Goal: Transaction & Acquisition: Purchase product/service

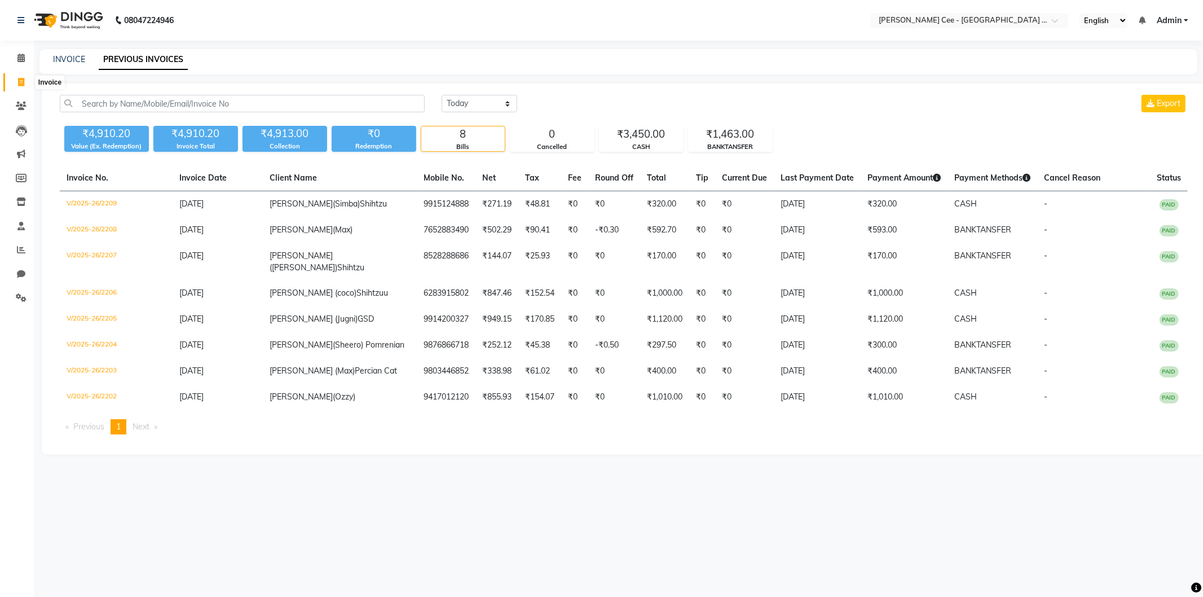
click at [18, 79] on icon at bounding box center [21, 82] width 6 height 8
select select "service"
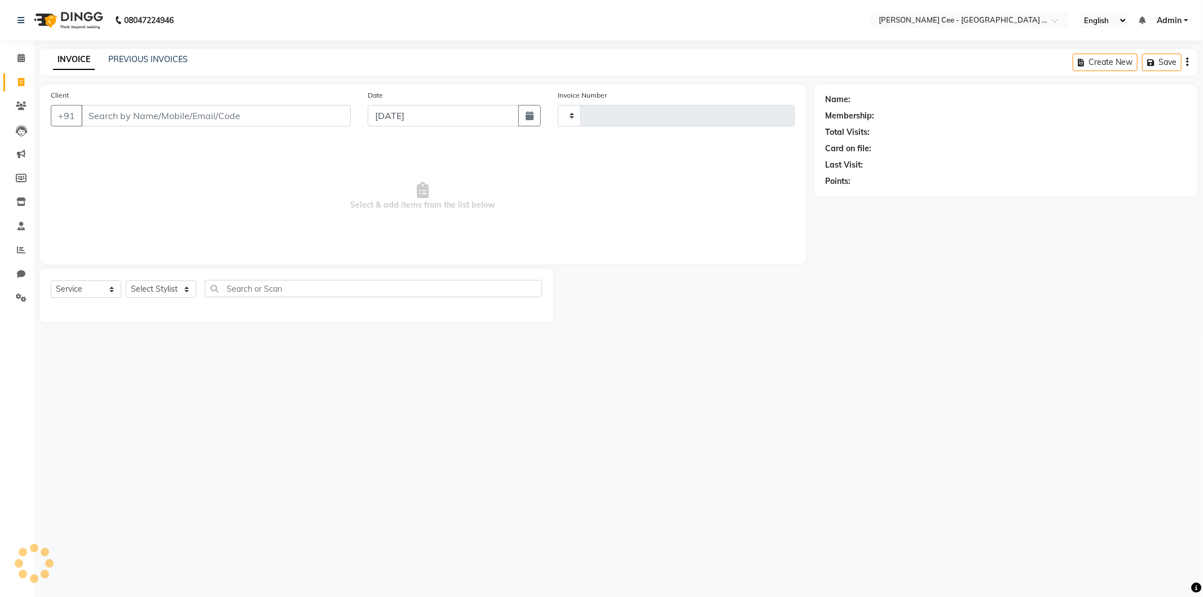
type input "2210"
select select "8239"
click at [100, 289] on select "Select Service Product Membership Package Voucher Prepaid Gift Card" at bounding box center [86, 288] width 71 height 17
select select "product"
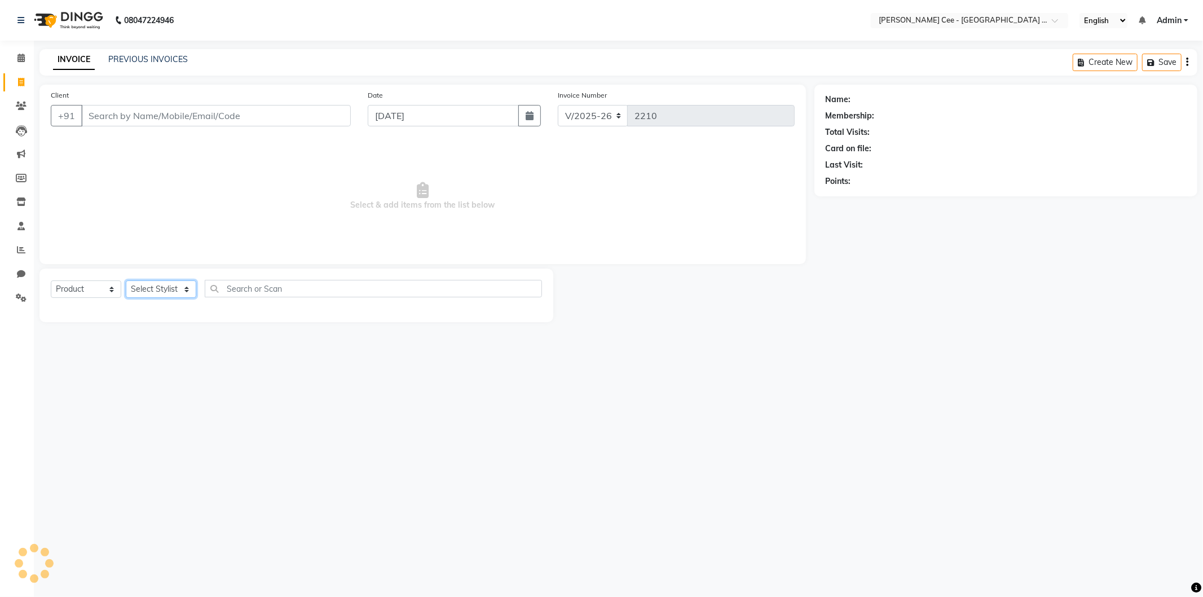
click at [144, 288] on select "Select Stylist" at bounding box center [161, 288] width 71 height 17
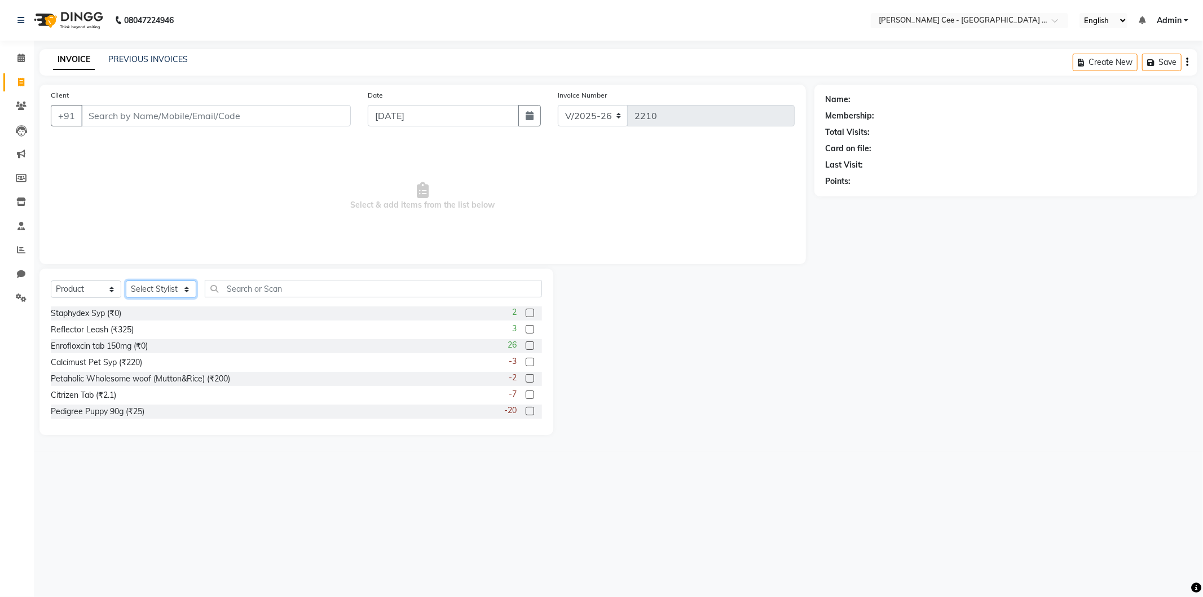
select select "86349"
click at [126, 281] on select "Select Stylist Avinash [PERSON_NAME] [PERSON_NAME] [PERSON_NAME] Kajal Love [PE…" at bounding box center [161, 288] width 71 height 17
click at [309, 280] on input "text" at bounding box center [373, 288] width 337 height 17
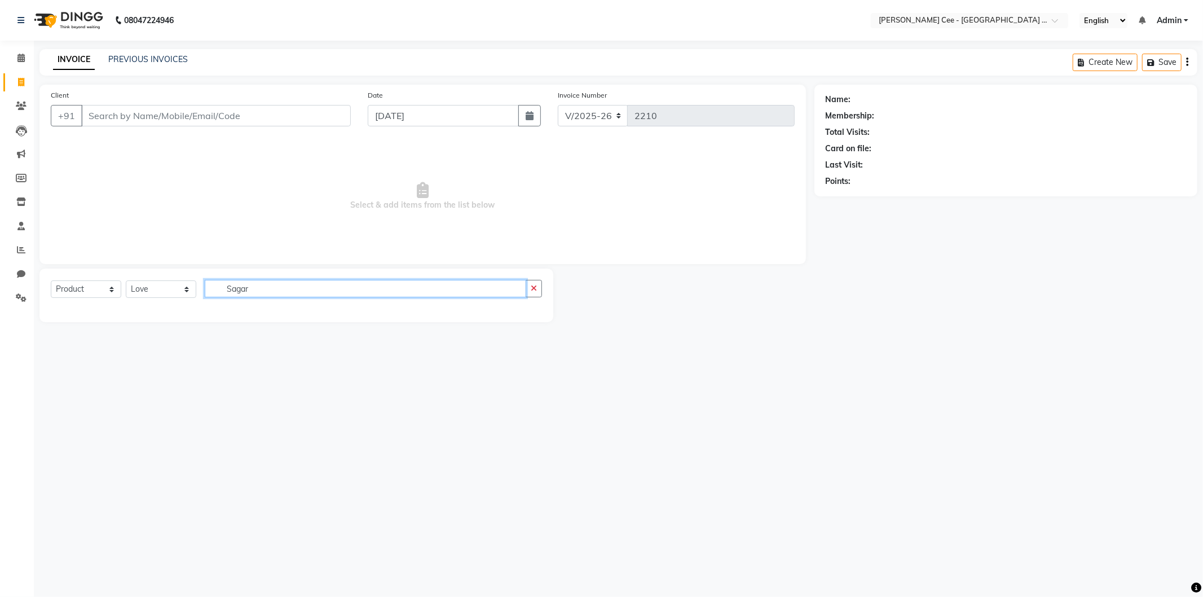
type input "Sagar"
click at [122, 115] on input "Client" at bounding box center [216, 115] width 270 height 21
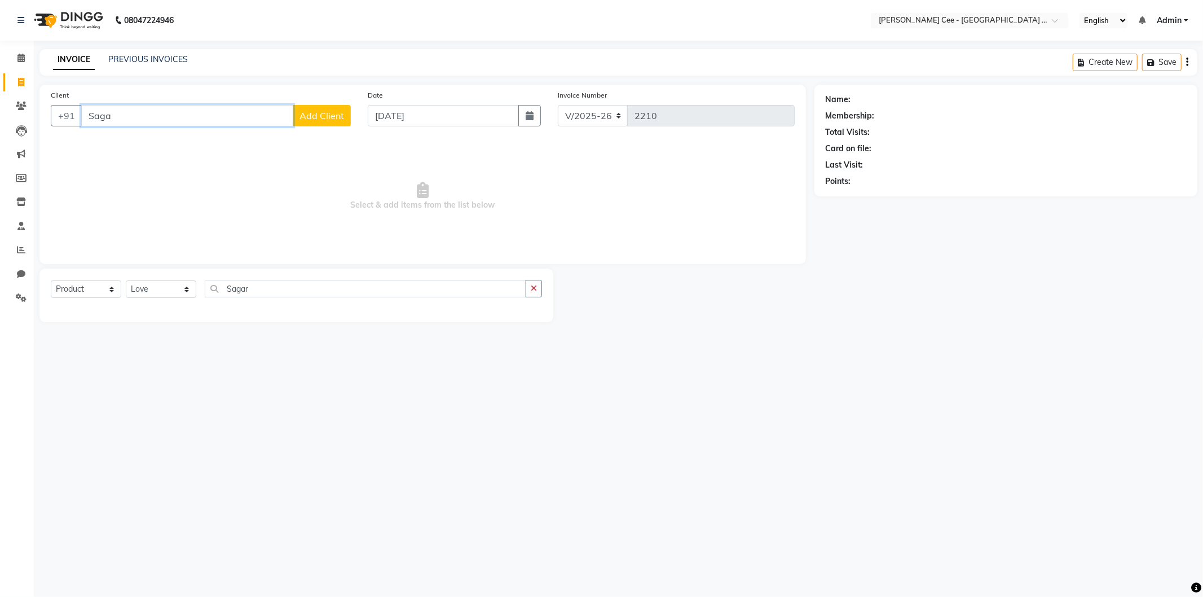
type input "Sagar"
click at [207, 113] on input "Sagar" at bounding box center [187, 115] width 212 height 21
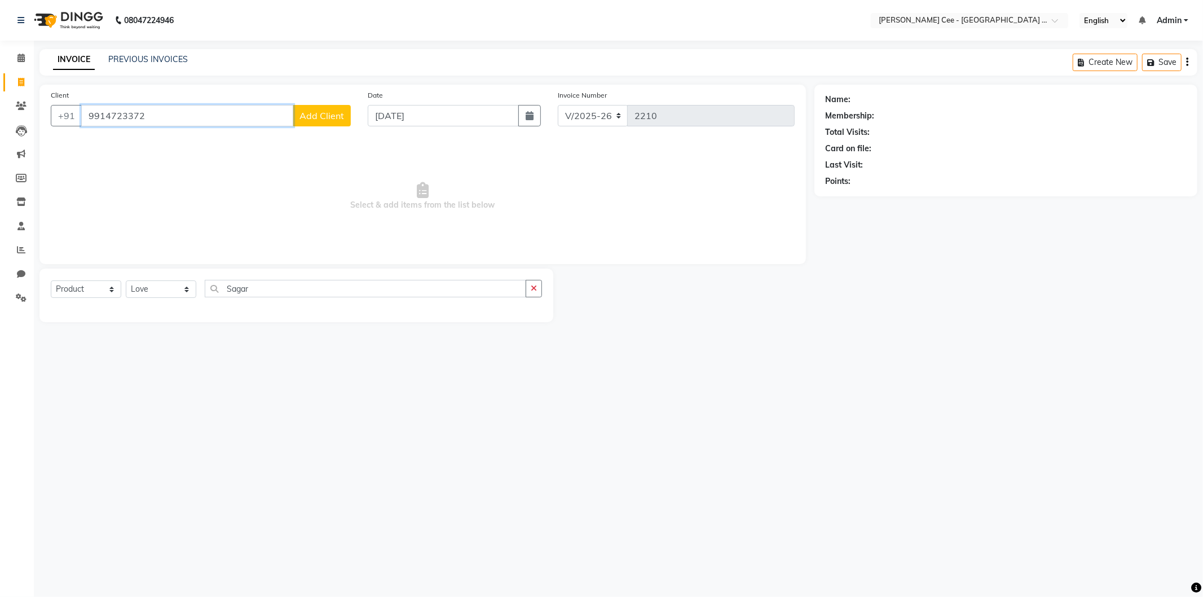
type input "9914723372"
click at [325, 128] on div "Client +91 9914723372 Add Client" at bounding box center [200, 112] width 317 height 46
click at [326, 117] on span "Add Client" at bounding box center [322, 115] width 45 height 11
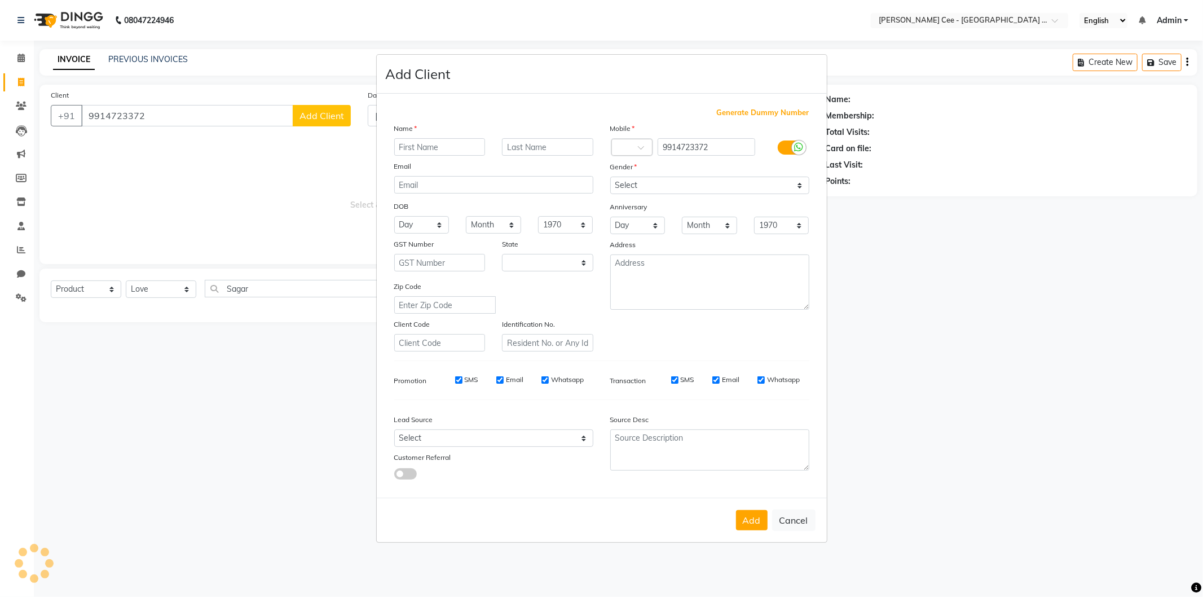
select select "22"
type input "Sagar (bugga)"
click at [524, 143] on input "text" at bounding box center [547, 146] width 91 height 17
type input "Shihtzuu"
click at [670, 188] on select "Select Male Female Other Prefer Not To Say" at bounding box center [709, 185] width 199 height 17
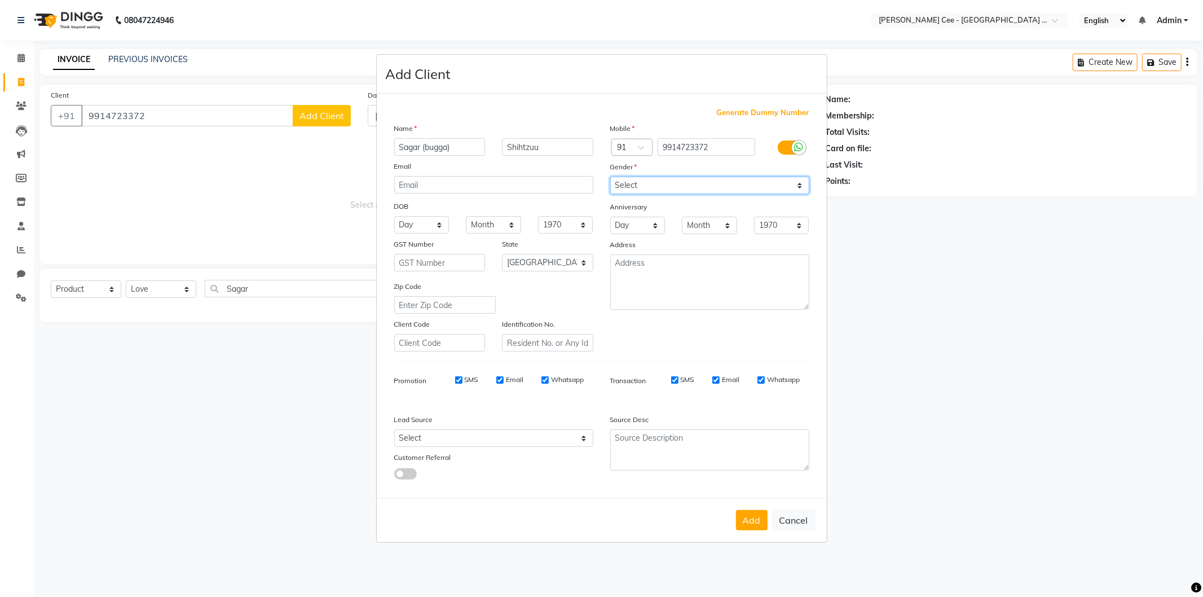
select select "male"
click at [610, 177] on select "Select Male Female Other Prefer Not To Say" at bounding box center [709, 185] width 199 height 17
drag, startPoint x: 749, startPoint y: 522, endPoint x: 459, endPoint y: 455, distance: 297.8
click at [749, 522] on button "Add" at bounding box center [752, 520] width 32 height 20
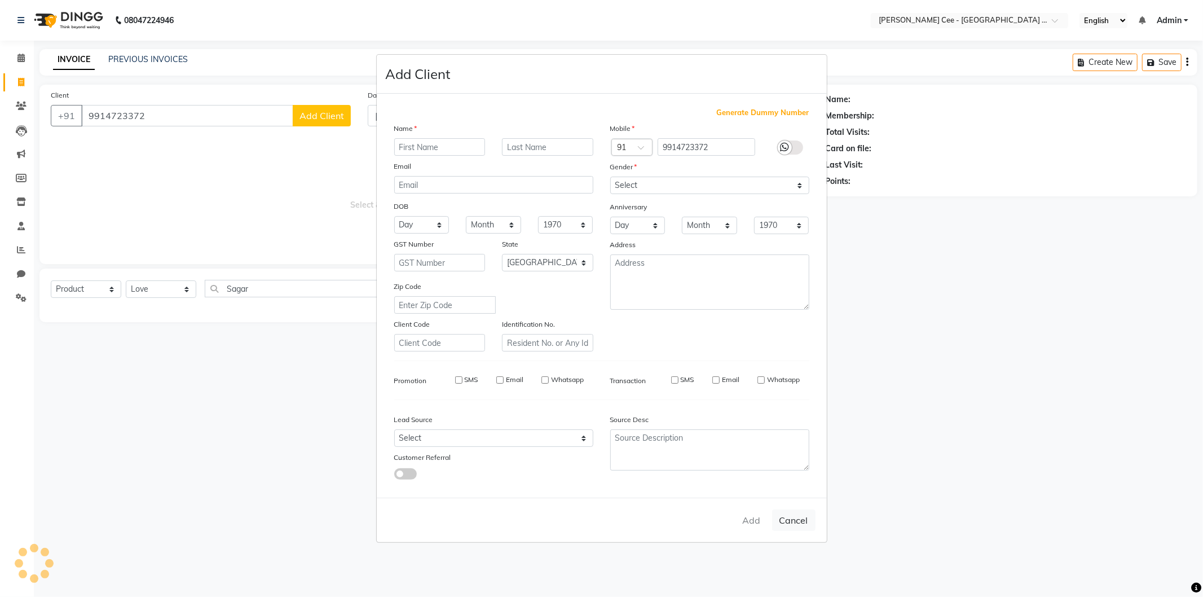
select select
select select "null"
select select
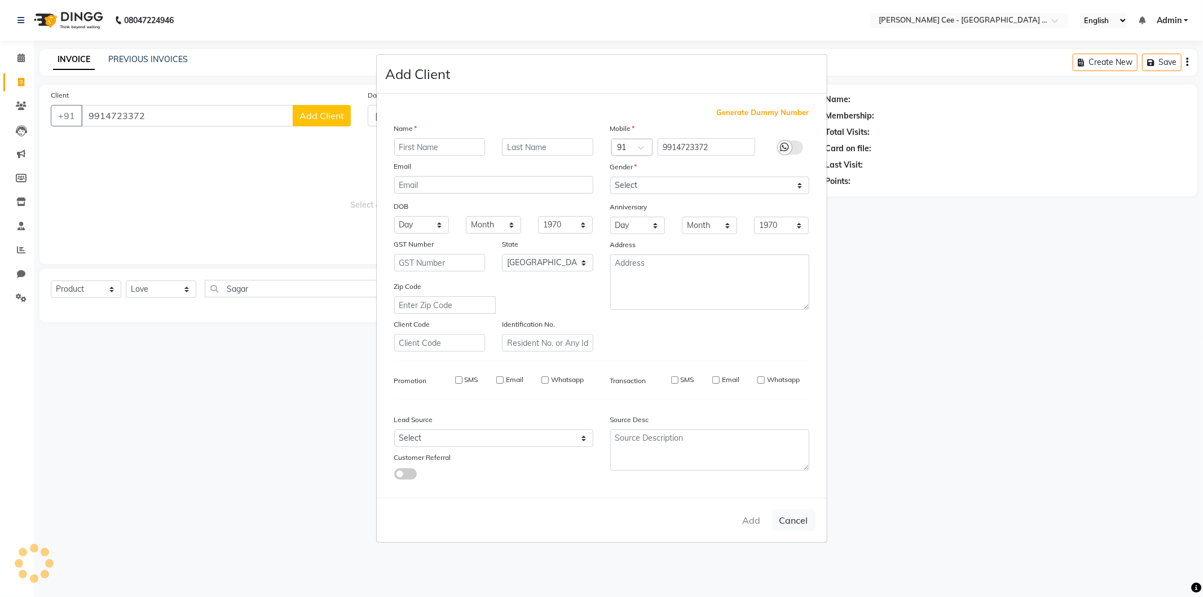
select select
checkbox input "false"
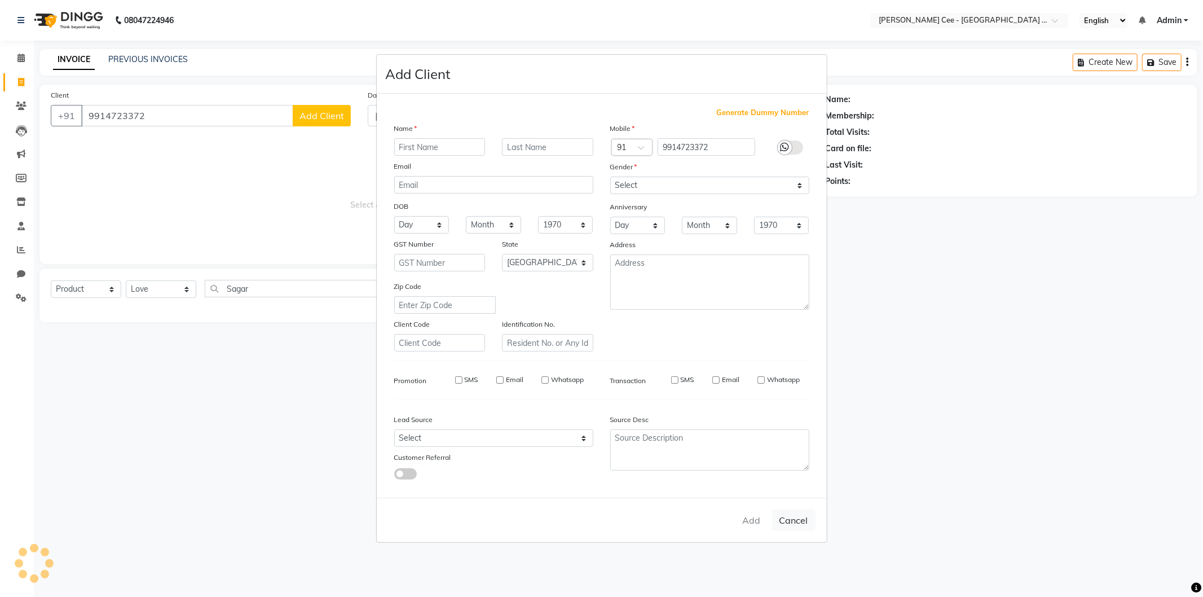
checkbox input "false"
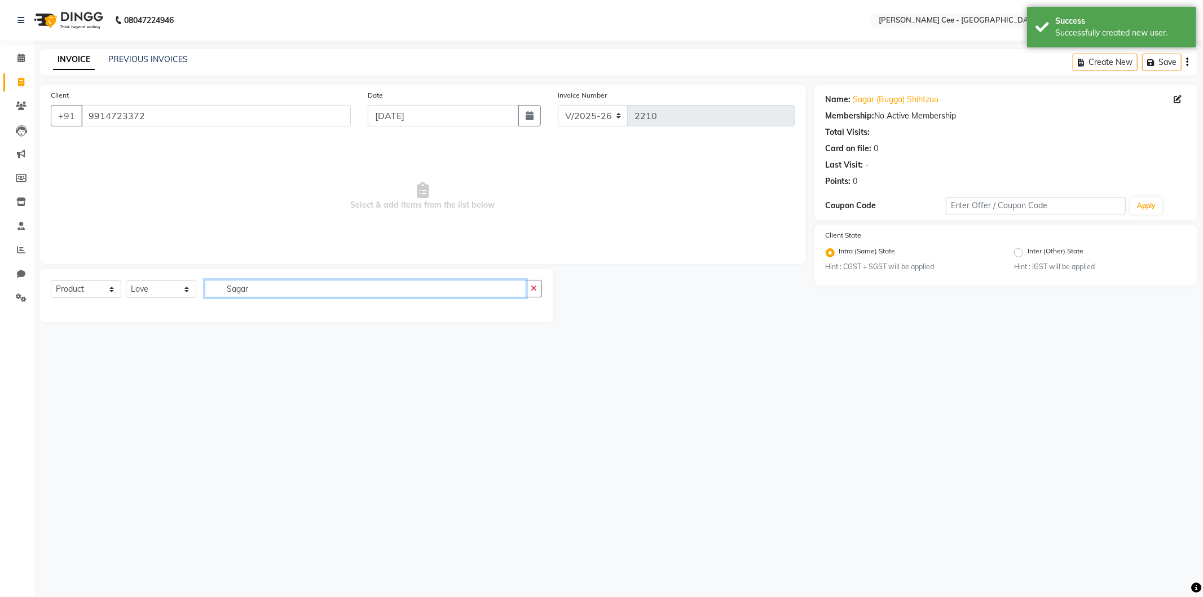
click at [299, 280] on input "Sagar" at bounding box center [366, 288] width 322 height 17
click at [295, 281] on input "Sagar" at bounding box center [366, 288] width 322 height 17
type input "complete"
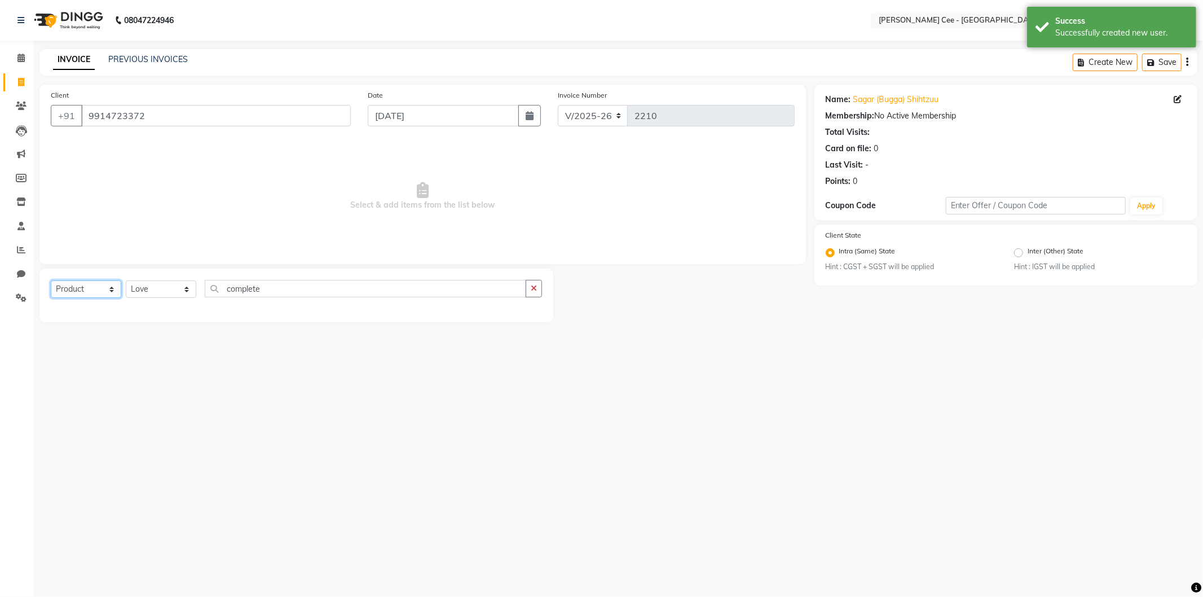
click at [87, 296] on select "Select Service Product Membership Package Voucher Prepaid Gift Card" at bounding box center [86, 288] width 71 height 17
select select "service"
click at [51, 281] on select "Select Service Product Membership Package Voucher Prepaid Gift Card" at bounding box center [86, 288] width 71 height 17
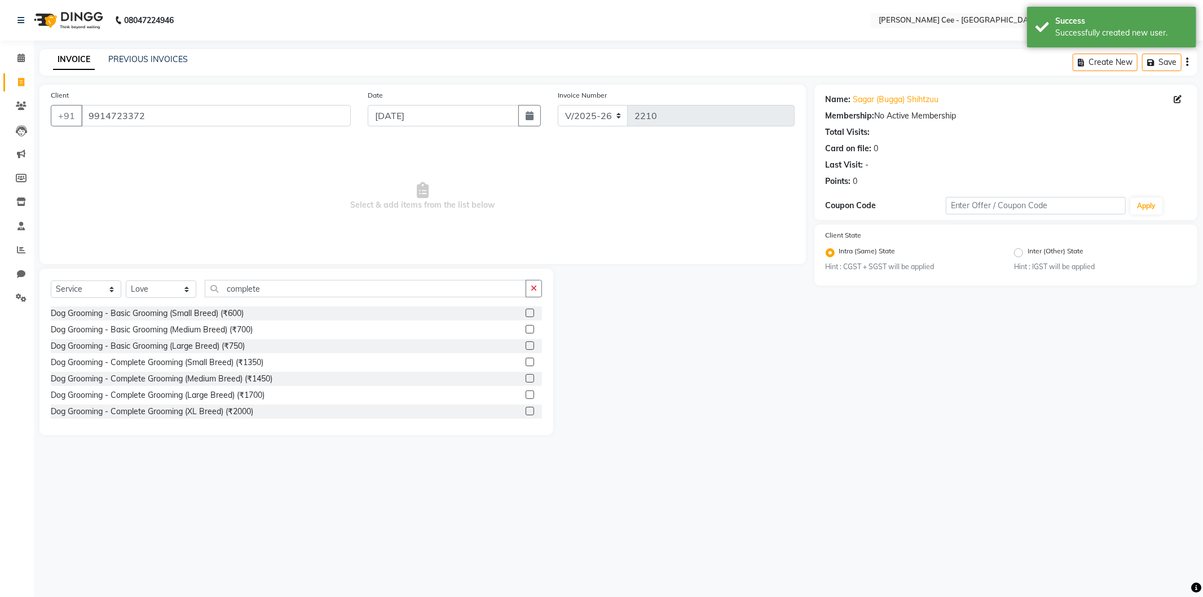
click at [526, 355] on div at bounding box center [534, 362] width 16 height 14
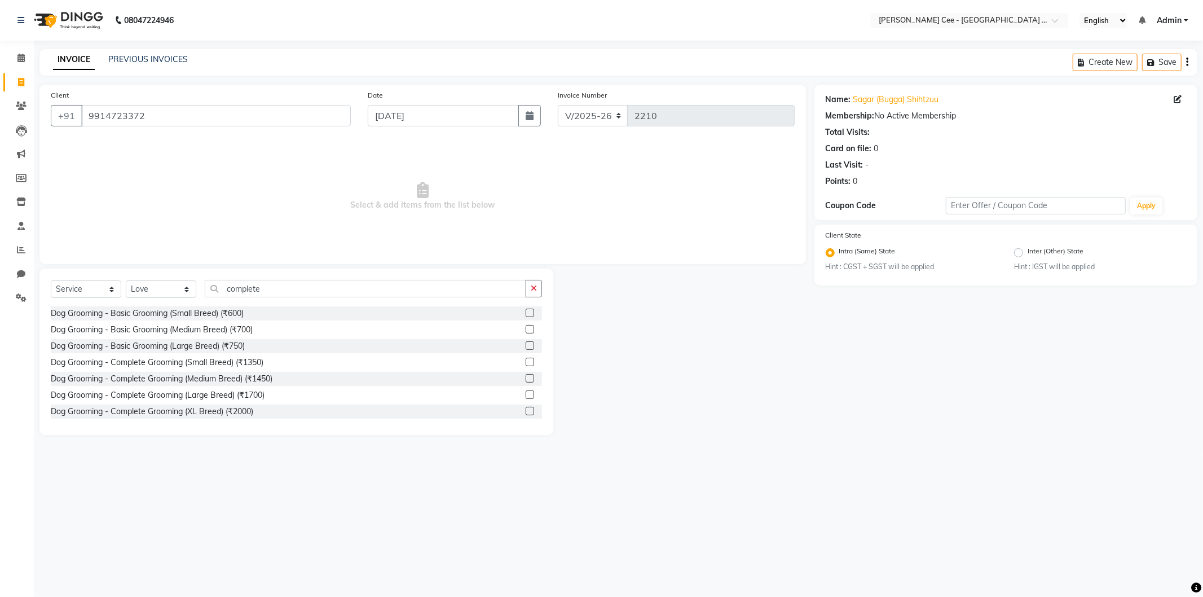
click at [526, 362] on label at bounding box center [530, 362] width 8 height 8
click at [526, 362] on input "checkbox" at bounding box center [529, 362] width 7 height 7
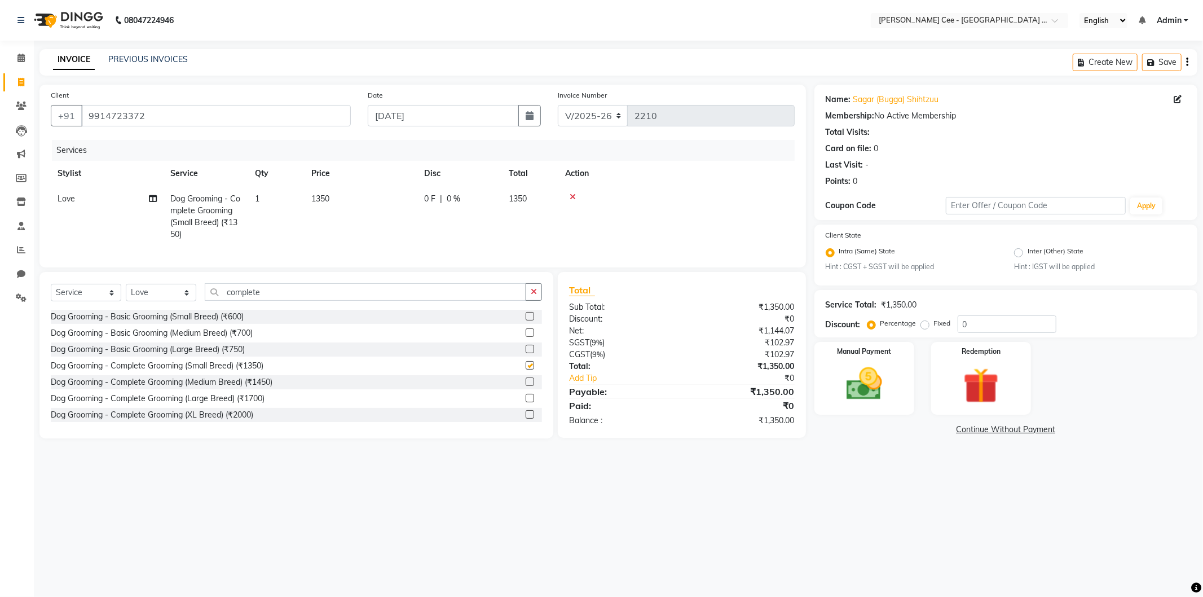
checkbox input "false"
click at [320, 187] on td "1350" at bounding box center [361, 216] width 113 height 61
select select "86349"
drag, startPoint x: 320, startPoint y: 187, endPoint x: 320, endPoint y: 193, distance: 5.7
click at [320, 193] on td "1" at bounding box center [329, 216] width 56 height 60
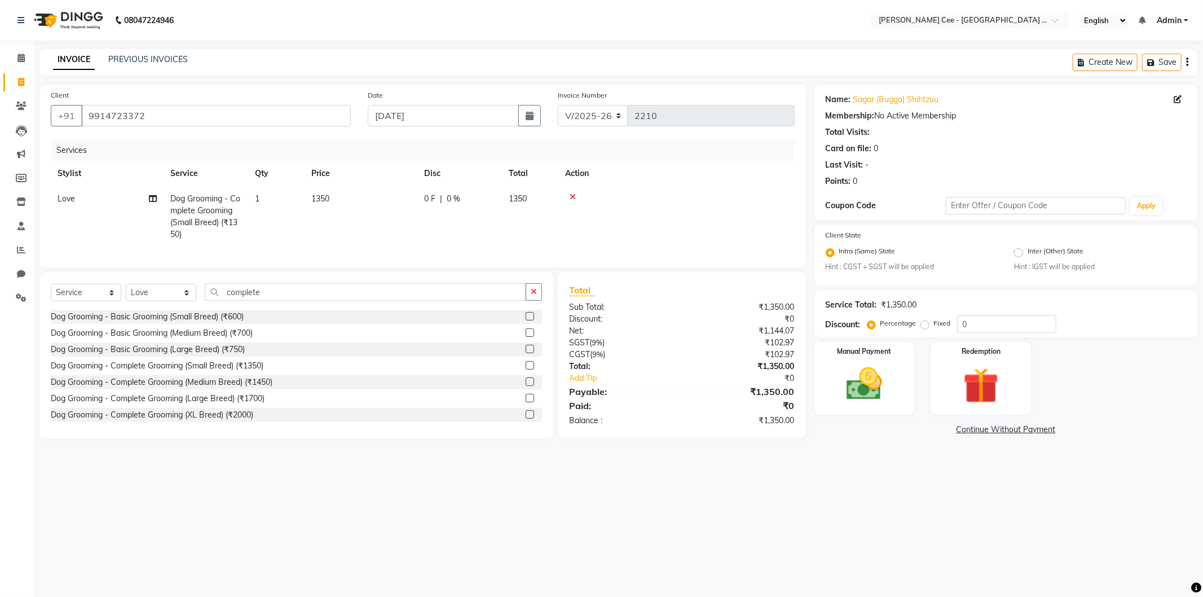
click at [368, 199] on td "1350" at bounding box center [361, 216] width 113 height 61
select select "86349"
type input "1300"
click at [916, 553] on div "08047224946 Select Location × Kay Cee - Petpro Amritsar, Amritsar English ENGLI…" at bounding box center [601, 298] width 1203 height 597
click at [905, 327] on label "Percentage" at bounding box center [899, 323] width 36 height 10
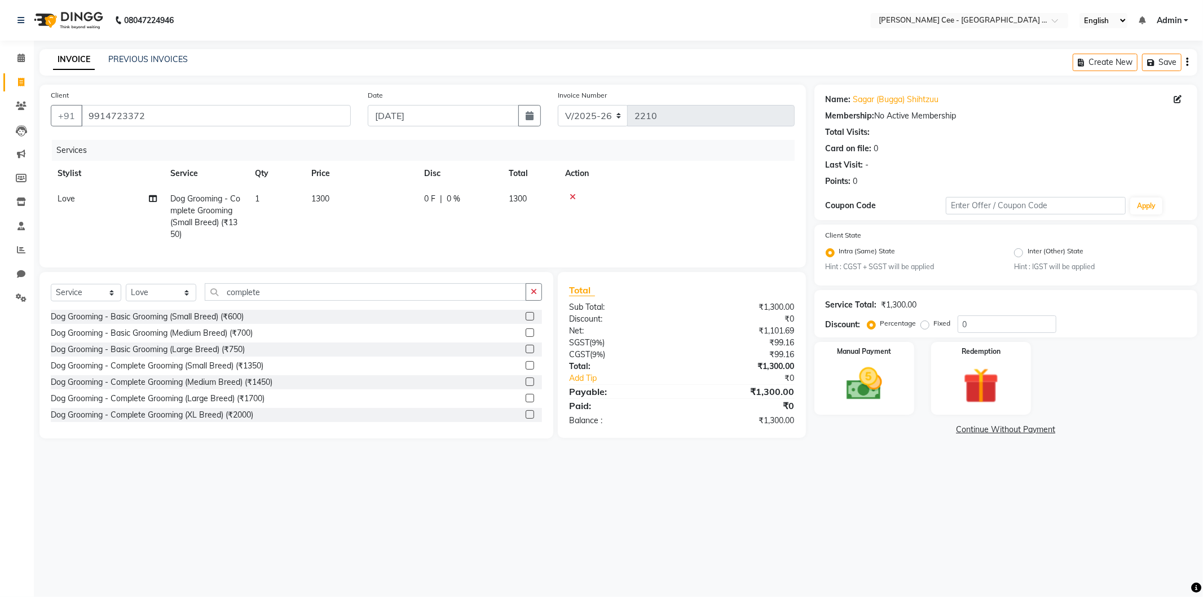
click at [878, 327] on input "Percentage" at bounding box center [874, 323] width 8 height 8
click at [850, 376] on img at bounding box center [864, 384] width 60 height 43
click at [910, 431] on span "CASH" at bounding box center [908, 430] width 24 height 13
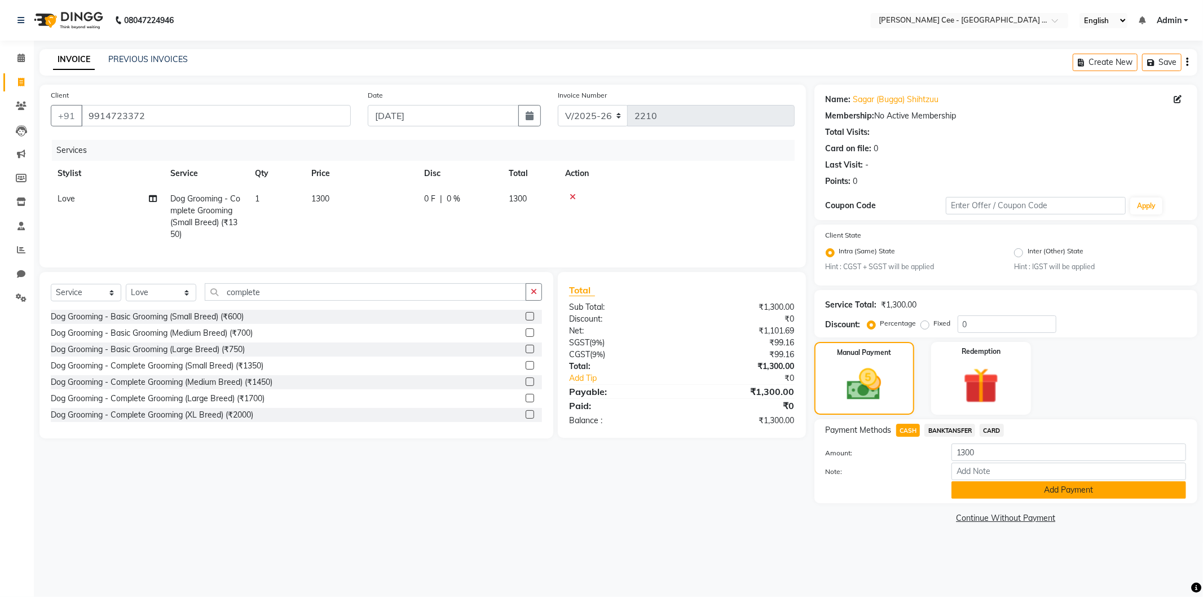
click at [988, 494] on button "Add Payment" at bounding box center [1069, 489] width 235 height 17
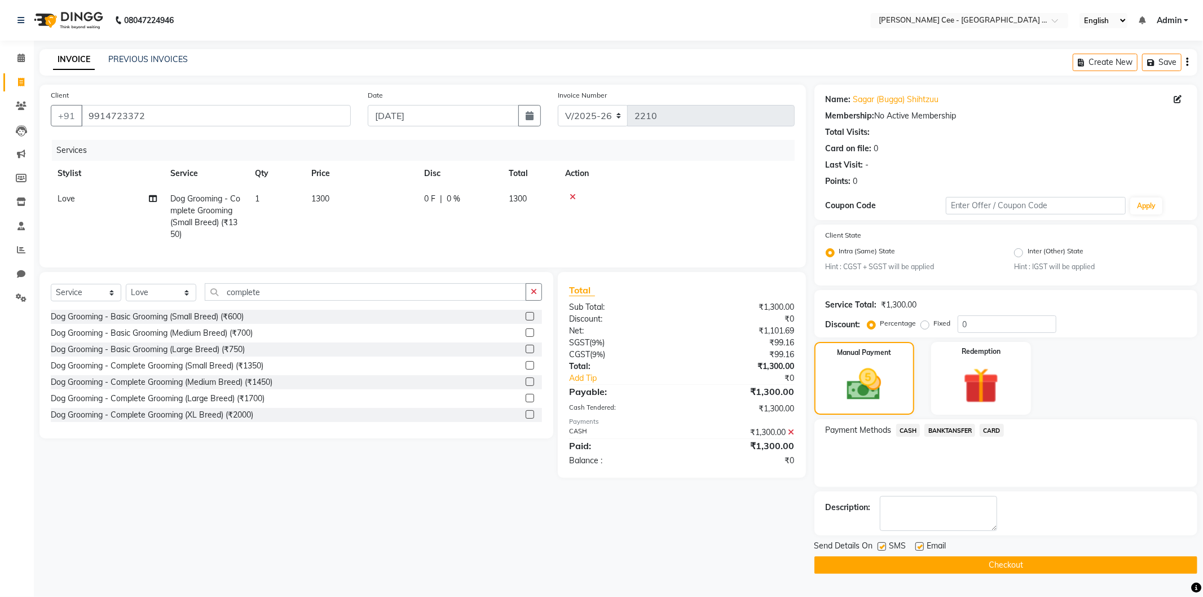
click at [956, 561] on button "Checkout" at bounding box center [1006, 564] width 383 height 17
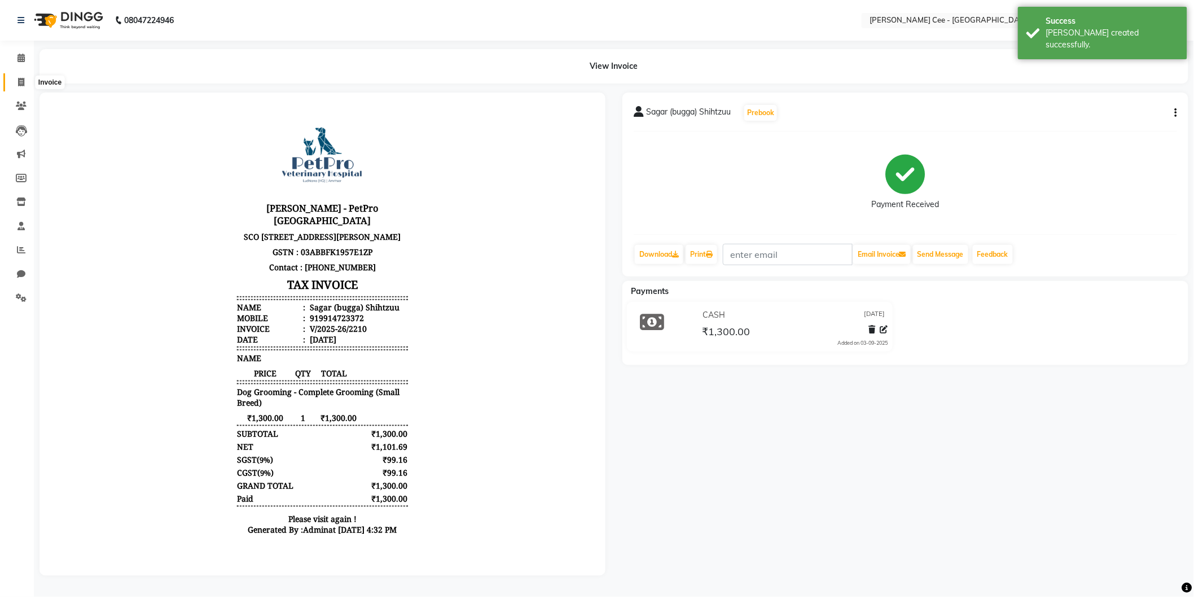
click at [21, 80] on icon at bounding box center [21, 82] width 6 height 8
select select "service"
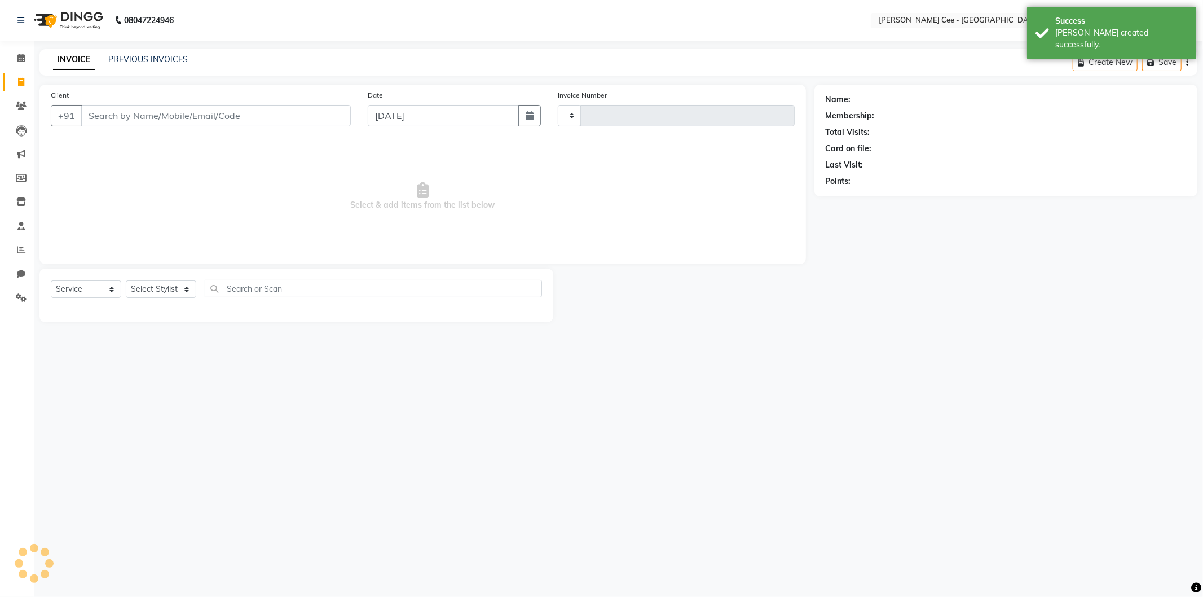
type input "2211"
select select "8239"
select select "product"
click at [135, 60] on link "PREVIOUS INVOICES" at bounding box center [148, 59] width 80 height 10
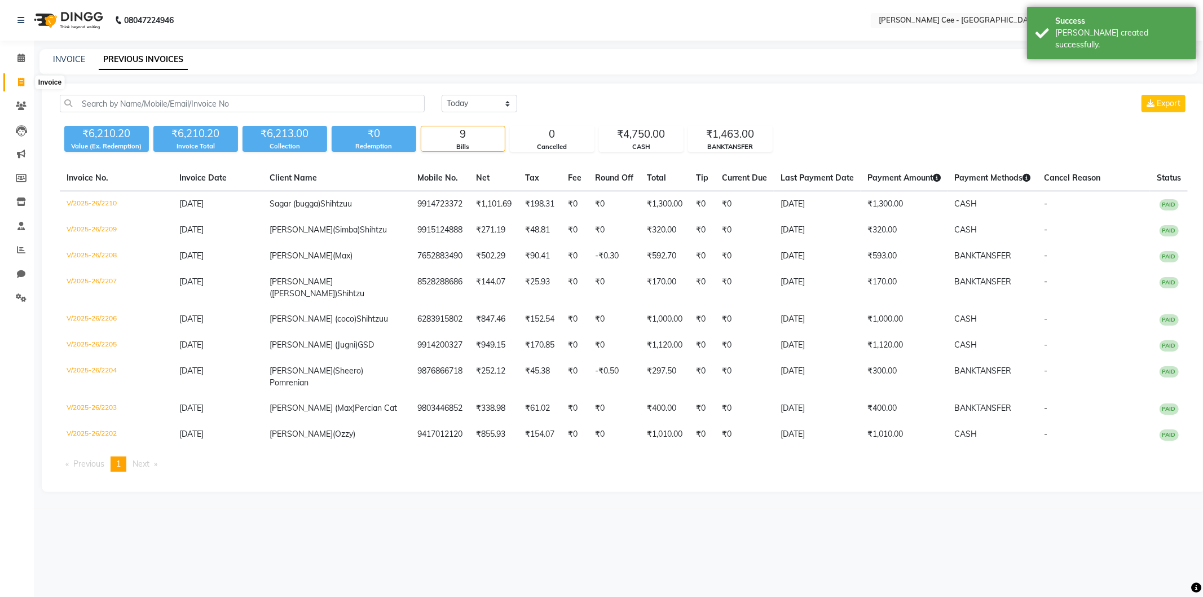
click at [20, 80] on icon at bounding box center [21, 82] width 6 height 8
select select "service"
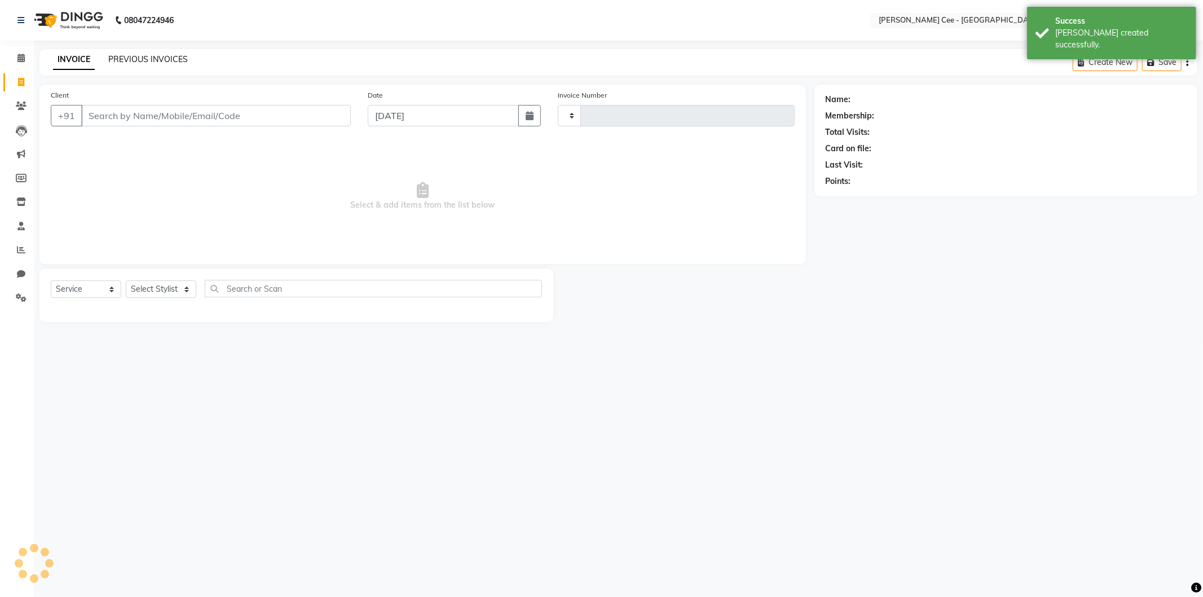
type input "2211"
select select "8239"
select select "product"
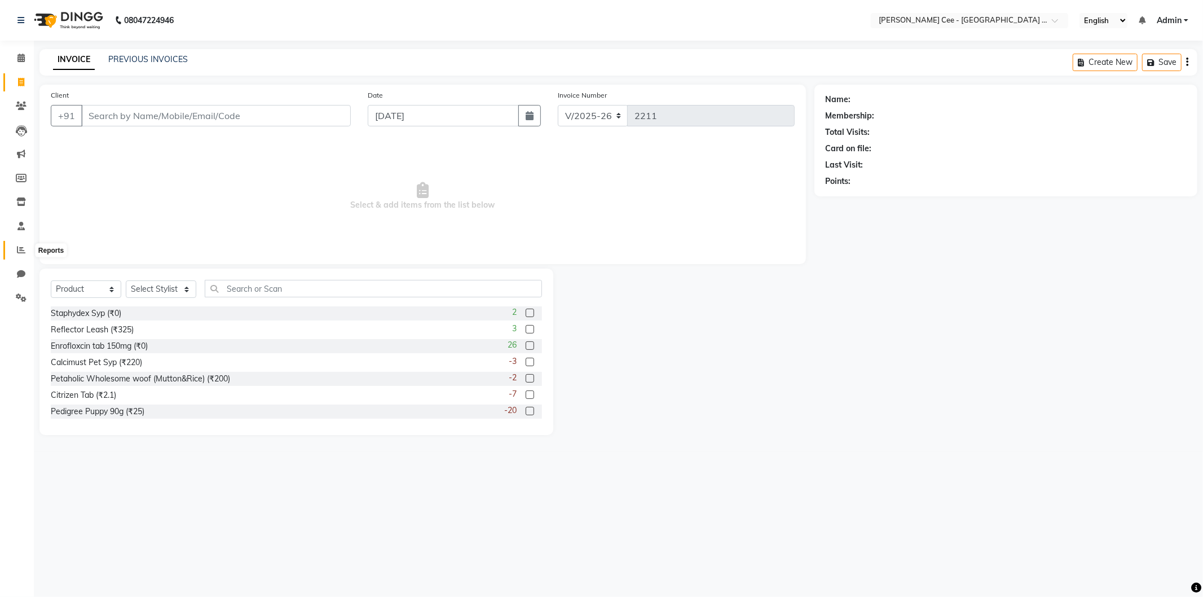
click at [19, 246] on icon at bounding box center [21, 249] width 8 height 8
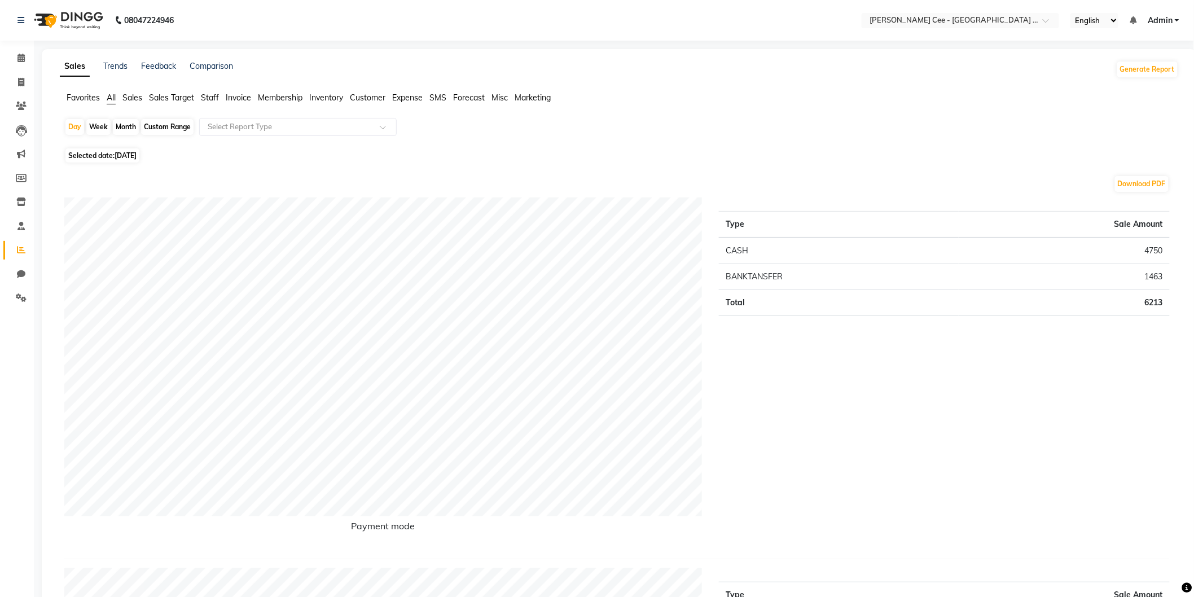
click at [165, 127] on div "Custom Range" at bounding box center [167, 127] width 52 height 16
select select "9"
select select "2025"
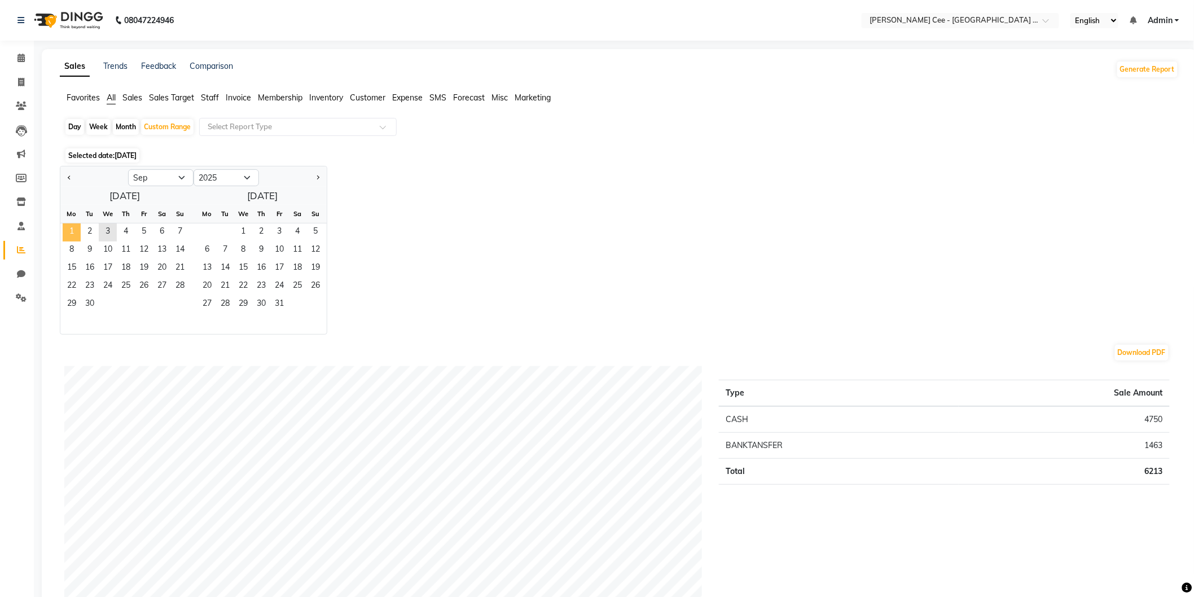
click at [67, 237] on span "1" at bounding box center [72, 232] width 18 height 18
click at [108, 234] on span "3" at bounding box center [108, 232] width 18 height 18
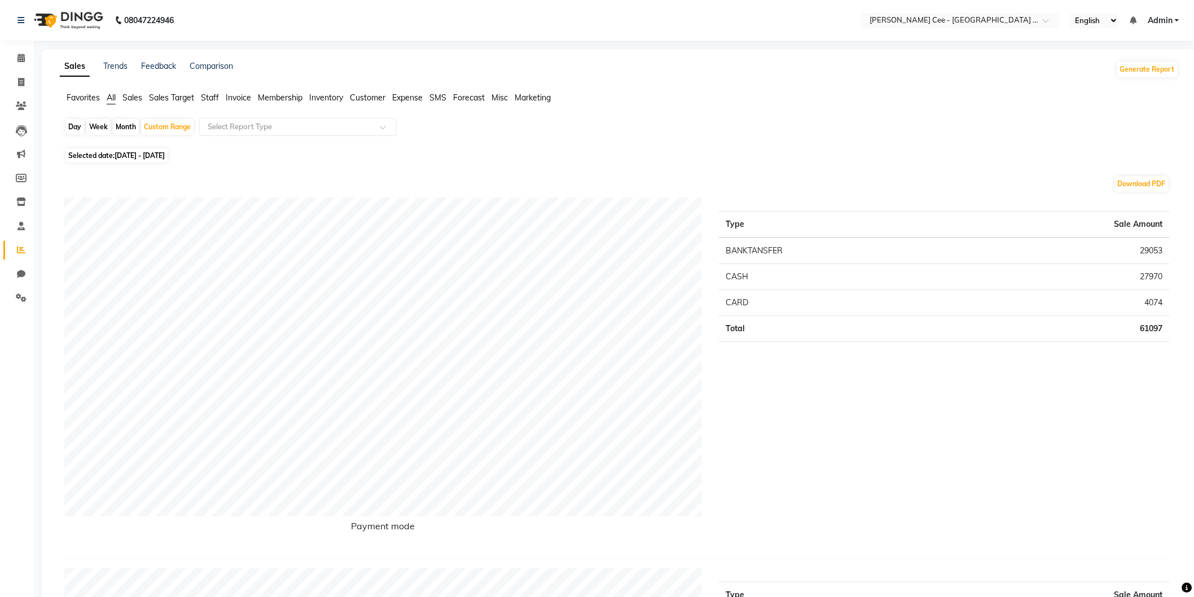
click at [146, 159] on span "01-09-2025 - 03-09-2025" at bounding box center [140, 155] width 50 height 8
select select "9"
select select "2025"
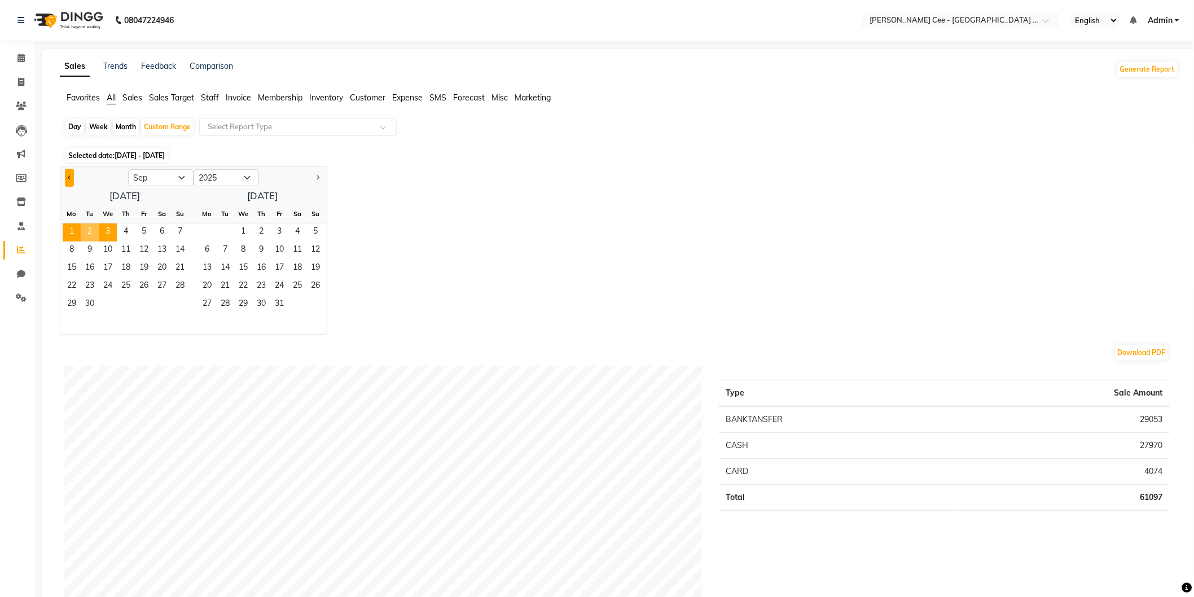
click at [65, 176] on button "Previous month" at bounding box center [69, 178] width 9 height 18
select select "8"
click at [139, 230] on span "1" at bounding box center [144, 232] width 18 height 18
click at [182, 309] on span "31" at bounding box center [180, 305] width 18 height 18
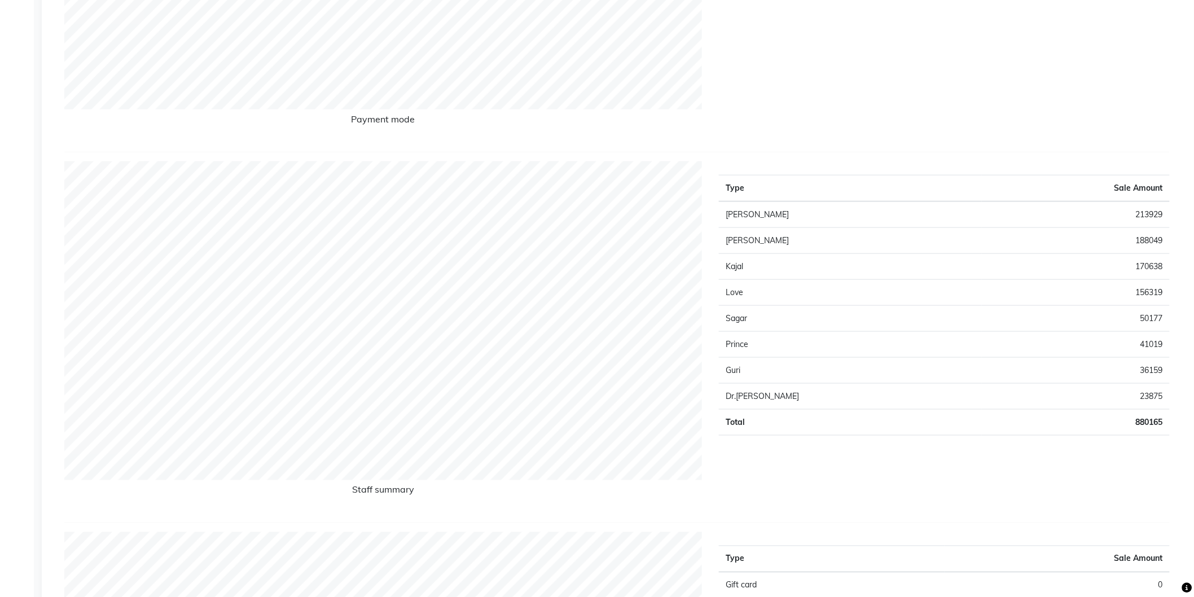
scroll to position [418, 0]
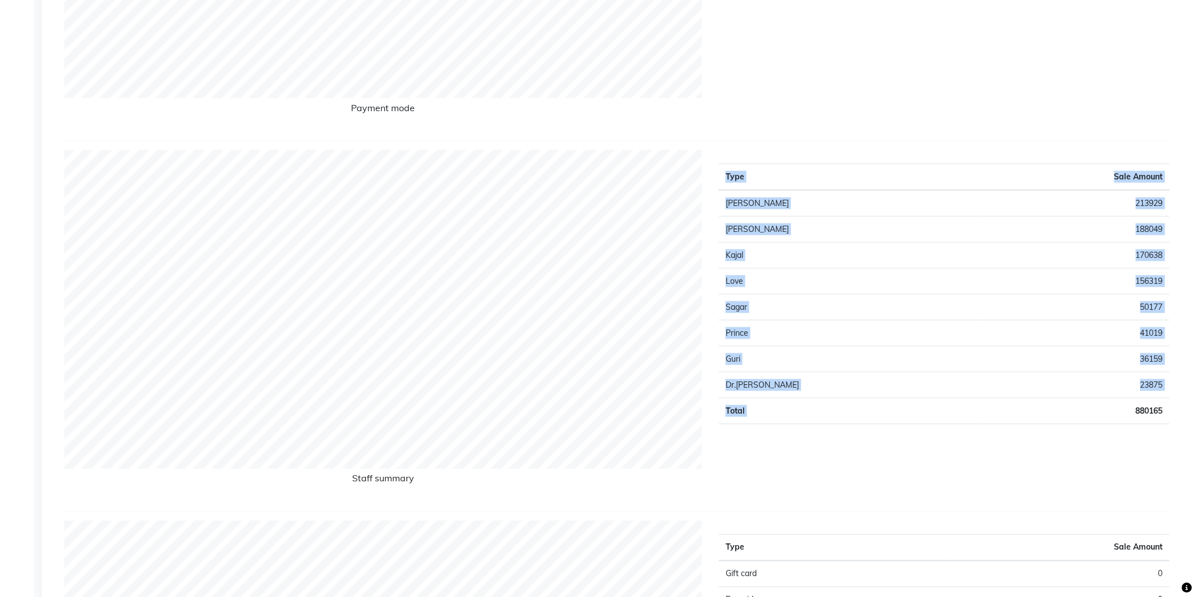
drag, startPoint x: 1129, startPoint y: 405, endPoint x: 1175, endPoint y: 408, distance: 46.4
click at [1175, 408] on div "Type Sale Amount Manpreet Singh 213929 Jashanpreet Singh 188049 Kajal 170638 Lo…" at bounding box center [944, 326] width 468 height 352
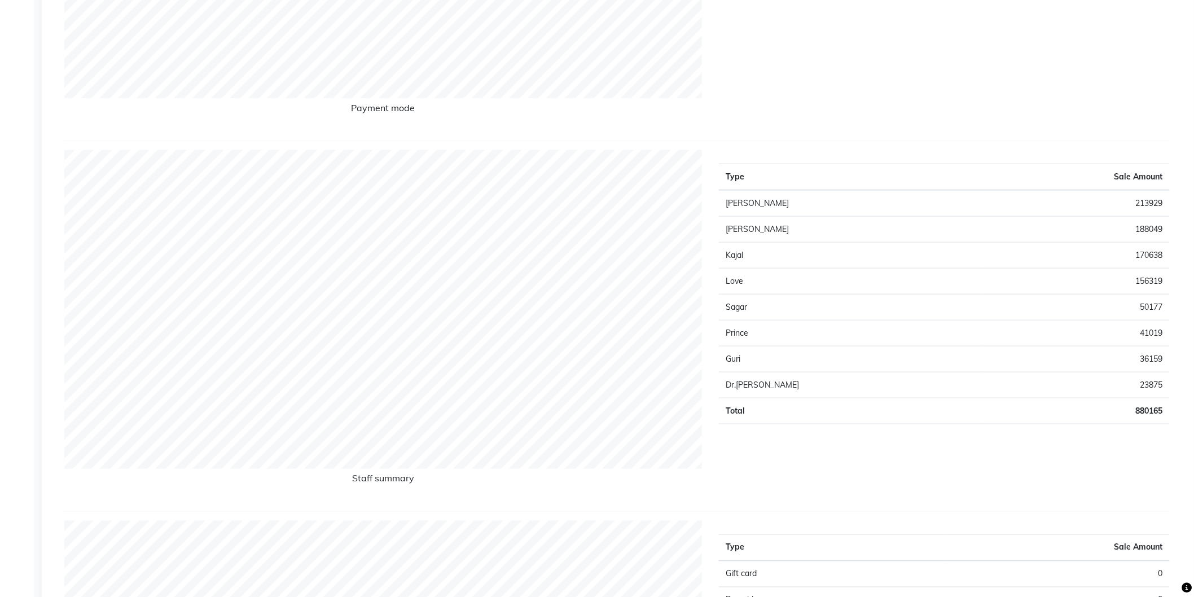
click at [851, 334] on td "Prince" at bounding box center [850, 333] width 263 height 26
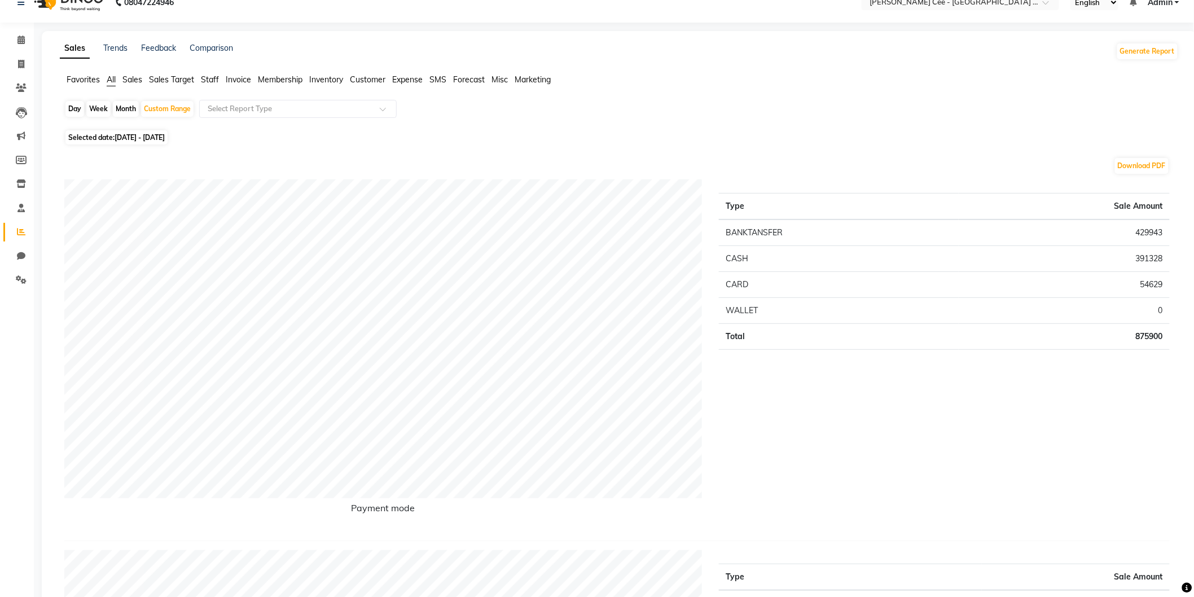
scroll to position [0, 0]
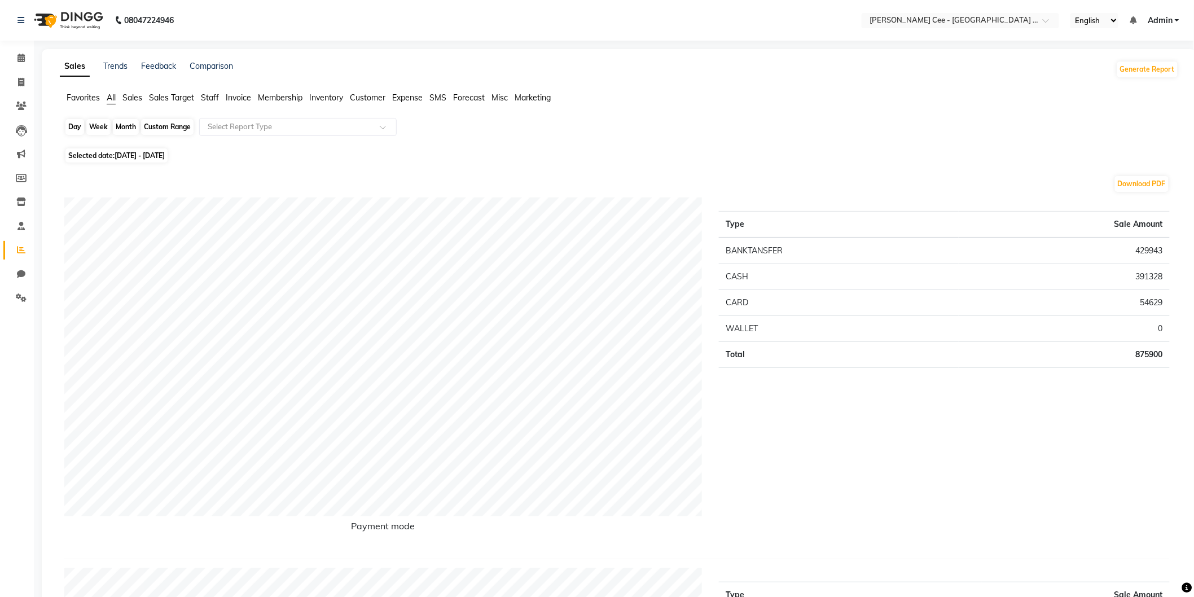
click at [155, 127] on div "Custom Range" at bounding box center [167, 127] width 52 height 16
select select "8"
select select "2025"
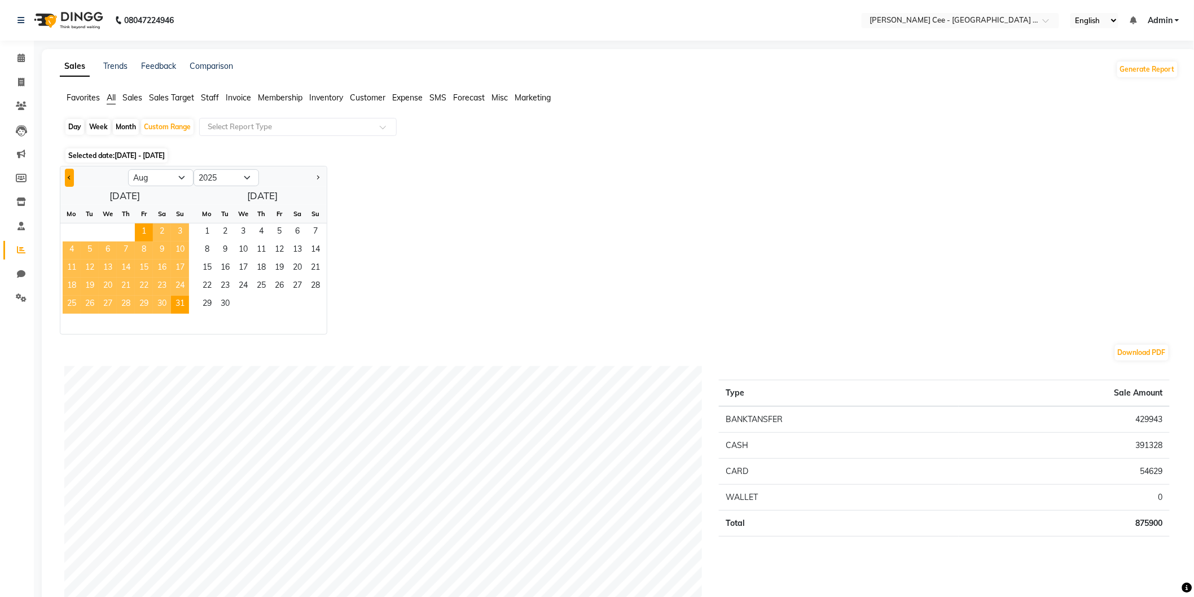
click at [68, 176] on span "Previous month" at bounding box center [70, 177] width 4 height 4
select select "7"
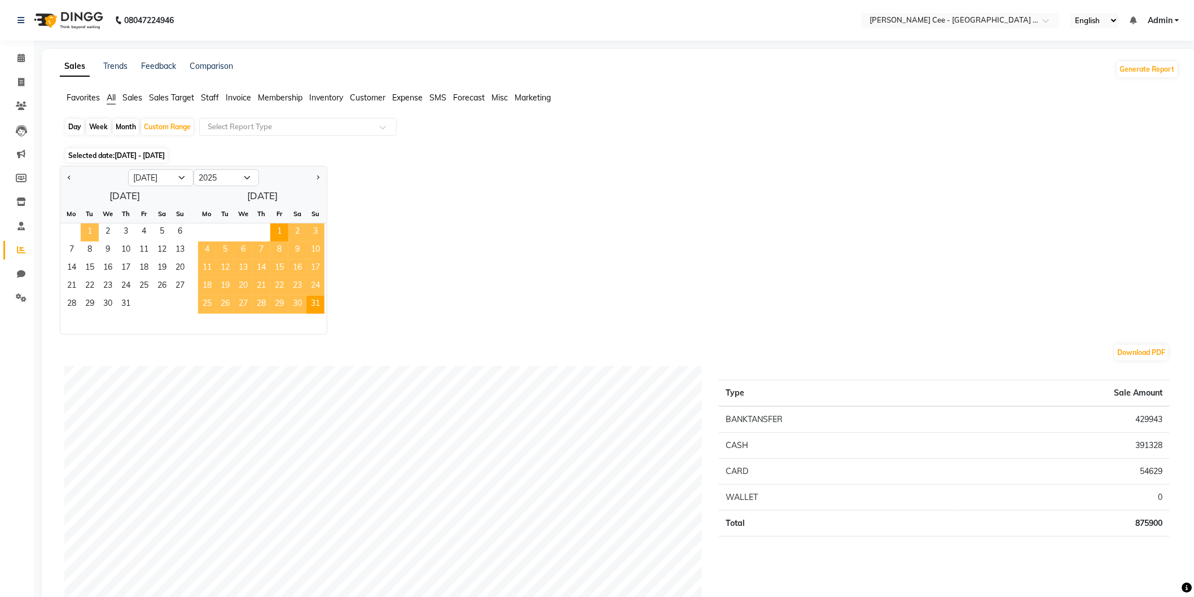
click at [89, 225] on span "1" at bounding box center [90, 232] width 18 height 18
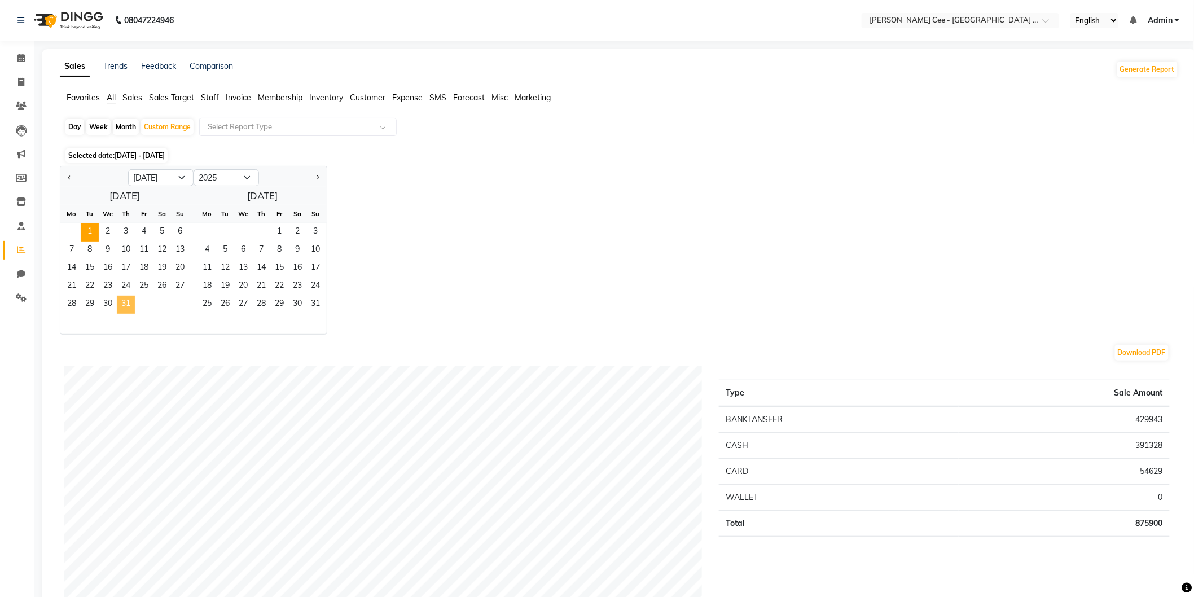
click at [125, 305] on span "31" at bounding box center [126, 305] width 18 height 18
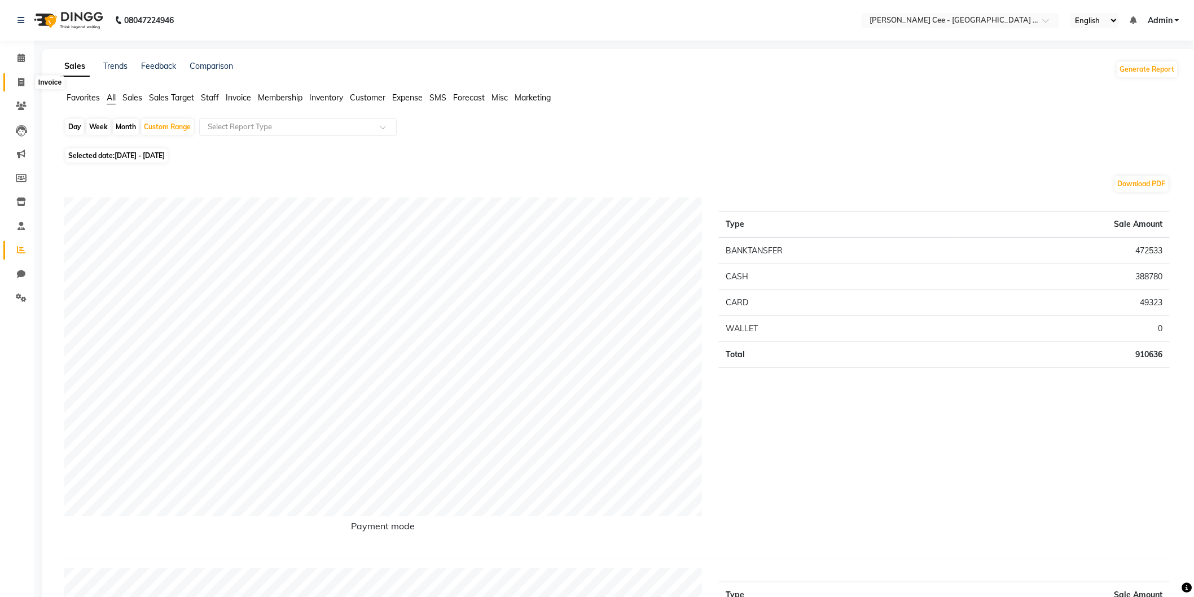
click at [21, 81] on icon at bounding box center [21, 82] width 6 height 8
select select "service"
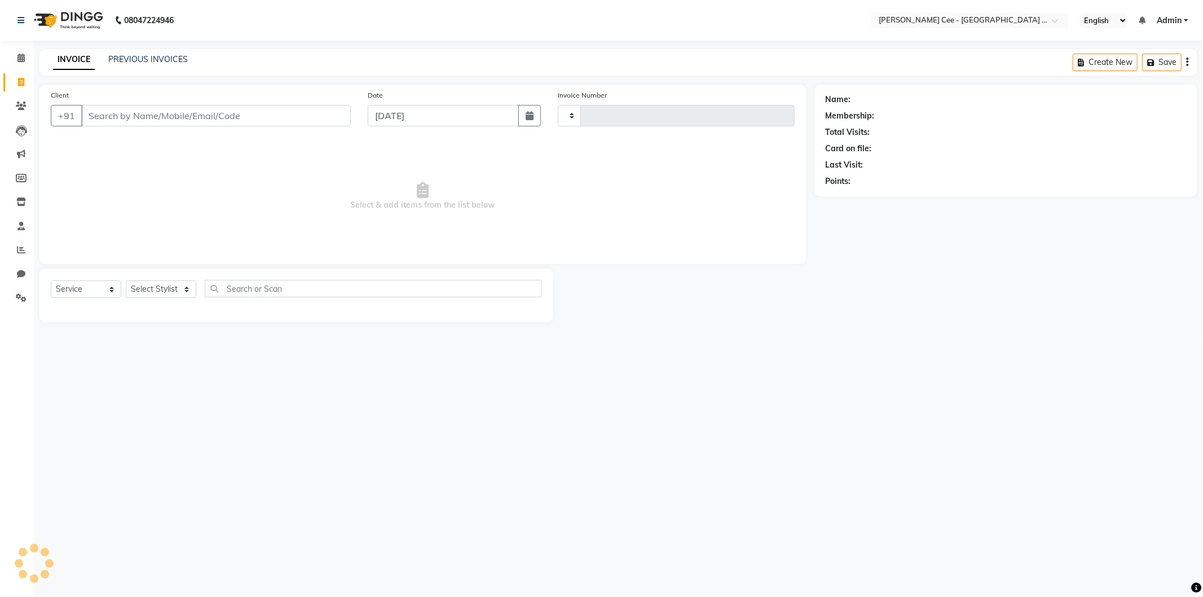
type input "2211"
select select "8239"
select select "product"
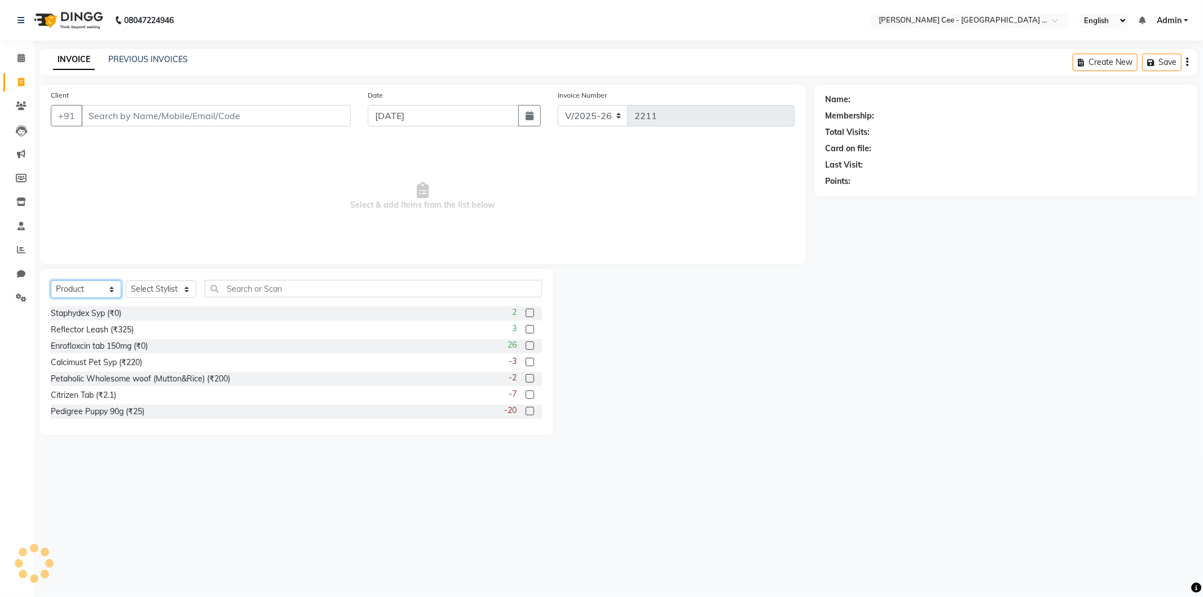
click at [102, 294] on select "Select Service Product Membership Package Voucher Prepaid Gift Card" at bounding box center [86, 288] width 71 height 17
drag, startPoint x: 102, startPoint y: 294, endPoint x: 171, endPoint y: 284, distance: 70.1
click at [102, 292] on select "Select Service Product Membership Package Voucher Prepaid Gift Card" at bounding box center [86, 288] width 71 height 17
click at [178, 285] on select "Select Stylist Avinash [PERSON_NAME] [PERSON_NAME] [PERSON_NAME] Kajal Love [PE…" at bounding box center [161, 288] width 71 height 17
click at [126, 281] on select "Select Stylist Avinash [PERSON_NAME] [PERSON_NAME] [PERSON_NAME] Kajal Love [PE…" at bounding box center [161, 288] width 71 height 17
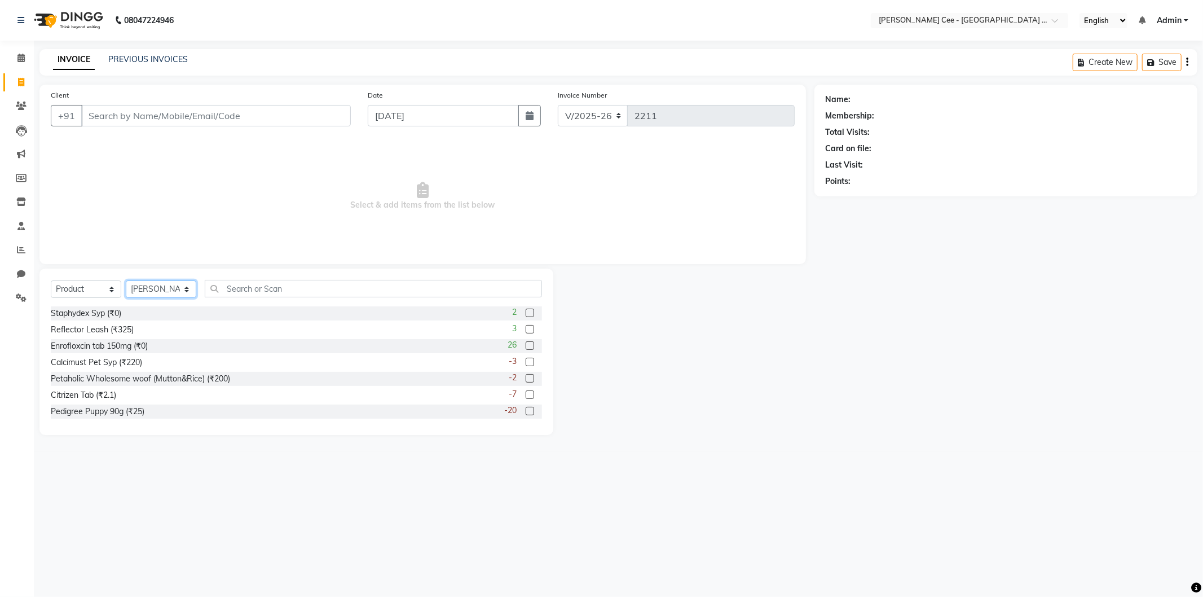
click at [144, 287] on select "Select Stylist Avinash [PERSON_NAME] [PERSON_NAME] [PERSON_NAME] Kajal Love [PE…" at bounding box center [161, 288] width 71 height 17
select select "80155"
click at [126, 281] on select "Select Stylist Avinash [PERSON_NAME] [PERSON_NAME] [PERSON_NAME] Kajal Love [PE…" at bounding box center [161, 288] width 71 height 17
click at [253, 291] on input "text" at bounding box center [373, 288] width 337 height 17
type input "R"
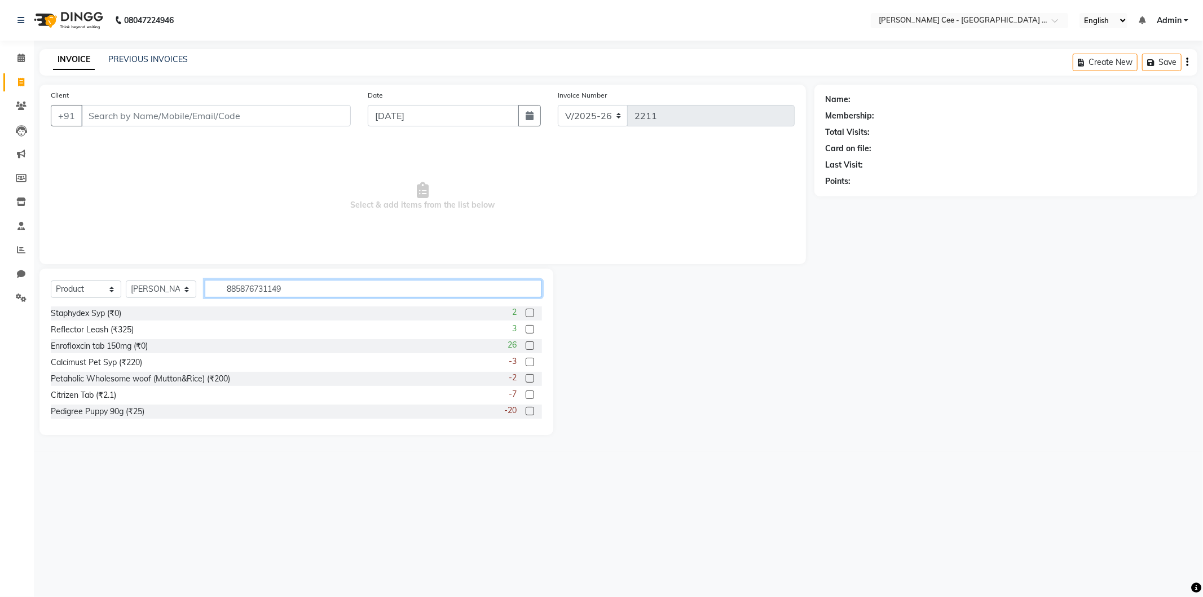
type input "8858767311493"
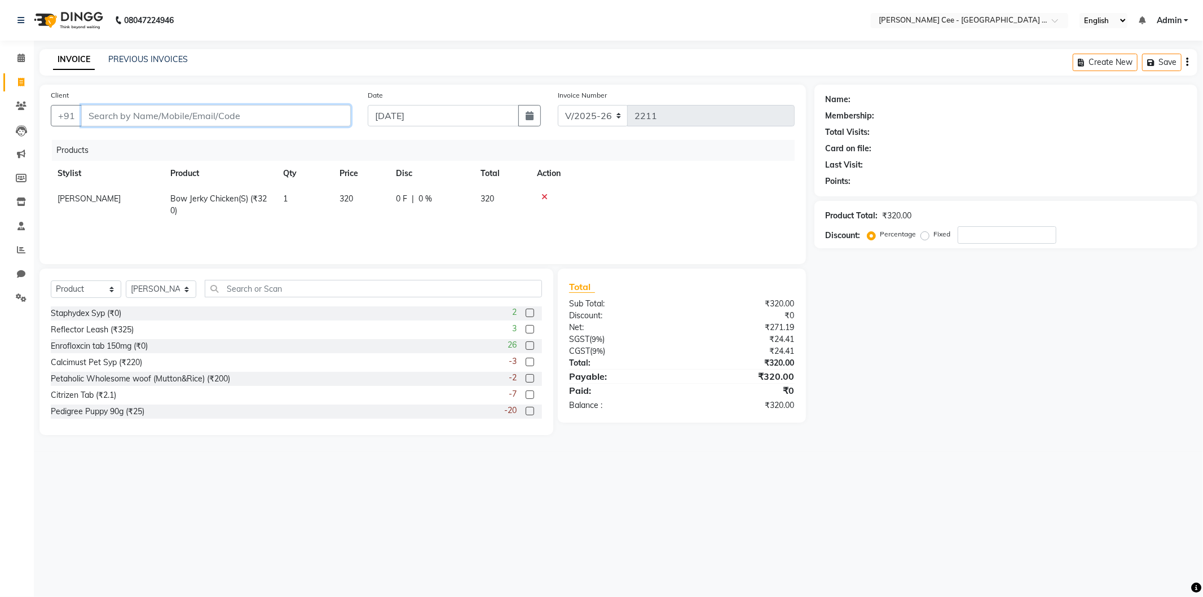
click at [137, 114] on input "Client" at bounding box center [216, 115] width 270 height 21
type input "r"
type input "0"
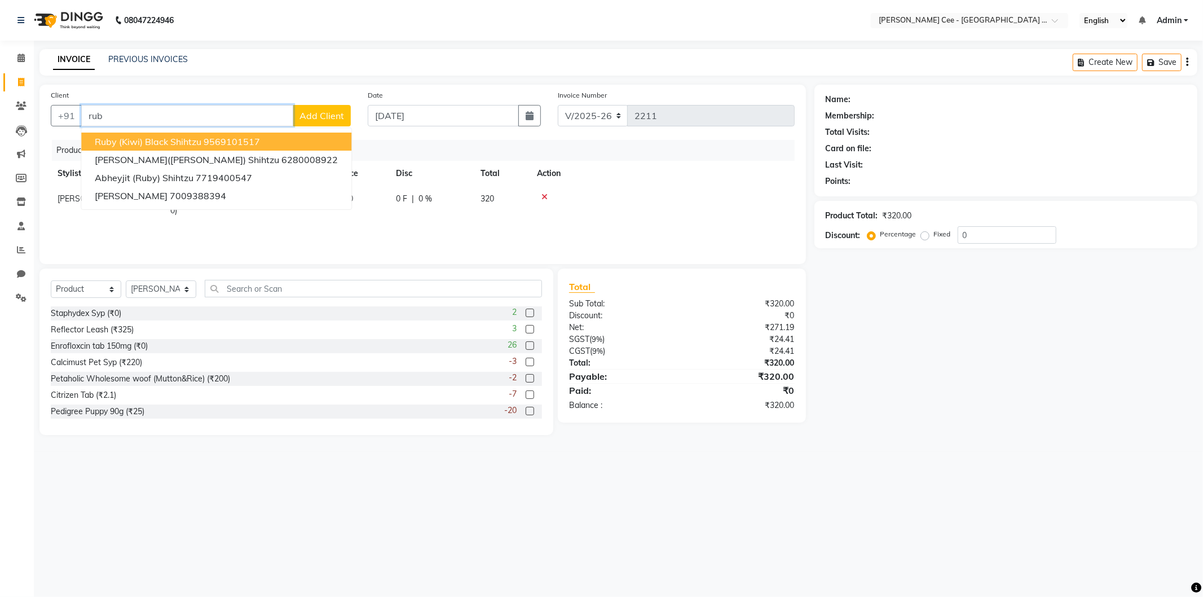
click at [231, 144] on ngb-highlight "9569101517" at bounding box center [232, 141] width 56 height 11
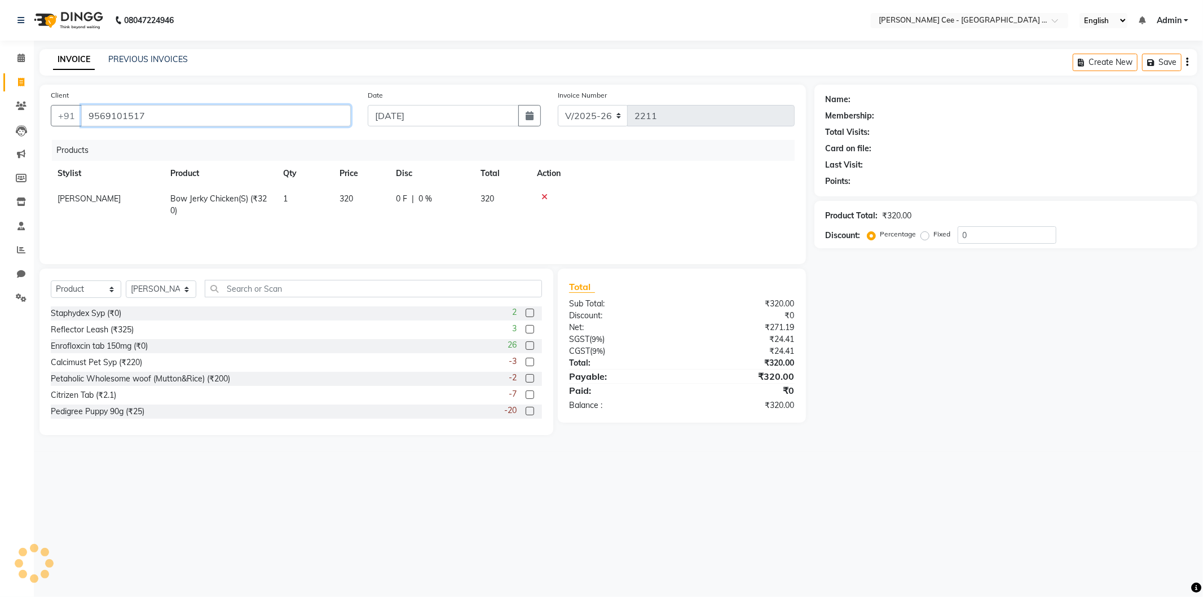
type input "9569101517"
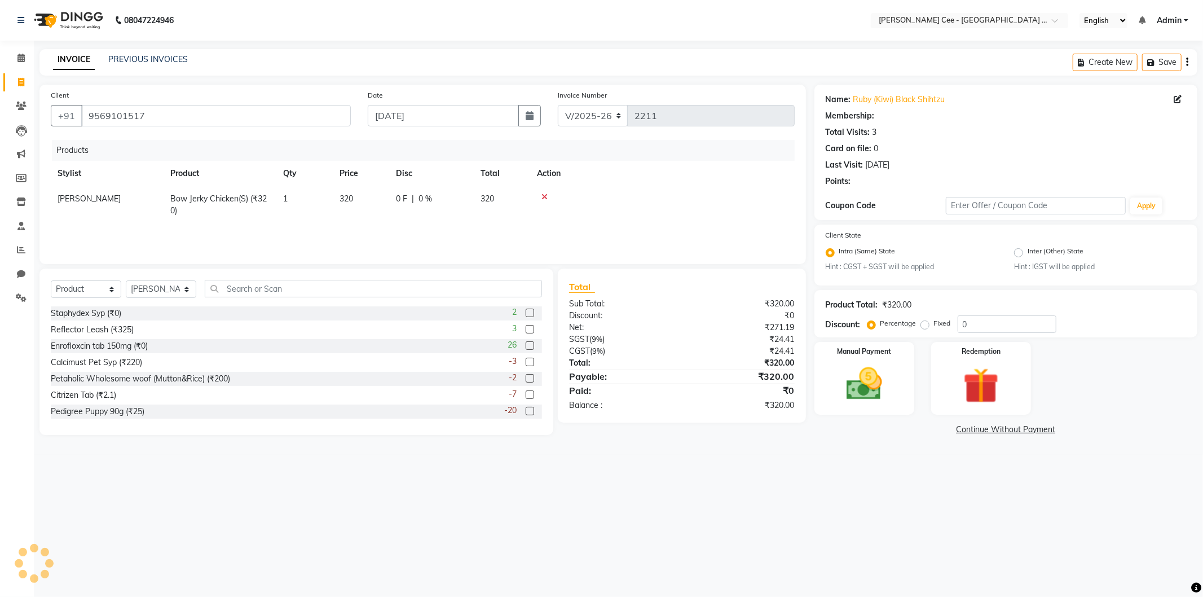
radio input "false"
radio input "true"
click at [961, 325] on input "0" at bounding box center [1007, 323] width 99 height 17
type input "20"
click at [617, 188] on td at bounding box center [662, 204] width 265 height 37
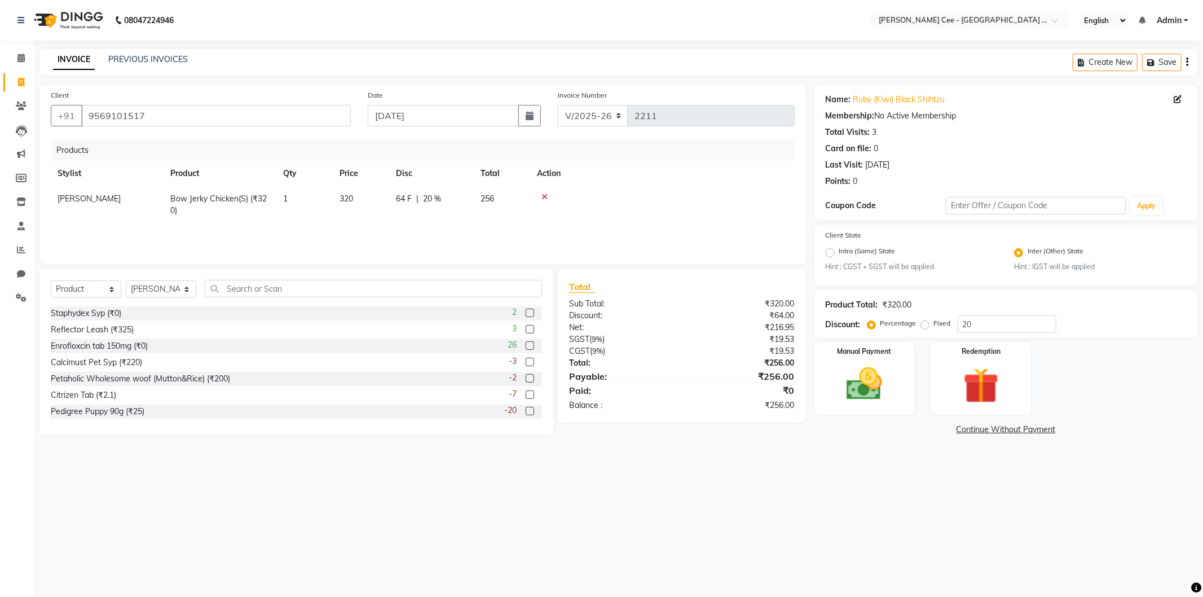
click at [403, 200] on span "64 F" at bounding box center [404, 199] width 16 height 12
select select "80155"
click at [403, 200] on input "64" at bounding box center [413, 201] width 34 height 17
type input "60"
click at [969, 542] on div "08047224946 Select Location × Kay Cee - Petpro Amritsar, Amritsar English ENGLI…" at bounding box center [601, 298] width 1203 height 597
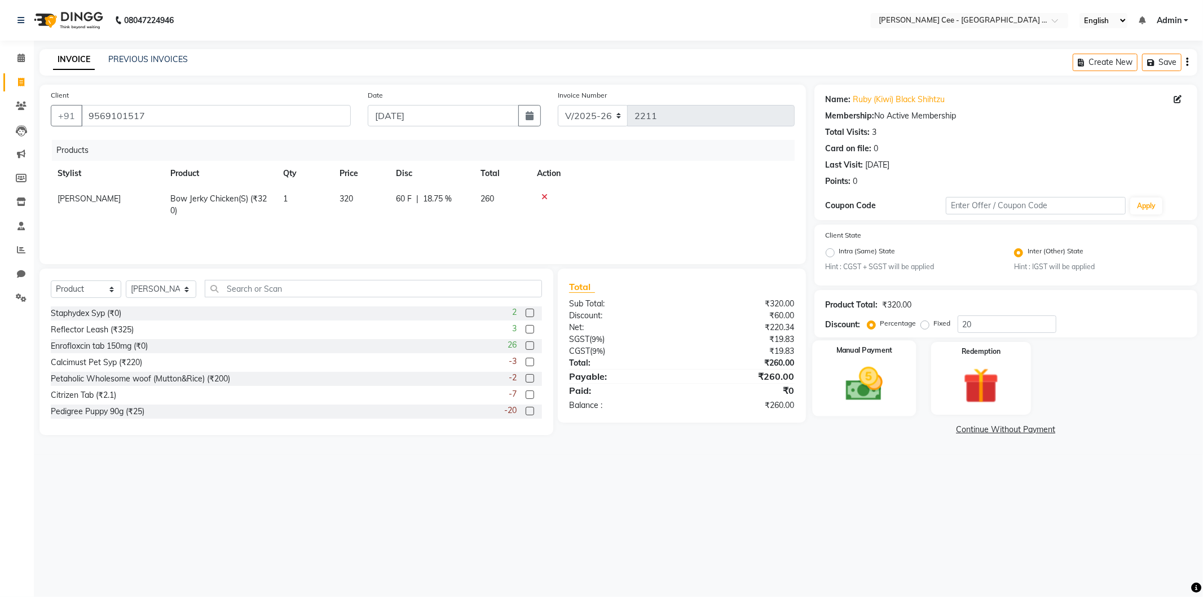
click at [855, 386] on img at bounding box center [864, 384] width 60 height 43
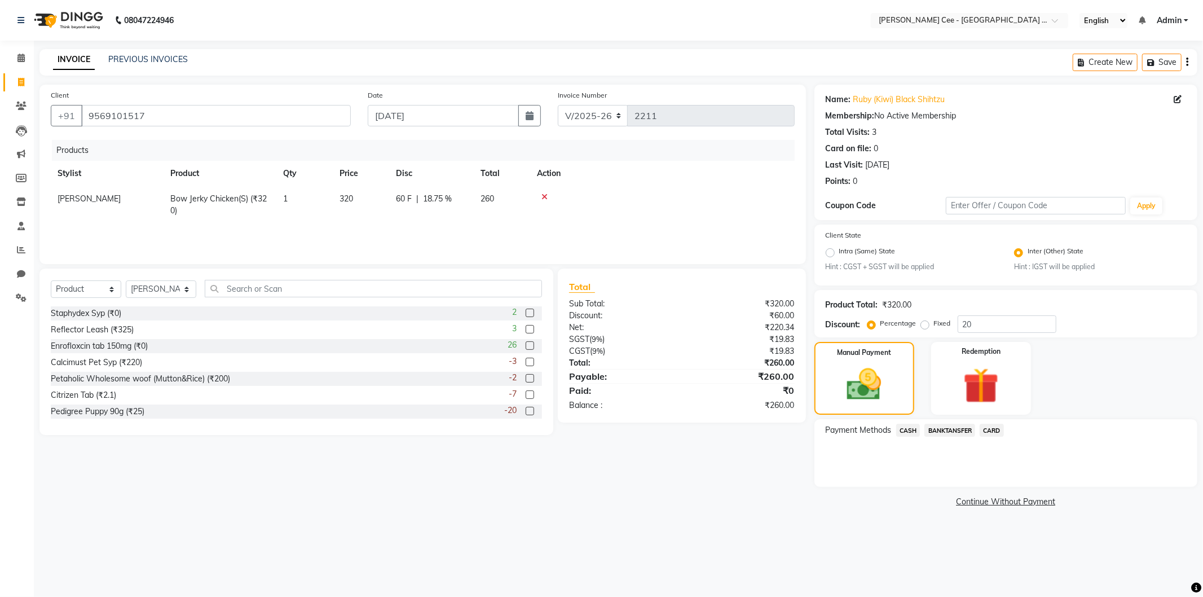
click at [952, 431] on span "BANKTANSFER" at bounding box center [950, 430] width 51 height 13
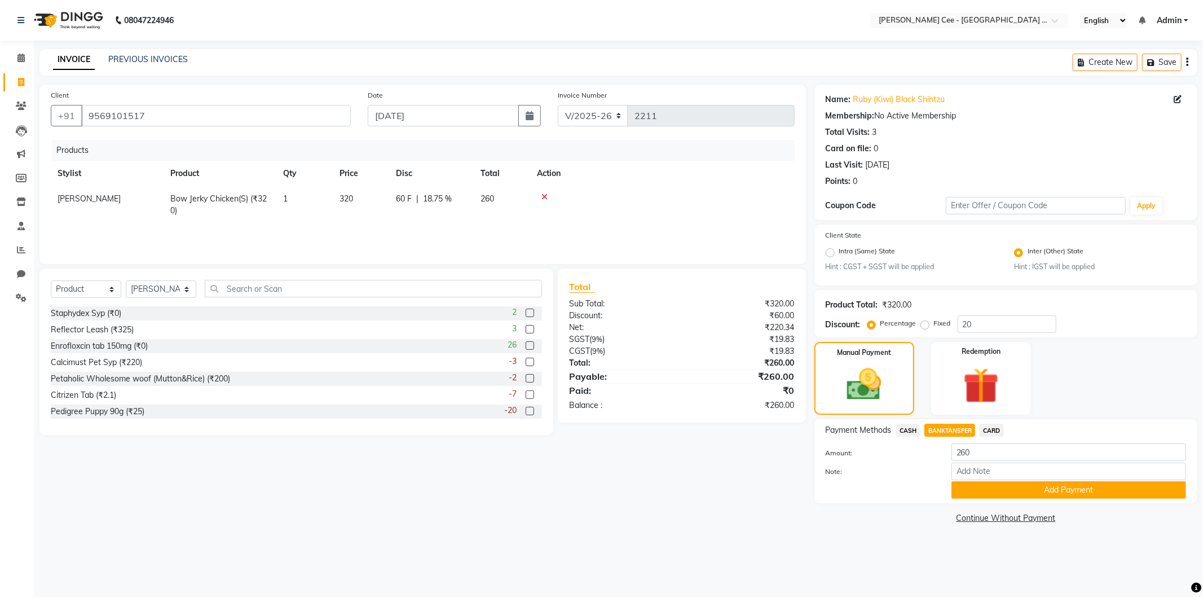
click at [908, 430] on span "CASH" at bounding box center [908, 430] width 24 height 13
click at [1018, 494] on button "Add Payment" at bounding box center [1069, 489] width 235 height 17
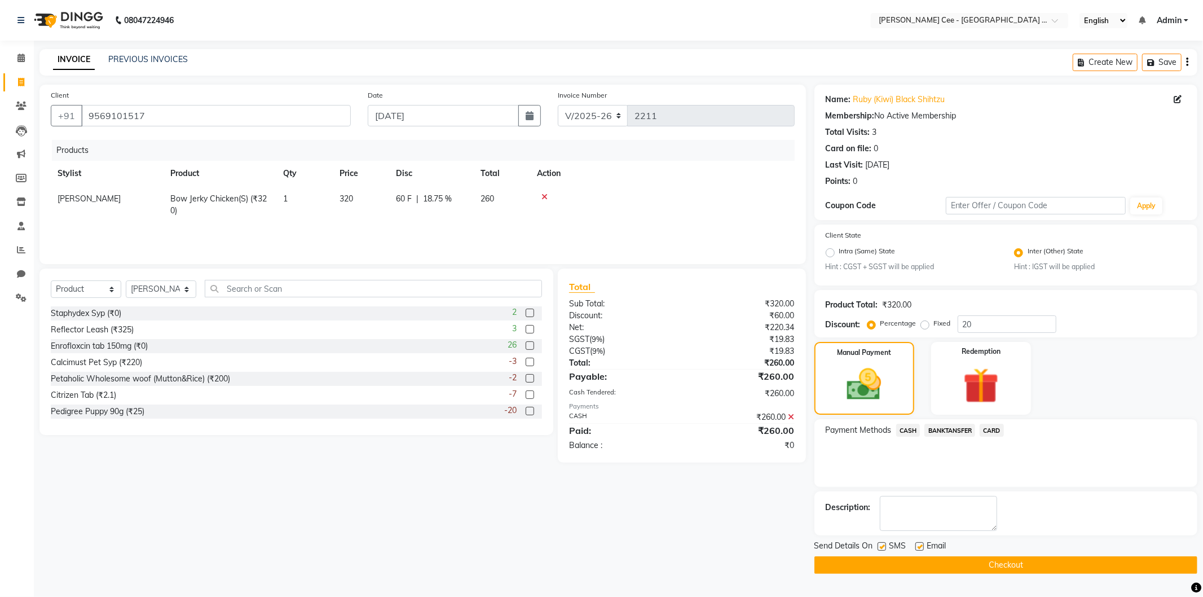
click at [1014, 562] on button "Checkout" at bounding box center [1006, 564] width 383 height 17
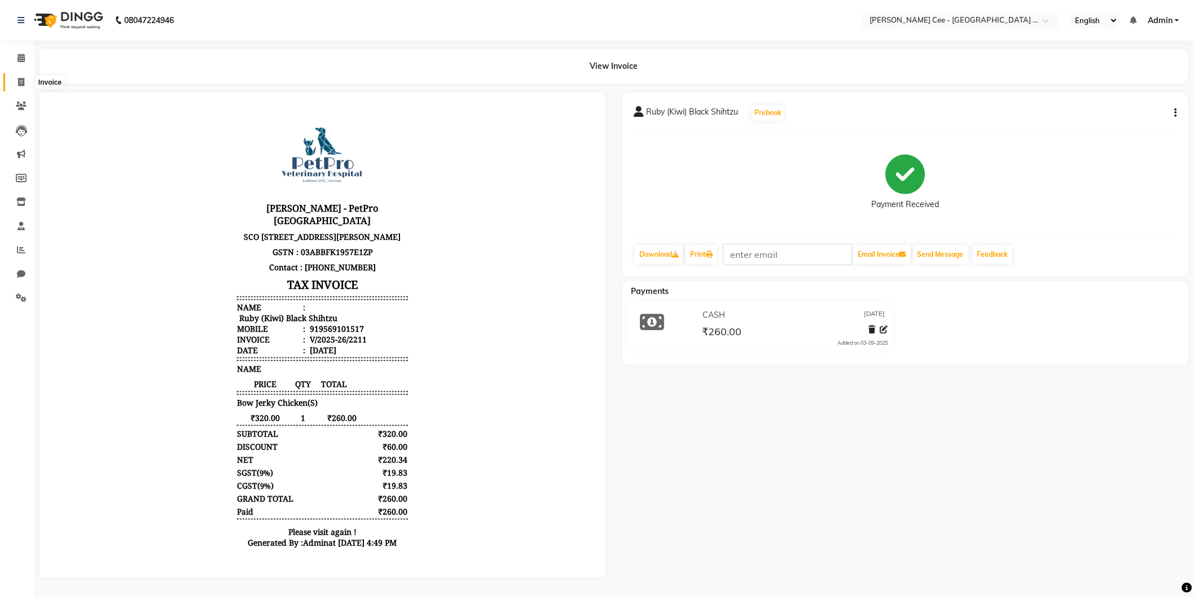
click at [23, 76] on span at bounding box center [21, 82] width 20 height 13
select select "service"
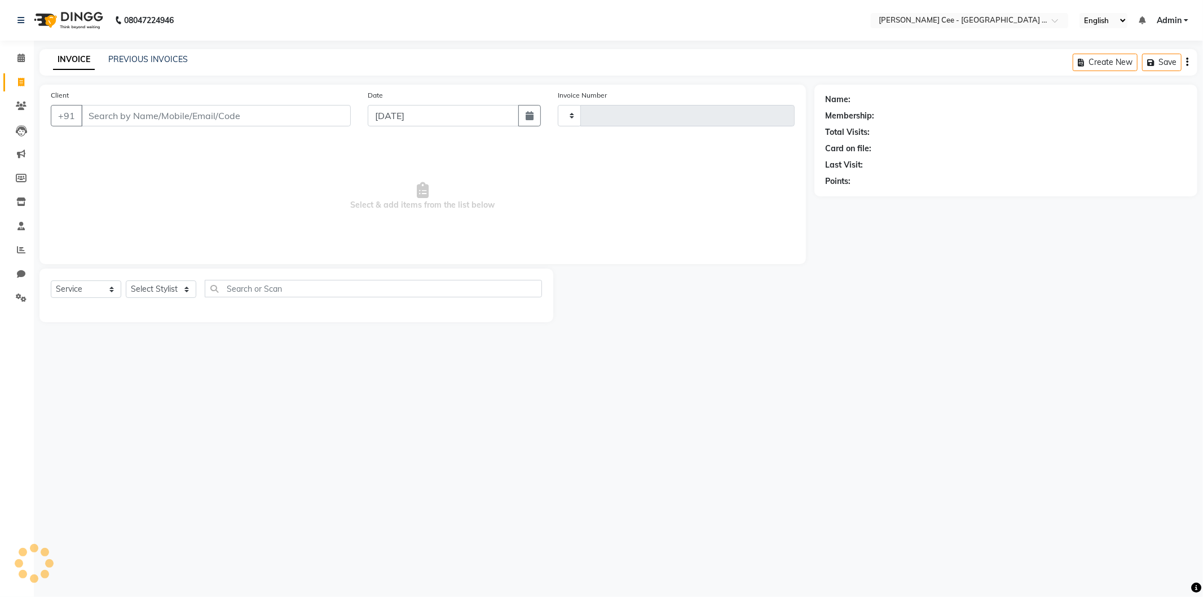
type input "2212"
select select "8239"
select select "product"
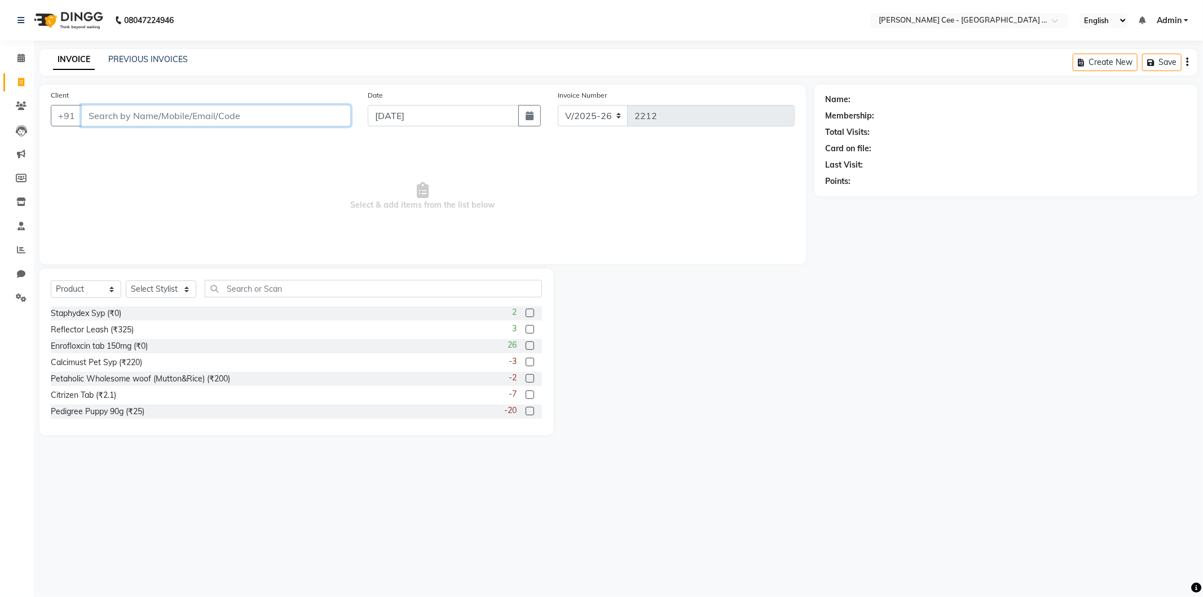
click at [164, 117] on input "Client" at bounding box center [216, 115] width 270 height 21
click at [150, 117] on input "Shehzaad" at bounding box center [187, 115] width 212 height 21
type input "Shehzaad"
click at [330, 114] on span "Add Client" at bounding box center [322, 115] width 45 height 11
select select "22"
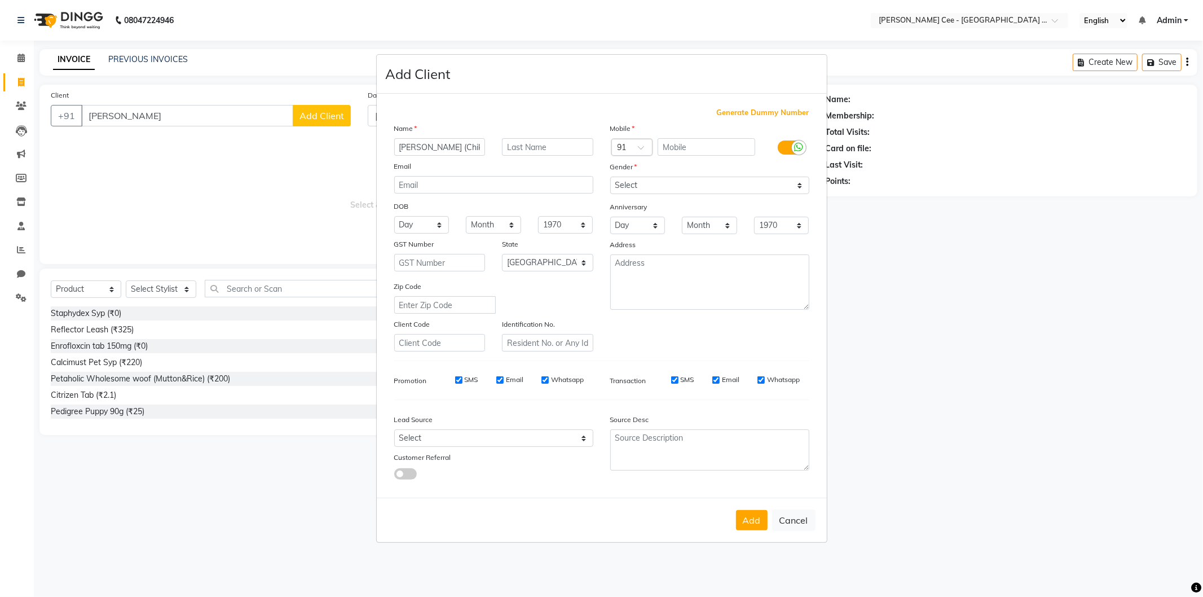
type input "Shehzaad (Chikku)"
click at [512, 151] on input "text" at bounding box center [547, 146] width 91 height 17
type input "Beagle"
click at [706, 143] on input "text" at bounding box center [707, 146] width 98 height 17
type input "9814018529"
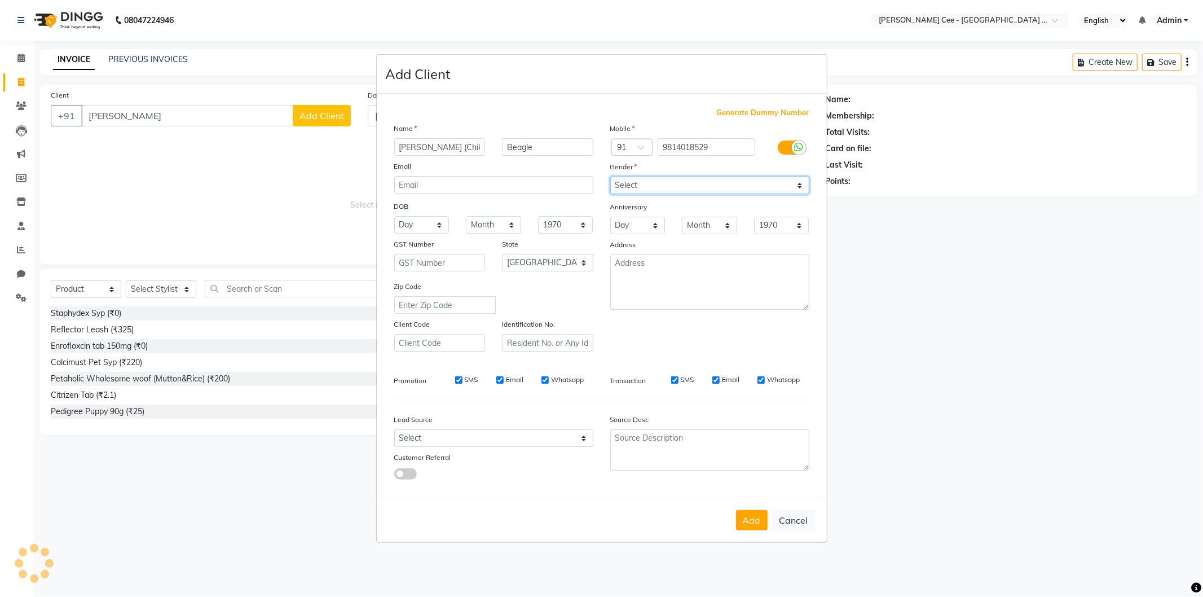
click at [691, 192] on select "Select Male Female Other Prefer Not To Say" at bounding box center [709, 185] width 199 height 17
select select "male"
click at [610, 177] on select "Select Male Female Other Prefer Not To Say" at bounding box center [709, 185] width 199 height 17
click at [748, 527] on button "Add" at bounding box center [752, 520] width 32 height 20
type input "9814018529"
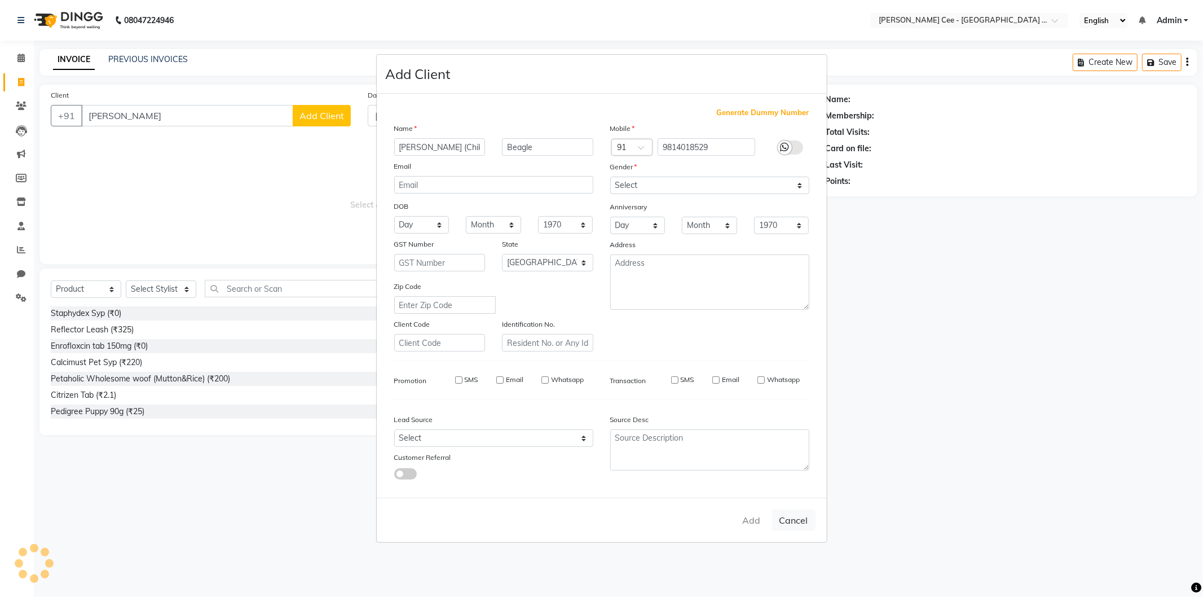
select select
select select "null"
select select
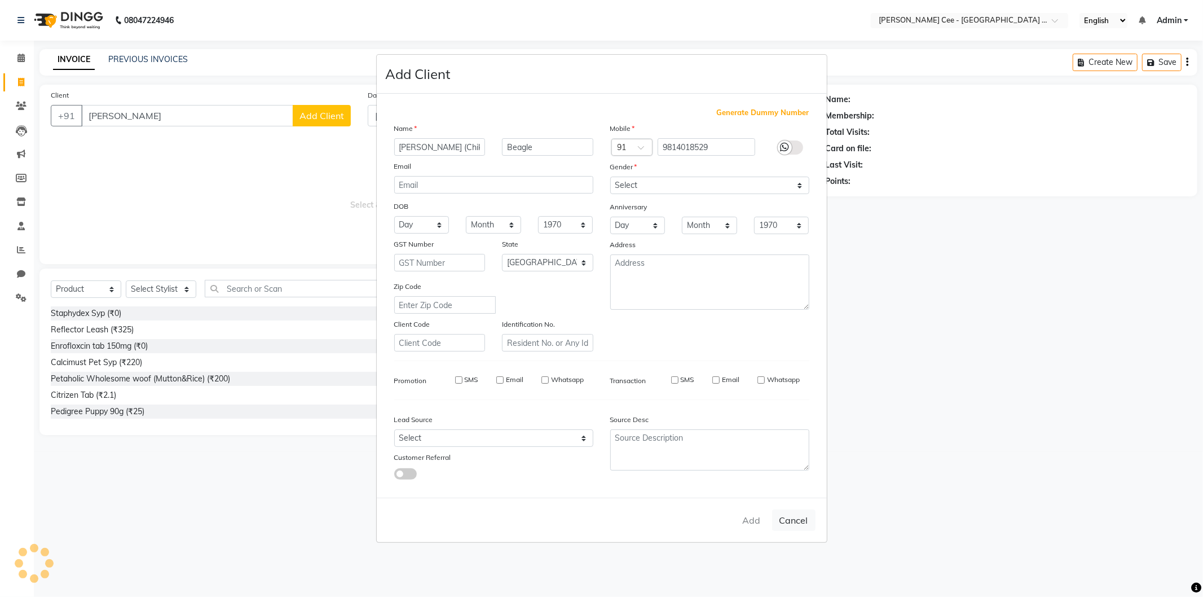
select select
checkbox input "false"
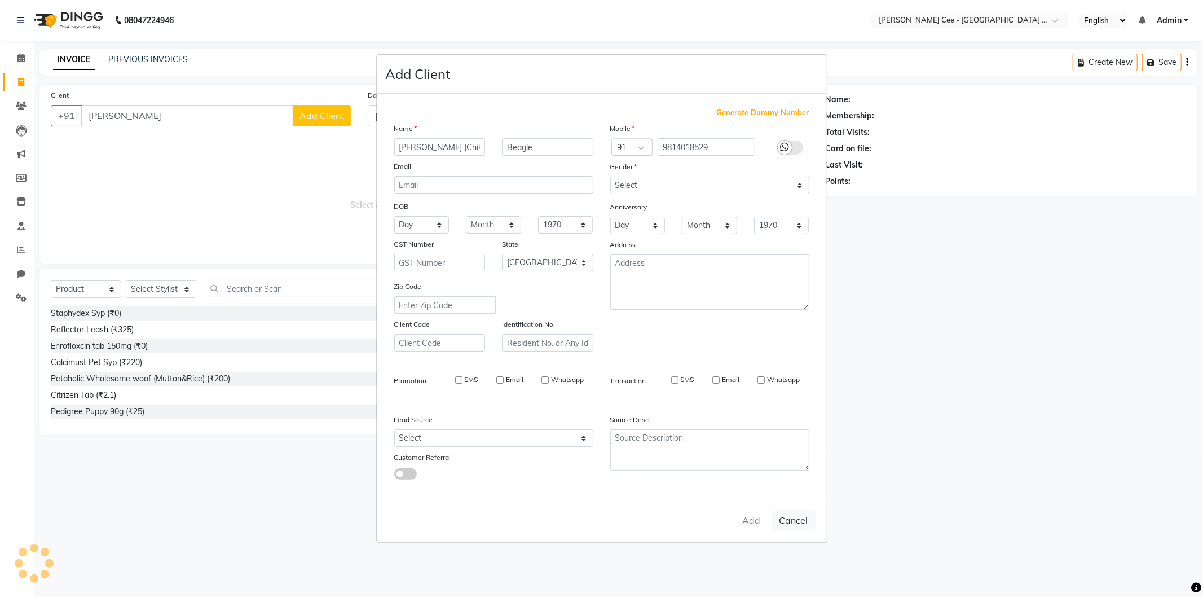
checkbox input "false"
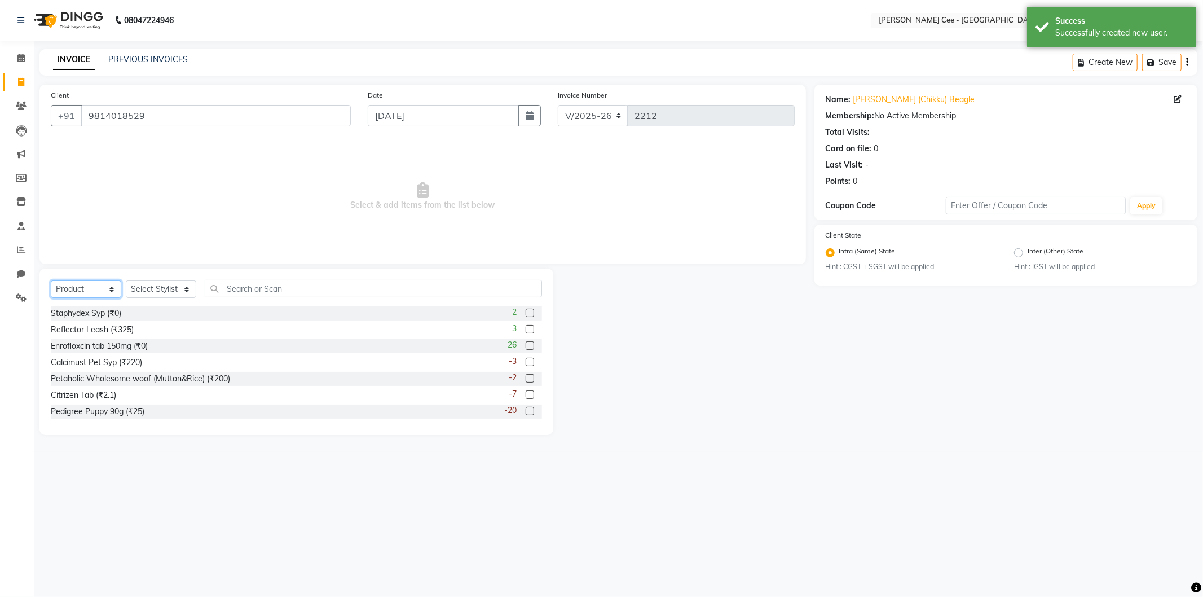
click at [88, 292] on select "Select Service Product Membership Package Voucher Prepaid Gift Card" at bounding box center [86, 288] width 71 height 17
select select "service"
click at [51, 281] on select "Select Service Product Membership Package Voucher Prepaid Gift Card" at bounding box center [86, 288] width 71 height 17
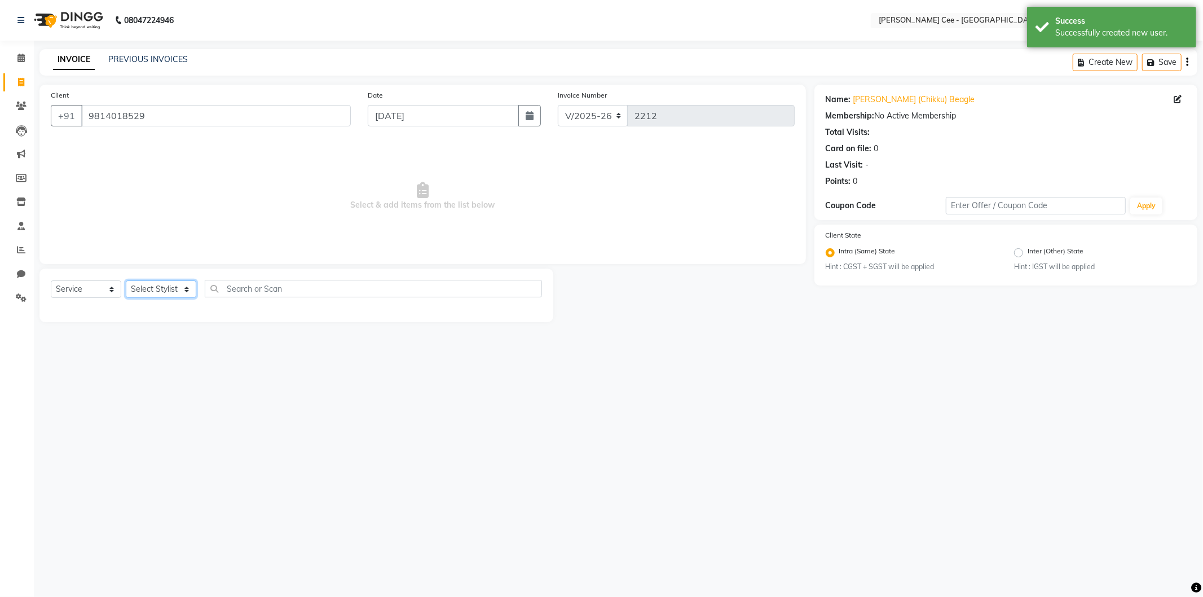
click at [151, 296] on select "Select Stylist Avinash [PERSON_NAME] [PERSON_NAME] [PERSON_NAME] Kajal Love [PE…" at bounding box center [161, 288] width 71 height 17
click at [126, 294] on select "Select Stylist Avinash [PERSON_NAME] [PERSON_NAME] [PERSON_NAME] Kajal Love [PE…" at bounding box center [161, 288] width 71 height 17
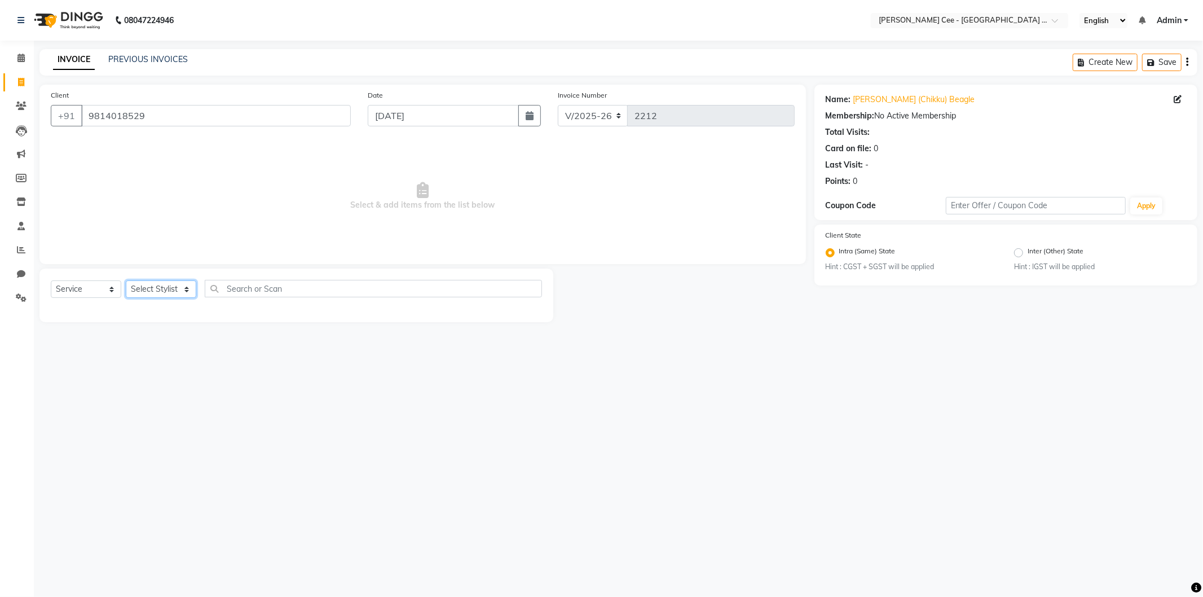
select select "80158"
click at [126, 281] on select "Select Stylist Avinash [PERSON_NAME] [PERSON_NAME] [PERSON_NAME] Kajal Love [PE…" at bounding box center [161, 288] width 71 height 17
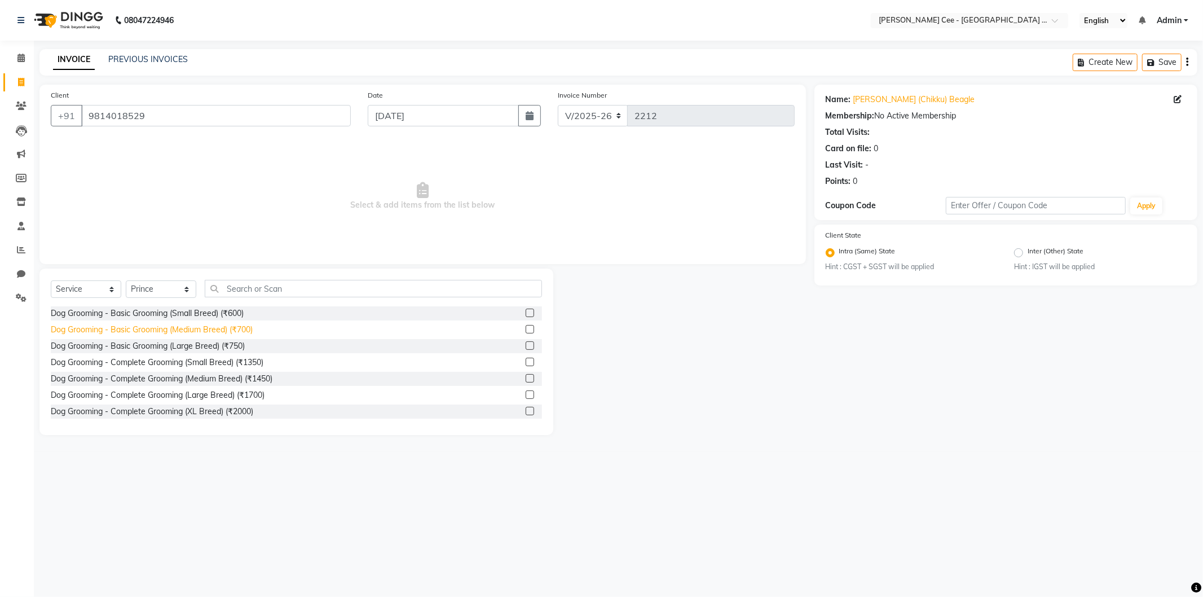
click at [220, 326] on div "Dog Grooming - Basic Grooming (Medium Breed) (₹700)" at bounding box center [152, 330] width 202 height 12
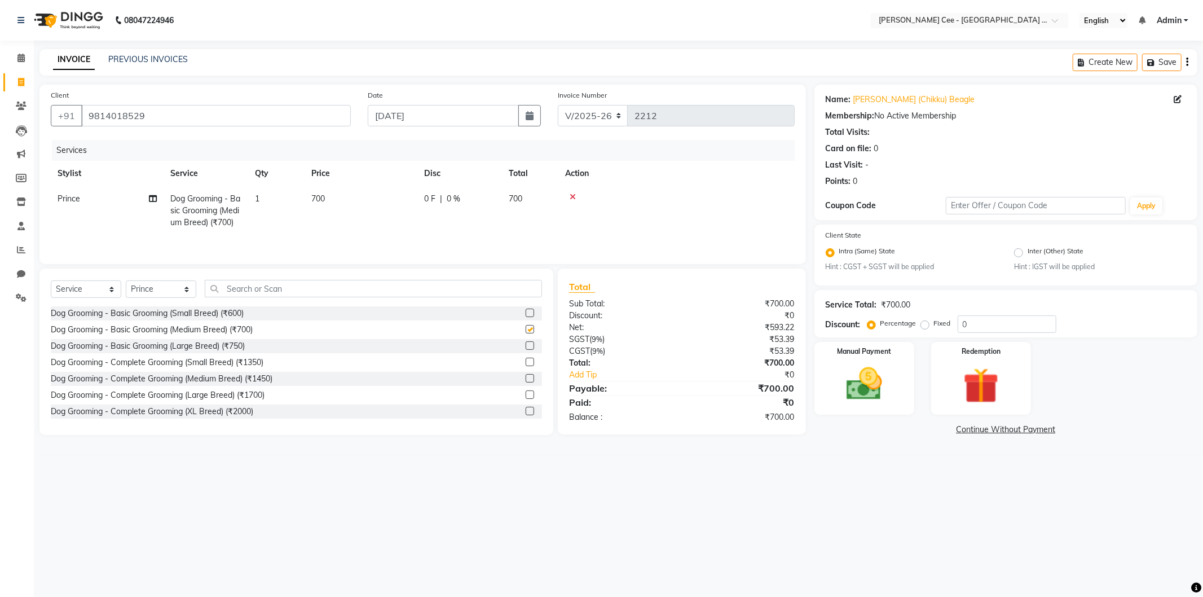
checkbox input "false"
click at [102, 292] on select "Select Service Product Membership Package Voucher Prepaid Gift Card" at bounding box center [86, 288] width 71 height 17
select select "product"
click at [51, 282] on select "Select Service Product Membership Package Voucher Prepaid Gift Card" at bounding box center [86, 288] width 71 height 17
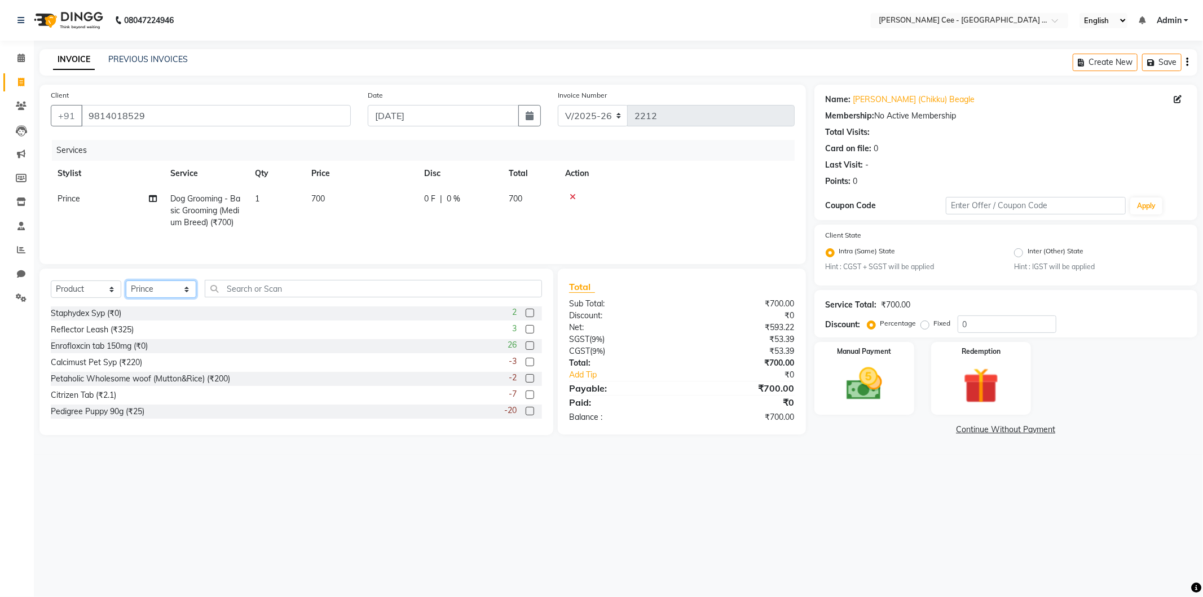
click at [158, 292] on select "Select Stylist Avinash [PERSON_NAME] [PERSON_NAME] [PERSON_NAME] Kajal Love [PE…" at bounding box center [161, 288] width 71 height 17
select select "80155"
click at [126, 282] on select "Select Stylist Avinash [PERSON_NAME] [PERSON_NAME] [PERSON_NAME] Kajal Love [PE…" at bounding box center [161, 288] width 71 height 17
click at [268, 291] on input "text" at bounding box center [373, 288] width 337 height 17
type input "d"
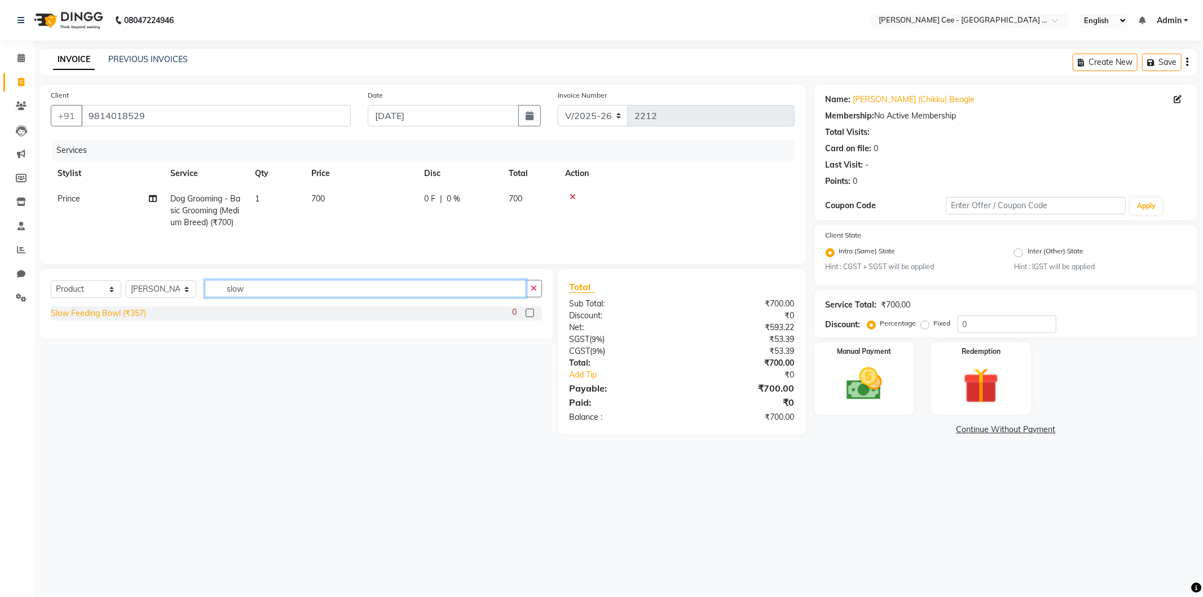
type input "slow"
click at [120, 314] on div "Slow Feeding Bowl (₹357)" at bounding box center [98, 313] width 95 height 12
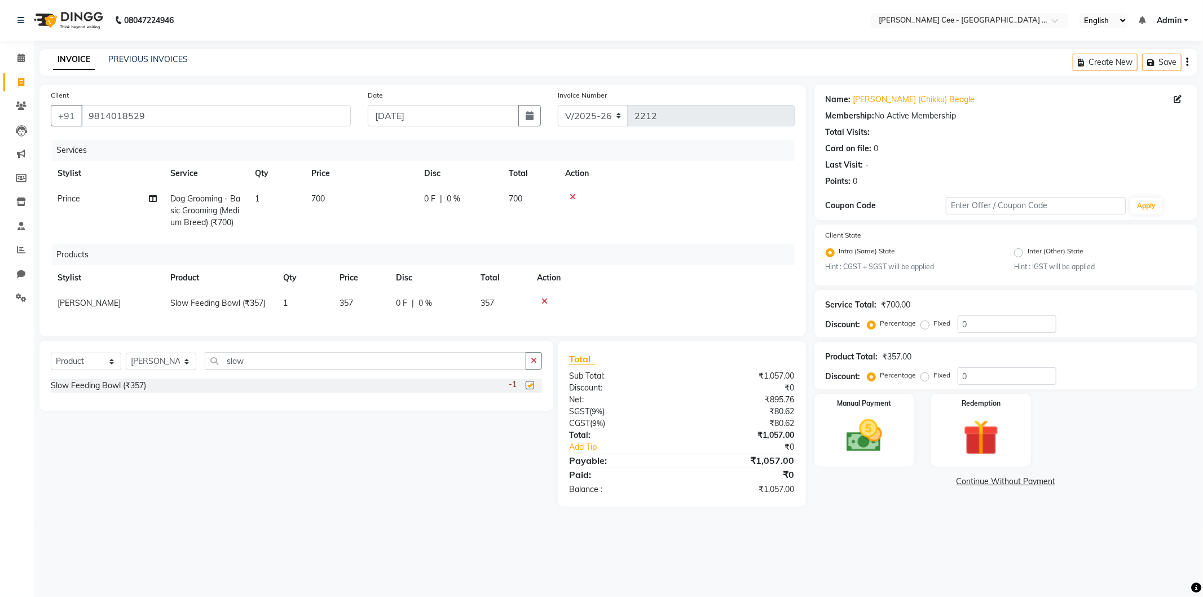
checkbox input "false"
click at [356, 301] on td "357" at bounding box center [361, 303] width 56 height 25
select select "80155"
click at [373, 308] on input "357" at bounding box center [361, 305] width 43 height 17
type input "3"
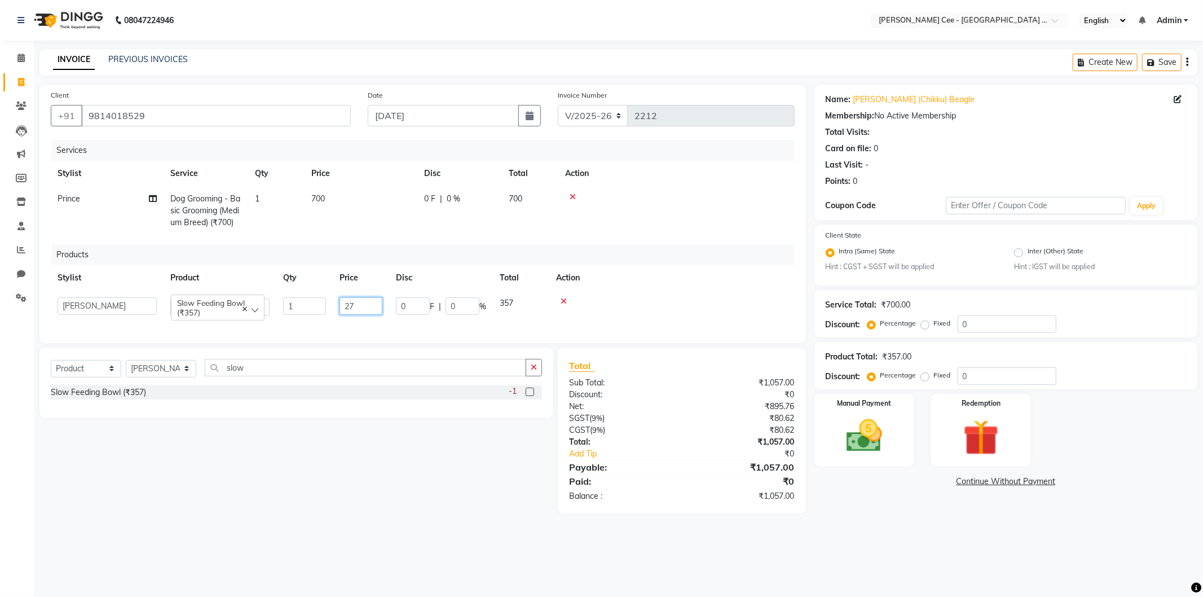
type input "275"
click at [721, 291] on td at bounding box center [662, 303] width 265 height 25
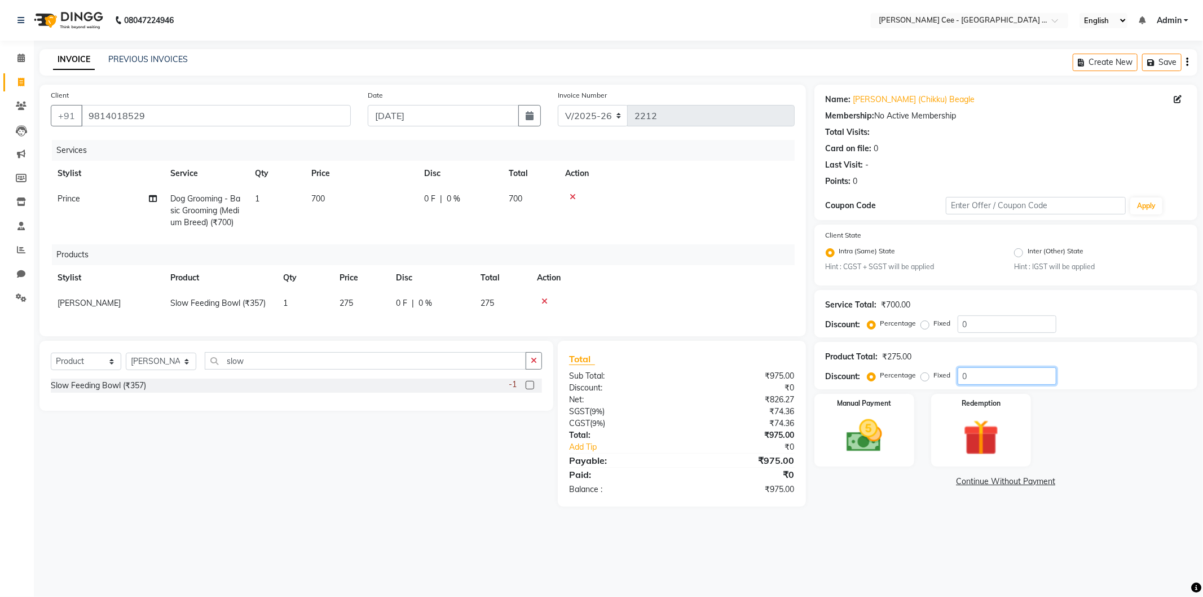
click at [960, 374] on input "0" at bounding box center [1007, 375] width 99 height 17
type input "20"
click at [850, 524] on main "INVOICE PREVIOUS INVOICES Create New Save Client +91 9814018529 Date 03-09-2025…" at bounding box center [618, 286] width 1169 height 474
click at [884, 429] on img at bounding box center [864, 436] width 60 height 43
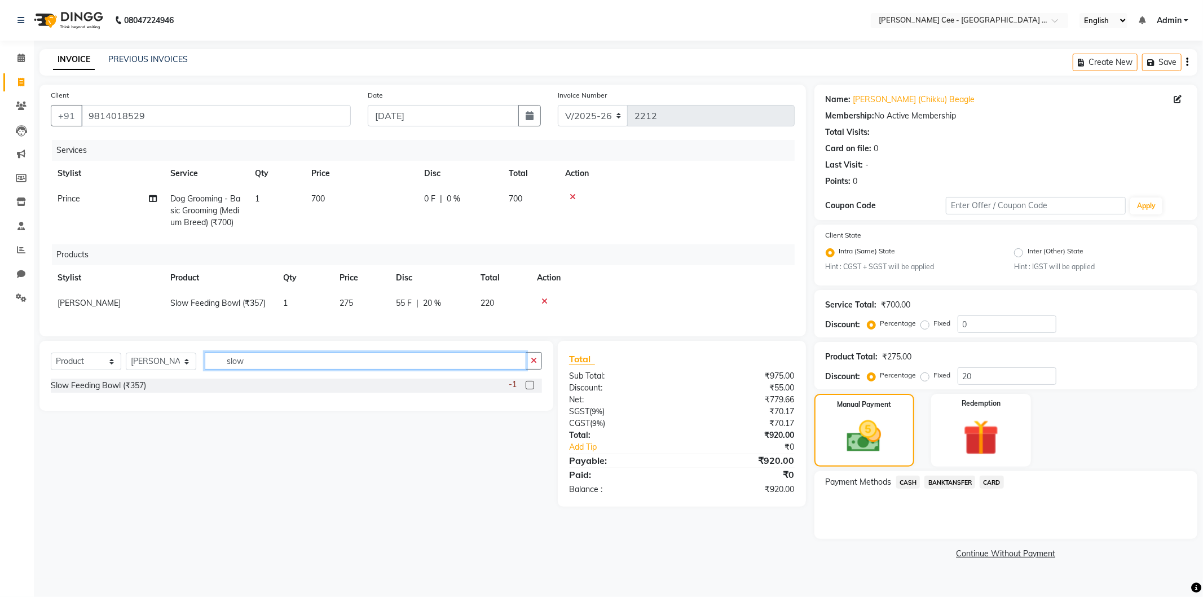
click at [230, 368] on input "slow" at bounding box center [366, 360] width 322 height 17
type input "atarax"
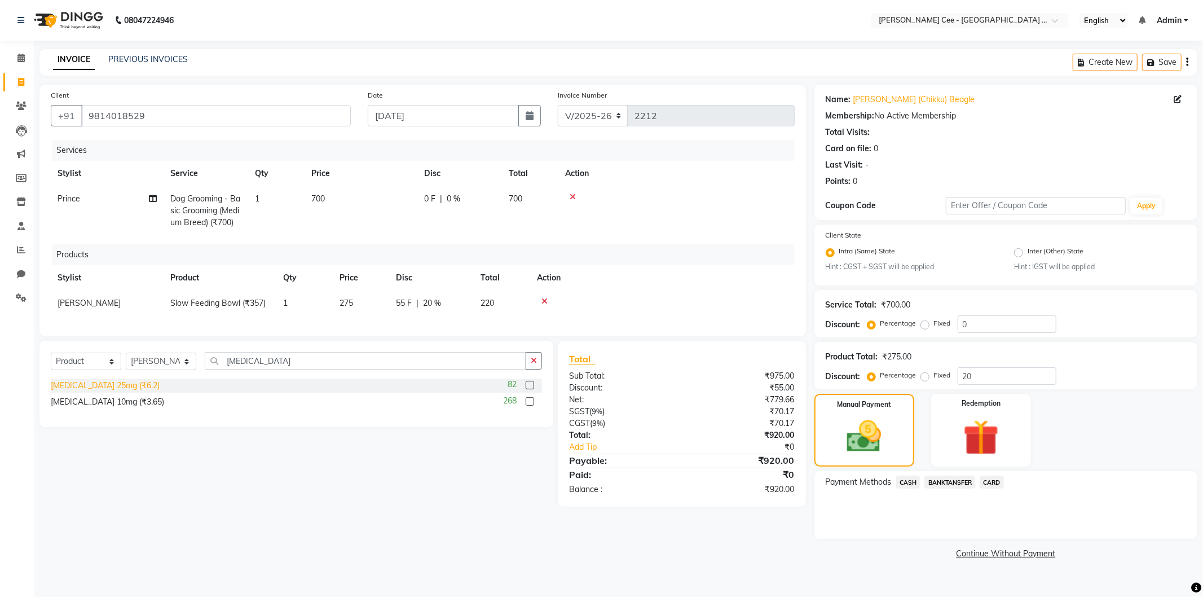
click at [112, 390] on div "Atarax 25mg (₹6.2)" at bounding box center [105, 386] width 109 height 12
checkbox input "false"
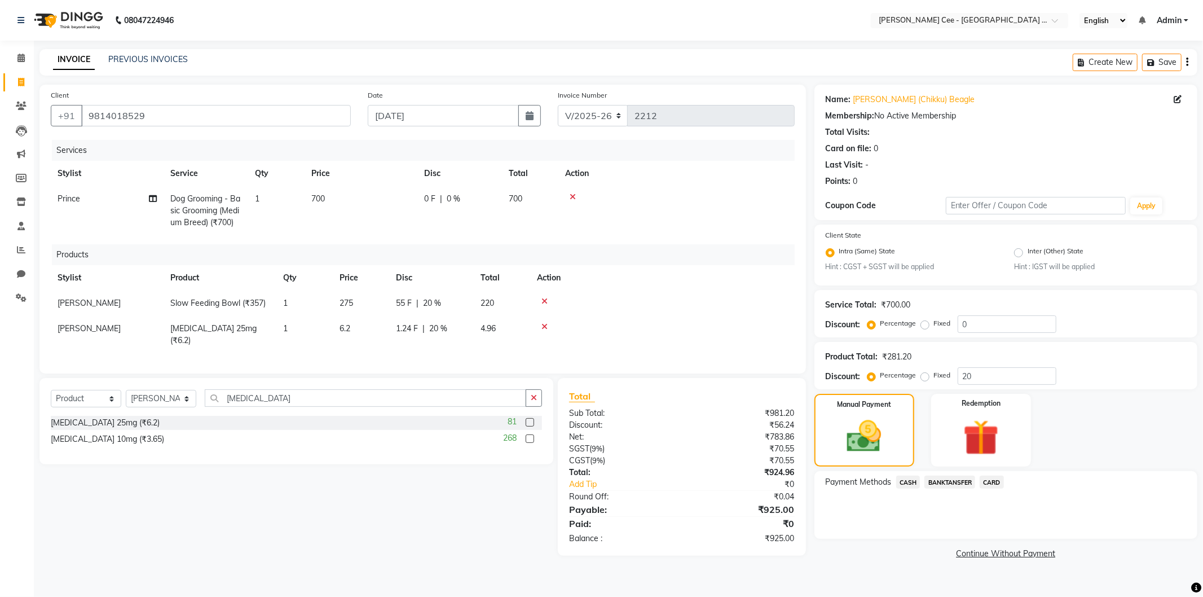
click at [297, 326] on td "1" at bounding box center [304, 334] width 56 height 37
select select "80155"
click at [306, 330] on input "1" at bounding box center [304, 331] width 43 height 17
type input "4"
click at [740, 261] on div "Products" at bounding box center [427, 254] width 751 height 21
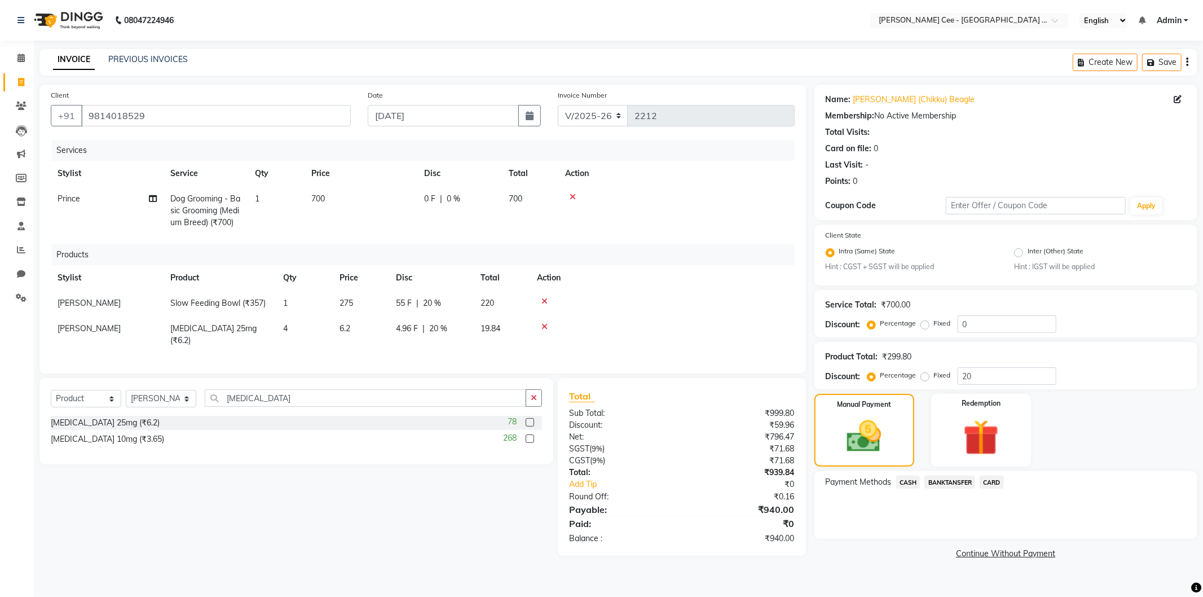
click at [909, 481] on span "CASH" at bounding box center [908, 482] width 24 height 13
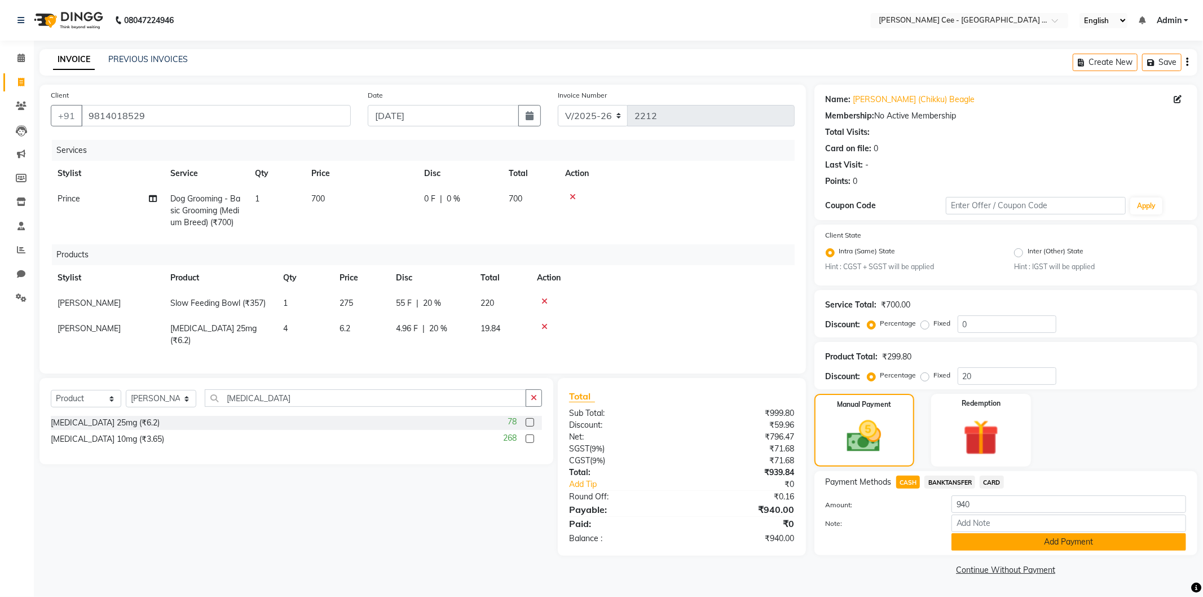
click at [993, 539] on button "Add Payment" at bounding box center [1069, 541] width 235 height 17
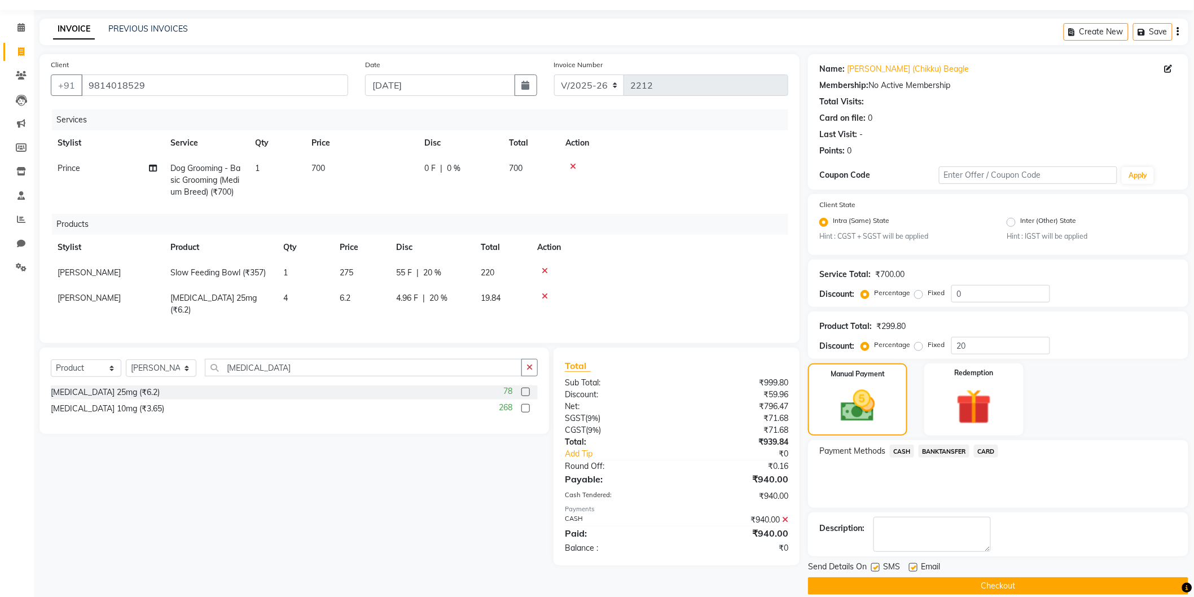
scroll to position [45, 0]
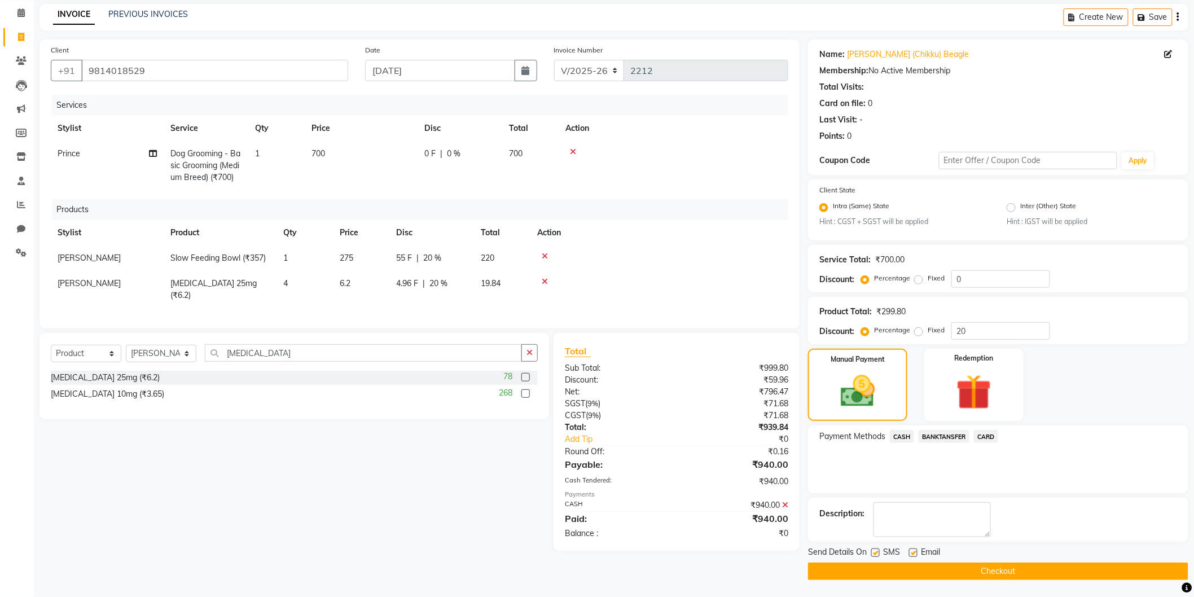
click at [925, 565] on button "Checkout" at bounding box center [998, 570] width 380 height 17
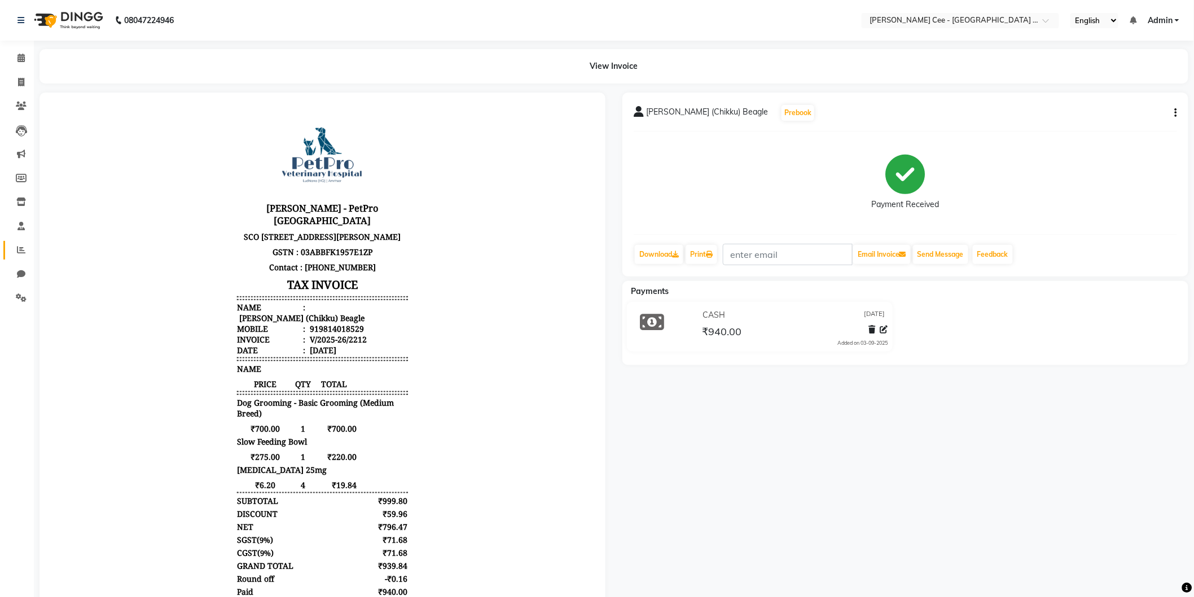
drag, startPoint x: 19, startPoint y: 260, endPoint x: 17, endPoint y: 254, distance: 5.8
click at [17, 258] on li "Reports" at bounding box center [17, 250] width 34 height 24
click at [12, 246] on span at bounding box center [21, 250] width 20 height 13
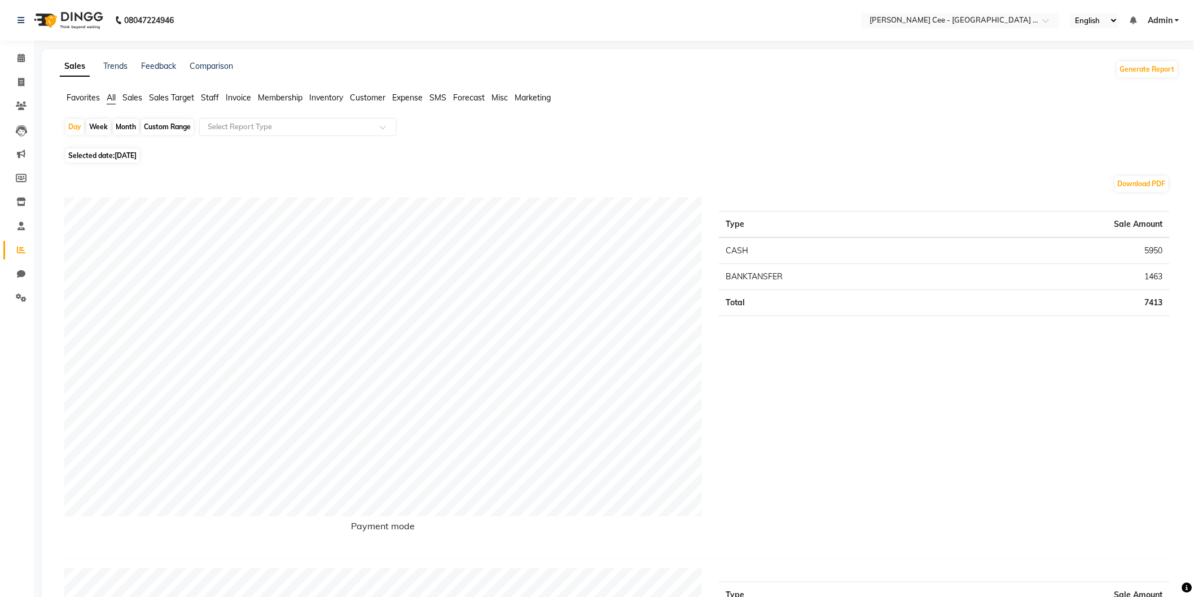
click at [155, 131] on div "Custom Range" at bounding box center [167, 127] width 52 height 16
select select "9"
select select "2025"
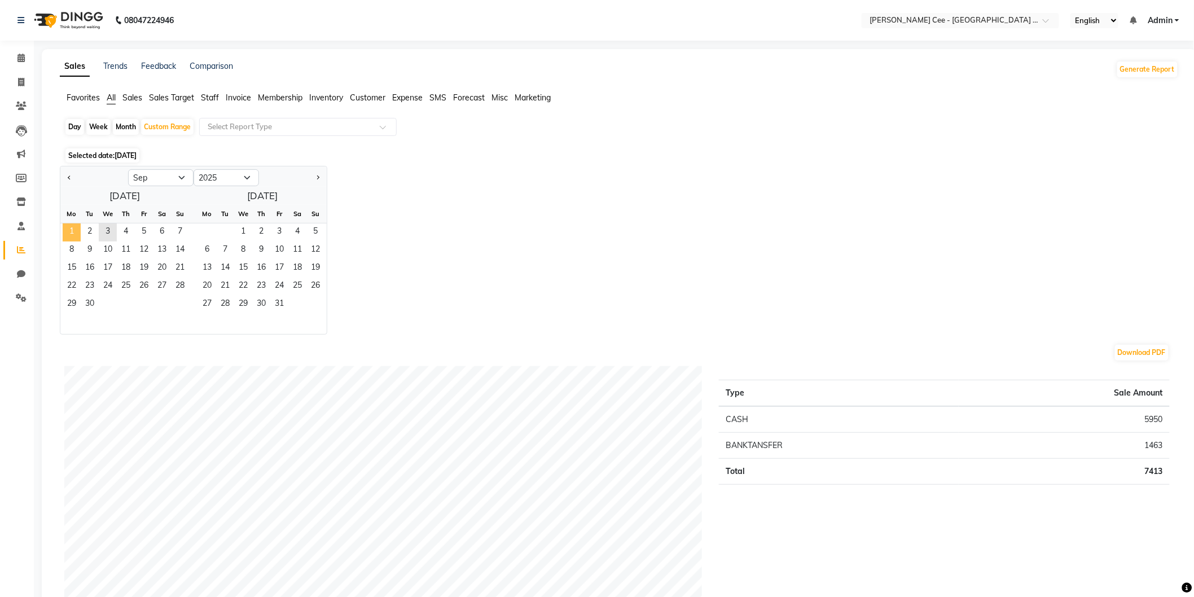
click at [76, 236] on span "1" at bounding box center [72, 232] width 18 height 18
click at [108, 227] on span "3" at bounding box center [108, 232] width 18 height 18
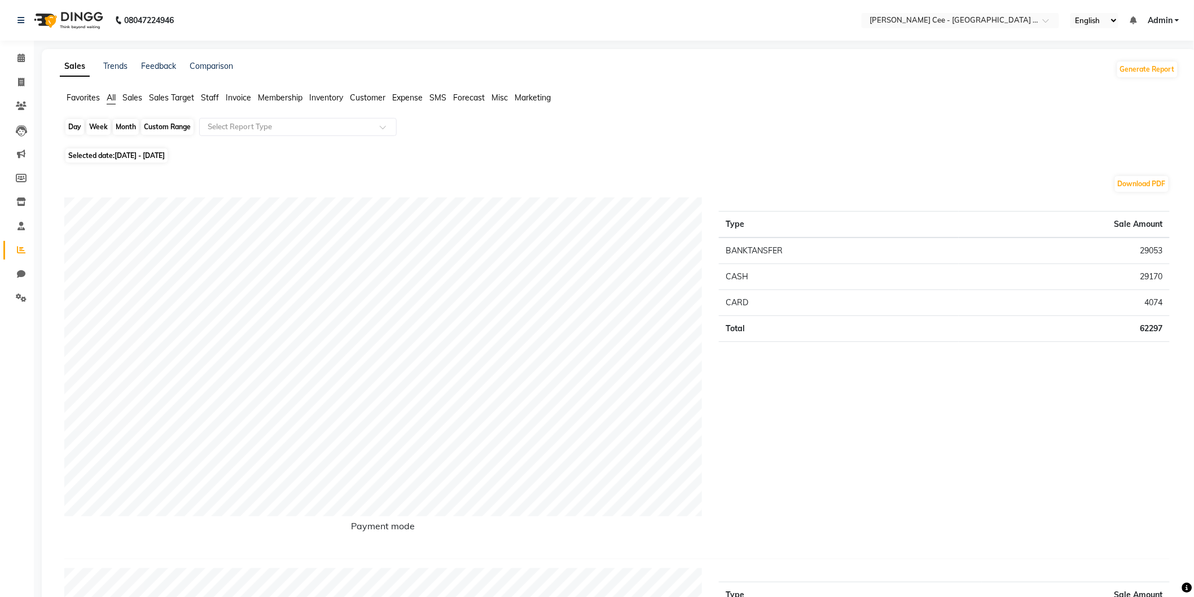
click at [147, 130] on div "Custom Range" at bounding box center [167, 127] width 52 height 16
select select "9"
select select "2025"
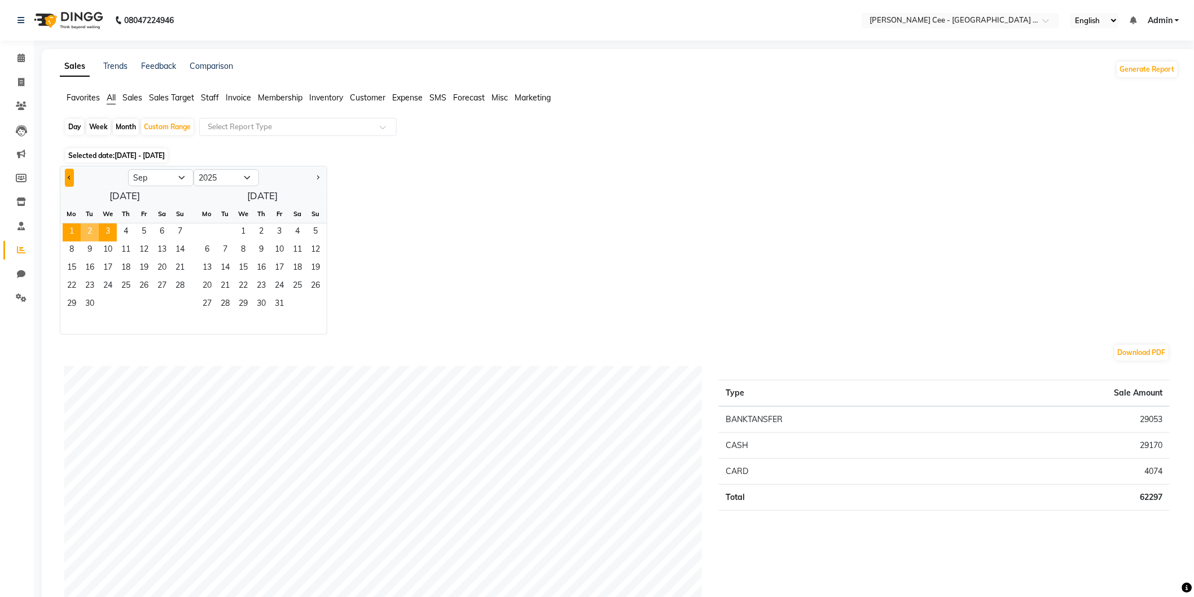
click at [71, 174] on button "Previous month" at bounding box center [69, 178] width 9 height 18
select select "8"
click at [144, 232] on span "1" at bounding box center [144, 232] width 18 height 18
click at [177, 302] on span "31" at bounding box center [180, 305] width 18 height 18
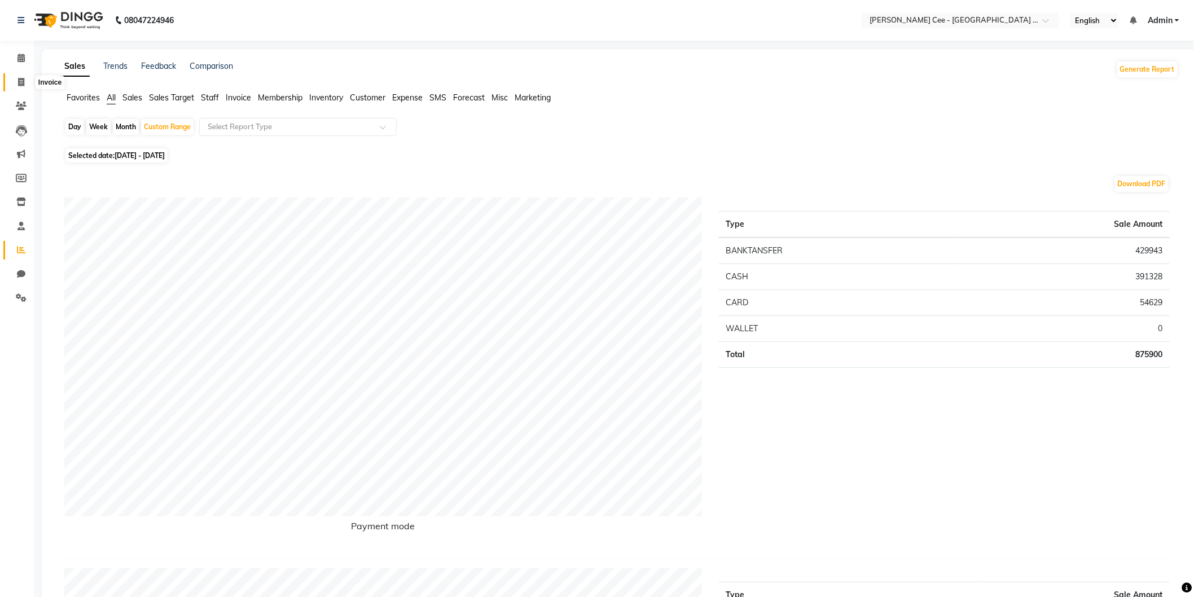
click at [24, 79] on icon at bounding box center [21, 82] width 6 height 8
select select "service"
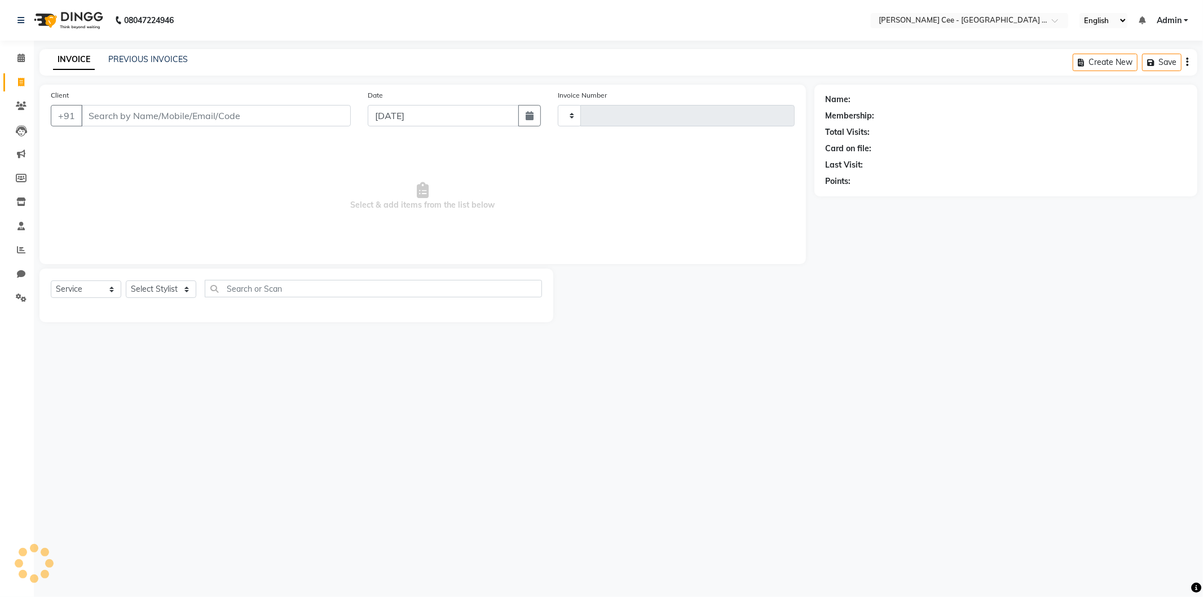
type input "2213"
select select "8239"
select select "product"
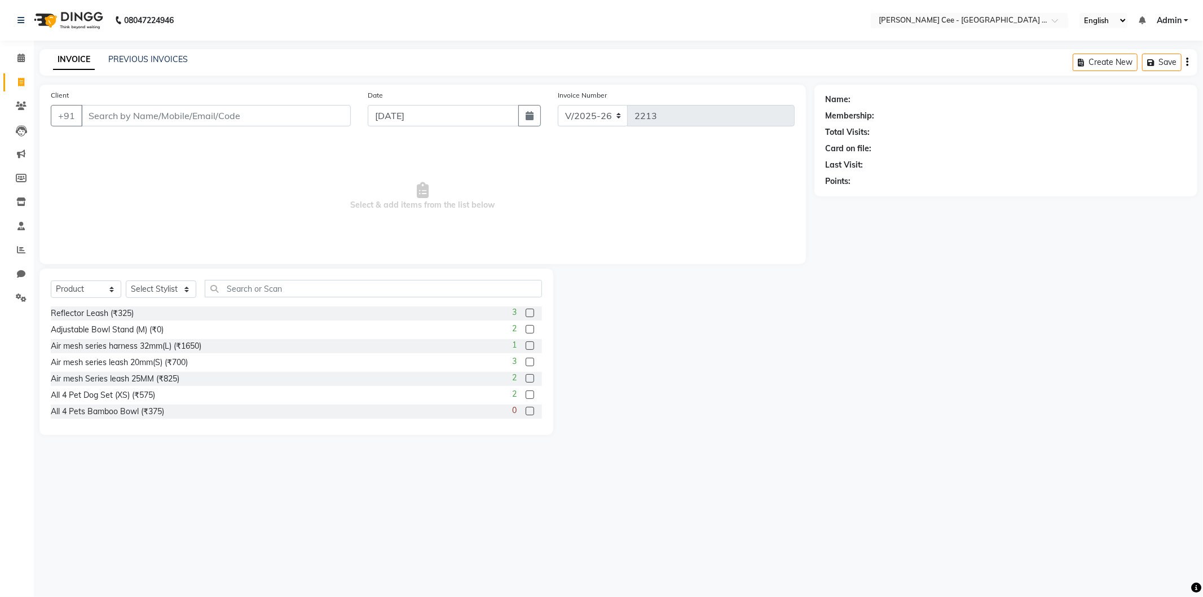
click at [254, 122] on input "Client" at bounding box center [216, 115] width 270 height 21
type input "s"
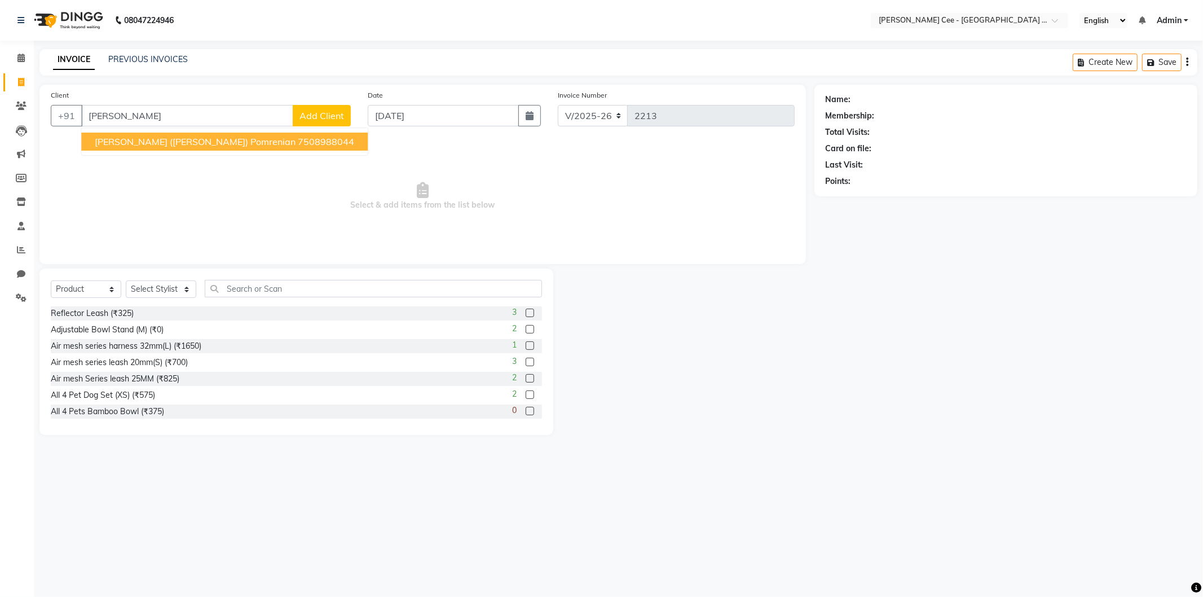
type input "Sukhwinder"
click at [314, 111] on span "Add Client" at bounding box center [322, 115] width 45 height 11
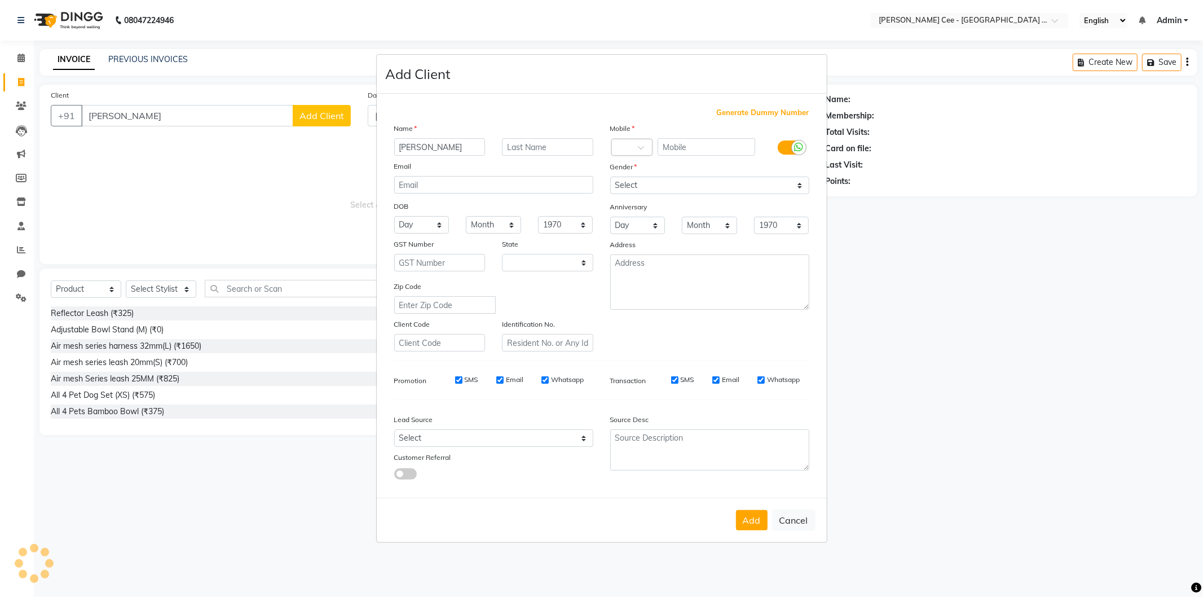
select select "22"
type input "[PERSON_NAME] ([PERSON_NAME])"
click at [546, 149] on input "text" at bounding box center [547, 146] width 91 height 17
type input "[PERSON_NAME]"
click at [690, 147] on input "text" at bounding box center [707, 146] width 98 height 17
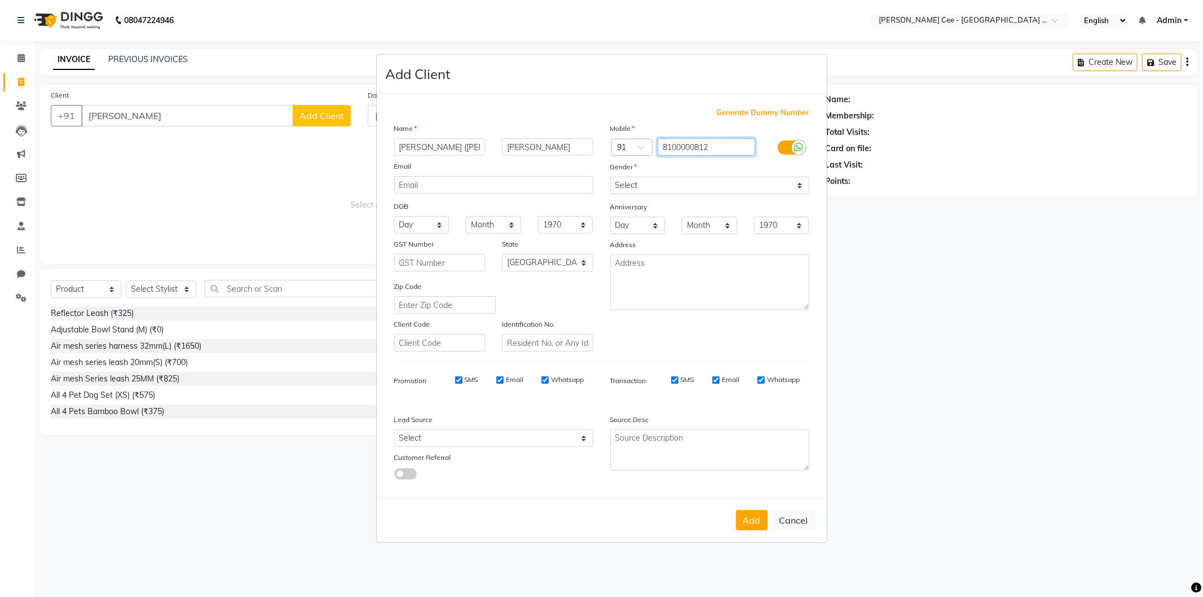
type input "8100000812"
click at [705, 184] on select "Select [DEMOGRAPHIC_DATA] [DEMOGRAPHIC_DATA] Other Prefer Not To Say" at bounding box center [709, 185] width 199 height 17
select select "[DEMOGRAPHIC_DATA]"
click at [610, 177] on select "Select [DEMOGRAPHIC_DATA] [DEMOGRAPHIC_DATA] Other Prefer Not To Say" at bounding box center [709, 185] width 199 height 17
click at [746, 520] on button "Add" at bounding box center [752, 520] width 32 height 20
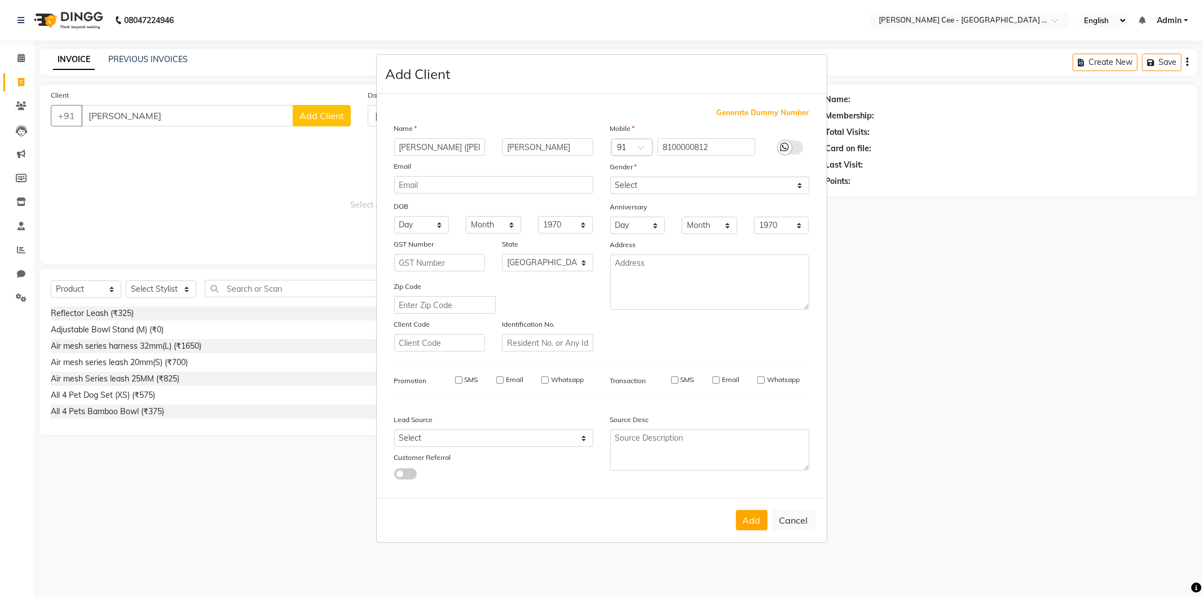
type input "8100000812"
select select
select select "null"
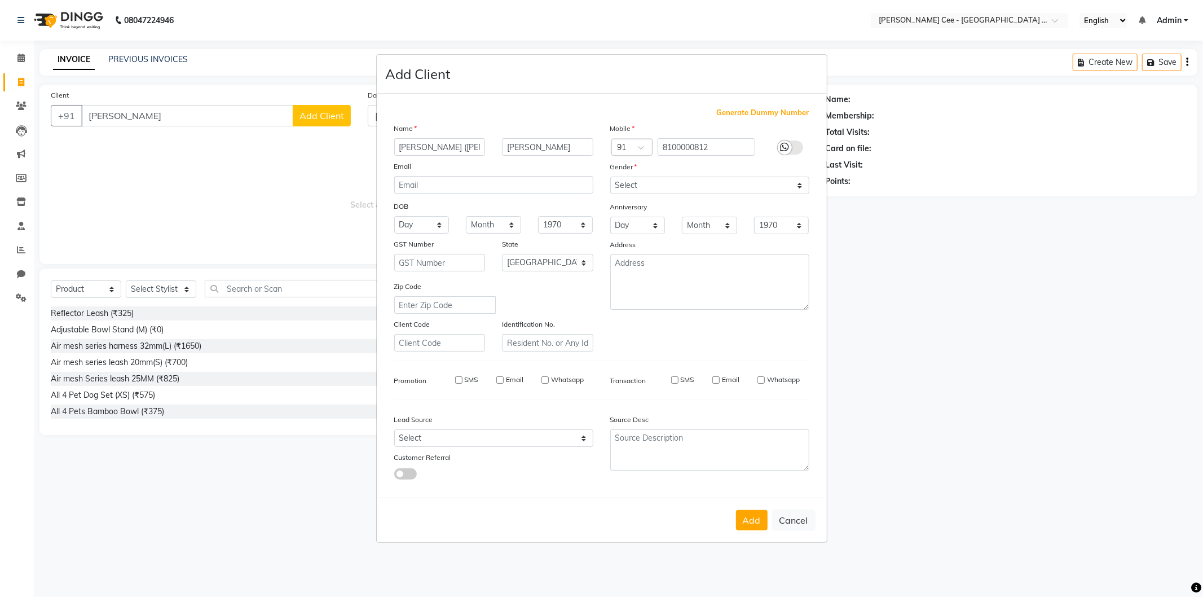
select select
checkbox input "false"
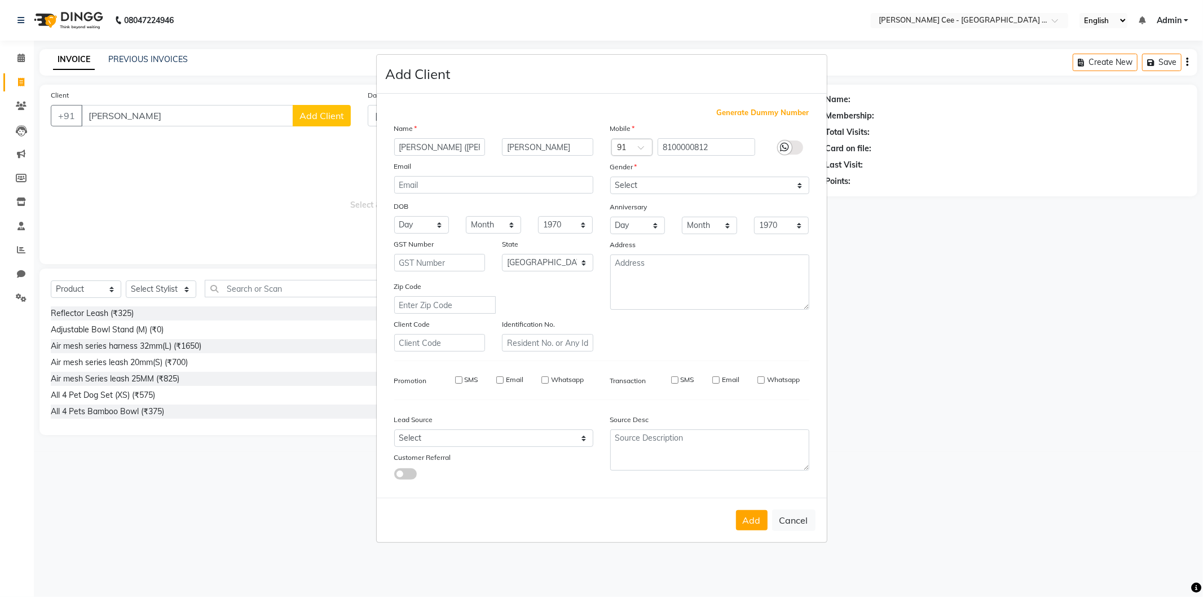
checkbox input "false"
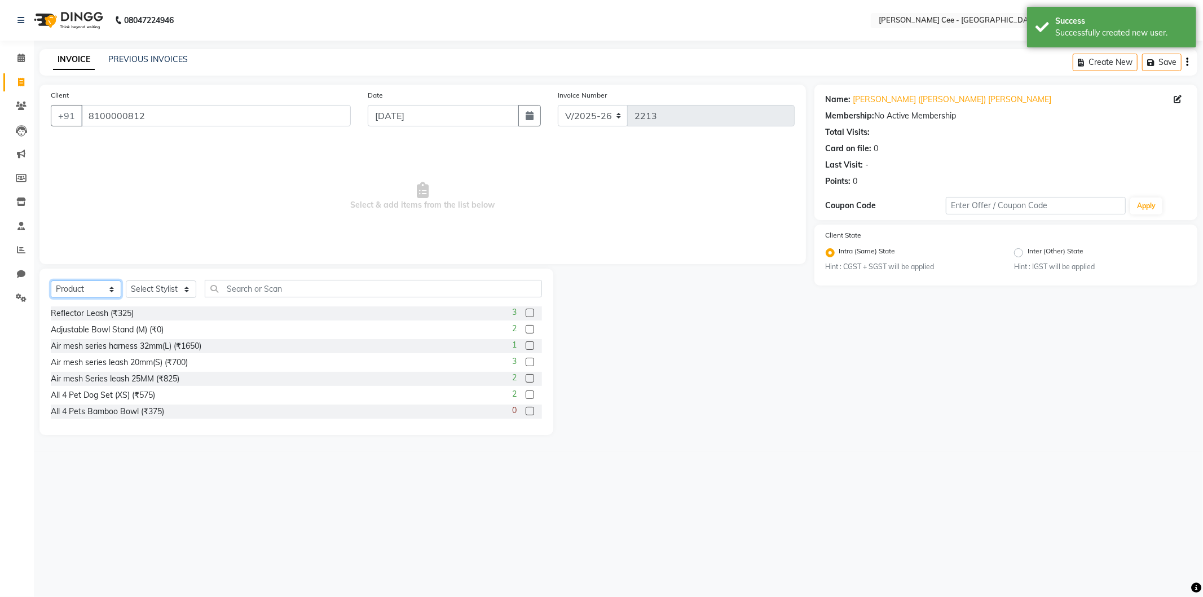
click at [93, 292] on select "Select Service Product Membership Package Voucher Prepaid Gift Card" at bounding box center [86, 288] width 71 height 17
select select "service"
click at [51, 281] on select "Select Service Product Membership Package Voucher Prepaid Gift Card" at bounding box center [86, 288] width 71 height 17
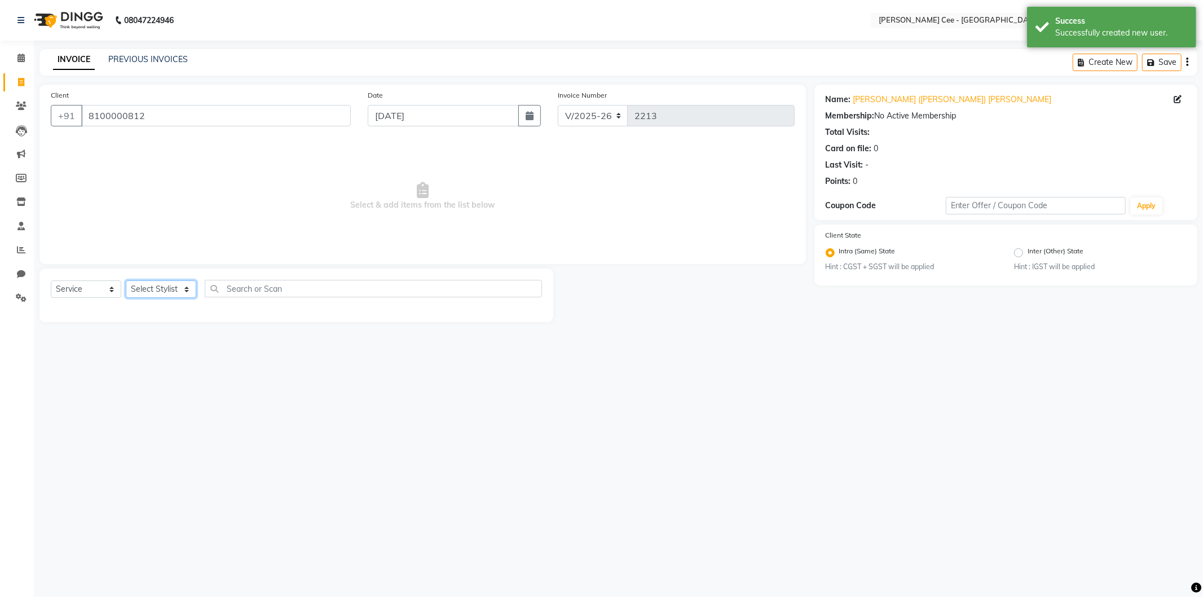
click at [151, 290] on select "Select Stylist Avinash [PERSON_NAME] [PERSON_NAME] [PERSON_NAME] Kajal Love [PE…" at bounding box center [161, 288] width 71 height 17
select select "80158"
click at [126, 281] on select "Select Stylist Avinash [PERSON_NAME] [PERSON_NAME] [PERSON_NAME] Kajal Love [PE…" at bounding box center [161, 288] width 71 height 17
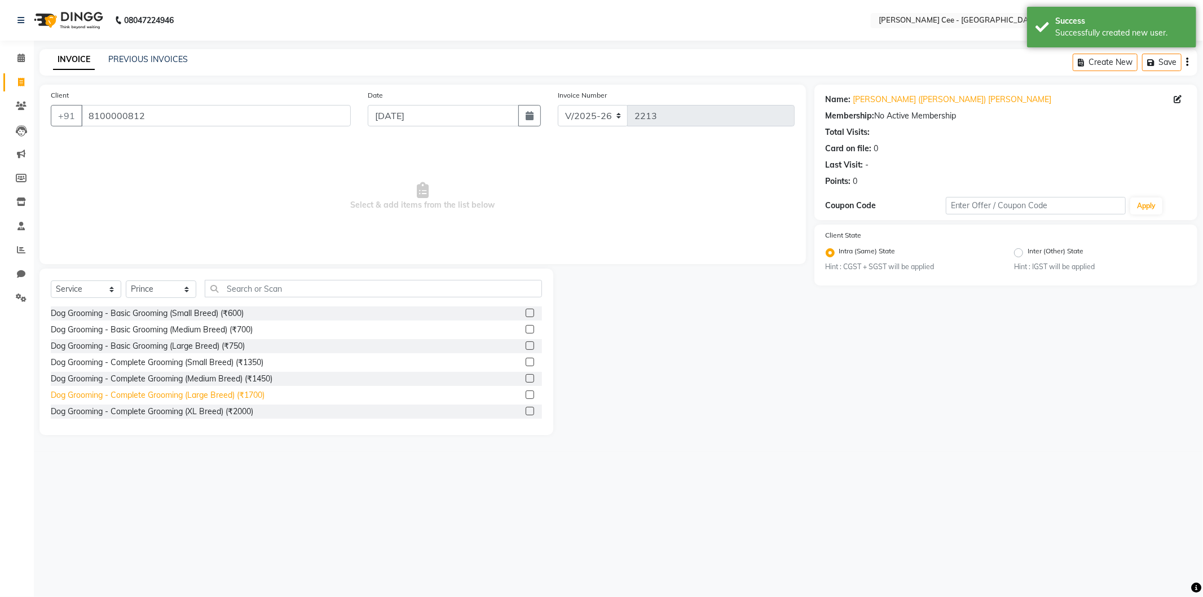
click at [241, 395] on div "Dog Grooming - Complete Grooming (Large Breed) (₹1700)" at bounding box center [158, 395] width 214 height 12
checkbox input "false"
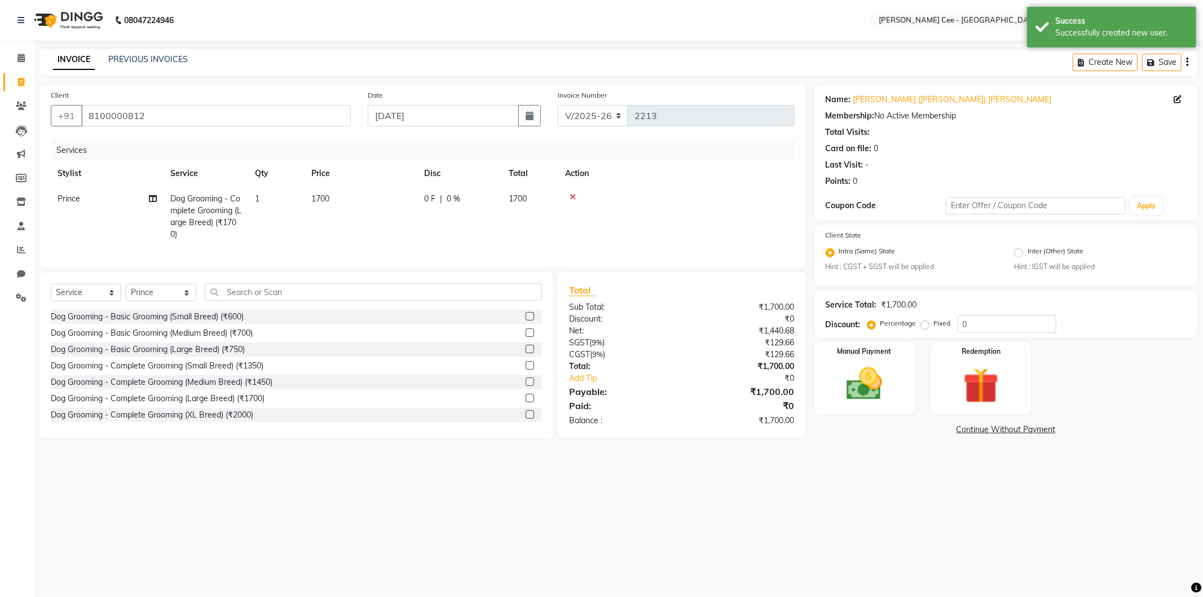
click at [335, 201] on td "1700" at bounding box center [361, 216] width 113 height 61
select select "80158"
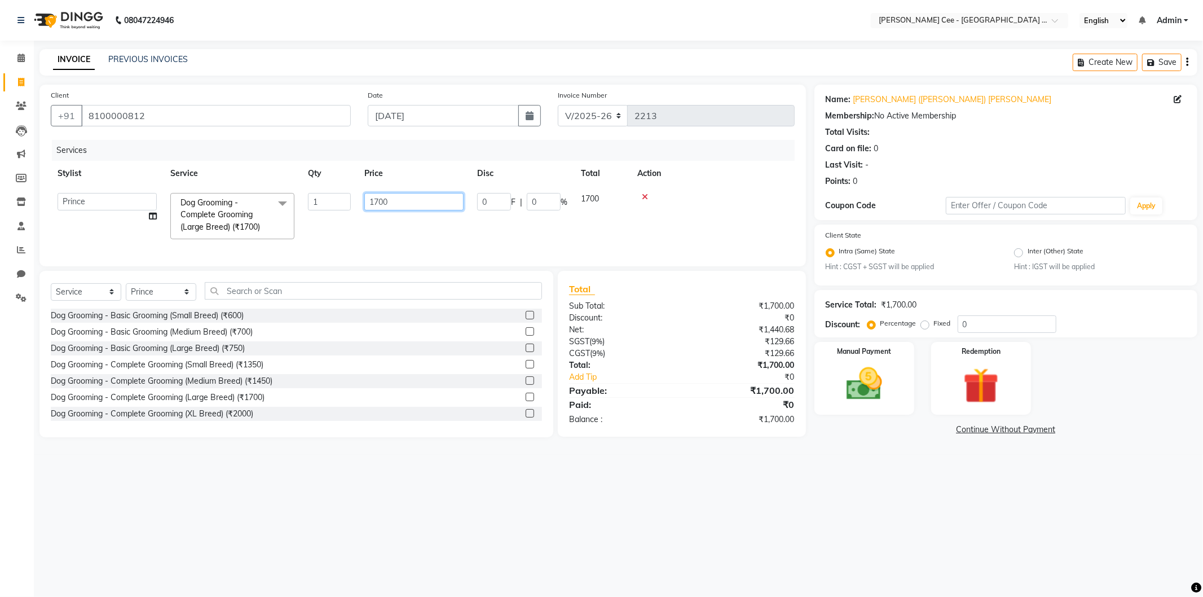
click at [419, 201] on input "1700" at bounding box center [413, 201] width 99 height 17
type input "1600"
click at [731, 169] on th "Action" at bounding box center [676, 173] width 236 height 25
click at [934, 323] on label "Fixed" at bounding box center [942, 323] width 17 height 10
click at [923, 323] on input "Fixed" at bounding box center [927, 323] width 8 height 8
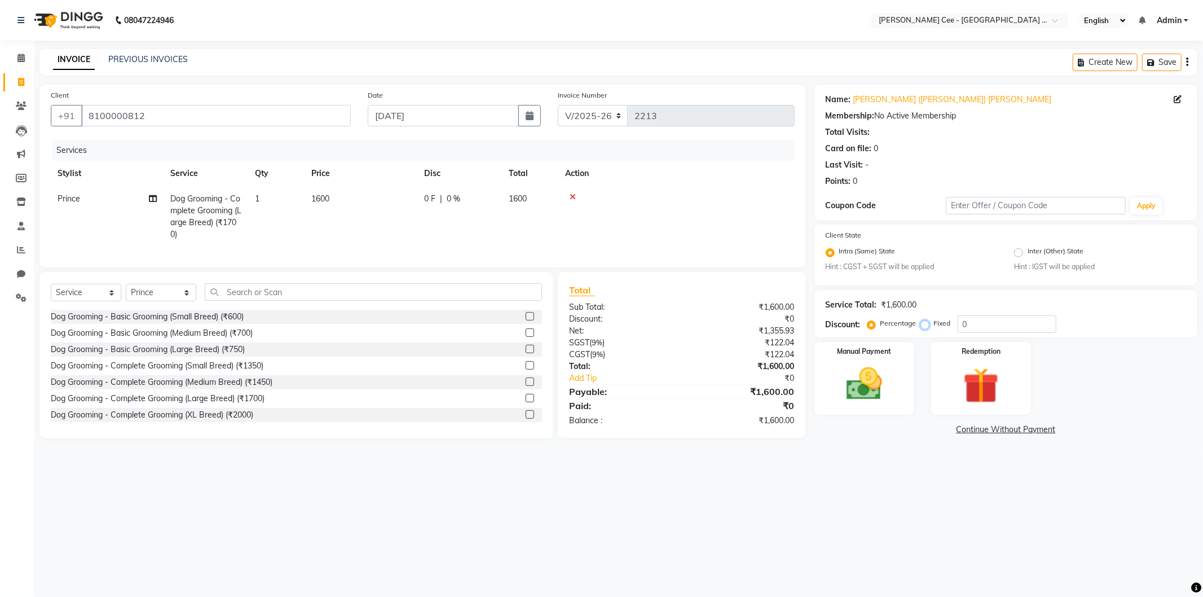
radio input "true"
click at [962, 319] on input "0" at bounding box center [1007, 323] width 99 height 17
click at [980, 319] on input "100" at bounding box center [1007, 323] width 99 height 17
type input "1"
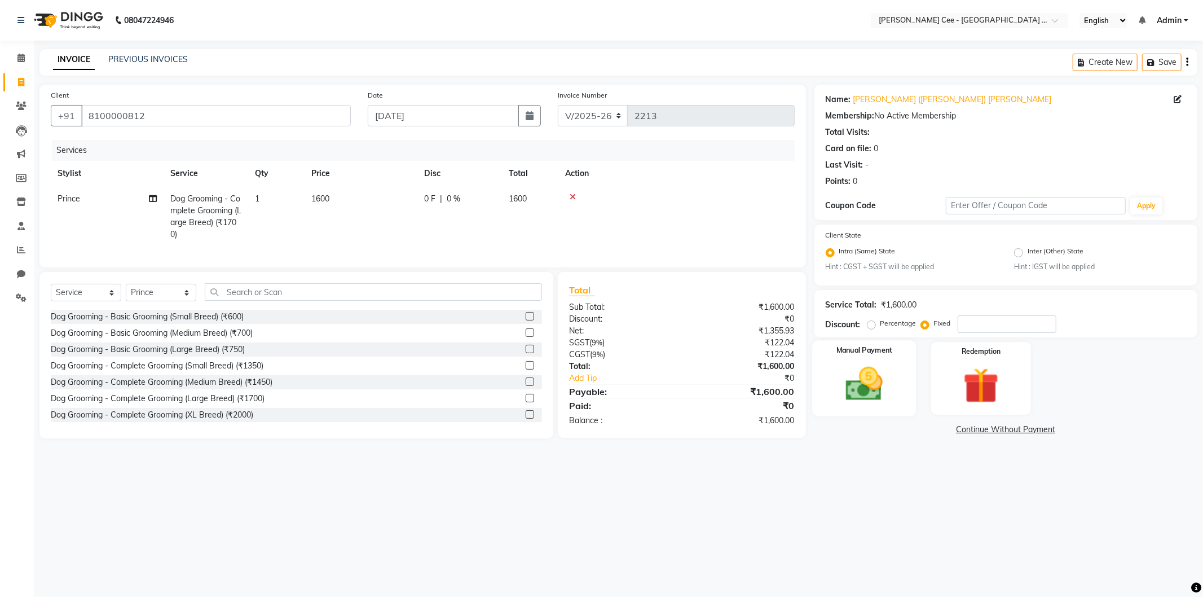
click at [871, 368] on img at bounding box center [864, 384] width 60 height 43
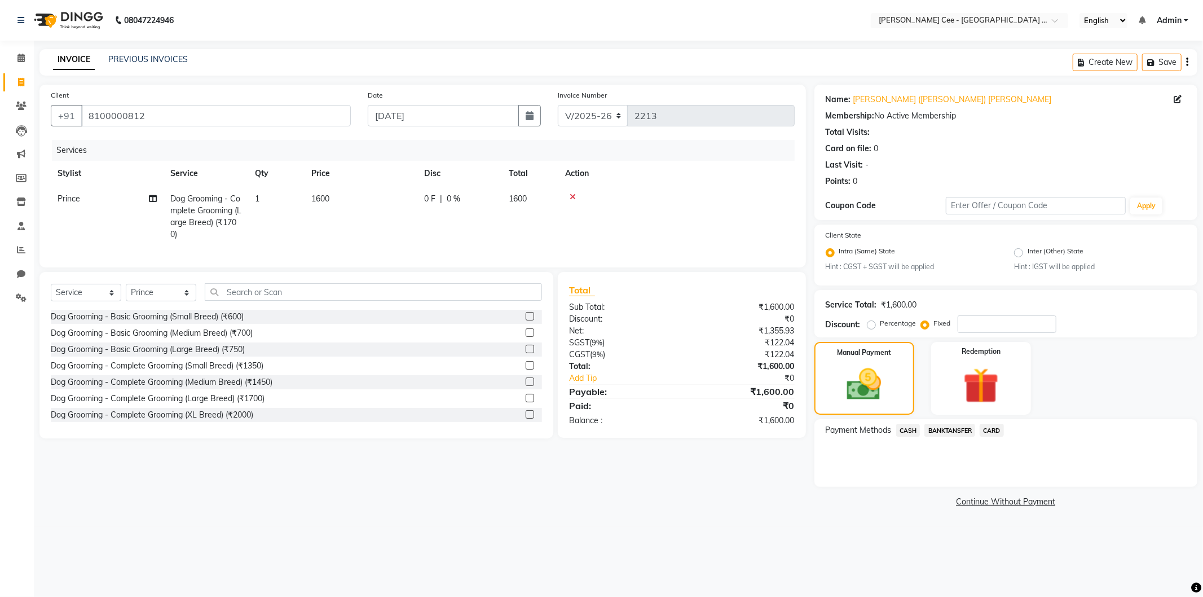
click at [912, 429] on span "CASH" at bounding box center [908, 430] width 24 height 13
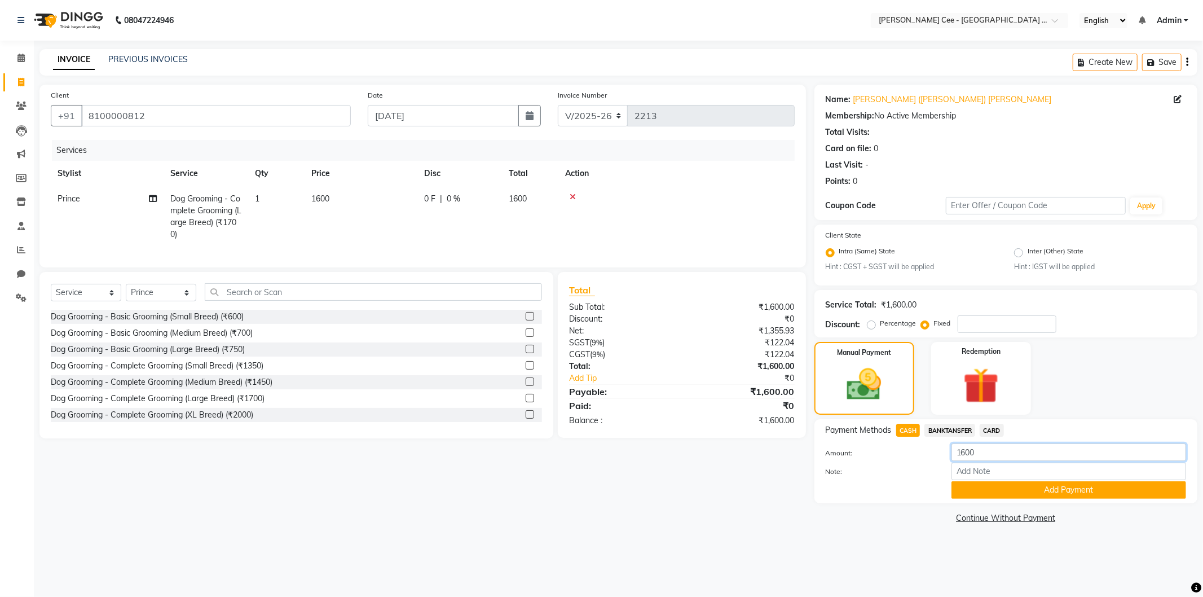
drag, startPoint x: 1002, startPoint y: 453, endPoint x: 995, endPoint y: 432, distance: 21.9
click at [1002, 452] on input "1600" at bounding box center [1069, 451] width 235 height 17
type input "1500"
click at [1020, 472] on input "Note:" at bounding box center [1069, 471] width 235 height 17
click at [1018, 470] on input "Review pENDING" at bounding box center [1069, 471] width 235 height 17
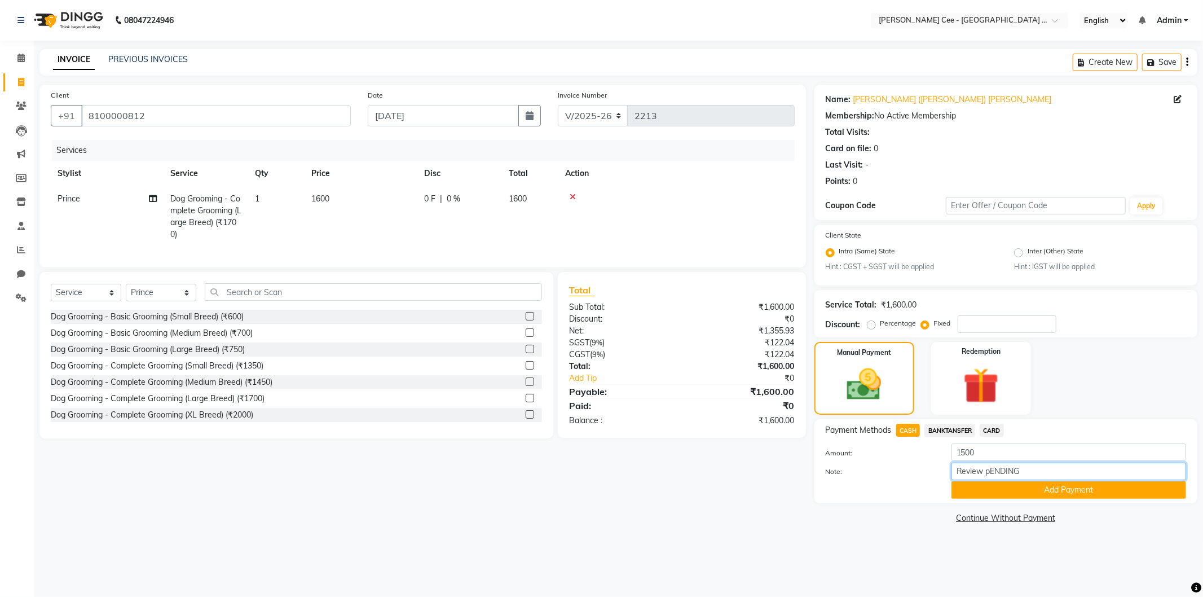
click at [1018, 470] on input "Review pENDING" at bounding box center [1069, 471] width 235 height 17
click at [1065, 474] on input "Review Pending Payment" at bounding box center [1069, 471] width 235 height 17
type input "Review Pending"
click at [1036, 487] on button "Add Payment" at bounding box center [1069, 489] width 235 height 17
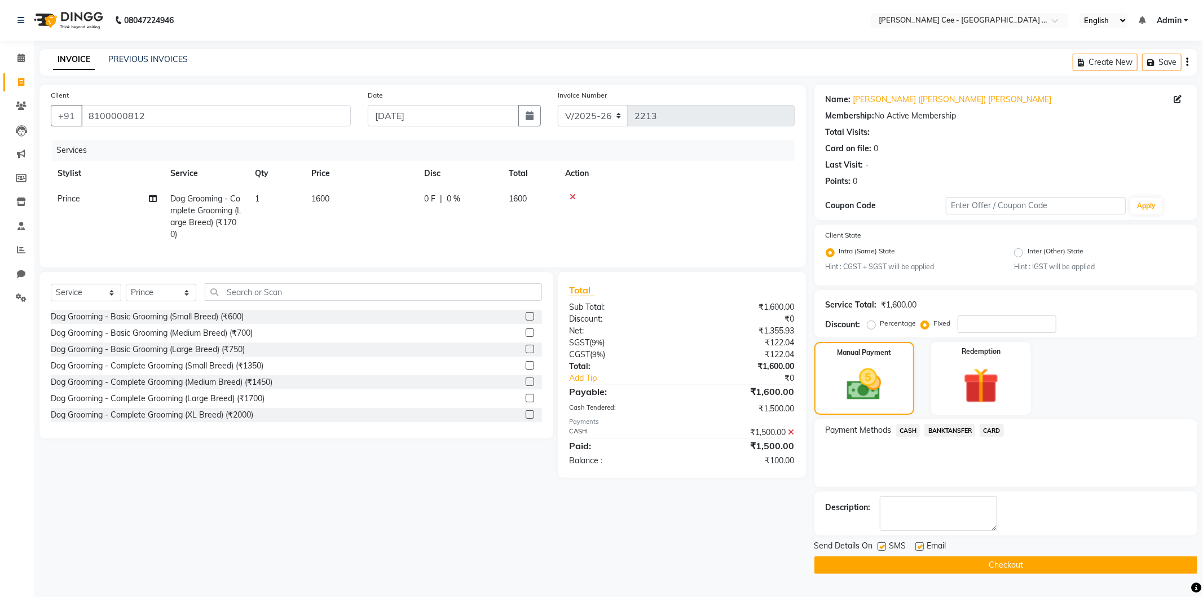
click at [960, 561] on button "Checkout" at bounding box center [1006, 564] width 383 height 17
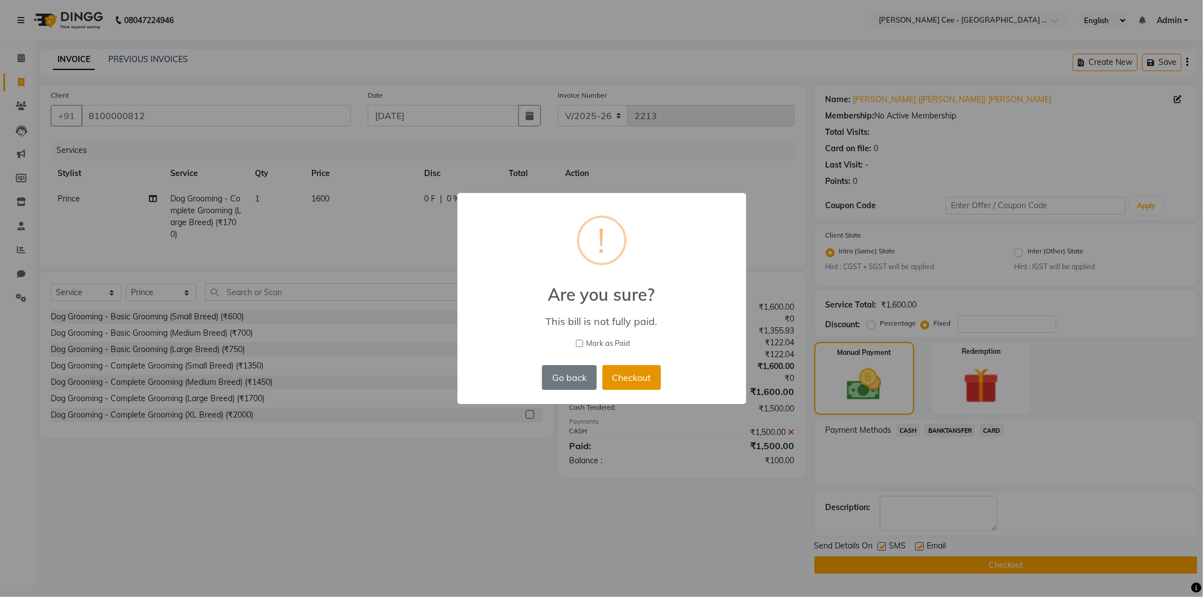
click at [634, 366] on button "Checkout" at bounding box center [631, 377] width 59 height 25
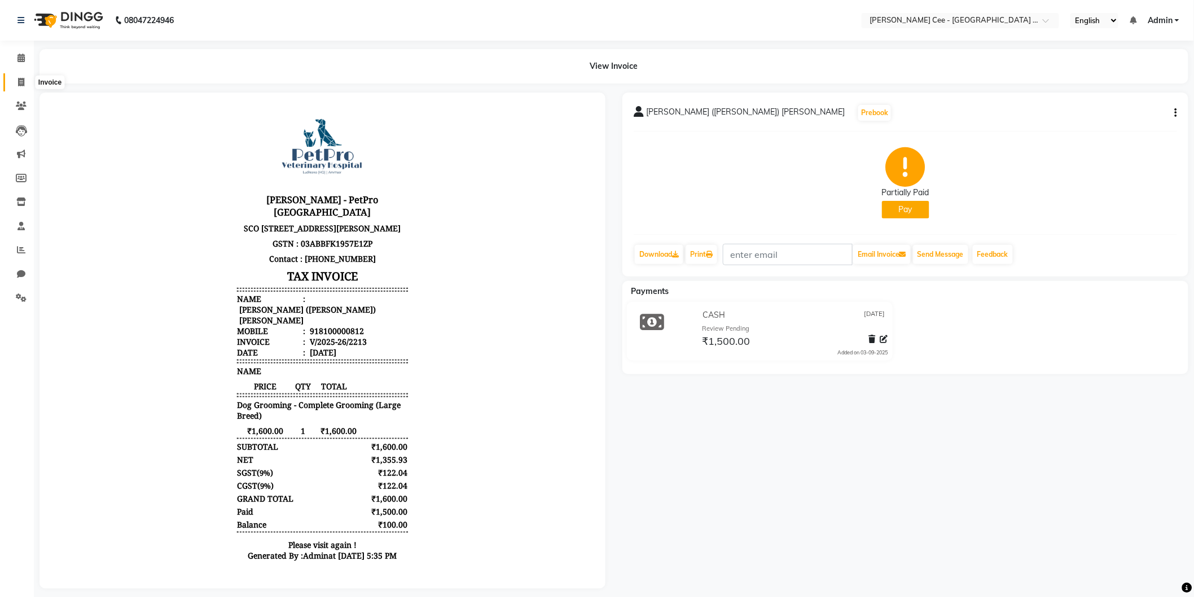
click at [23, 78] on icon at bounding box center [21, 82] width 6 height 8
select select "service"
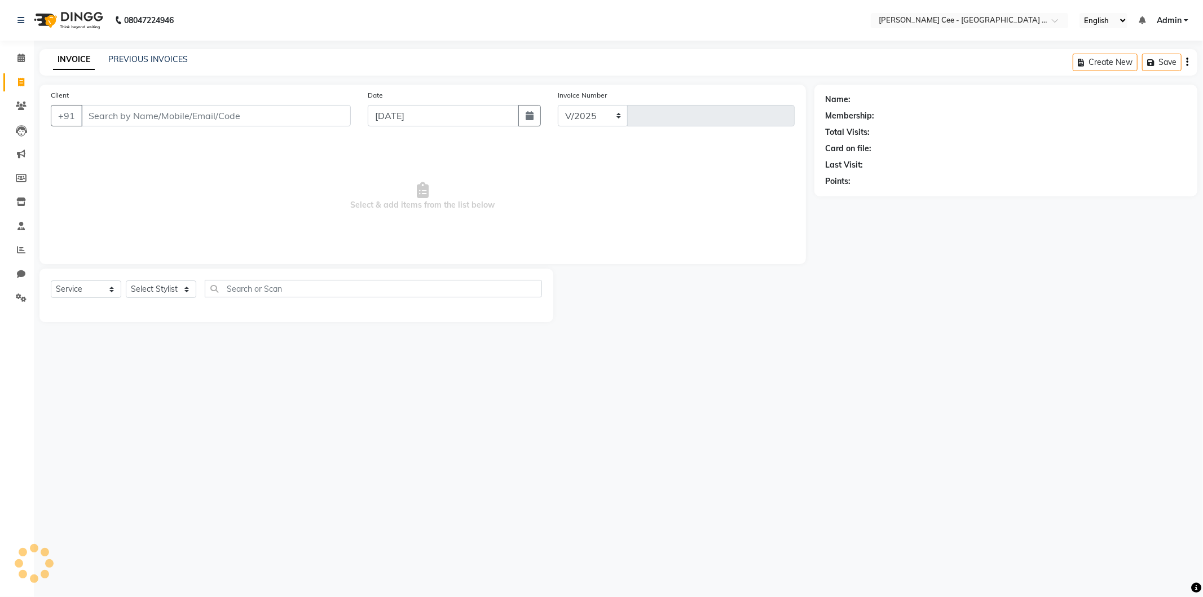
select select "8239"
type input "2214"
select select "product"
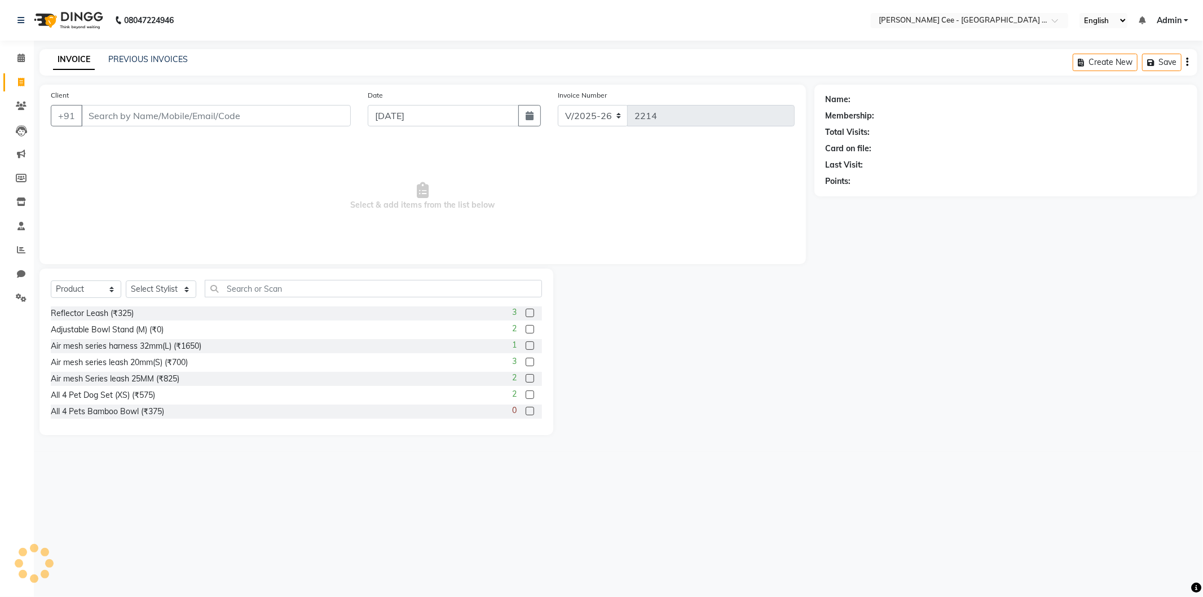
click at [217, 120] on input "Client" at bounding box center [216, 115] width 270 height 21
type input "r"
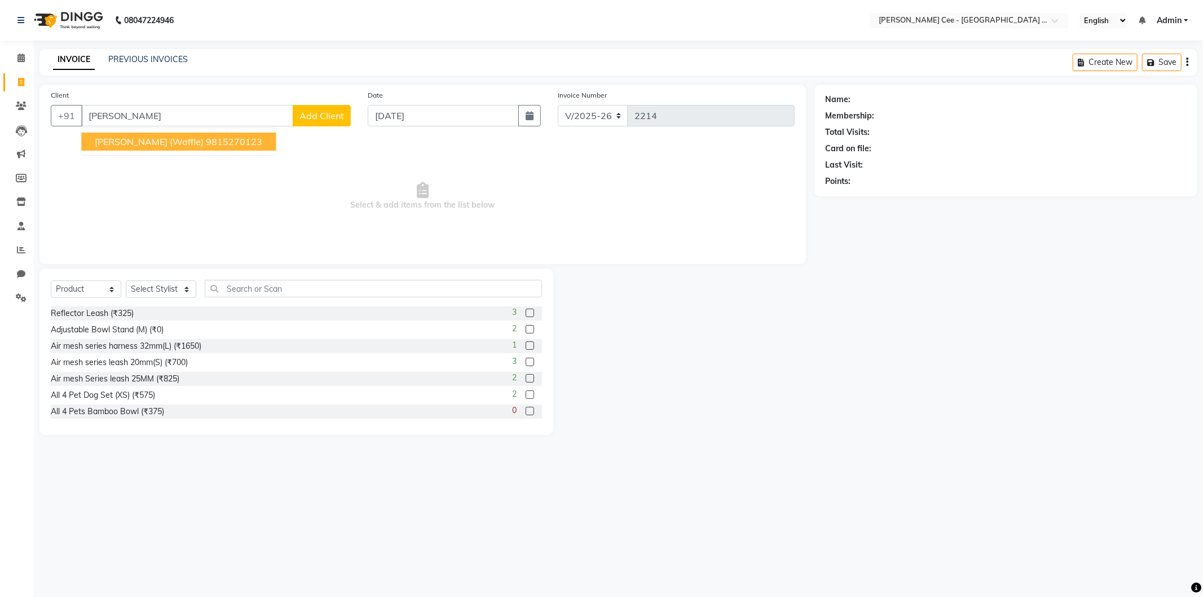
type input "Raghav Sharma"
click at [324, 110] on span "Add Client" at bounding box center [322, 115] width 45 height 11
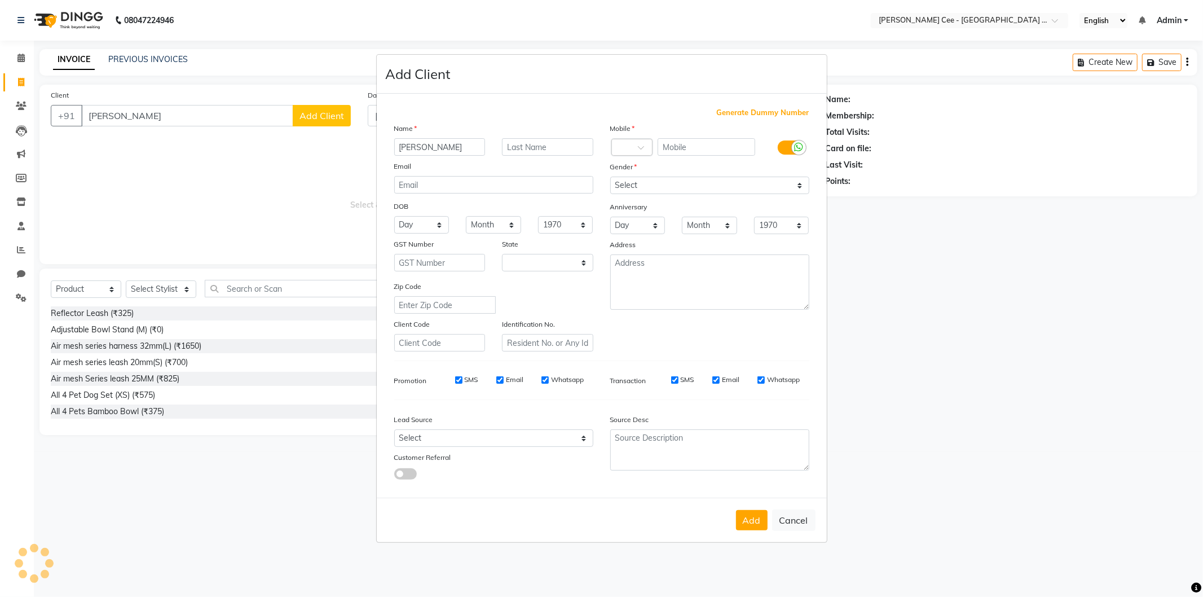
select select "22"
type input "[PERSON_NAME] (Fluffy)"
click at [546, 142] on input "text" at bounding box center [547, 146] width 91 height 17
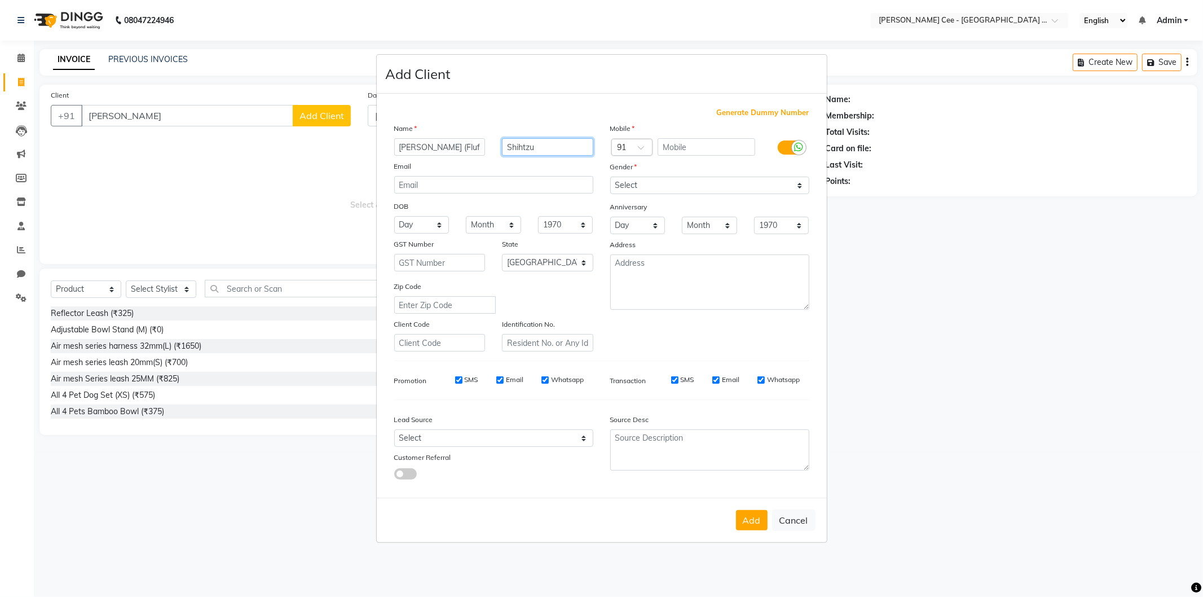
type input "Shihtzu"
click at [718, 147] on input "text" at bounding box center [707, 146] width 98 height 17
type input "6239608452"
click at [666, 182] on select "Select [DEMOGRAPHIC_DATA] [DEMOGRAPHIC_DATA] Other Prefer Not To Say" at bounding box center [709, 185] width 199 height 17
select select "[DEMOGRAPHIC_DATA]"
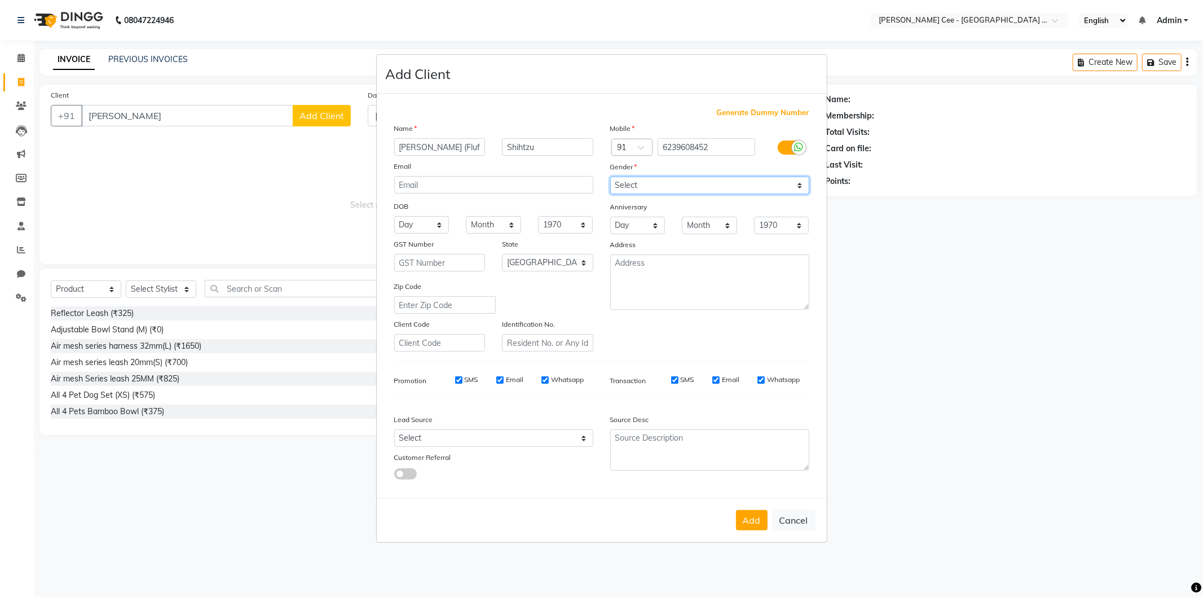
click at [610, 177] on select "Select [DEMOGRAPHIC_DATA] [DEMOGRAPHIC_DATA] Other Prefer Not To Say" at bounding box center [709, 185] width 199 height 17
click at [751, 520] on button "Add" at bounding box center [752, 520] width 32 height 20
type input "6239608452"
select select
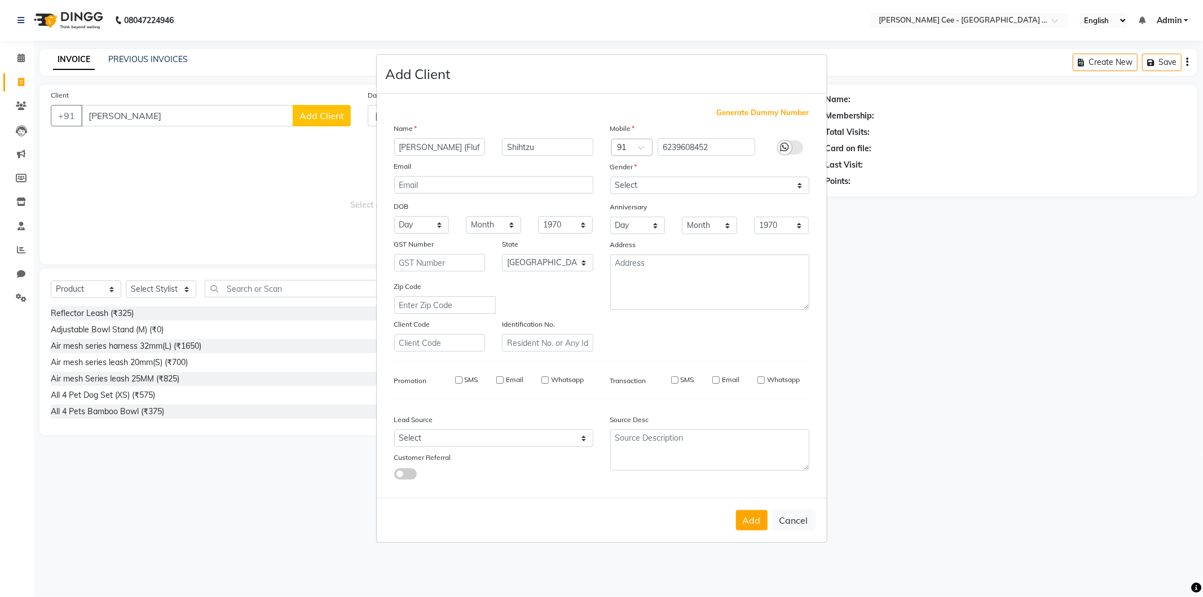
select select
select select "null"
select select
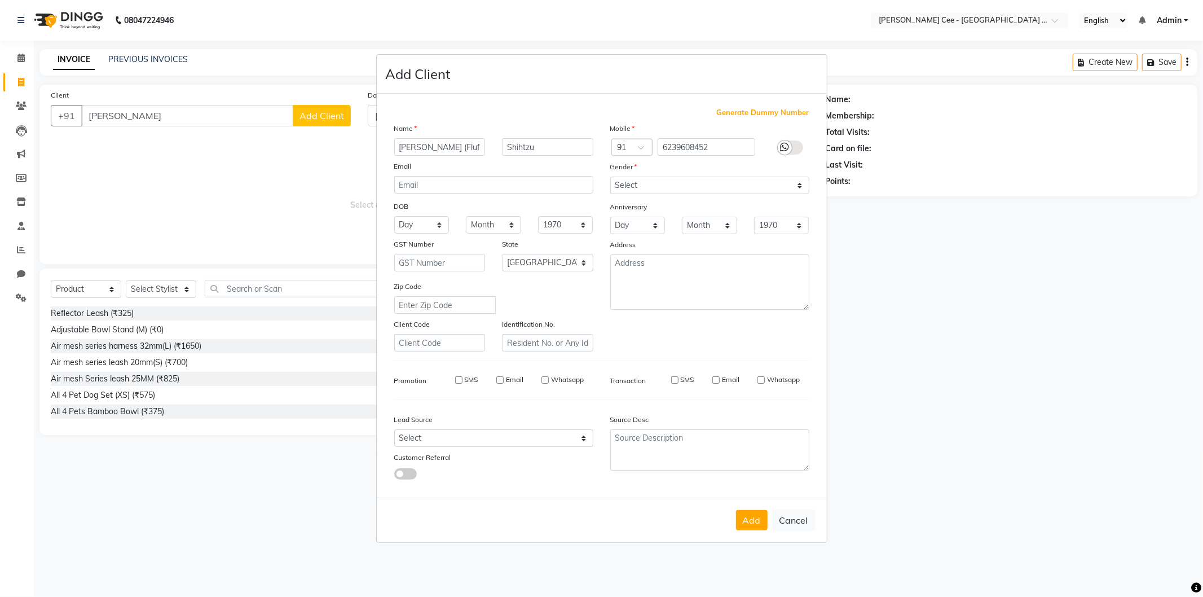
select select
checkbox input "false"
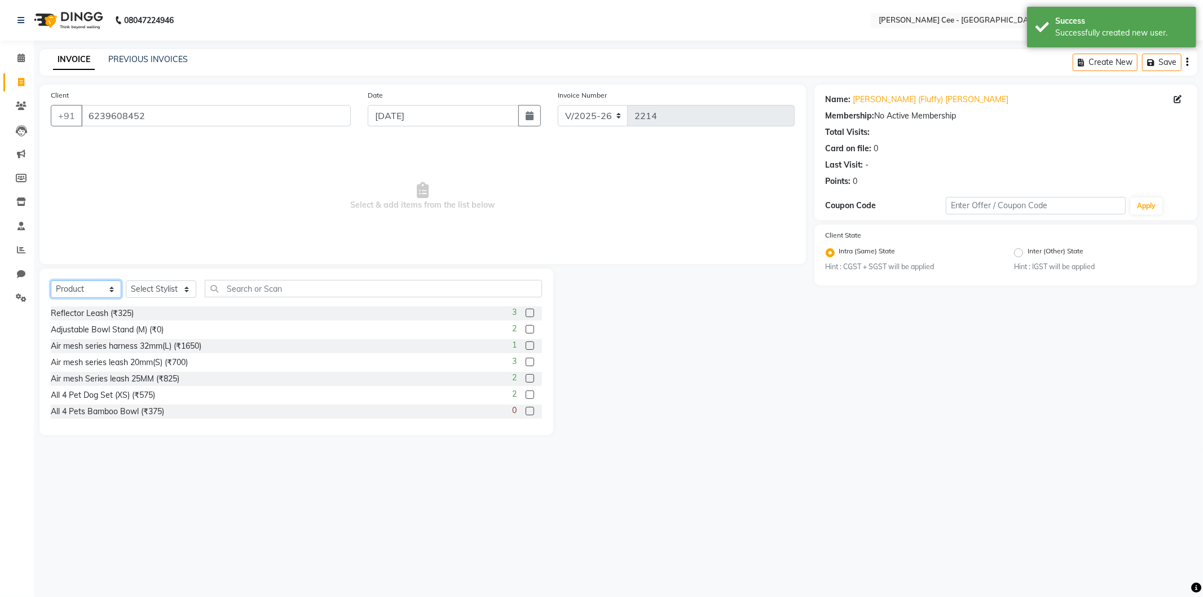
click at [87, 281] on select "Select Service Product Membership Package Voucher Prepaid Gift Card" at bounding box center [86, 288] width 71 height 17
select select "service"
click at [51, 281] on select "Select Service Product Membership Package Voucher Prepaid Gift Card" at bounding box center [86, 288] width 71 height 17
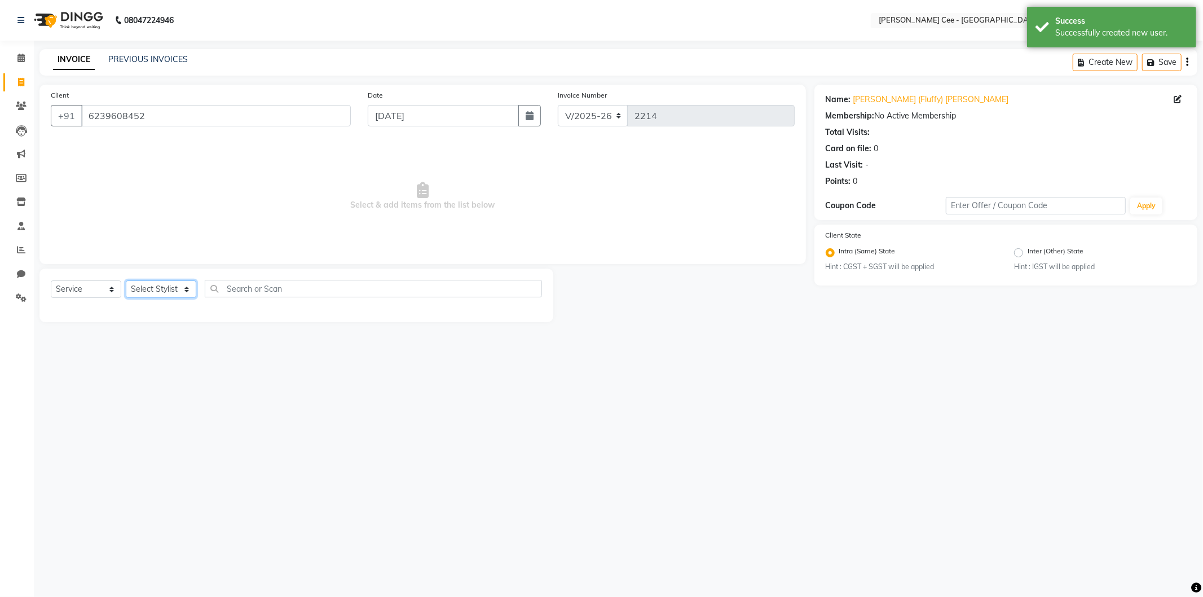
click at [157, 288] on select "Select Stylist Avinash [PERSON_NAME] [PERSON_NAME] [PERSON_NAME] Kajal Love [PE…" at bounding box center [161, 288] width 71 height 17
select select "86349"
click at [126, 281] on select "Select Stylist Avinash [PERSON_NAME] [PERSON_NAME] [PERSON_NAME] Kajal Love [PE…" at bounding box center [161, 288] width 71 height 17
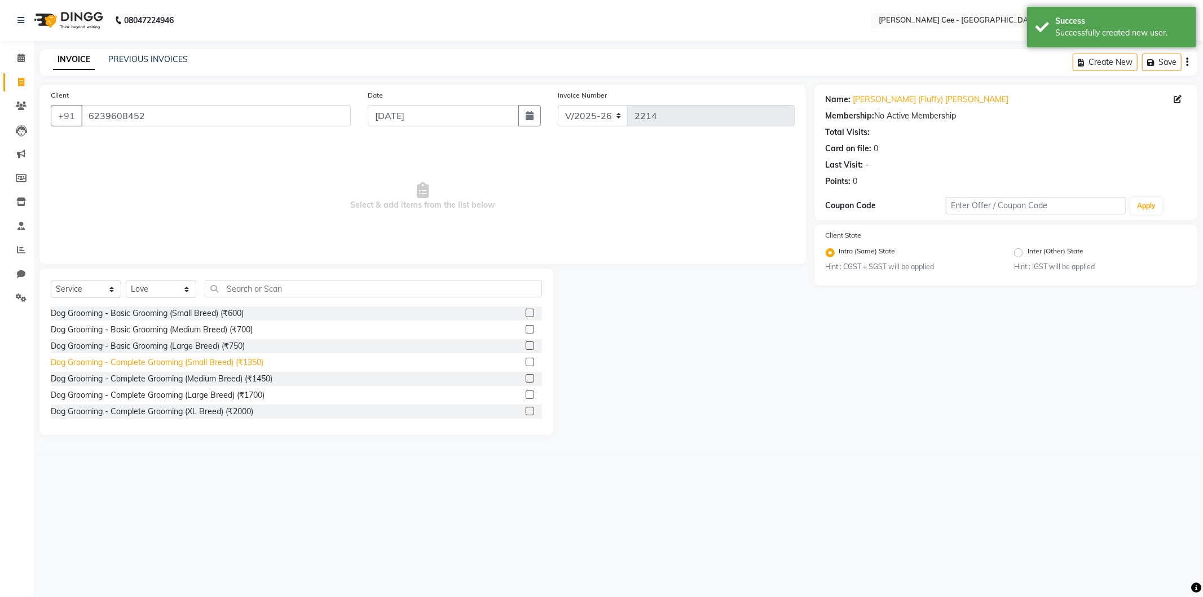
click at [209, 363] on div "Dog Grooming - Complete Grooming (Small Breed) (₹1350)" at bounding box center [157, 363] width 213 height 12
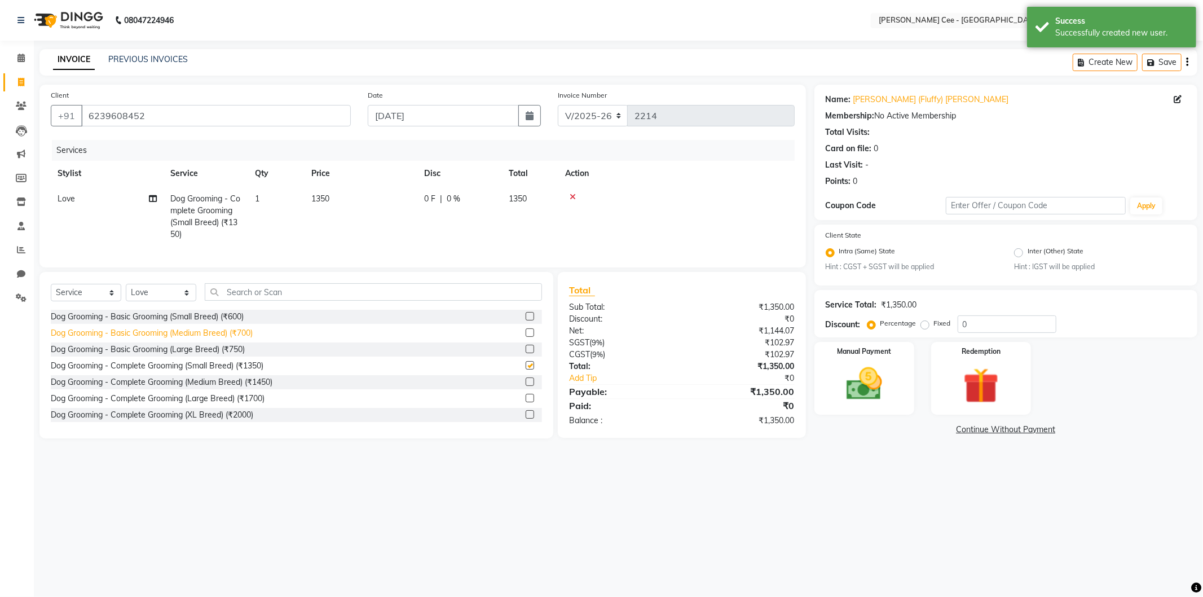
checkbox input "false"
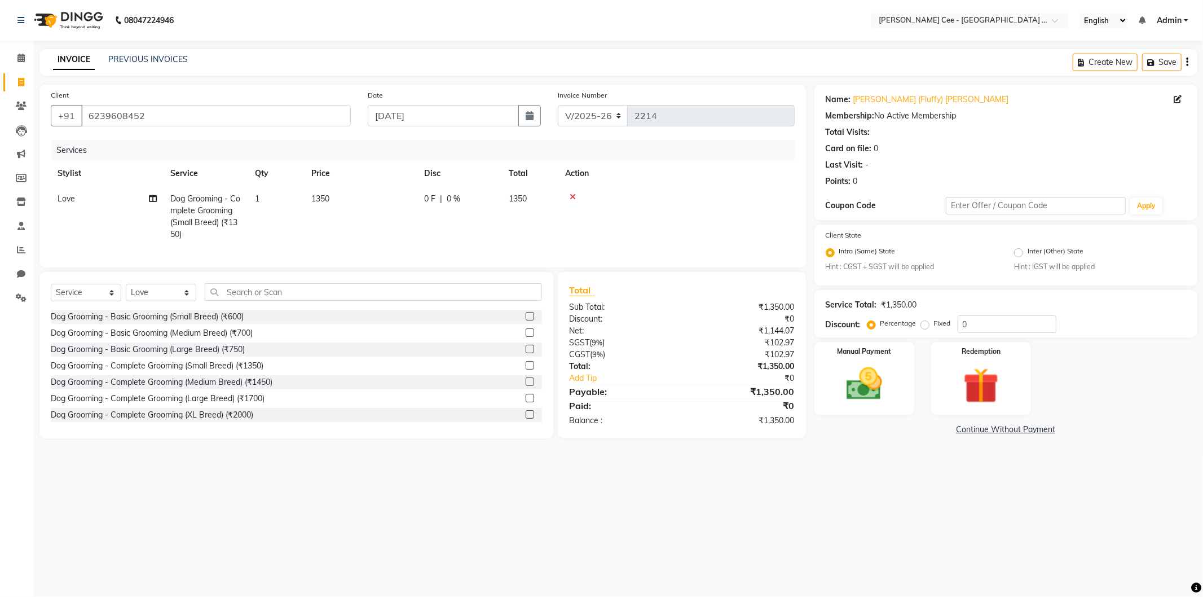
click at [670, 193] on div at bounding box center [676, 197] width 223 height 8
drag, startPoint x: 87, startPoint y: 301, endPoint x: 90, endPoint y: 307, distance: 6.8
click at [87, 301] on select "Select Service Product Membership Package Voucher Prepaid Gift Card" at bounding box center [86, 292] width 71 height 17
select select "product"
click at [51, 293] on select "Select Service Product Membership Package Voucher Prepaid Gift Card" at bounding box center [86, 292] width 71 height 17
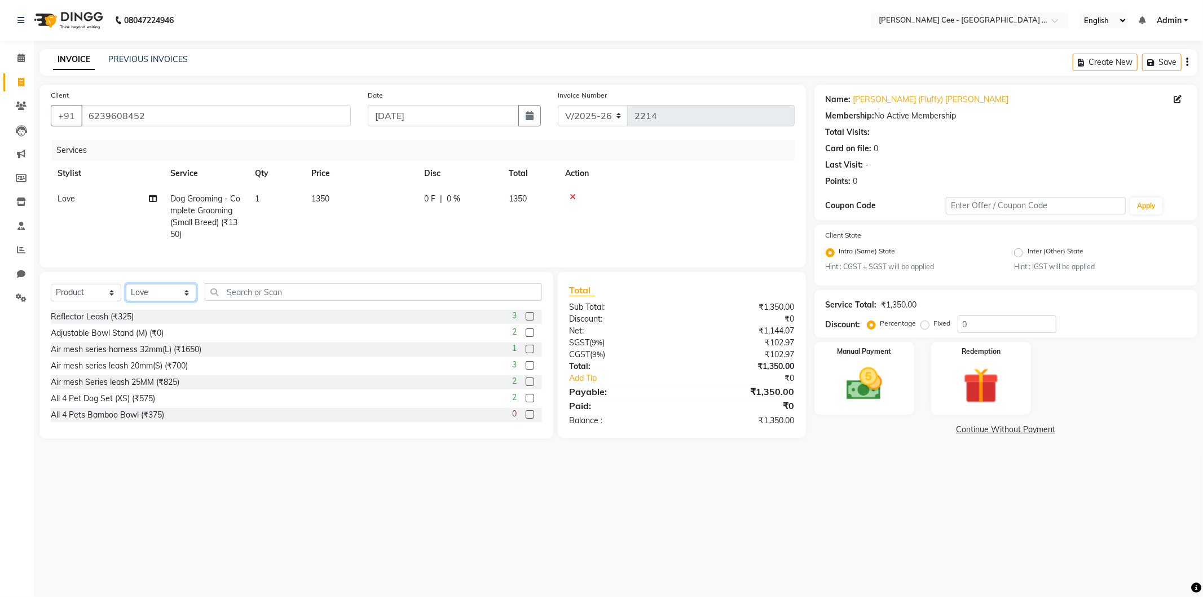
click at [154, 301] on select "Select Stylist Avinash [PERSON_NAME] [PERSON_NAME] [PERSON_NAME] Kajal Love [PE…" at bounding box center [161, 292] width 71 height 17
select select "80152"
click at [126, 293] on select "Select Stylist Avinash [PERSON_NAME] [PERSON_NAME] [PERSON_NAME] Kajal Love [PE…" at bounding box center [161, 292] width 71 height 17
click at [254, 299] on input "text" at bounding box center [373, 291] width 337 height 17
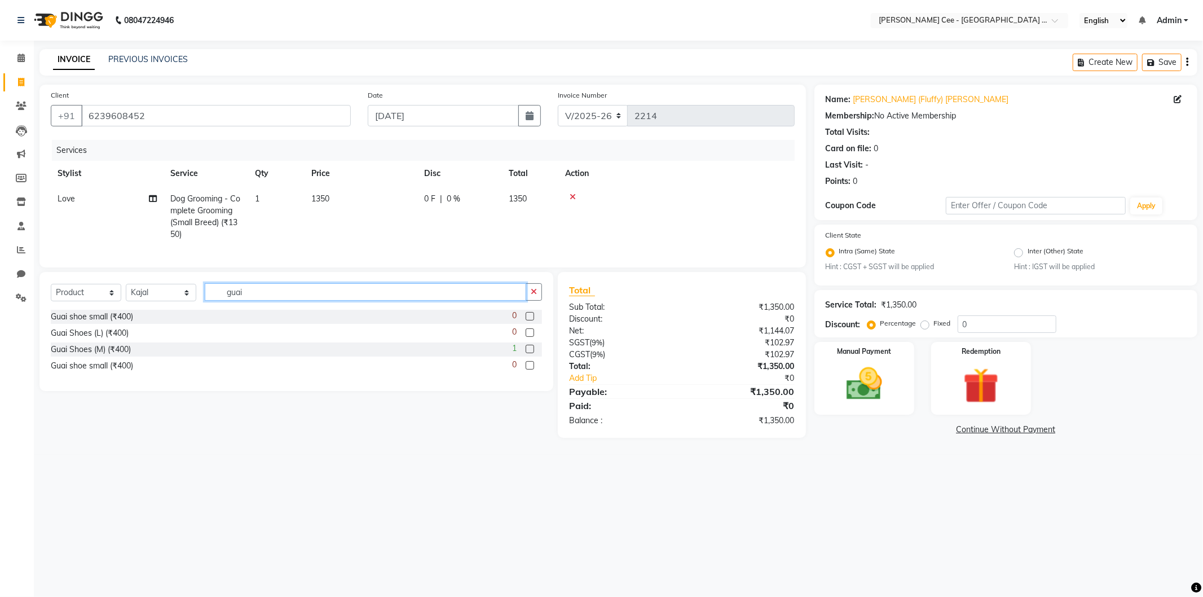
click at [241, 299] on input "guai" at bounding box center [366, 291] width 322 height 17
type input "buddy"
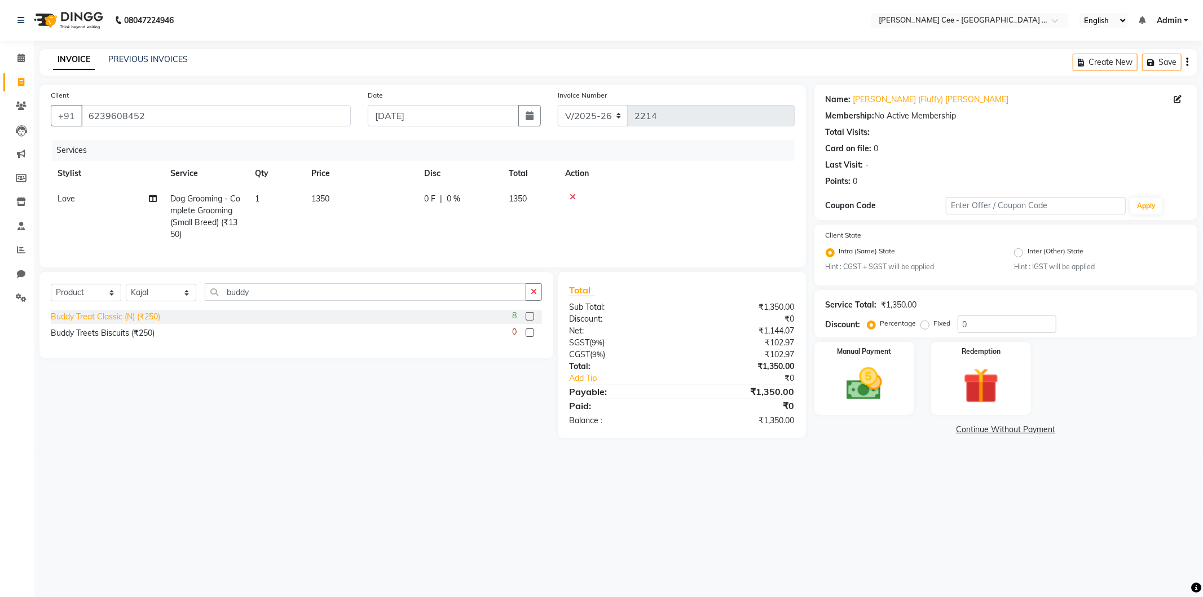
click at [110, 323] on div "Buddy Treat Classic (N) (₹250)" at bounding box center [105, 317] width 109 height 12
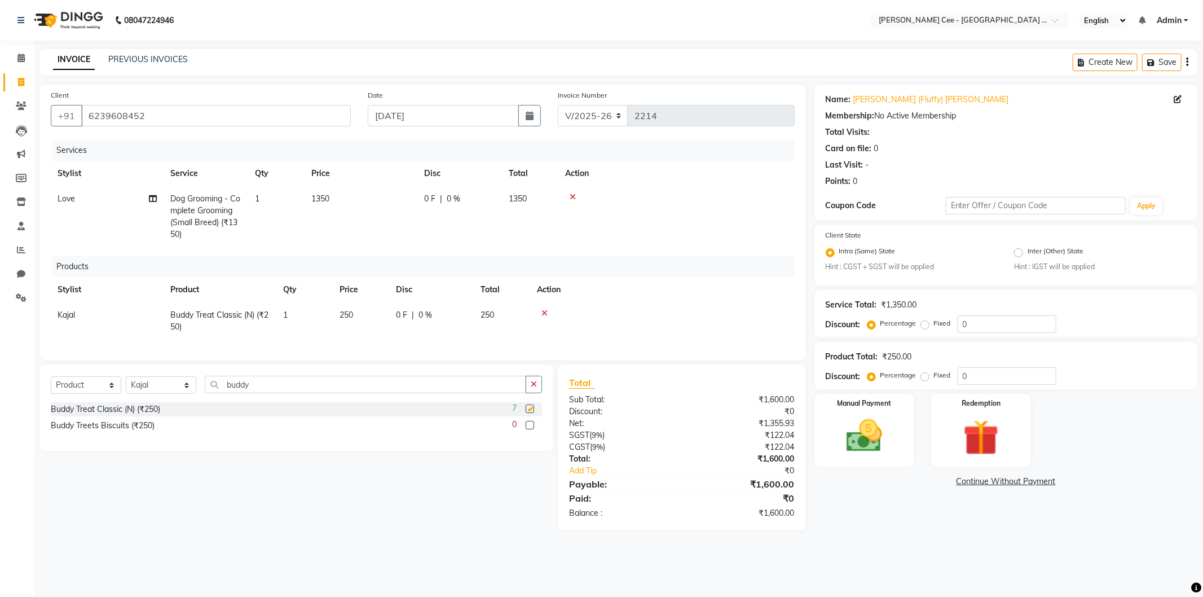
checkbox input "false"
click at [236, 393] on input "buddy" at bounding box center [366, 384] width 322 height 17
drag, startPoint x: 161, startPoint y: 397, endPoint x: 160, endPoint y: 403, distance: 6.4
click at [161, 394] on select "Select Stylist Avinash [PERSON_NAME] [PERSON_NAME] [PERSON_NAME] Kajal Love [PE…" at bounding box center [161, 384] width 71 height 17
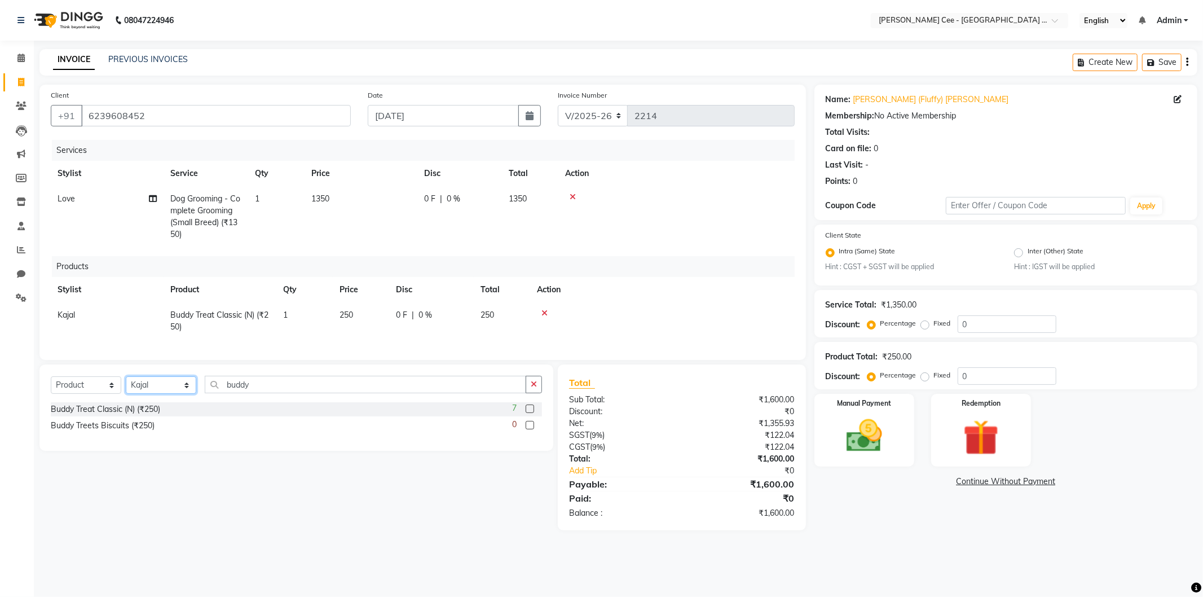
select select "80155"
click at [126, 386] on select "Select Stylist Avinash [PERSON_NAME] [PERSON_NAME] [PERSON_NAME] Kajal Love [PE…" at bounding box center [161, 384] width 71 height 17
click at [239, 393] on input "buddy" at bounding box center [366, 384] width 322 height 17
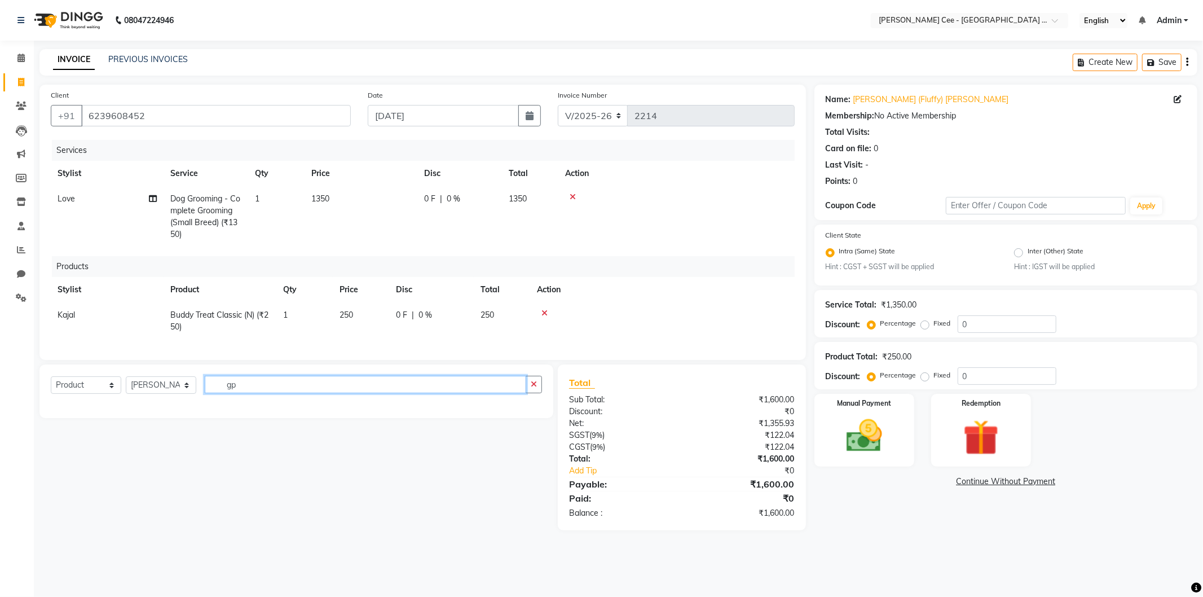
type input "g"
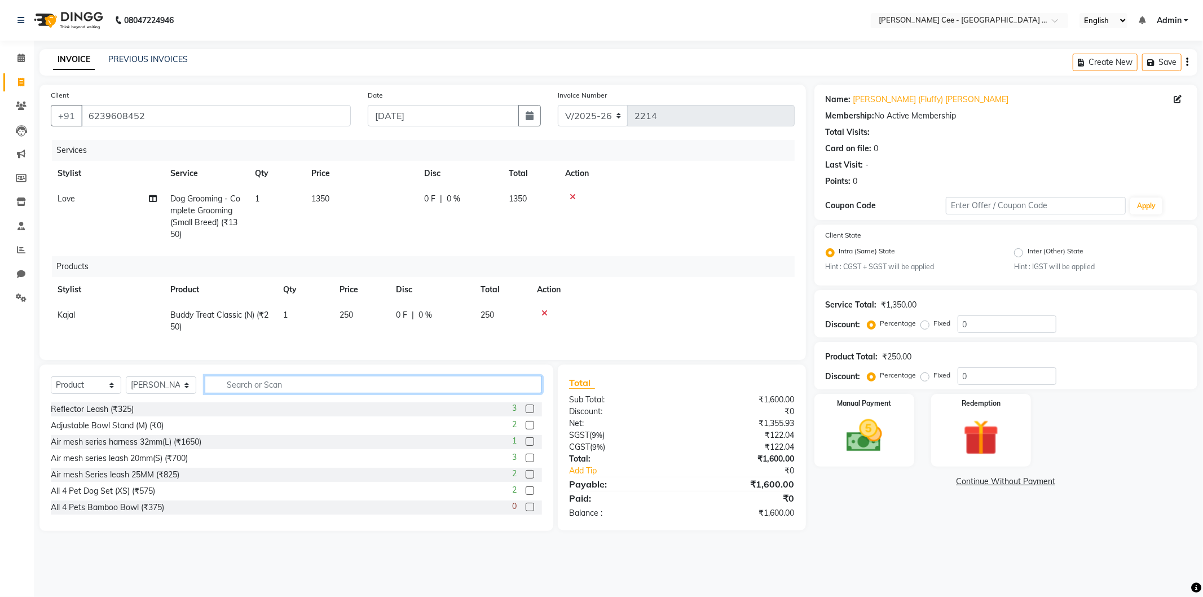
click at [244, 393] on input "text" at bounding box center [373, 384] width 337 height 17
type input "auto"
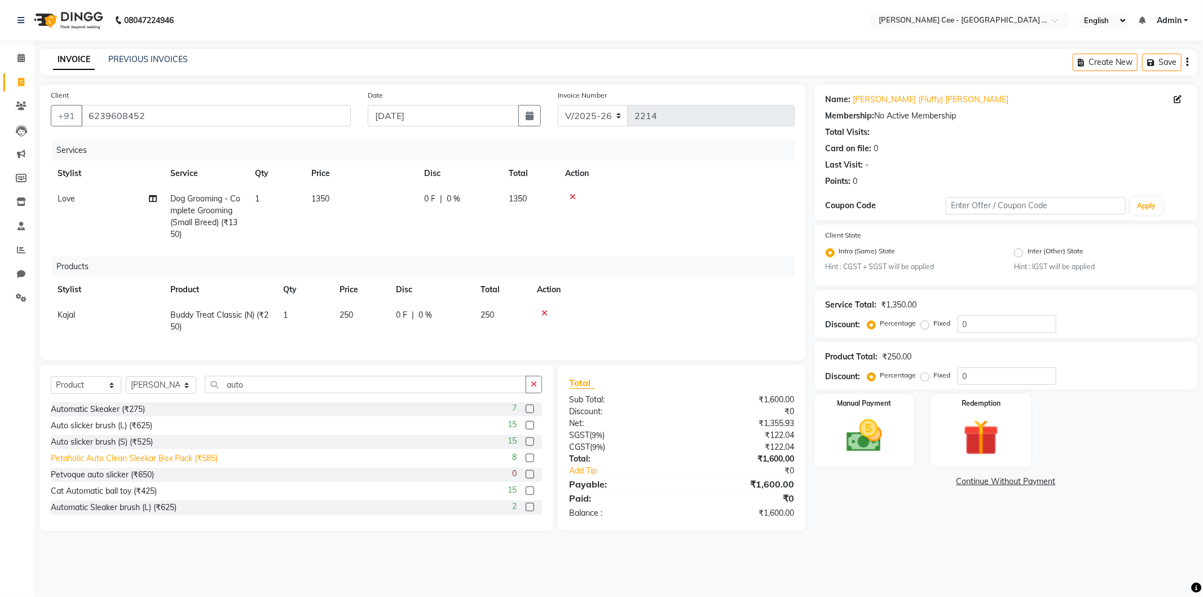
click at [149, 464] on div "Petaholic Auto Clean Sleekar Box Pack (₹585)" at bounding box center [134, 458] width 167 height 12
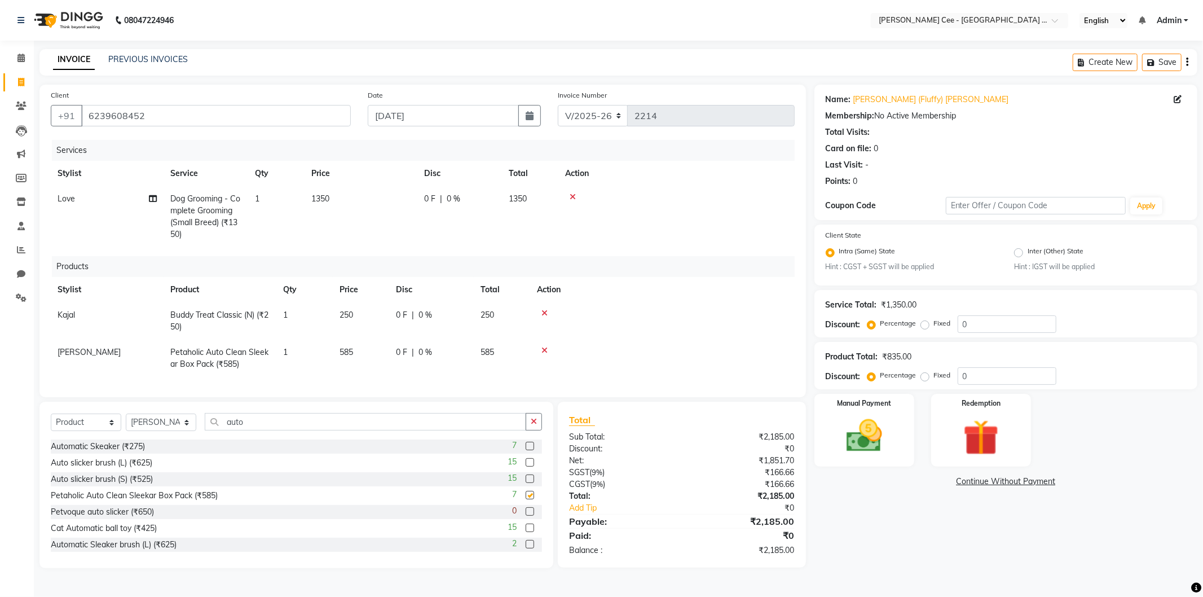
checkbox input "false"
click at [357, 350] on td "585" at bounding box center [361, 358] width 56 height 37
select select "80155"
click at [367, 355] on input "585" at bounding box center [361, 354] width 43 height 17
type input "5"
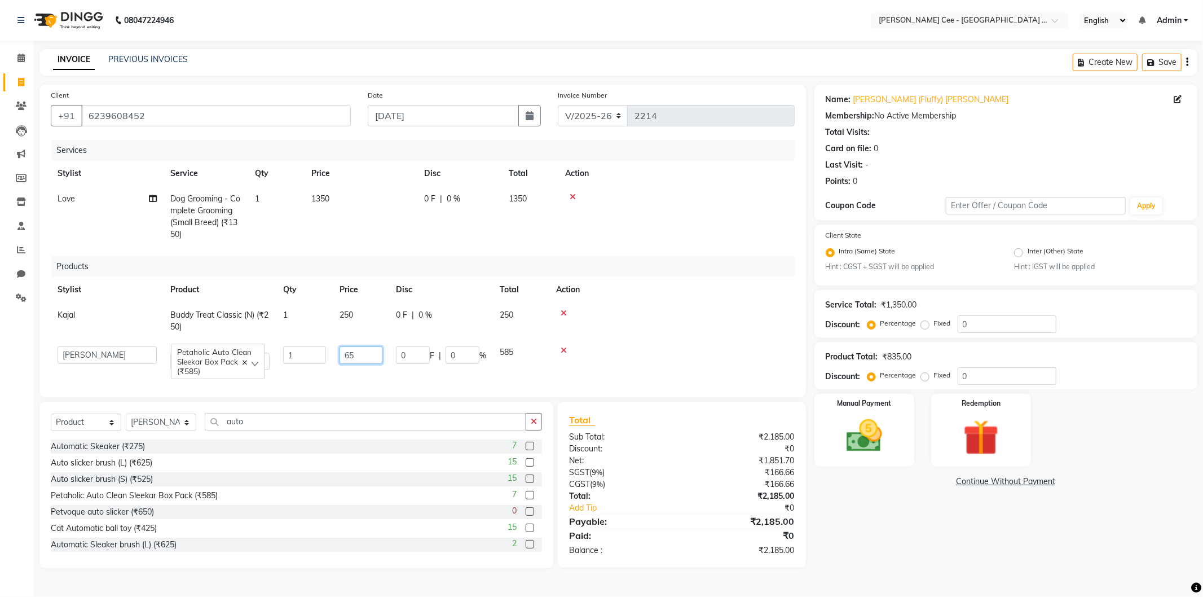
type input "650"
click at [626, 350] on div at bounding box center [672, 350] width 232 height 8
drag, startPoint x: 160, startPoint y: 435, endPoint x: 160, endPoint y: 450, distance: 14.7
click at [160, 431] on select "Select Stylist Avinash [PERSON_NAME] [PERSON_NAME] [PERSON_NAME] Kajal Love [PE…" at bounding box center [161, 422] width 71 height 17
select select "80152"
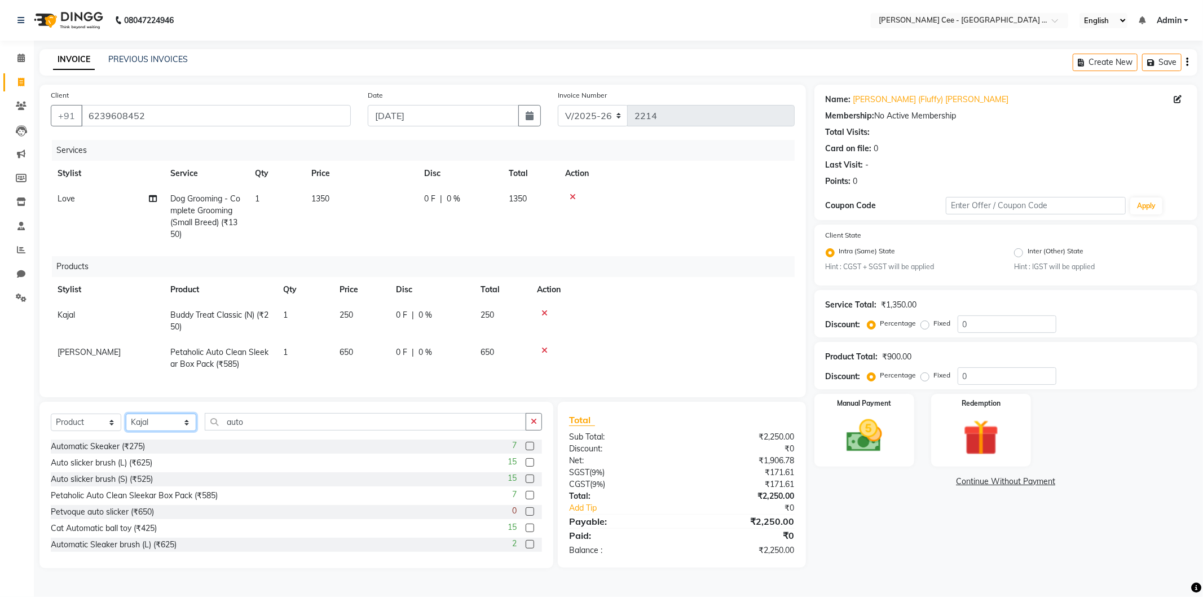
click at [126, 423] on select "Select Stylist Avinash [PERSON_NAME] [PERSON_NAME] [PERSON_NAME] Kajal Love [PE…" at bounding box center [161, 422] width 71 height 17
click at [236, 430] on input "auto" at bounding box center [366, 421] width 322 height 17
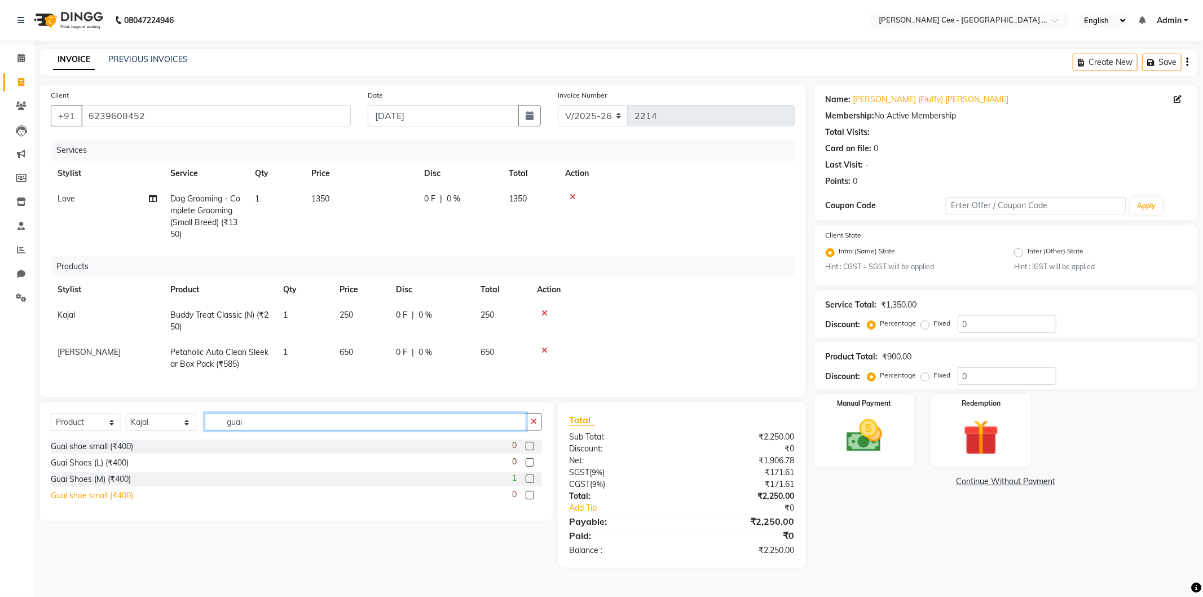
type input "guai"
click at [108, 502] on div "Guai shoe small (₹400)" at bounding box center [92, 496] width 82 height 12
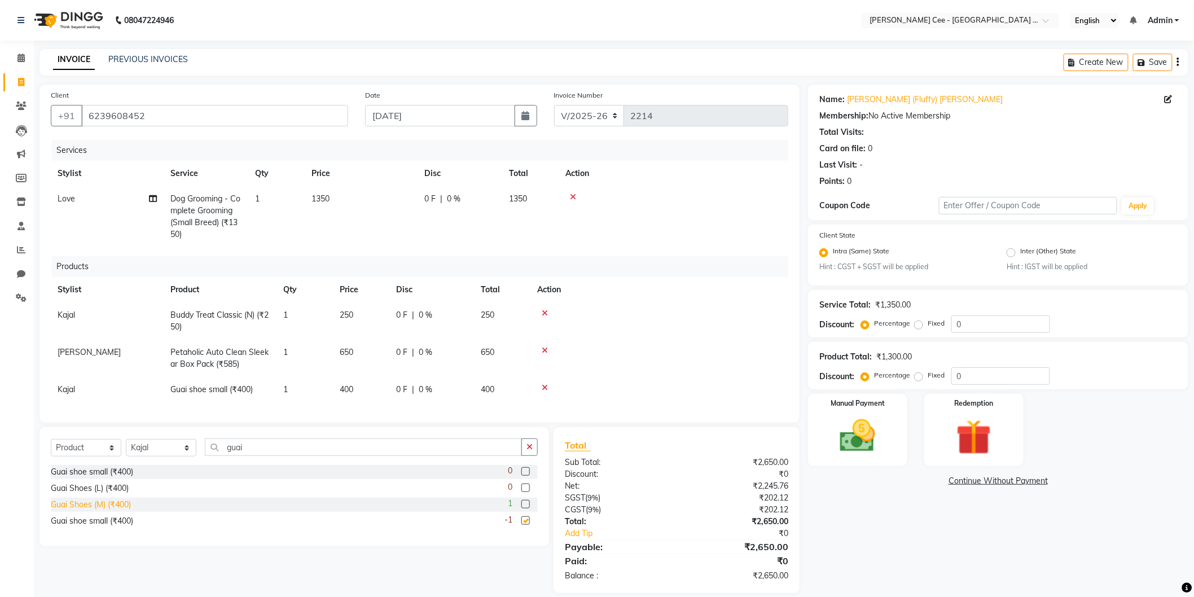
checkbox input "false"
click at [231, 453] on input "guai" at bounding box center [363, 446] width 317 height 17
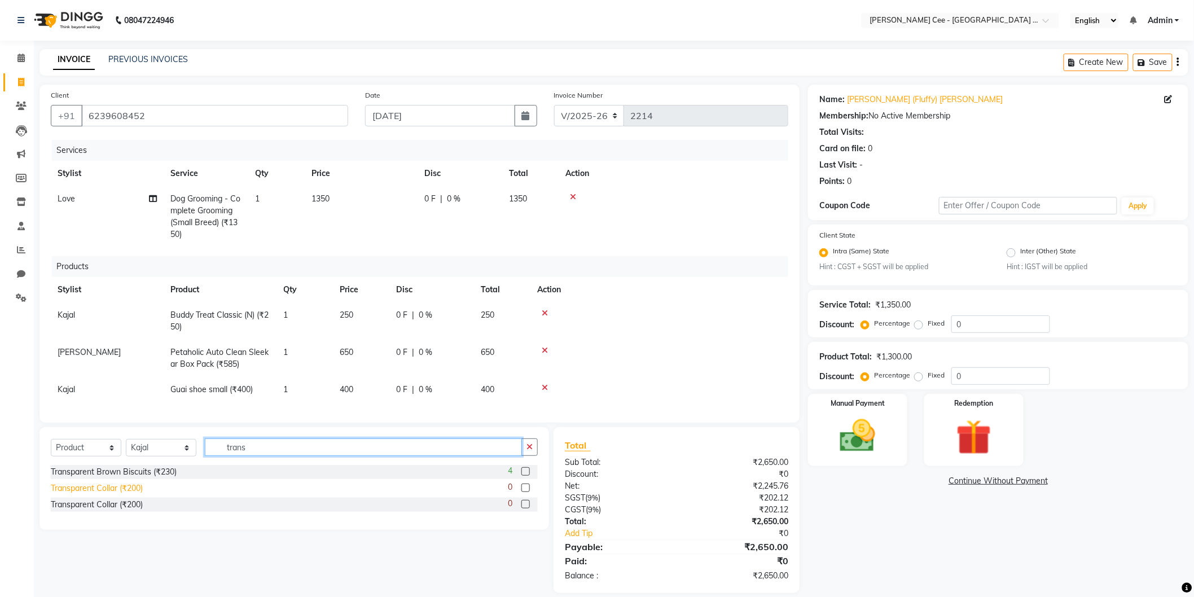
type input "trans"
click at [108, 494] on div "Transparent Collar (₹200)" at bounding box center [97, 488] width 92 height 12
checkbox input "false"
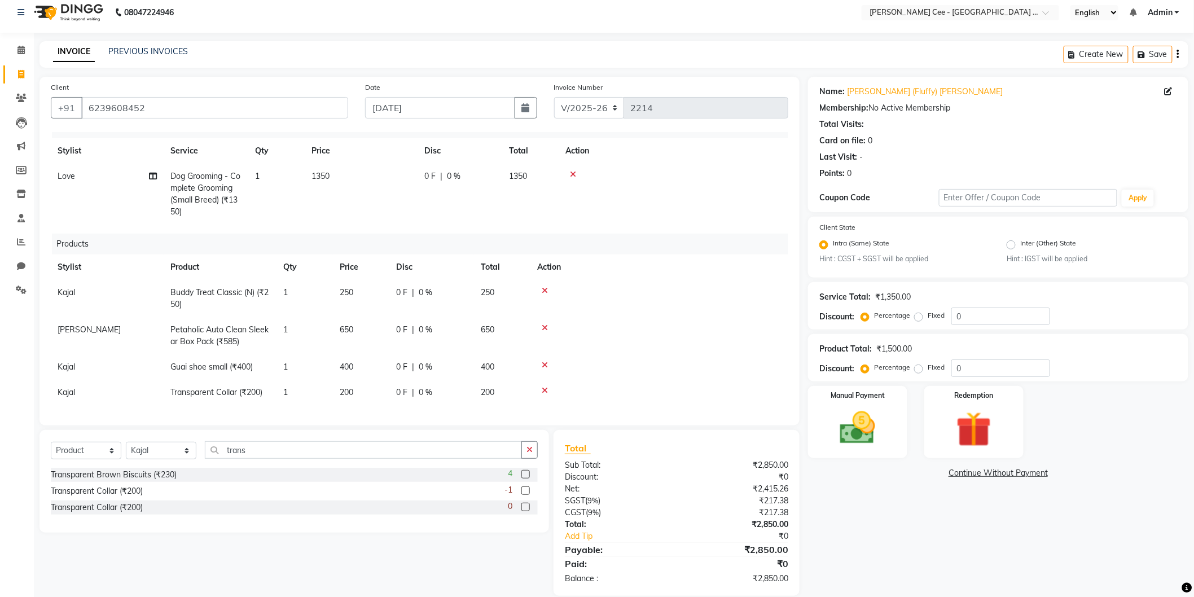
scroll to position [23, 0]
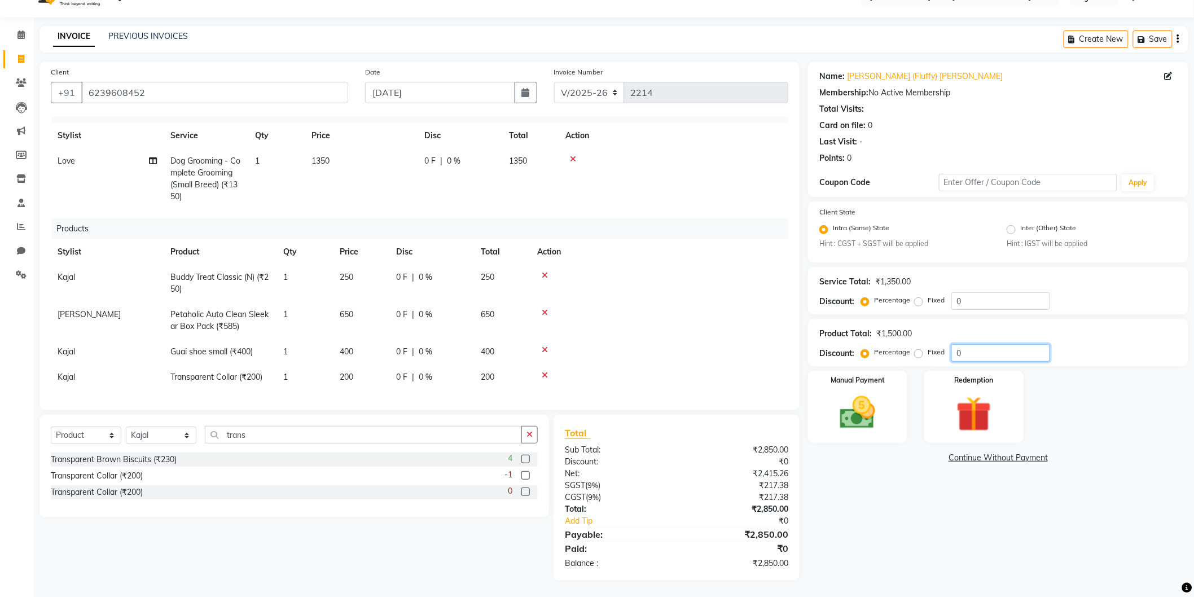
click at [956, 348] on input "0" at bounding box center [1000, 352] width 99 height 17
type input "20"
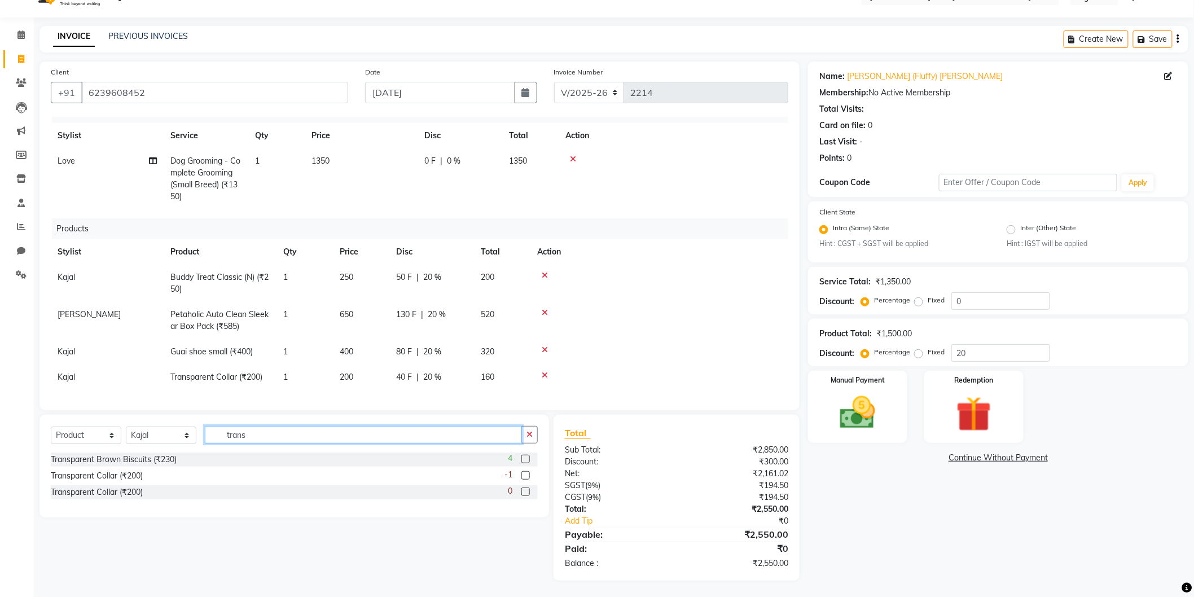
click at [234, 426] on input "trans" at bounding box center [363, 434] width 317 height 17
type input "8904103307122"
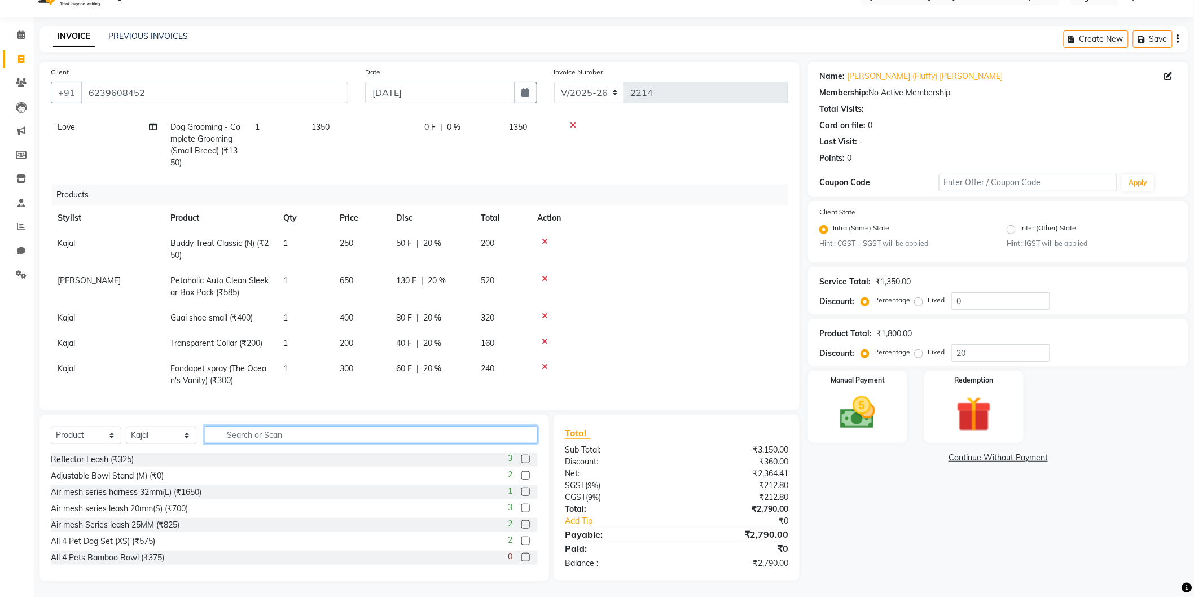
scroll to position [61, 0]
click at [72, 360] on span "Kajal" at bounding box center [66, 365] width 17 height 10
select select "80152"
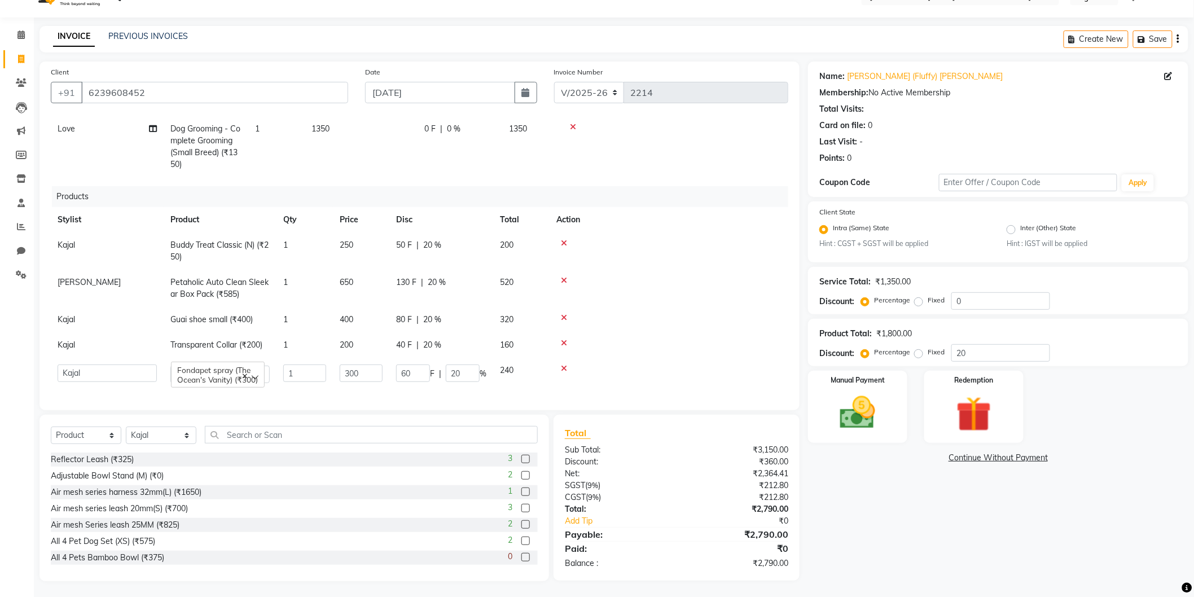
click at [96, 358] on td "Avinash Dr Kamalpreet Kaur Dr.Simran Guri Jashanpreet Singh Kajal Love Manpreet…" at bounding box center [107, 374] width 113 height 32
click at [105, 364] on select "Avinash Dr Kamalpreet Kaur Dr.Simran Guri Jashanpreet Singh Kajal Love Manpreet…" at bounding box center [107, 372] width 99 height 17
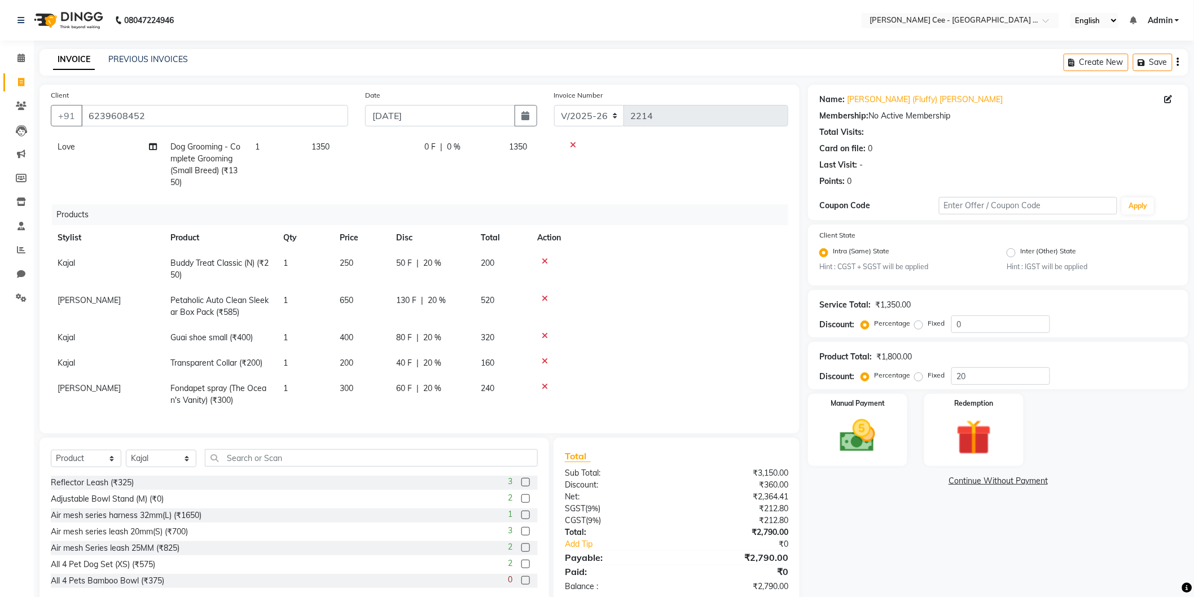
scroll to position [0, 0]
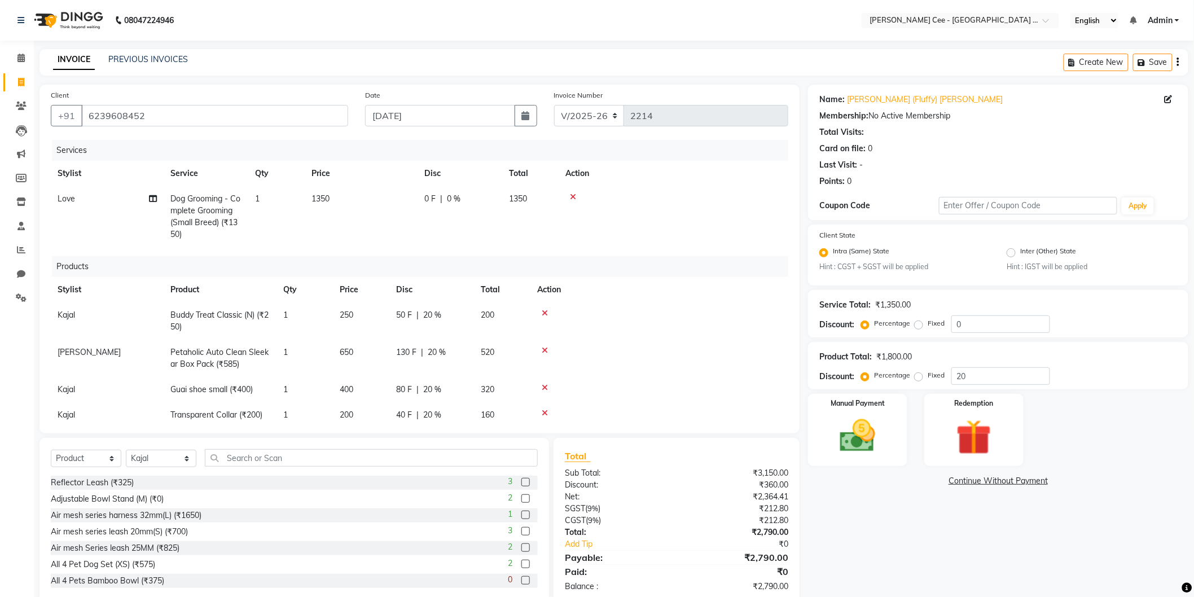
click at [571, 194] on icon at bounding box center [573, 197] width 6 height 8
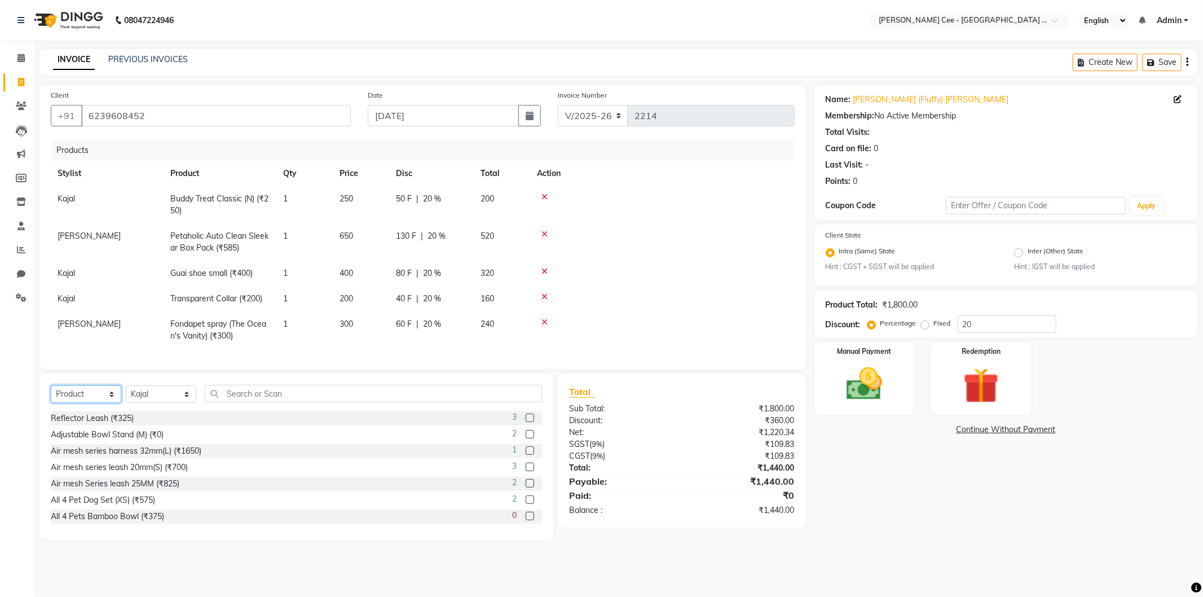
click at [74, 403] on select "Select Service Product Membership Package Voucher Prepaid Gift Card" at bounding box center [86, 393] width 71 height 17
select select "service"
click at [51, 395] on select "Select Service Product Membership Package Voucher Prepaid Gift Card" at bounding box center [86, 393] width 71 height 17
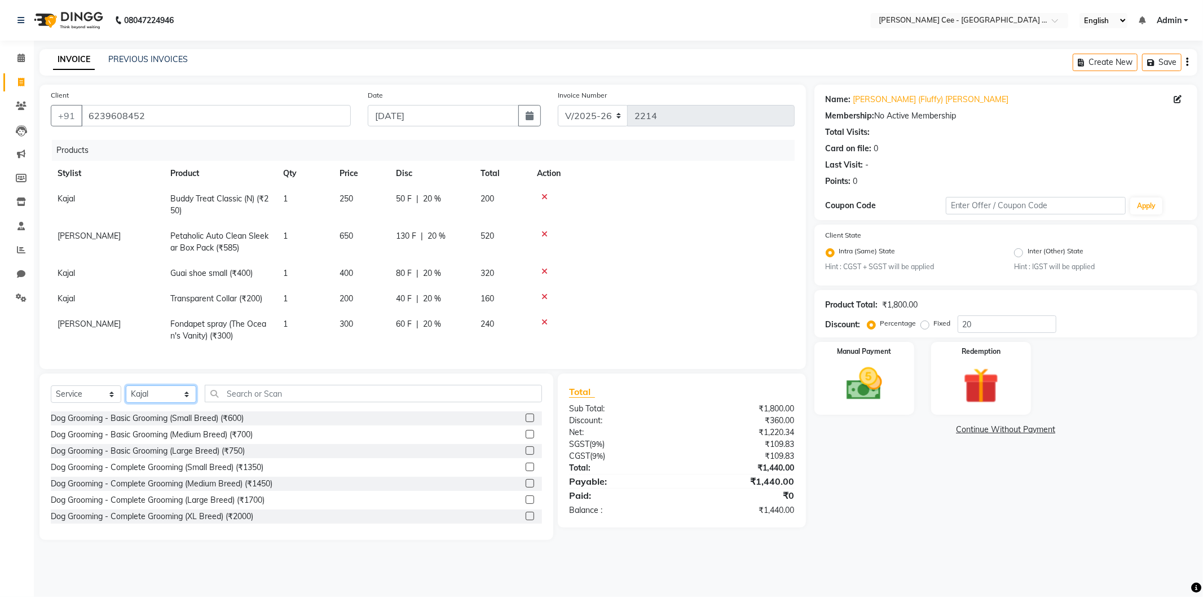
click at [165, 397] on select "Select Stylist Avinash [PERSON_NAME] [PERSON_NAME] [PERSON_NAME] Kajal Love [PE…" at bounding box center [161, 393] width 71 height 17
click at [126, 395] on select "Select Stylist Avinash [PERSON_NAME] [PERSON_NAME] [PERSON_NAME] Kajal Love [PE…" at bounding box center [161, 393] width 71 height 17
click at [266, 399] on input "text" at bounding box center [373, 393] width 337 height 17
click at [201, 424] on div "Dog Grooming - Bath (Small Breed) (₹300)" at bounding box center [127, 418] width 153 height 12
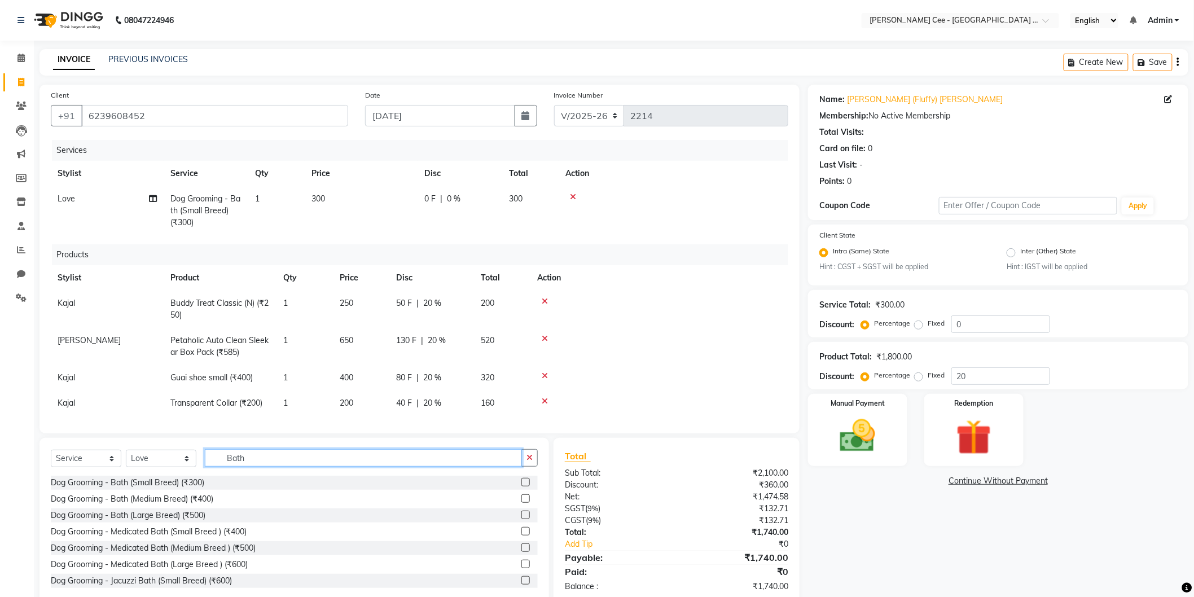
click at [239, 459] on input "Bath" at bounding box center [363, 457] width 317 height 17
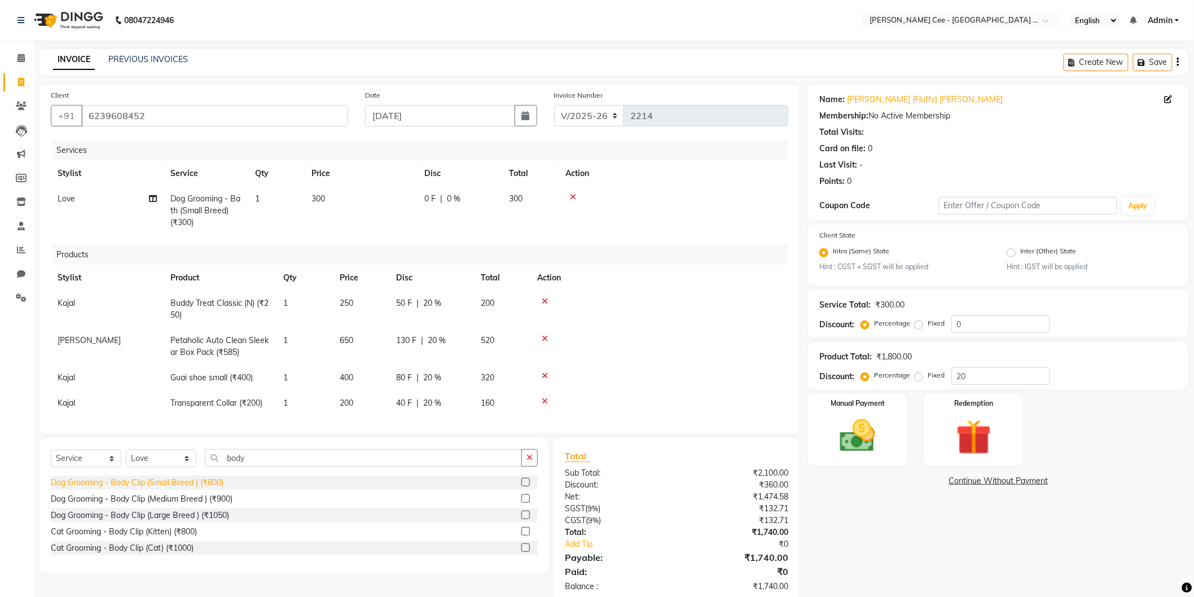
click at [204, 482] on div "Dog Grooming - Body Clip (Small Breed ) (₹800)" at bounding box center [137, 483] width 173 height 12
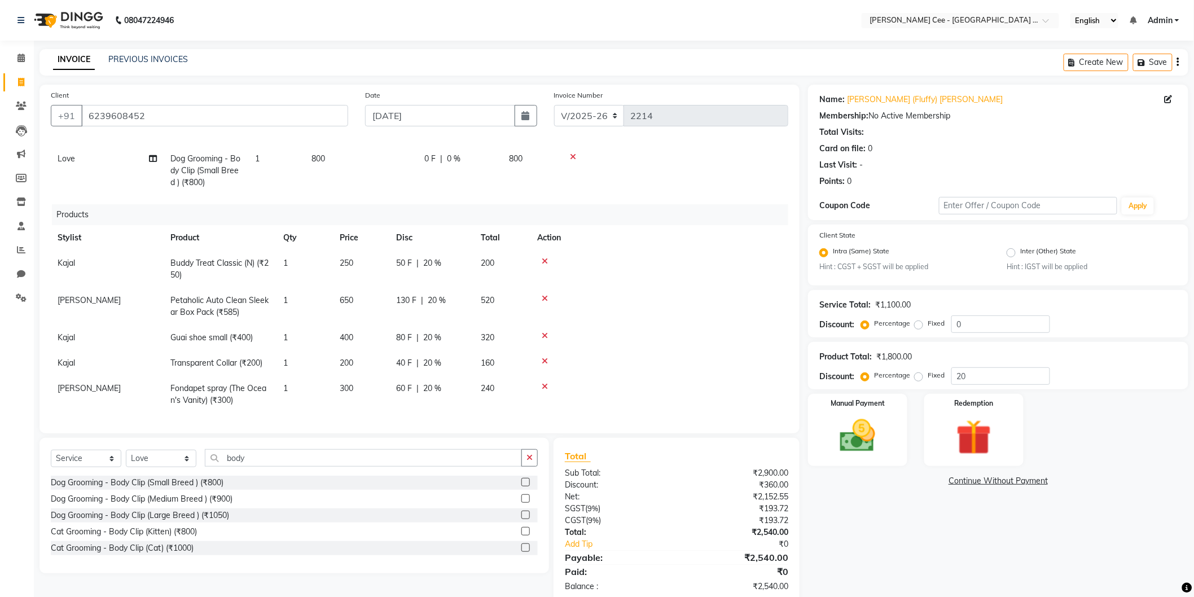
scroll to position [23, 0]
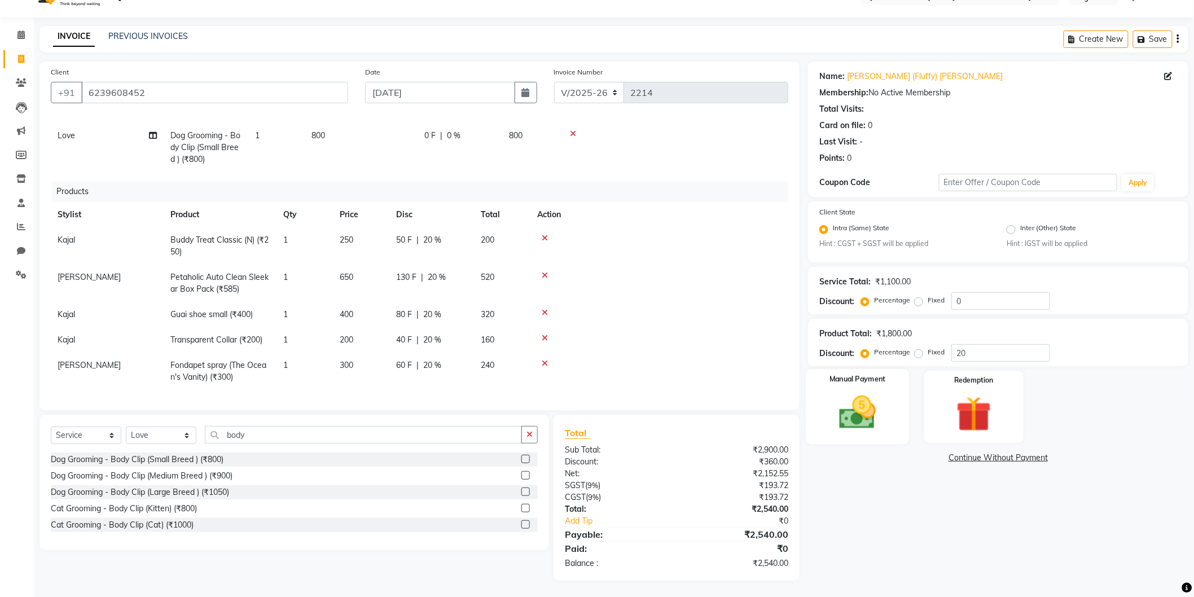
click at [865, 410] on img at bounding box center [858, 413] width 60 height 42
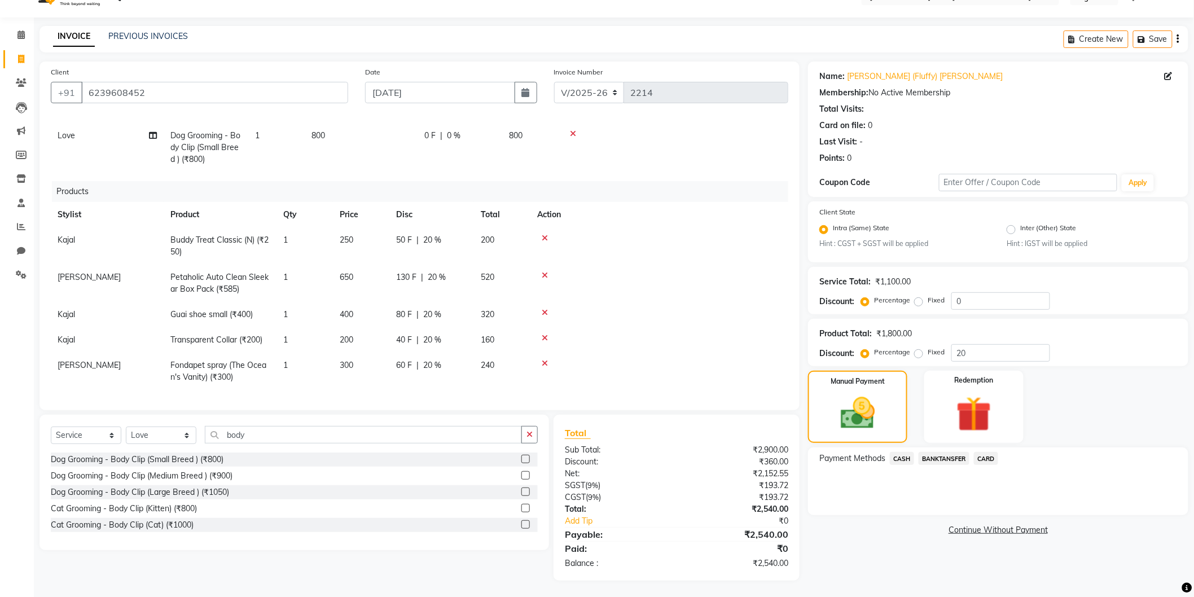
click at [904, 457] on span "CASH" at bounding box center [902, 458] width 24 height 13
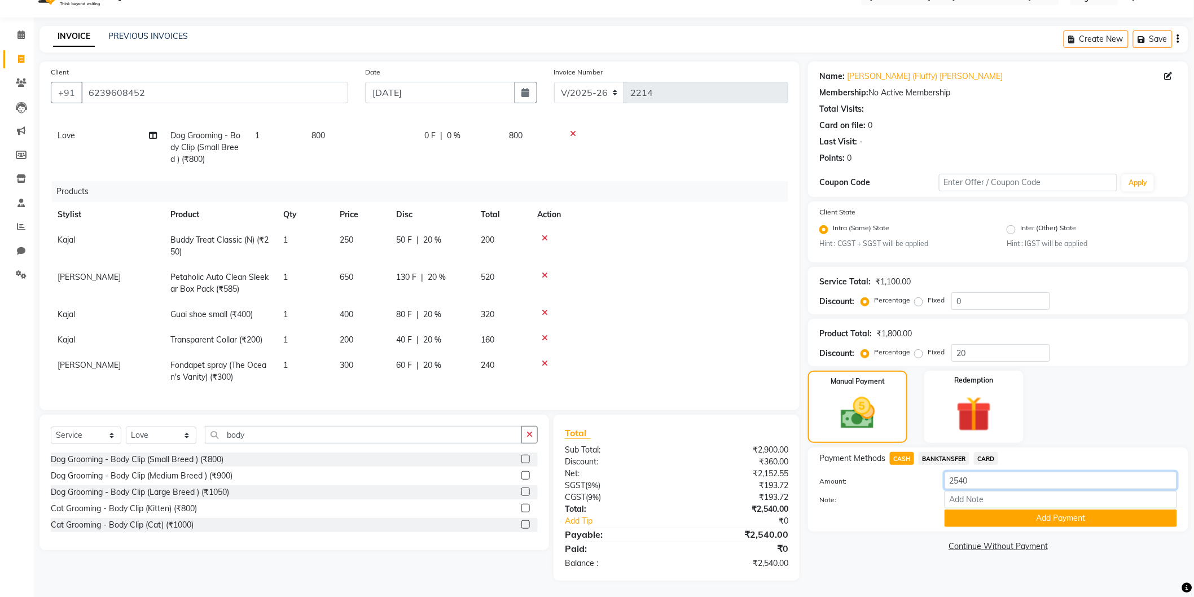
click at [976, 480] on input "2540" at bounding box center [1060, 480] width 232 height 17
click at [945, 451] on div "Payment Methods CASH BANKTANSFER CARD Amount: Note: Add Payment" at bounding box center [998, 489] width 380 height 84
click at [951, 459] on span "BANKTANSFER" at bounding box center [943, 458] width 51 height 13
click at [971, 486] on input "2540" at bounding box center [1060, 480] width 232 height 17
click at [971, 483] on input "2540" at bounding box center [1060, 480] width 232 height 17
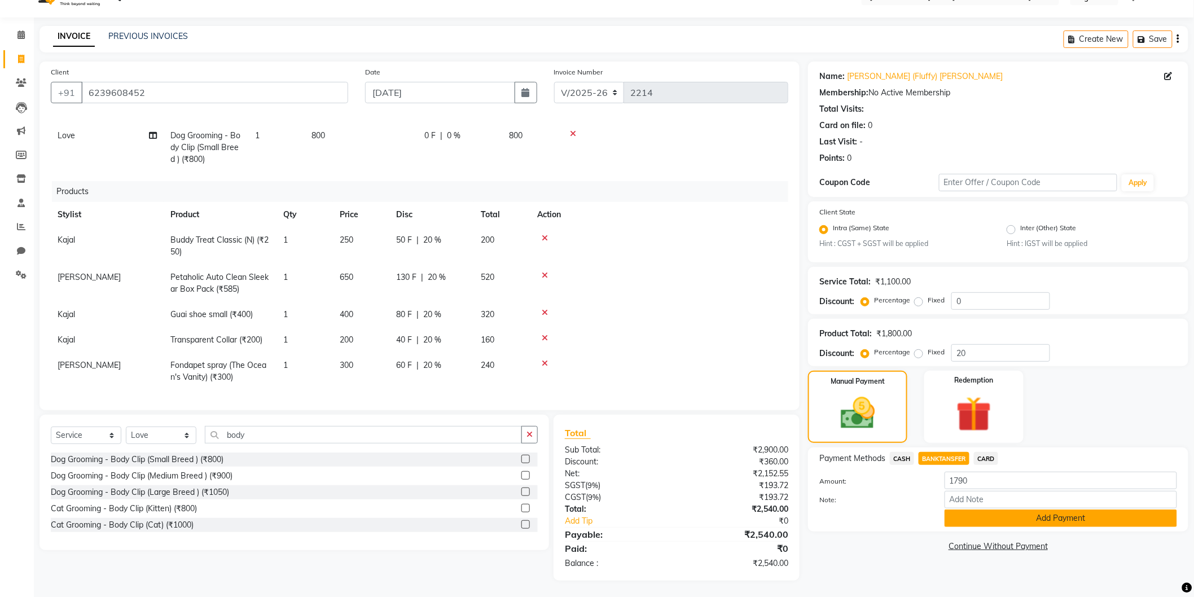
click at [1017, 519] on button "Add Payment" at bounding box center [1060, 517] width 232 height 17
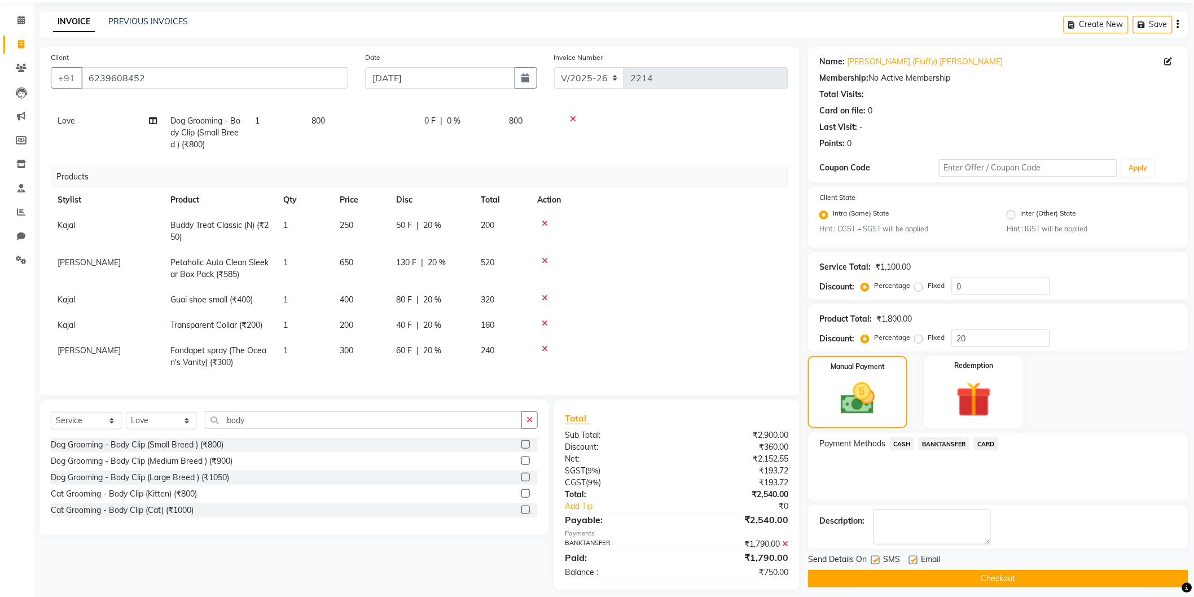
scroll to position [47, 0]
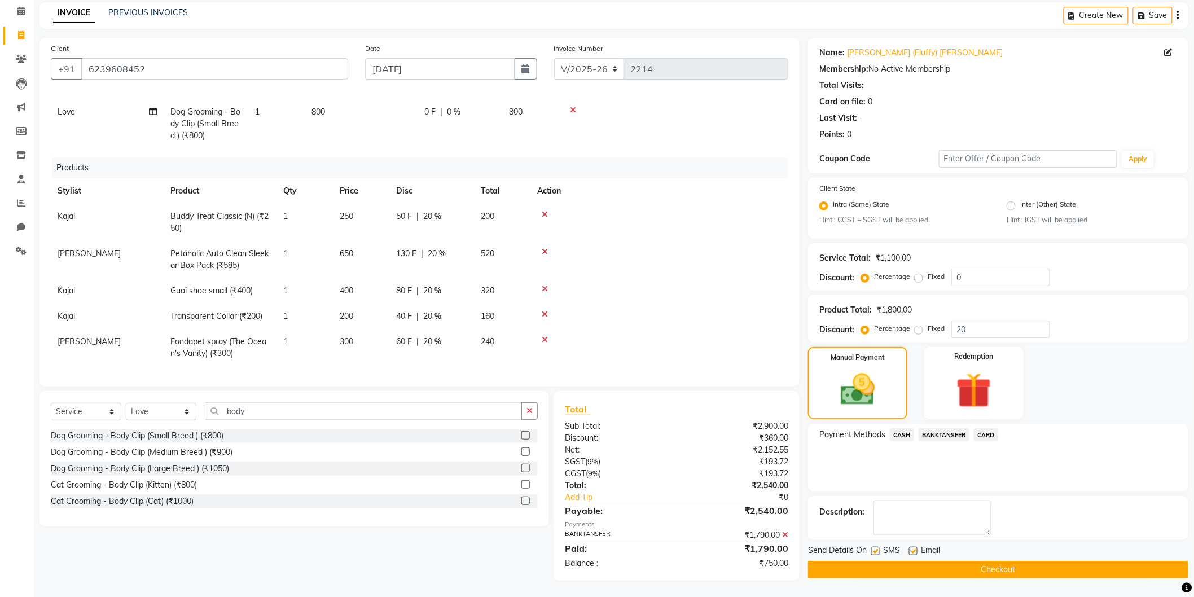
click at [979, 570] on button "Checkout" at bounding box center [998, 569] width 380 height 17
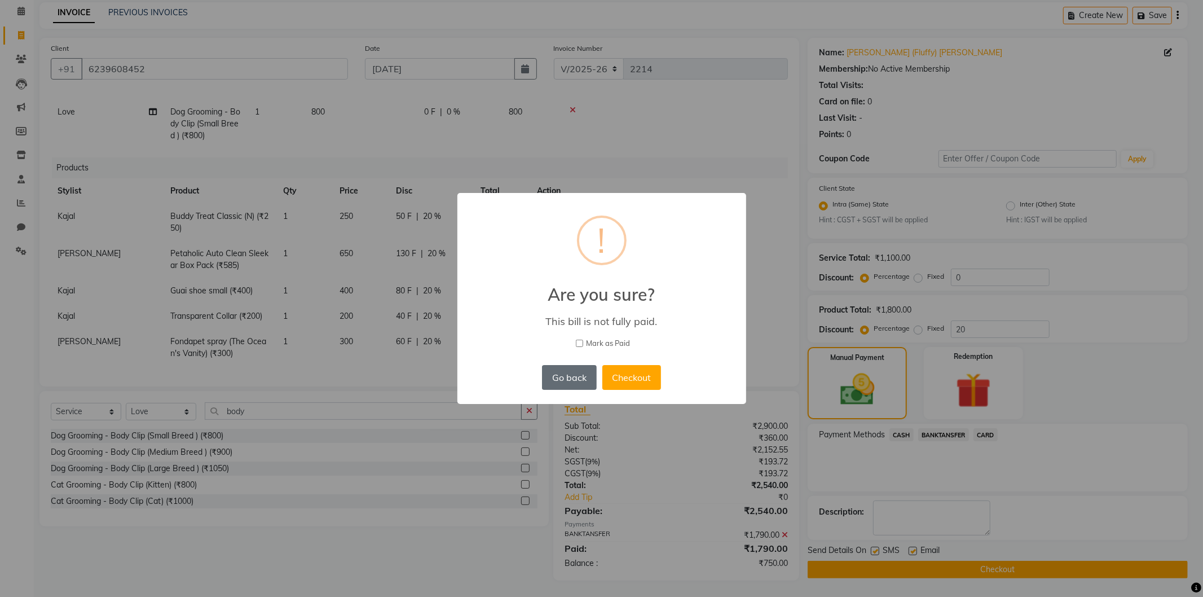
click at [570, 367] on button "Go back" at bounding box center [569, 377] width 54 height 25
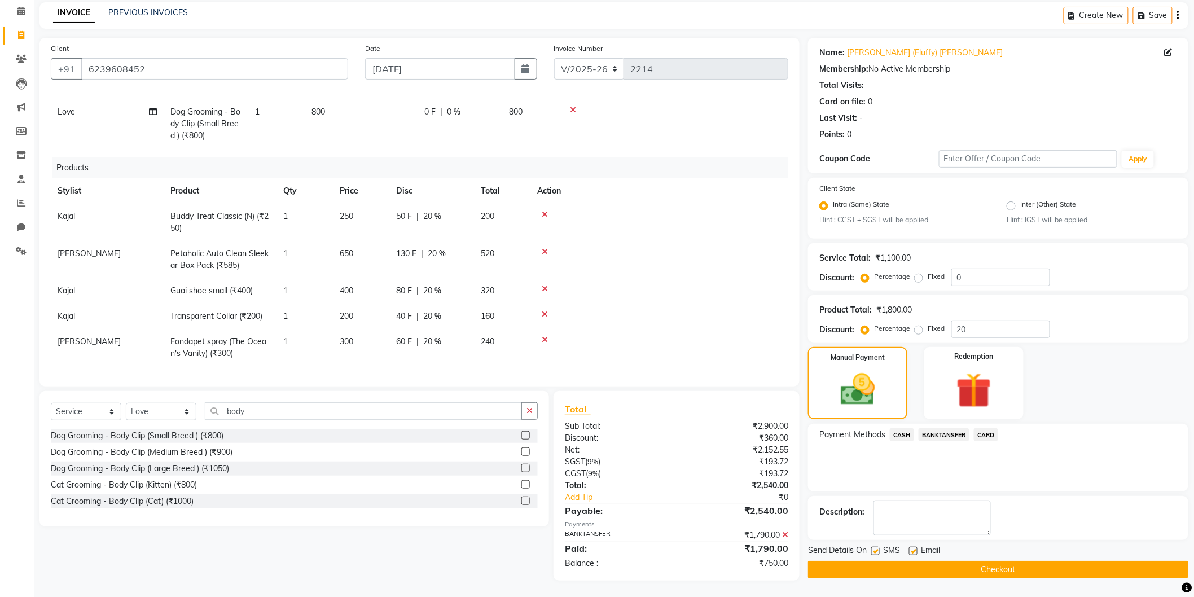
click at [903, 432] on span "CASH" at bounding box center [902, 434] width 24 height 13
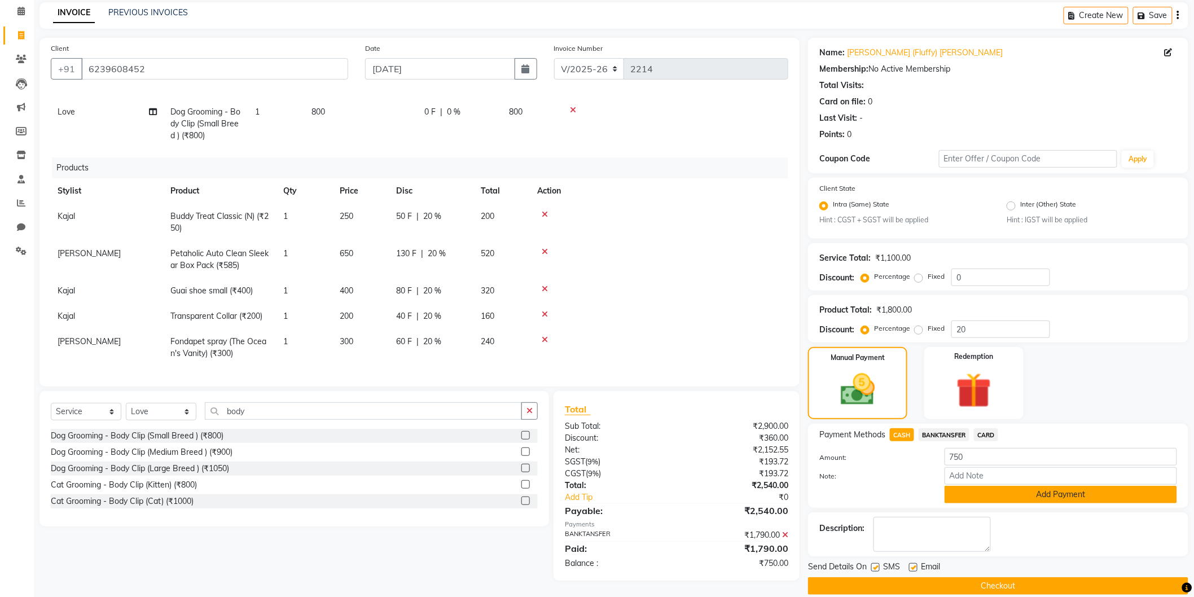
click at [1006, 496] on button "Add Payment" at bounding box center [1060, 494] width 232 height 17
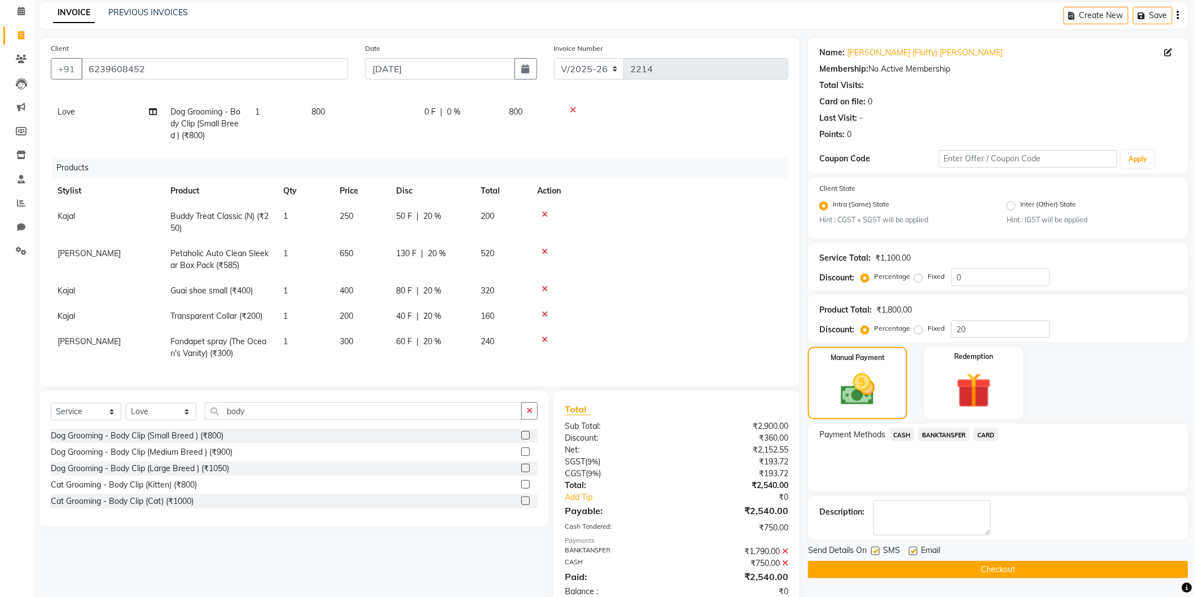
click at [938, 568] on button "Checkout" at bounding box center [998, 569] width 380 height 17
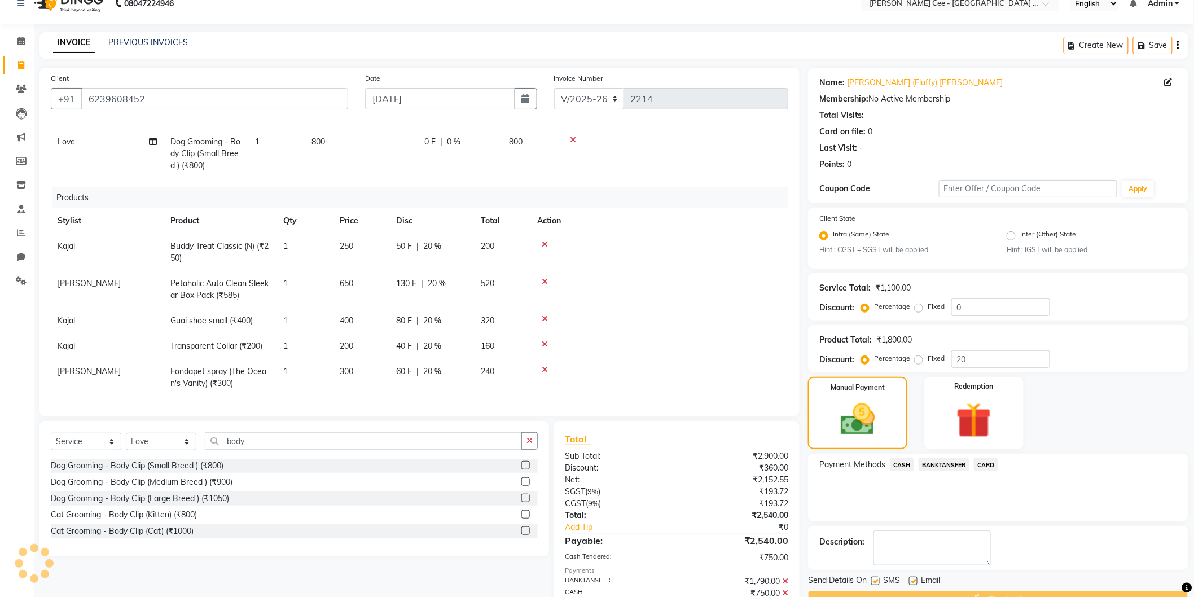
scroll to position [0, 0]
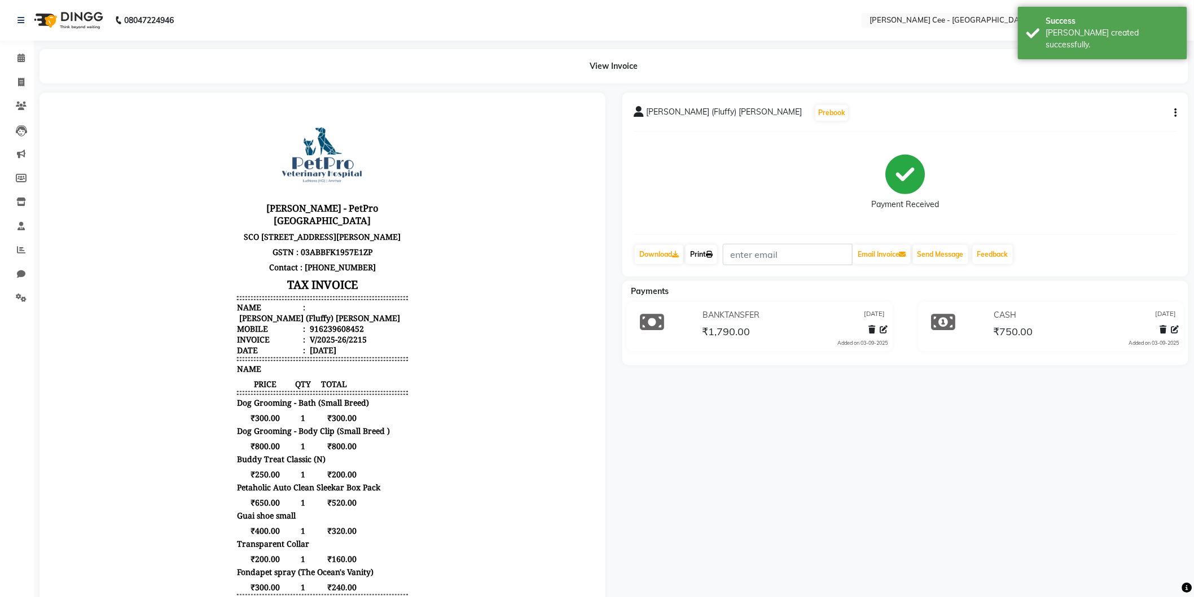
click at [703, 257] on link "Print" at bounding box center [701, 254] width 32 height 19
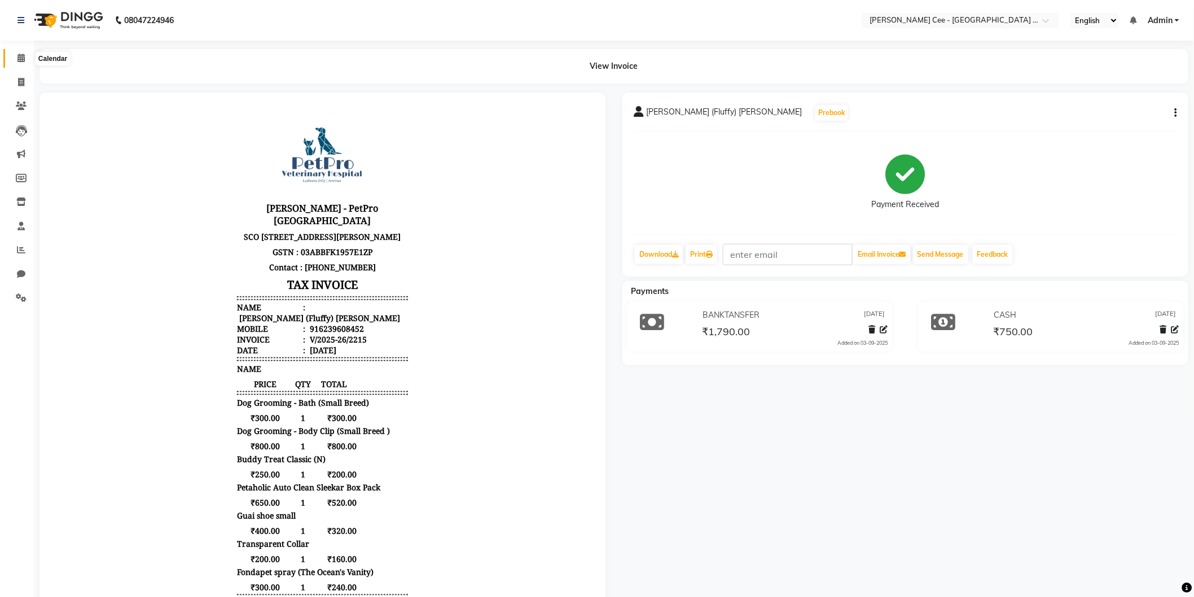
click at [21, 56] on icon at bounding box center [20, 58] width 7 height 8
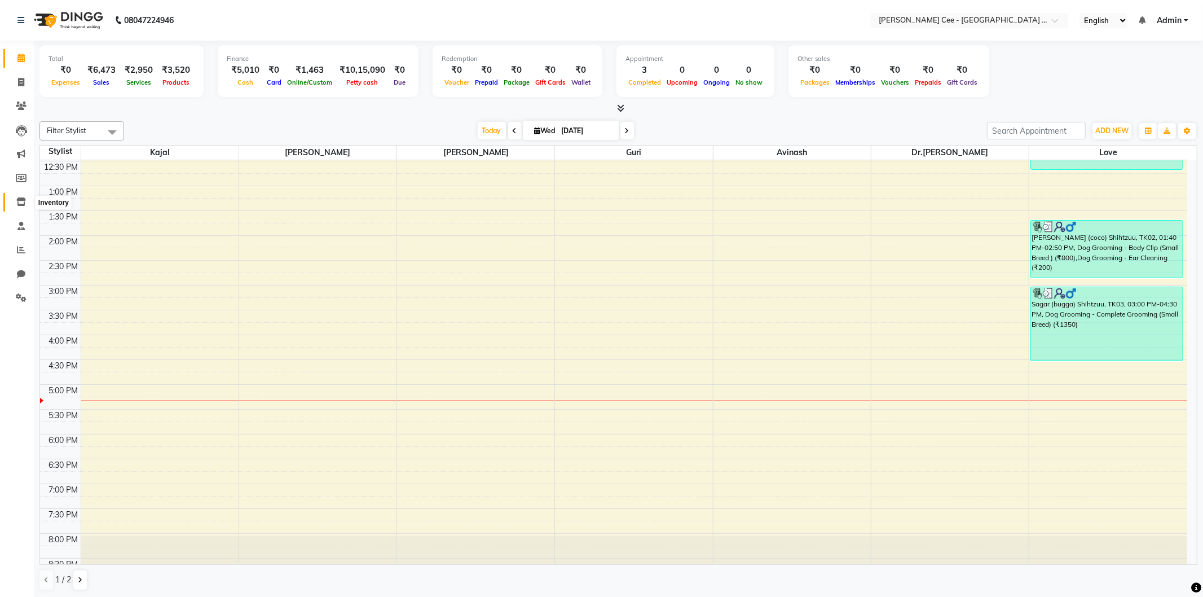
click at [14, 201] on span at bounding box center [21, 202] width 20 height 13
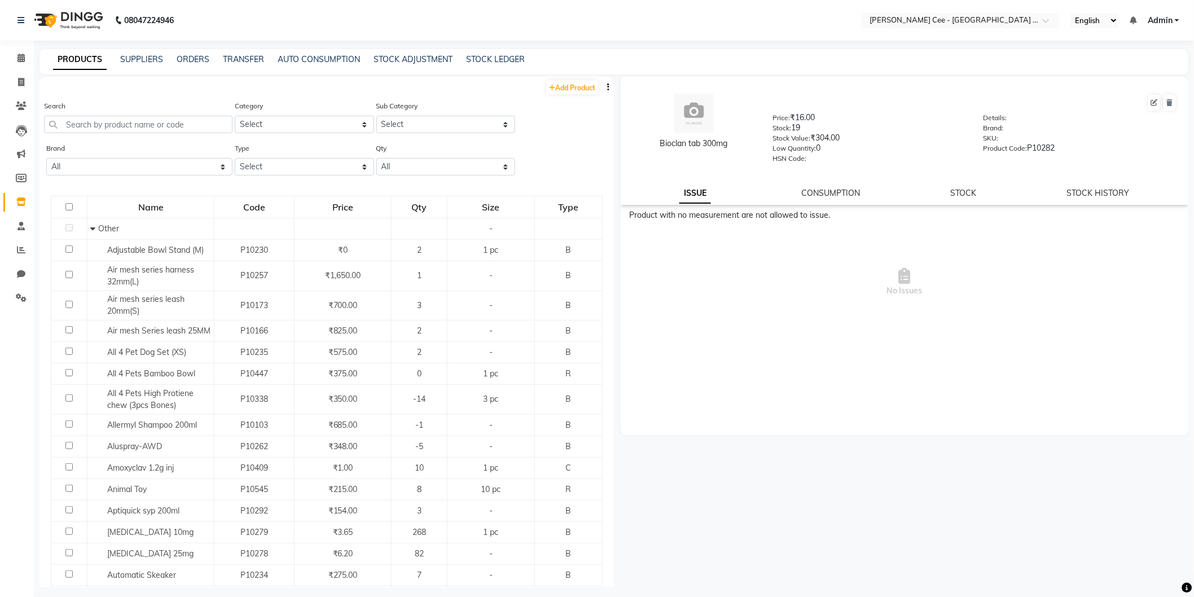
click at [602, 82] on button "button" at bounding box center [607, 87] width 11 height 12
click at [576, 80] on div "IMPORT" at bounding box center [562, 80] width 37 height 14
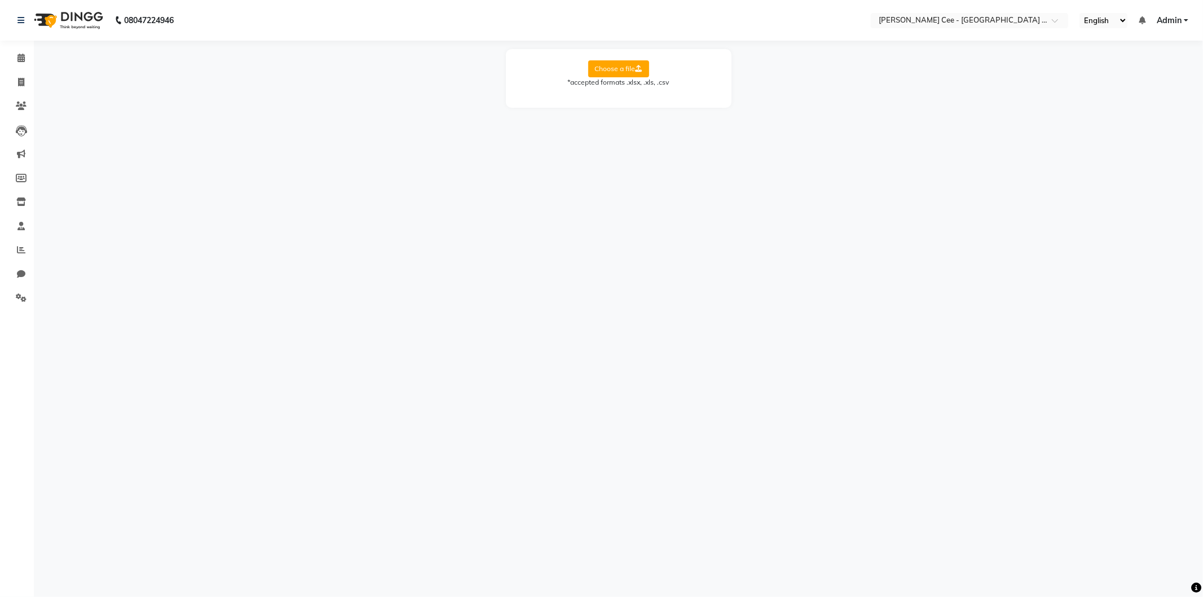
click at [623, 59] on div "Choose a file *accepted formats .xlsx, .xls, .csv" at bounding box center [619, 78] width 226 height 59
click at [623, 65] on label "Choose a file" at bounding box center [618, 68] width 61 height 17
click at [0, 0] on input "Choose a file" at bounding box center [0, 0] width 0 height 0
click at [683, 100] on select "Select Sheet Sheet1" at bounding box center [669, 104] width 85 height 17
select select "Sheet1"
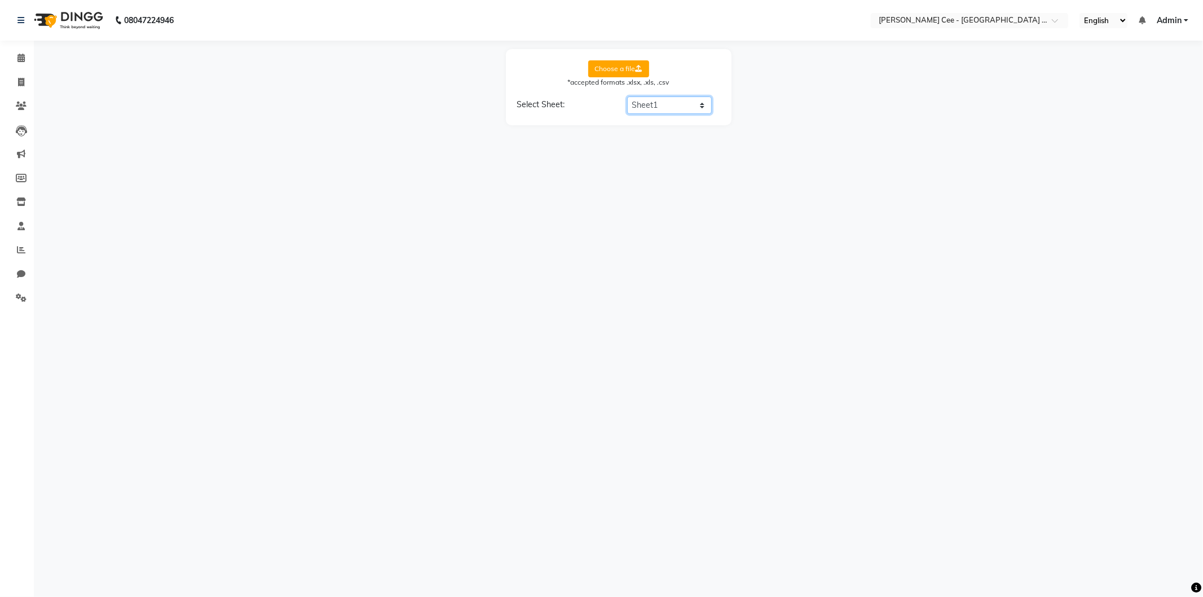
click at [627, 96] on select "Select Sheet Sheet1" at bounding box center [669, 104] width 85 height 17
select select "product name"
select select "product code"
select select "product category"
select select "product sub-category"
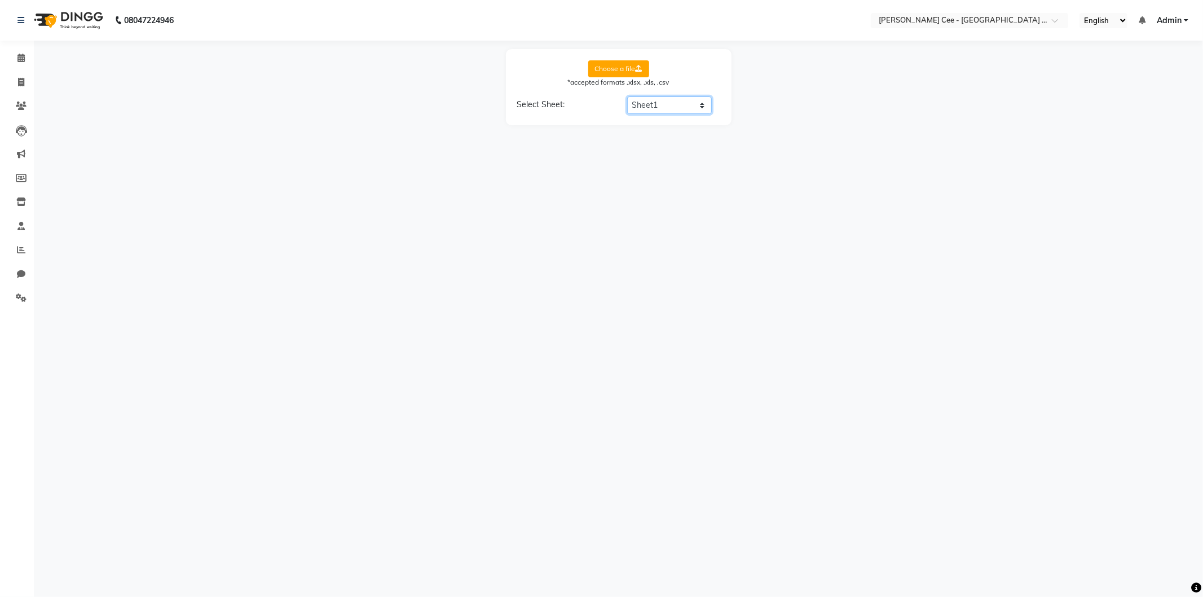
select select "quantity"
select select "price"
select select "cost"
select select "tax group"
select select "tax inclusive"
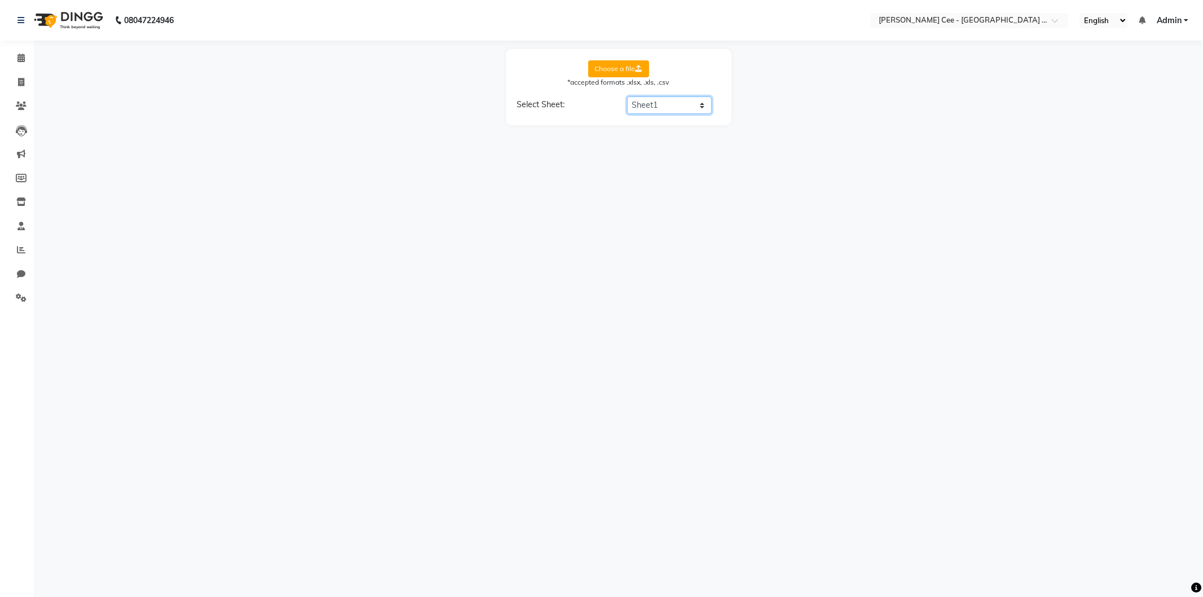
select select "size"
select select "unit"
select select "sku"
select select "brand"
select select "sac code"
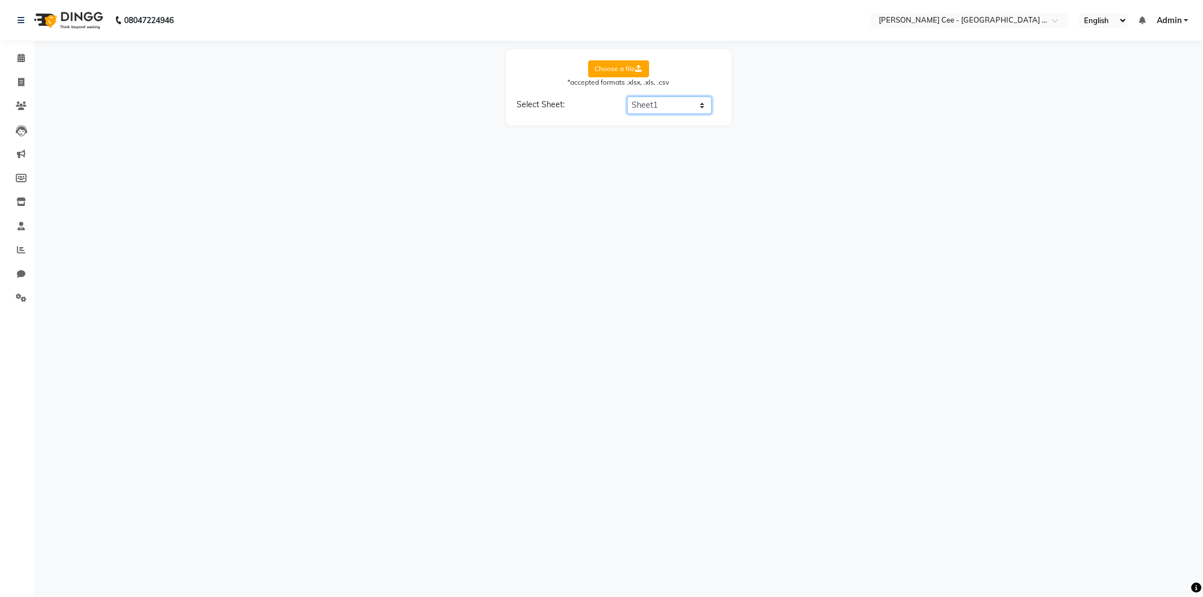
select select "description"
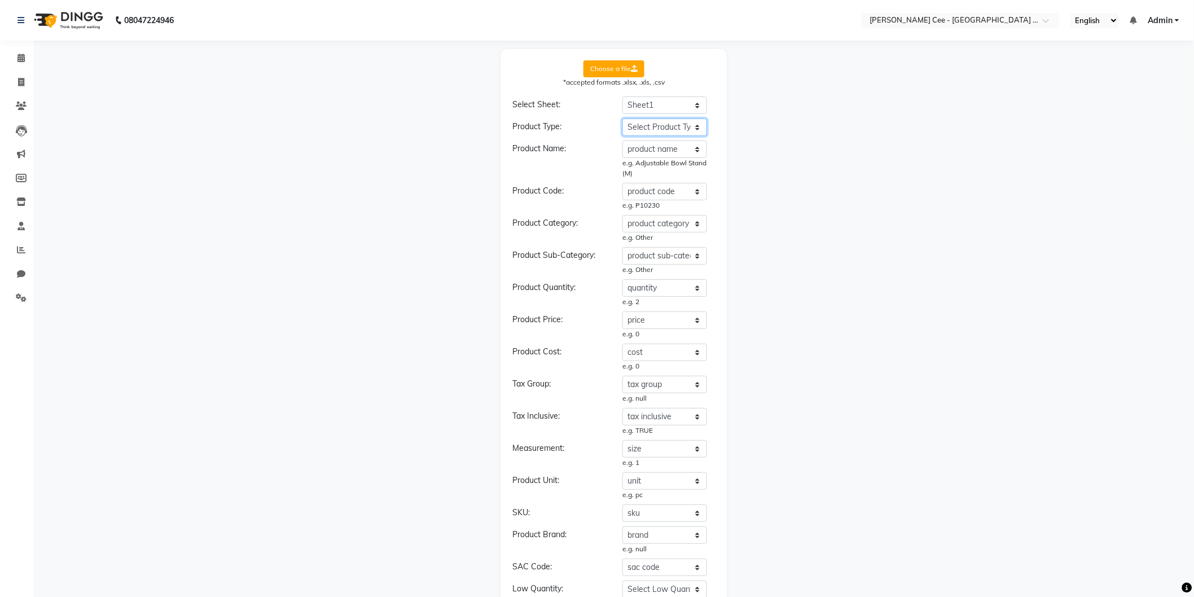
click at [691, 129] on select "Select Product Type product name product code product category product sub-cate…" at bounding box center [664, 126] width 85 height 17
select select "type"
click at [622, 118] on select "Select Product Type product name product code product category product sub-cate…" at bounding box center [664, 126] width 85 height 17
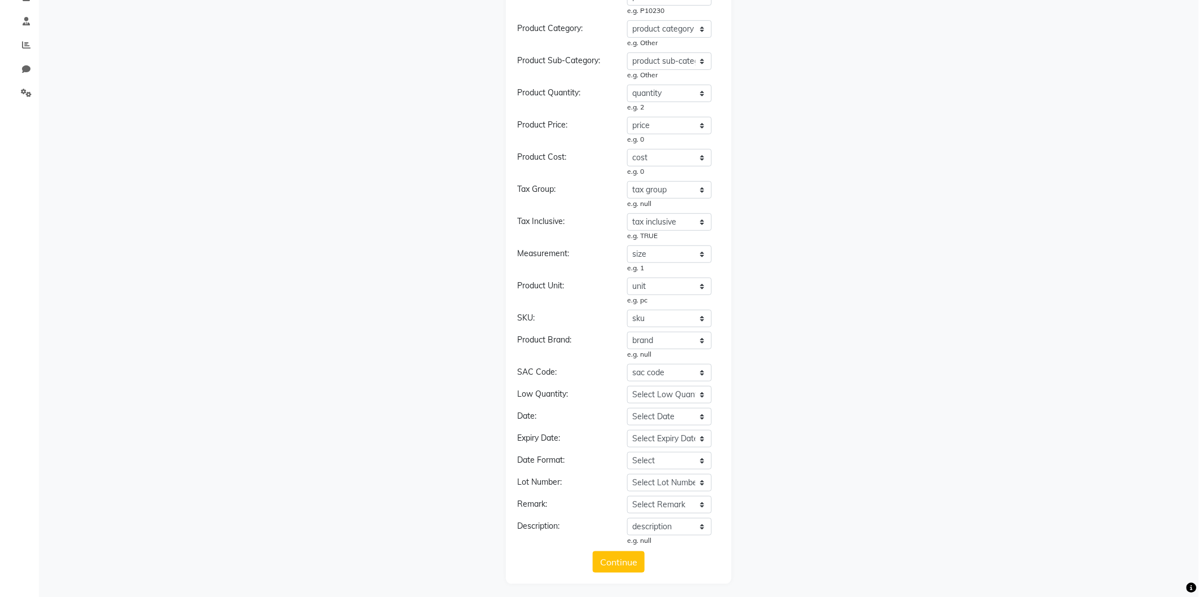
scroll to position [208, 0]
click at [650, 372] on select "Select SAC Code product name product code product category product sub-category…" at bounding box center [664, 369] width 85 height 17
select select "HSN"
click at [622, 361] on select "Select SAC Code product name product code product category product sub-category…" at bounding box center [664, 369] width 85 height 17
click at [661, 354] on div "e.g. null" at bounding box center [664, 351] width 85 height 10
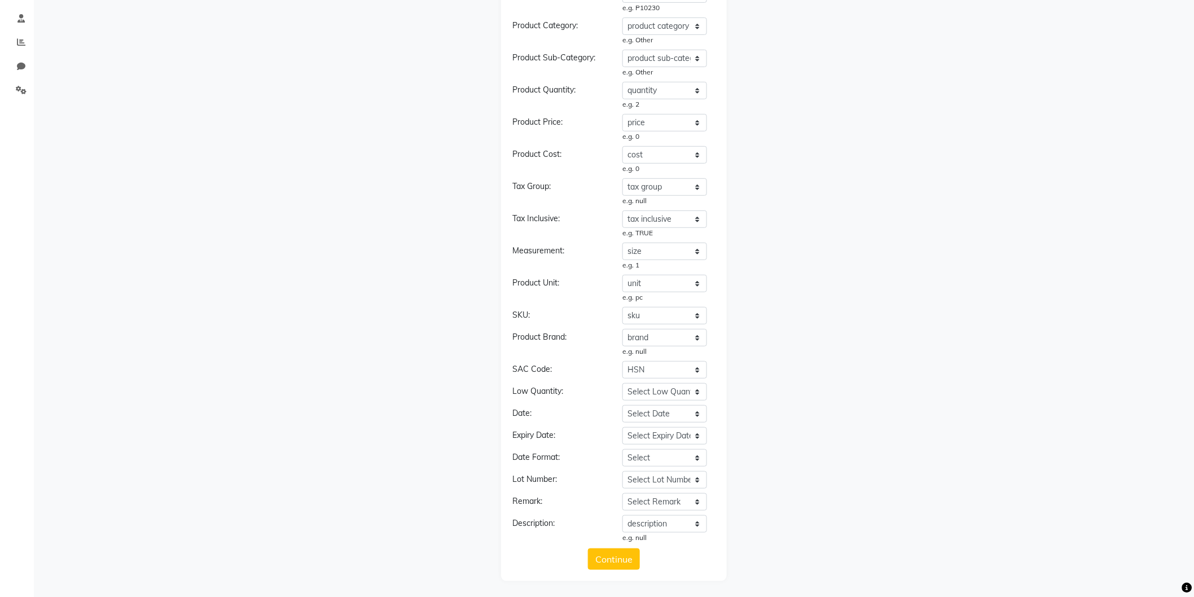
click at [626, 545] on form "Choose a file *accepted formats .xlsx, .xls, .csv Select Sheet: Select Sheet Sh…" at bounding box center [613, 211] width 203 height 717
click at [626, 549] on button "Continue" at bounding box center [614, 558] width 52 height 21
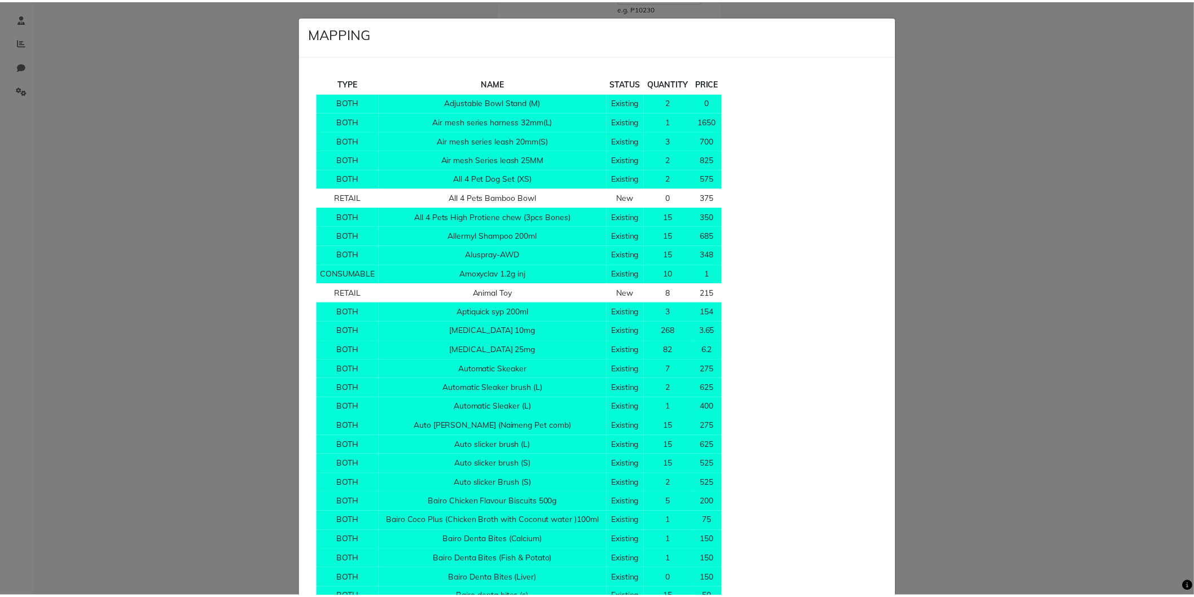
scroll to position [9099, 0]
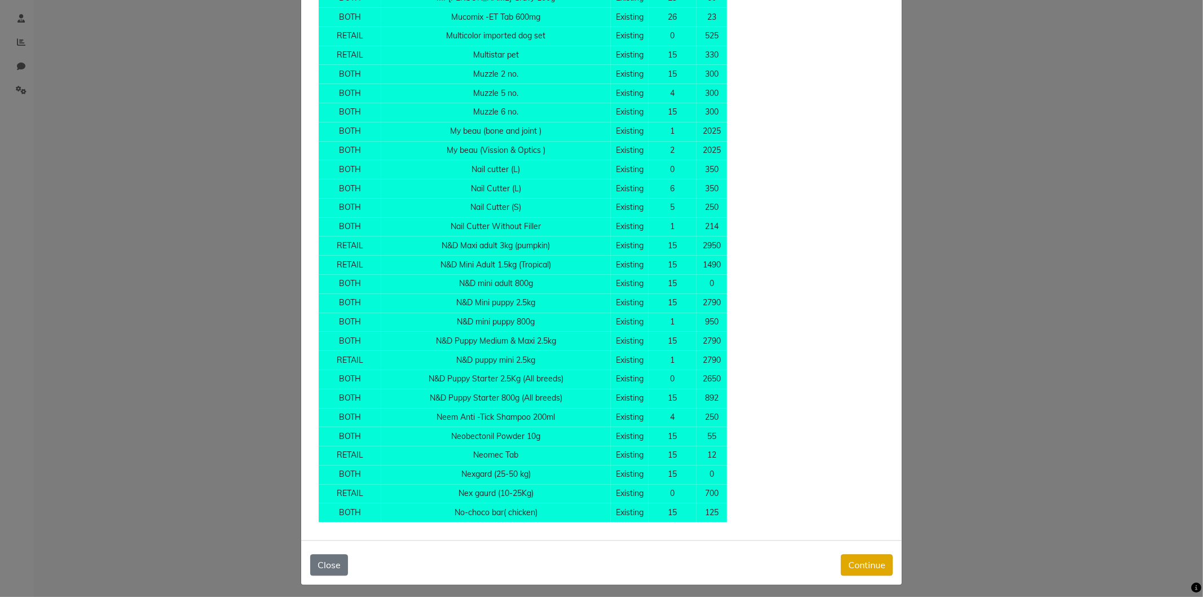
click at [851, 560] on button "Continue" at bounding box center [867, 564] width 52 height 21
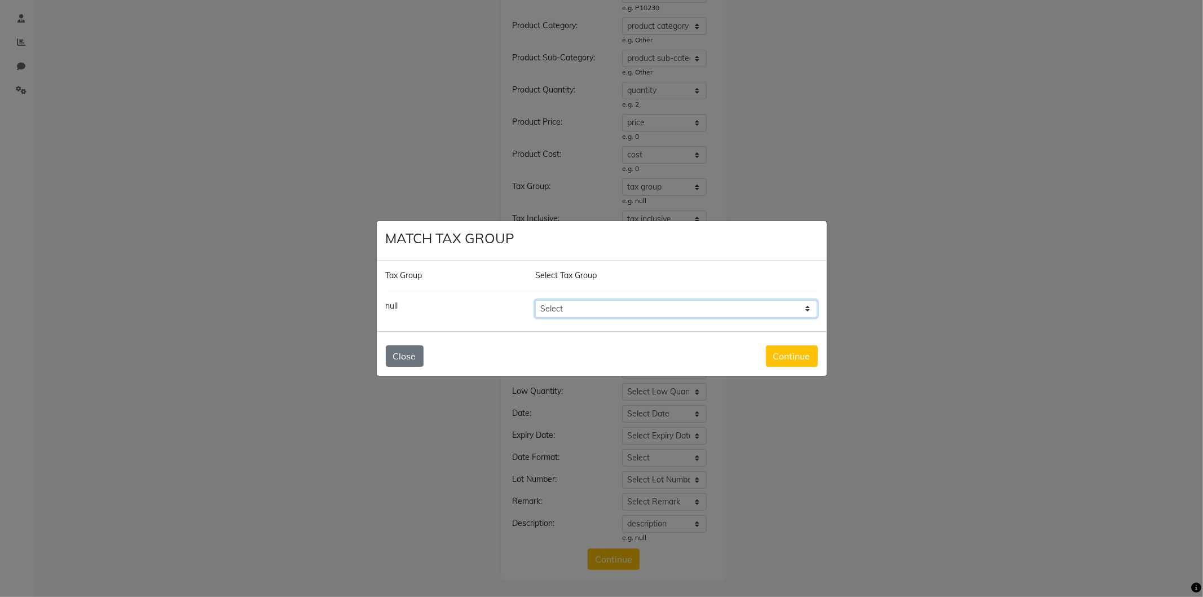
click at [742, 313] on select "Select GST" at bounding box center [676, 308] width 283 height 17
select select "3773"
click at [535, 300] on select "Select GST" at bounding box center [676, 308] width 283 height 17
click at [799, 350] on button "Continue" at bounding box center [792, 355] width 52 height 21
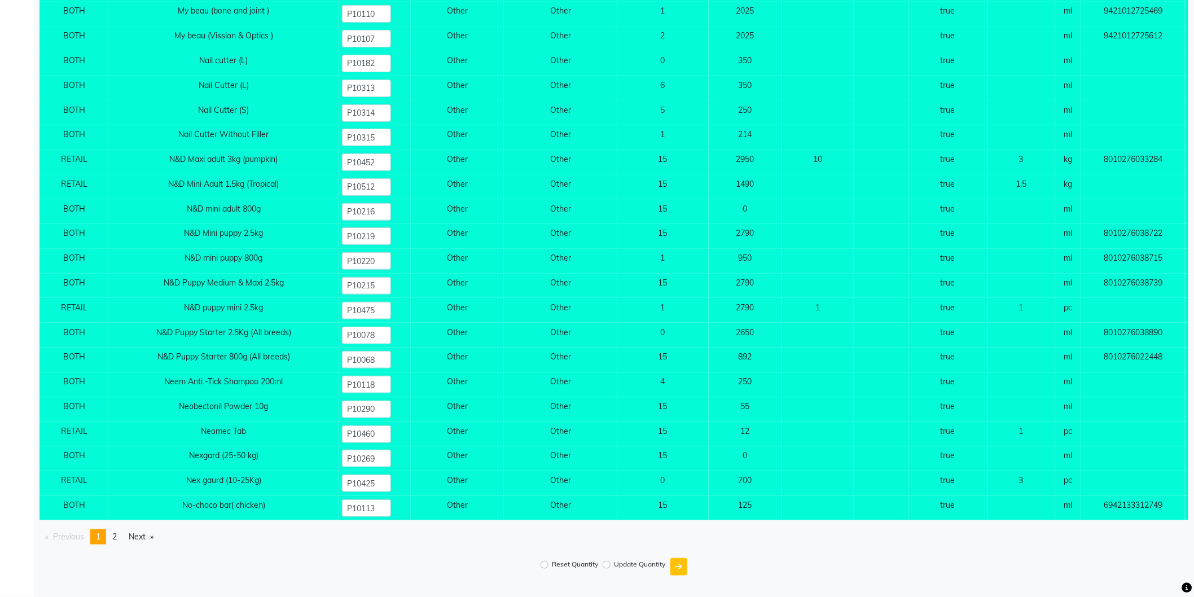
scroll to position [12650, 0]
click at [559, 568] on label "Reset Quantity" at bounding box center [575, 564] width 46 height 10
click at [548, 568] on input "Reset Quantity" at bounding box center [544, 565] width 8 height 8
radio input "true"
click at [681, 561] on button "submit" at bounding box center [678, 566] width 17 height 17
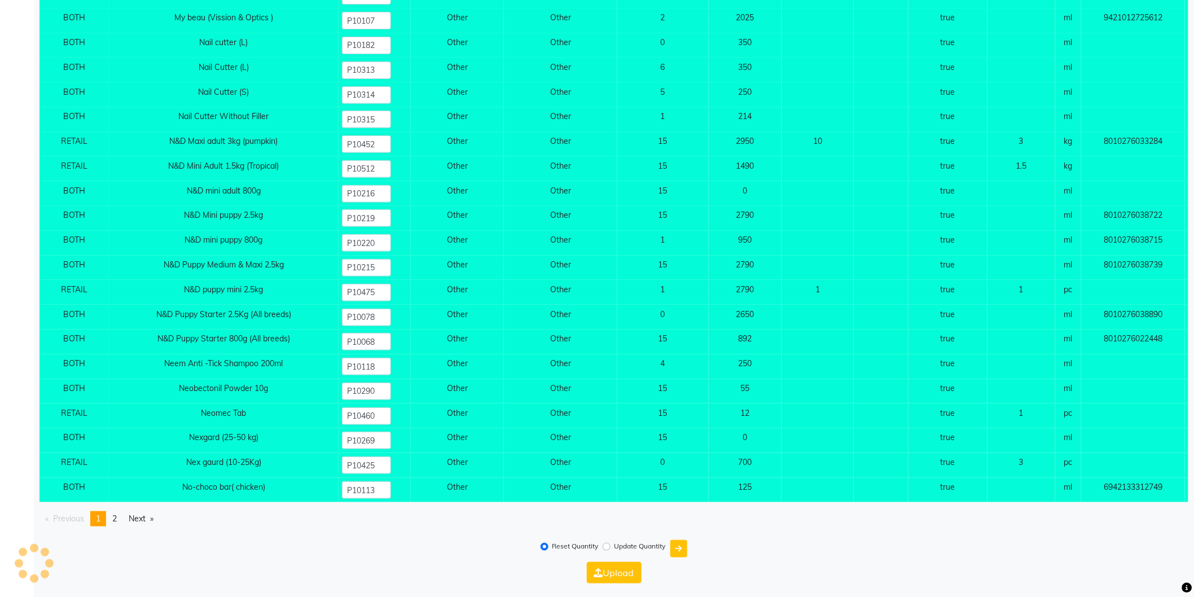
scroll to position [12672, 0]
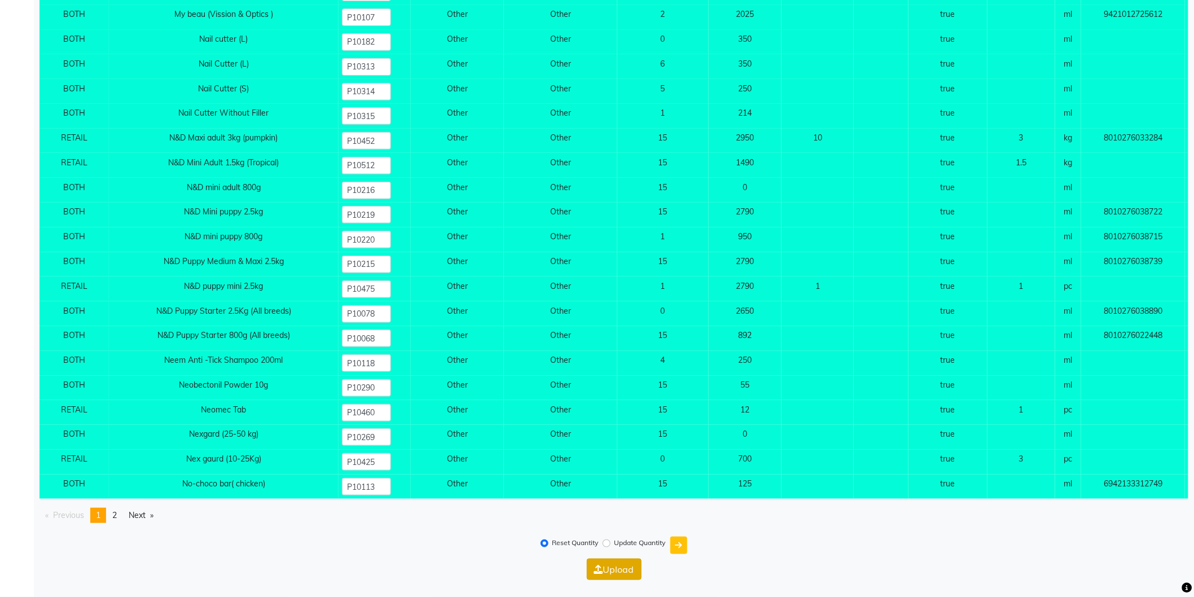
click at [619, 573] on button "Upload" at bounding box center [614, 568] width 55 height 21
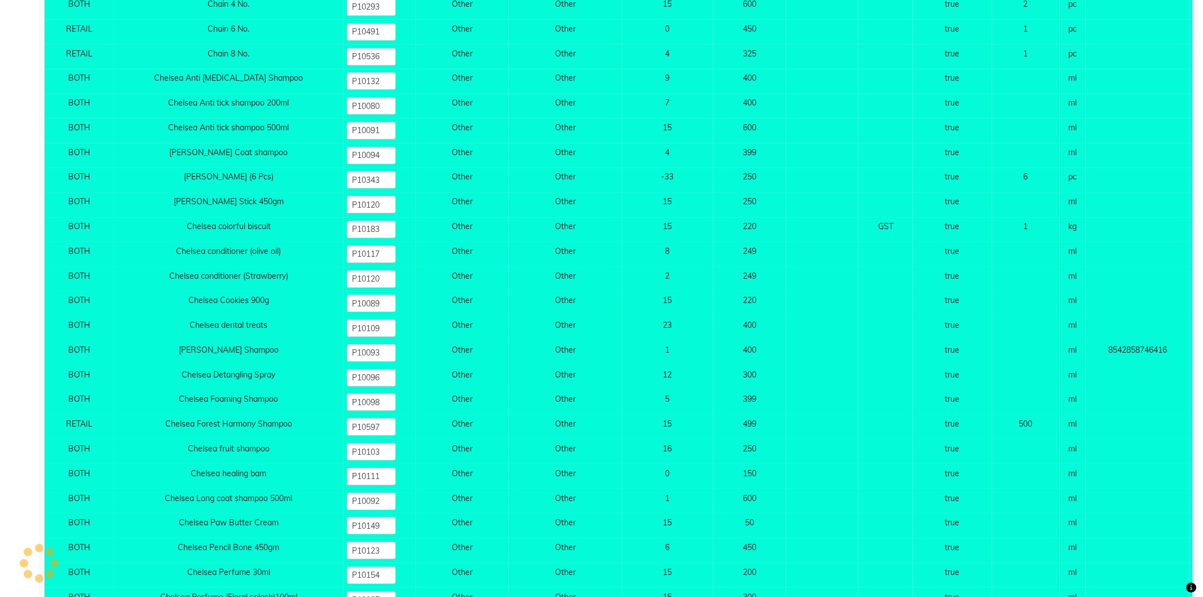
scroll to position [0, 0]
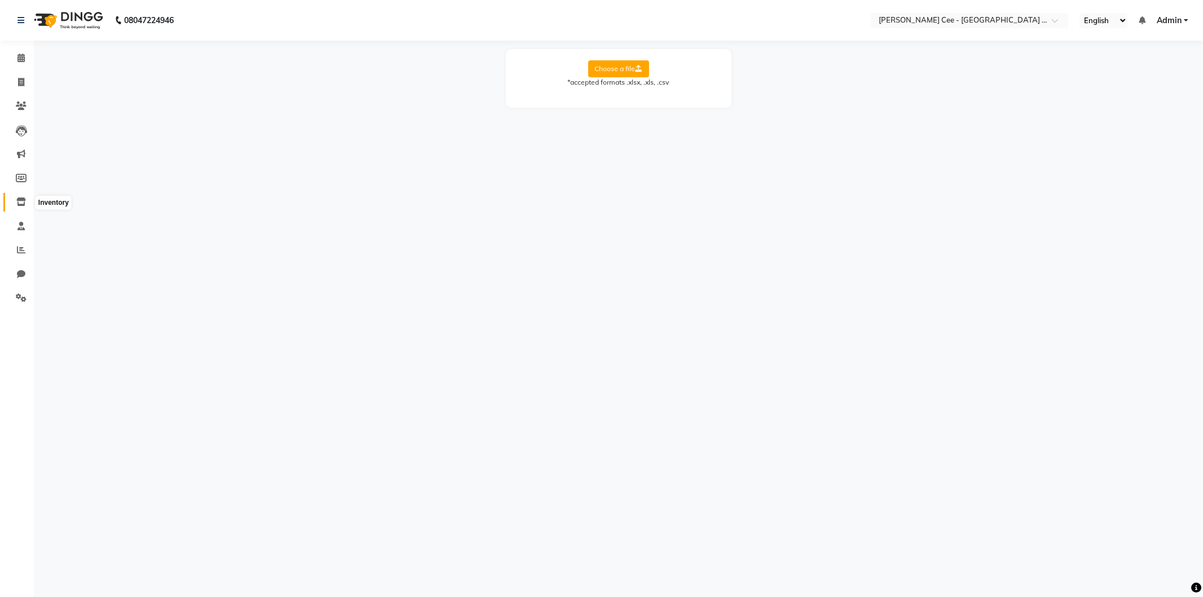
click at [23, 198] on icon at bounding box center [21, 201] width 10 height 8
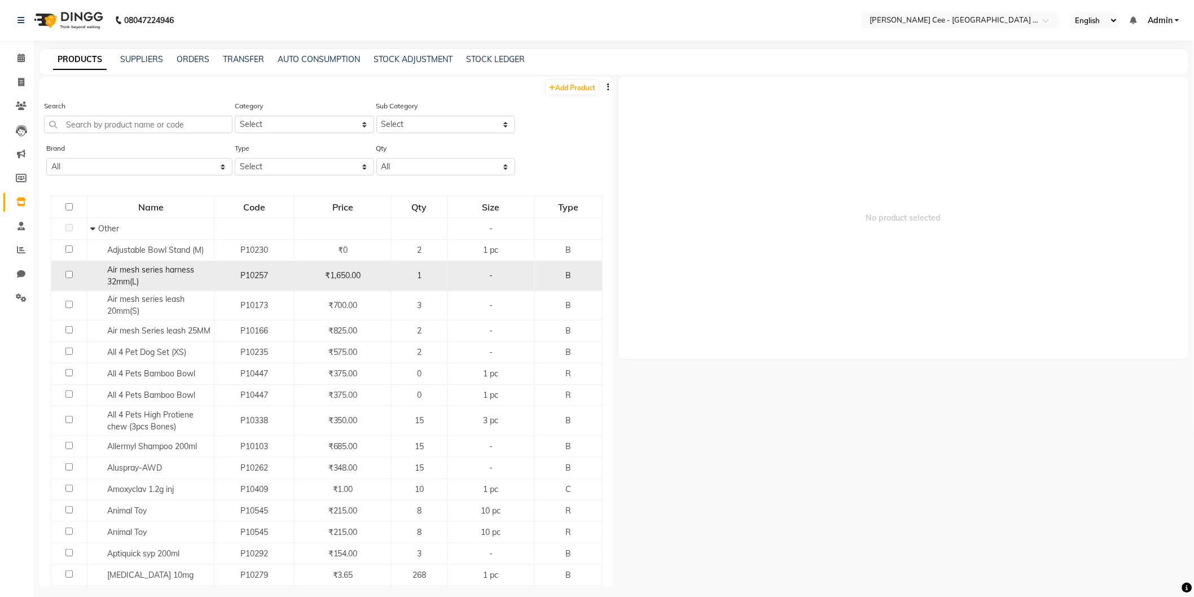
click at [240, 279] on span "P10257" at bounding box center [254, 275] width 28 height 10
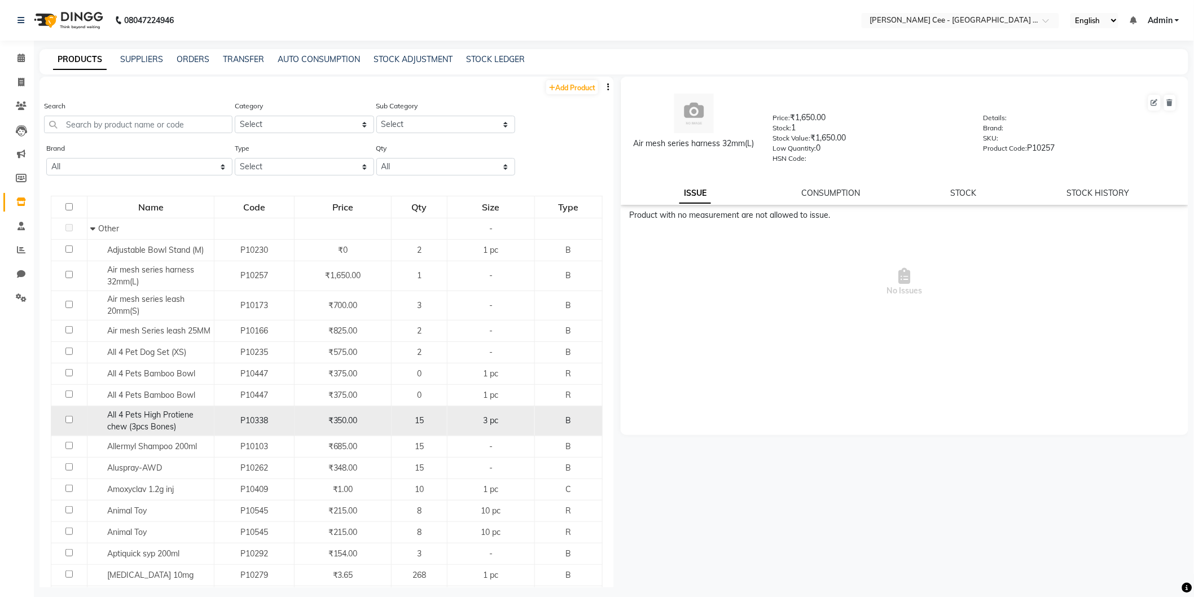
click at [331, 430] on td "₹350.00" at bounding box center [342, 421] width 97 height 30
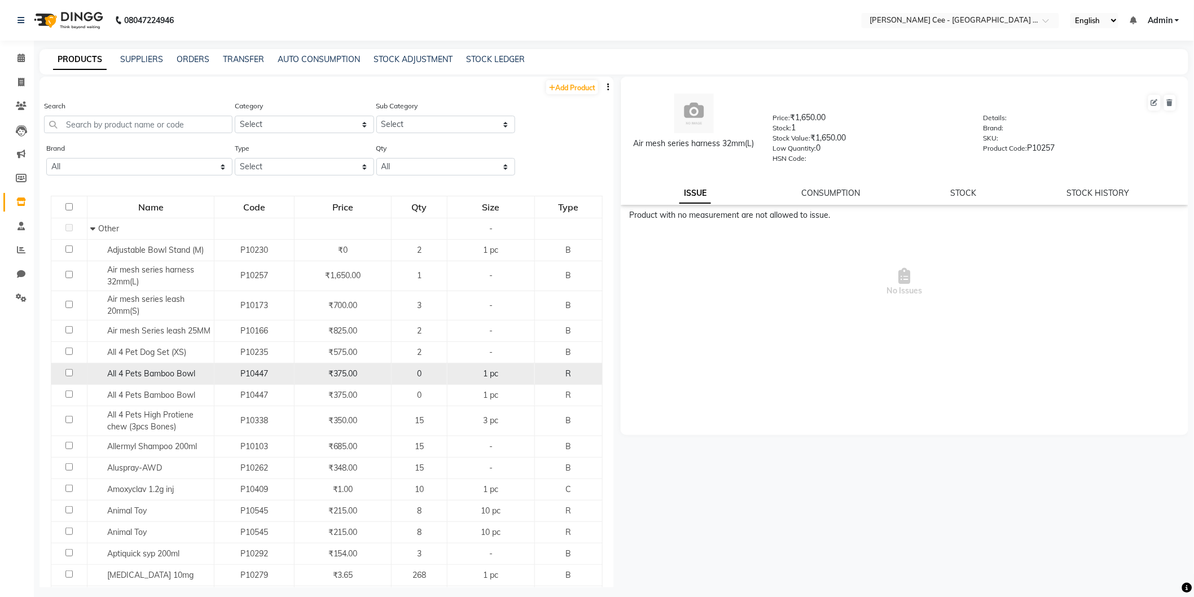
click at [295, 373] on td "₹375.00" at bounding box center [342, 373] width 97 height 21
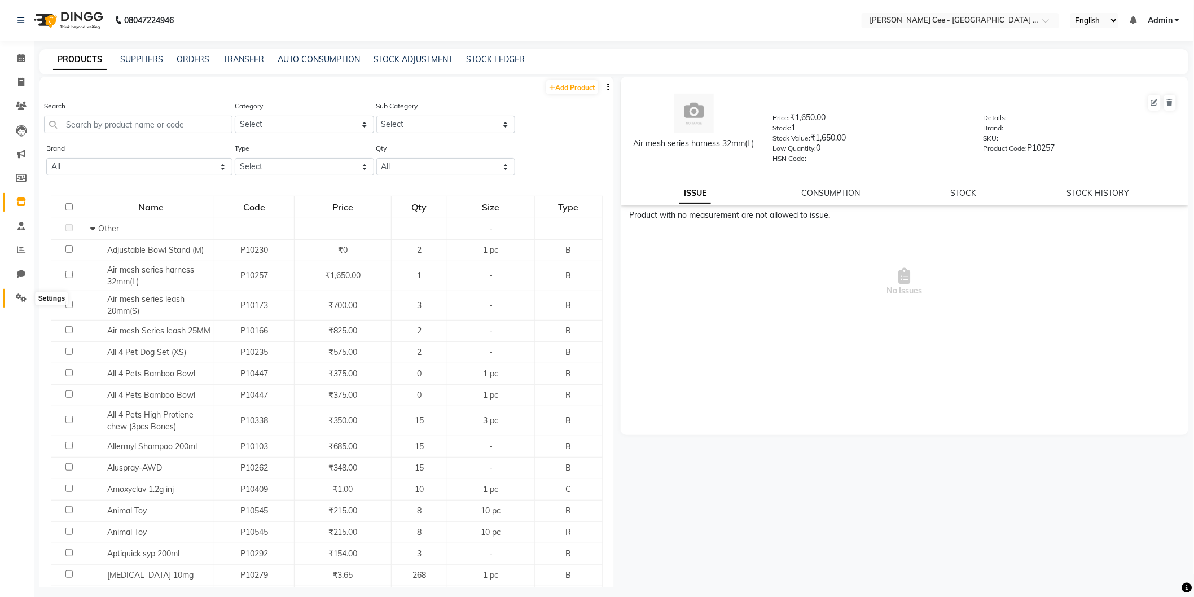
click at [14, 301] on span at bounding box center [21, 298] width 20 height 13
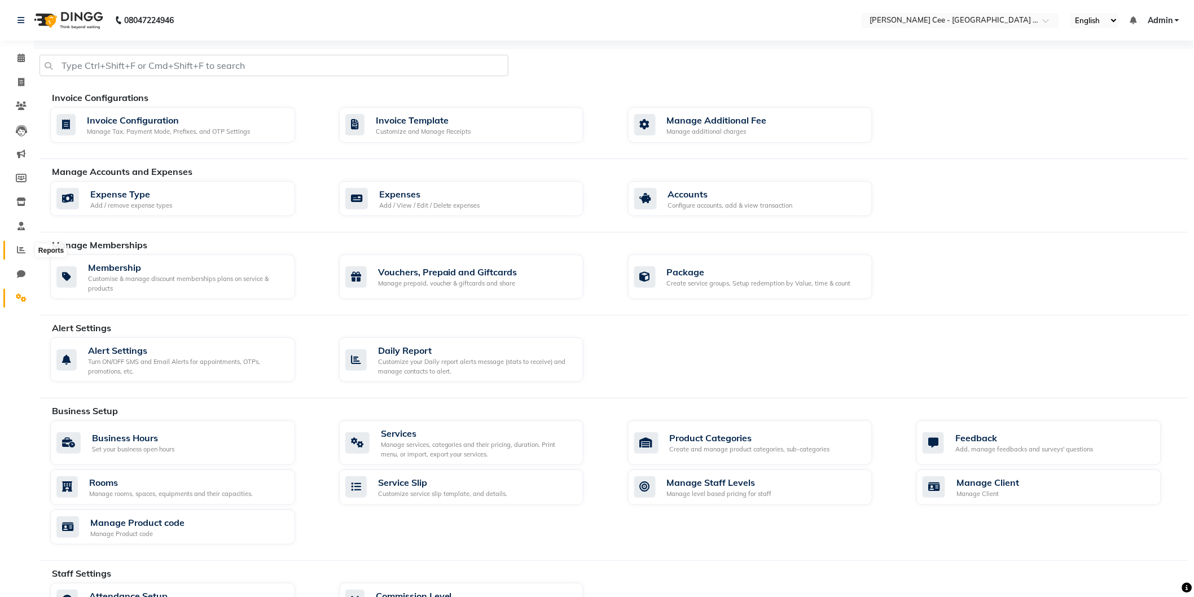
click at [19, 249] on icon at bounding box center [21, 249] width 8 height 8
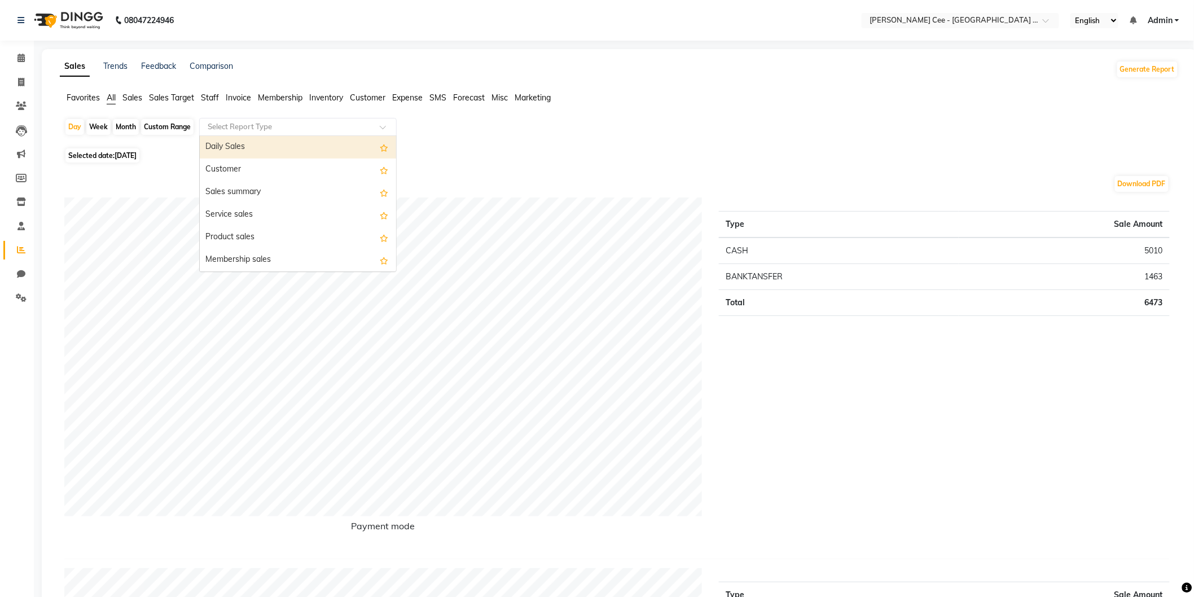
click at [285, 119] on div "Select Report Type" at bounding box center [297, 127] width 197 height 18
type input "hs"
click at [285, 140] on div "HSN/SAC Code wise tax report" at bounding box center [298, 149] width 196 height 23
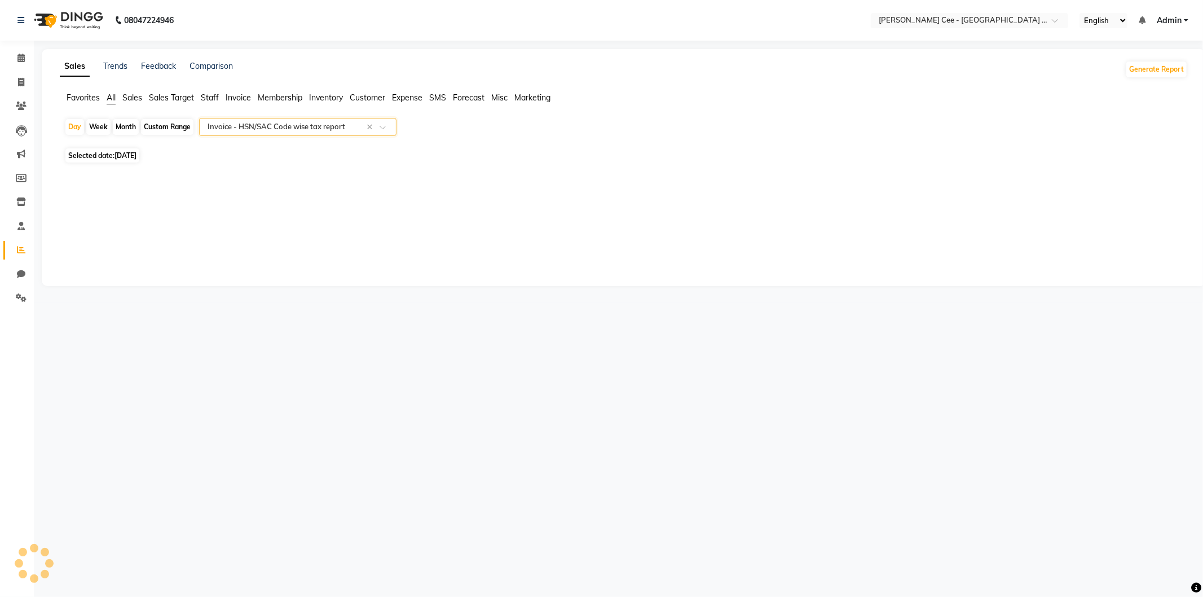
select select "full_report"
select select "csv"
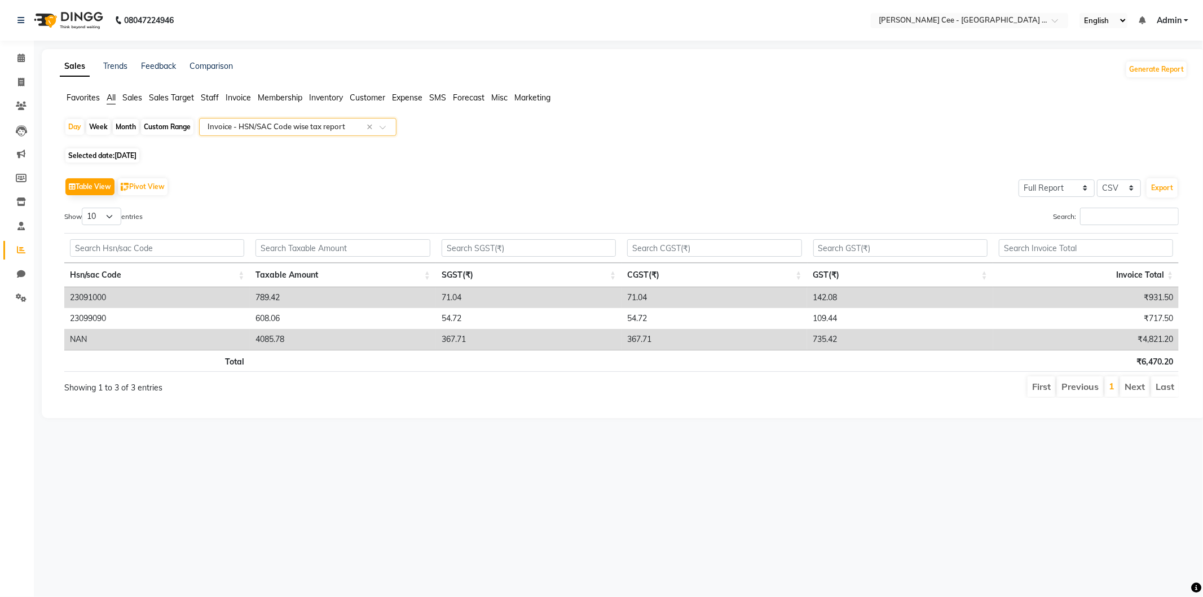
click at [283, 123] on input "text" at bounding box center [286, 126] width 162 height 11
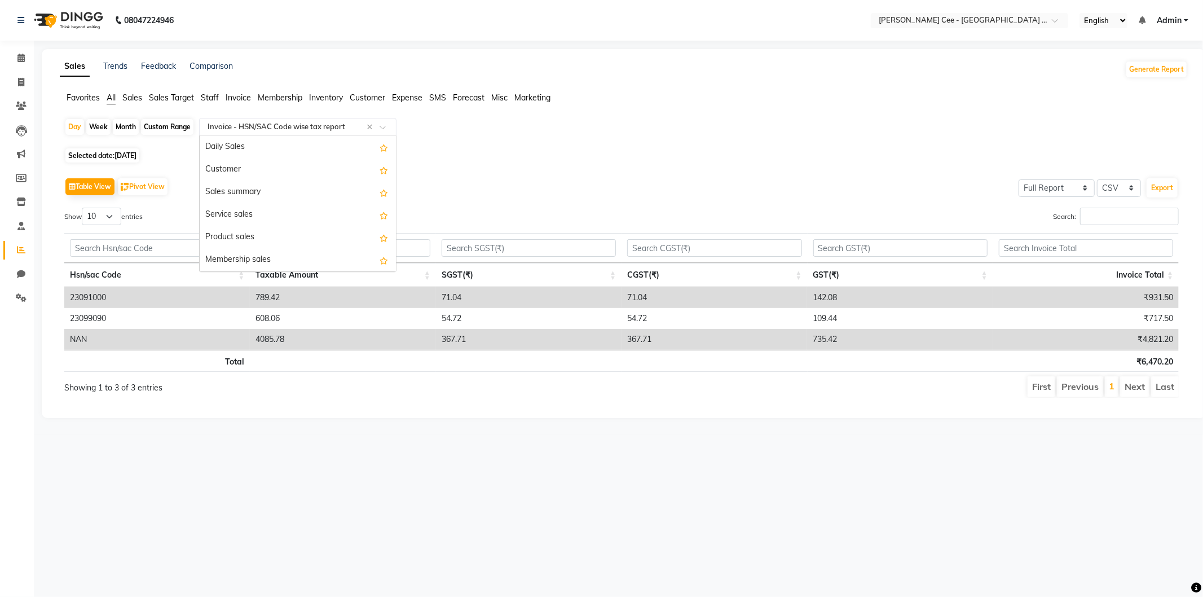
scroll to position [1059, 0]
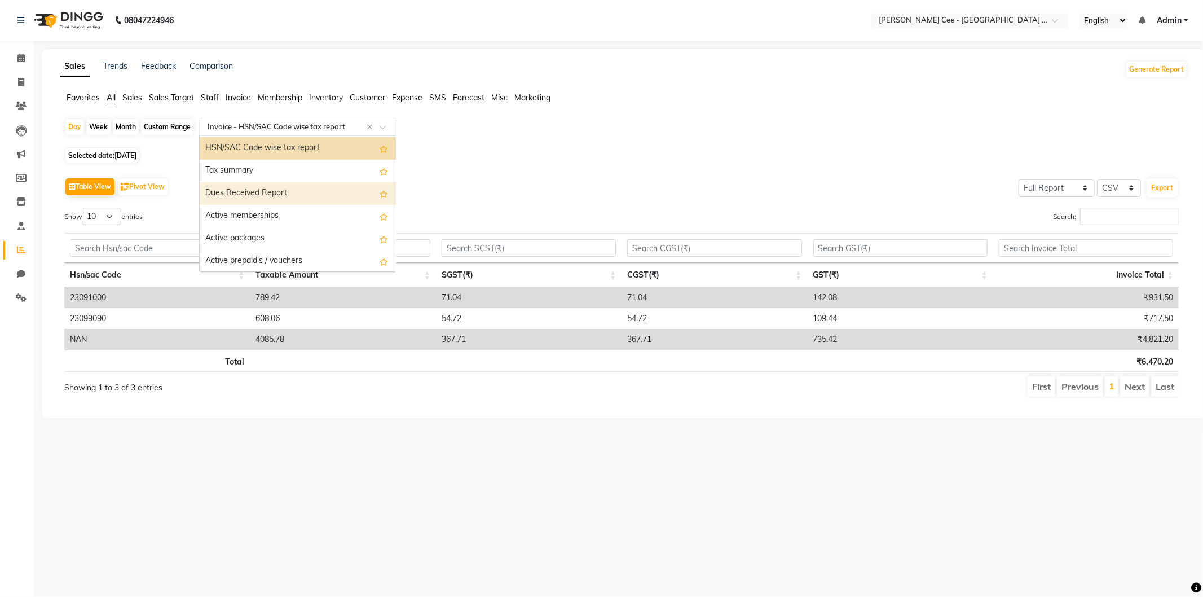
click at [127, 129] on div "Month" at bounding box center [126, 127] width 26 height 16
select select "9"
select select "2025"
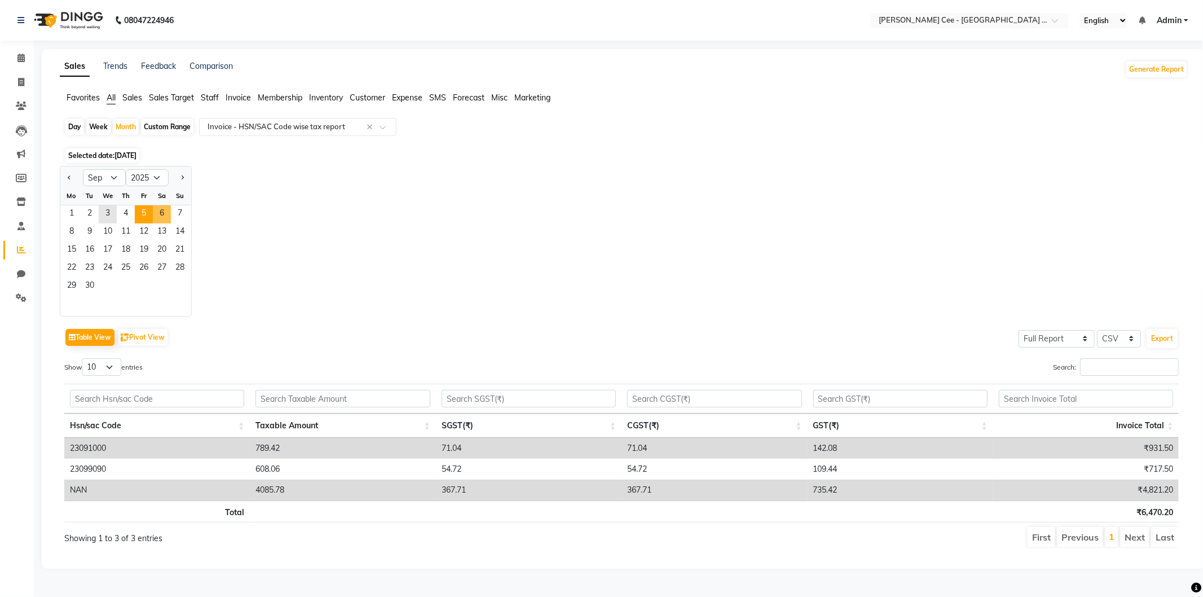
click at [150, 216] on span "5" at bounding box center [144, 214] width 18 height 18
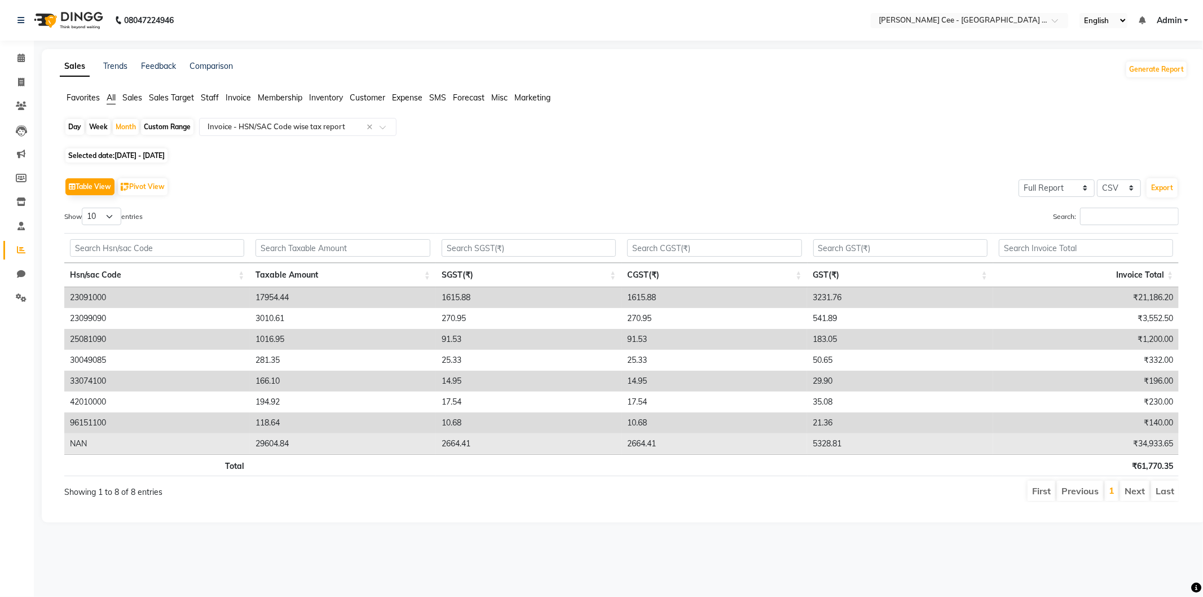
click at [693, 433] on td "2664.41" at bounding box center [715, 443] width 186 height 21
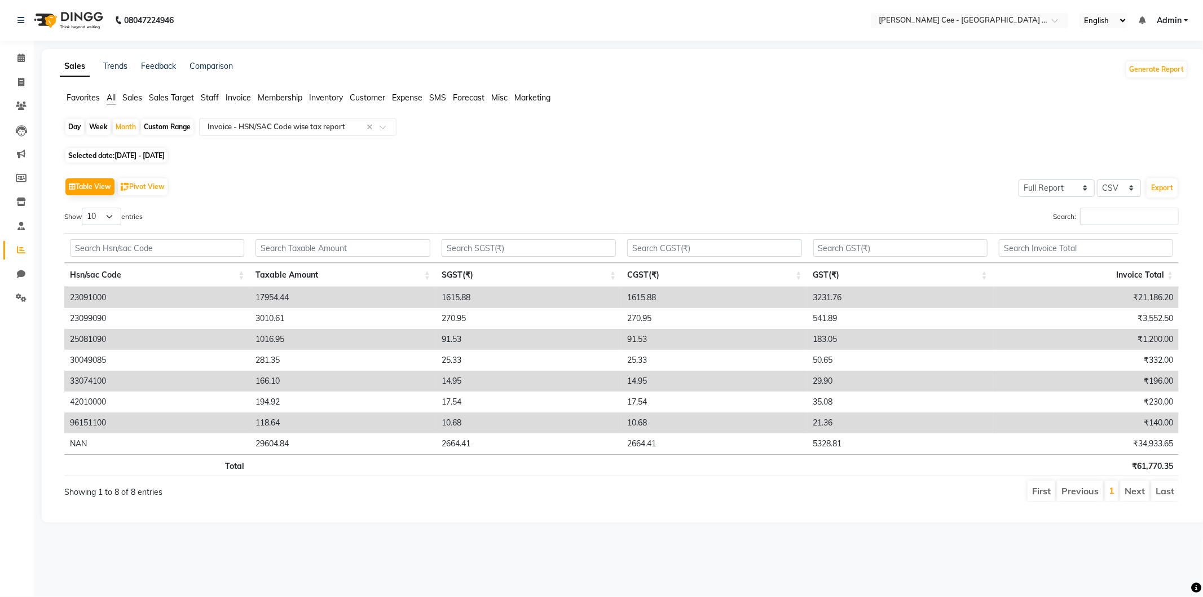
click at [77, 301] on td "23091000" at bounding box center [157, 297] width 186 height 21
click at [277, 126] on input "text" at bounding box center [286, 126] width 162 height 11
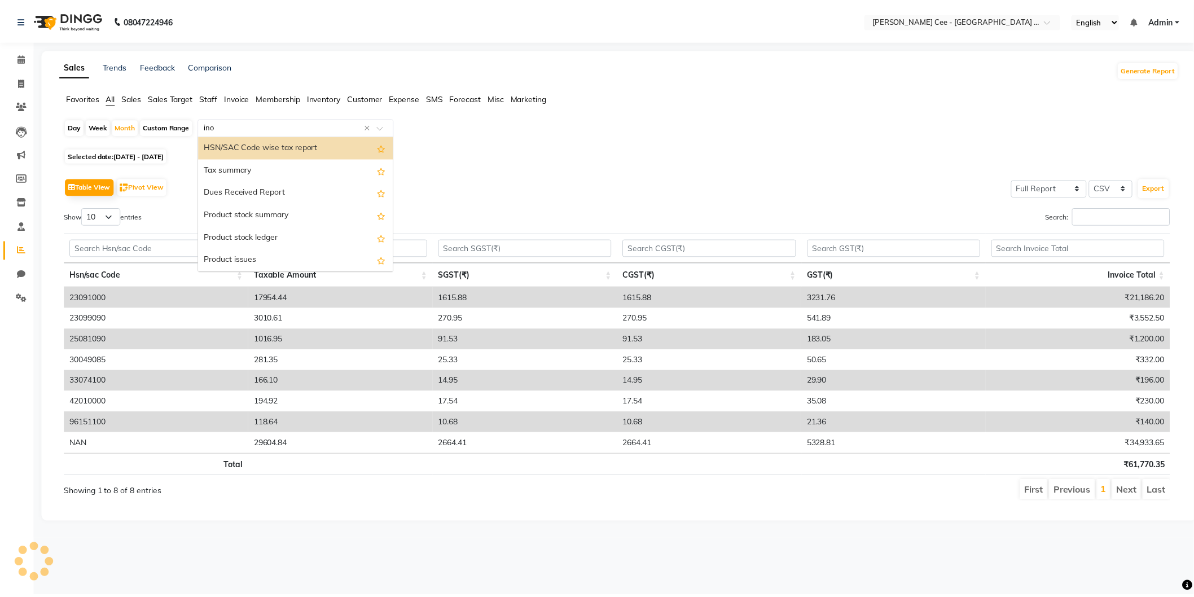
scroll to position [0, 0]
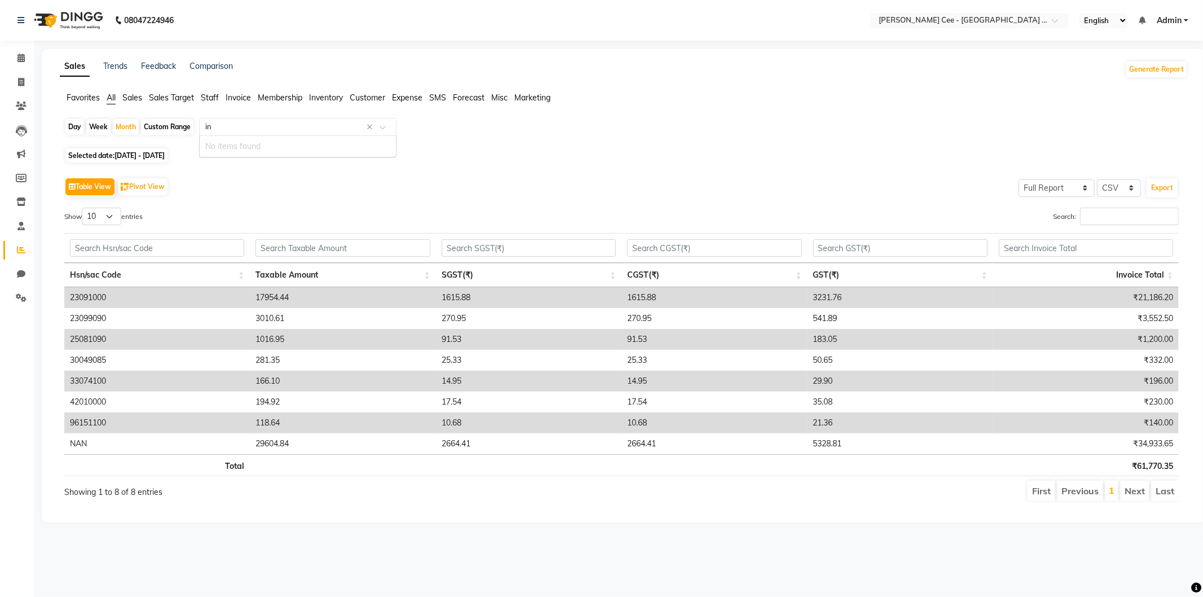
type input "i"
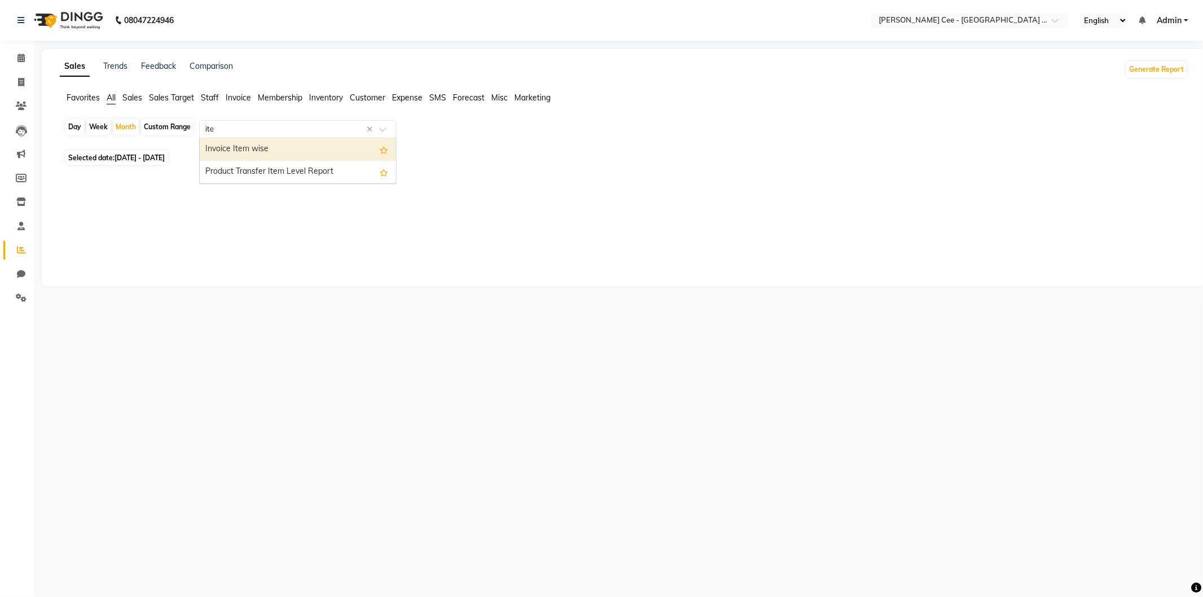
type input "item"
click at [263, 147] on div "Invoice Item wise" at bounding box center [298, 149] width 196 height 23
select select "full_report"
select select "csv"
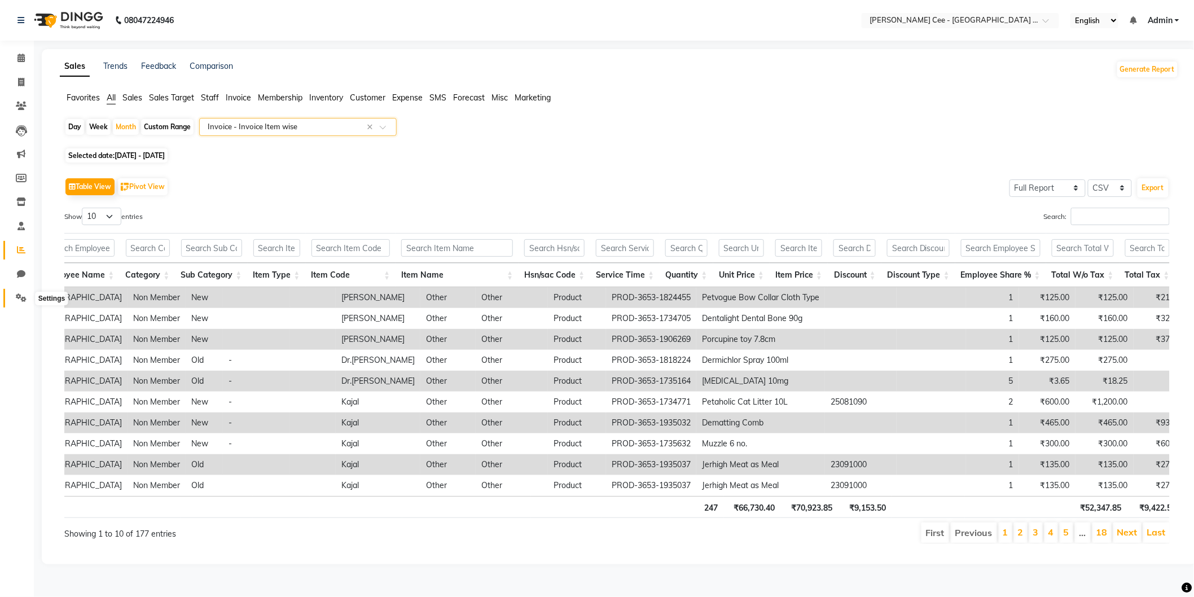
click at [24, 292] on span at bounding box center [21, 298] width 20 height 13
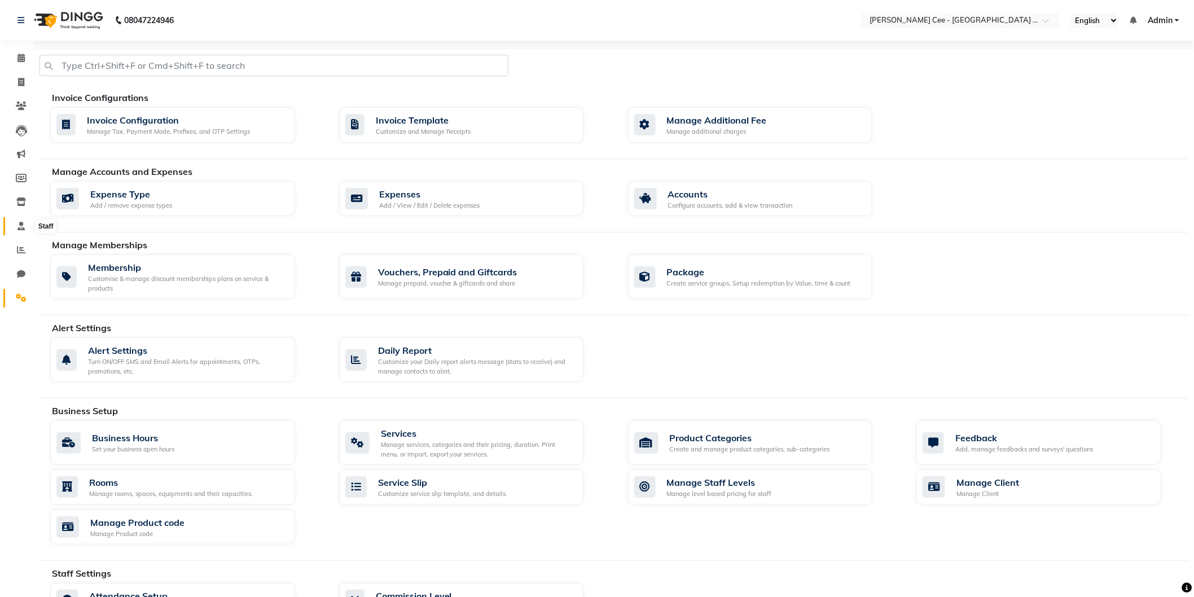
click at [14, 220] on span at bounding box center [21, 226] width 20 height 13
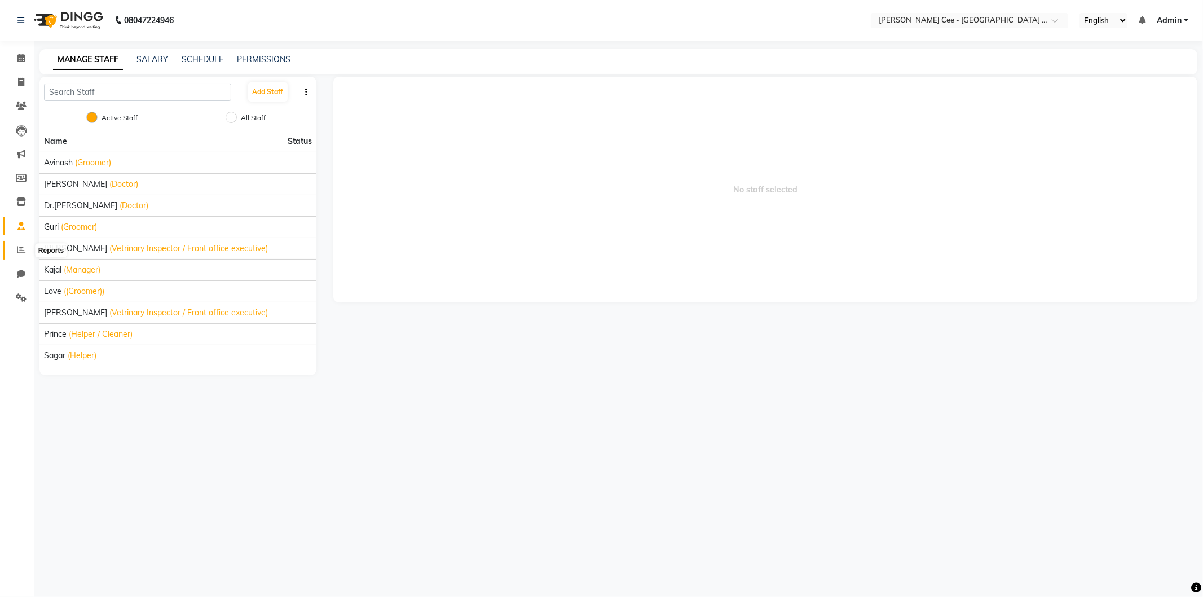
click at [15, 245] on span at bounding box center [21, 250] width 20 height 13
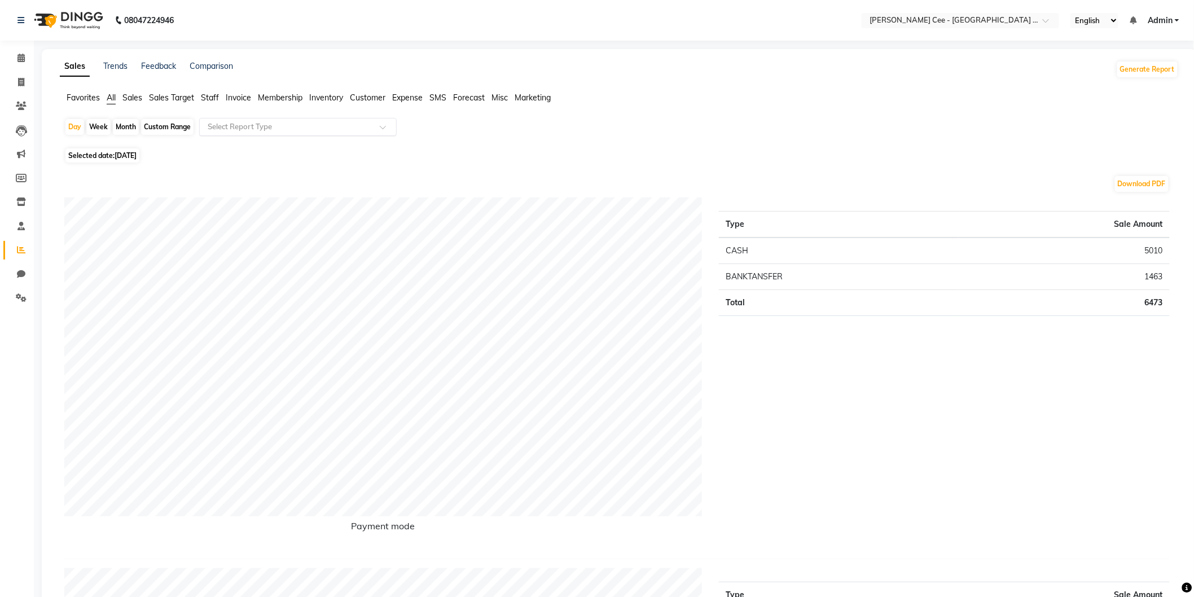
click at [248, 125] on input "text" at bounding box center [286, 126] width 162 height 11
click at [243, 227] on div "Product sales" at bounding box center [298, 237] width 196 height 23
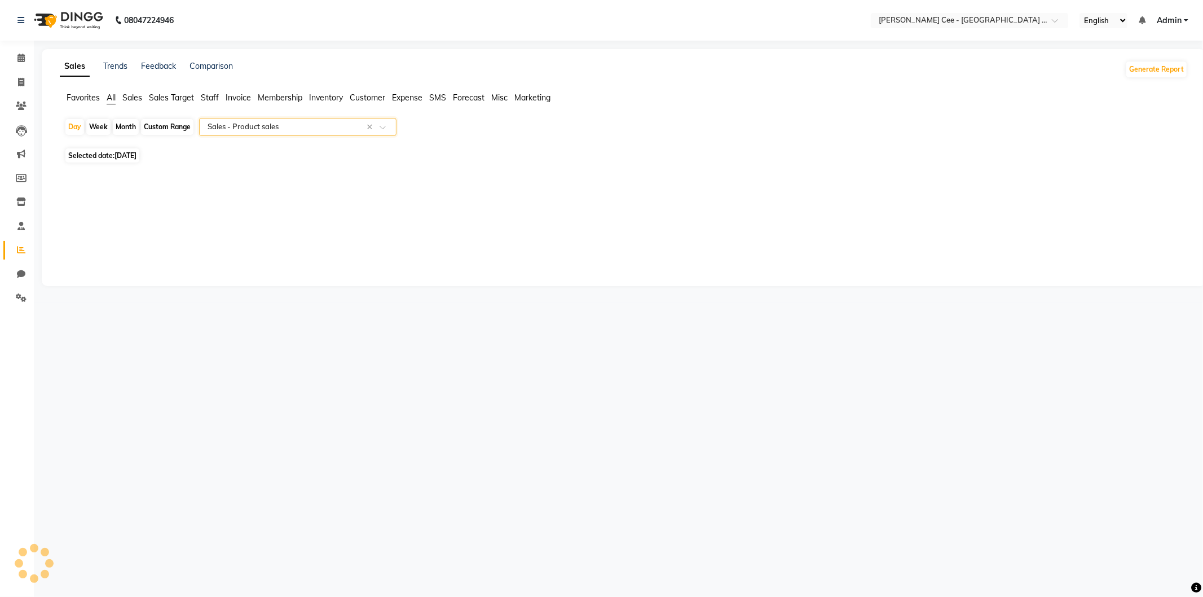
select select "full_report"
select select "csv"
click at [205, 99] on span "Staff" at bounding box center [210, 98] width 18 height 10
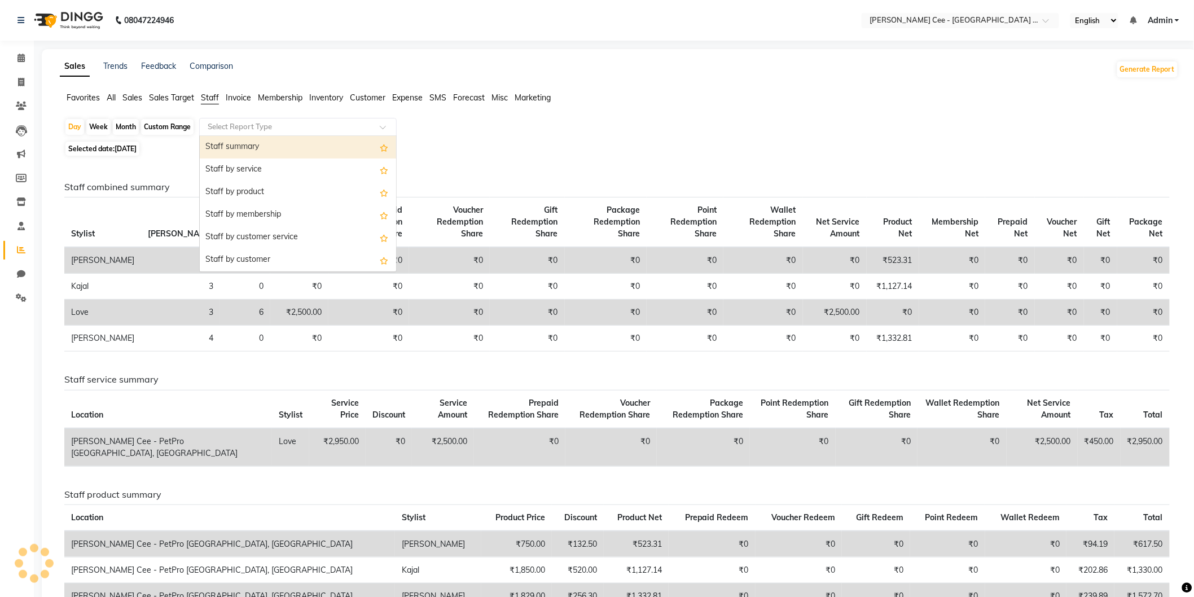
click at [248, 123] on input "text" at bounding box center [286, 126] width 162 height 11
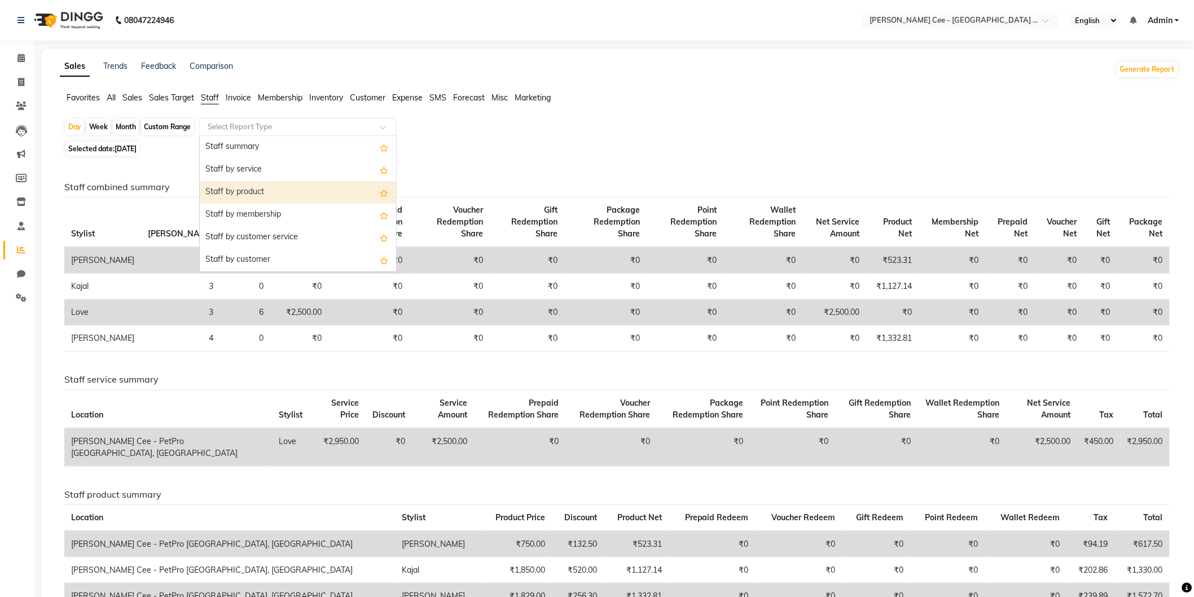
click at [258, 190] on div "Staff by product" at bounding box center [298, 192] width 196 height 23
select select "full_report"
select select "csv"
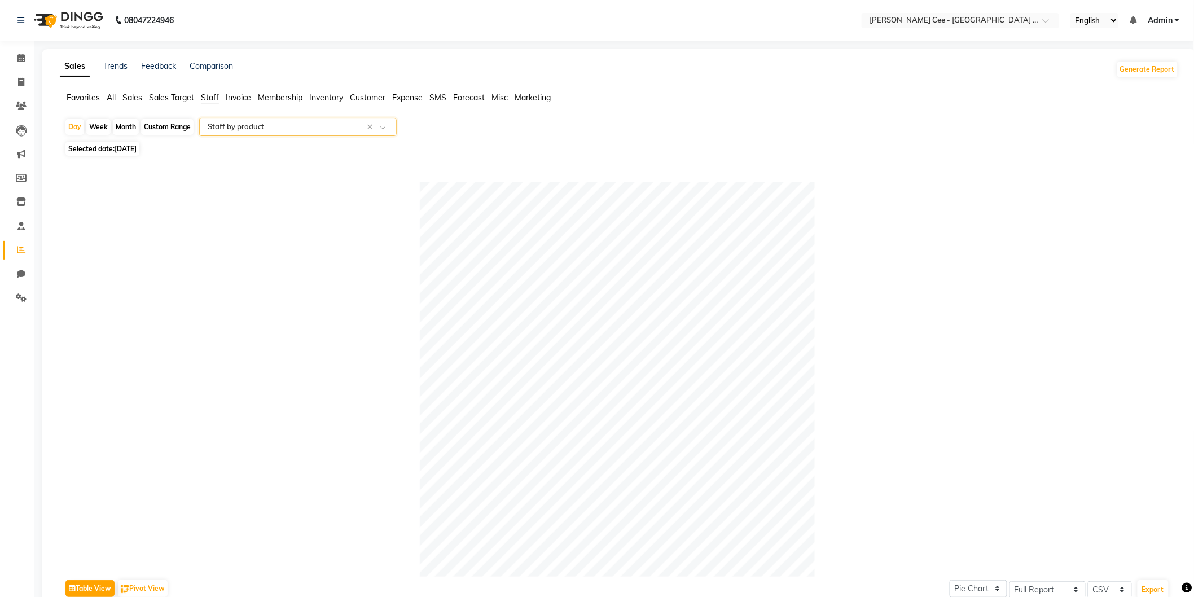
click at [254, 126] on input "text" at bounding box center [286, 126] width 162 height 11
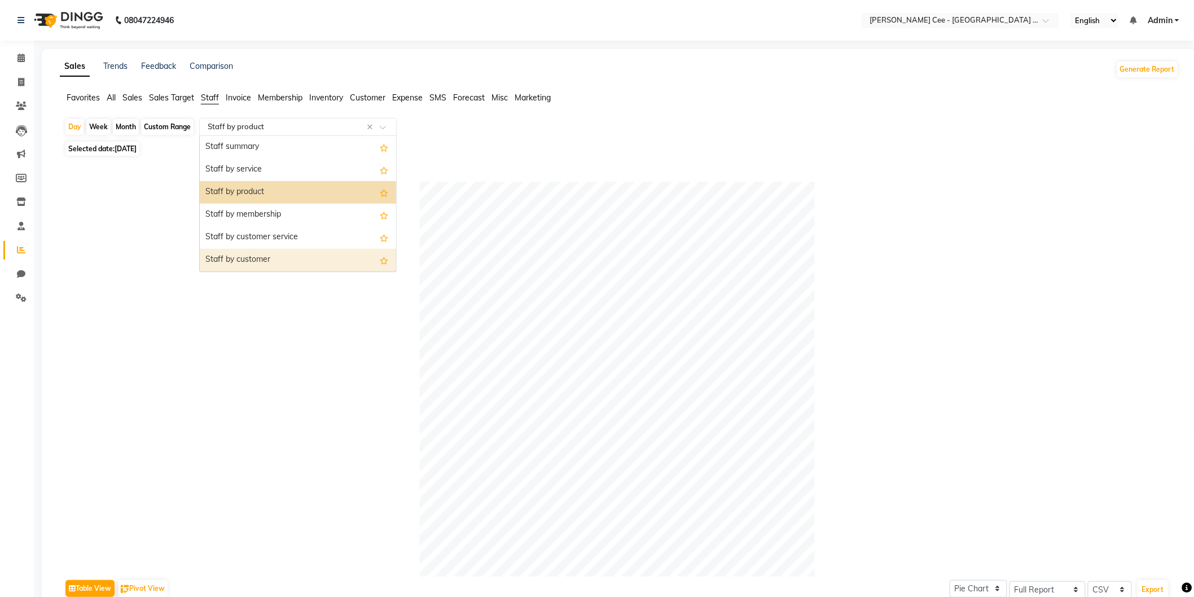
click at [279, 254] on div "Staff by customer" at bounding box center [298, 260] width 196 height 23
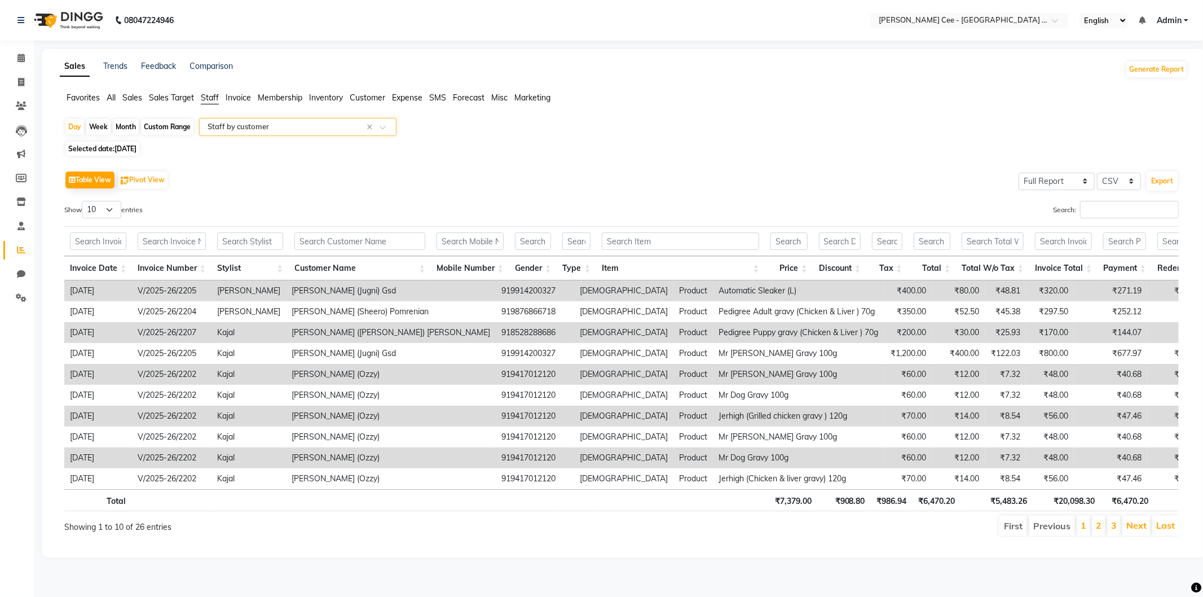
click at [496, 284] on td "919914200327" at bounding box center [535, 290] width 78 height 21
copy td "919914200327"
click at [21, 108] on icon at bounding box center [21, 106] width 11 height 8
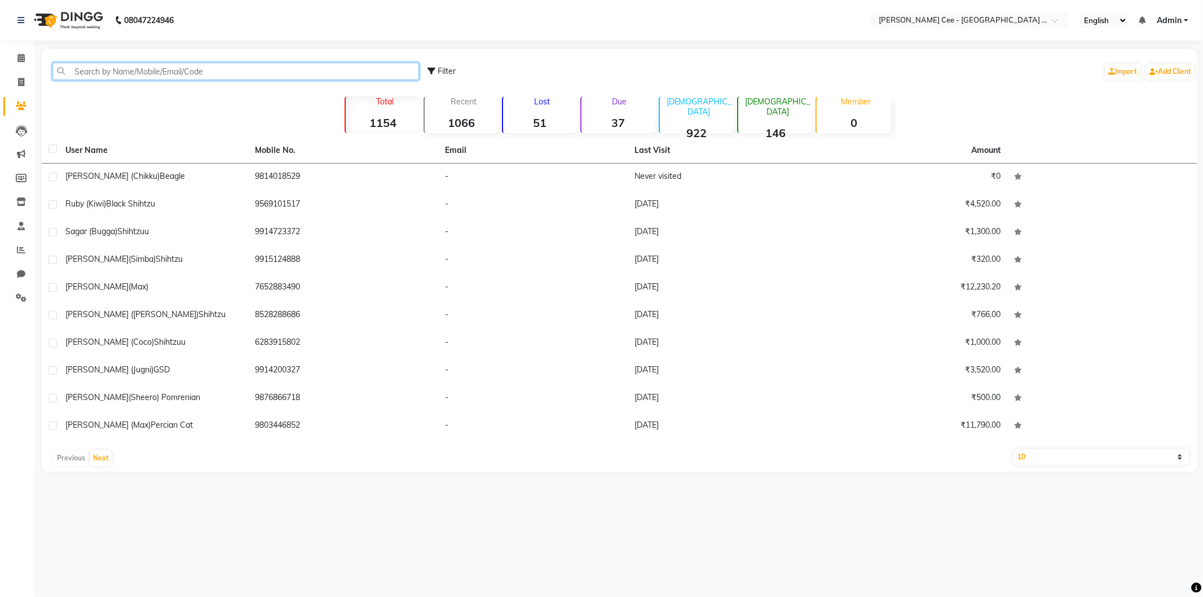
click at [132, 67] on input "text" at bounding box center [235, 71] width 367 height 17
paste input "919914200327"
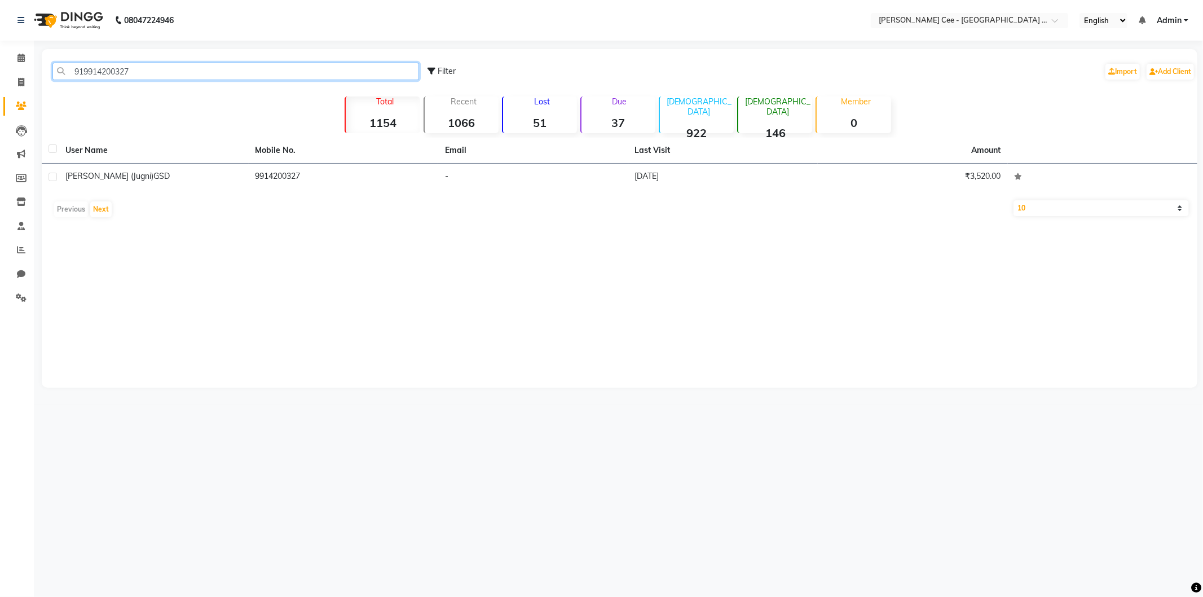
type input "919914200327"
click at [125, 173] on span "[PERSON_NAME] (Jugni)" at bounding box center [109, 176] width 88 height 10
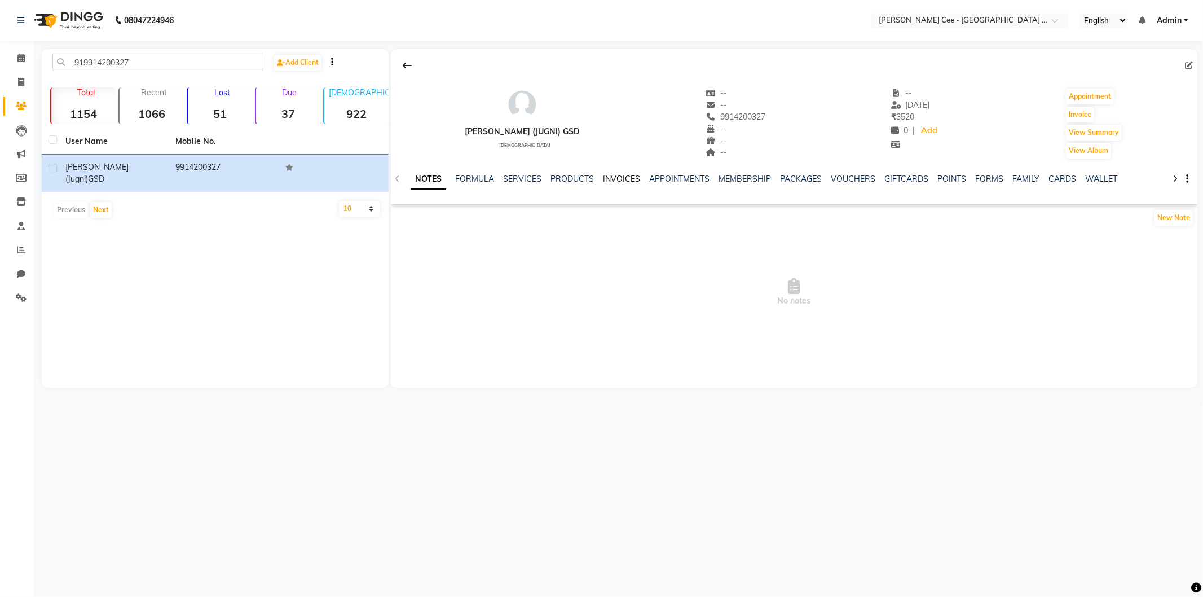
click at [614, 181] on link "INVOICES" at bounding box center [621, 179] width 37 height 10
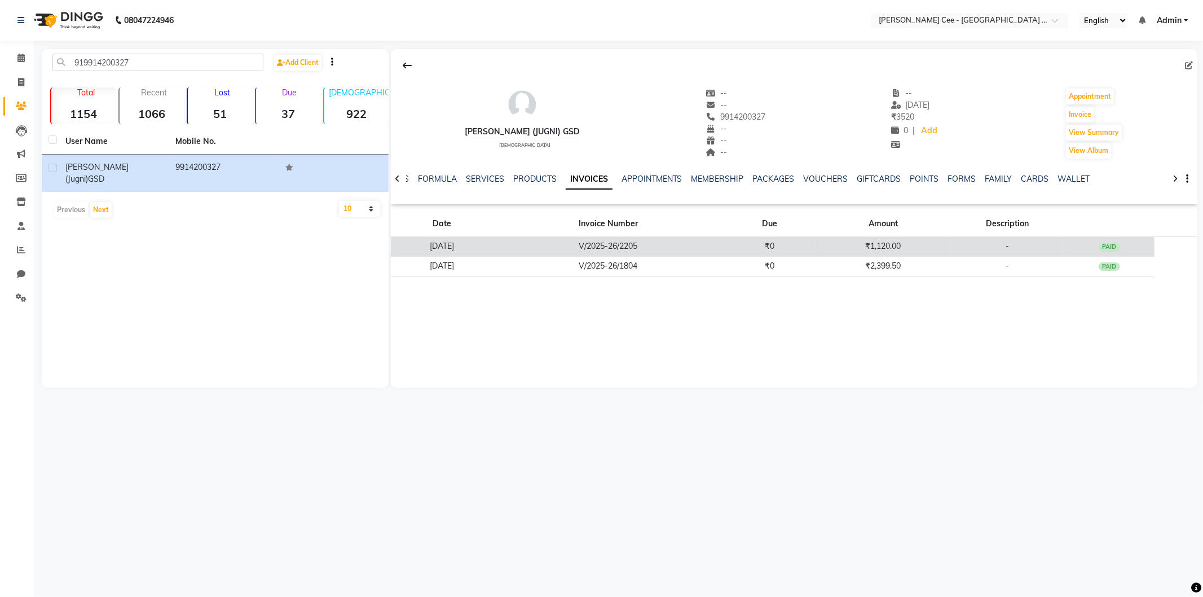
click at [617, 249] on td "V/2025-26/2205" at bounding box center [608, 247] width 231 height 20
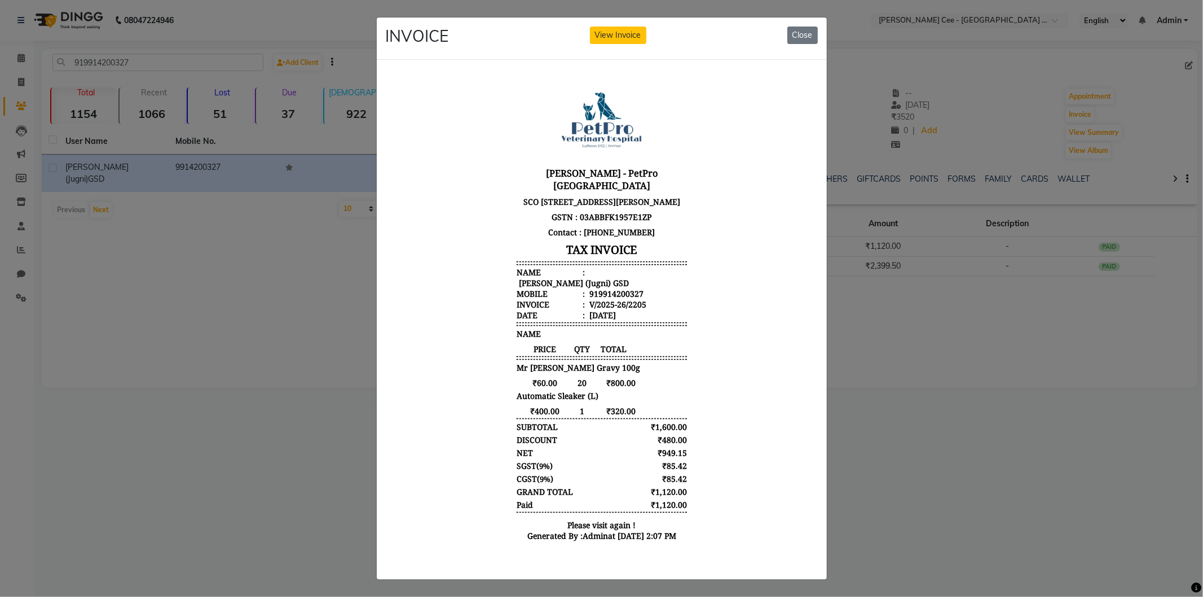
click at [21, 285] on ngb-modal-window "INVOICE View Invoice Close" at bounding box center [601, 298] width 1203 height 597
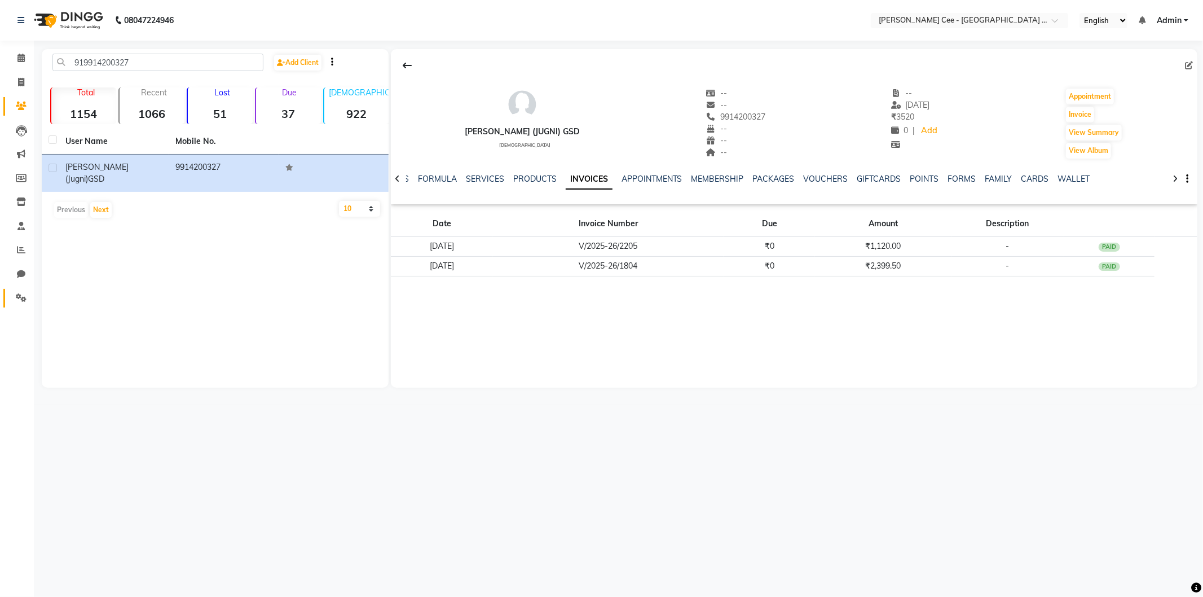
click at [21, 290] on link "Settings" at bounding box center [16, 298] width 27 height 19
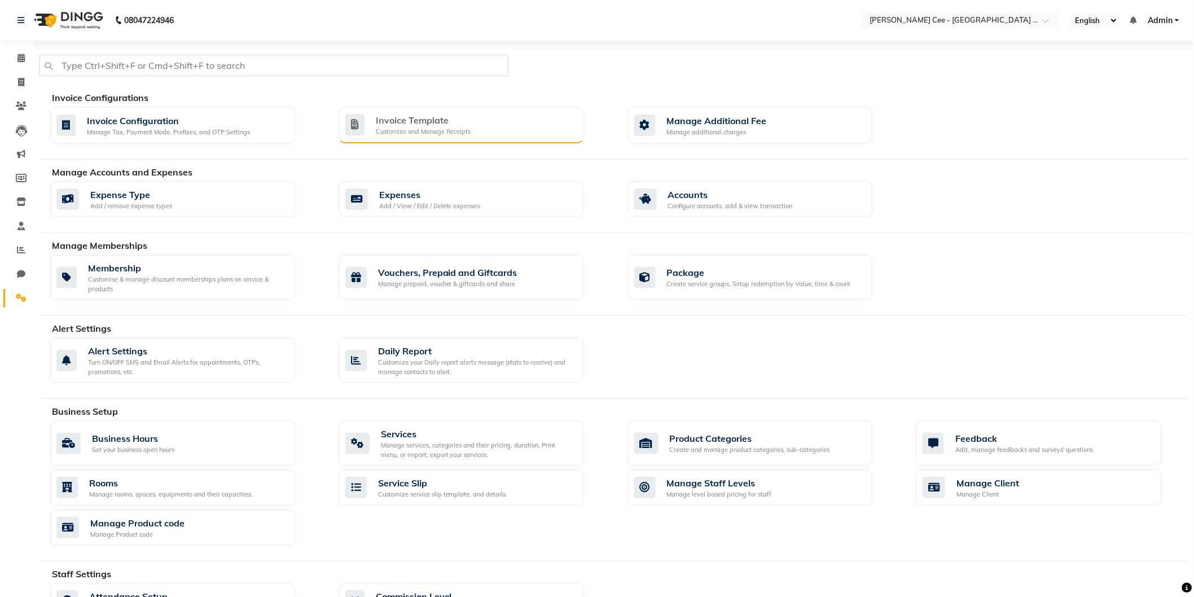
click at [398, 126] on div "Invoice Template" at bounding box center [423, 120] width 95 height 14
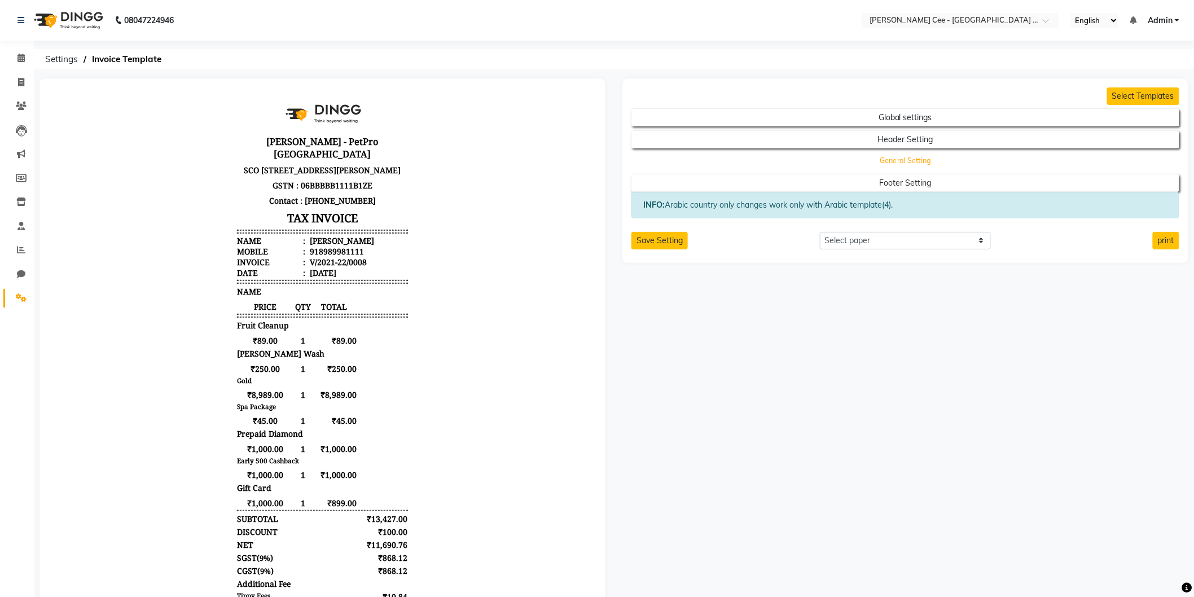
click at [816, 156] on button "General Setting" at bounding box center [905, 161] width 493 height 16
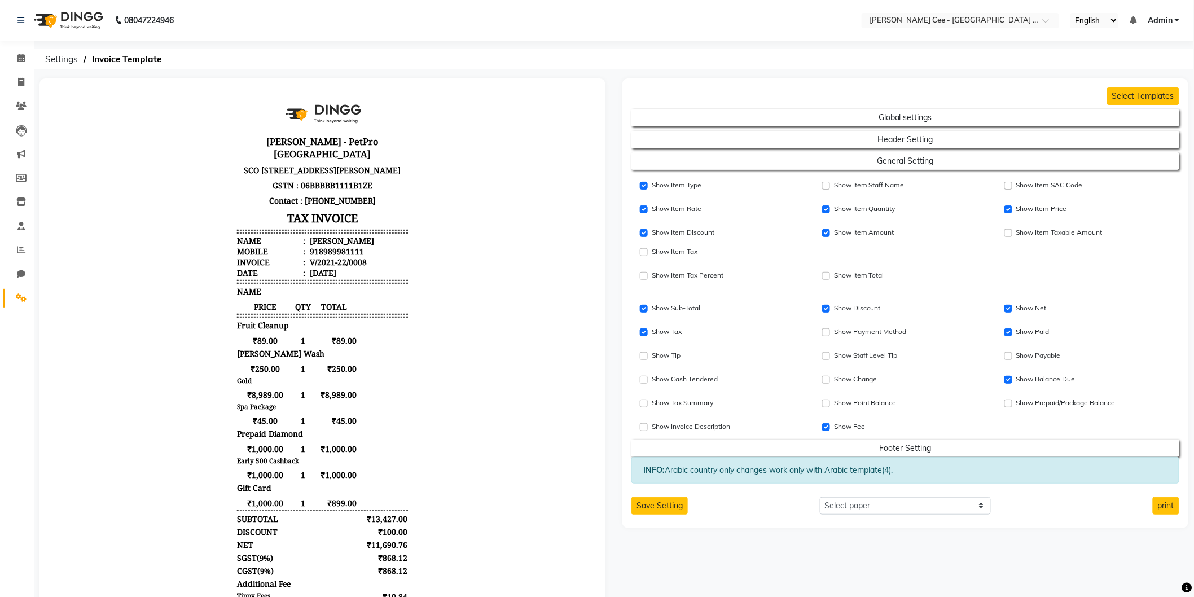
click at [1007, 181] on div "Show Item SAC Code" at bounding box center [1087, 186] width 165 height 14
click at [1007, 184] on input "Show Item SAC Code" at bounding box center [1008, 186] width 8 height 8
checkbox input "true"
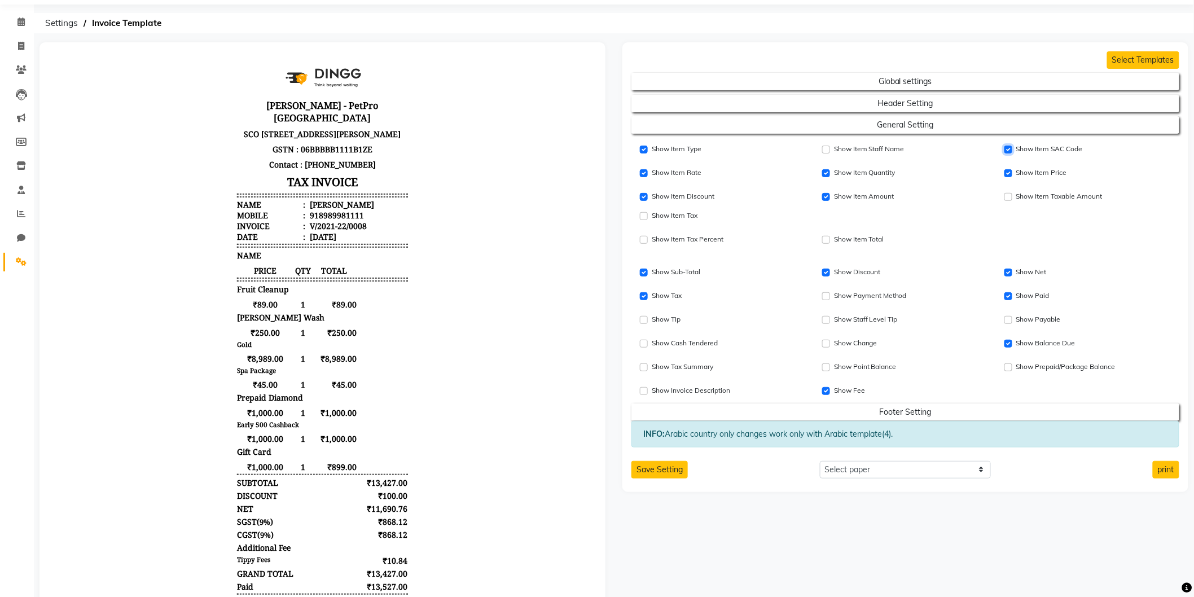
scroll to position [126, 0]
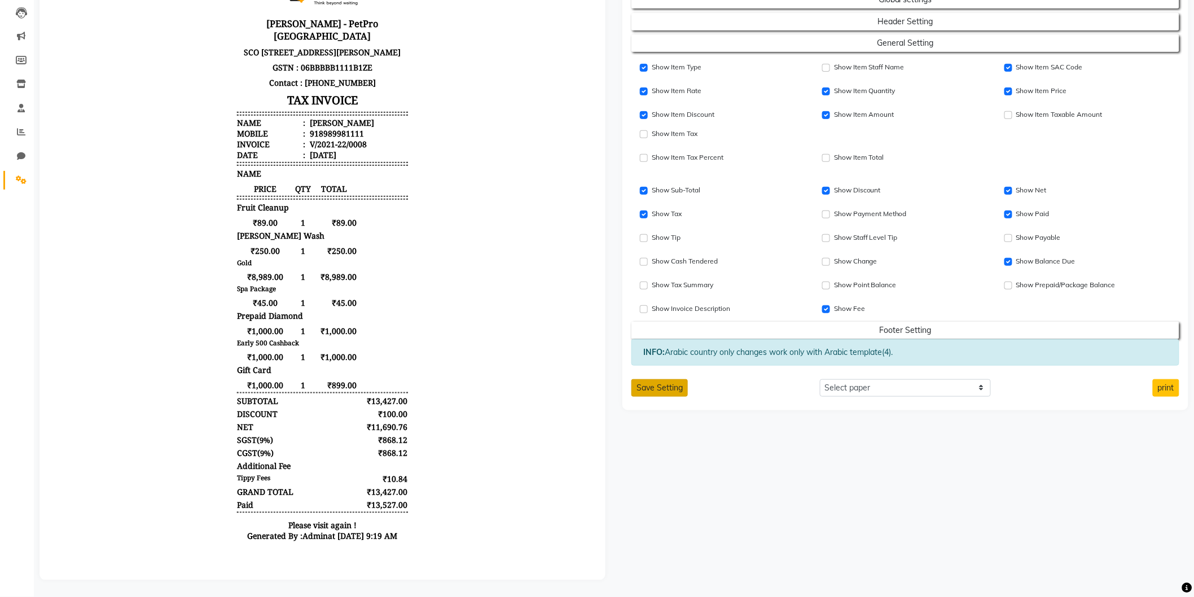
click at [666, 379] on button "Save Setting" at bounding box center [659, 387] width 56 height 17
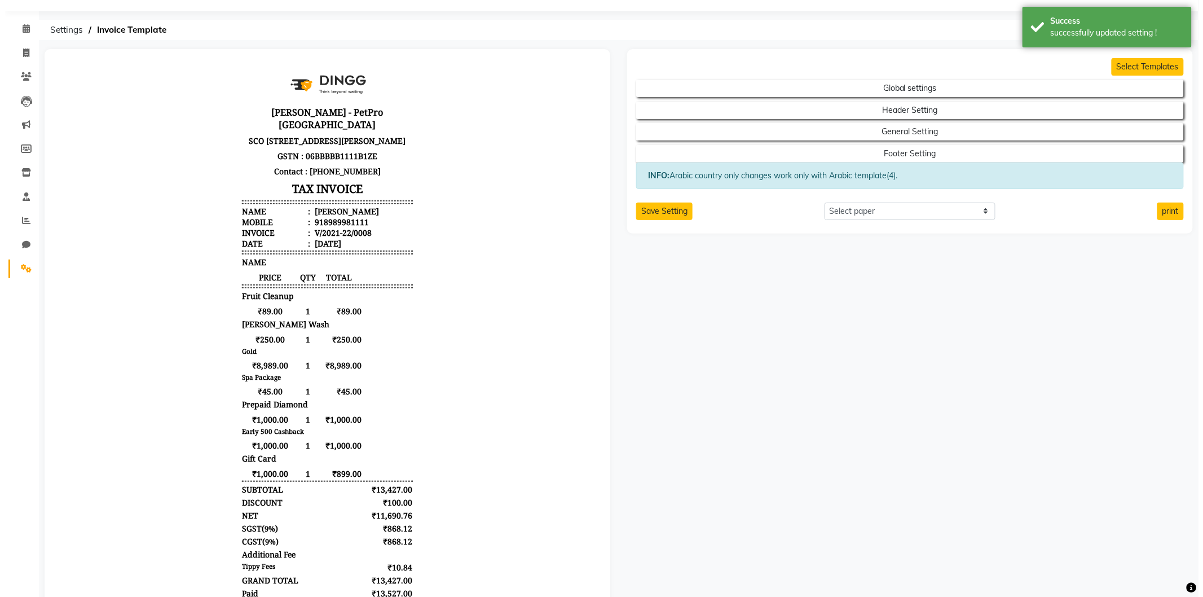
scroll to position [0, 0]
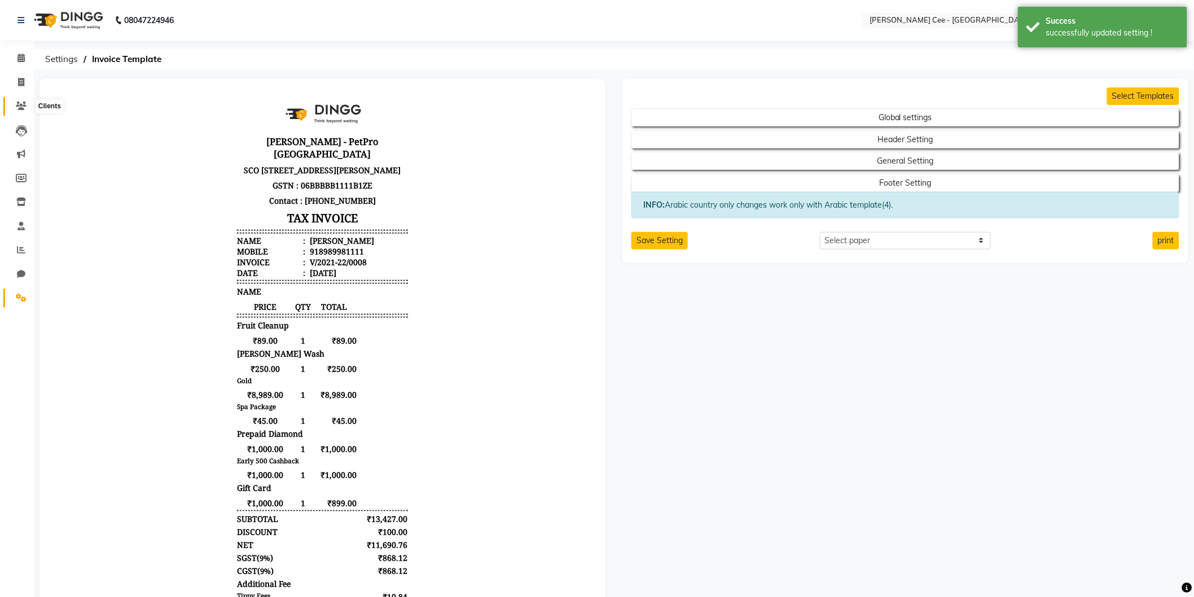
click at [19, 100] on span at bounding box center [21, 106] width 20 height 13
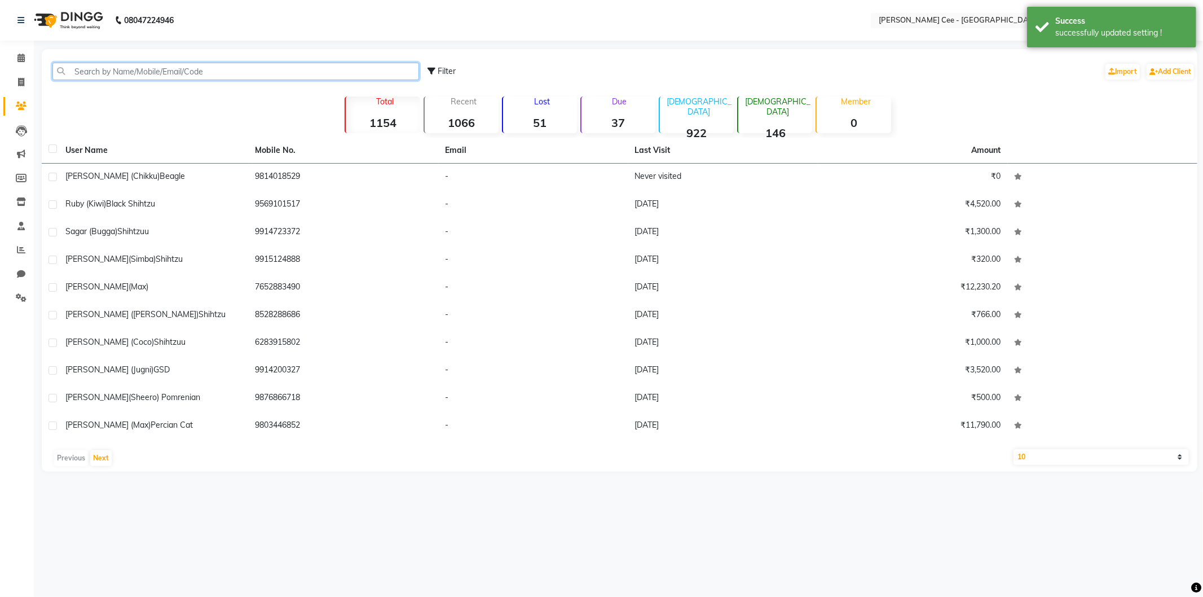
click at [136, 80] on input "text" at bounding box center [235, 71] width 367 height 17
paste input "919914200327"
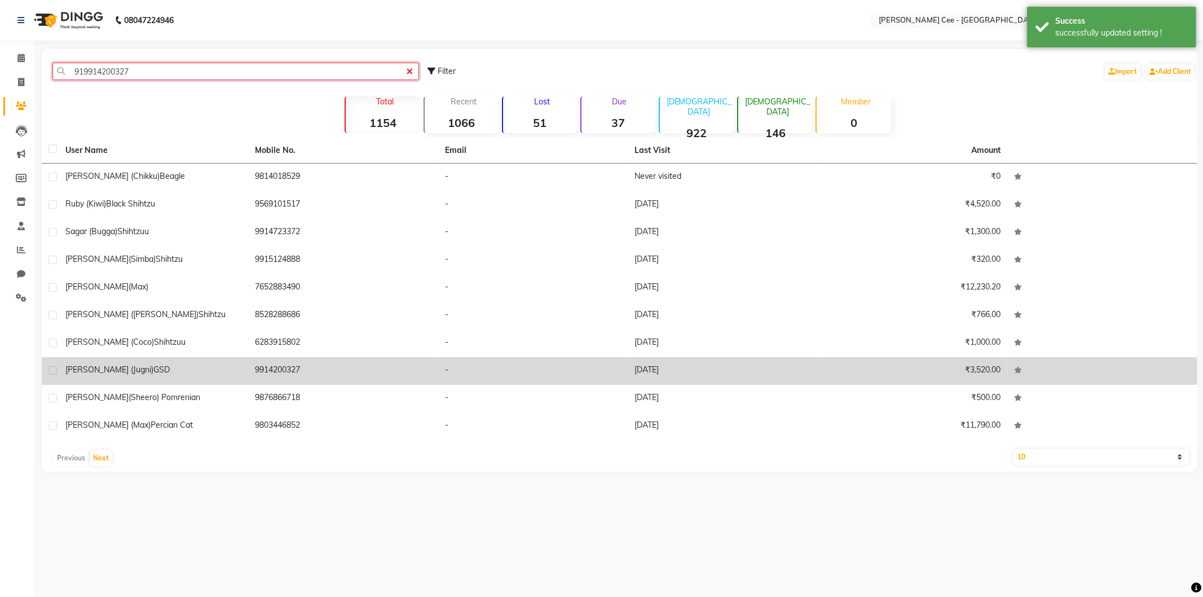
type input "919914200327"
click at [165, 371] on span "GSD" at bounding box center [161, 369] width 16 height 10
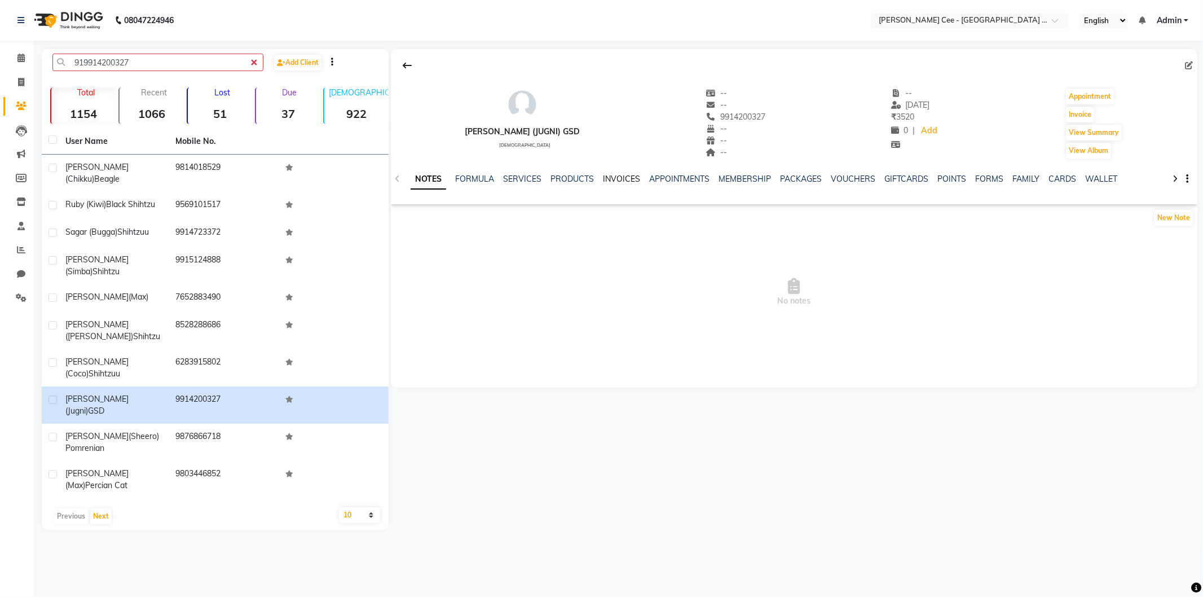
click at [606, 183] on link "INVOICES" at bounding box center [621, 179] width 37 height 10
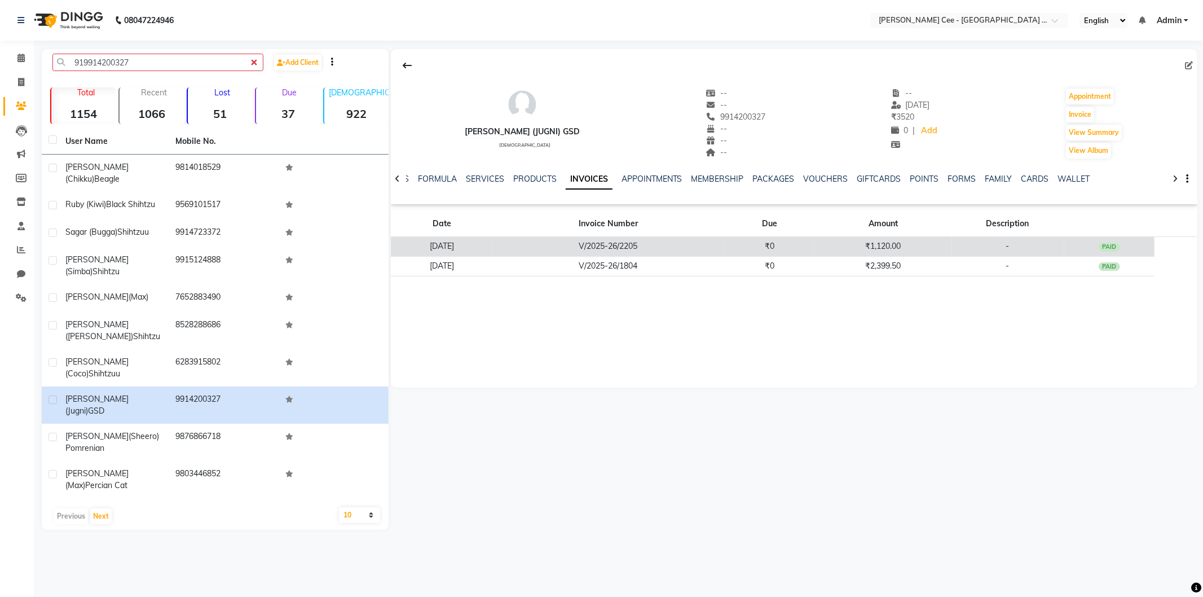
click at [672, 245] on td "V/2025-26/2205" at bounding box center [608, 247] width 231 height 20
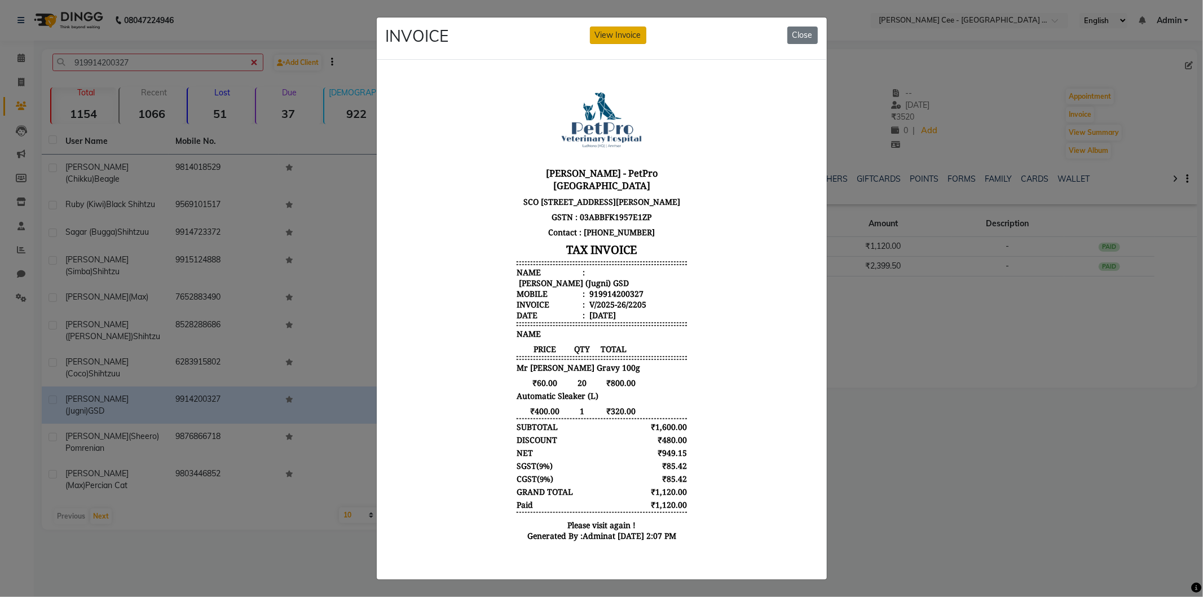
click at [611, 29] on button "View Invoice" at bounding box center [618, 35] width 56 height 17
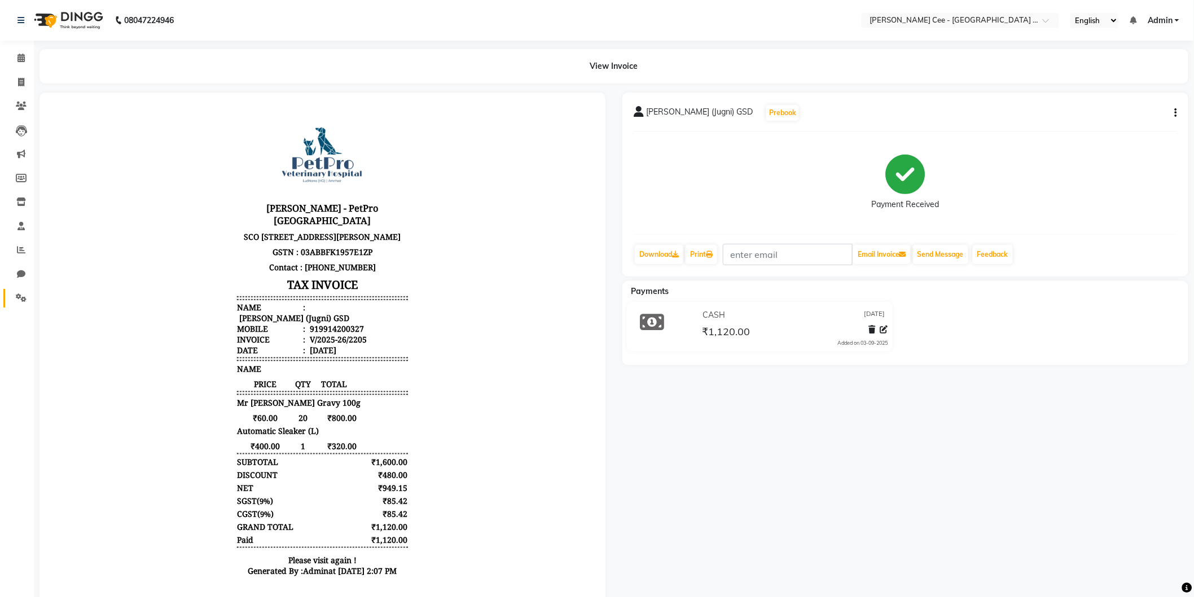
click at [17, 289] on link "Settings" at bounding box center [16, 298] width 27 height 19
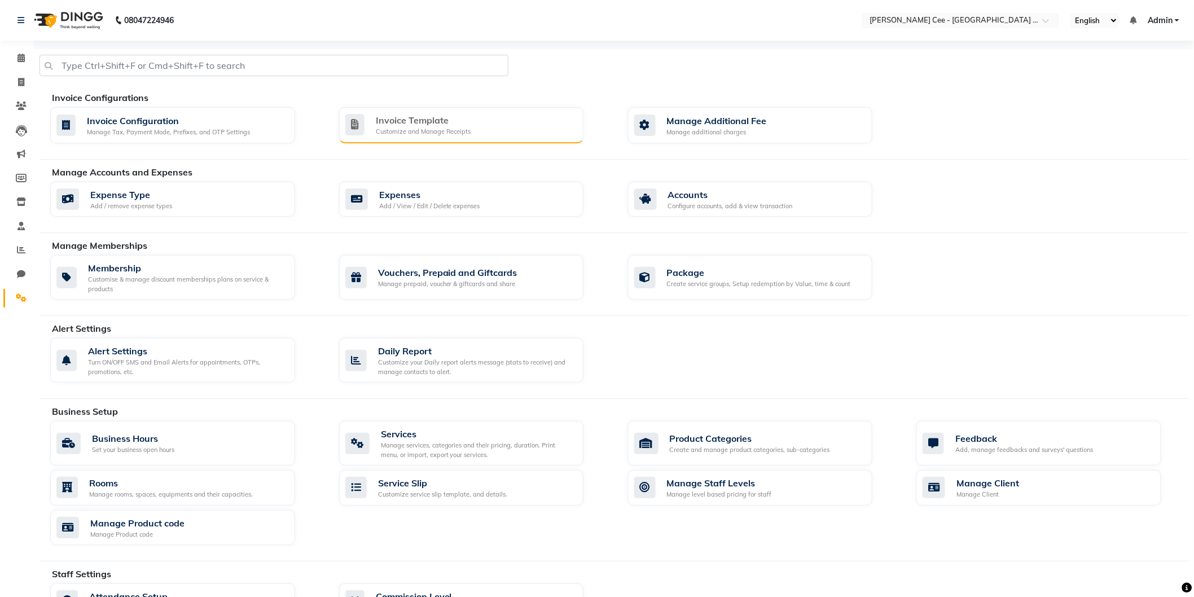
click at [389, 135] on div "Customize and Manage Receipts" at bounding box center [423, 132] width 95 height 10
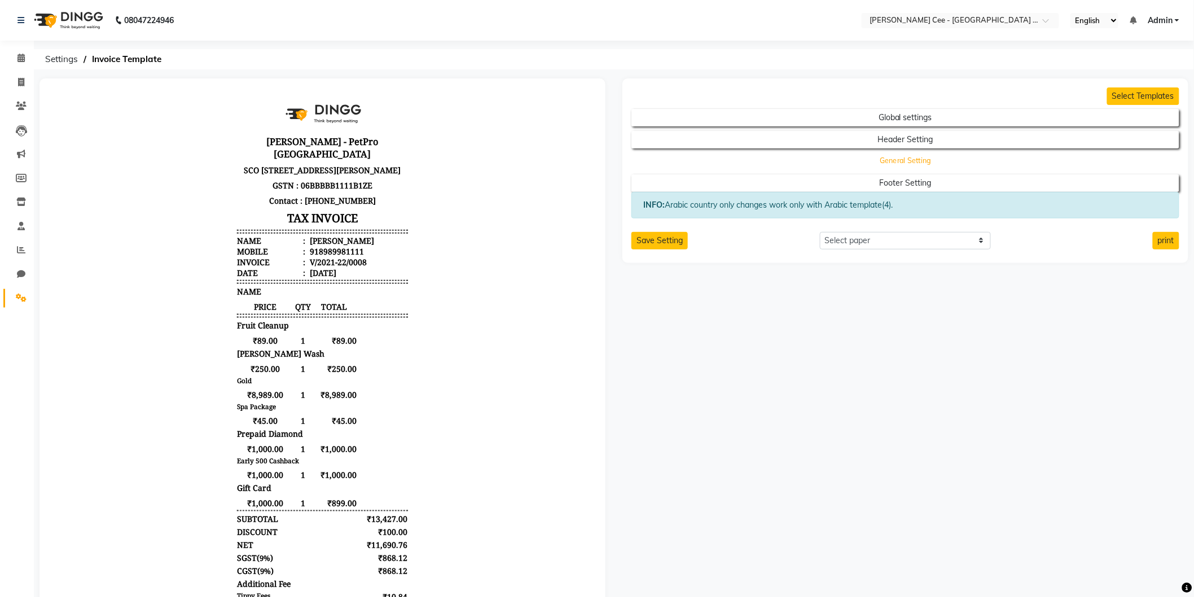
click at [821, 159] on button "General Setting" at bounding box center [905, 161] width 493 height 16
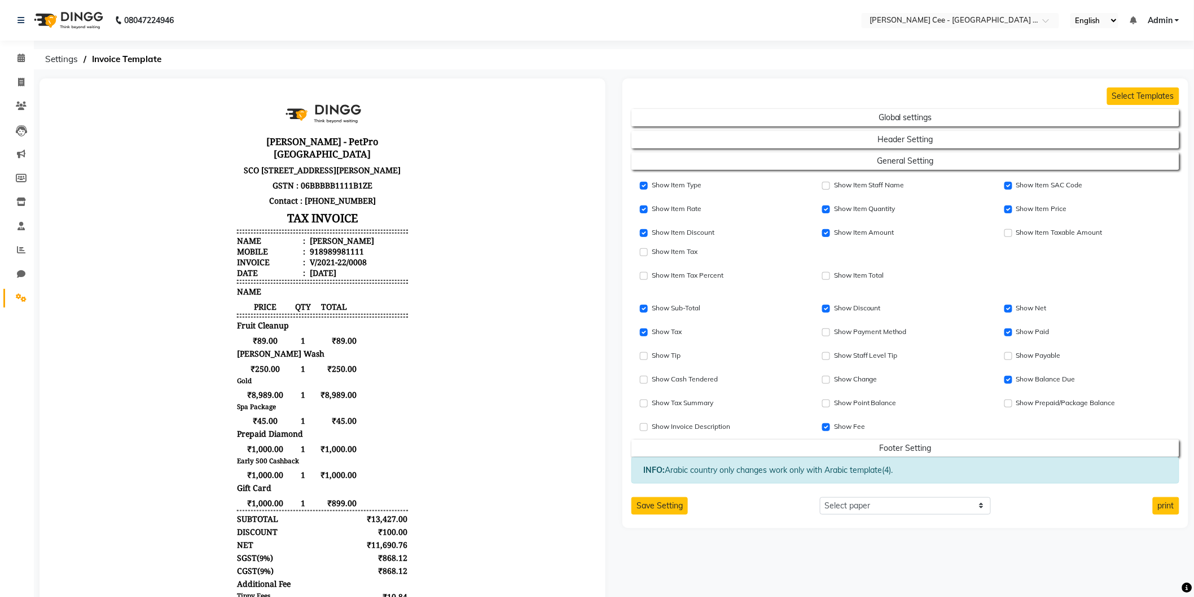
click at [834, 246] on div "Show Item Discount Show Item Amount Show Item Taxable Amount Show Item Tax" at bounding box center [905, 241] width 565 height 38
click at [657, 517] on div "Select Templates Global settings Header Setting General Setting Show Item Type …" at bounding box center [905, 303] width 566 height 450
click at [657, 516] on div "Select Templates Global settings Header Setting General Setting Show Item Type …" at bounding box center [905, 303] width 566 height 450
click at [659, 510] on button "Save Setting" at bounding box center [659, 505] width 56 height 17
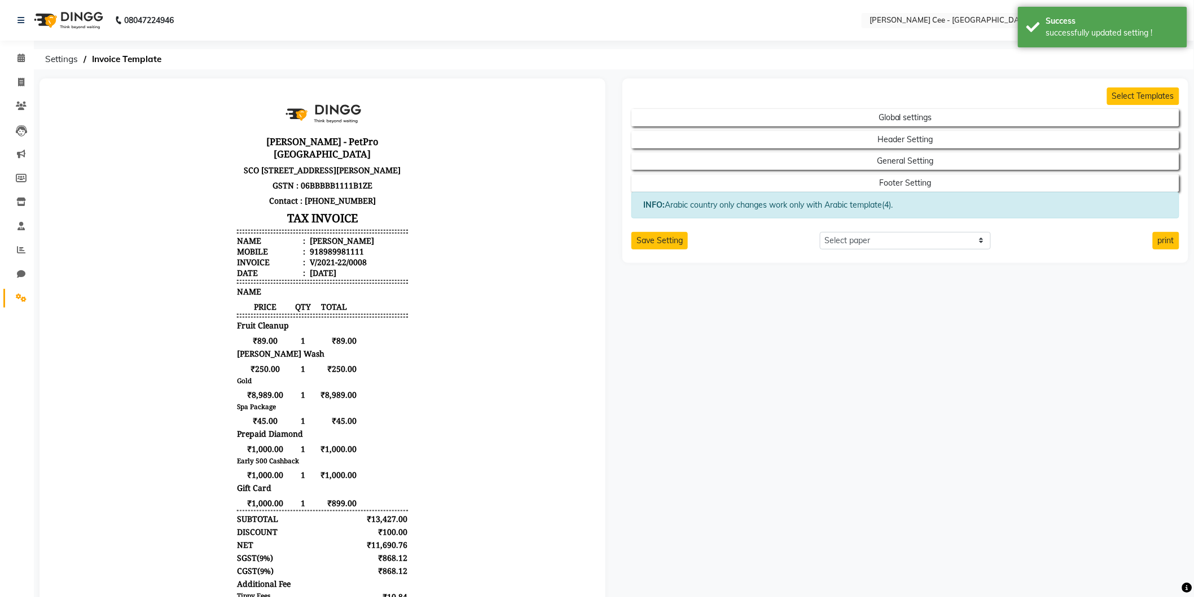
click at [17, 306] on link "Settings" at bounding box center [16, 298] width 27 height 19
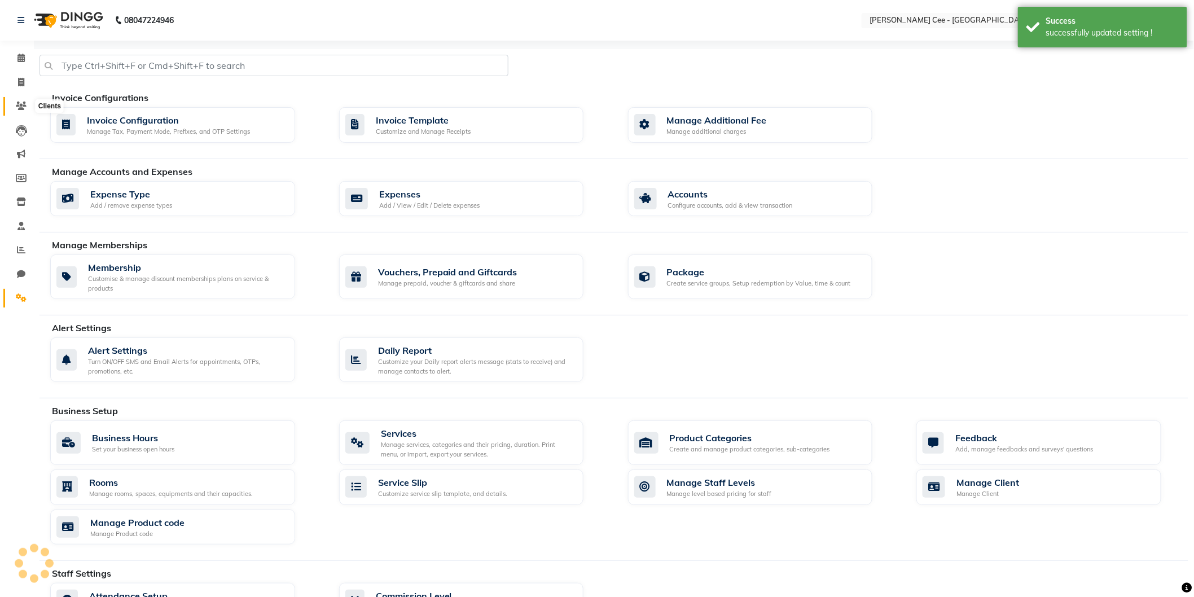
click at [17, 108] on icon at bounding box center [21, 106] width 11 height 8
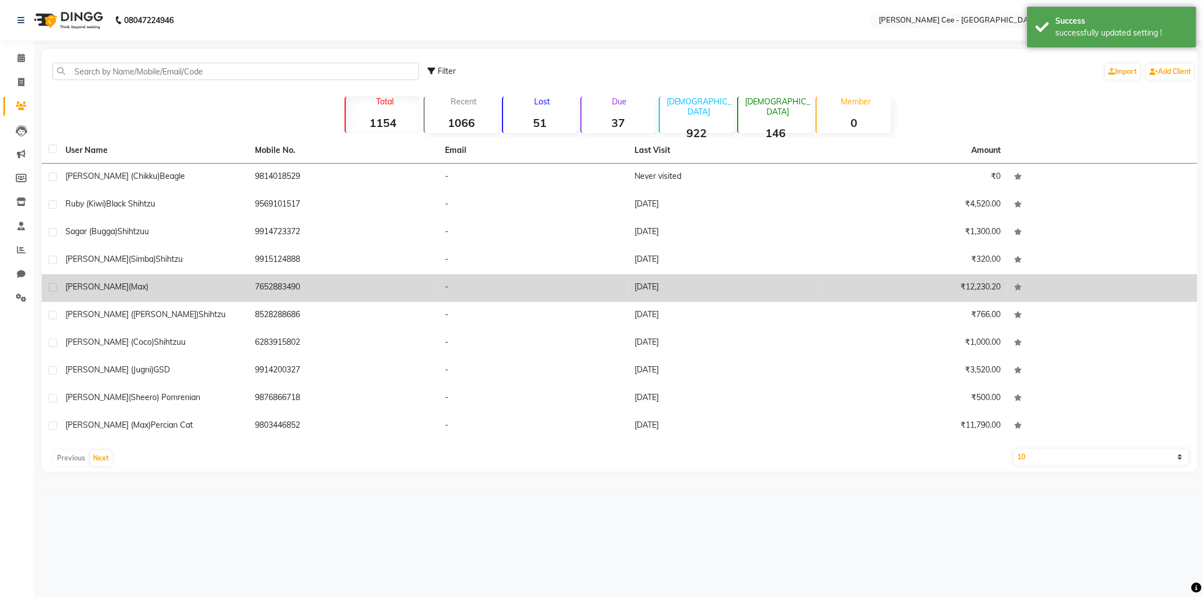
drag, startPoint x: 109, startPoint y: 130, endPoint x: 280, endPoint y: 294, distance: 237.0
click at [280, 294] on td "7652883490" at bounding box center [344, 288] width 190 height 28
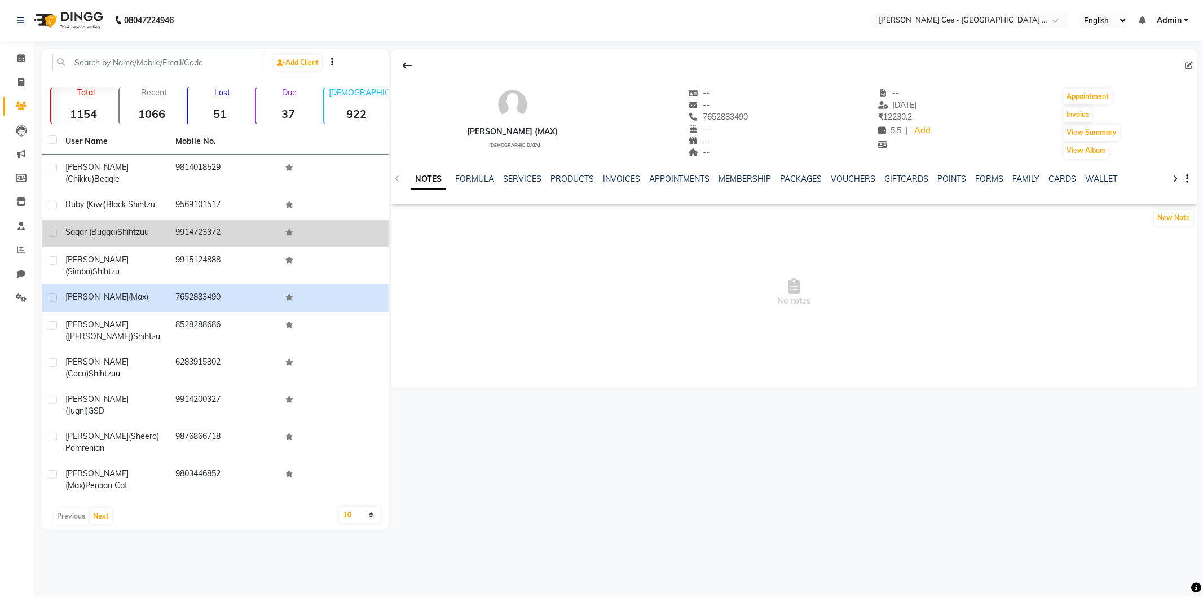
click at [209, 221] on td "9914723372" at bounding box center [224, 233] width 110 height 28
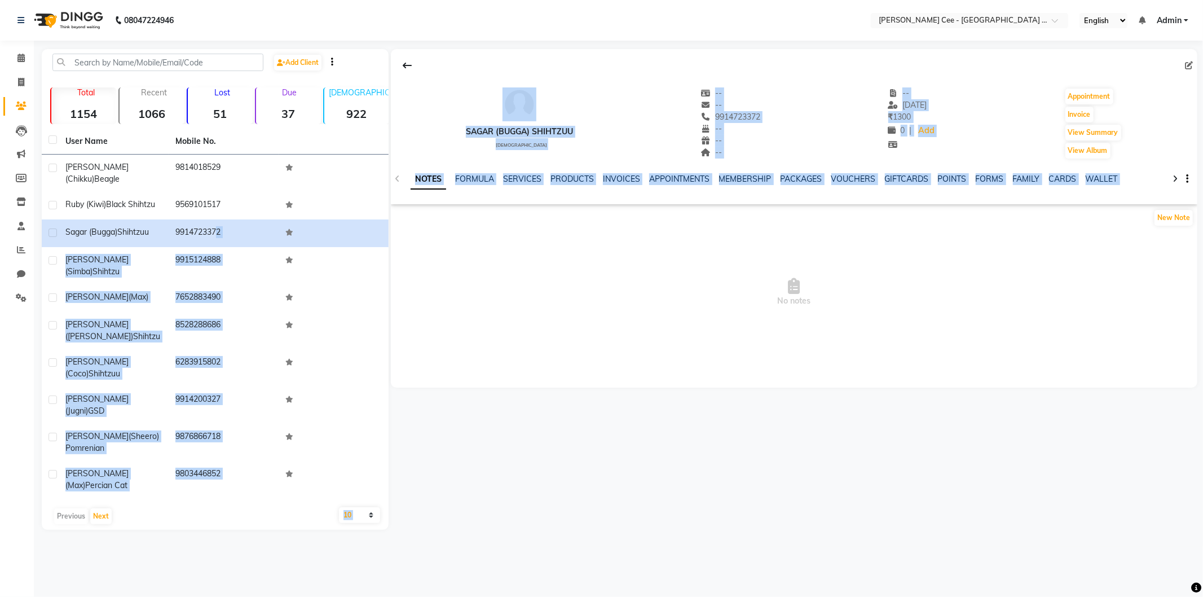
drag, startPoint x: 209, startPoint y: 221, endPoint x: 831, endPoint y: 228, distance: 622.3
click at [831, 228] on div "Add Client Total 1154 Recent 1066 Lost 51 Due 37 Male 922 Female 146 Member 0 U…" at bounding box center [620, 289] width 1156 height 481
click at [624, 168] on div "NOTES FORMULA SERVICES PRODUCTS INVOICES APPOINTMENTS MEMBERSHIP PACKAGES VOUCH…" at bounding box center [794, 179] width 807 height 39
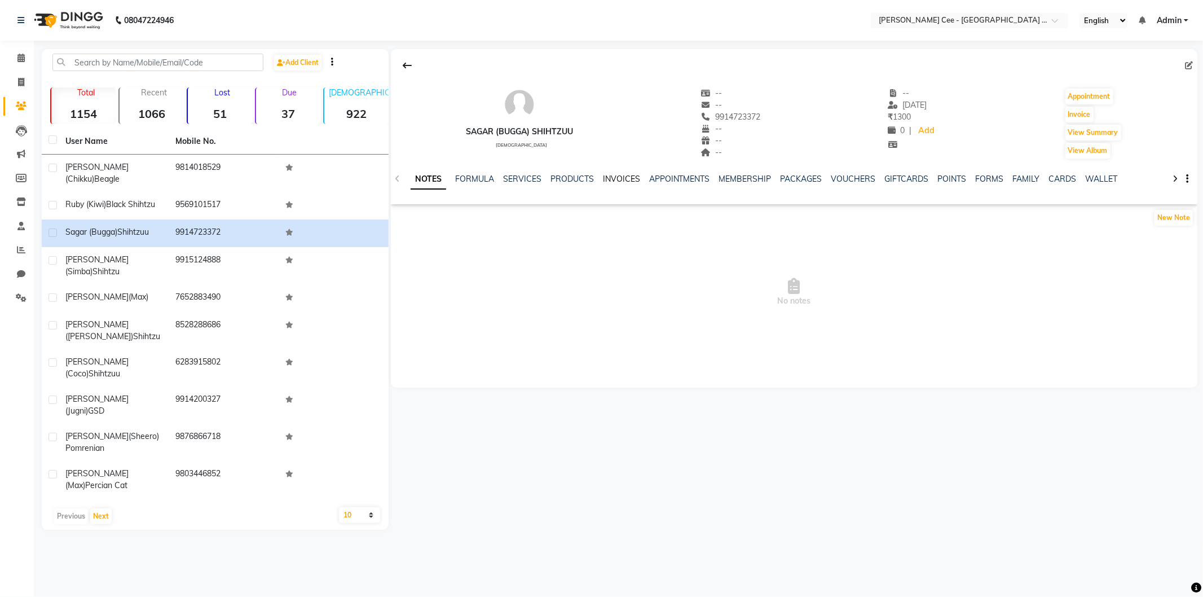
click at [624, 175] on link "INVOICES" at bounding box center [621, 179] width 37 height 10
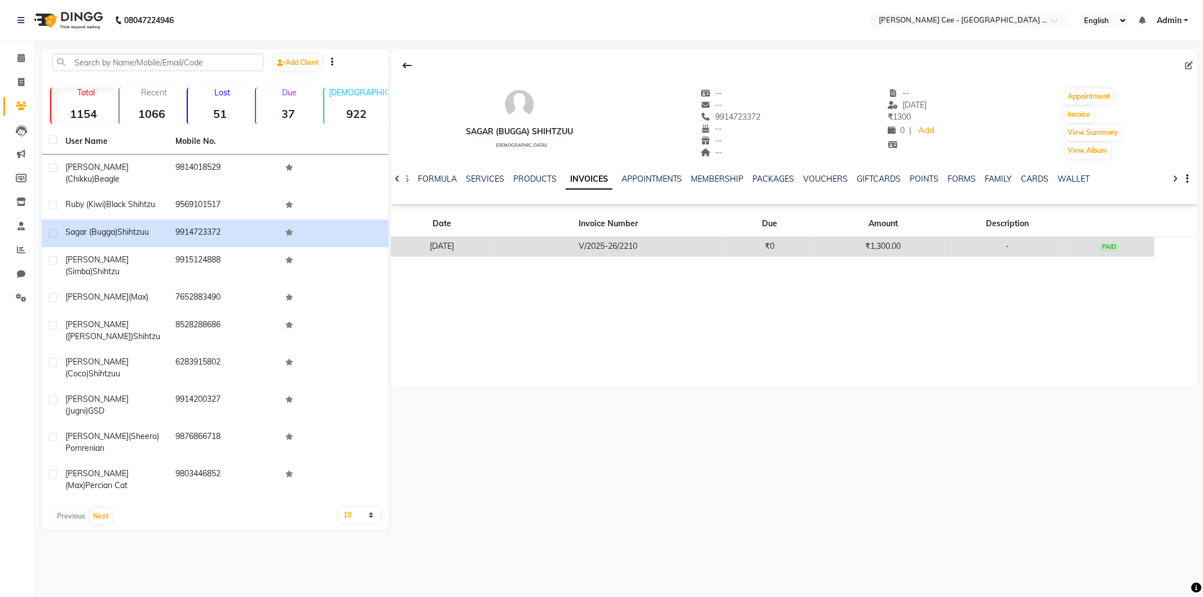
click at [618, 240] on td "V/2025-26/2210" at bounding box center [608, 247] width 231 height 20
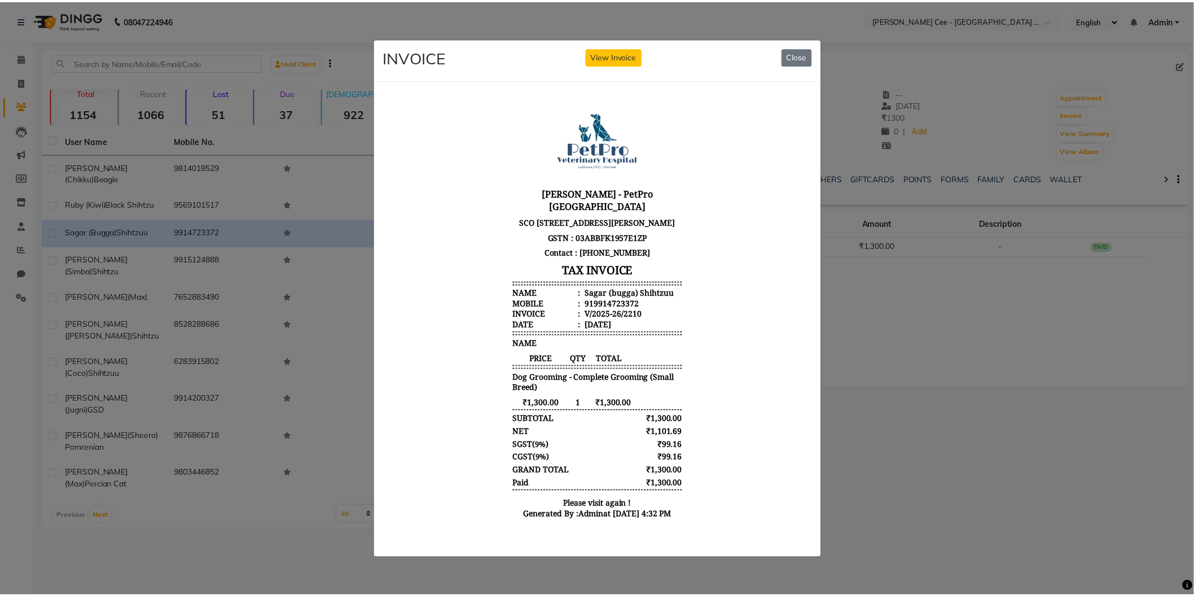
scroll to position [9, 0]
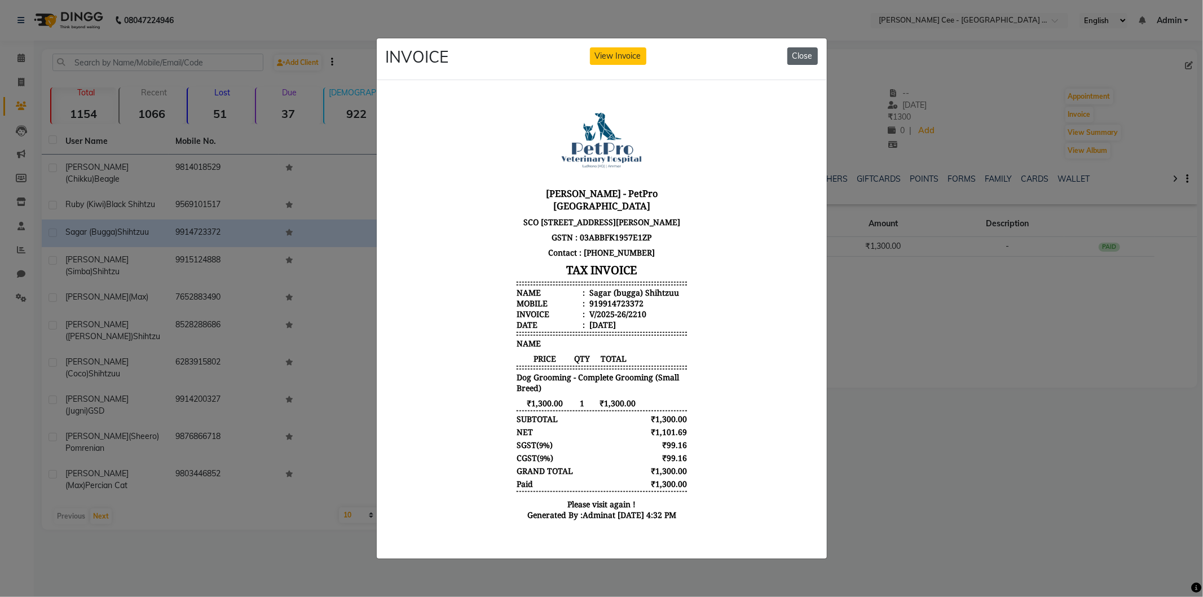
click at [804, 51] on button "Close" at bounding box center [803, 55] width 30 height 17
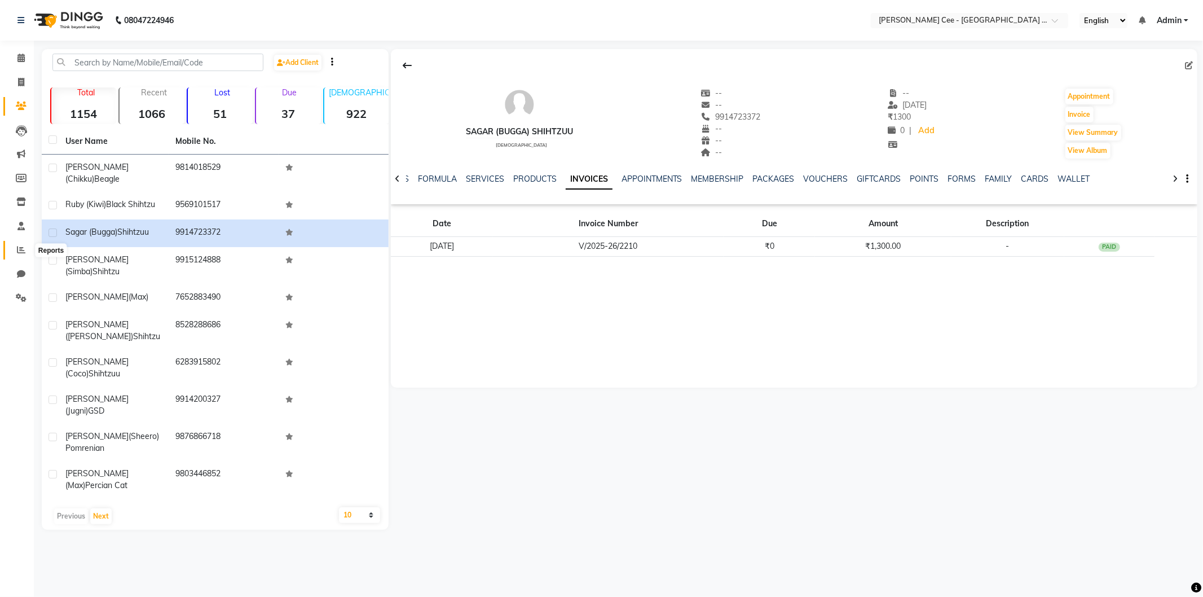
click at [14, 244] on span at bounding box center [21, 250] width 20 height 13
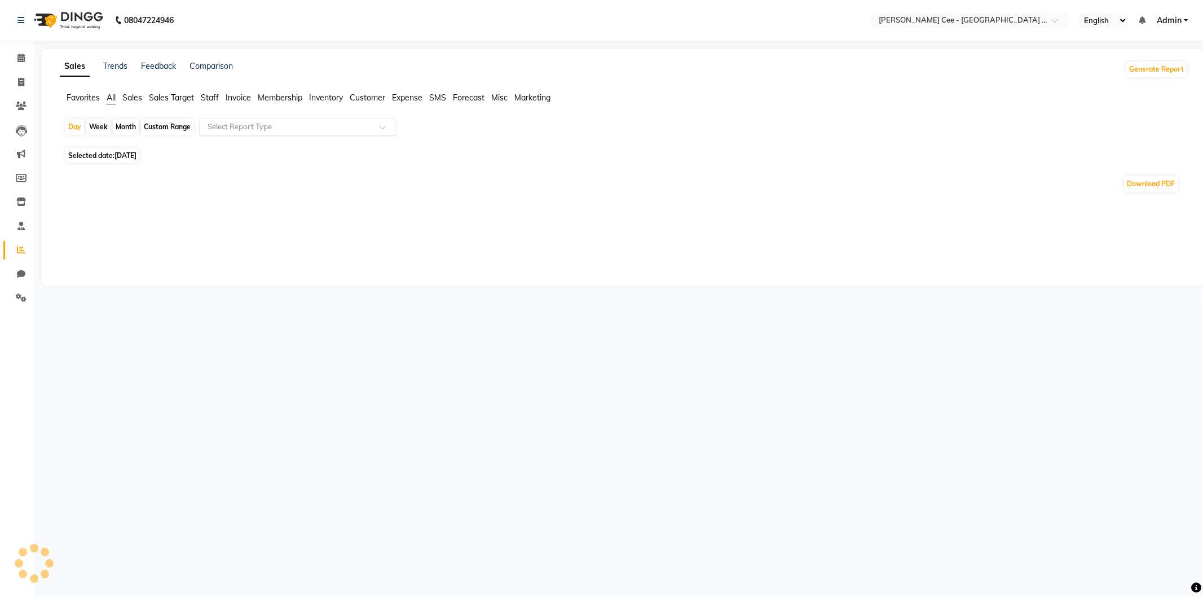
click at [240, 126] on input "text" at bounding box center [286, 126] width 162 height 11
click at [125, 126] on div "Month" at bounding box center [126, 127] width 26 height 16
select select "9"
select select "2025"
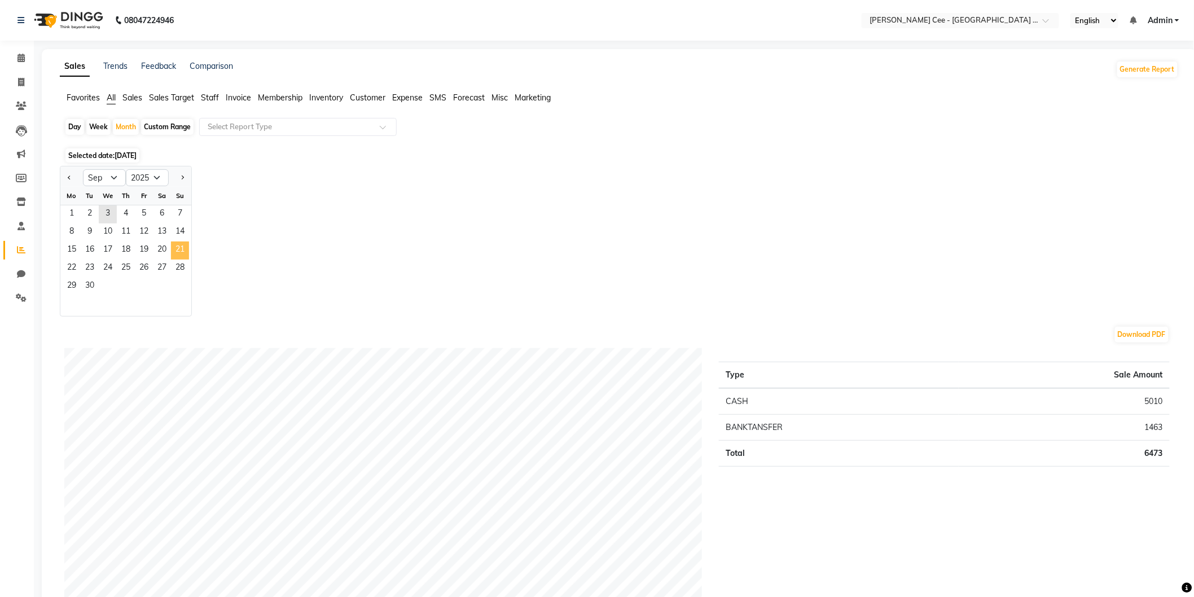
click at [177, 245] on span "21" at bounding box center [180, 250] width 18 height 18
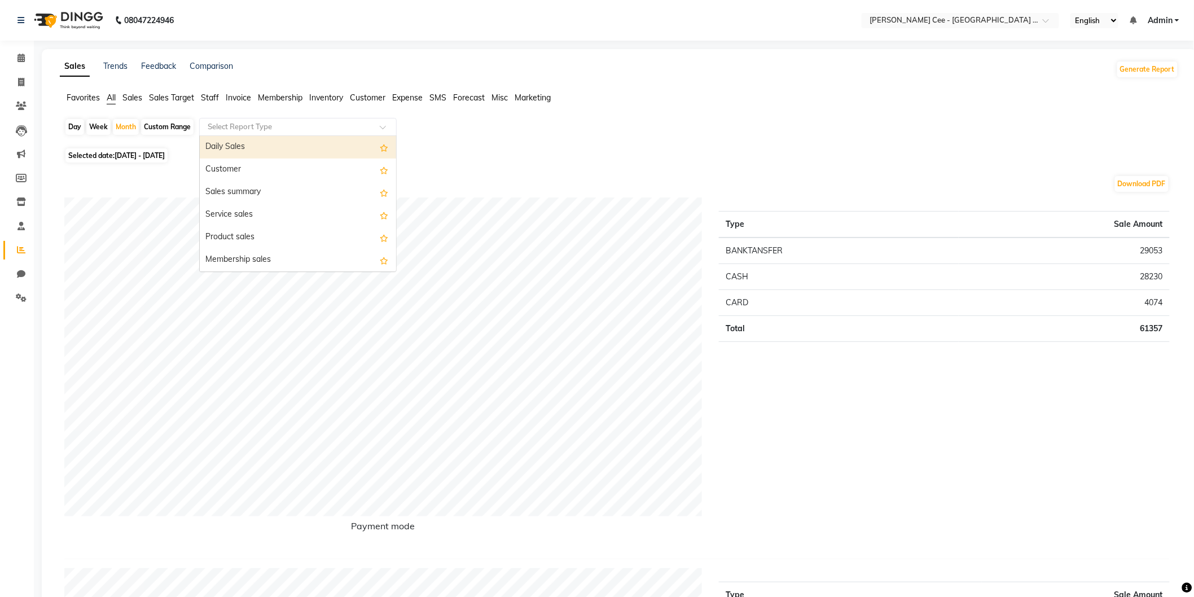
click at [235, 126] on input "text" at bounding box center [286, 126] width 162 height 11
type input "f"
type input "gst"
click at [231, 149] on div "GST Report" at bounding box center [298, 149] width 196 height 23
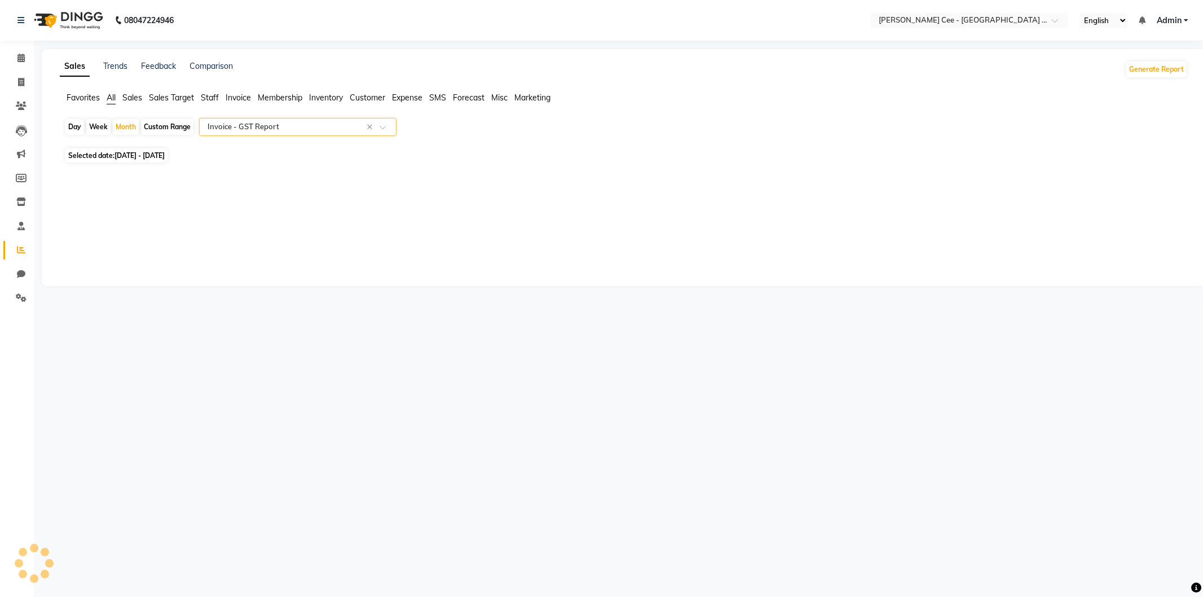
select select "full_report"
select select "csv"
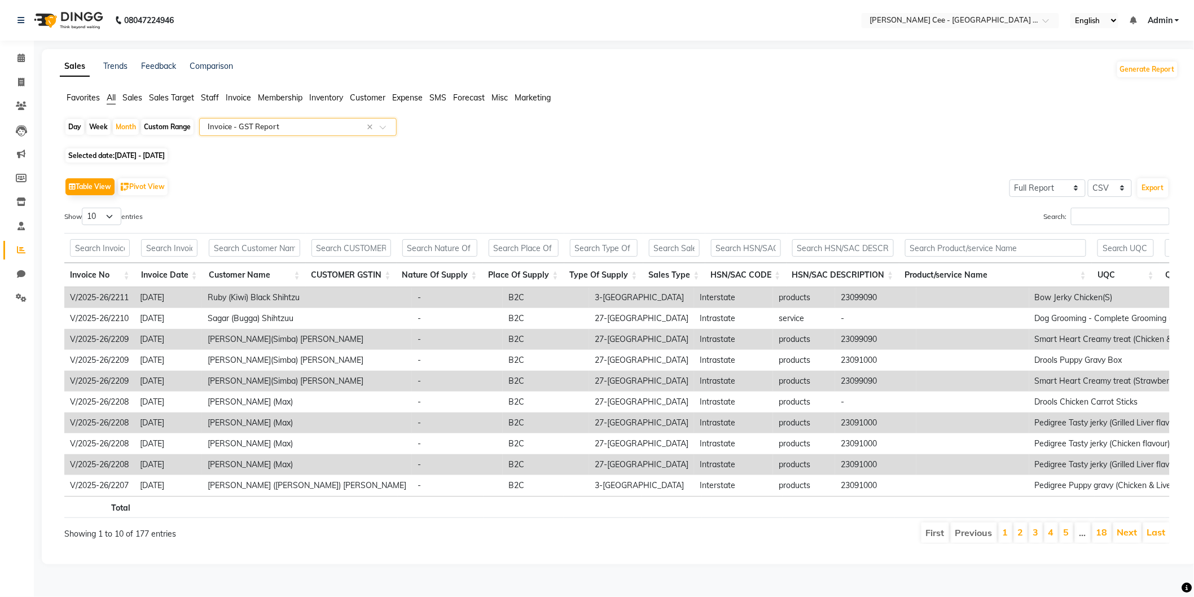
click at [235, 122] on input "text" at bounding box center [286, 126] width 162 height 11
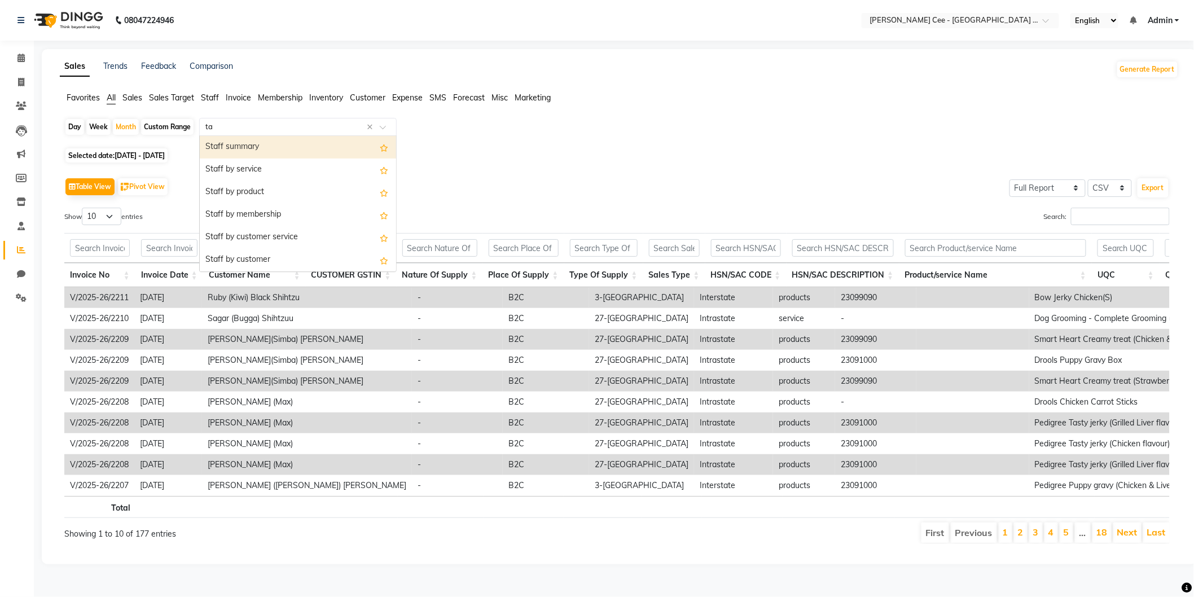
type input "t"
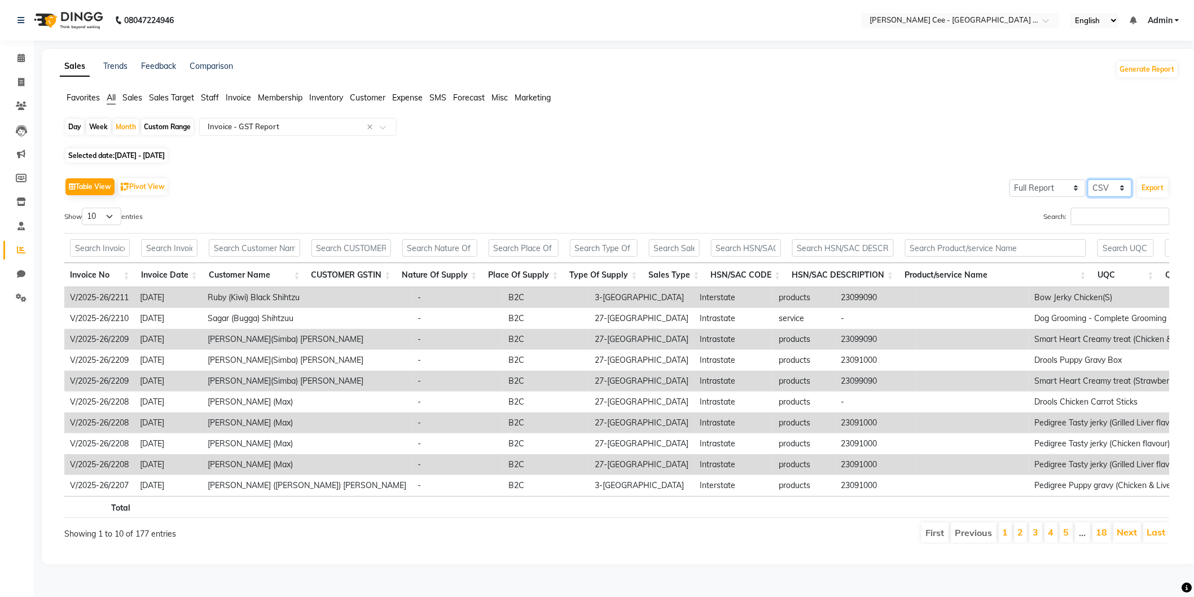
click at [1116, 194] on select "Select CSV PDF" at bounding box center [1110, 187] width 44 height 17
select select "pdf"
click at [1088, 179] on select "Select CSV PDF" at bounding box center [1110, 187] width 44 height 17
click at [1143, 187] on button "Export" at bounding box center [1152, 187] width 31 height 19
select select "monospace"
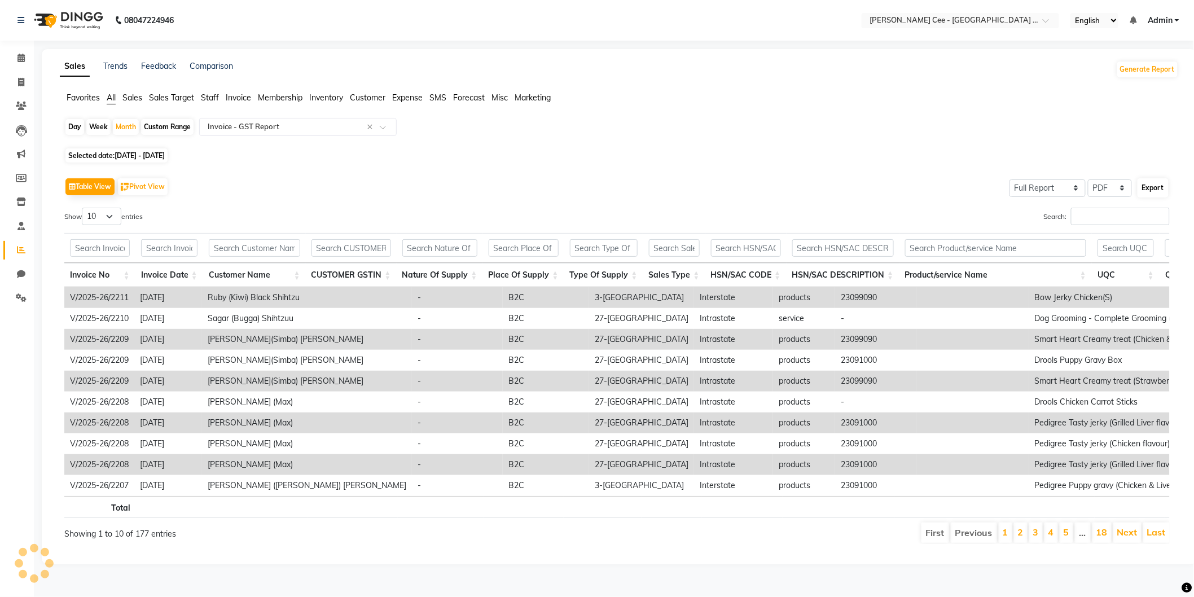
select select "12px"
select select "template_1"
select select "A4"
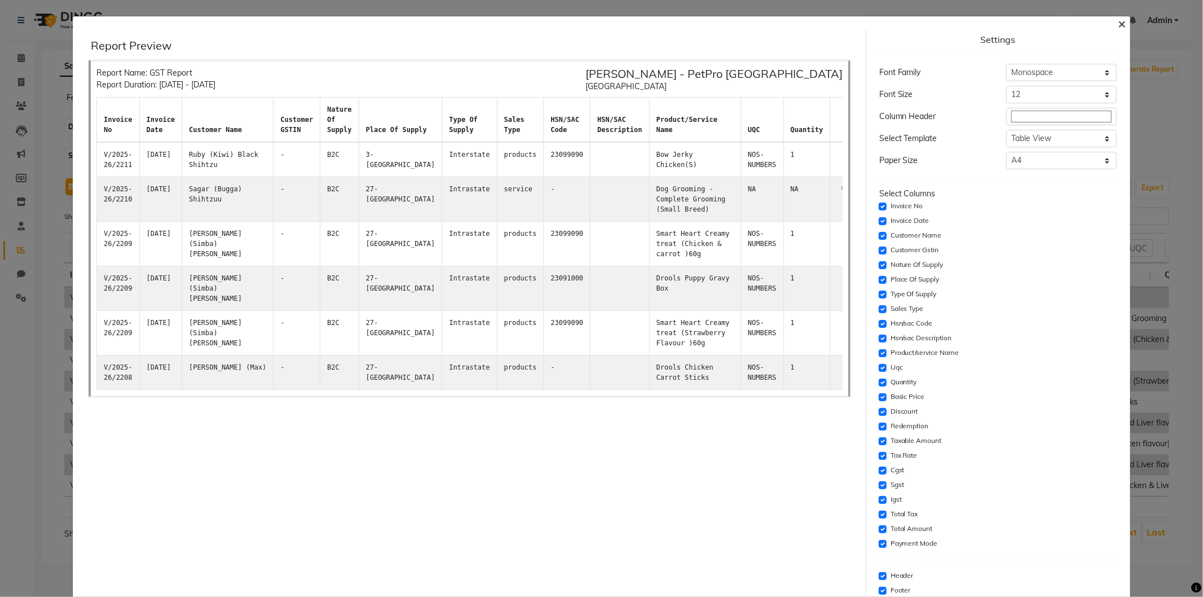
click at [1118, 21] on span "×" at bounding box center [1122, 23] width 8 height 17
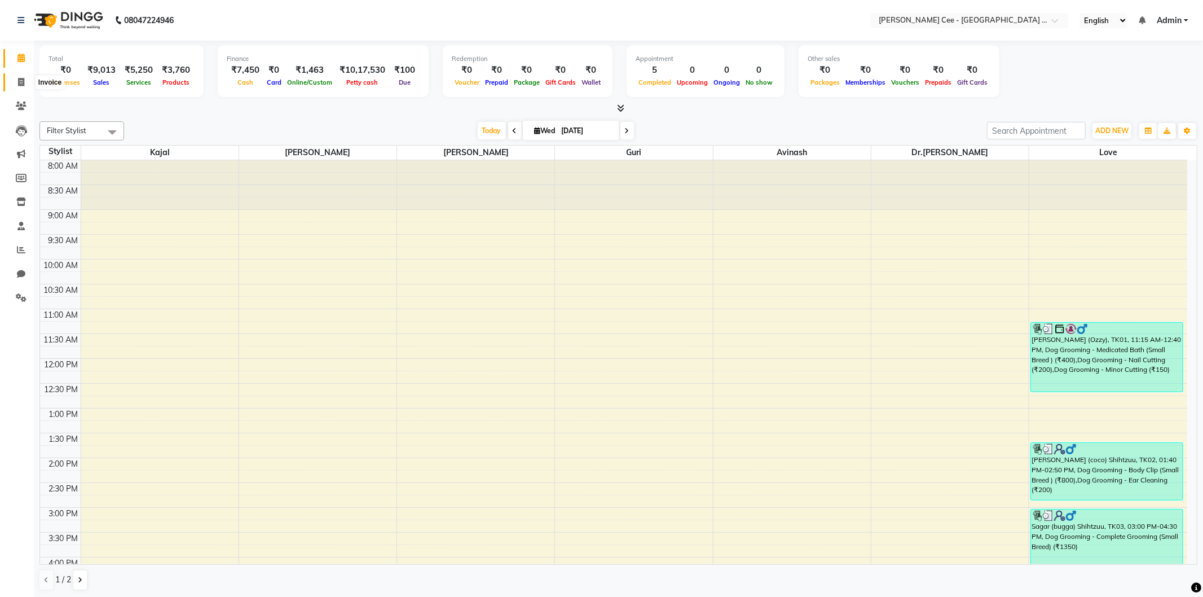
click at [25, 80] on span at bounding box center [21, 82] width 20 height 13
select select "service"
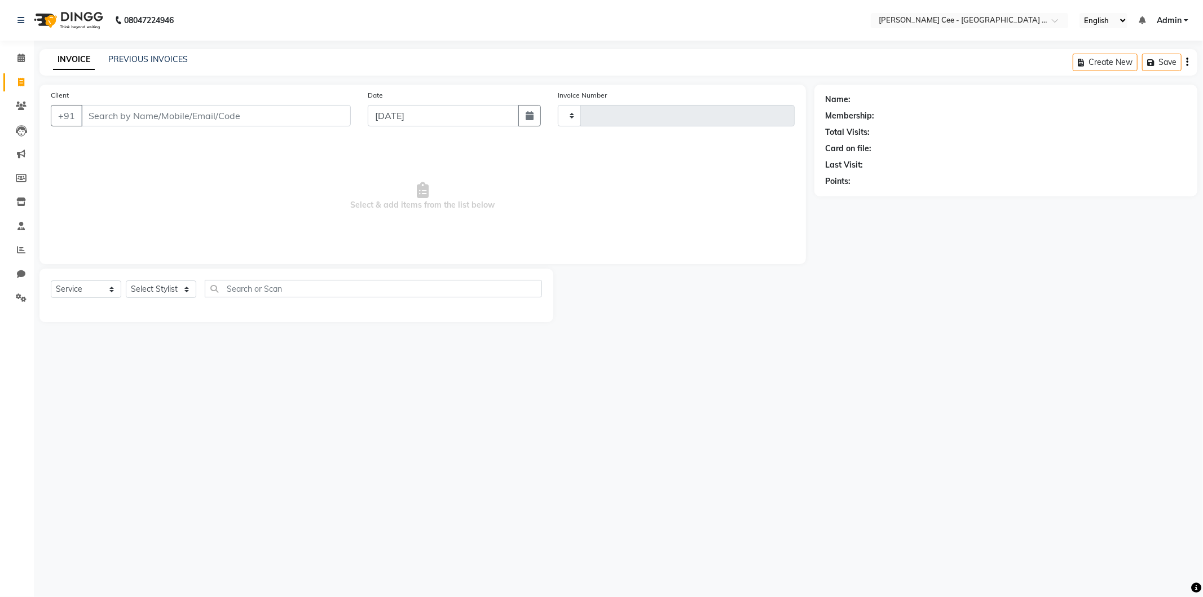
type input "2214"
select select "8239"
click at [231, 113] on input "Client" at bounding box center [216, 115] width 270 height 21
select select "product"
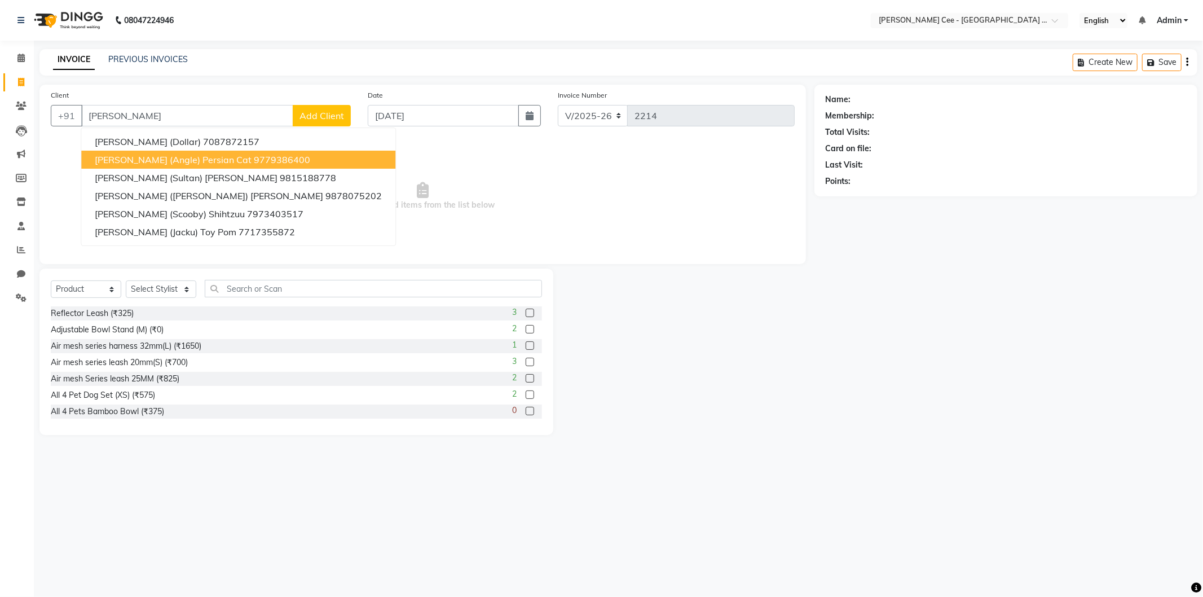
click at [217, 161] on span "Jagroop Singh (Angle) Persian cat" at bounding box center [173, 159] width 157 height 11
type input "9779386400"
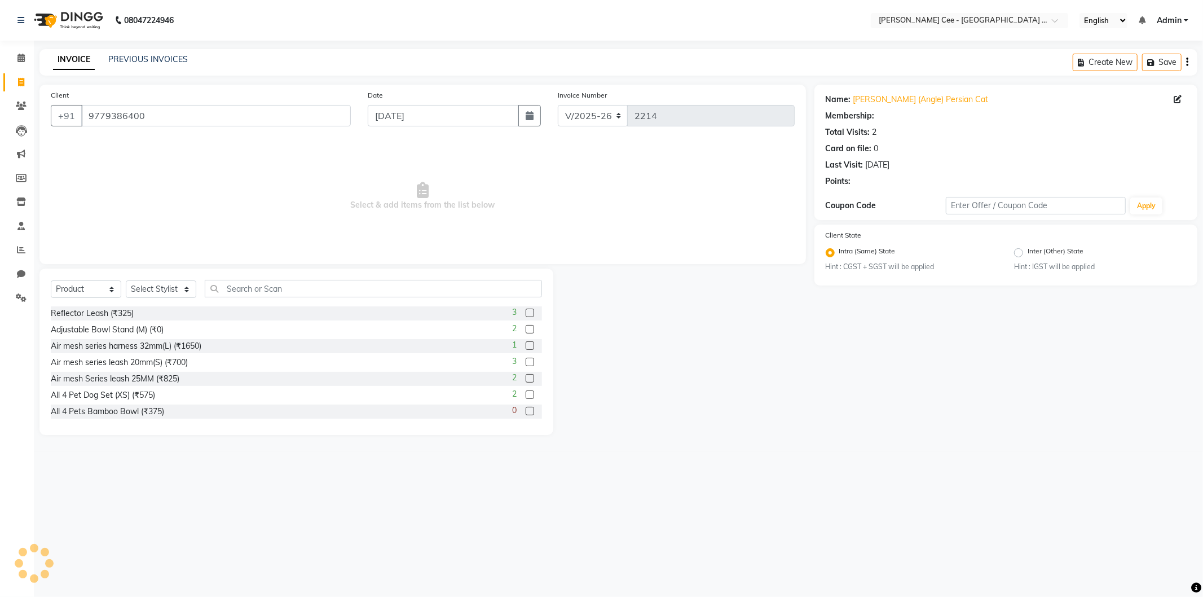
radio input "false"
radio input "true"
click at [173, 285] on select "Select Stylist Avinash Dr Kamalpreet Kaur Dr.Simran Guri Jashanpreet Singh Kaja…" at bounding box center [161, 288] width 71 height 17
select select "80155"
click at [126, 281] on select "Select Stylist Avinash [PERSON_NAME] [PERSON_NAME] [PERSON_NAME] Kajal Love [PE…" at bounding box center [161, 288] width 71 height 17
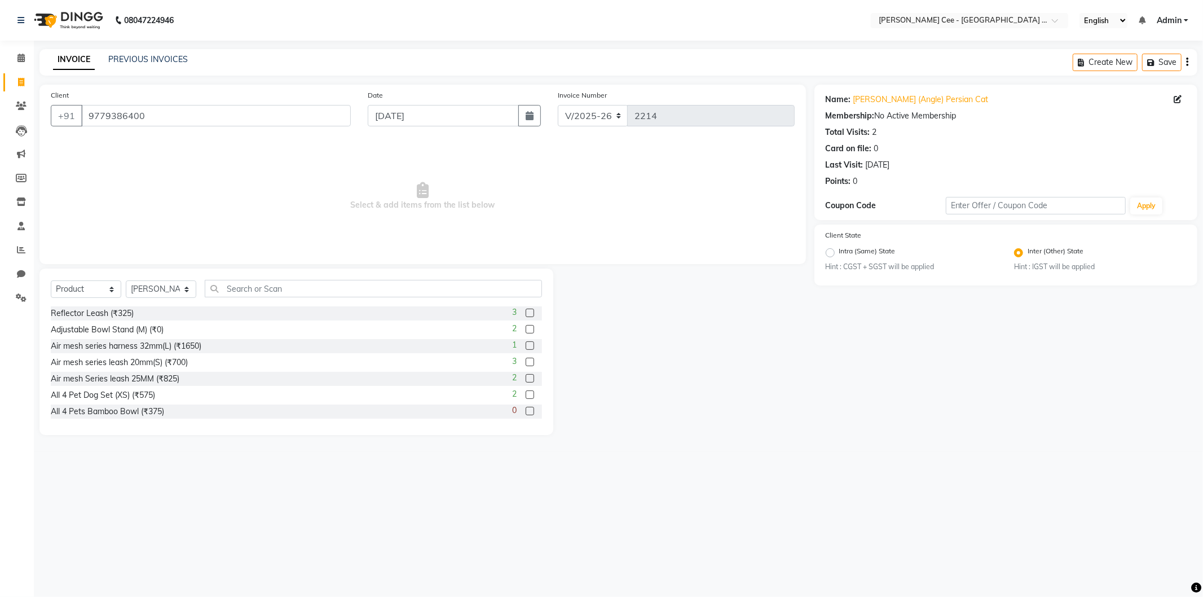
click at [282, 302] on div "Select Service Product Membership Package Voucher Prepaid Gift Card Select Styl…" at bounding box center [296, 293] width 491 height 27
click at [278, 284] on input "text" at bounding box center [373, 288] width 337 height 17
type input "8850477013711"
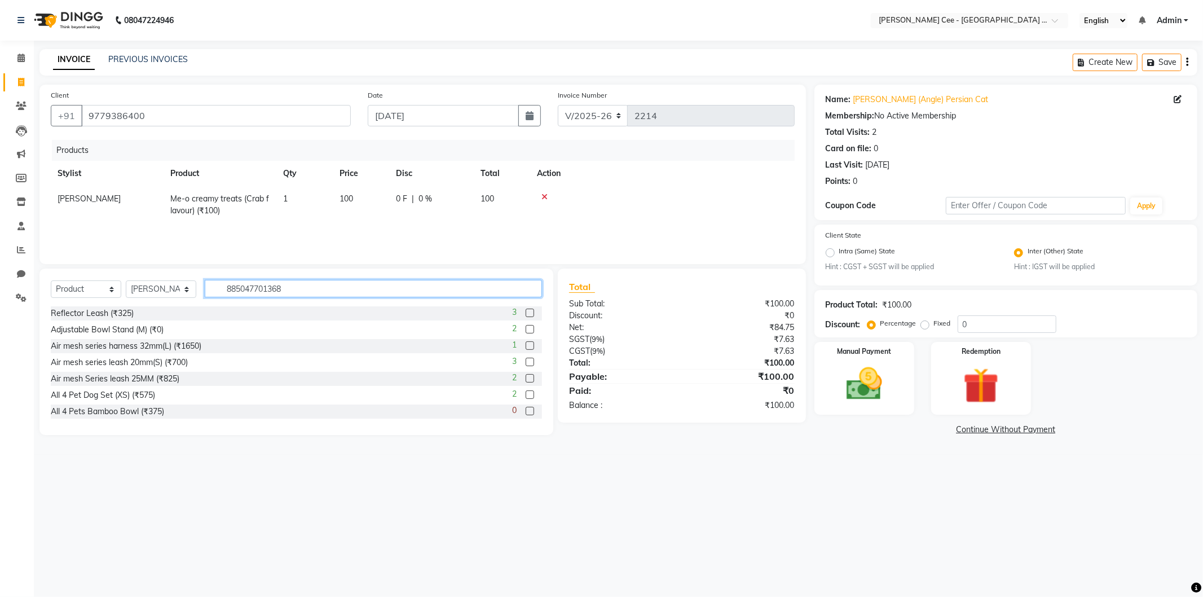
type input "8850477013681"
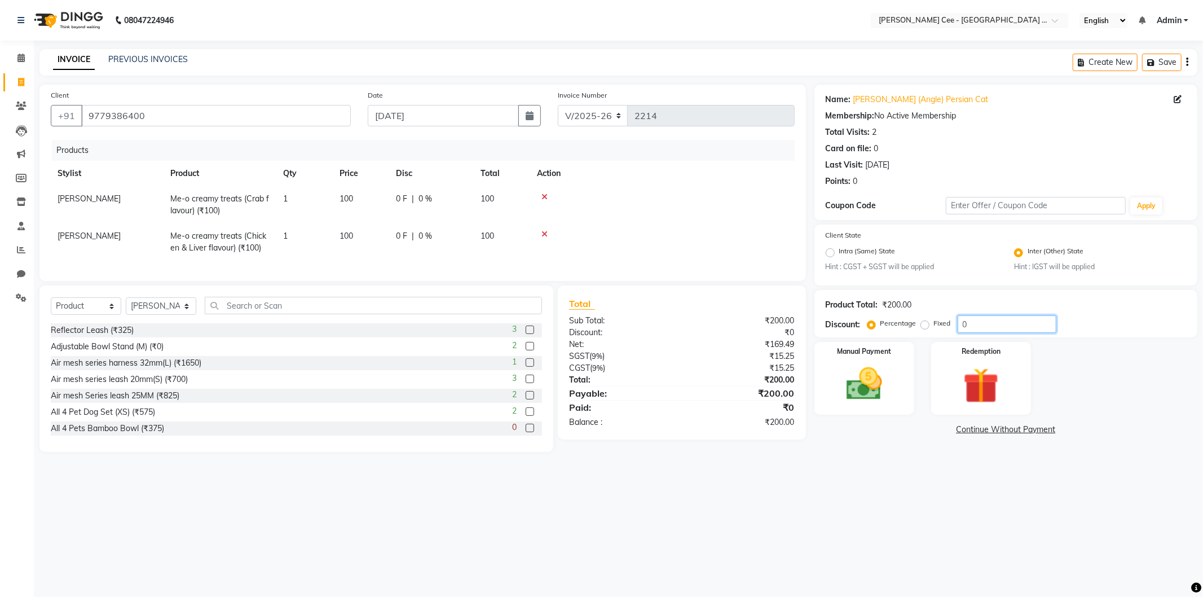
click at [961, 322] on input "0" at bounding box center [1007, 323] width 99 height 17
type input "20"
click at [901, 469] on main "INVOICE PREVIOUS INVOICES Create New Save Client +91 9779386400 Date 03-09-2025…" at bounding box center [618, 259] width 1169 height 420
click at [866, 360] on div "Manual Payment" at bounding box center [864, 379] width 104 height 76
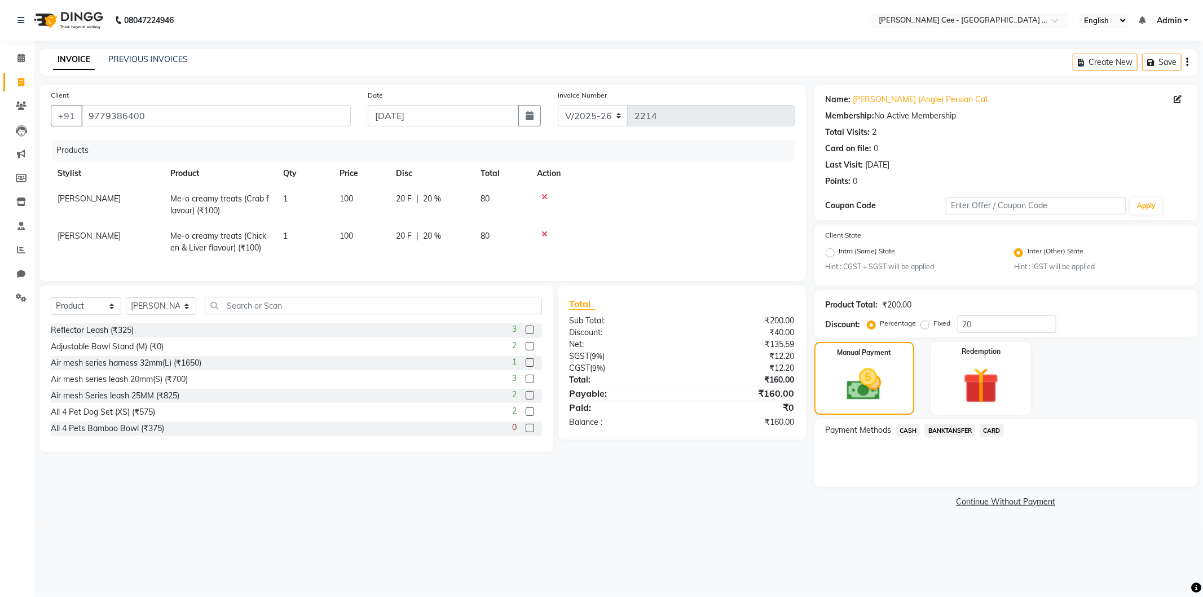
click at [948, 426] on span "BANKTANSFER" at bounding box center [950, 430] width 51 height 13
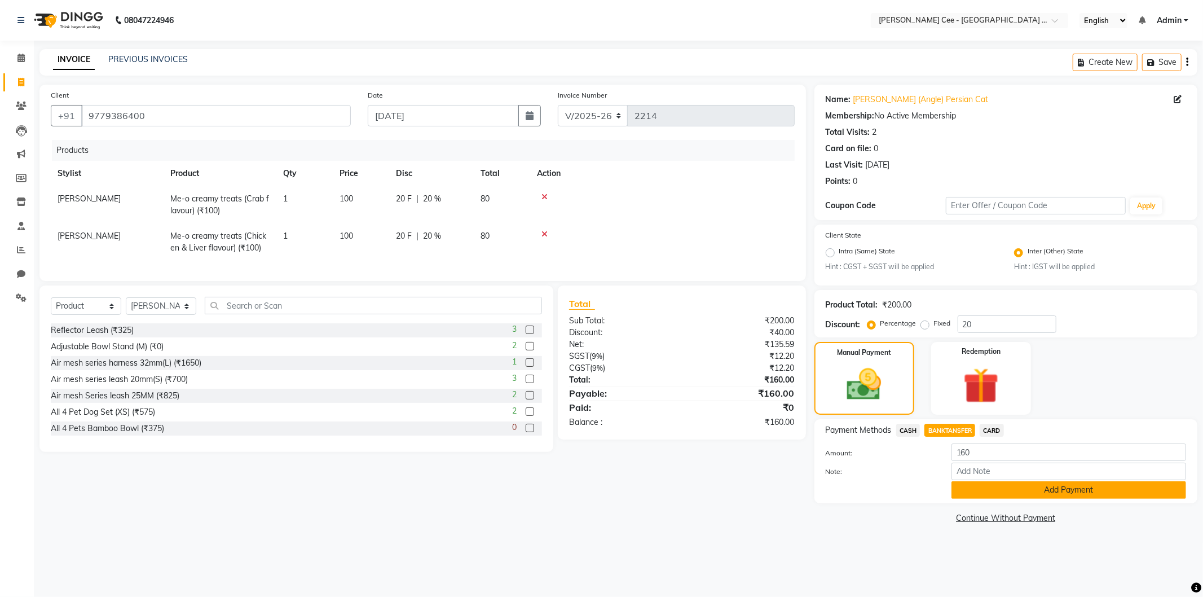
click at [989, 485] on button "Add Payment" at bounding box center [1069, 489] width 235 height 17
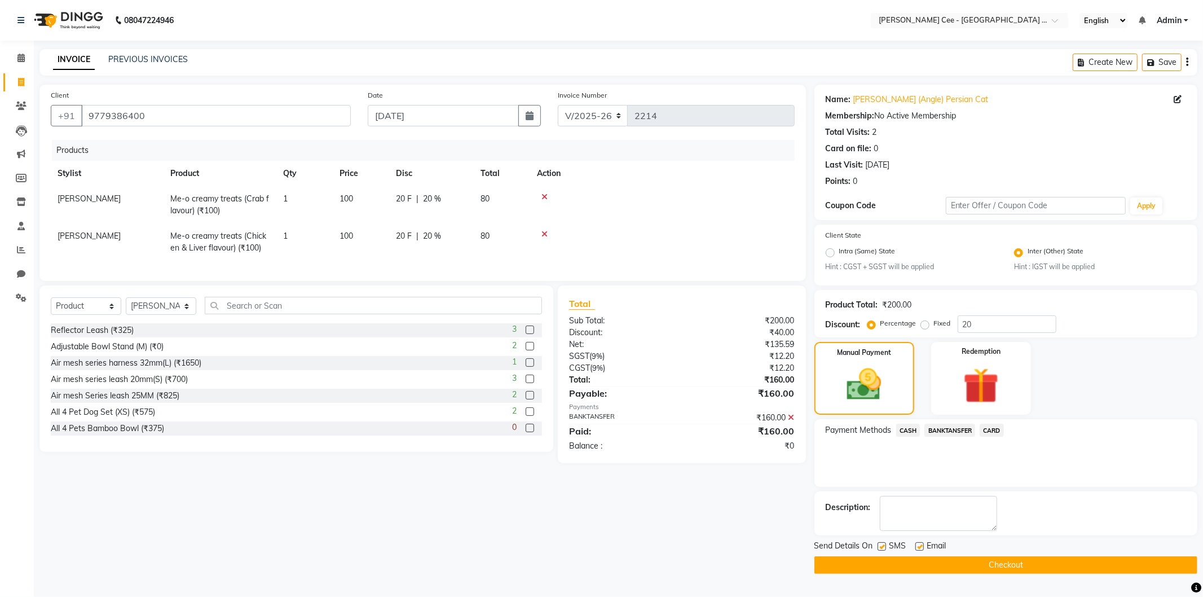
click at [997, 560] on button "Checkout" at bounding box center [1006, 564] width 383 height 17
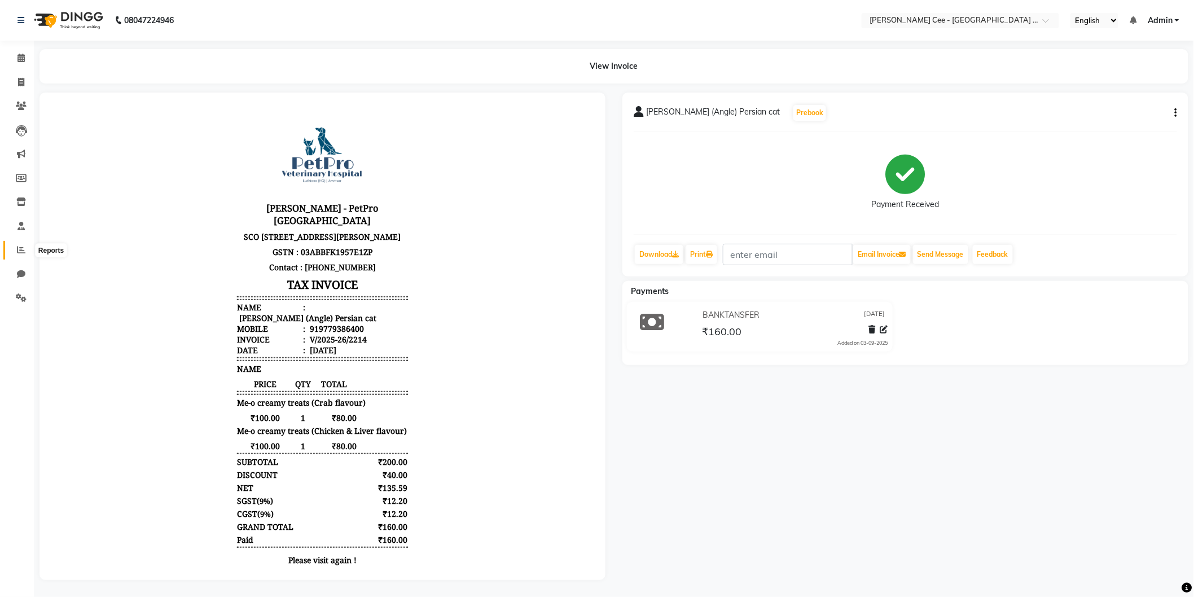
click at [20, 250] on icon at bounding box center [21, 249] width 8 height 8
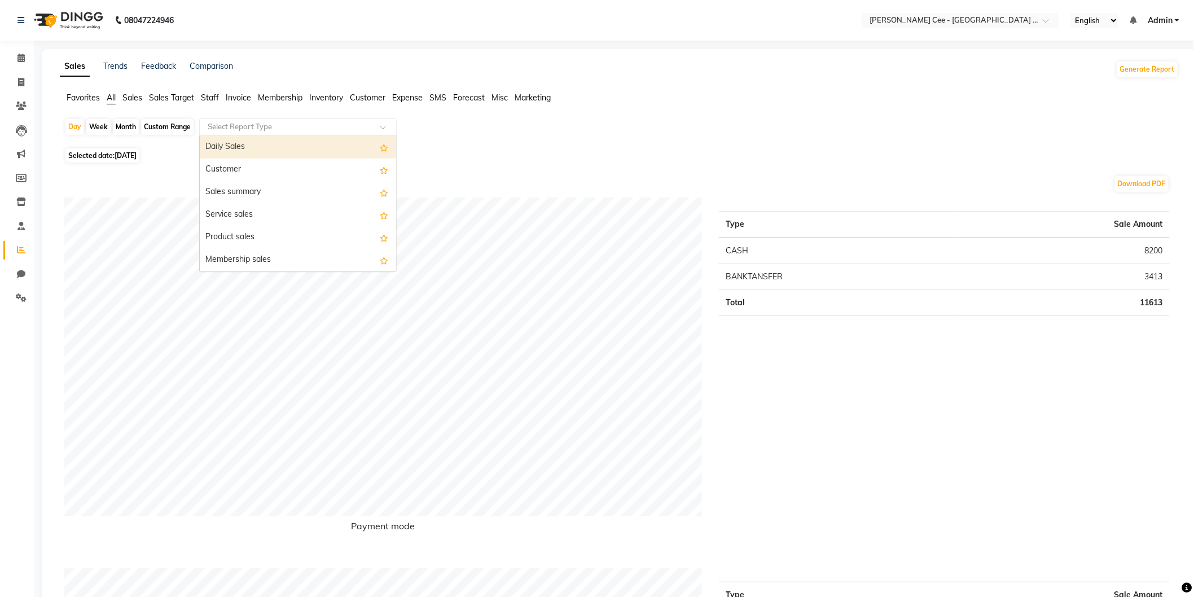
click at [282, 122] on input "text" at bounding box center [286, 126] width 162 height 11
type input "gst"
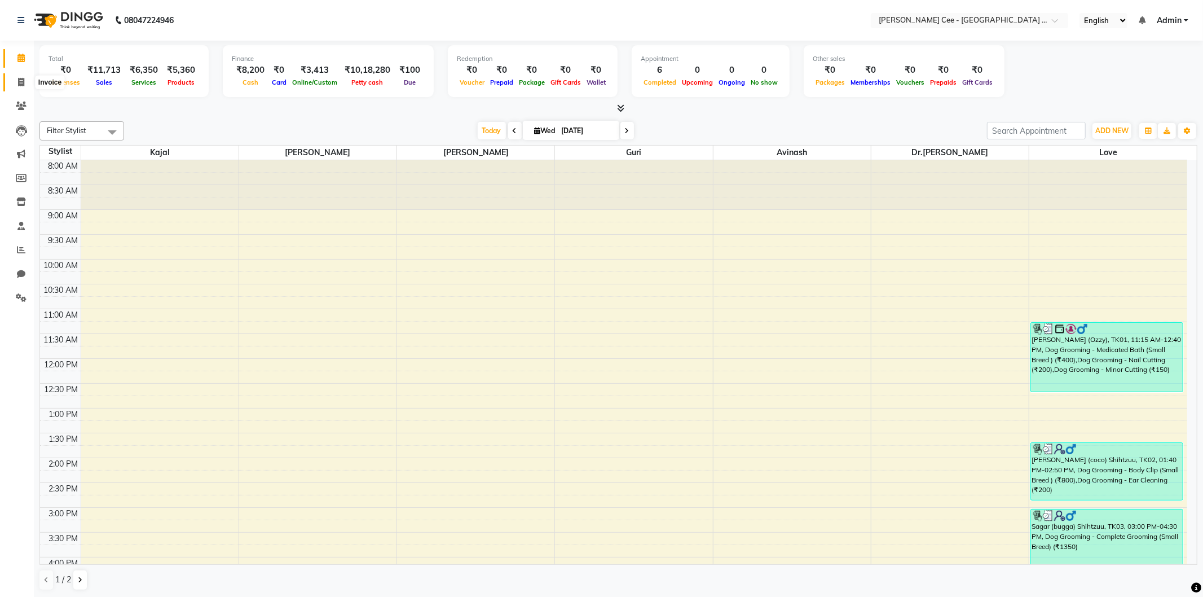
click at [21, 80] on icon at bounding box center [21, 82] width 6 height 8
select select "service"
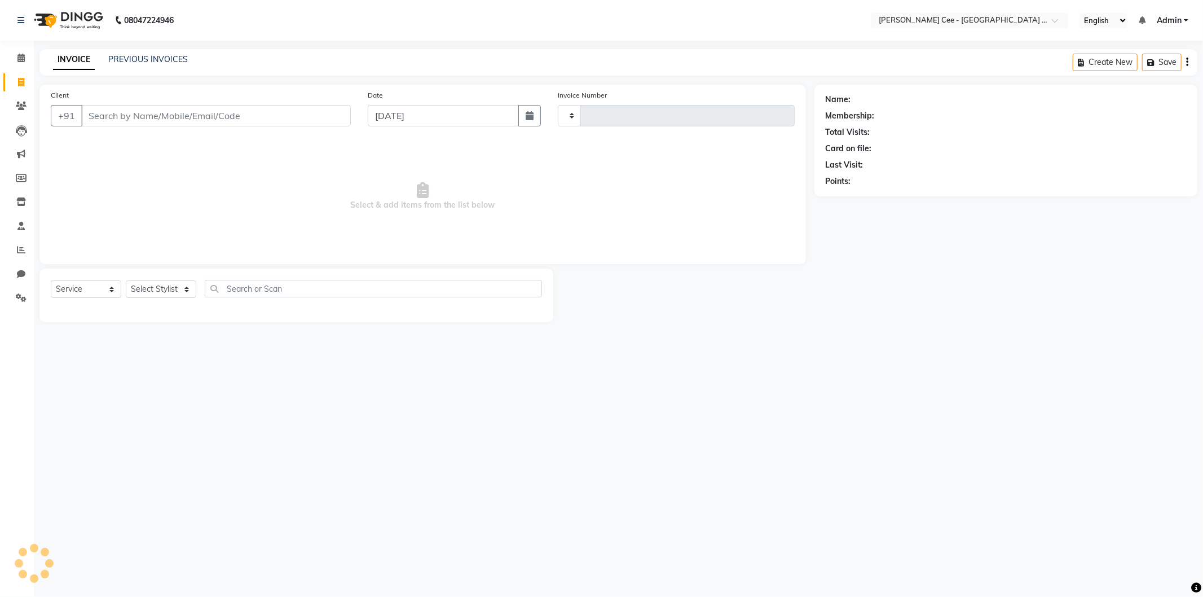
type input "2216"
select select "8239"
click at [151, 63] on link "PREVIOUS INVOICES" at bounding box center [148, 59] width 80 height 10
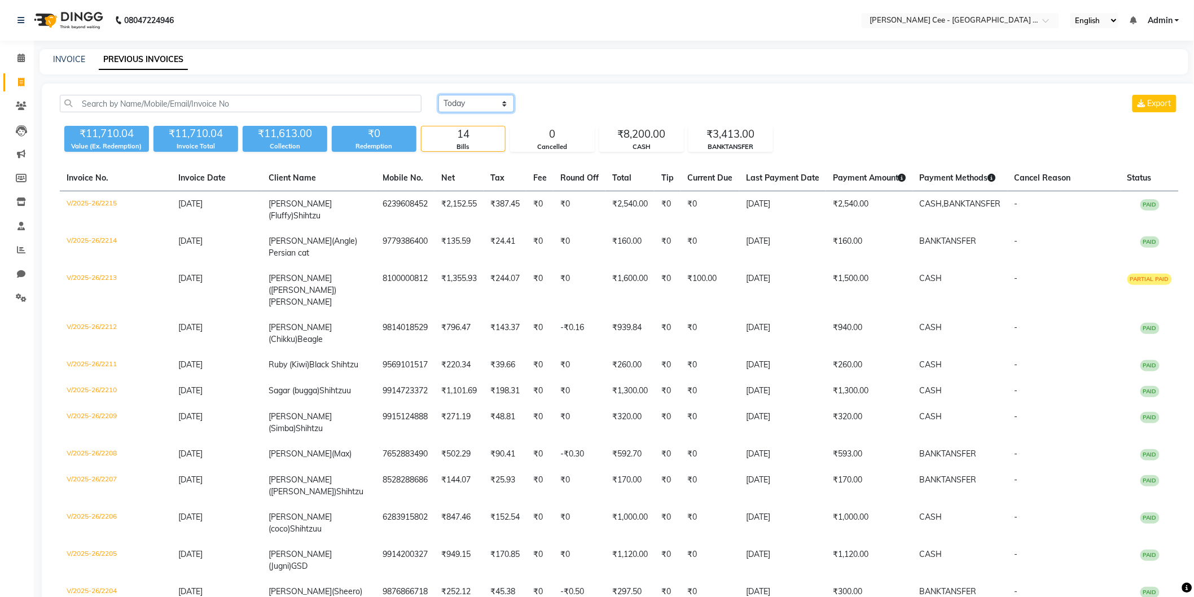
click at [474, 102] on select "[DATE] [DATE] Custom Range" at bounding box center [476, 103] width 76 height 17
select select "[DATE]"
click at [438, 95] on select "[DATE] [DATE] Custom Range" at bounding box center [476, 103] width 76 height 17
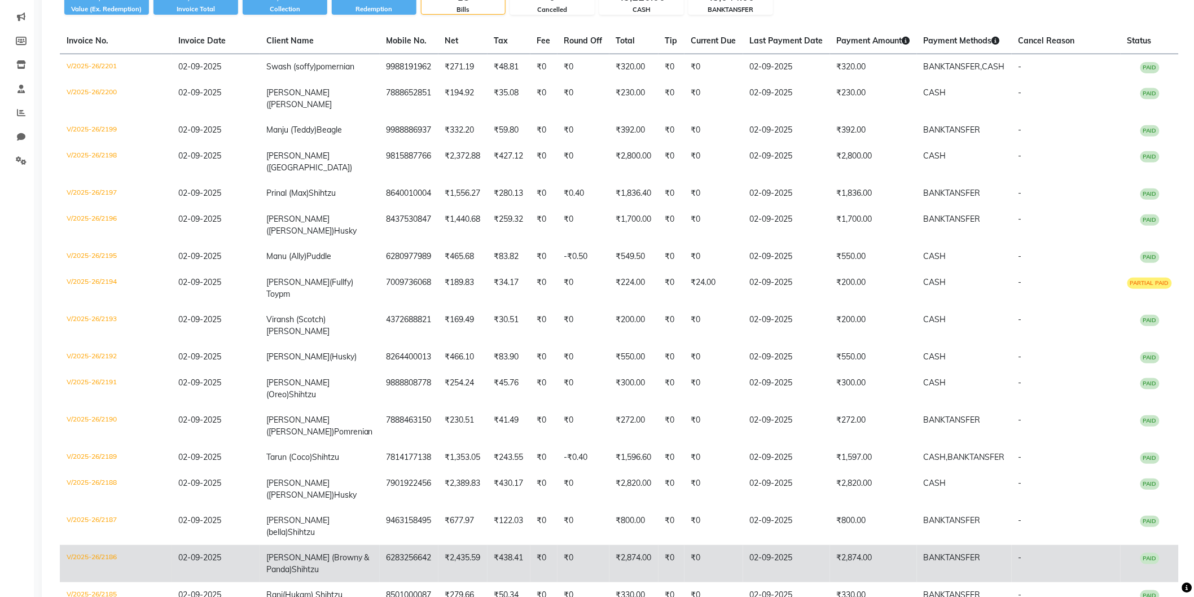
scroll to position [177, 0]
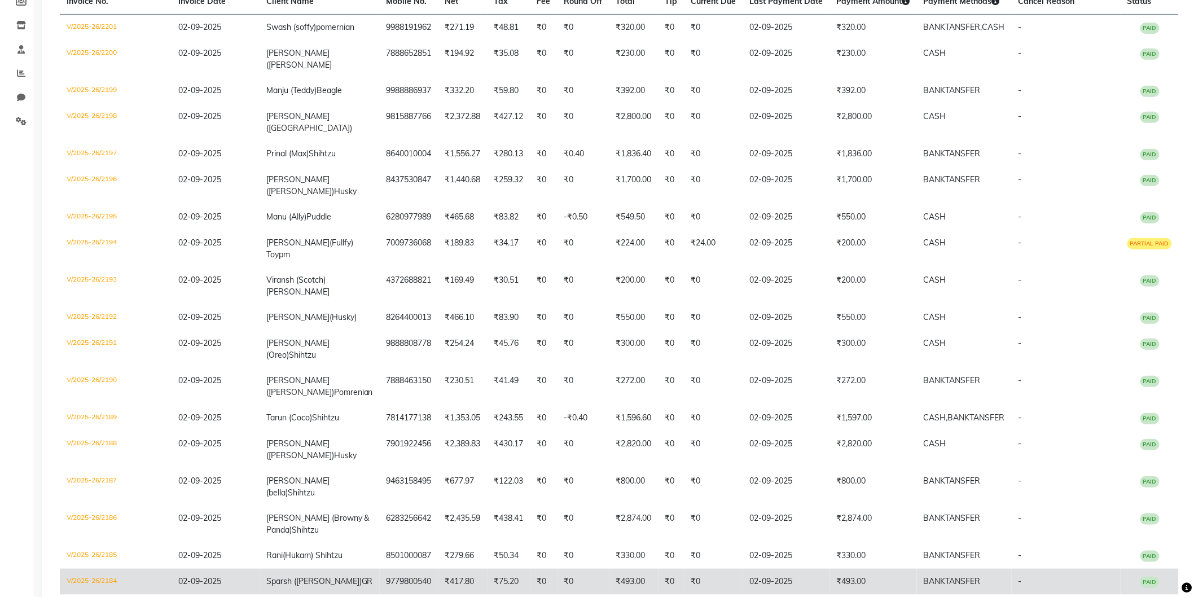
click at [410, 569] on td "9779800540" at bounding box center [409, 582] width 59 height 26
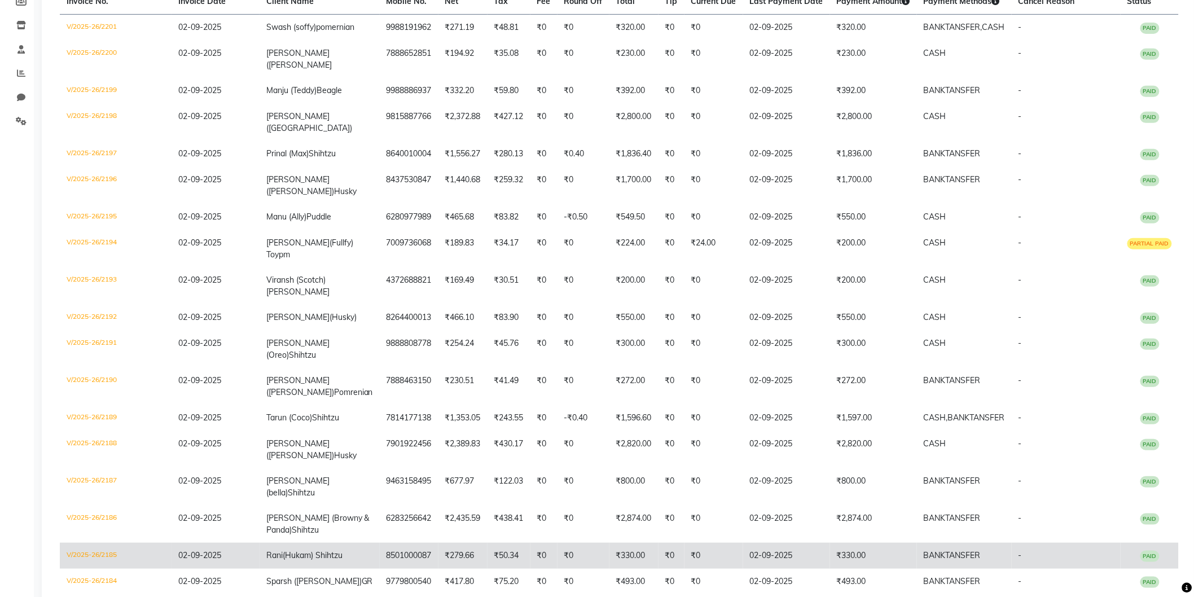
click at [385, 543] on td "8501000087" at bounding box center [409, 556] width 59 height 26
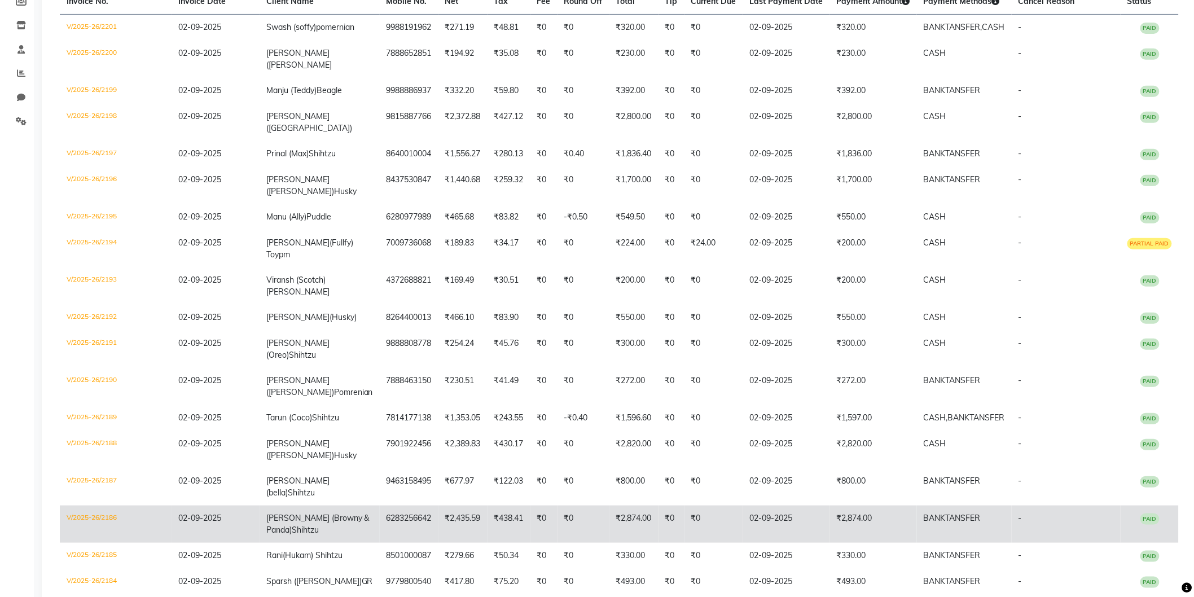
click at [353, 513] on span "Harpreet Kaur (Browny & Panda)" at bounding box center [317, 524] width 103 height 22
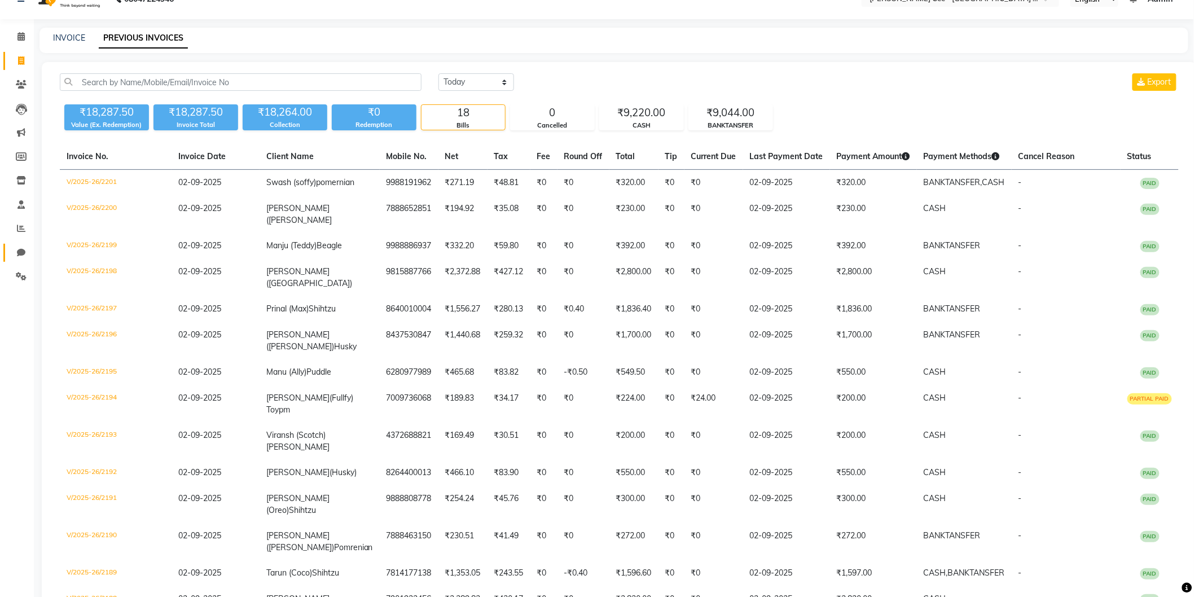
scroll to position [0, 0]
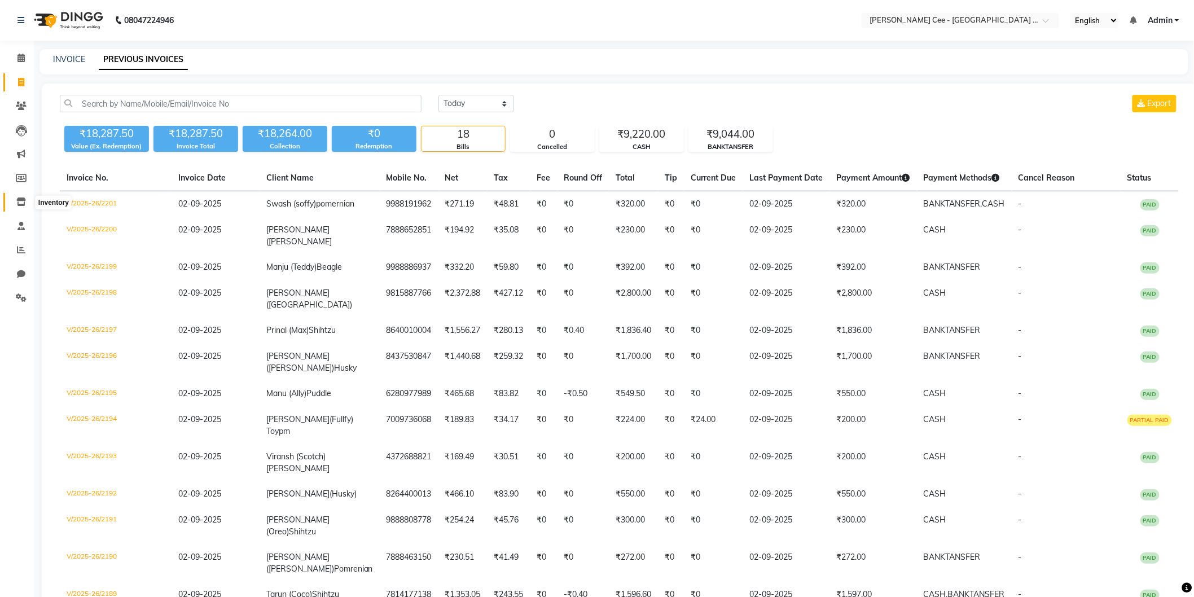
click at [20, 204] on icon at bounding box center [21, 201] width 10 height 8
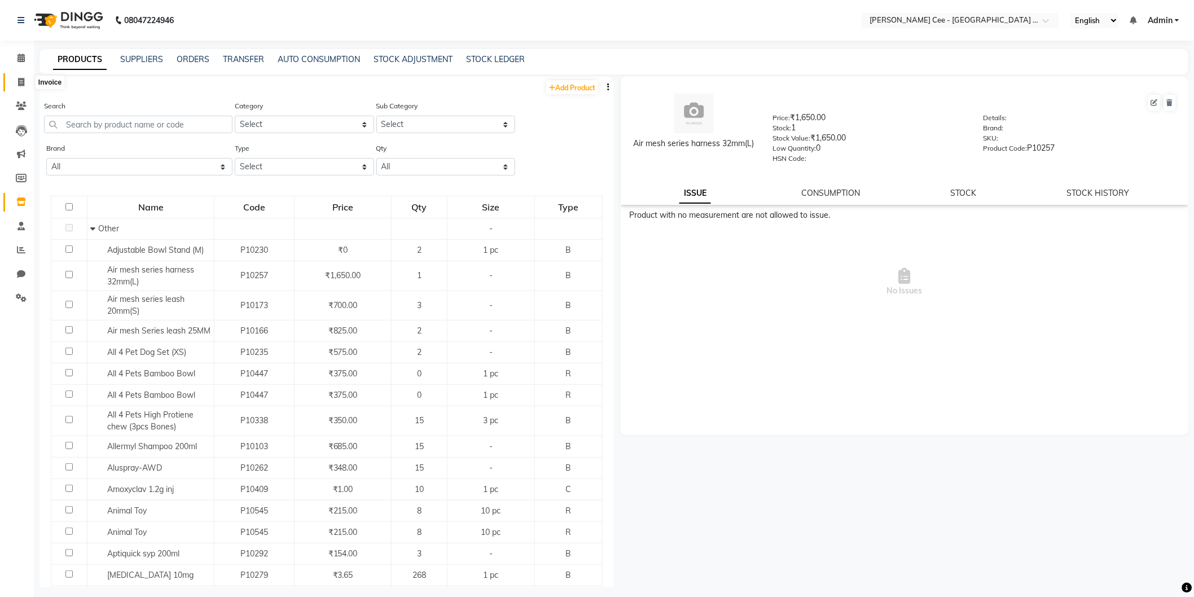
click at [19, 78] on icon at bounding box center [21, 82] width 6 height 8
select select "service"
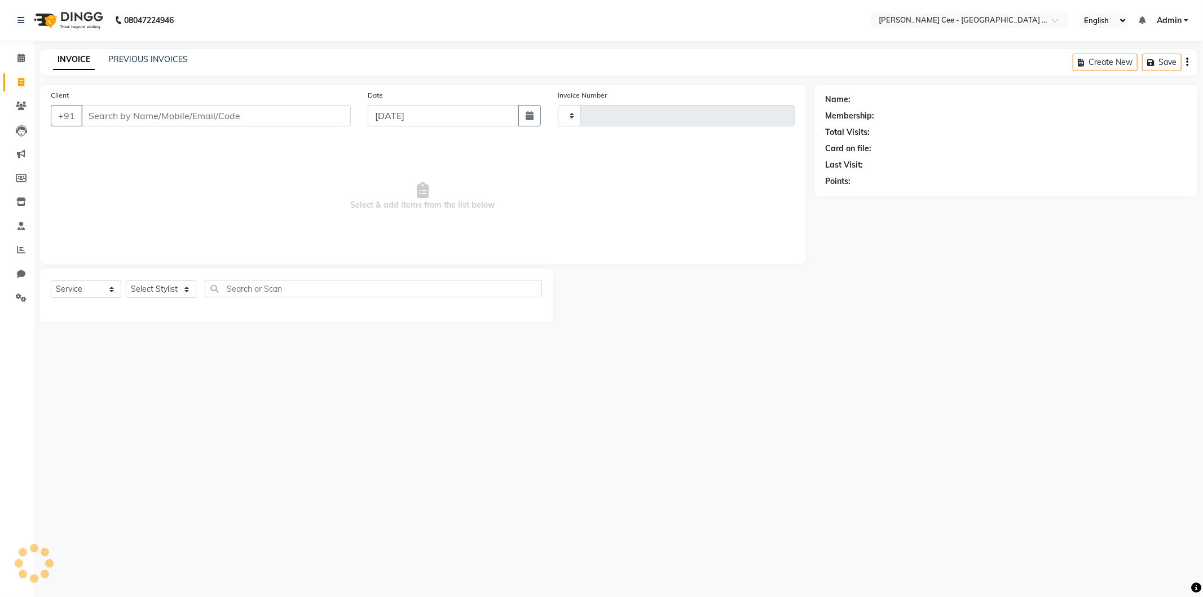
type input "2216"
select select "8239"
select select "product"
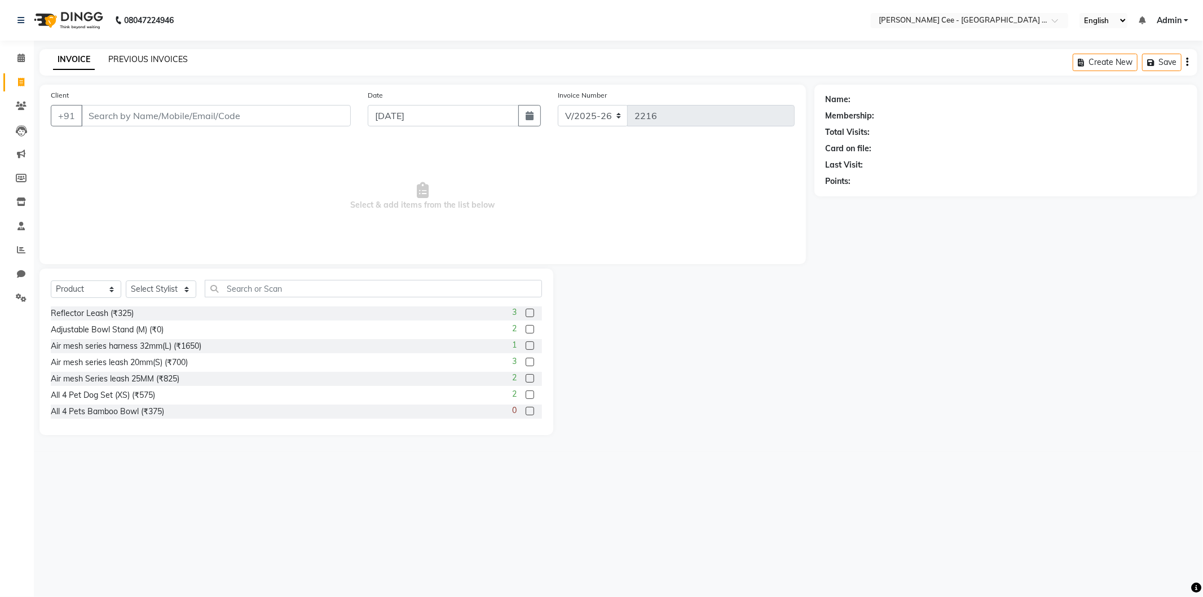
click at [151, 58] on link "PREVIOUS INVOICES" at bounding box center [148, 59] width 80 height 10
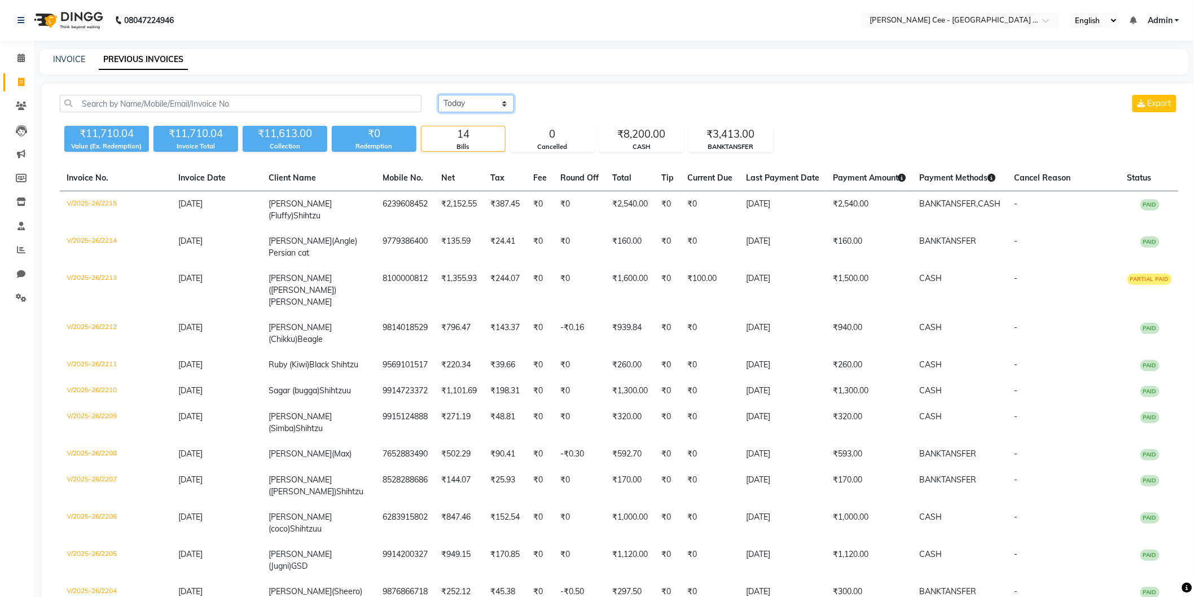
drag, startPoint x: 486, startPoint y: 102, endPoint x: 486, endPoint y: 111, distance: 9.0
click at [486, 102] on select "Today Yesterday Custom Range" at bounding box center [476, 103] width 76 height 17
select select "yesterday"
click at [438, 95] on select "Today Yesterday Custom Range" at bounding box center [476, 103] width 76 height 17
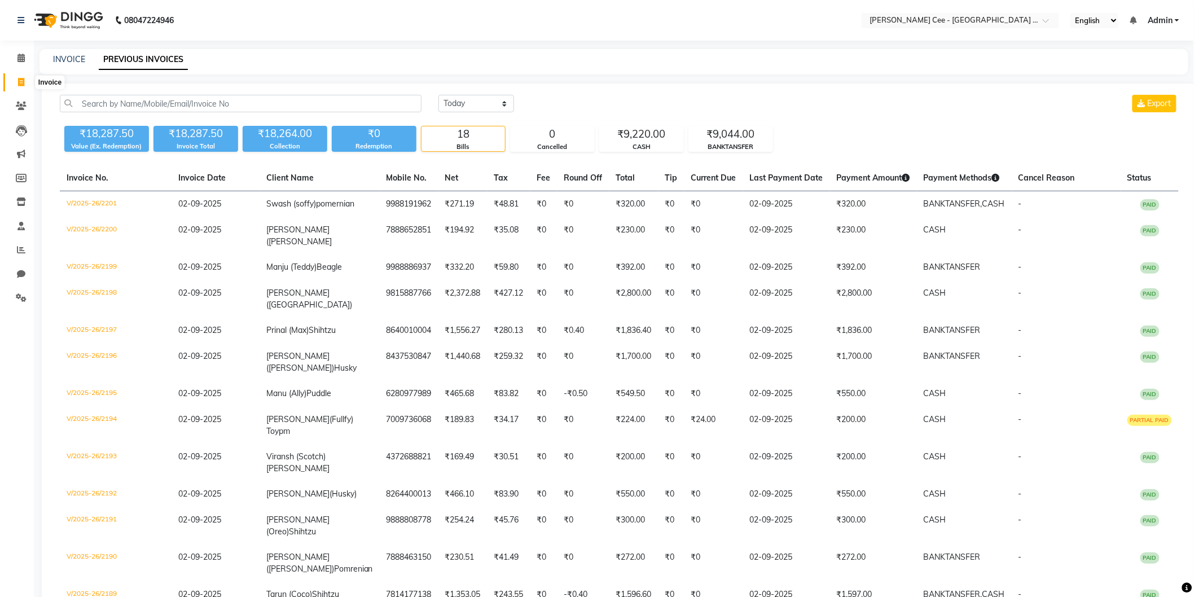
click at [18, 81] on icon at bounding box center [21, 82] width 6 height 8
select select "service"
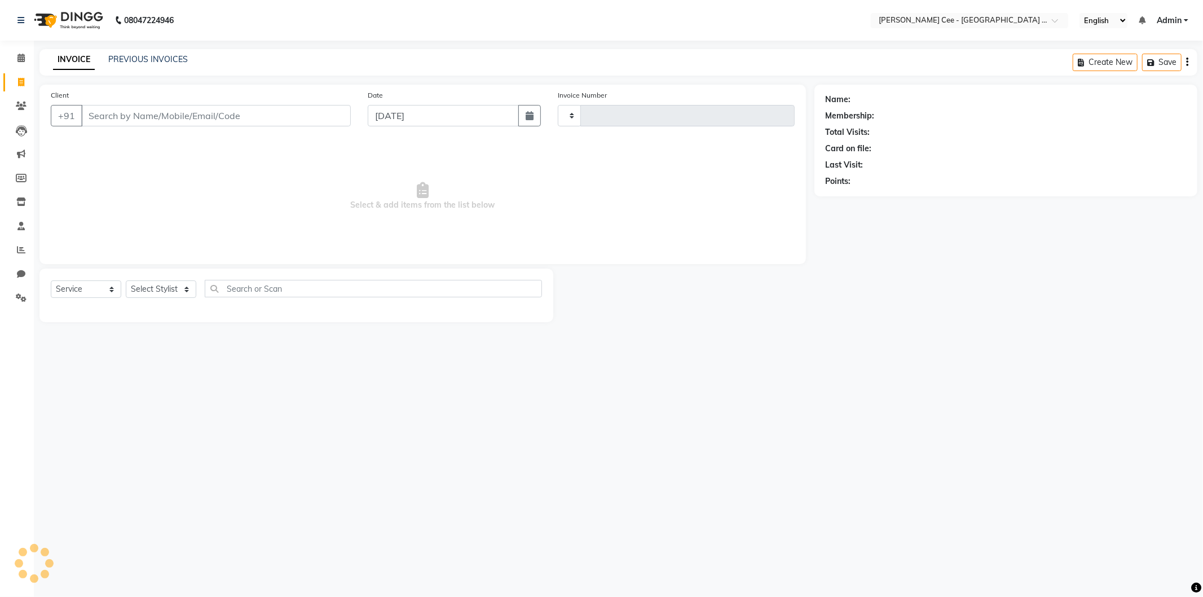
type input "2216"
select select "8239"
click at [168, 115] on input "Client" at bounding box center [216, 115] width 270 height 21
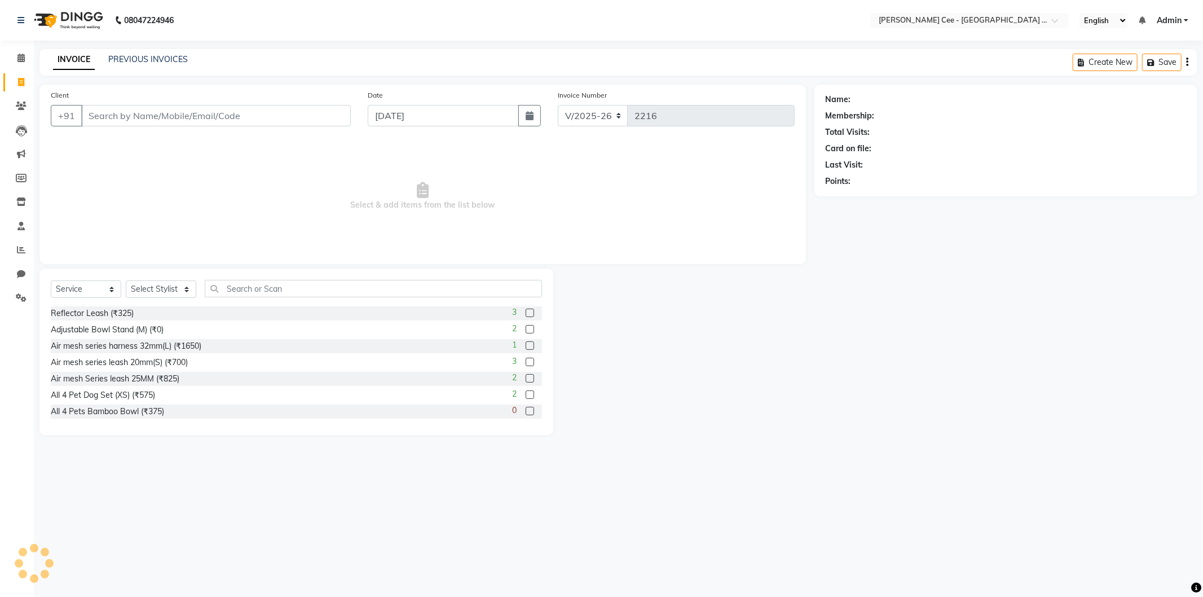
select select "product"
click at [174, 115] on input "Client" at bounding box center [216, 115] width 270 height 21
type input "v"
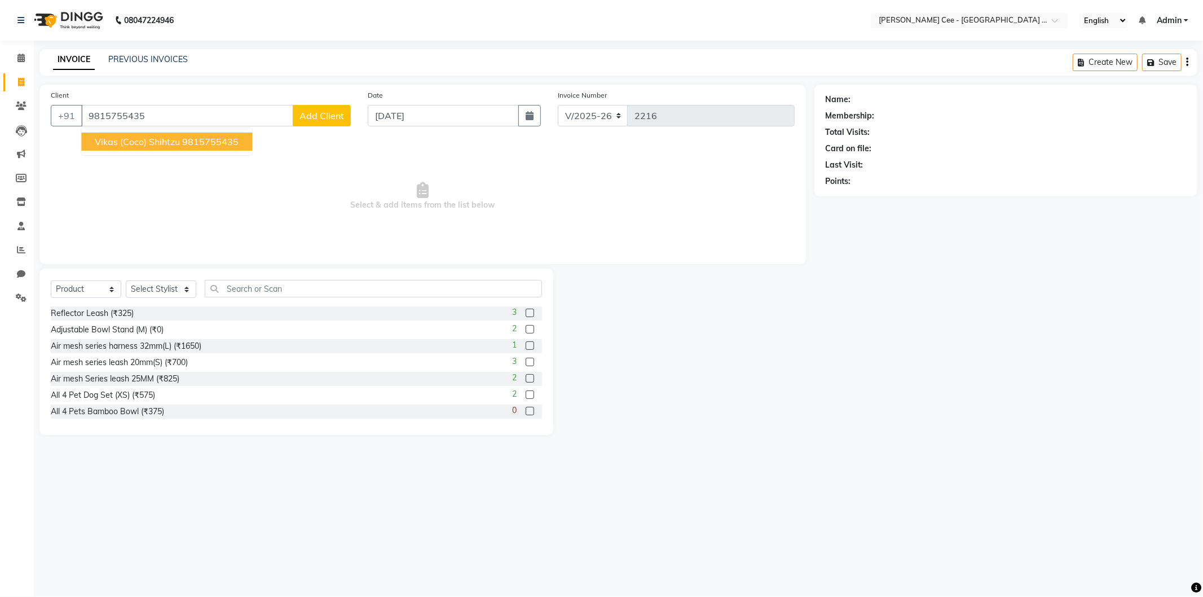
type input "9815755435"
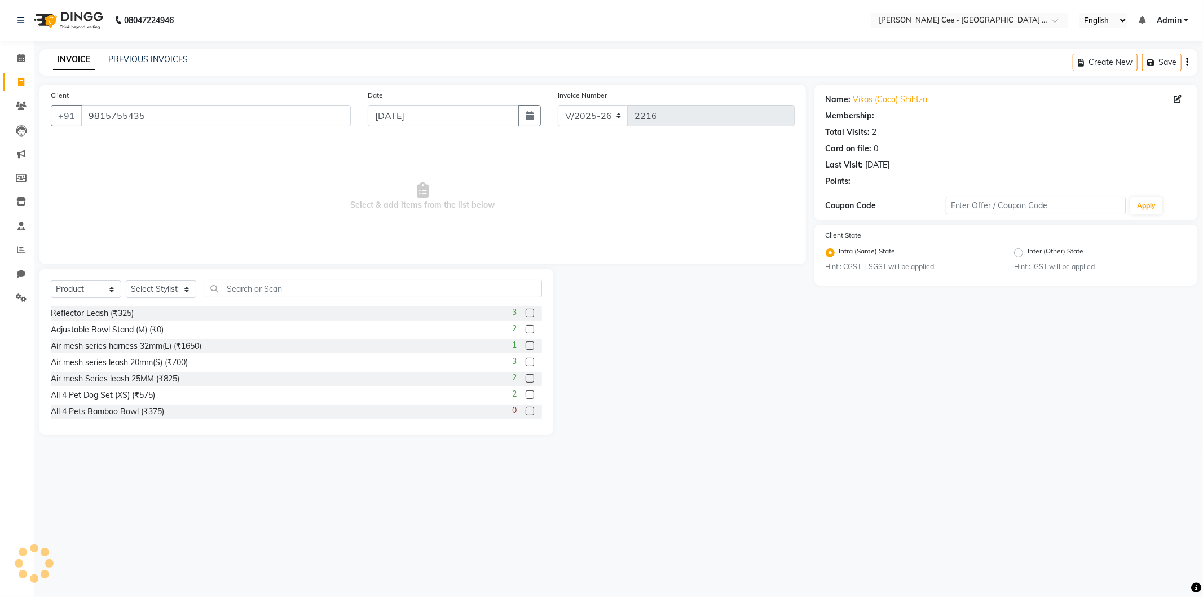
radio input "false"
radio input "true"
click at [155, 288] on select "Select Stylist Avinash [PERSON_NAME] [PERSON_NAME] [PERSON_NAME] Kajal Love [PE…" at bounding box center [161, 288] width 71 height 17
select select "80152"
click at [126, 281] on select "Select Stylist Avinash [PERSON_NAME] [PERSON_NAME] [PERSON_NAME] Kajal Love [PE…" at bounding box center [161, 288] width 71 height 17
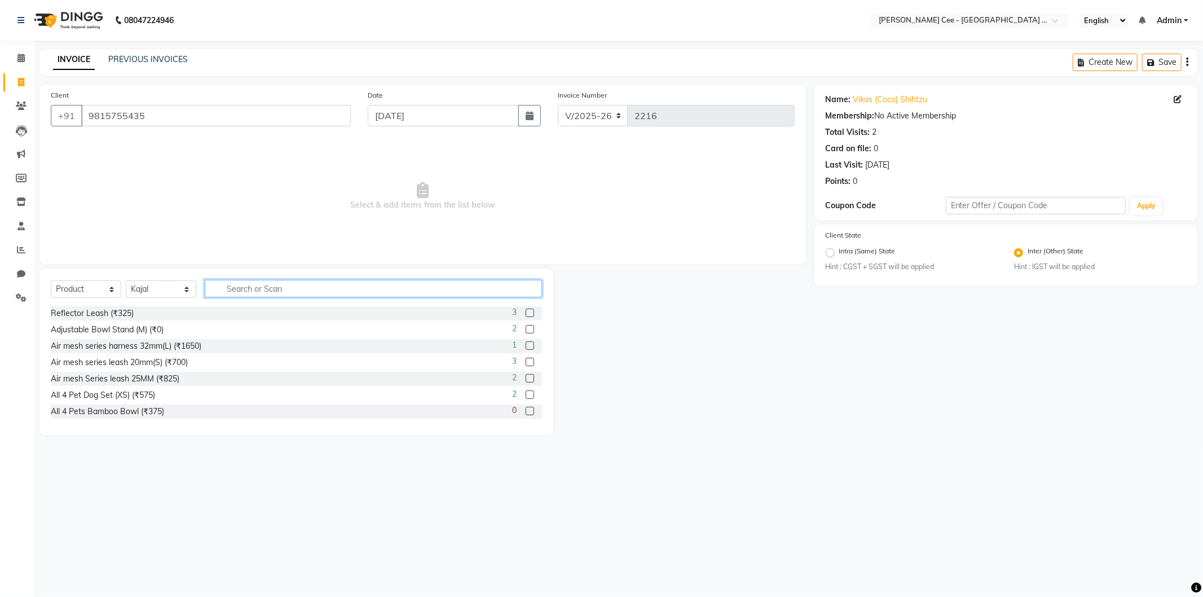
click at [244, 292] on input "text" at bounding box center [373, 288] width 337 height 17
type input "pedigree pro"
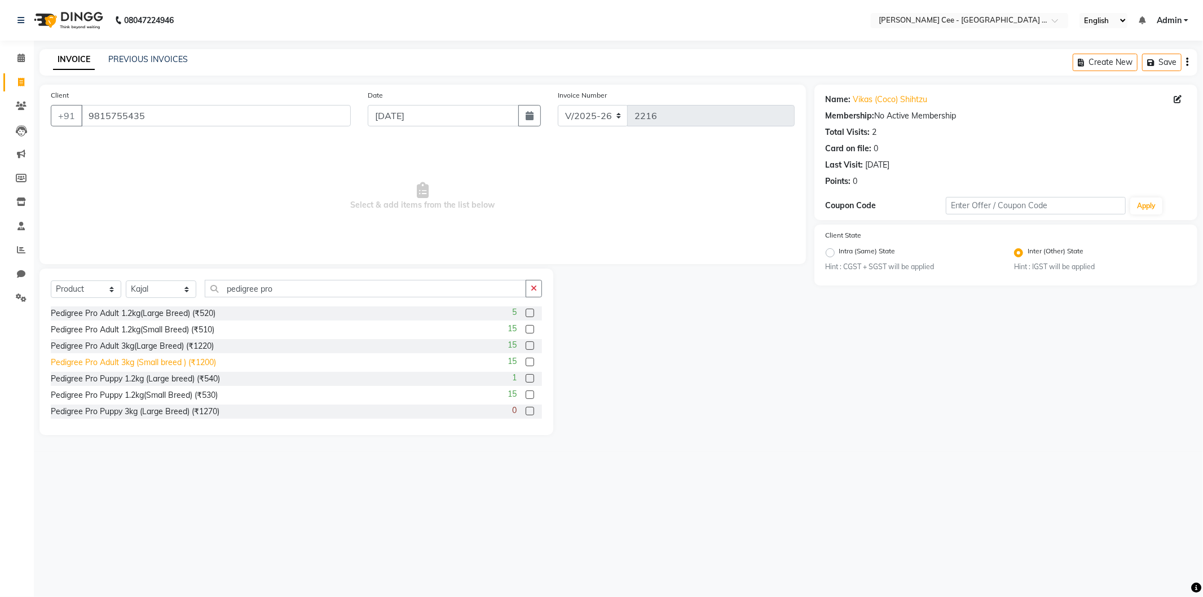
click at [189, 363] on div "Pedigree Pro Adult 3kg (Small breed ) (₹1200)" at bounding box center [133, 363] width 165 height 12
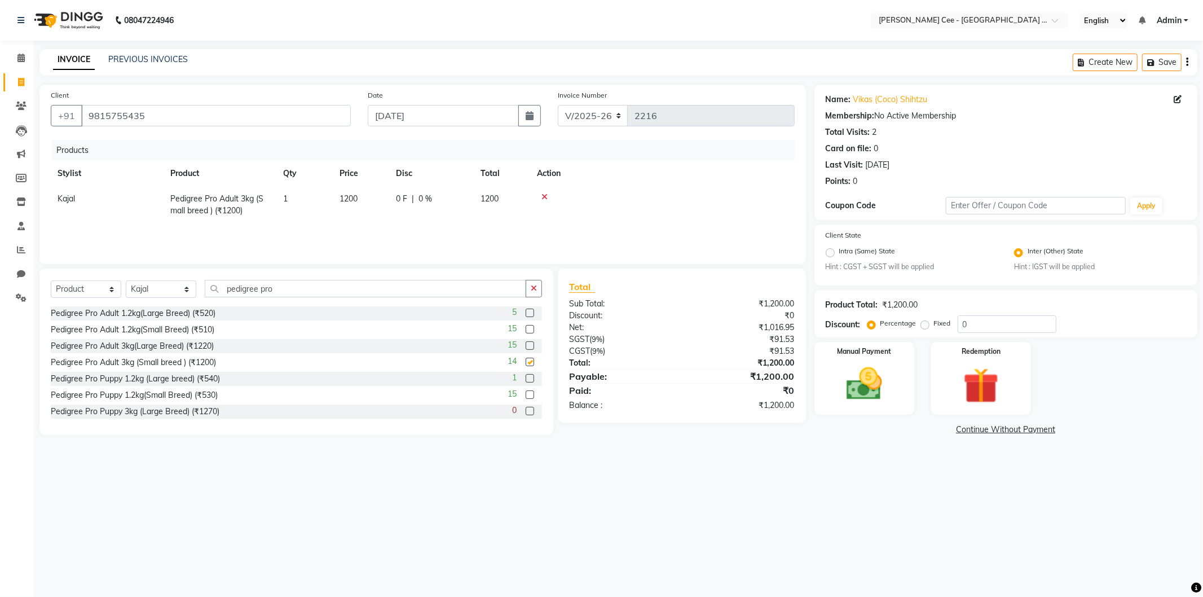
checkbox input "false"
drag, startPoint x: 274, startPoint y: 289, endPoint x: 193, endPoint y: 289, distance: 80.1
click at [193, 289] on div "Select Service Product Membership Package Voucher Prepaid Gift Card Select Styl…" at bounding box center [296, 293] width 491 height 27
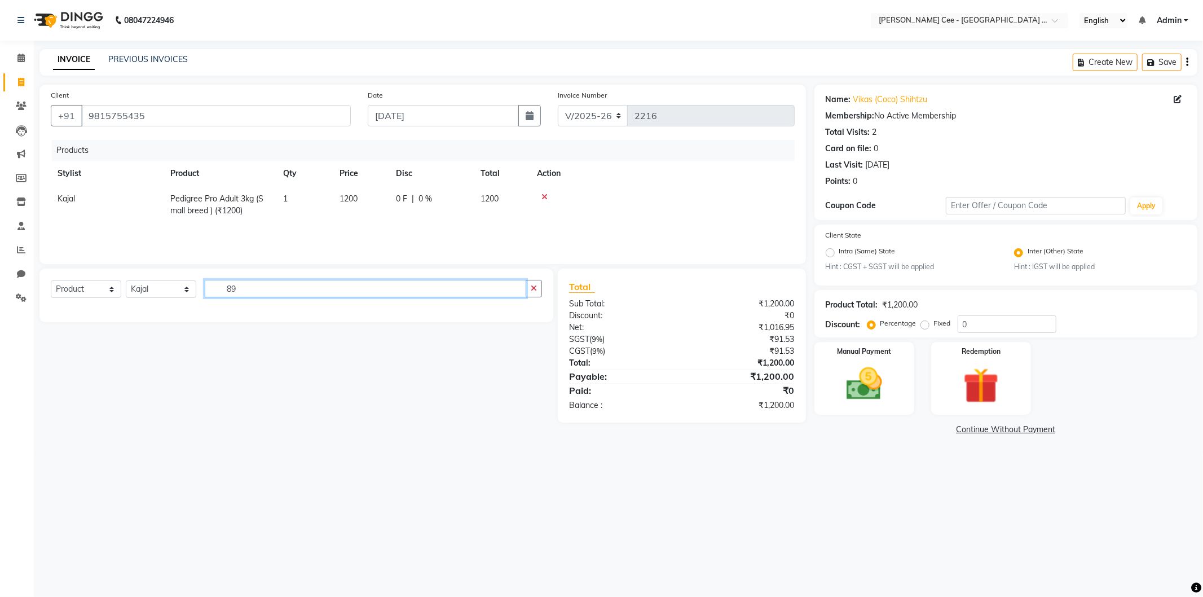
type input "8"
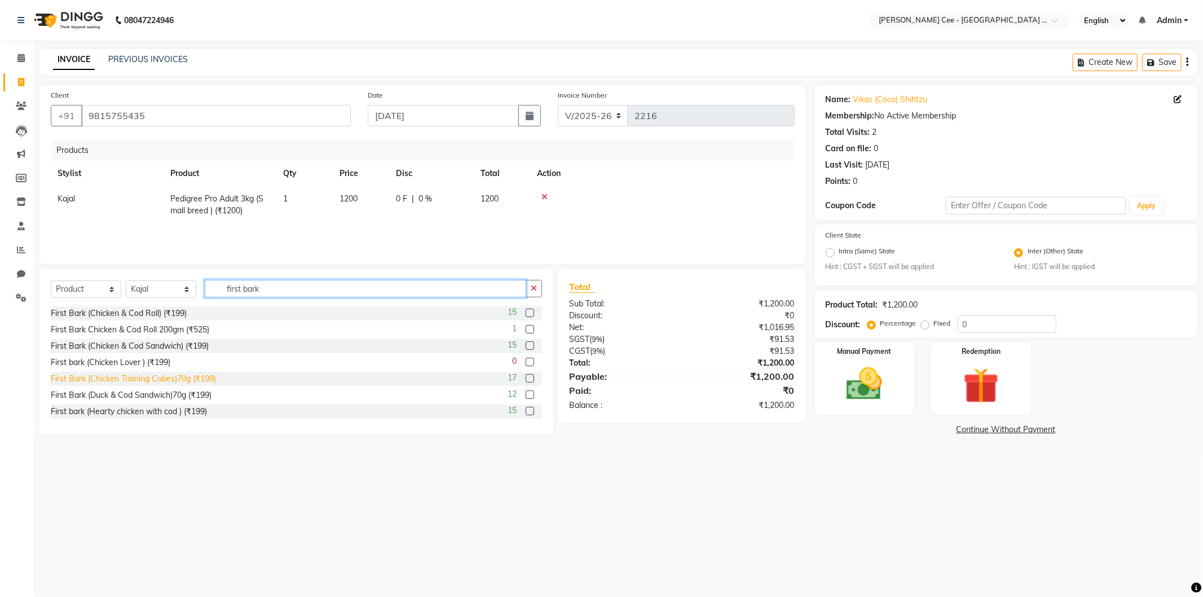
type input "first bark"
click at [164, 376] on div "First Bark (Chicken Training Cubes)70g (₹199)" at bounding box center [133, 379] width 165 height 12
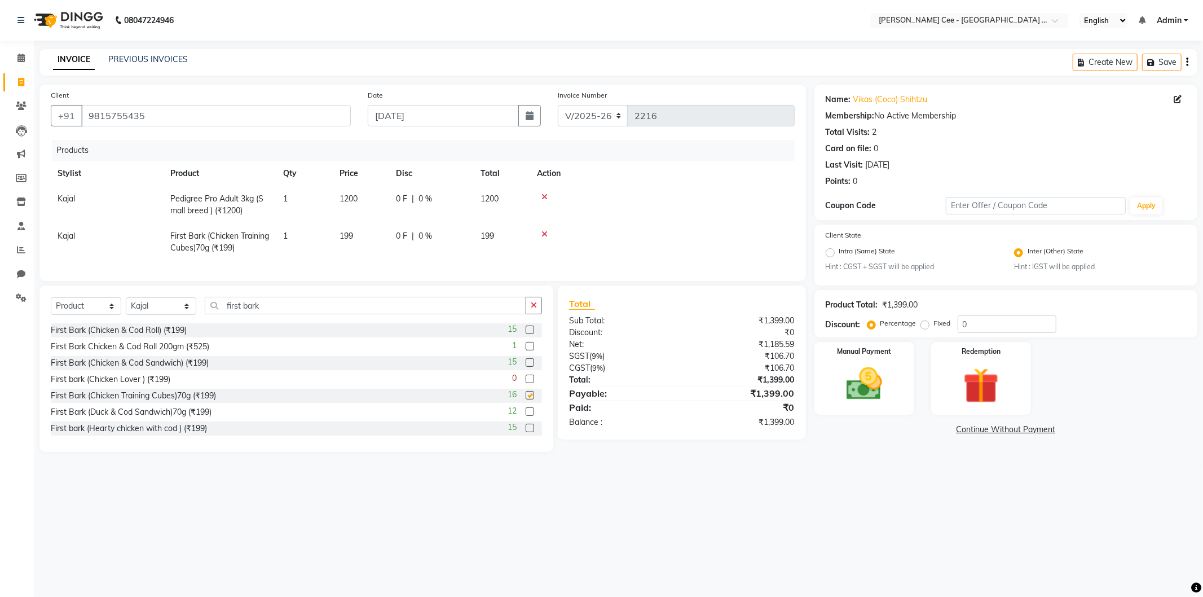
checkbox input "false"
click at [171, 315] on select "Select Stylist Avinash [PERSON_NAME] [PERSON_NAME] [PERSON_NAME] Kajal Love [PE…" at bounding box center [161, 305] width 71 height 17
select select "86349"
click at [126, 307] on select "Select Stylist Avinash [PERSON_NAME] [PERSON_NAME] [PERSON_NAME] Kajal Love [PE…" at bounding box center [161, 305] width 71 height 17
click at [246, 314] on input "first bark" at bounding box center [366, 305] width 322 height 17
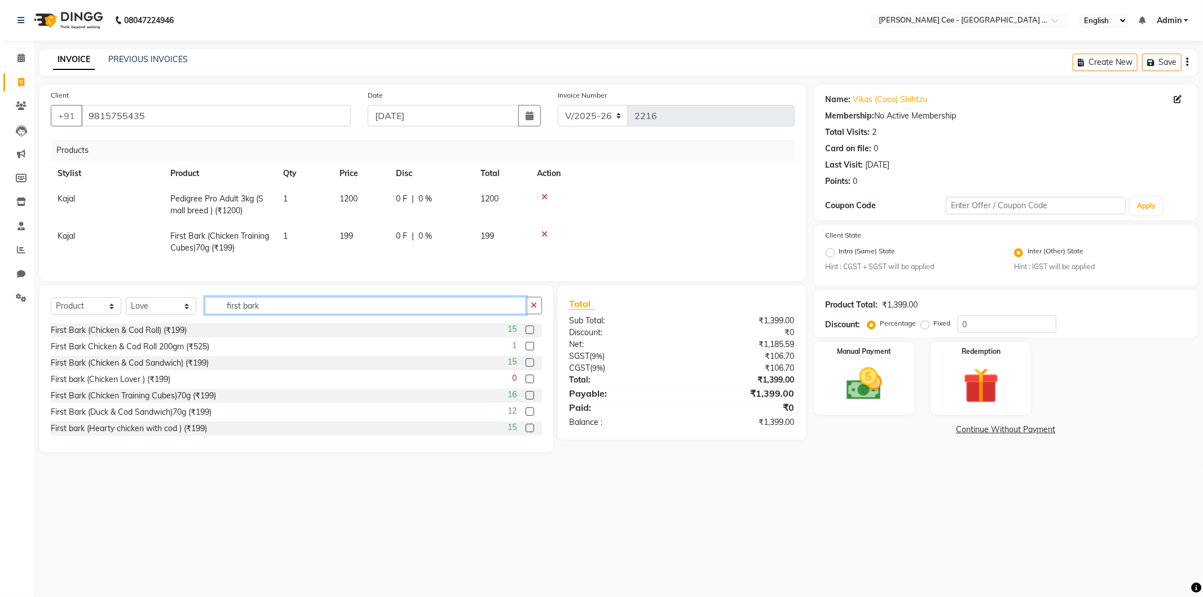
click at [246, 314] on input "first bark" at bounding box center [366, 305] width 322 height 17
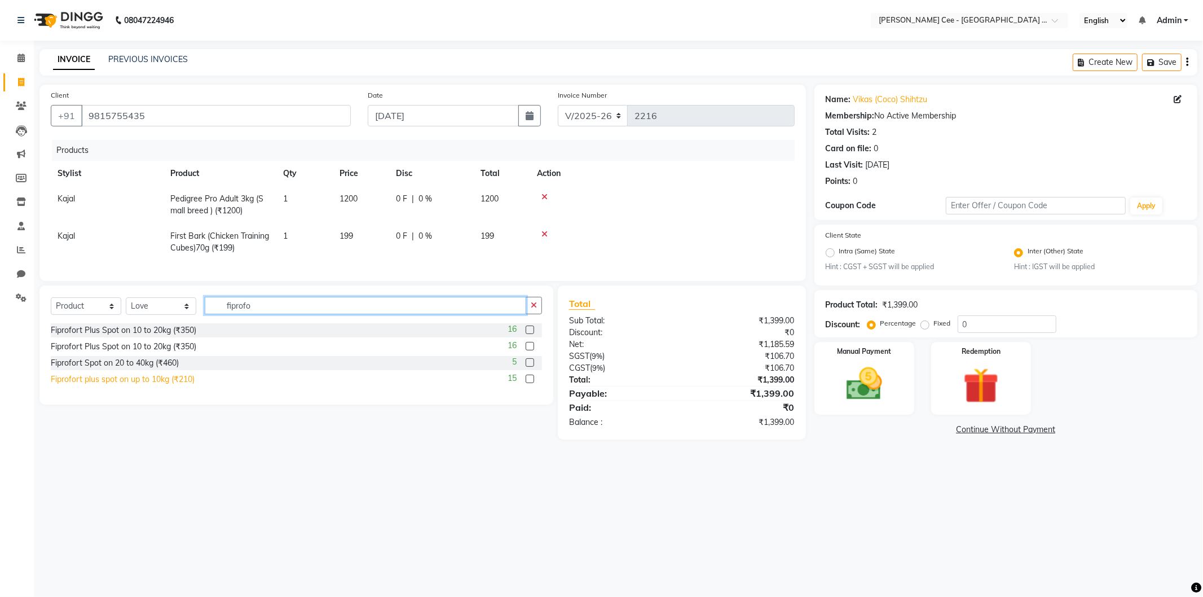
type input "fiprofo"
click at [141, 385] on div "Fiprofort plus spot on up to 10kg (₹210)" at bounding box center [123, 379] width 144 height 12
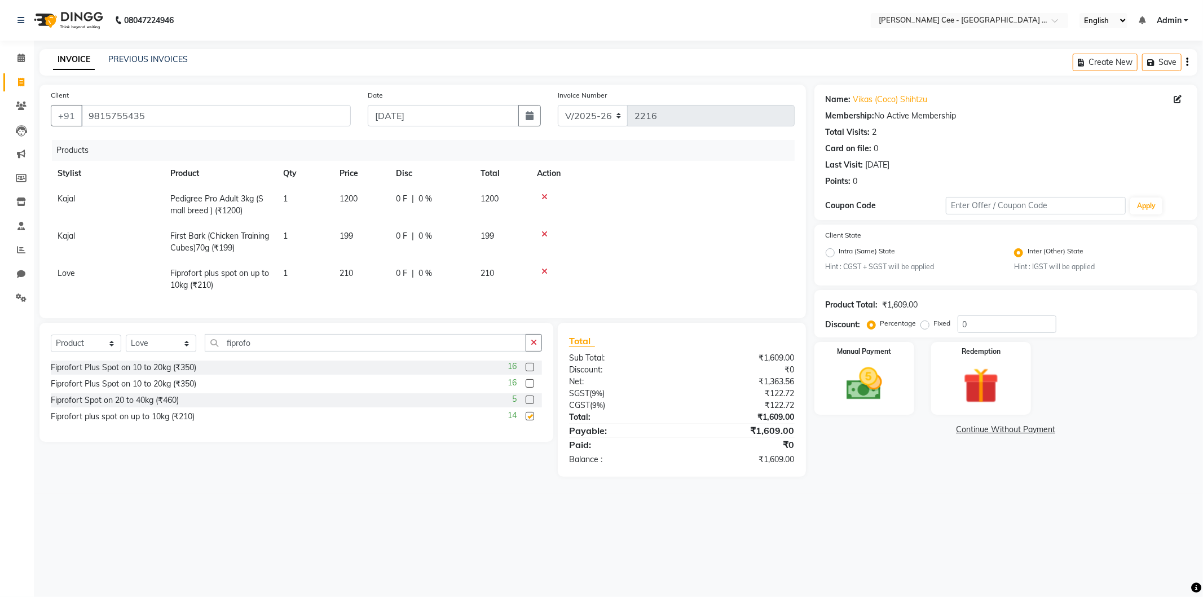
checkbox input "false"
click at [71, 273] on span "Love" at bounding box center [66, 273] width 17 height 10
select select "86349"
click at [72, 275] on select "Avinash Dr Kamalpreet Kaur Dr.Simran Guri Jashanpreet Singh Kajal Love Manpreet…" at bounding box center [107, 275] width 99 height 17
click at [961, 323] on input "0" at bounding box center [1007, 323] width 99 height 17
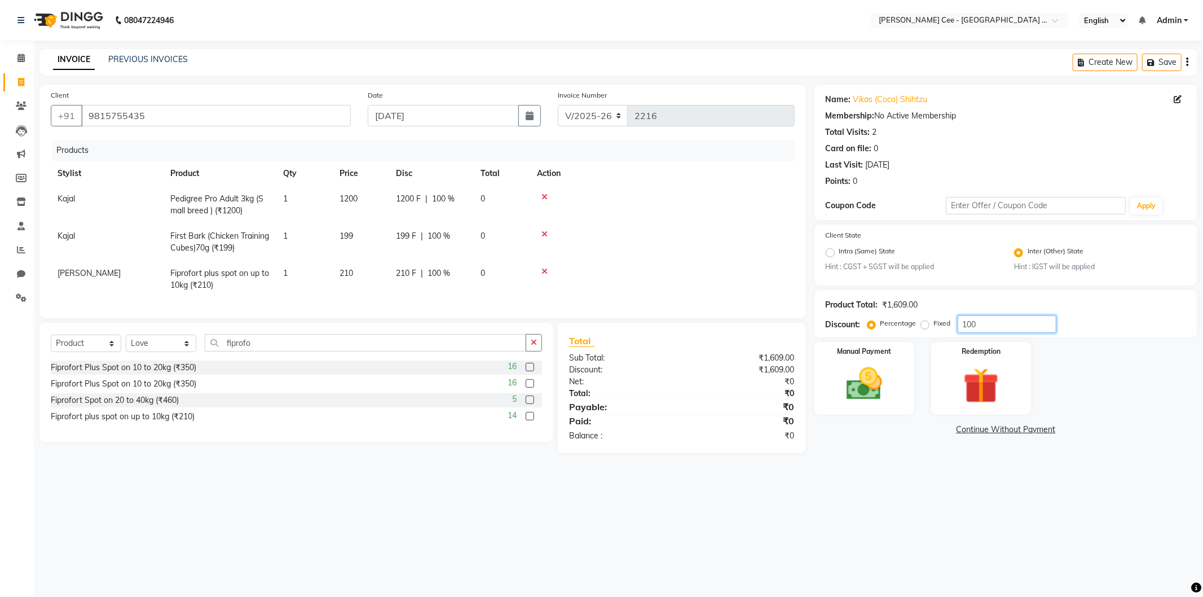
click at [973, 317] on input "100" at bounding box center [1007, 323] width 99 height 17
type input "20"
drag, startPoint x: 1118, startPoint y: 353, endPoint x: 940, endPoint y: 360, distance: 177.8
click at [1117, 354] on div "Manual Payment Redemption" at bounding box center [1006, 378] width 400 height 73
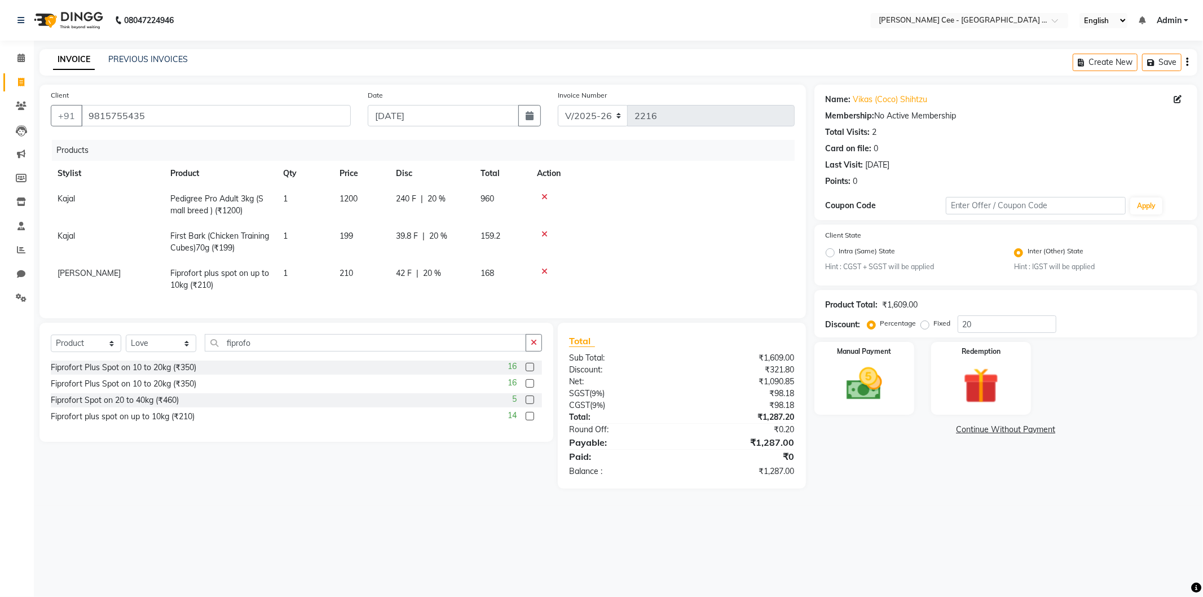
click at [430, 277] on span "20 %" at bounding box center [432, 273] width 18 height 12
select select "80155"
click at [454, 274] on input "20" at bounding box center [463, 275] width 34 height 17
type input "0"
click at [652, 277] on td at bounding box center [671, 277] width 245 height 32
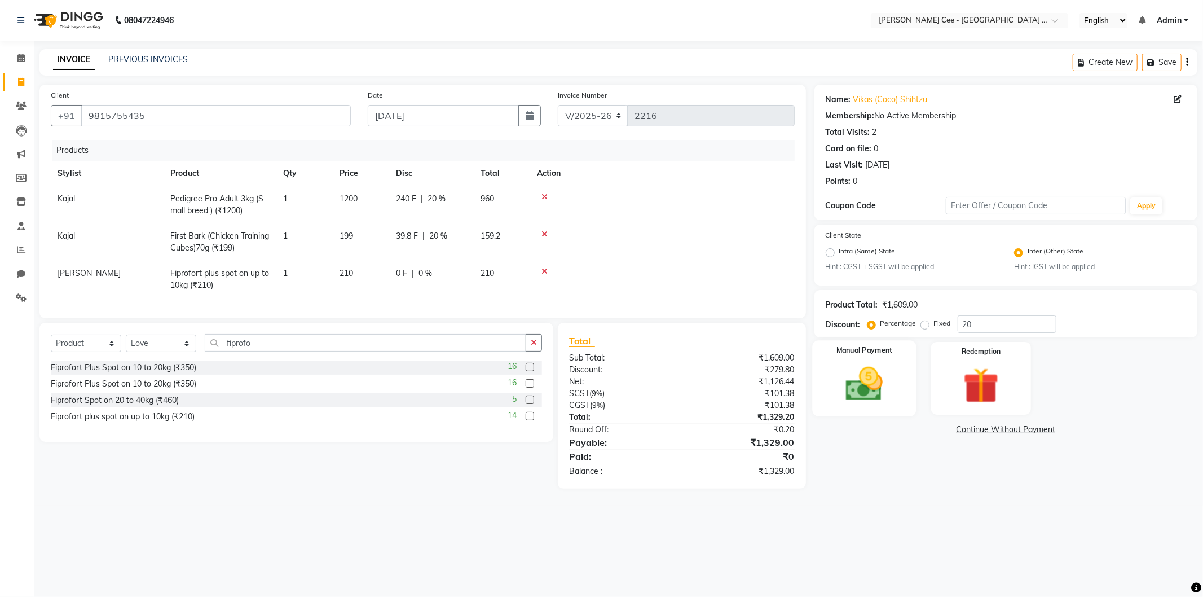
click at [889, 376] on img at bounding box center [864, 384] width 60 height 43
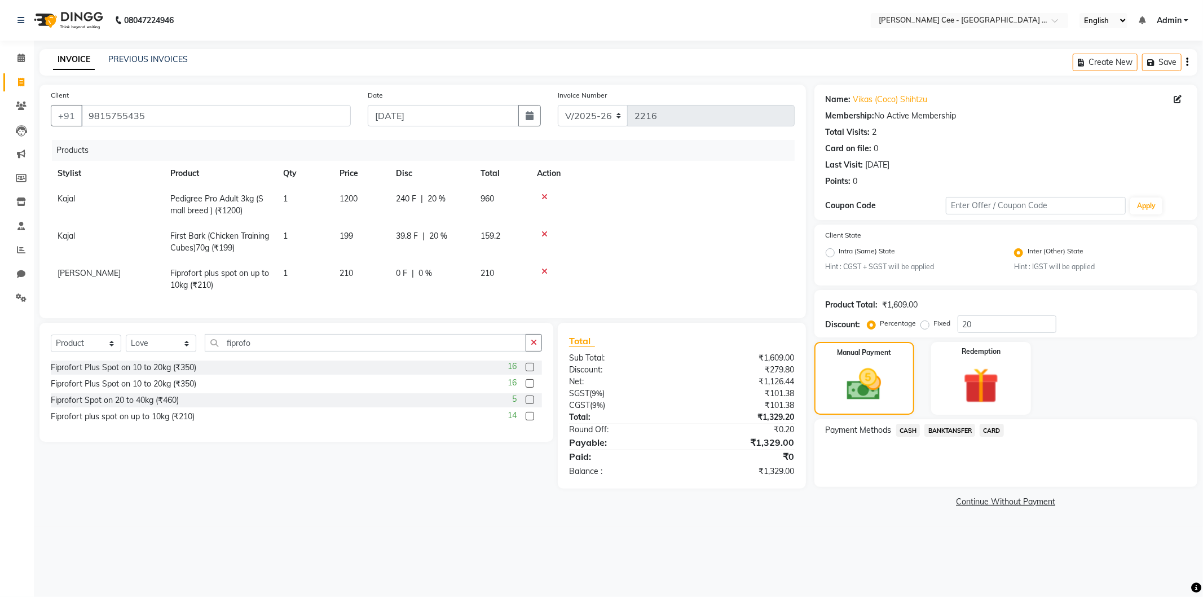
click at [907, 425] on span "CASH" at bounding box center [908, 430] width 24 height 13
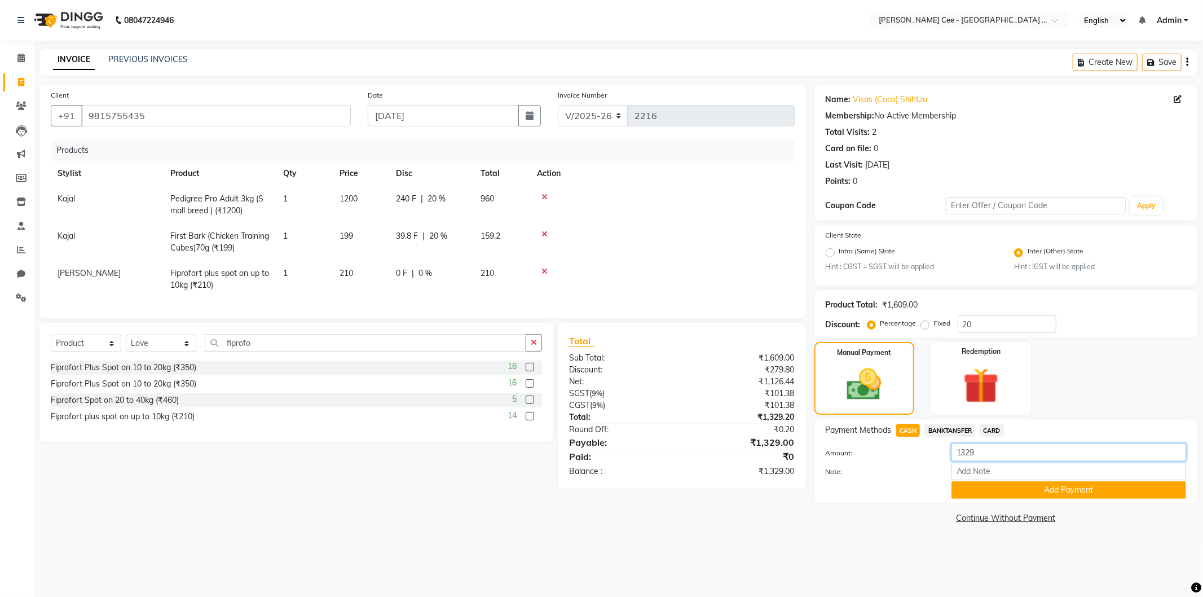
click at [996, 453] on input "1329" at bounding box center [1069, 451] width 235 height 17
type input "1330"
click at [1044, 487] on button "Add Payment" at bounding box center [1069, 489] width 235 height 17
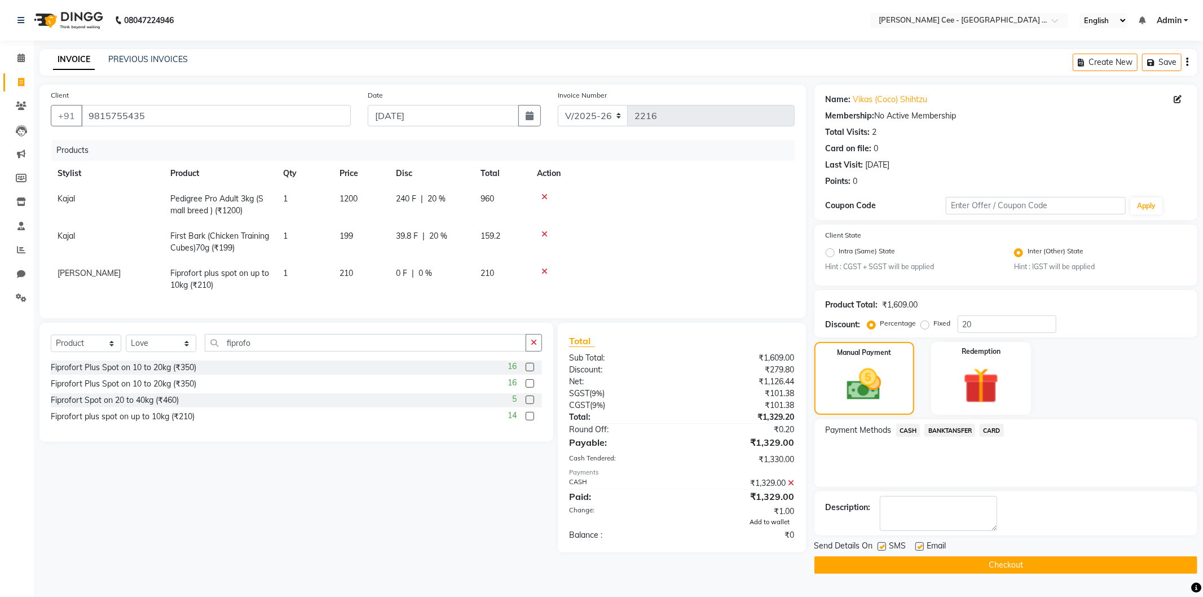
click at [768, 526] on span "Add to wallet" at bounding box center [770, 522] width 40 height 8
click at [993, 562] on button "Checkout" at bounding box center [1006, 564] width 383 height 17
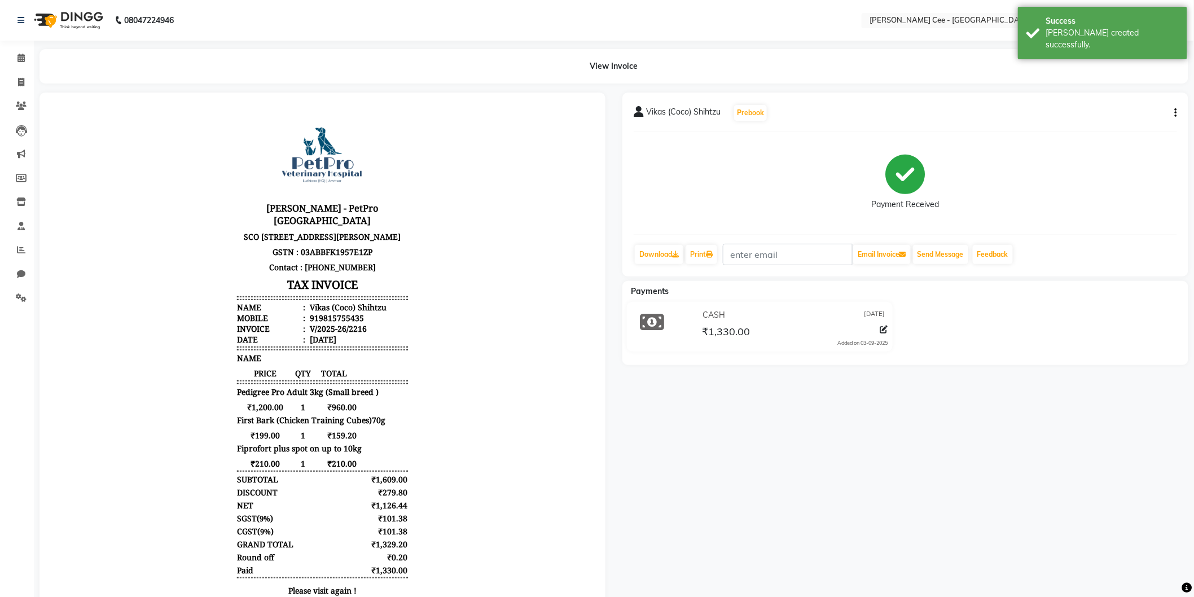
click at [680, 269] on div "Vikas (Coco) Shihtzu Prebook Payment Received Download Print Email Invoice Send…" at bounding box center [905, 185] width 566 height 184
click at [707, 251] on link "Print" at bounding box center [701, 254] width 32 height 19
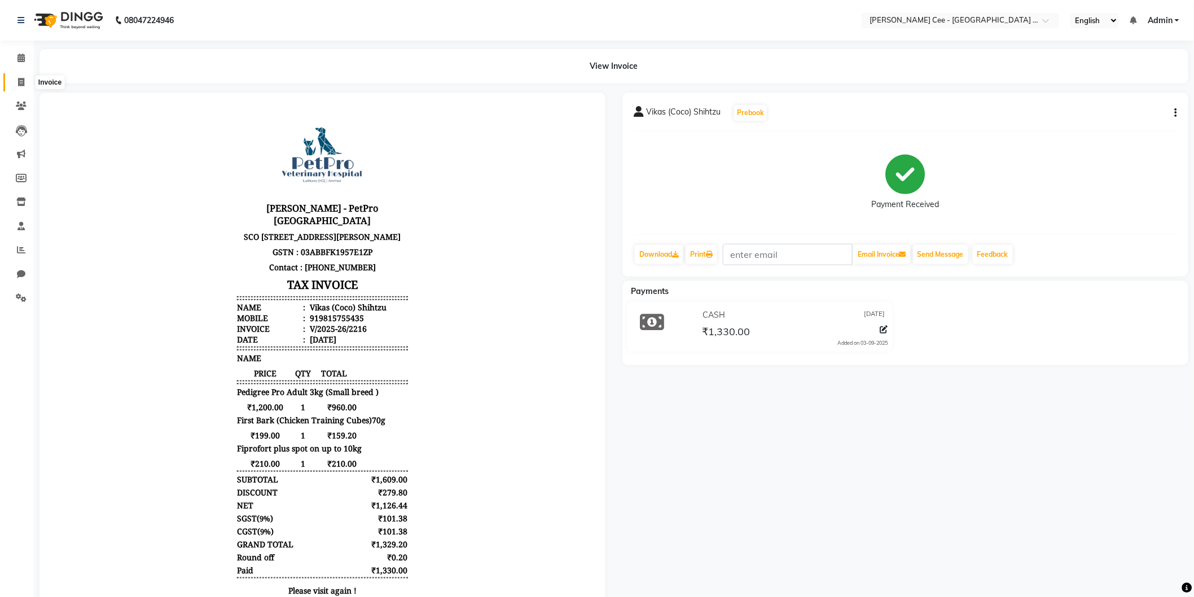
click at [20, 82] on icon at bounding box center [21, 82] width 6 height 8
select select "service"
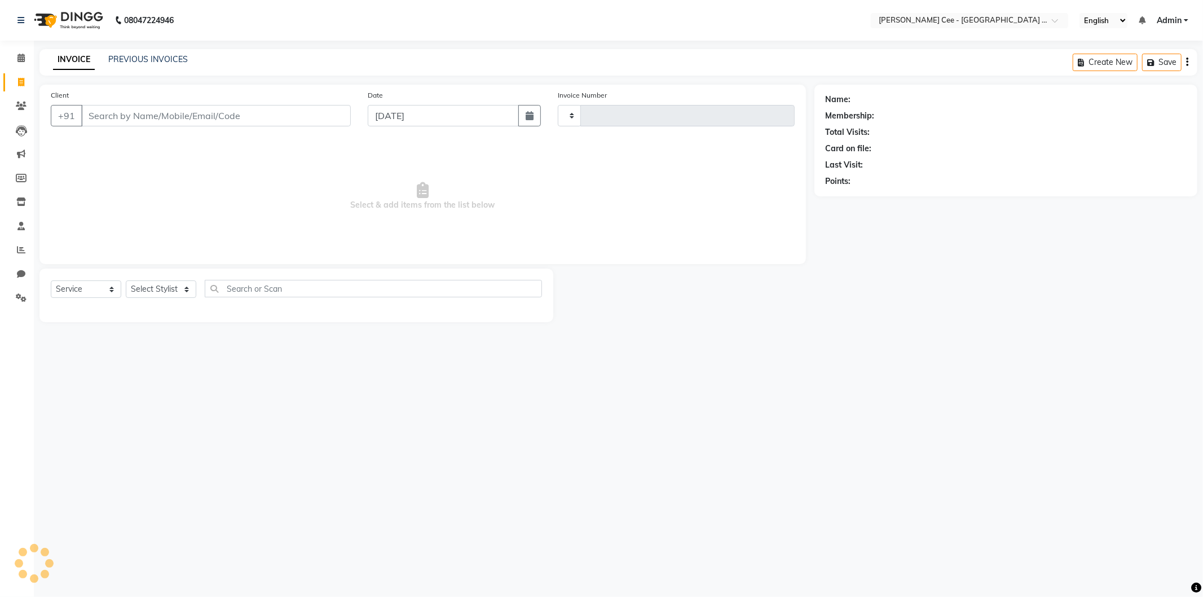
type input "2218"
select select "8239"
click at [157, 59] on link "PREVIOUS INVOICES" at bounding box center [148, 59] width 80 height 10
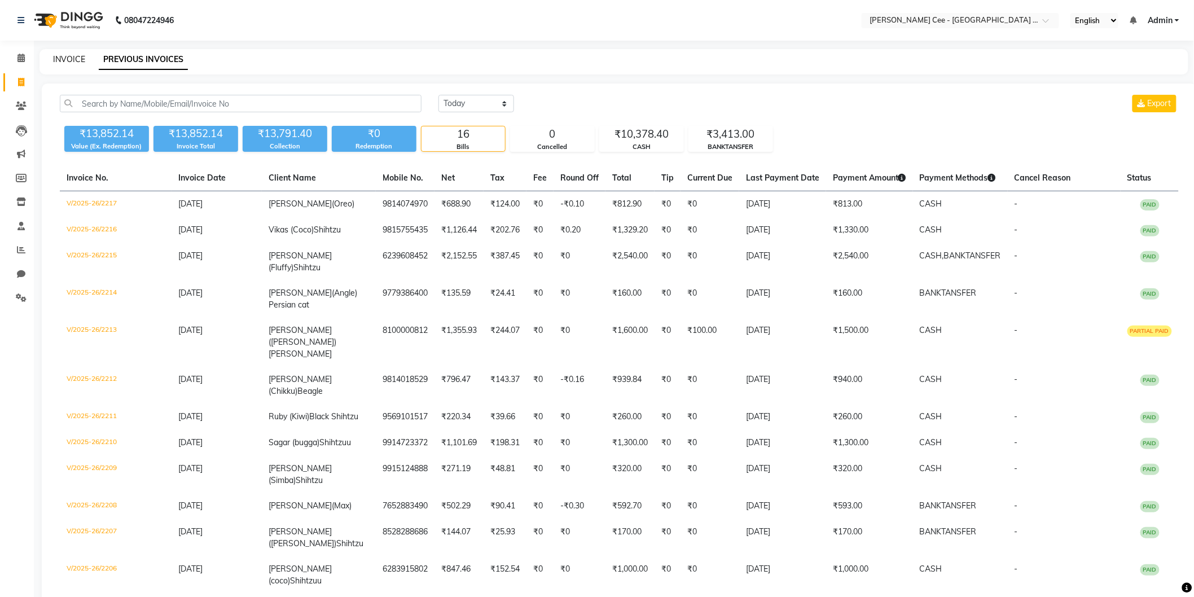
click at [74, 55] on link "INVOICE" at bounding box center [69, 59] width 32 height 10
select select "service"
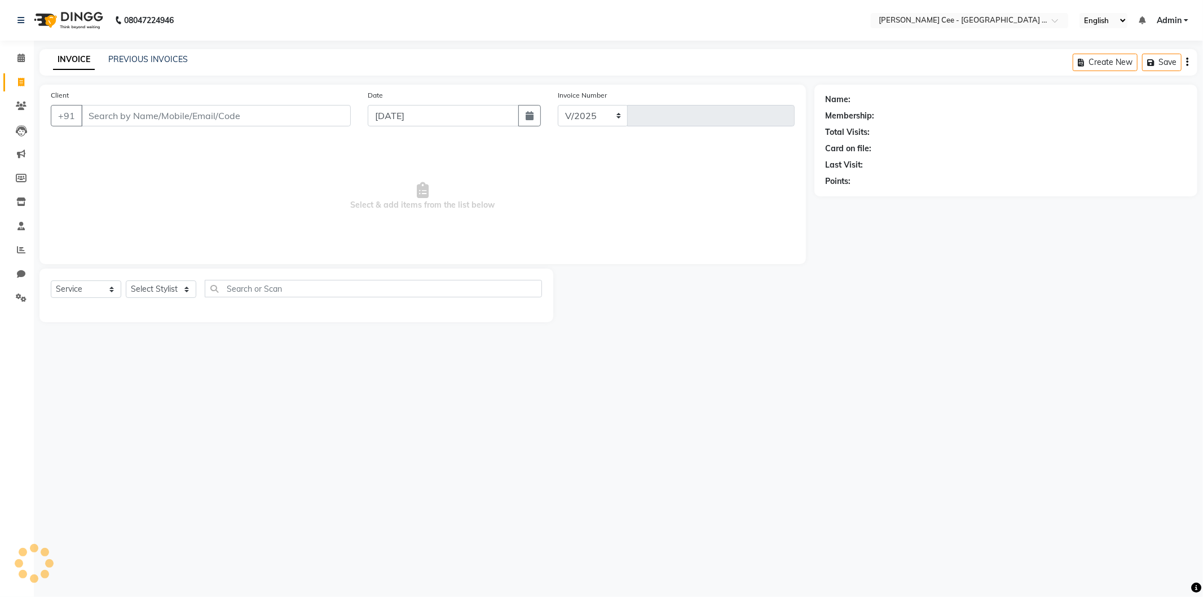
select select "8239"
type input "2218"
click at [146, 113] on input "Client" at bounding box center [216, 115] width 270 height 21
select select "product"
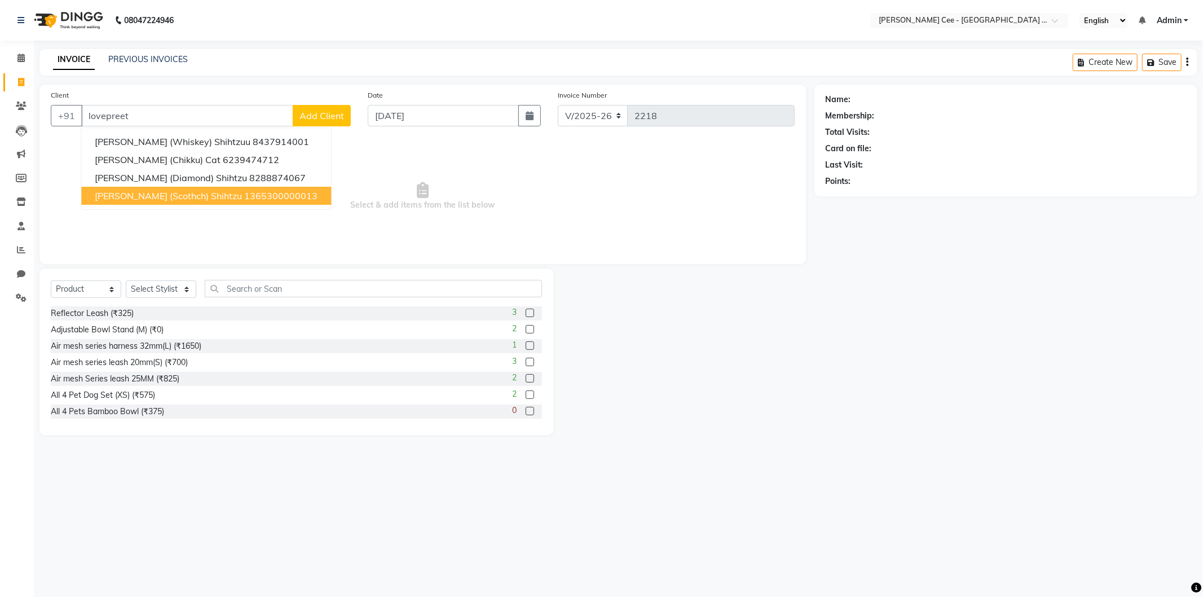
click at [230, 194] on span "Lovepreet Singh (Scothch) Shihtzu" at bounding box center [168, 195] width 147 height 11
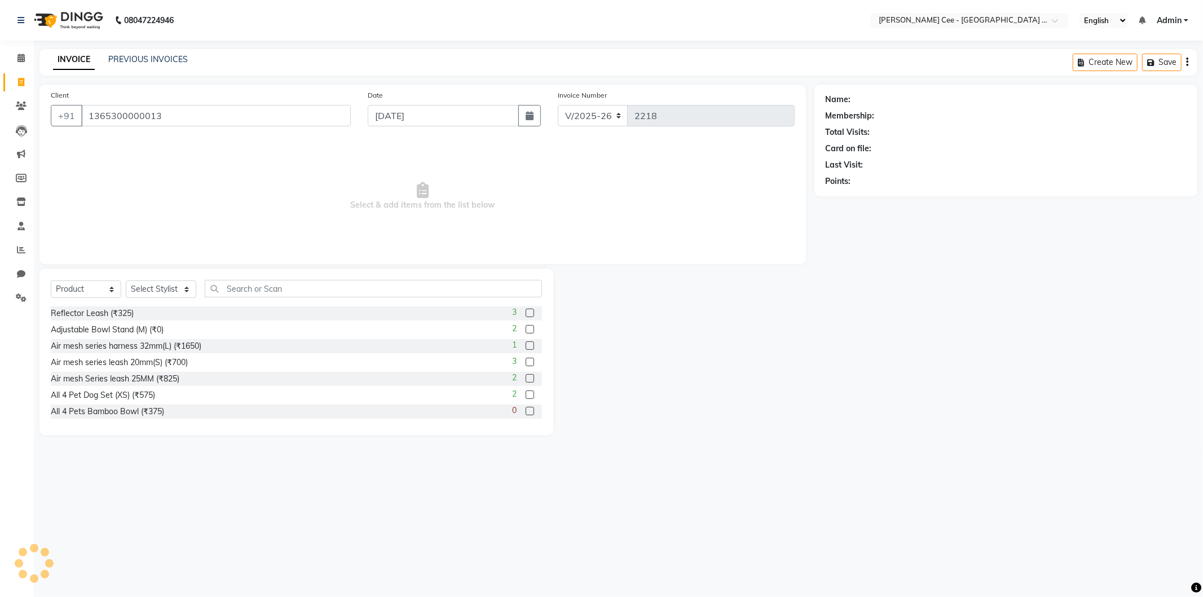
type input "1365300000013"
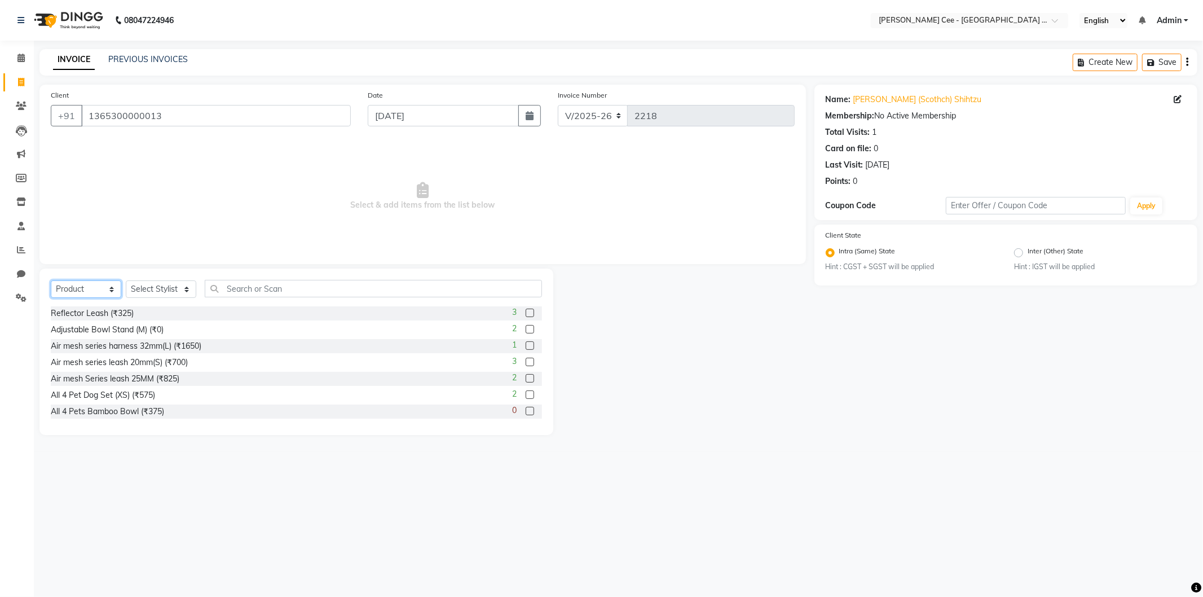
click at [104, 287] on select "Select Service Product Membership Package Voucher Prepaid Gift Card" at bounding box center [86, 288] width 71 height 17
click at [153, 290] on select "Select Stylist Avinash [PERSON_NAME] [PERSON_NAME] [PERSON_NAME] Kajal Love [PE…" at bounding box center [161, 288] width 71 height 17
click at [126, 281] on select "Select Stylist Avinash [PERSON_NAME] [PERSON_NAME] [PERSON_NAME] Kajal Love [PE…" at bounding box center [161, 288] width 71 height 17
click at [149, 289] on select "Select Stylist Avinash [PERSON_NAME] [PERSON_NAME] [PERSON_NAME] Kajal Love [PE…" at bounding box center [161, 288] width 71 height 17
select select "80158"
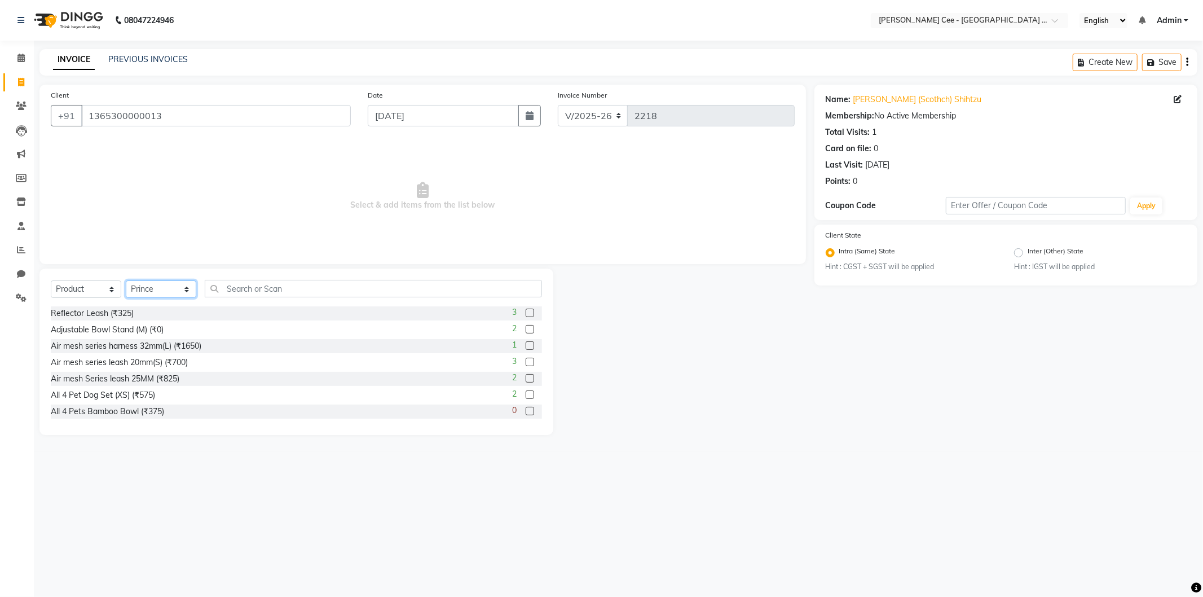
click at [126, 281] on select "Select Stylist Avinash [PERSON_NAME] [PERSON_NAME] [PERSON_NAME] Kajal Love [PE…" at bounding box center [161, 288] width 71 height 17
click at [82, 298] on select "Select Service Product Membership Package Voucher Prepaid Gift Card" at bounding box center [86, 288] width 71 height 17
select select "service"
click at [51, 281] on select "Select Service Product Membership Package Voucher Prepaid Gift Card" at bounding box center [86, 288] width 71 height 17
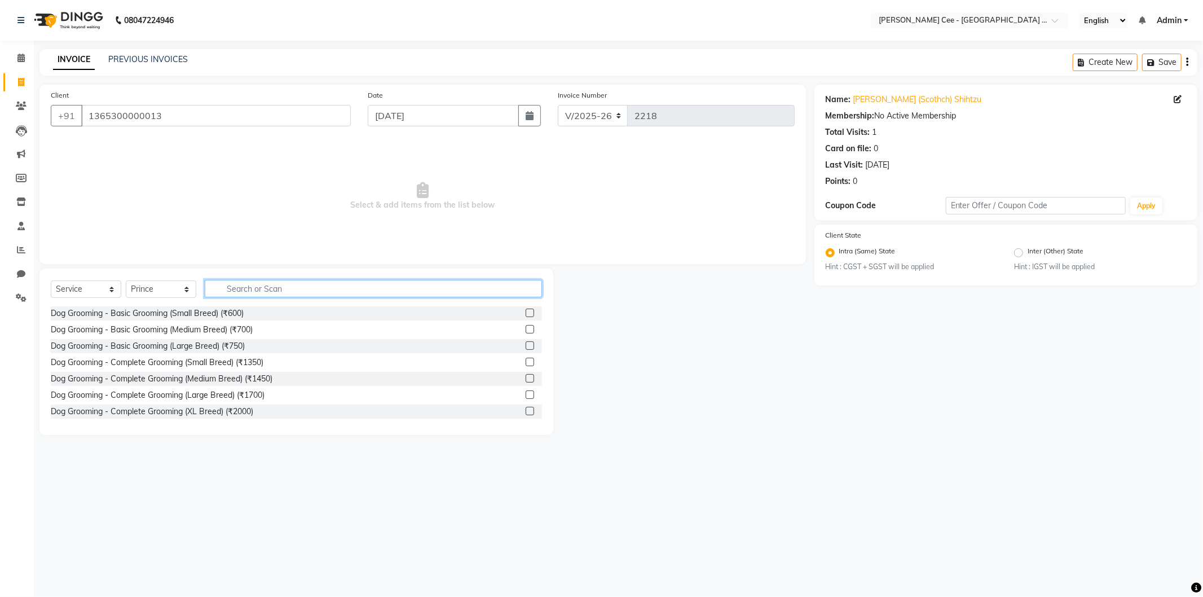
click at [254, 287] on input "text" at bounding box center [373, 288] width 337 height 17
type input "bath"
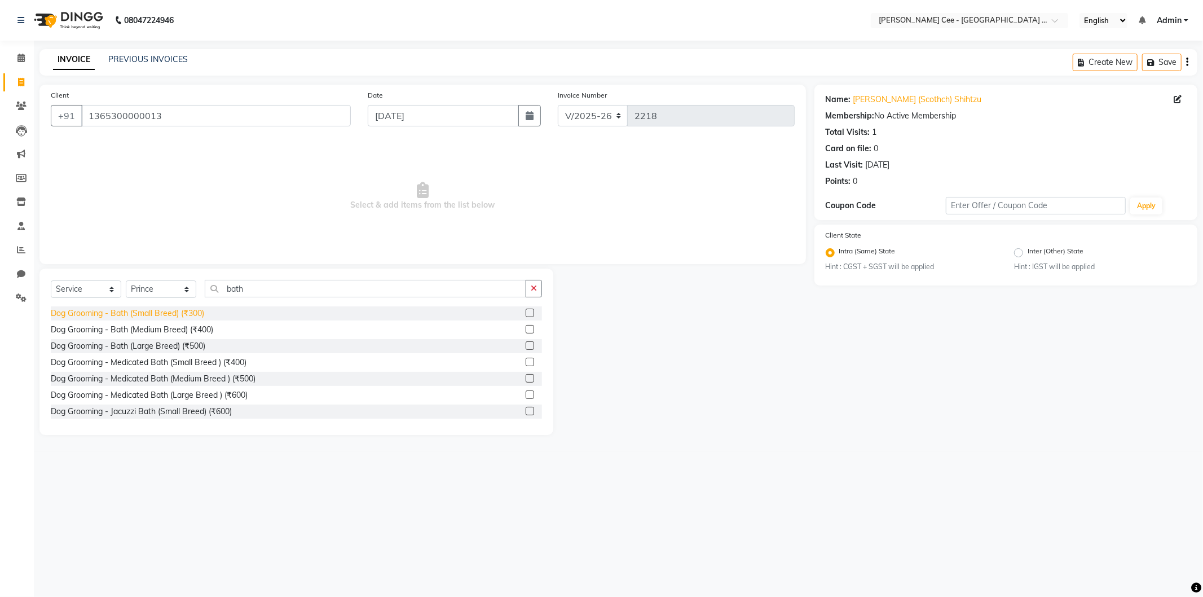
click at [174, 308] on div "Dog Grooming - Bath (Small Breed) (₹300)" at bounding box center [127, 313] width 153 height 12
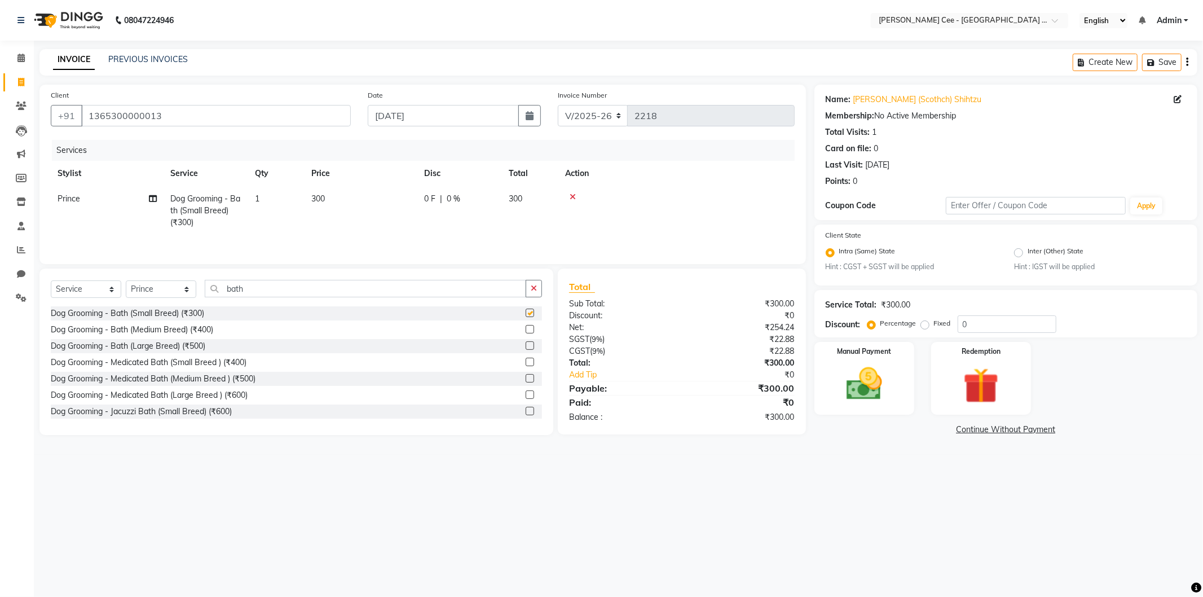
checkbox input "false"
click at [244, 294] on input "bath" at bounding box center [366, 288] width 322 height 17
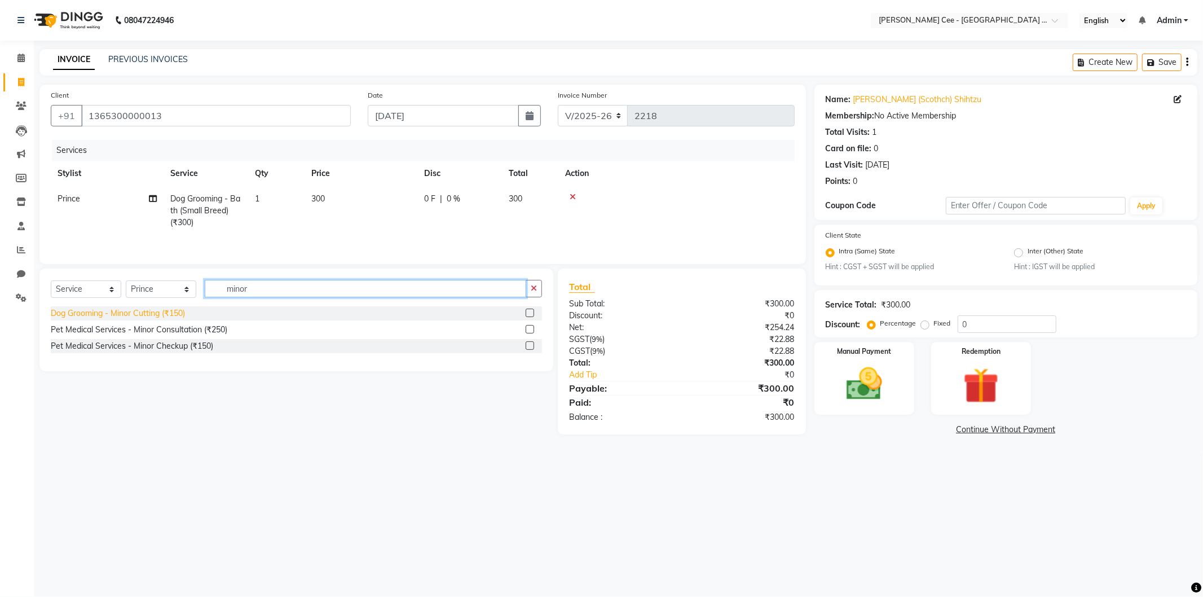
type input "minor"
click at [170, 314] on div "Dog Grooming - Minor Cutting (₹150)" at bounding box center [118, 313] width 134 height 12
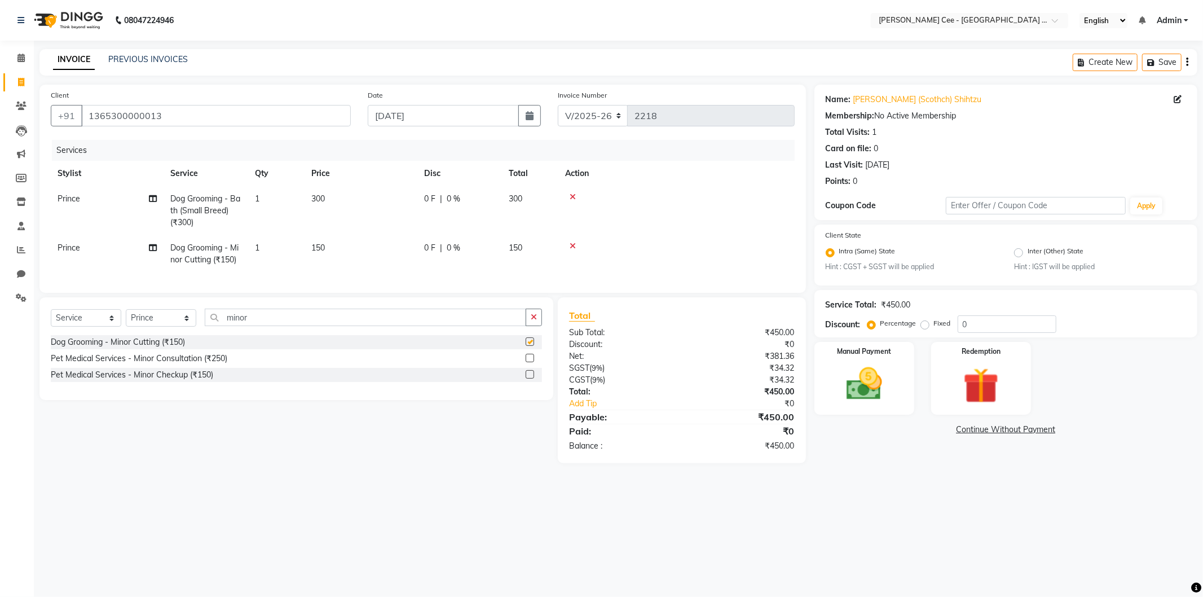
checkbox input "false"
click at [536, 321] on icon "button" at bounding box center [534, 317] width 6 height 8
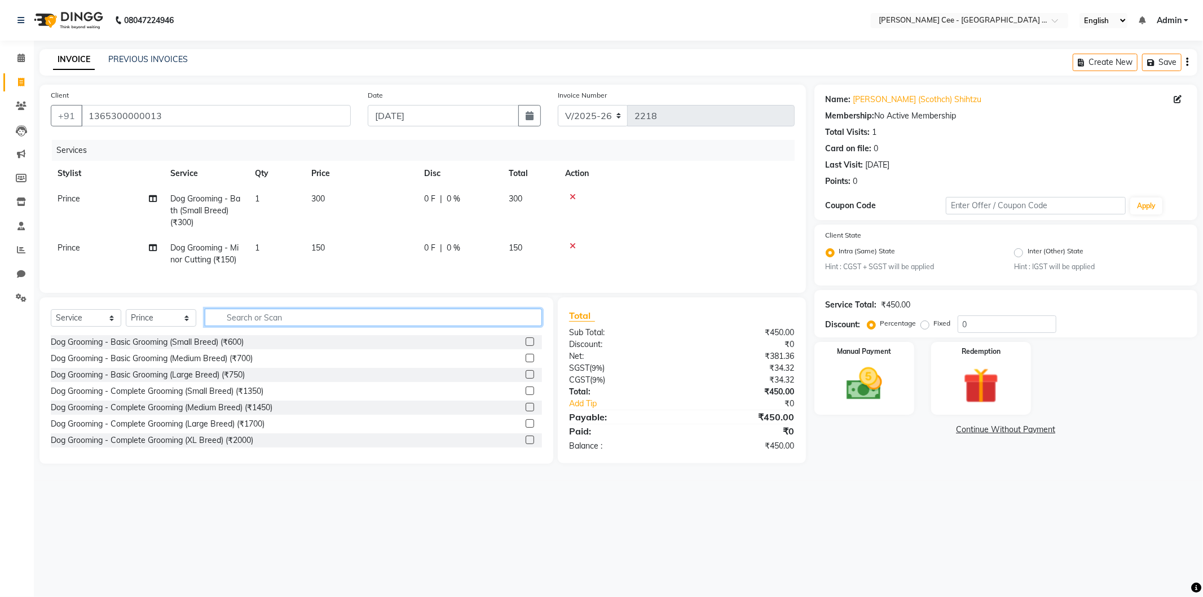
click at [519, 322] on input "text" at bounding box center [373, 317] width 337 height 17
drag, startPoint x: 172, startPoint y: 324, endPoint x: 173, endPoint y: 336, distance: 11.9
click at [172, 324] on select "Select Stylist Avinash [PERSON_NAME] [PERSON_NAME] [PERSON_NAME] Kajal Love [PE…" at bounding box center [161, 317] width 71 height 17
select select "80155"
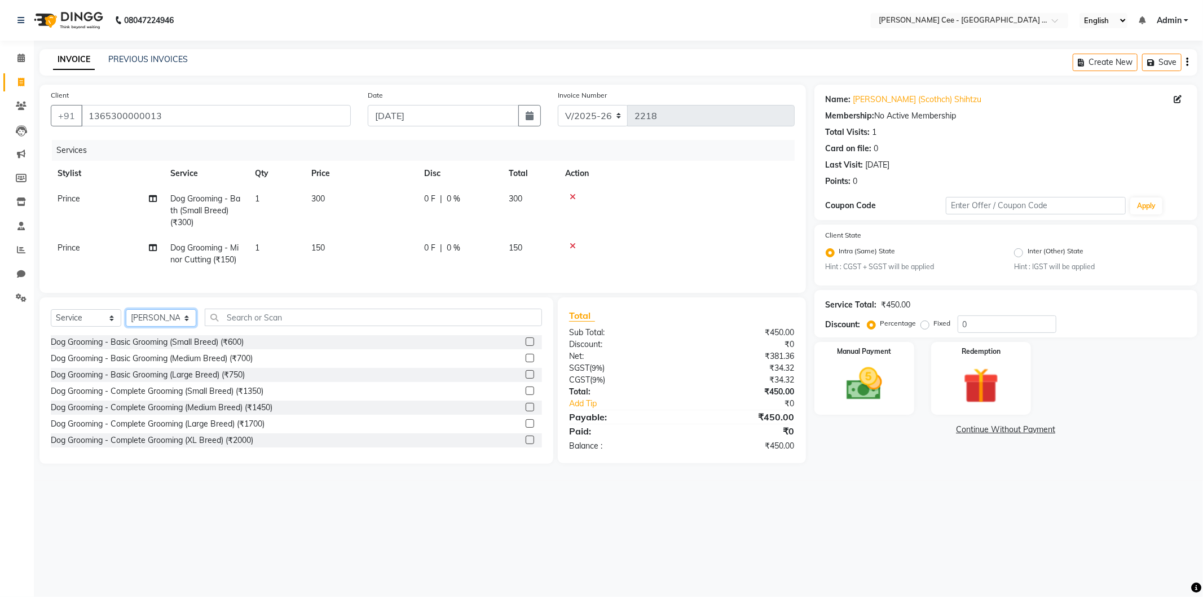
click at [126, 319] on select "Select Stylist Avinash [PERSON_NAME] [PERSON_NAME] [PERSON_NAME] Kajal Love [PE…" at bounding box center [161, 317] width 71 height 17
click at [95, 327] on select "Select Service Product Membership Package Voucher Prepaid Gift Card" at bounding box center [86, 317] width 71 height 17
select select "product"
click at [51, 319] on select "Select Service Product Membership Package Voucher Prepaid Gift Card" at bounding box center [86, 317] width 71 height 17
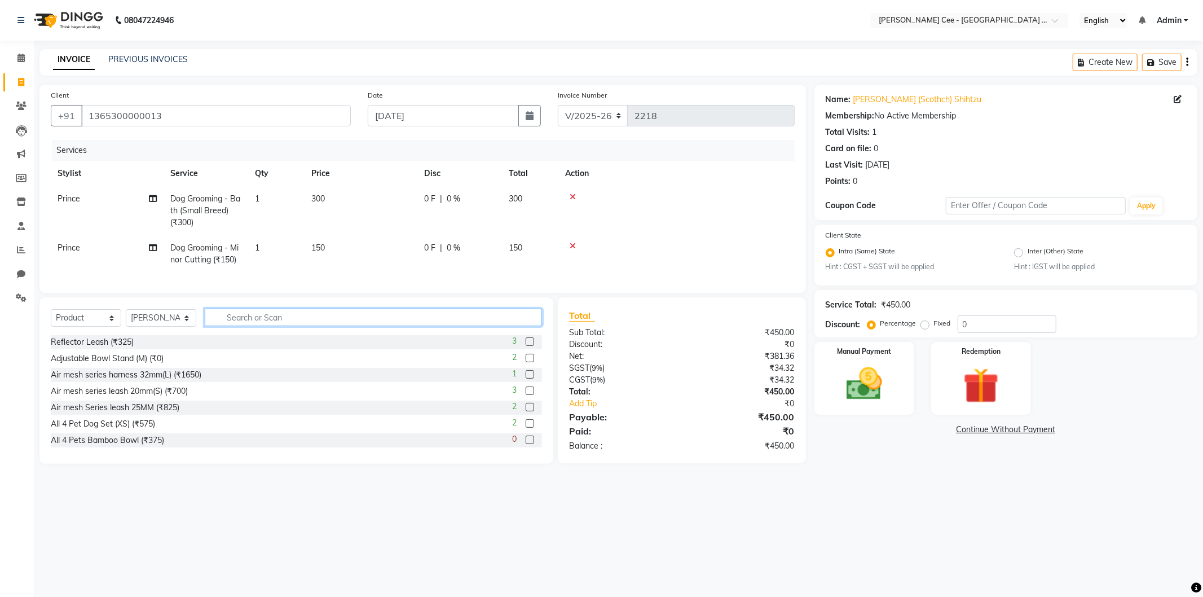
drag, startPoint x: 224, startPoint y: 326, endPoint x: 212, endPoint y: 306, distance: 23.0
click at [225, 326] on input "text" at bounding box center [373, 317] width 337 height 17
type input "8853301530750"
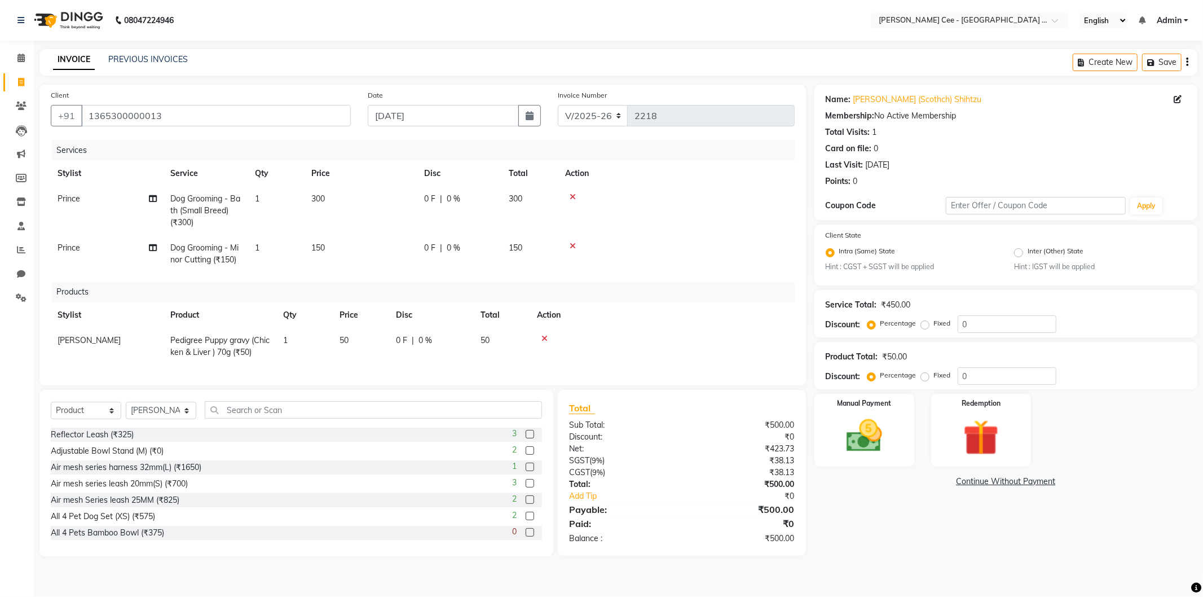
click at [424, 336] on span "0 %" at bounding box center [426, 341] width 14 height 12
select select "80155"
click at [455, 345] on input "0" at bounding box center [463, 343] width 34 height 17
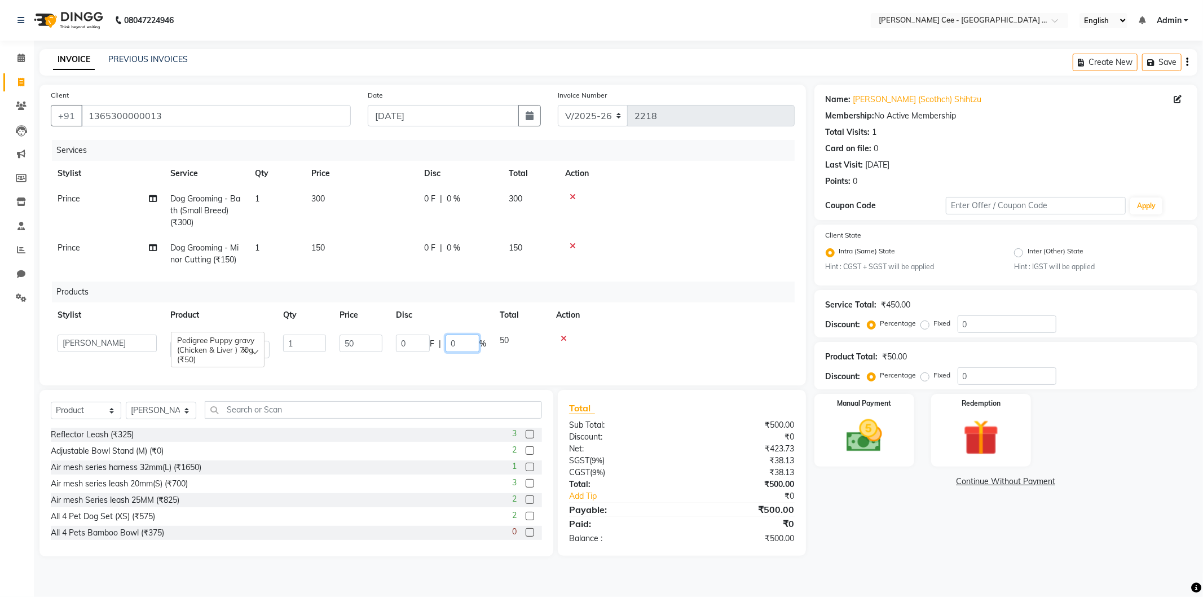
click at [454, 344] on input "0" at bounding box center [463, 343] width 34 height 17
type input "15"
click at [661, 328] on td at bounding box center [671, 346] width 245 height 37
click at [655, 329] on td at bounding box center [662, 346] width 265 height 37
click at [491, 344] on span "42.5" at bounding box center [488, 340] width 15 height 10
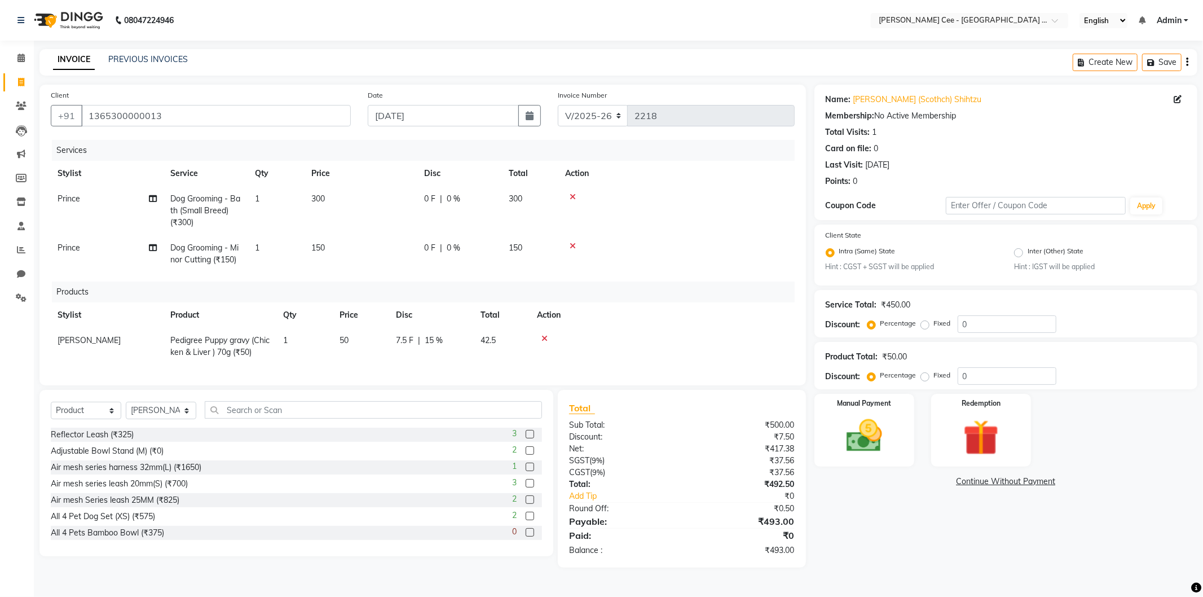
select select "80155"
click at [886, 438] on img at bounding box center [864, 436] width 60 height 43
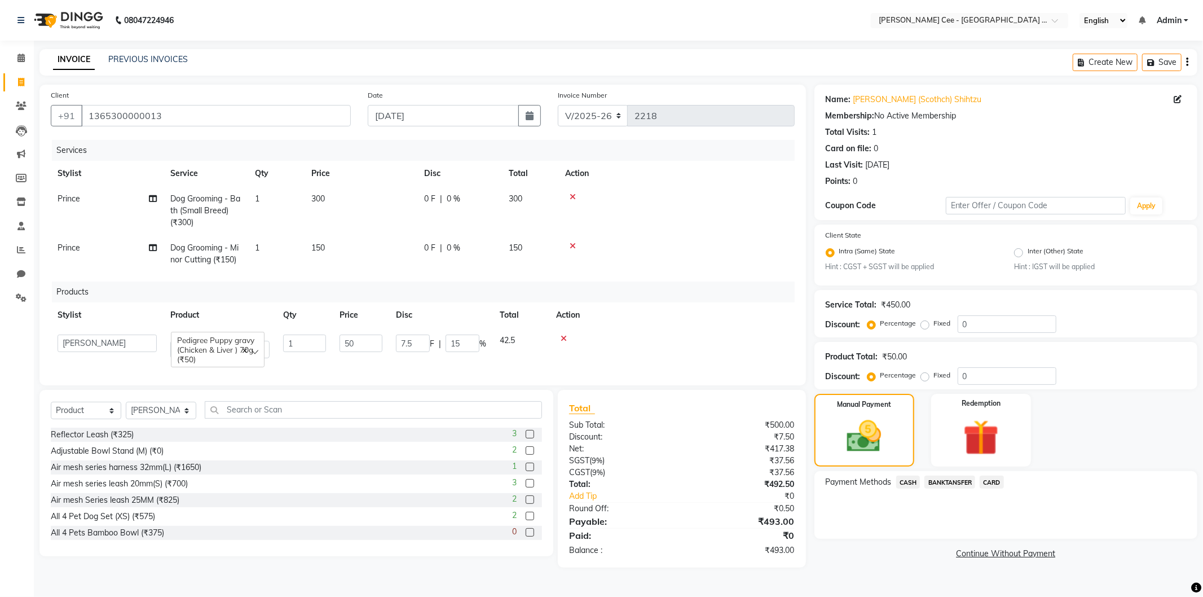
click at [904, 482] on span "CASH" at bounding box center [908, 482] width 24 height 13
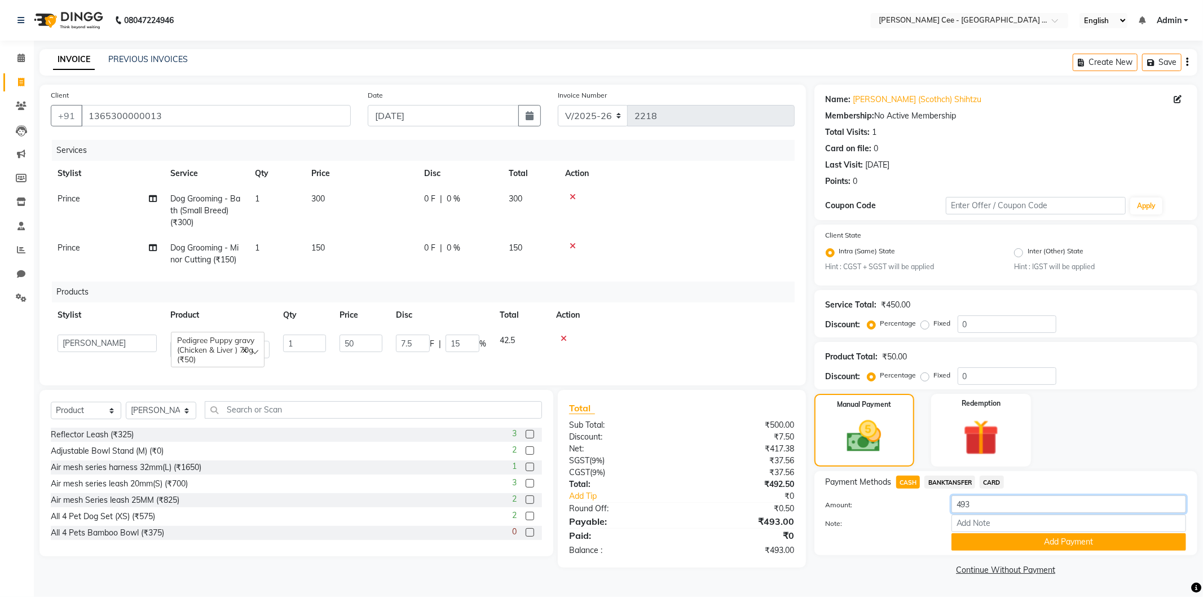
click at [997, 503] on input "493" at bounding box center [1069, 503] width 235 height 17
click at [999, 503] on input "493" at bounding box center [1069, 503] width 235 height 17
drag, startPoint x: 996, startPoint y: 506, endPoint x: 978, endPoint y: 498, distance: 20.2
click at [995, 508] on input "493" at bounding box center [1069, 503] width 235 height 17
click at [978, 498] on input "493" at bounding box center [1069, 503] width 235 height 17
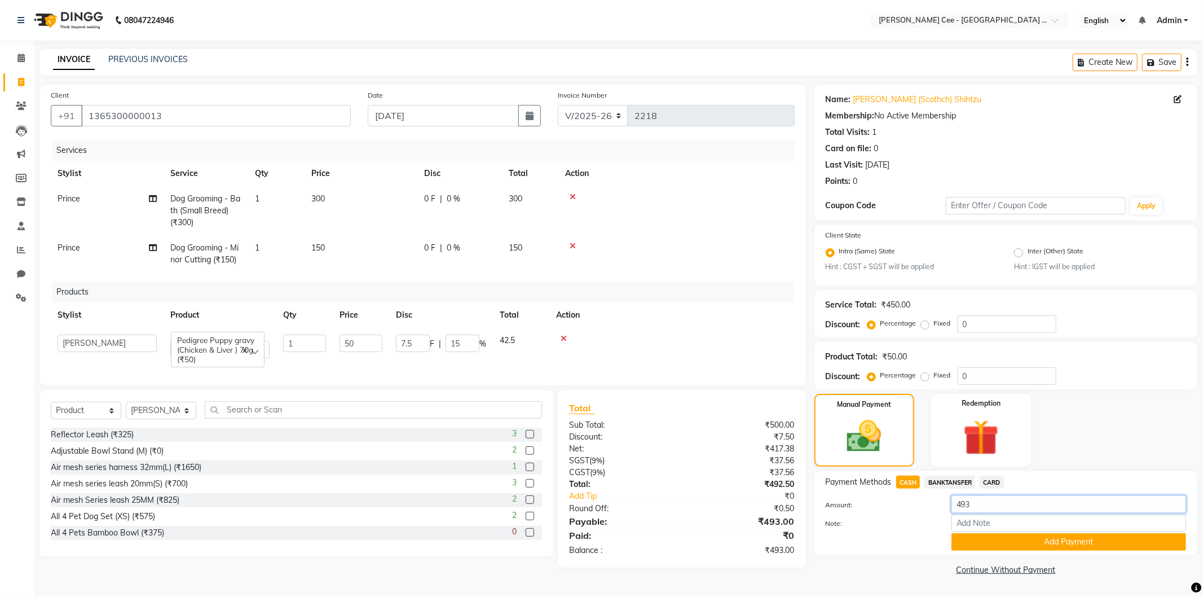
drag, startPoint x: 977, startPoint y: 504, endPoint x: 965, endPoint y: 505, distance: 11.9
click at [979, 514] on div "Amount: 493 Note: Add Payment" at bounding box center [1006, 522] width 360 height 55
click at [965, 505] on input "493" at bounding box center [1069, 503] width 235 height 17
click at [964, 505] on input "493" at bounding box center [1069, 503] width 235 height 17
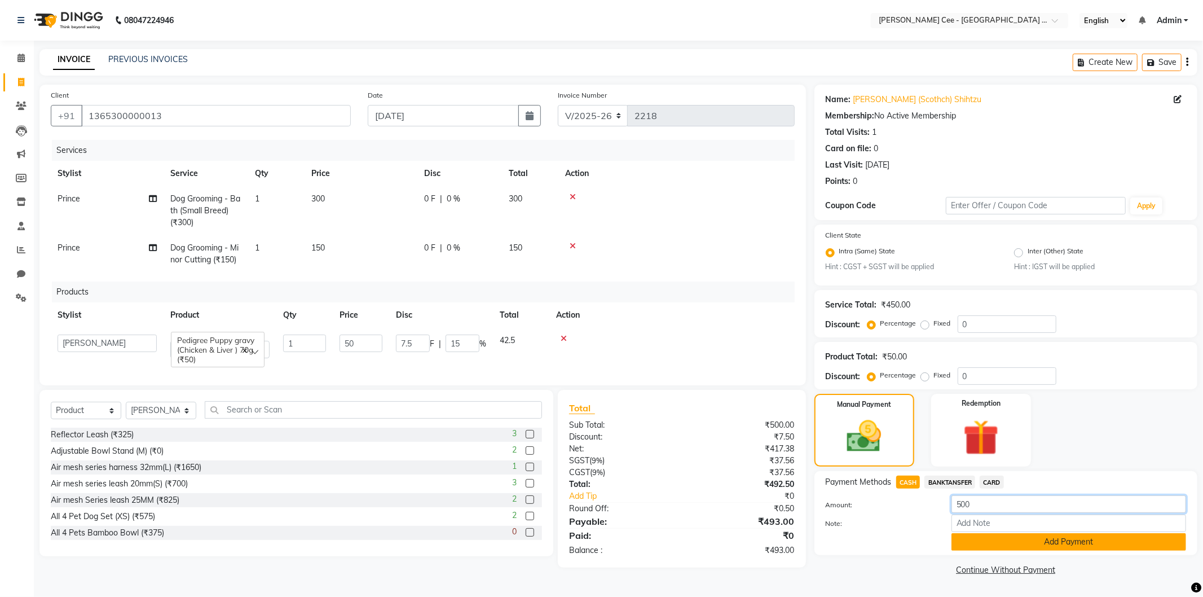
type input "500"
click at [968, 540] on button "Add Payment" at bounding box center [1069, 541] width 235 height 17
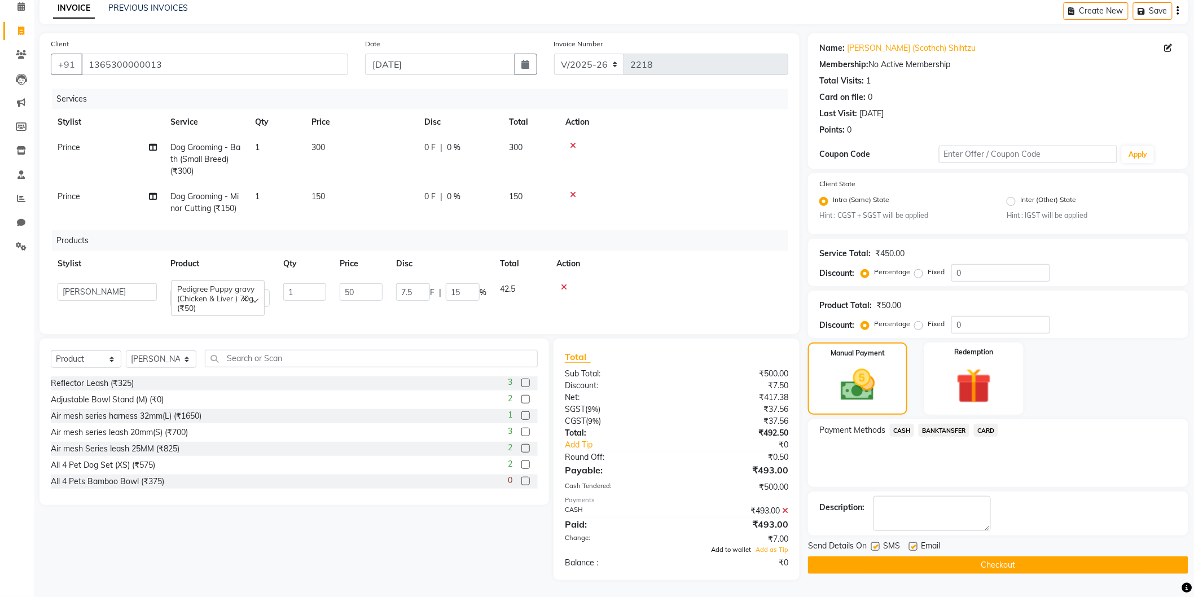
click at [714, 551] on span "Add to wallet" at bounding box center [731, 550] width 40 height 8
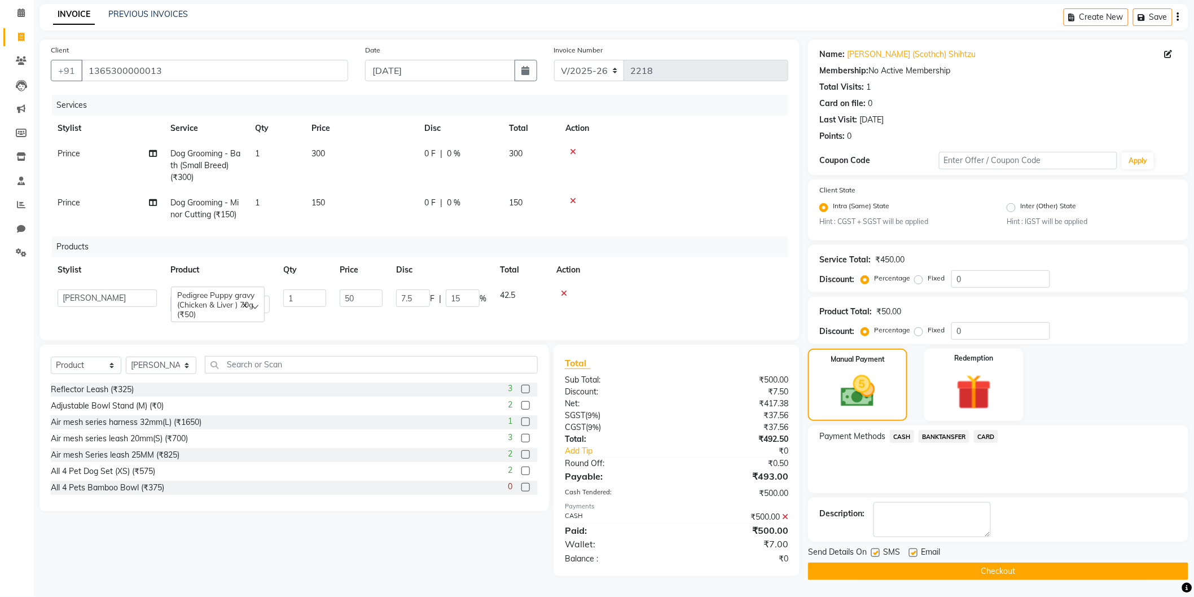
scroll to position [51, 0]
click at [861, 571] on button "Checkout" at bounding box center [998, 570] width 380 height 17
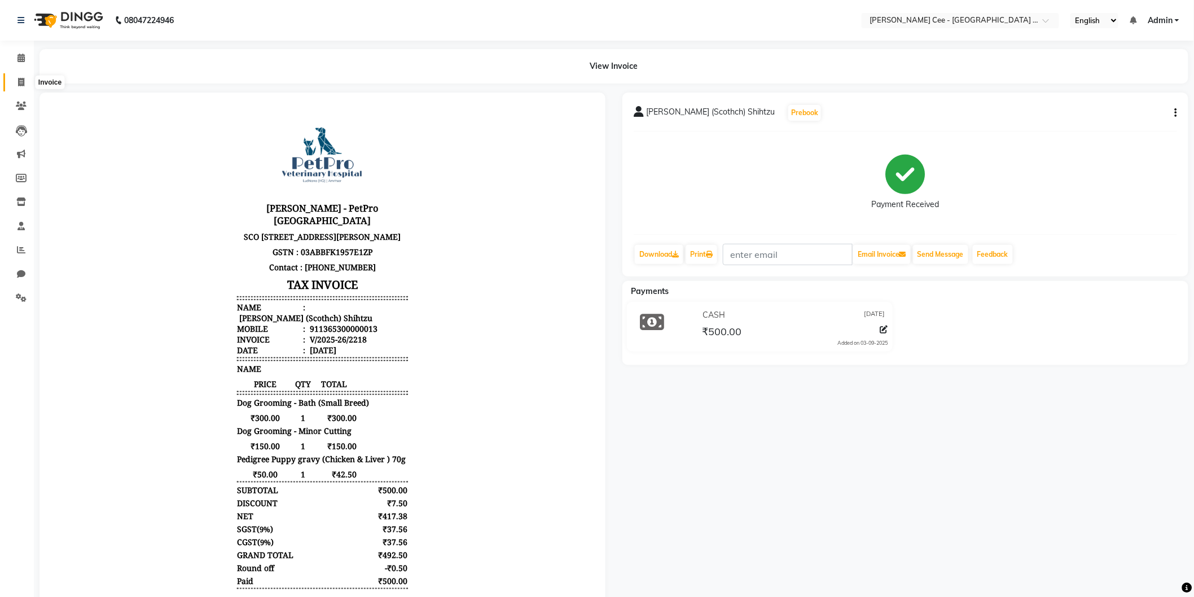
click at [23, 79] on icon at bounding box center [21, 82] width 6 height 8
select select "service"
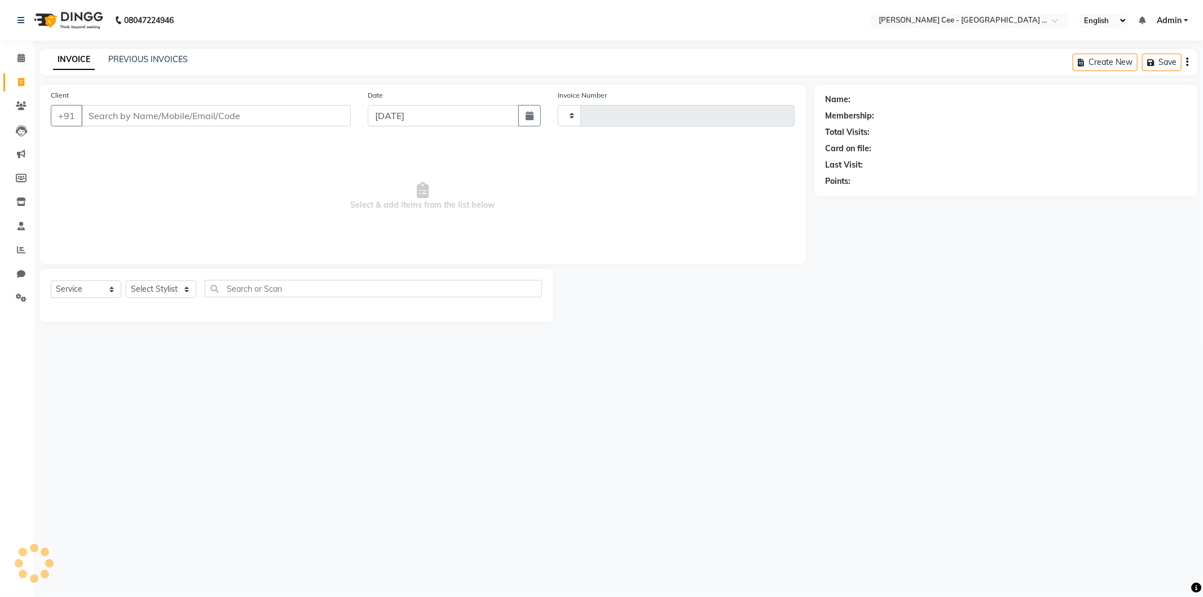
type input "2219"
select select "8239"
select select "product"
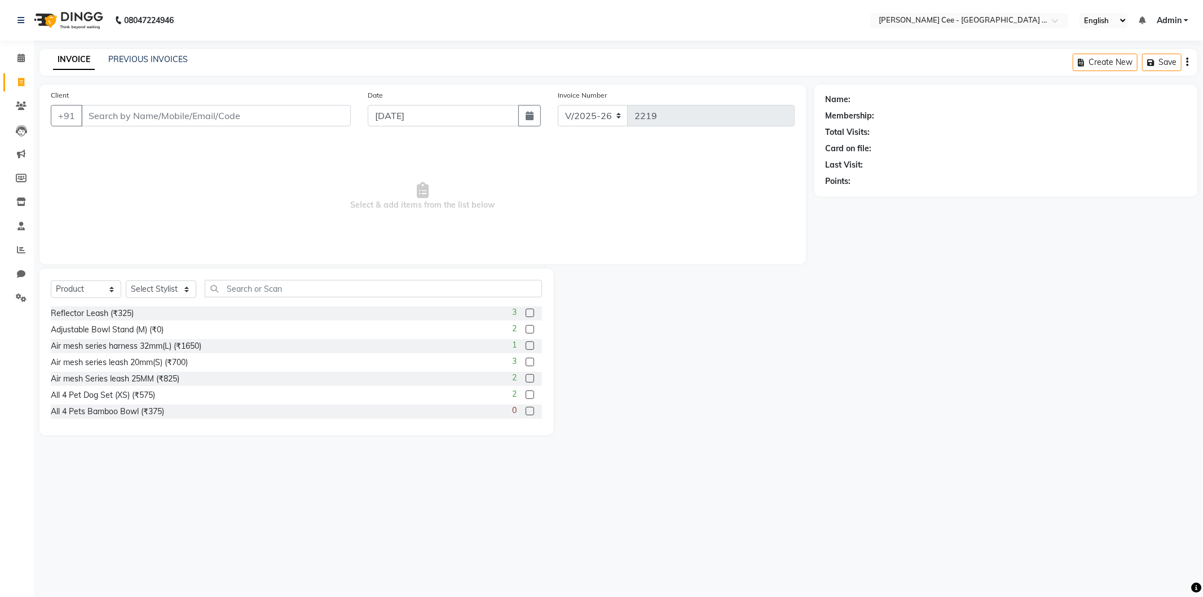
click at [222, 119] on input "Client" at bounding box center [216, 115] width 270 height 21
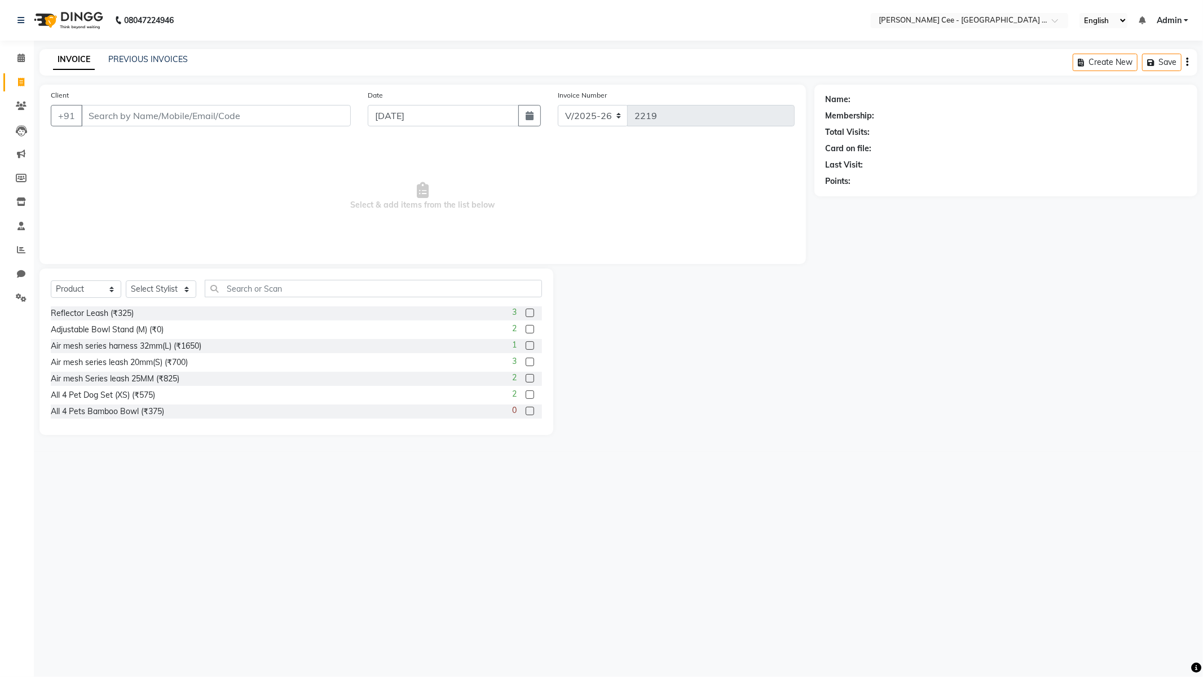
click at [218, 106] on input "Client" at bounding box center [216, 115] width 270 height 21
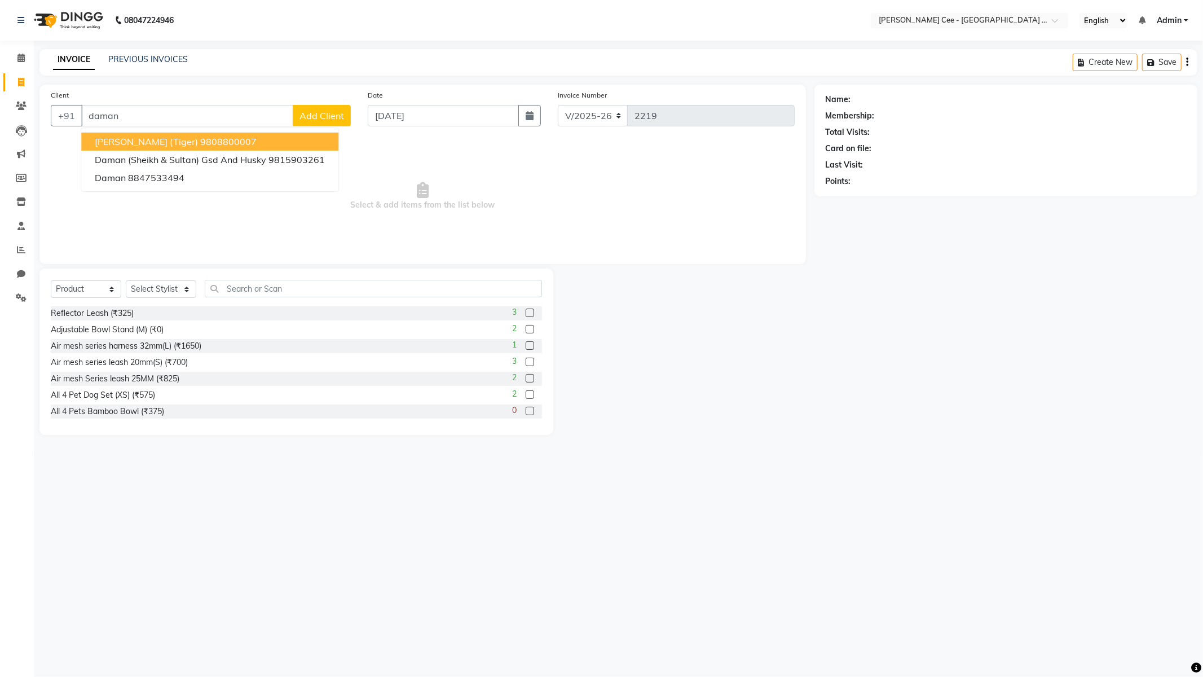
click at [202, 142] on ngb-highlight "9808800007" at bounding box center [228, 141] width 56 height 11
type input "9808800007"
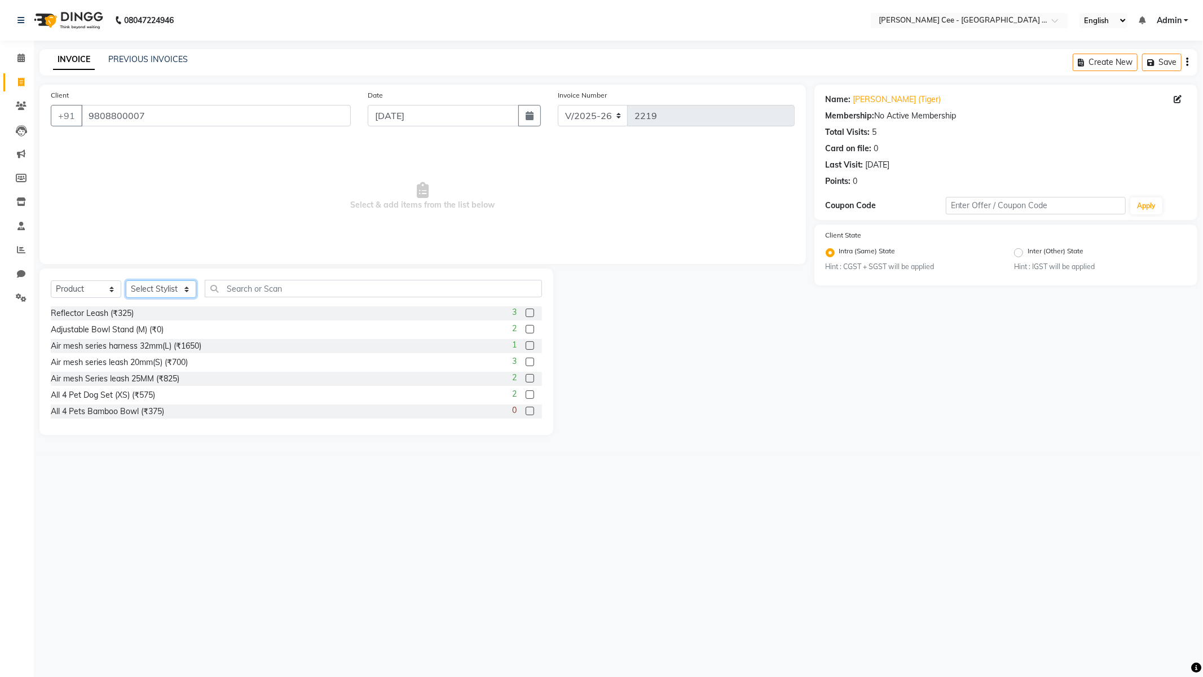
drag, startPoint x: 183, startPoint y: 285, endPoint x: 179, endPoint y: 291, distance: 6.9
click at [183, 285] on select "Select Stylist Avinash [PERSON_NAME] [PERSON_NAME] [PERSON_NAME] Kajal Love [PE…" at bounding box center [161, 288] width 71 height 17
select select "80155"
click at [126, 281] on select "Select Stylist Avinash [PERSON_NAME] [PERSON_NAME] [PERSON_NAME] Kajal Love [PE…" at bounding box center [161, 288] width 71 height 17
click at [252, 288] on input "text" at bounding box center [373, 288] width 337 height 17
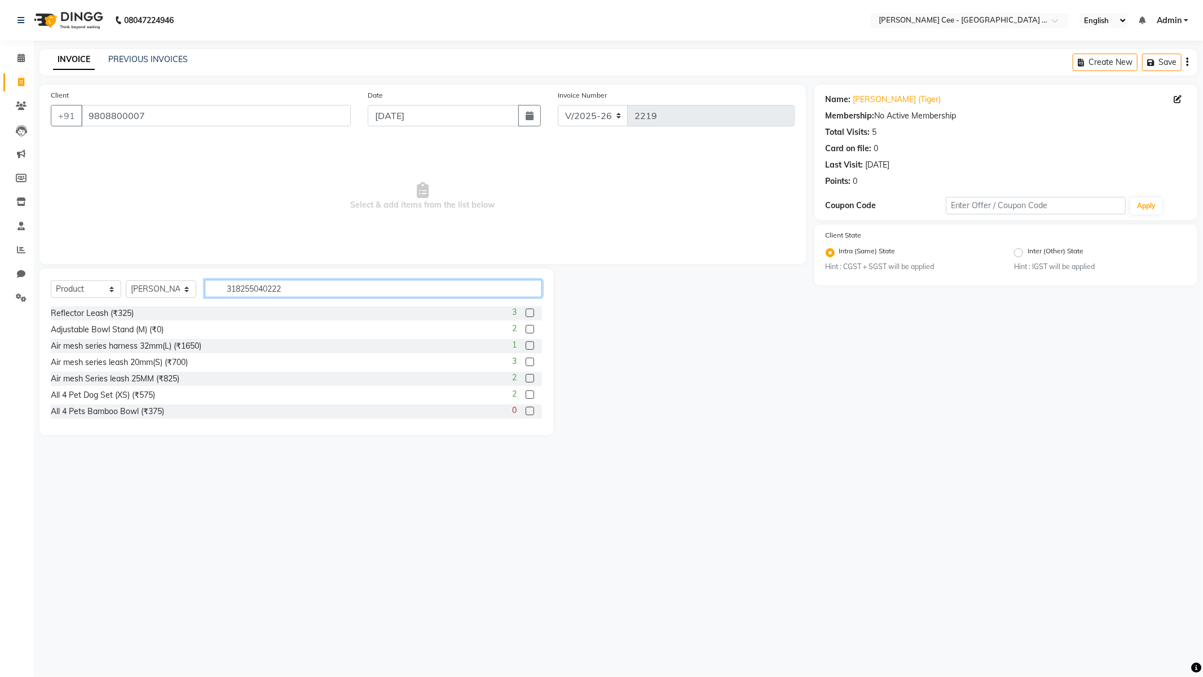
type input "3182550402224"
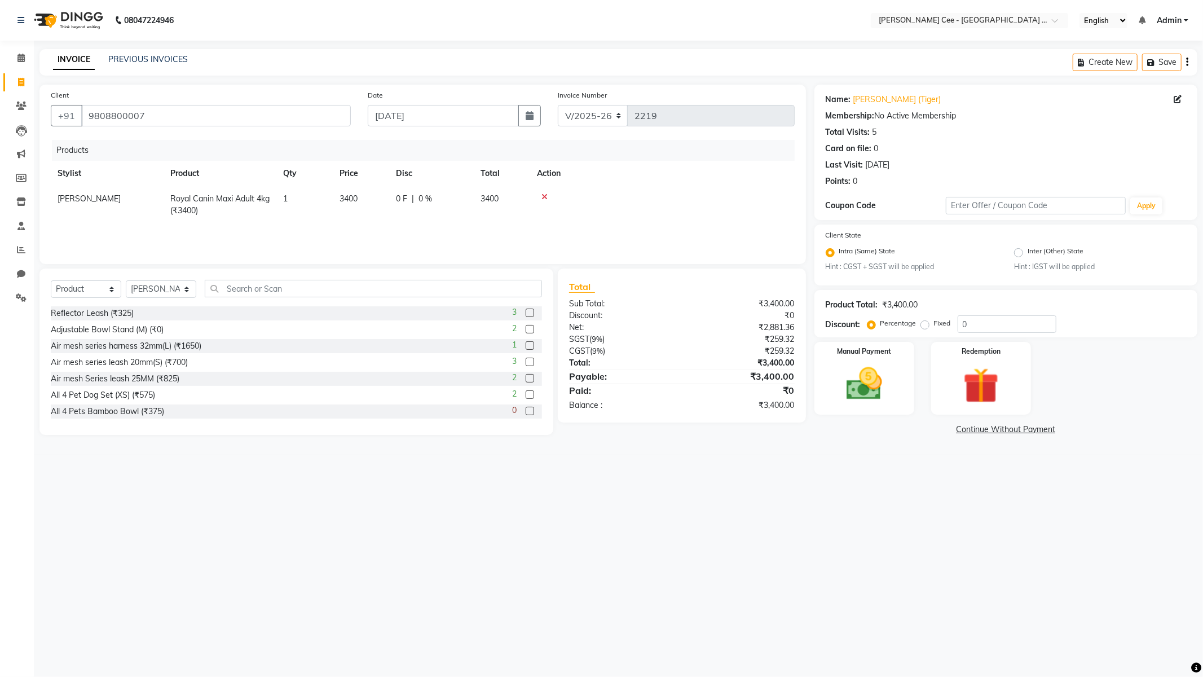
click at [349, 193] on td "3400" at bounding box center [361, 204] width 56 height 37
select select "80155"
click at [375, 206] on input "3400" at bounding box center [361, 201] width 43 height 17
type input "3470"
drag, startPoint x: 702, startPoint y: 184, endPoint x: 555, endPoint y: 218, distance: 151.5
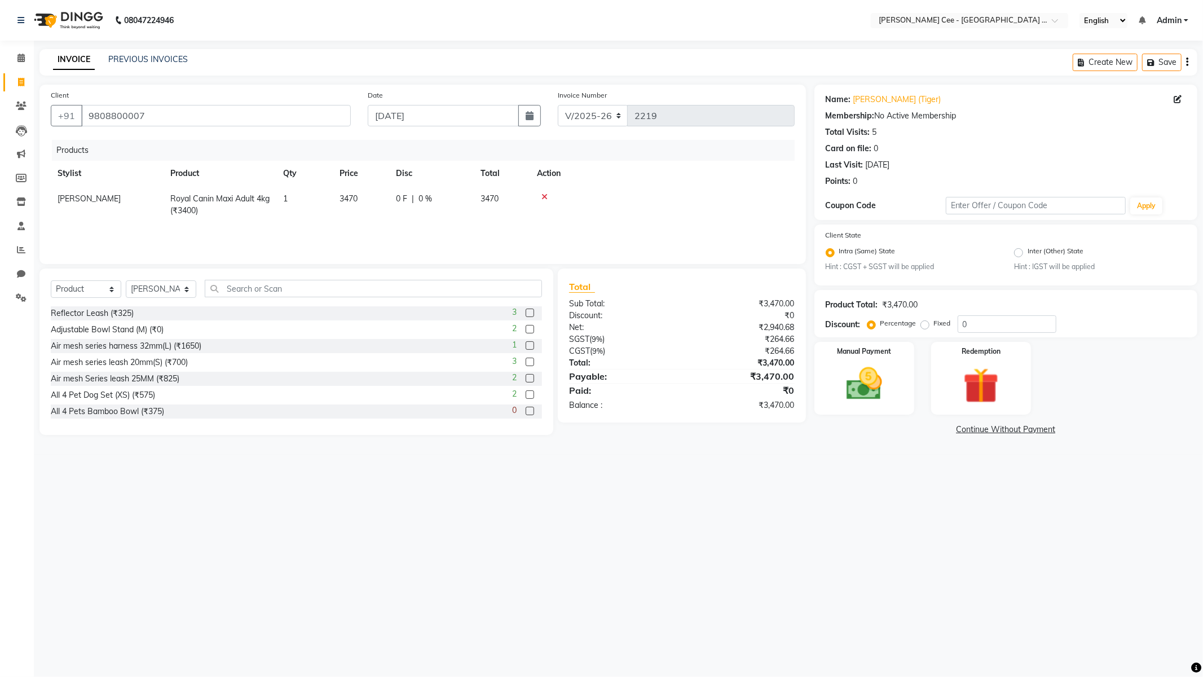
click at [700, 185] on th "Action" at bounding box center [662, 173] width 265 height 25
click at [489, 211] on td "3470" at bounding box center [502, 204] width 56 height 37
select select "80155"
click at [445, 205] on div "0 F | 0 %" at bounding box center [441, 201] width 90 height 17
type input "20"
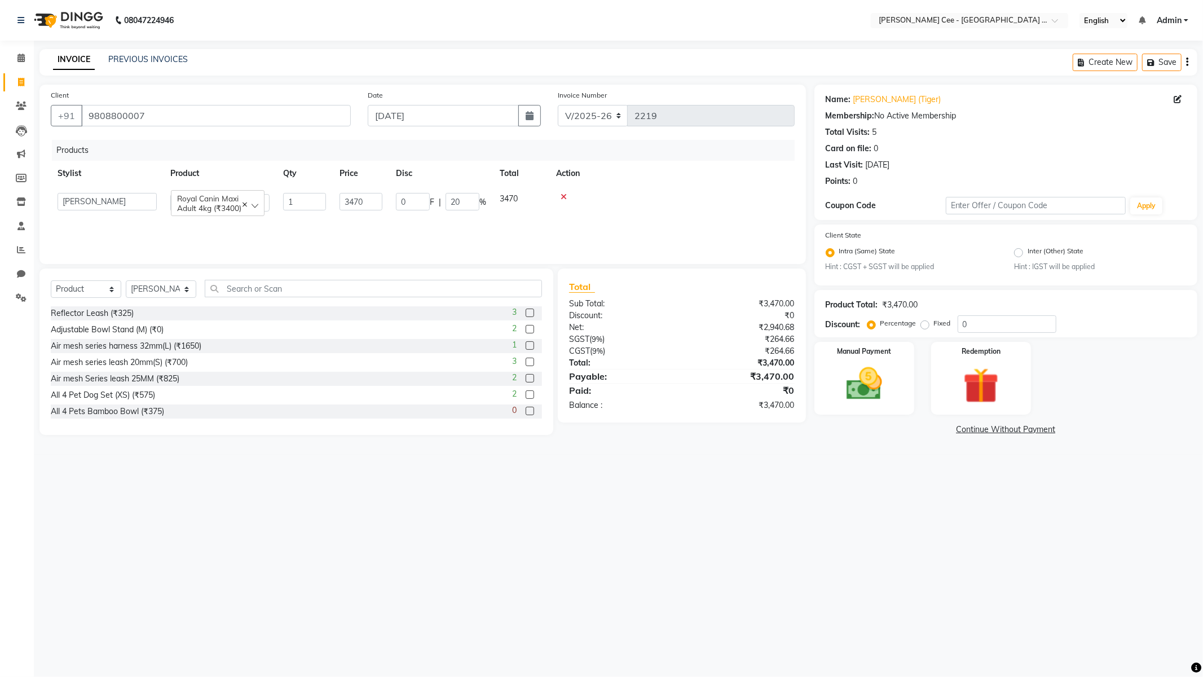
click at [657, 200] on div at bounding box center [672, 197] width 232 height 8
click at [881, 379] on img at bounding box center [864, 384] width 60 height 43
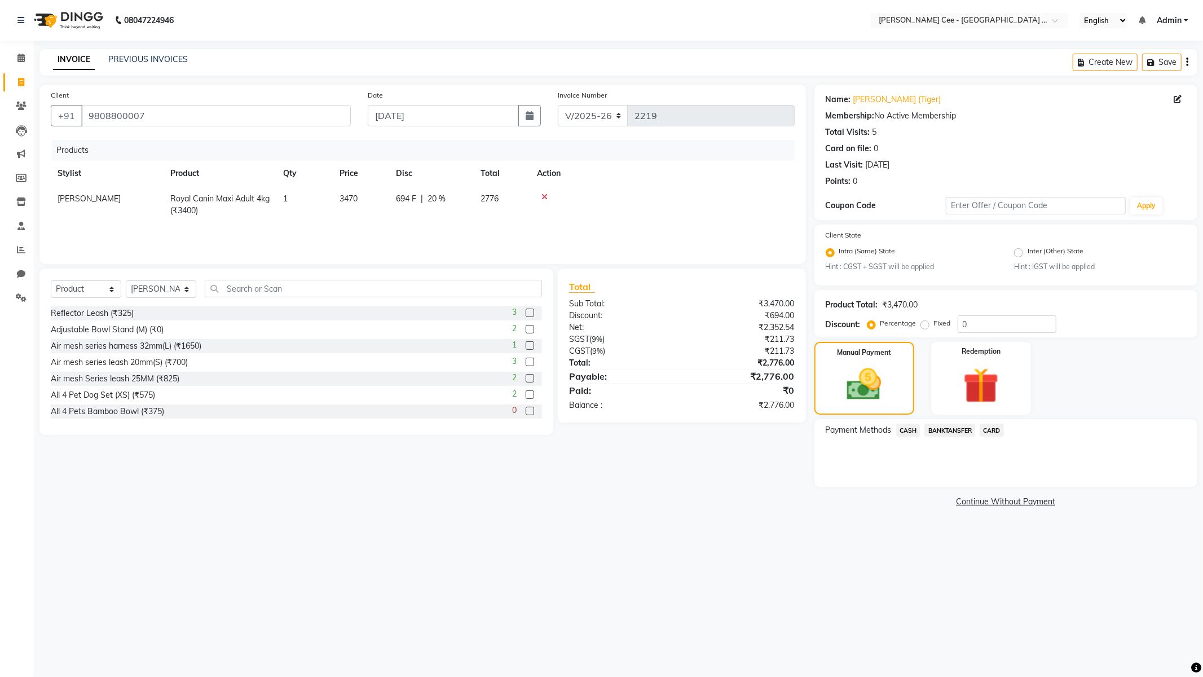
click at [944, 432] on span "BANKTANSFER" at bounding box center [950, 430] width 51 height 13
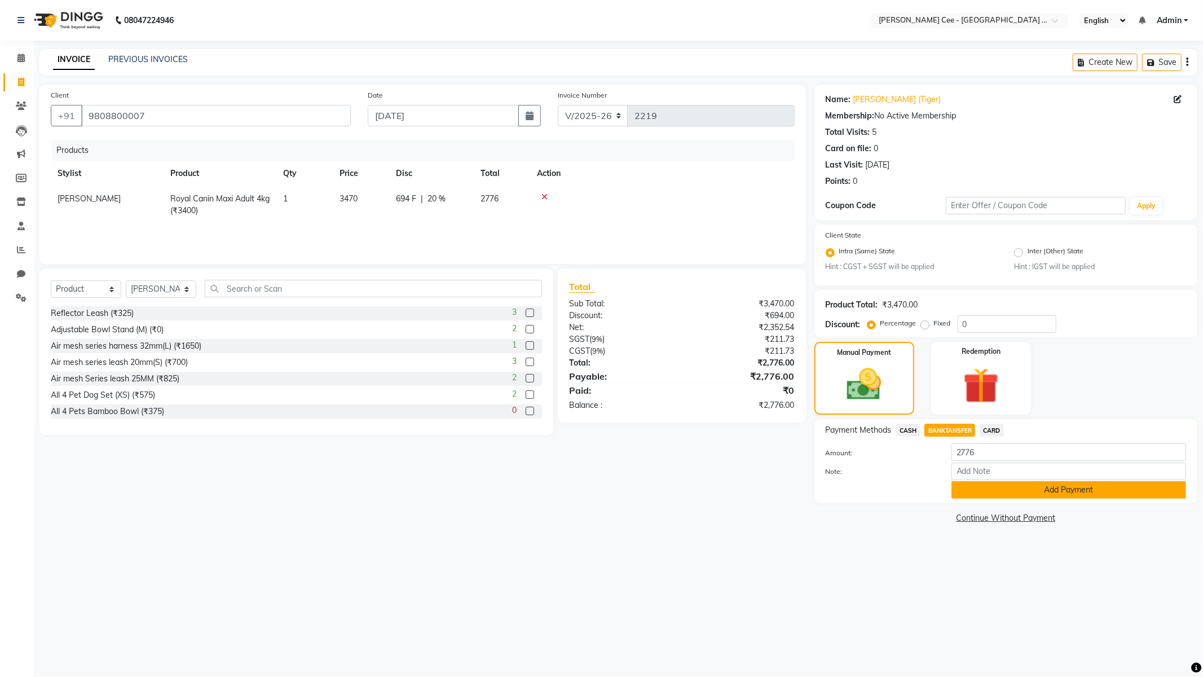
click at [1024, 491] on button "Add Payment" at bounding box center [1069, 489] width 235 height 17
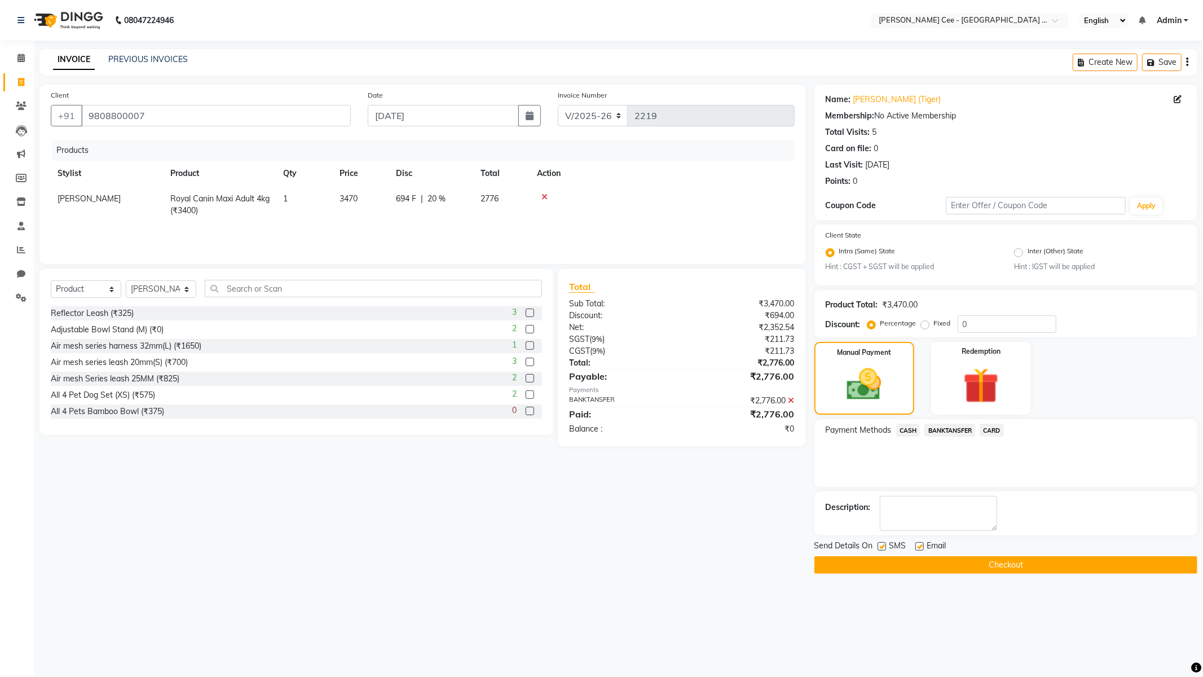
click at [1025, 570] on button "Checkout" at bounding box center [1006, 564] width 383 height 17
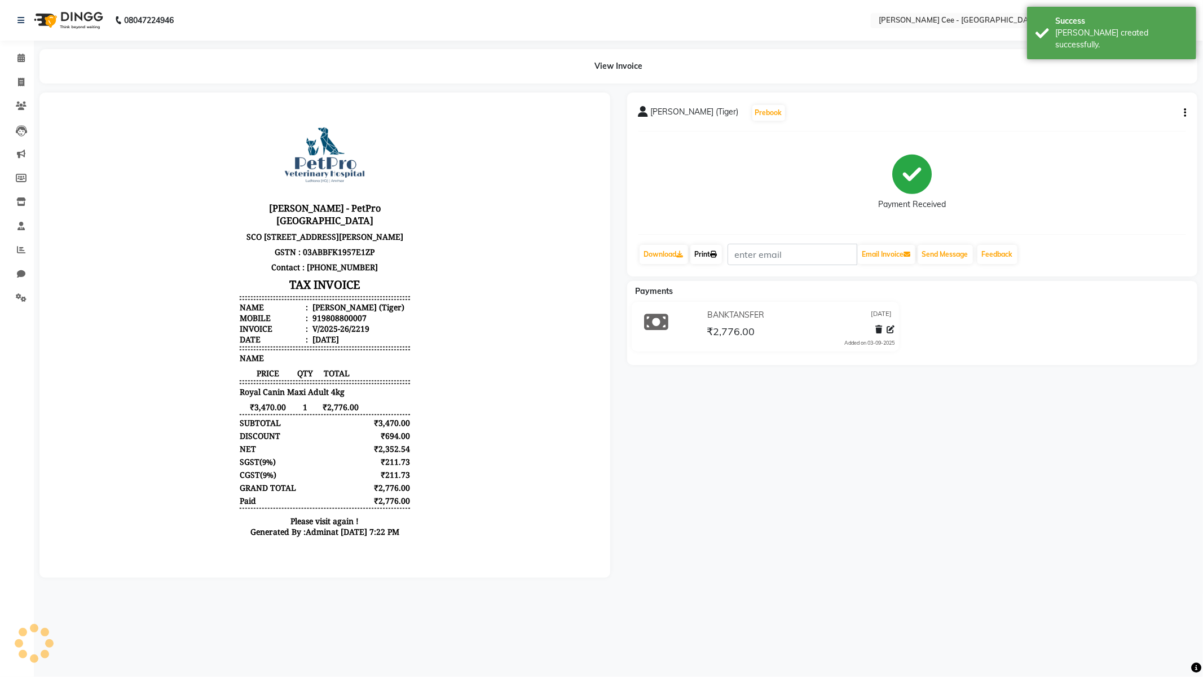
click at [708, 255] on link "Print" at bounding box center [706, 254] width 32 height 19
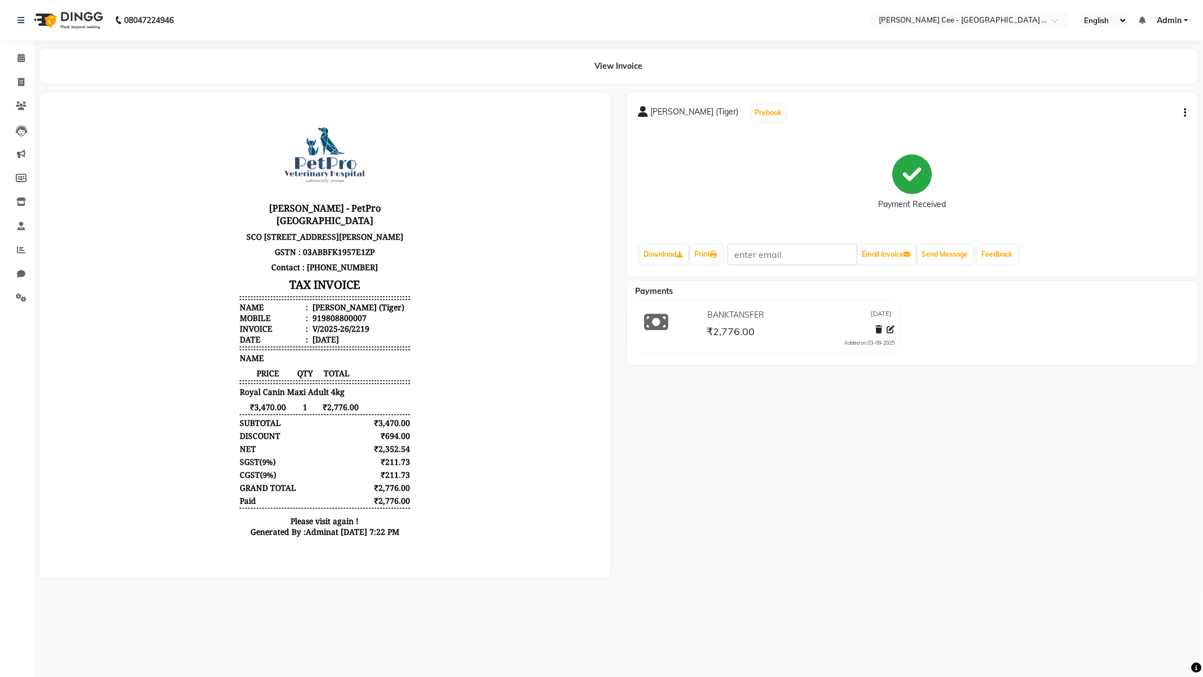
click at [363, 228] on p "SCO [STREET_ADDRESS][PERSON_NAME]" at bounding box center [324, 235] width 170 height 15
click at [406, 280] on body "Kay Cee - PetPro Amritsar SCO 107, opposite McDonald's, Gumtala Sub Urban, D - …" at bounding box center [324, 328] width 539 height 440
drag, startPoint x: 417, startPoint y: 282, endPoint x: 425, endPoint y: 283, distance: 7.5
click at [423, 283] on body "Kay Cee - PetPro Amritsar SCO 107, opposite McDonald's, Gumtala Sub Urban, D - …" at bounding box center [324, 328] width 539 height 440
click at [541, 188] on body "Kay Cee - PetPro Amritsar SCO 107, opposite McDonald's, Gumtala Sub Urban, D - …" at bounding box center [324, 328] width 539 height 440
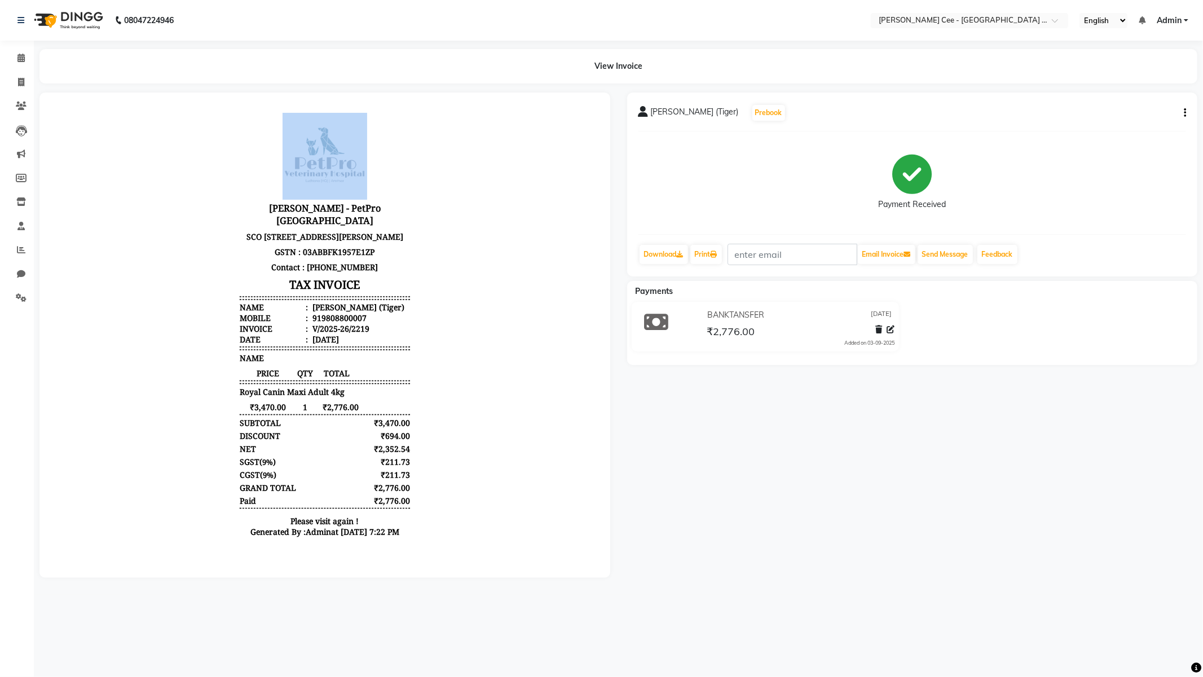
click at [541, 188] on body "Kay Cee - PetPro Amritsar SCO 107, opposite McDonald's, Gumtala Sub Urban, D - …" at bounding box center [324, 328] width 539 height 440
click at [540, 184] on body "Kay Cee - PetPro Amritsar SCO 107, opposite McDonald's, Gumtala Sub Urban, D - …" at bounding box center [324, 328] width 539 height 440
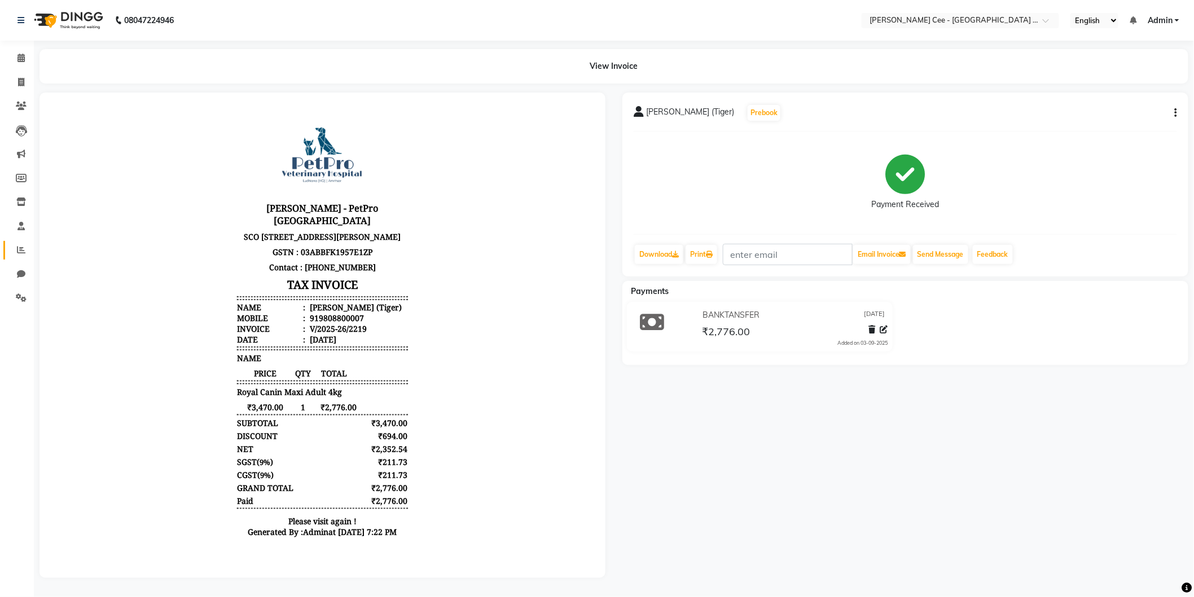
click at [24, 241] on link "Reports" at bounding box center [16, 250] width 27 height 19
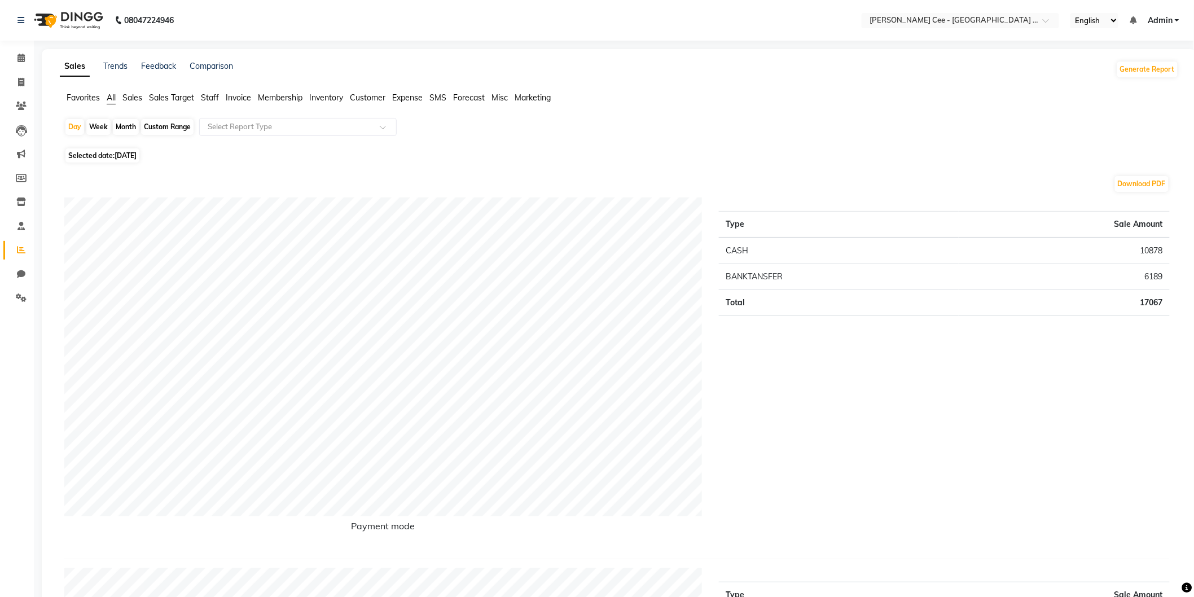
click at [175, 127] on div "Custom Range" at bounding box center [167, 127] width 52 height 16
select select "9"
select select "2025"
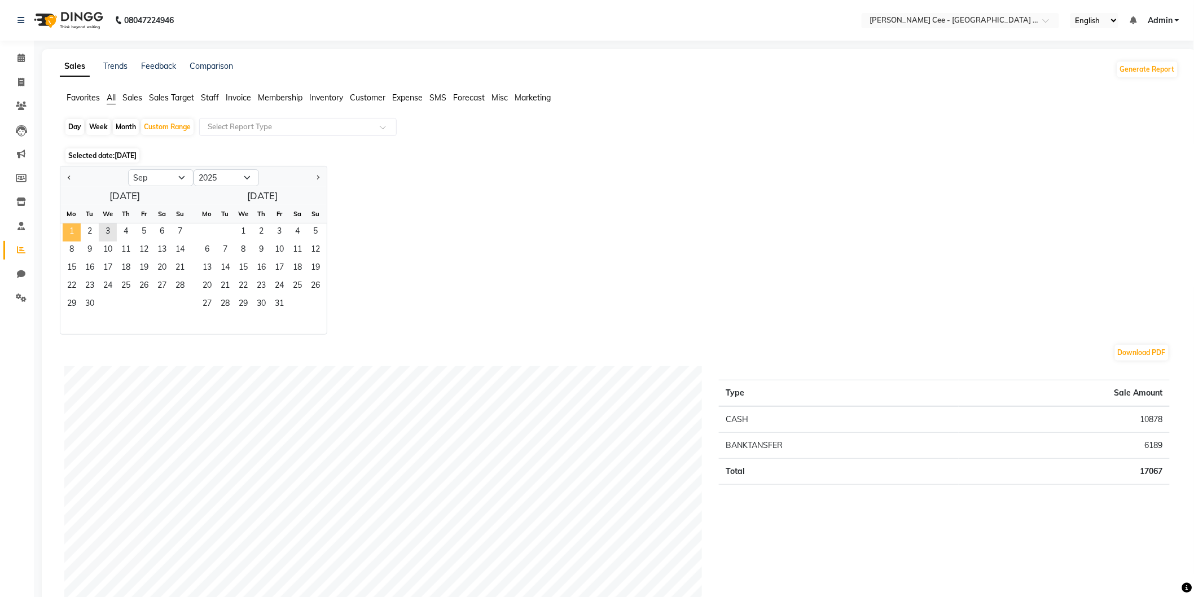
click at [72, 228] on span "1" at bounding box center [72, 232] width 18 height 18
click at [108, 231] on span "3" at bounding box center [108, 232] width 18 height 18
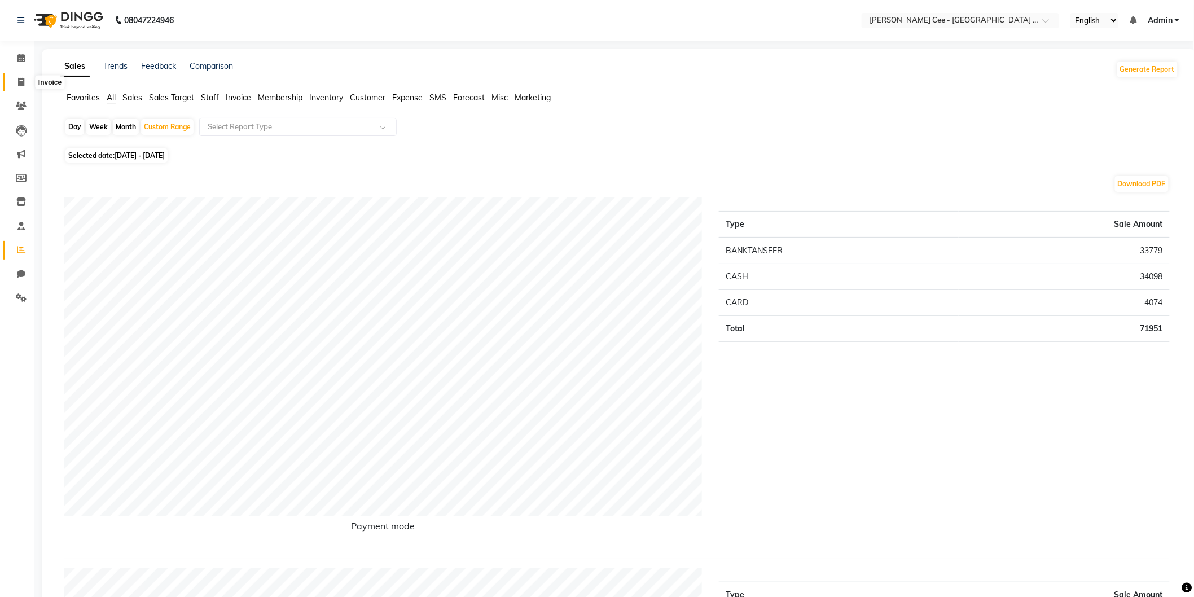
click at [20, 88] on span at bounding box center [21, 82] width 20 height 13
select select "service"
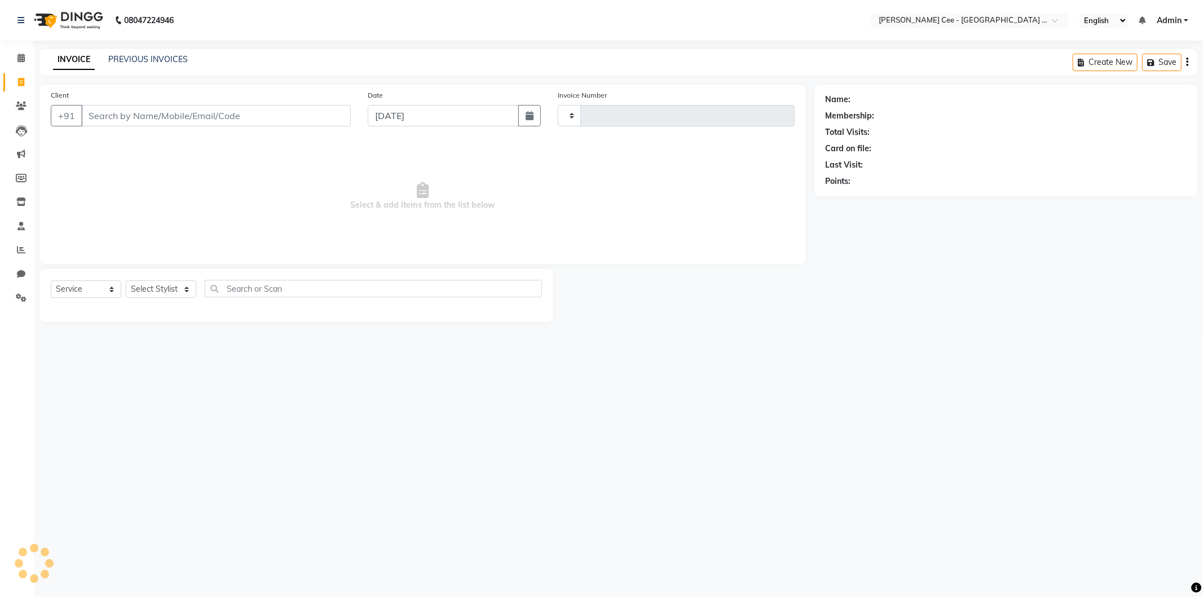
type input "2220"
select select "8239"
click at [156, 58] on link "PREVIOUS INVOICES" at bounding box center [148, 59] width 80 height 10
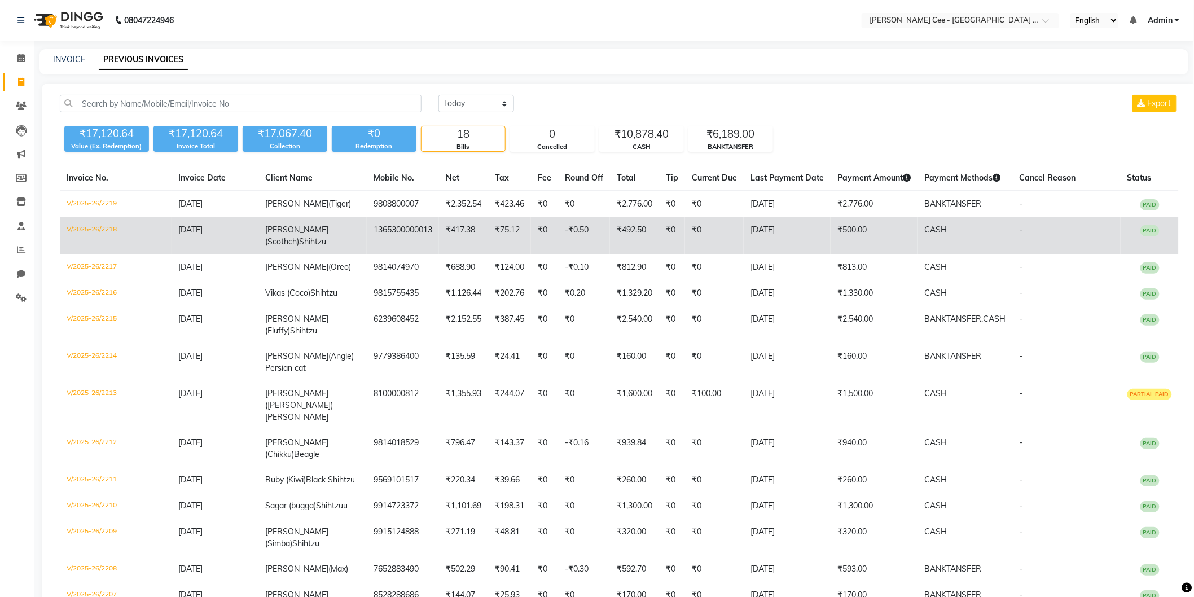
click at [595, 232] on td "-₹0.50" at bounding box center [584, 235] width 52 height 37
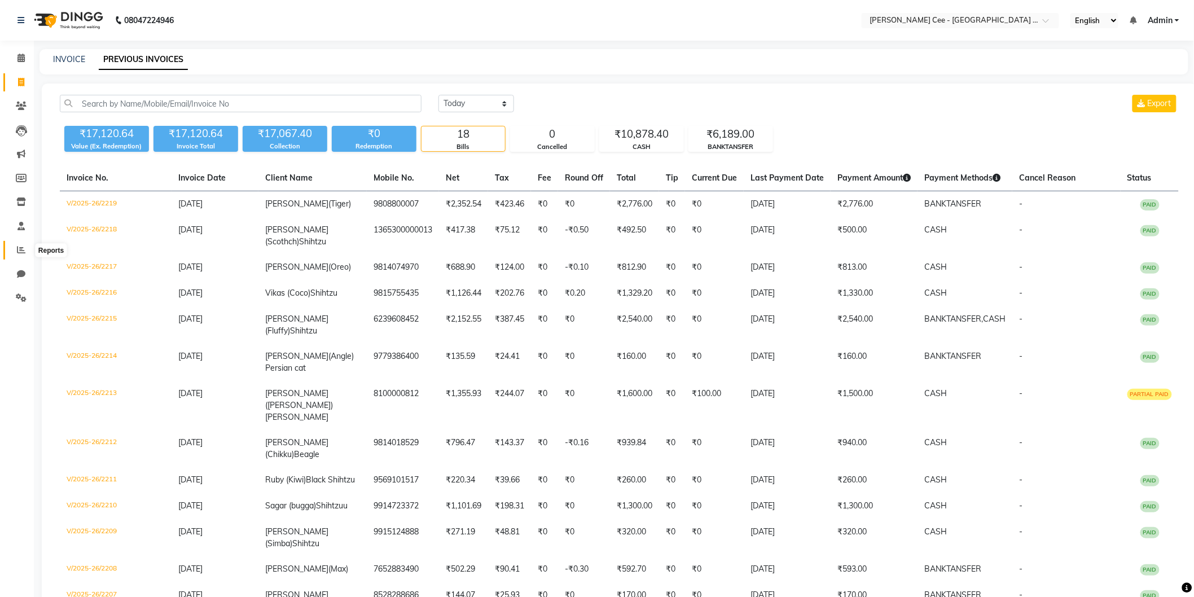
click at [17, 249] on icon at bounding box center [21, 249] width 8 height 8
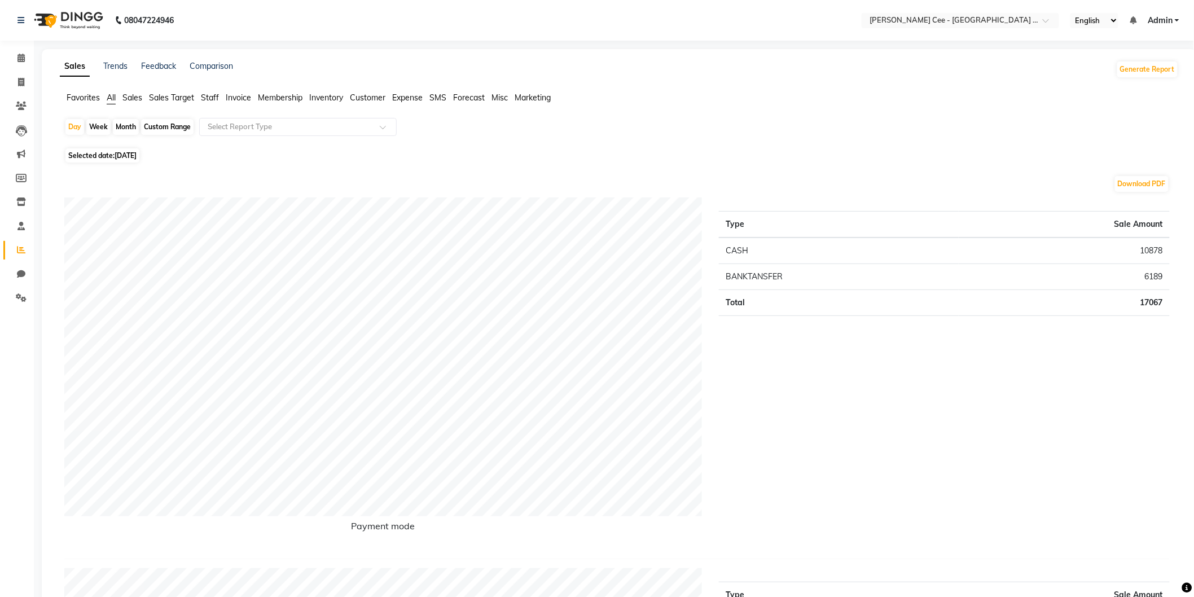
click at [177, 125] on div "Custom Range" at bounding box center [167, 127] width 52 height 16
select select "9"
select select "2025"
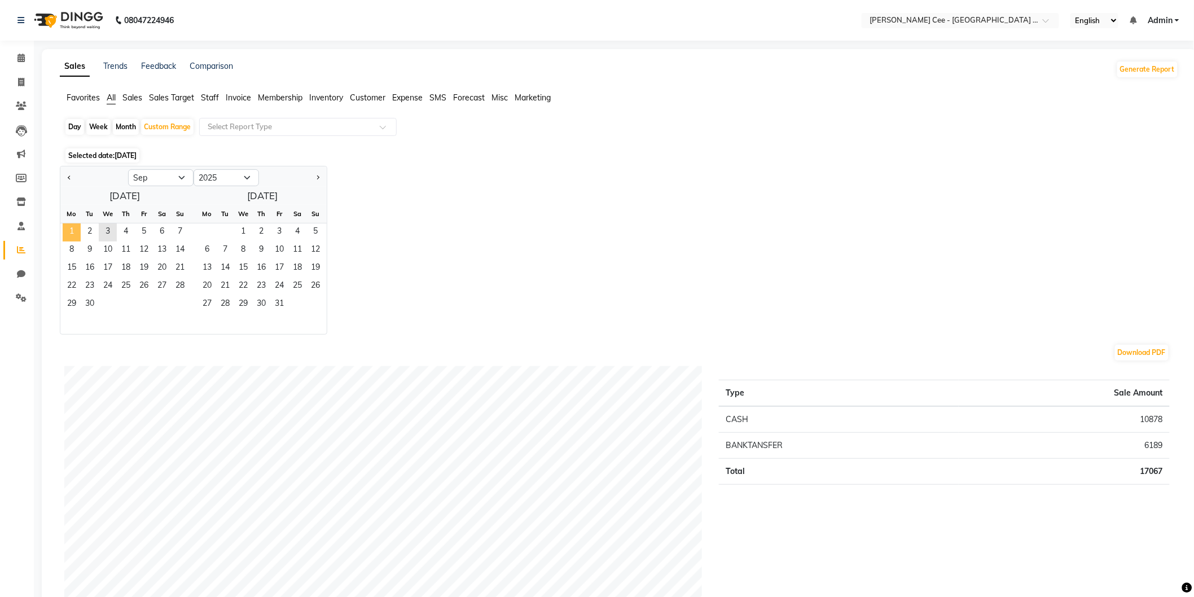
click at [69, 226] on span "1" at bounding box center [72, 232] width 18 height 18
click at [109, 220] on div "We" at bounding box center [108, 214] width 18 height 18
click at [103, 235] on span "3" at bounding box center [108, 232] width 18 height 18
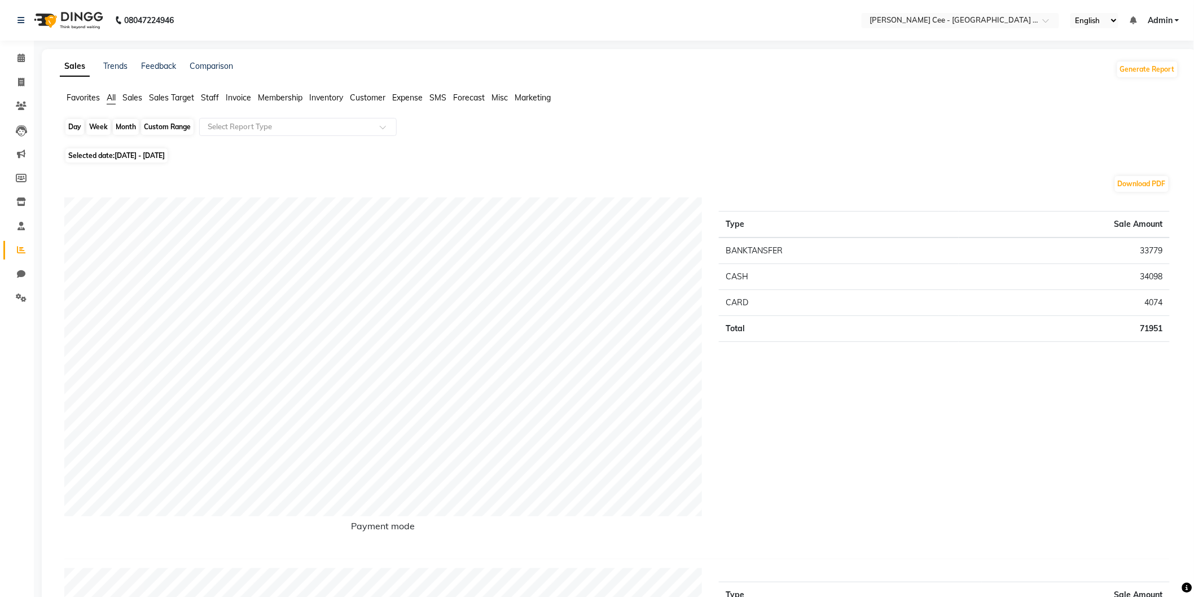
click at [171, 123] on div "Custom Range" at bounding box center [167, 127] width 52 height 16
select select "9"
select select "2025"
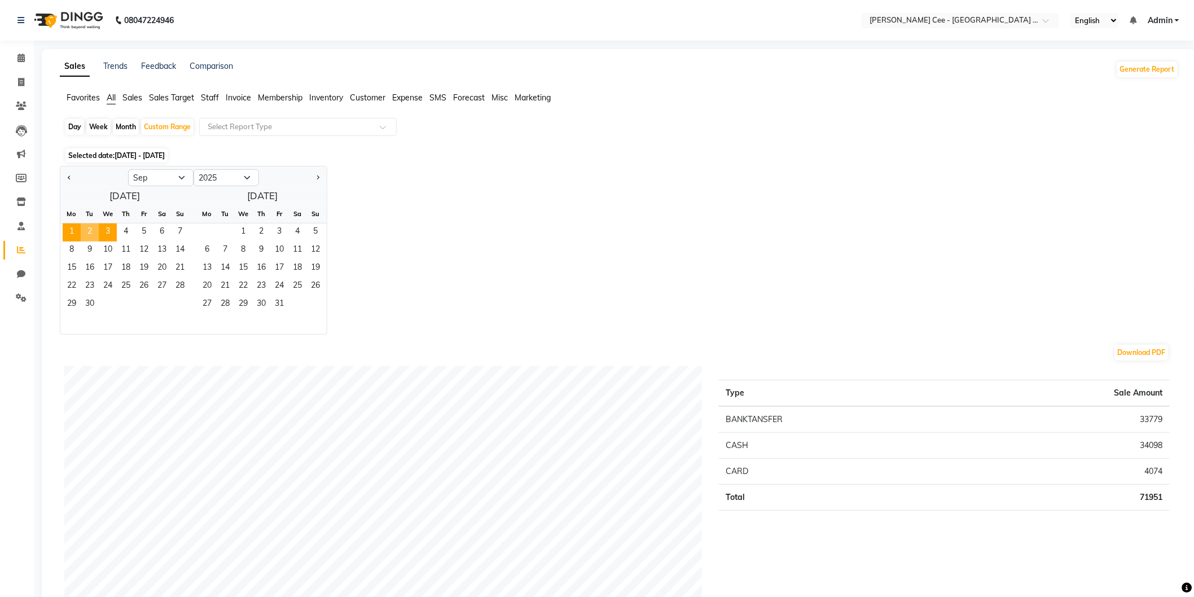
click at [62, 176] on div at bounding box center [94, 178] width 68 height 18
click at [71, 177] on span "Previous month" at bounding box center [70, 177] width 4 height 4
select select "7"
click at [94, 229] on span "1" at bounding box center [90, 232] width 18 height 18
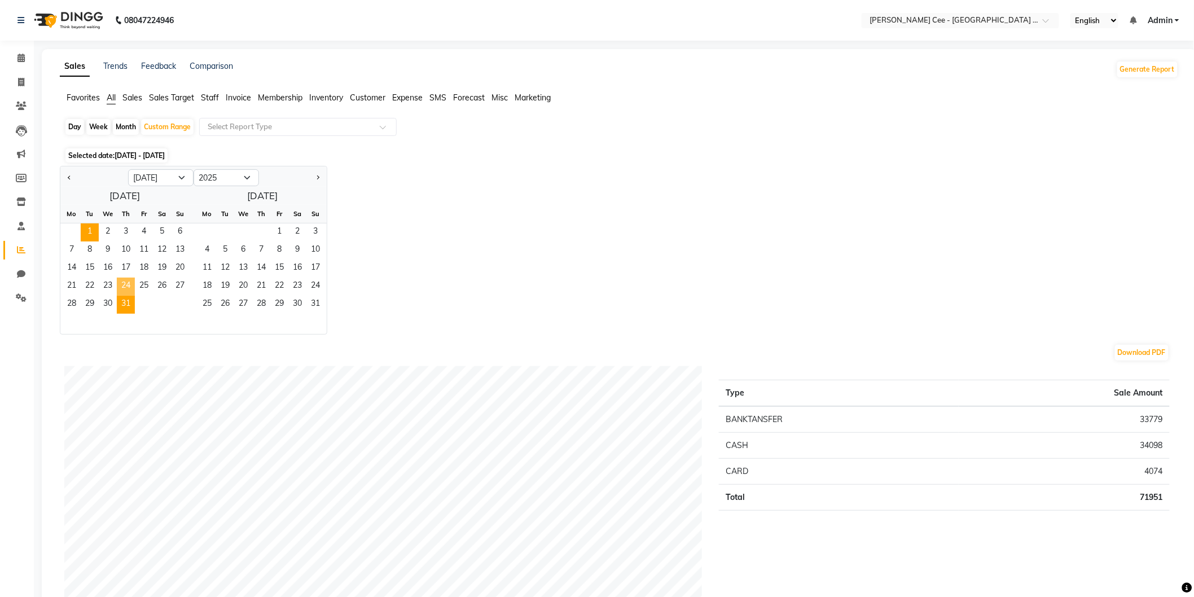
click at [132, 296] on span "31" at bounding box center [126, 305] width 18 height 18
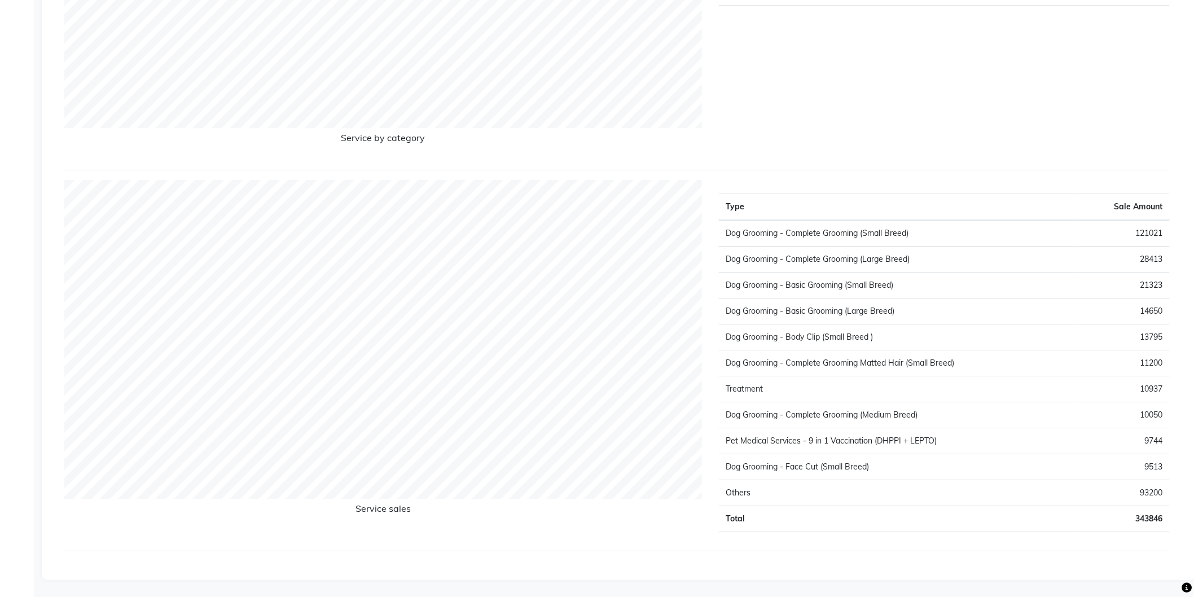
scroll to position [665, 0]
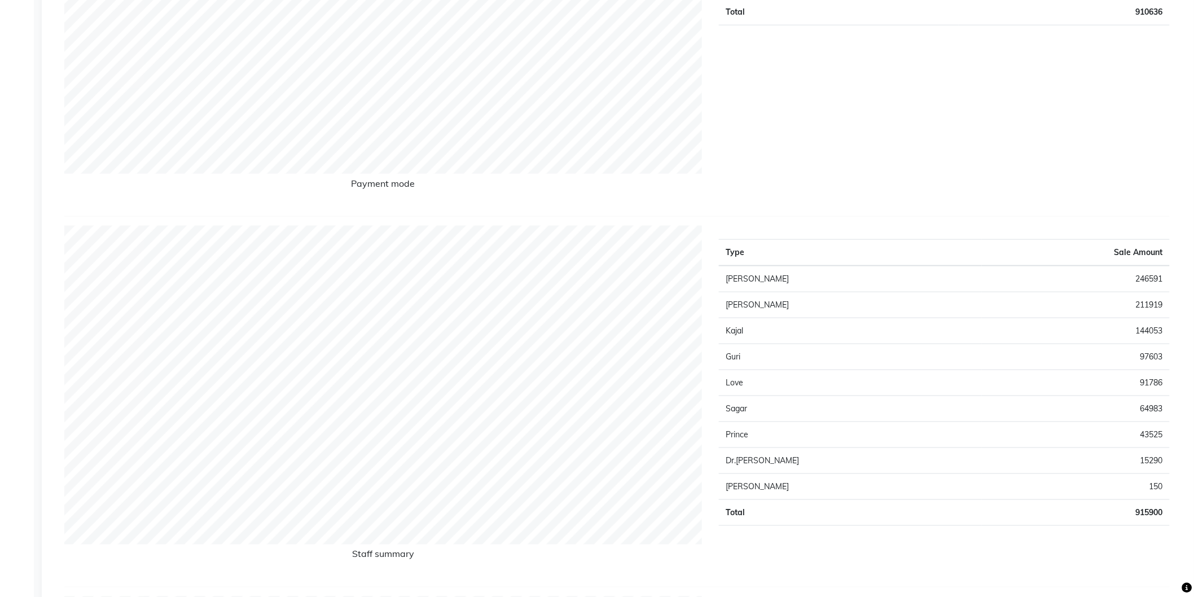
scroll to position [0, 0]
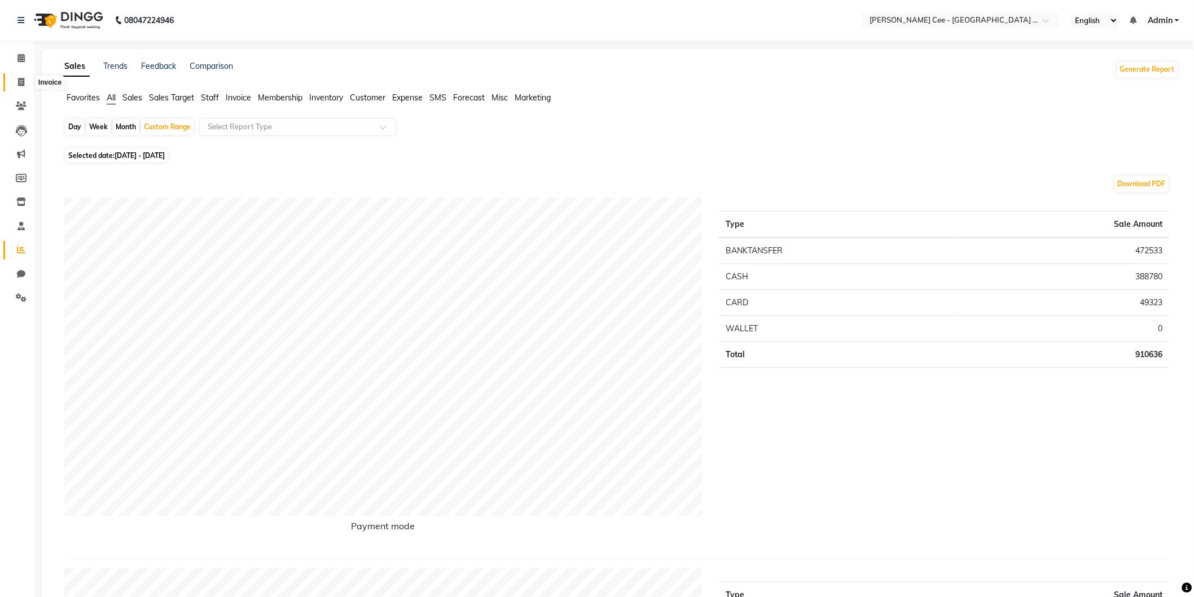
click at [14, 83] on span at bounding box center [21, 82] width 20 height 13
select select "service"
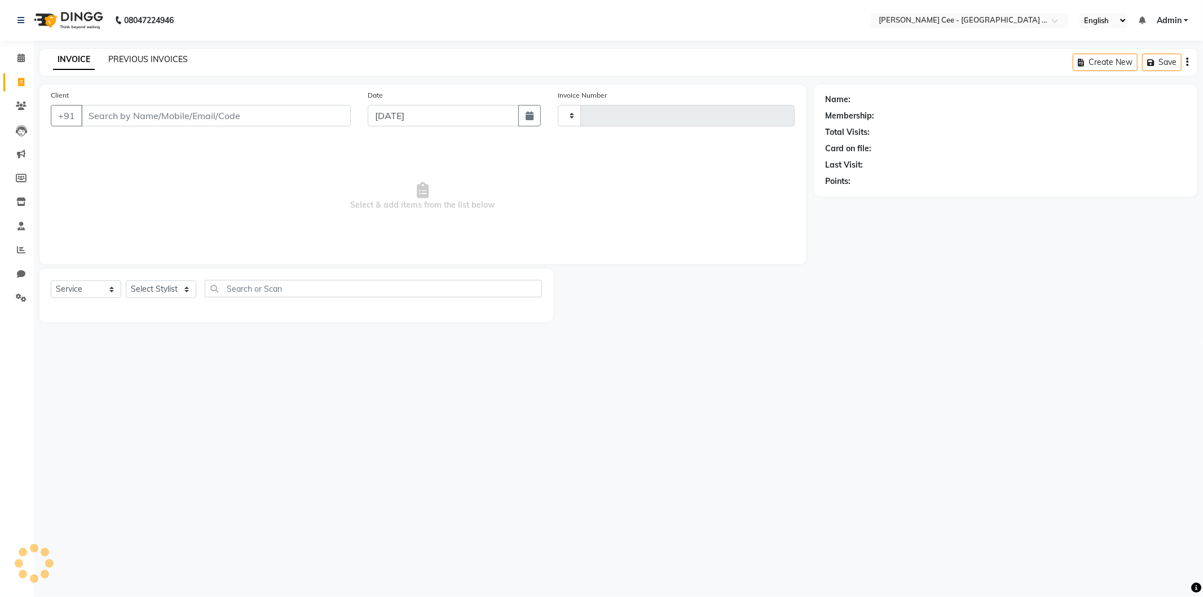
type input "2220"
select select "8239"
click at [111, 116] on input "Client" at bounding box center [216, 115] width 270 height 21
select select "product"
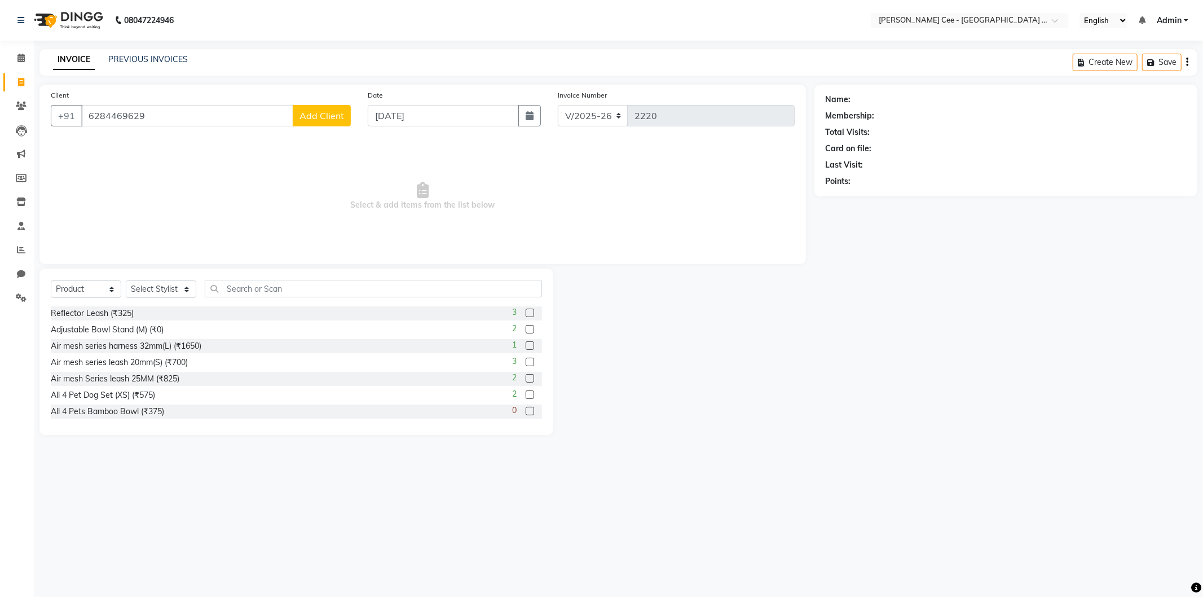
type input "6284469629"
click at [306, 112] on span "Add Client" at bounding box center [322, 115] width 45 height 11
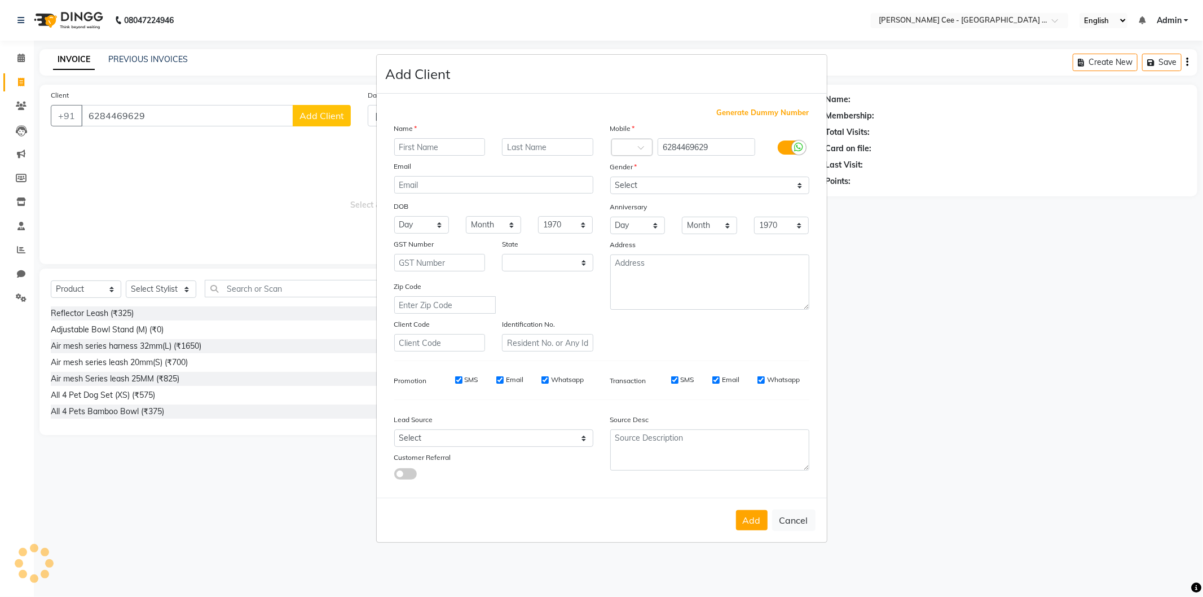
select select "22"
click at [412, 147] on input "text" at bounding box center [439, 146] width 91 height 17
type input "[PERSON_NAME] (Tiger)"
click at [538, 147] on input "text" at bounding box center [547, 146] width 91 height 17
type input "GSD"
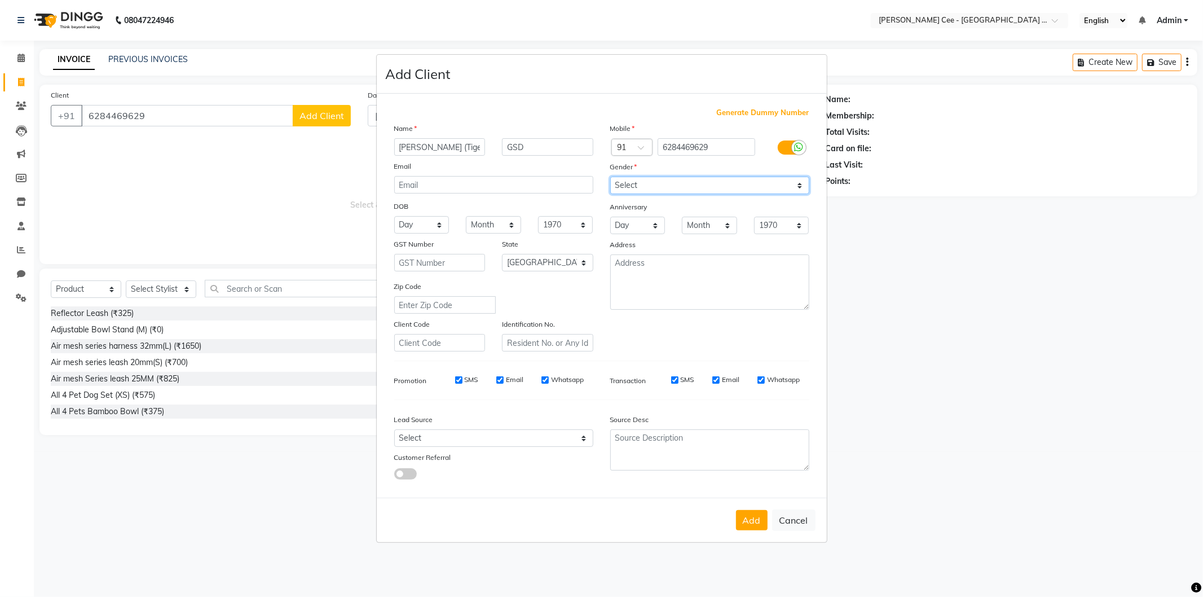
click at [673, 184] on select "Select [DEMOGRAPHIC_DATA] [DEMOGRAPHIC_DATA] Other Prefer Not To Say" at bounding box center [709, 185] width 199 height 17
select select "[DEMOGRAPHIC_DATA]"
click at [610, 177] on select "Select [DEMOGRAPHIC_DATA] [DEMOGRAPHIC_DATA] Other Prefer Not To Say" at bounding box center [709, 185] width 199 height 17
click at [558, 264] on select "Select [GEOGRAPHIC_DATA] [GEOGRAPHIC_DATA] [GEOGRAPHIC_DATA] [GEOGRAPHIC_DATA] …" at bounding box center [547, 262] width 91 height 17
select select "32"
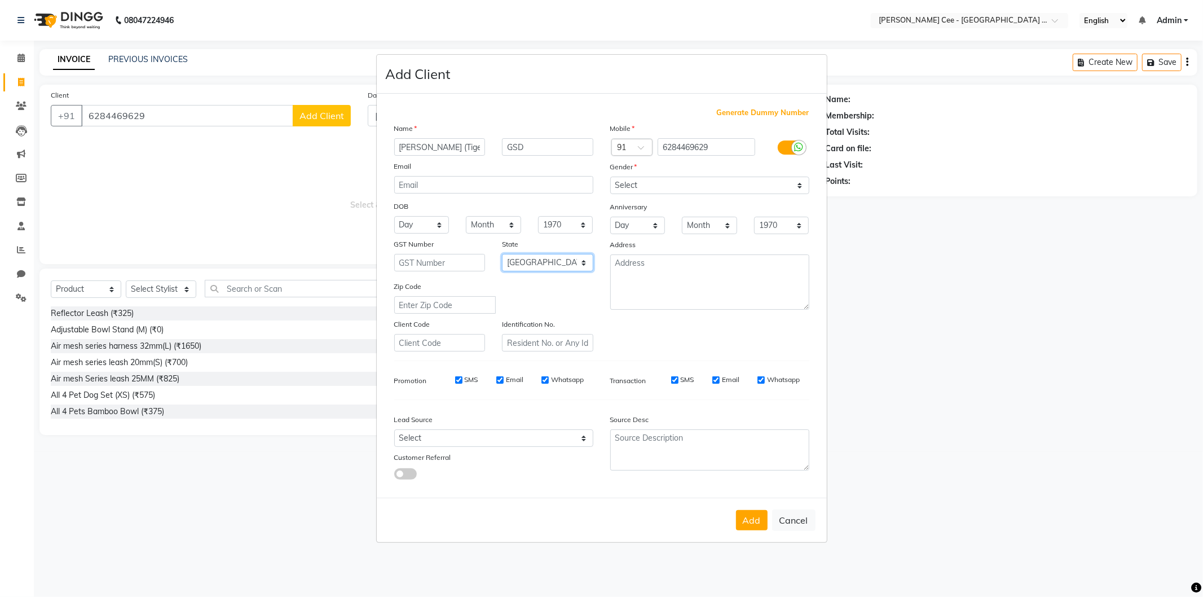
click at [502, 254] on select "Select [GEOGRAPHIC_DATA] [GEOGRAPHIC_DATA] [GEOGRAPHIC_DATA] [GEOGRAPHIC_DATA] …" at bounding box center [547, 262] width 91 height 17
click at [754, 524] on button "Add" at bounding box center [752, 520] width 32 height 20
select select
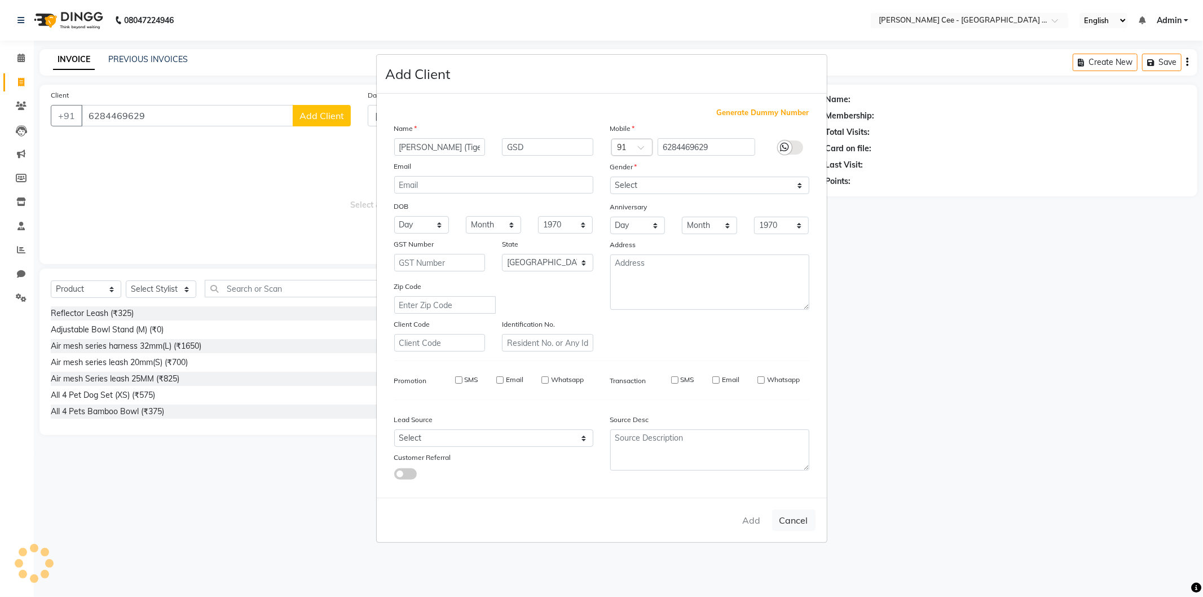
select select "null"
select select
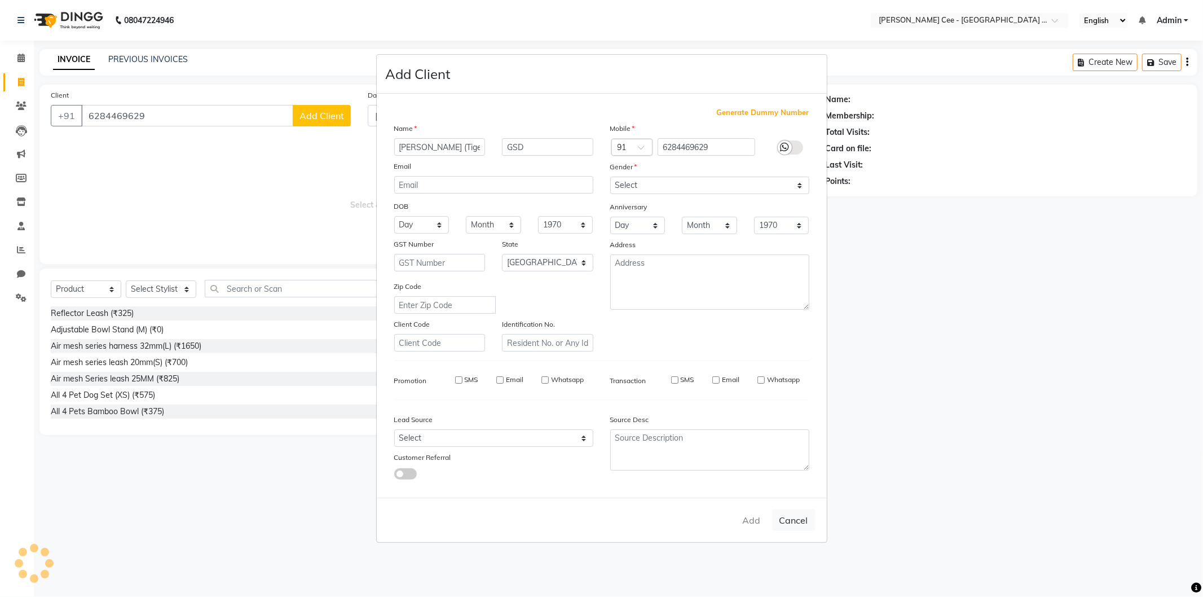
checkbox input "false"
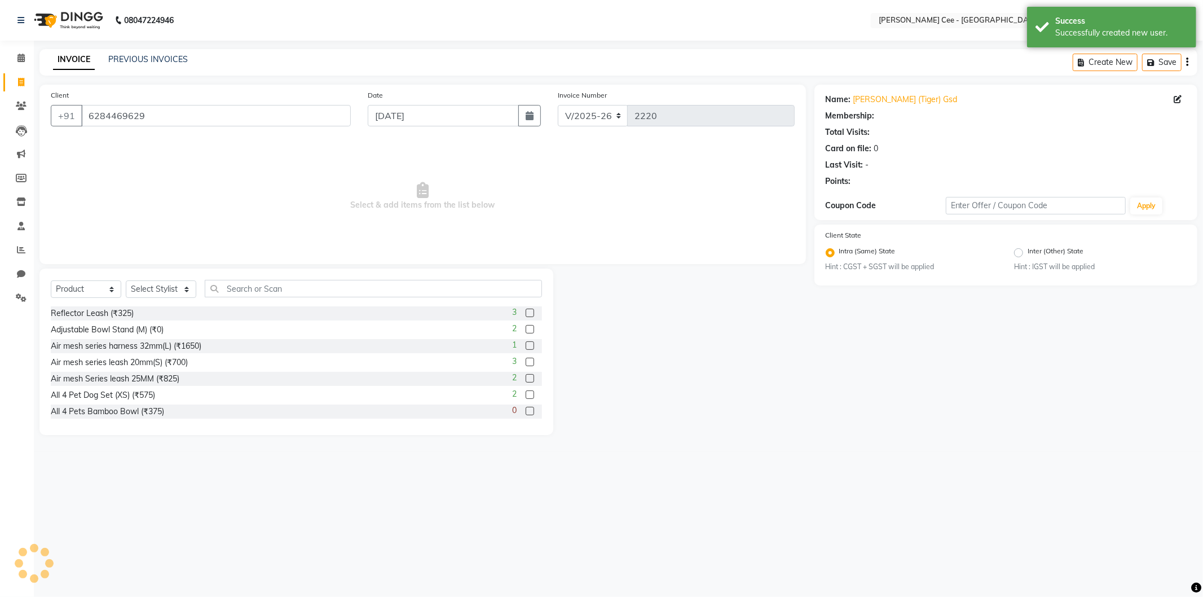
radio input "false"
radio input "true"
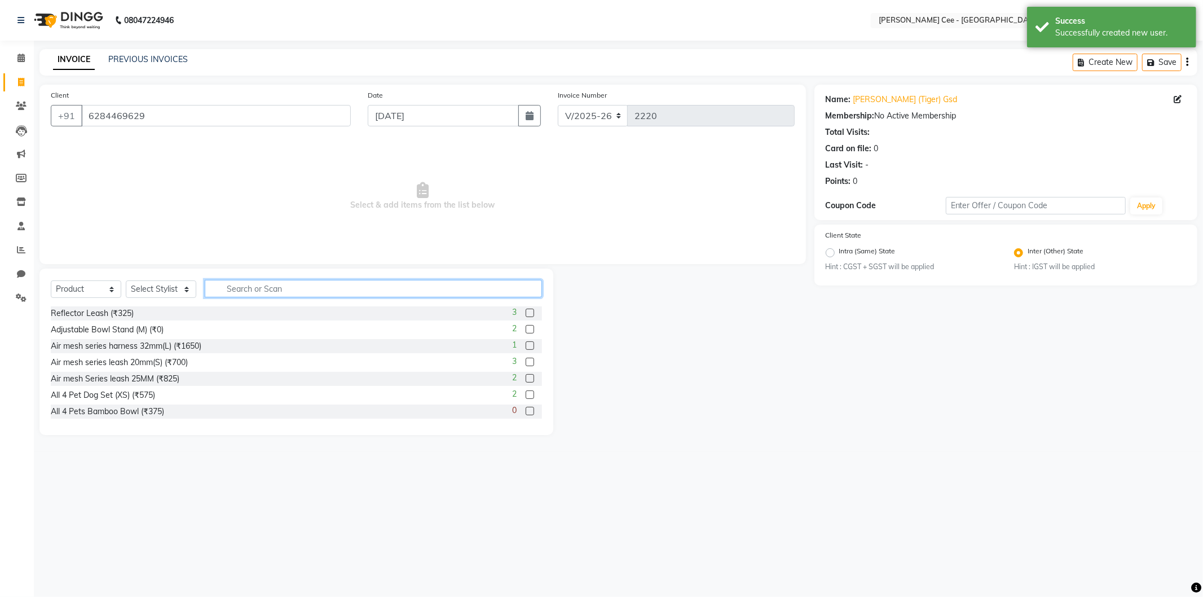
click at [297, 283] on input "text" at bounding box center [373, 288] width 337 height 17
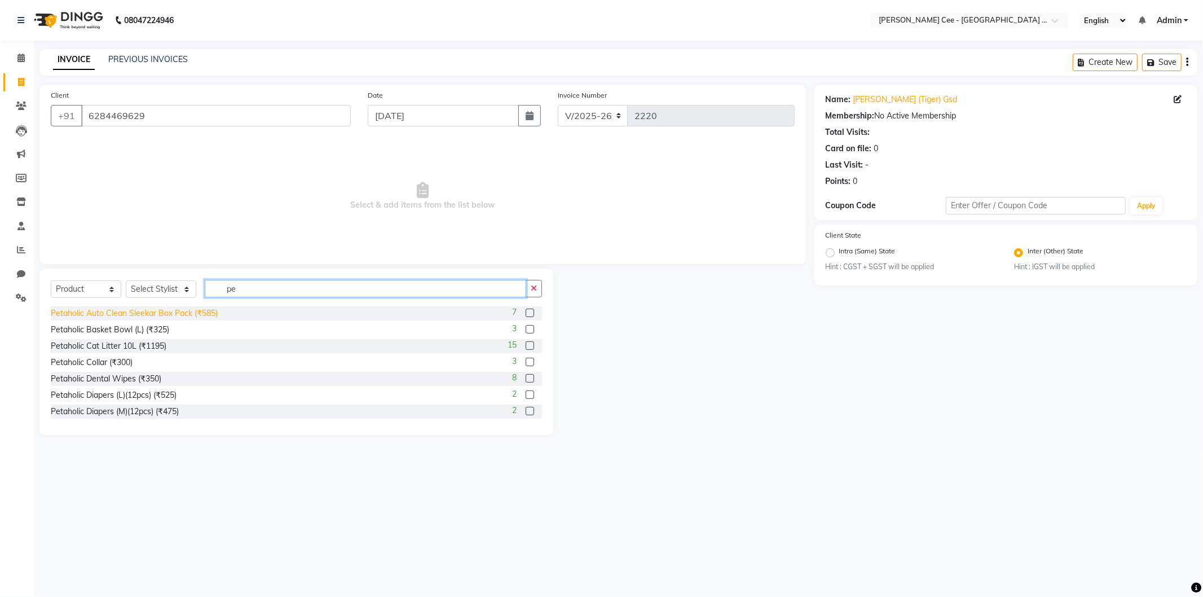
type input "p"
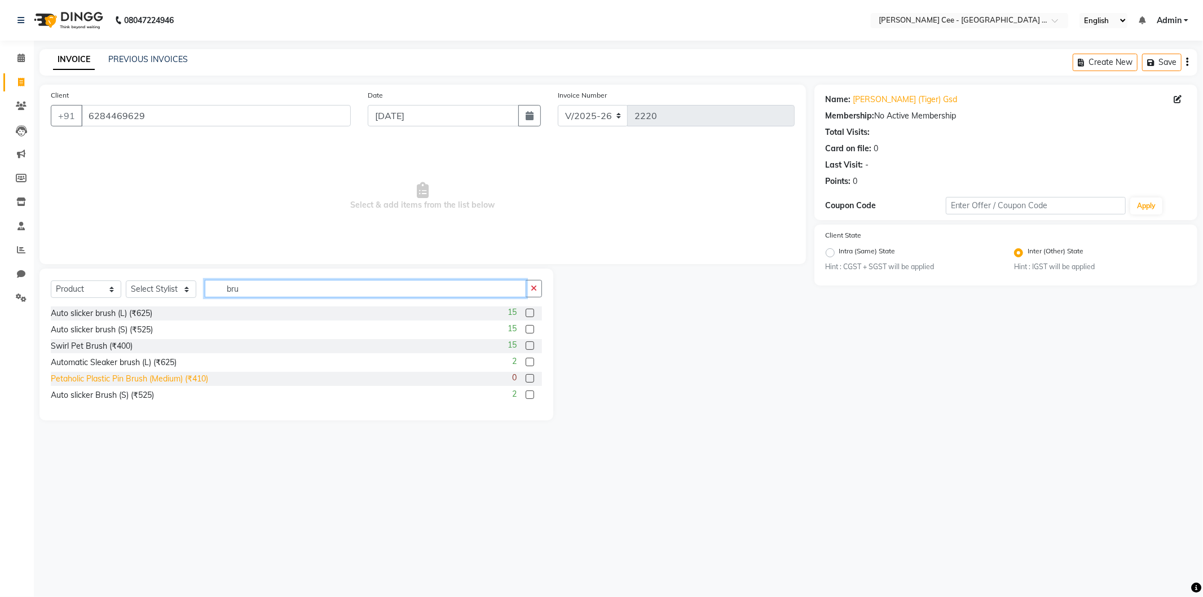
type input "bru"
click at [201, 376] on div "Petaholic Plastic Pin Brush (Medium) (₹410)" at bounding box center [129, 379] width 157 height 12
checkbox input "false"
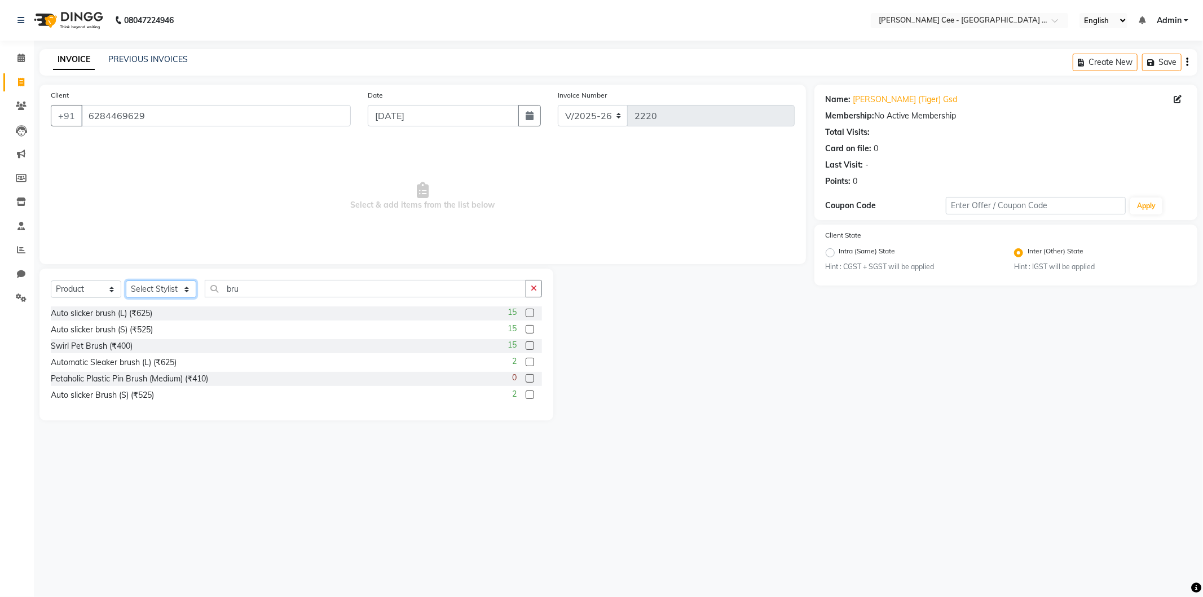
click at [168, 292] on select "Select Stylist Avinash [PERSON_NAME] [PERSON_NAME] [PERSON_NAME] Kajal Love [PE…" at bounding box center [161, 288] width 71 height 17
select select "80155"
click at [126, 281] on select "Select Stylist Avinash [PERSON_NAME] [PERSON_NAME] [PERSON_NAME] Kajal Love [PE…" at bounding box center [161, 288] width 71 height 17
click at [191, 373] on div "Petaholic Plastic Pin Brush (Medium) (₹410)" at bounding box center [129, 379] width 157 height 12
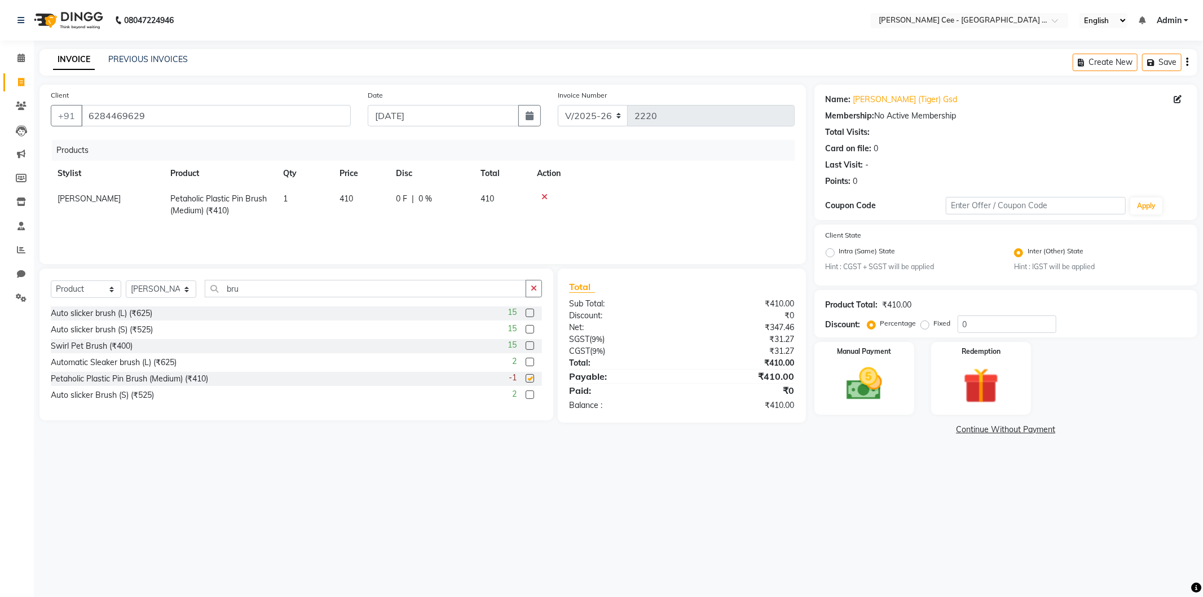
checkbox input "false"
click at [363, 204] on td "410" at bounding box center [361, 204] width 56 height 37
select select "80155"
click at [371, 206] on input "410" at bounding box center [361, 201] width 43 height 17
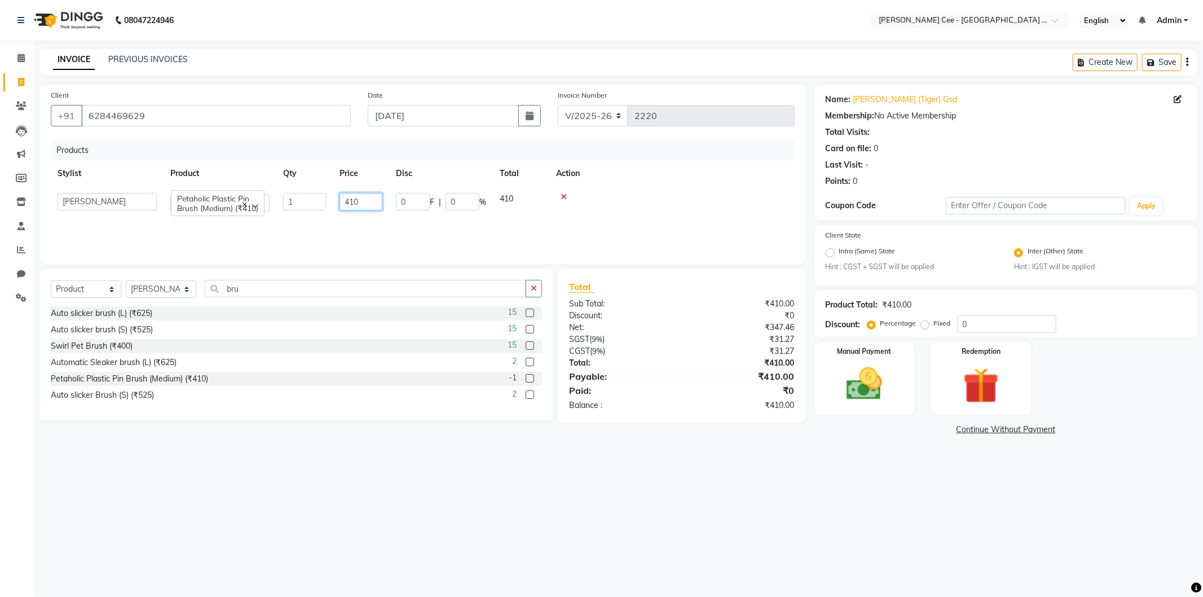
click at [372, 206] on input "410" at bounding box center [361, 201] width 43 height 17
type input "385"
click at [442, 200] on div "0 F | 0 %" at bounding box center [431, 199] width 71 height 12
select select "80155"
click at [448, 195] on input "0" at bounding box center [463, 201] width 34 height 17
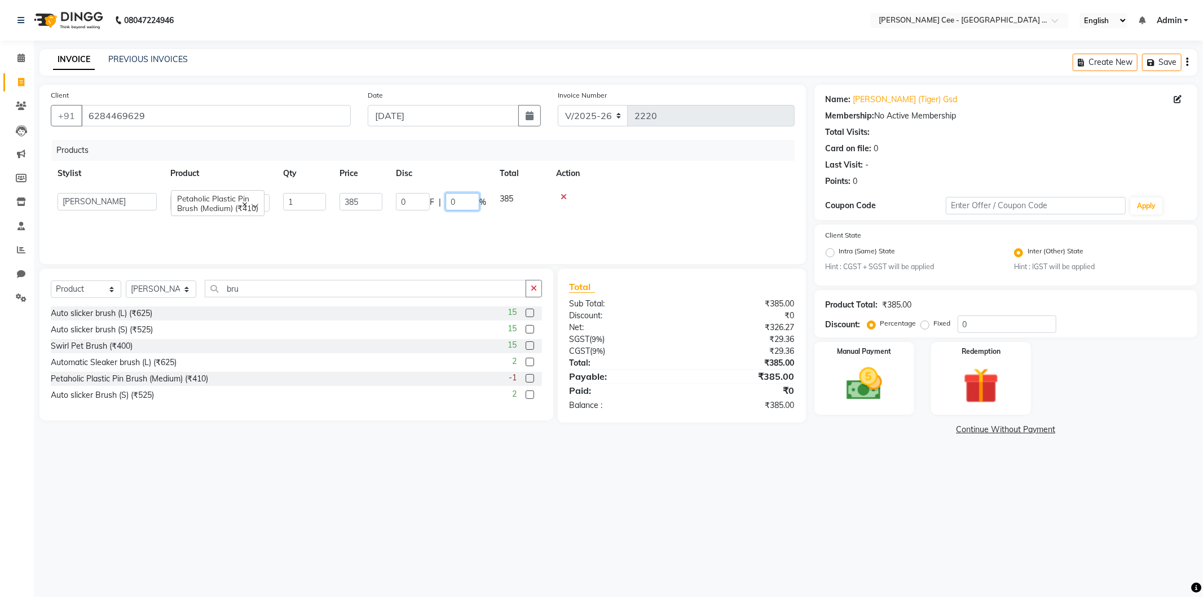
type input "20"
click at [640, 193] on div at bounding box center [672, 197] width 232 height 8
click at [855, 357] on div "Manual Payment" at bounding box center [864, 379] width 104 height 76
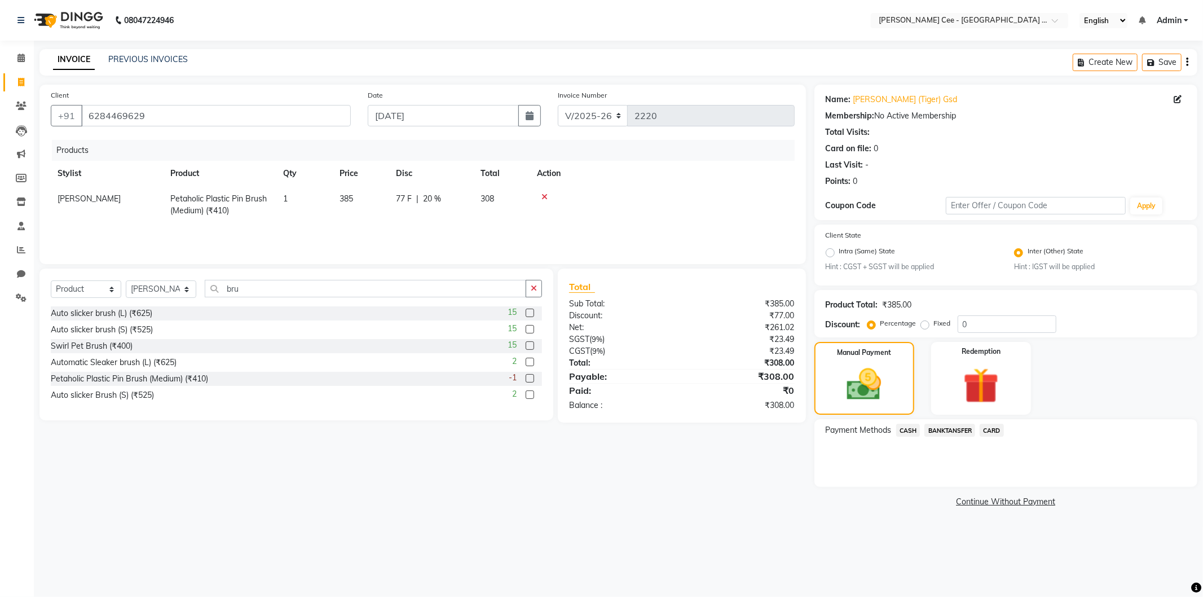
click at [938, 431] on span "BANKTANSFER" at bounding box center [950, 430] width 51 height 13
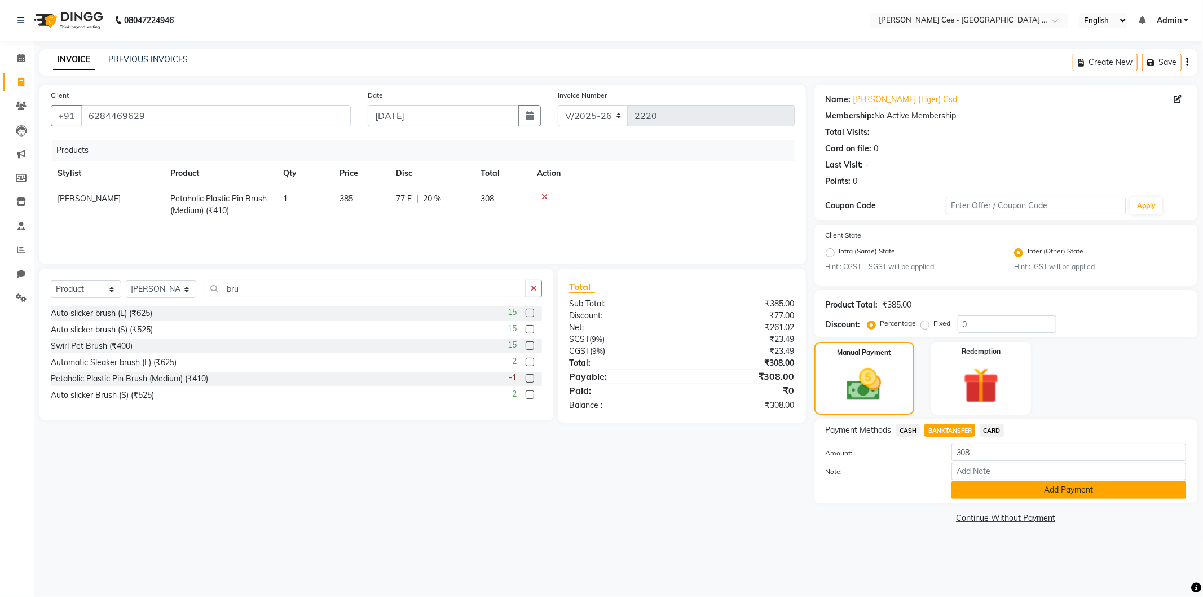
click at [966, 491] on button "Add Payment" at bounding box center [1069, 489] width 235 height 17
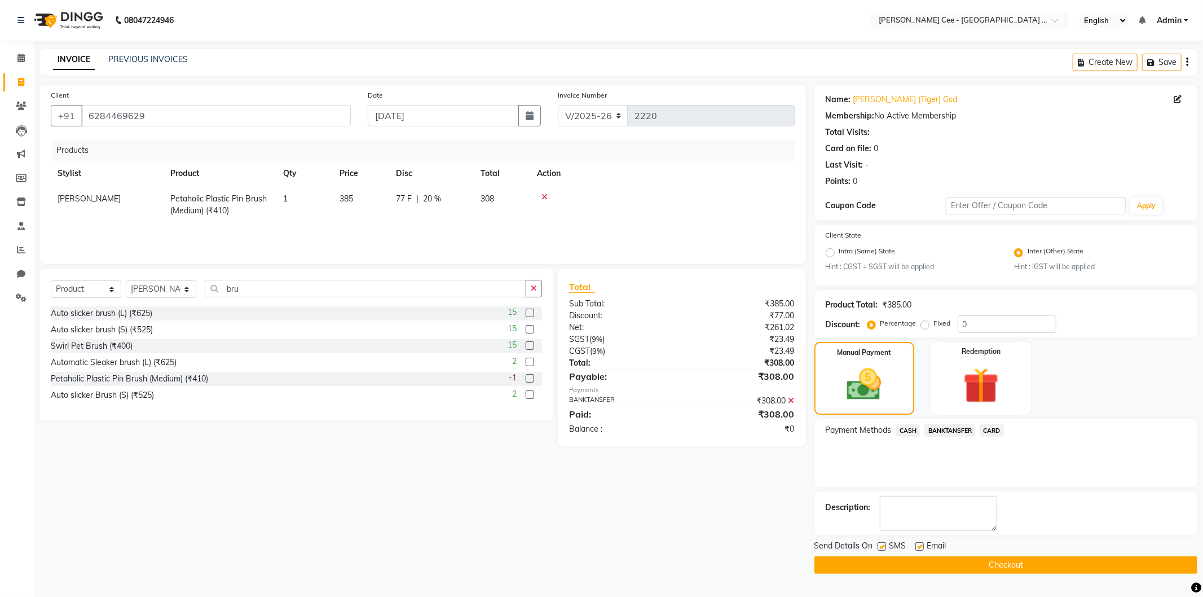
click at [921, 566] on button "Checkout" at bounding box center [1006, 564] width 383 height 17
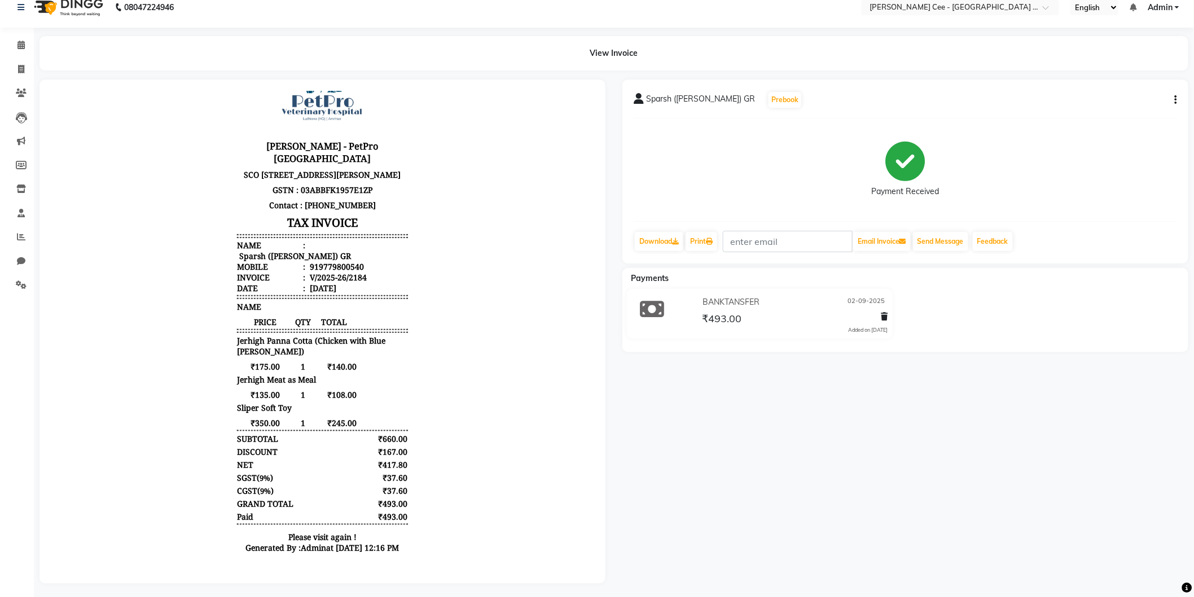
scroll to position [25, 0]
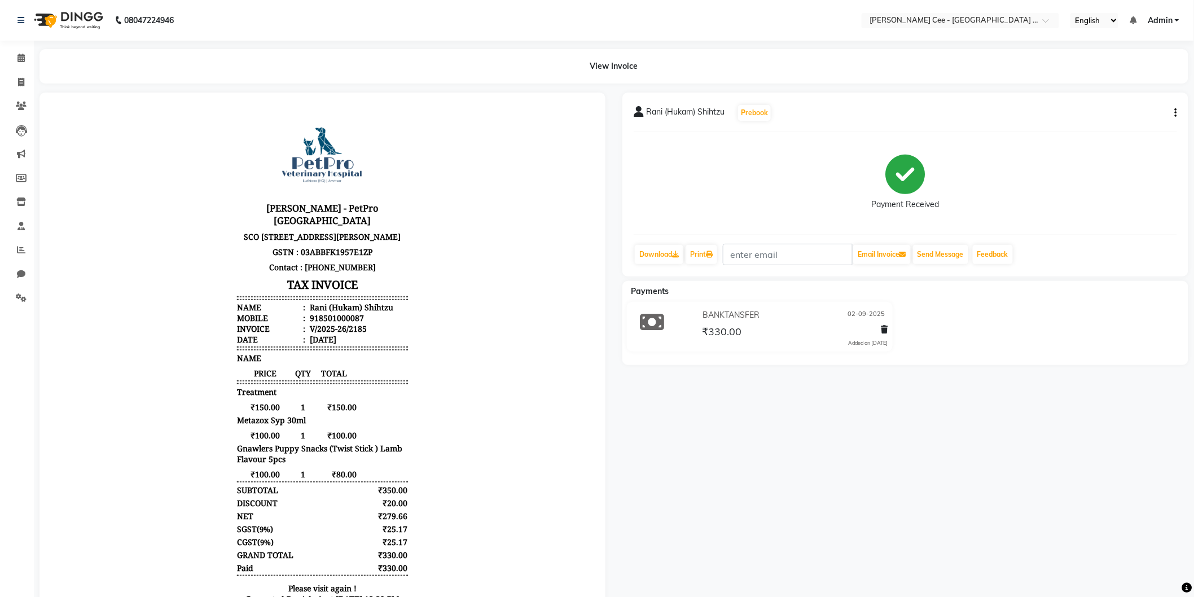
click at [364, 378] on div "PRICE QTY TOTAL" at bounding box center [321, 372] width 170 height 11
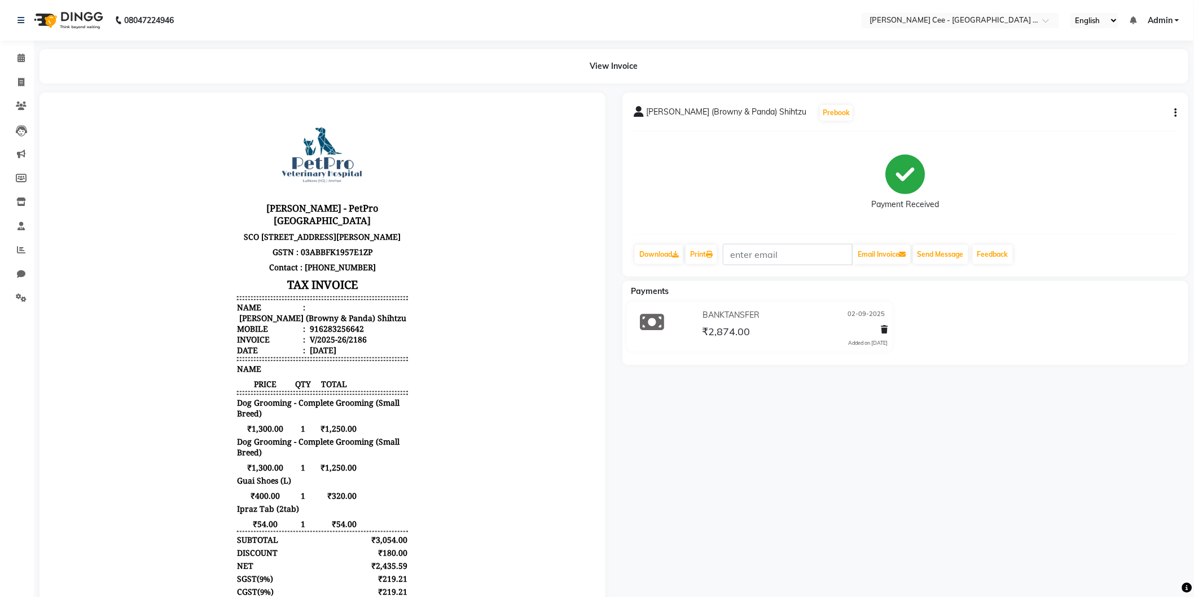
click at [393, 472] on div "₹1,300.00 1 ₹1,250.00" at bounding box center [321, 466] width 170 height 11
drag, startPoint x: 228, startPoint y: 327, endPoint x: 283, endPoint y: 327, distance: 54.7
click at [283, 323] on div "[PERSON_NAME] (Browny & Panda) Shihtzu" at bounding box center [320, 317] width 169 height 11
copy div "[PERSON_NAME]"
click at [340, 333] on div "916283256642" at bounding box center [335, 328] width 56 height 11
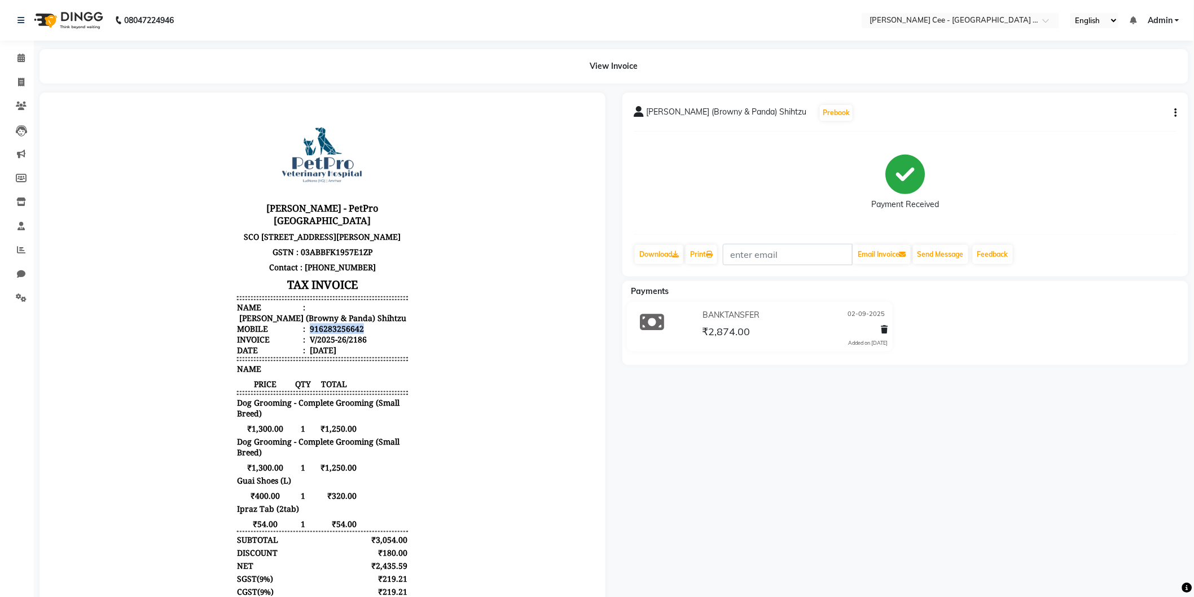
click at [340, 333] on div "916283256642" at bounding box center [335, 328] width 56 height 11
copy div "916283256642"
click at [410, 418] on body "[PERSON_NAME] - PetPro [GEOGRAPHIC_DATA] [STREET_ADDRESS] GSTN : 03ABBFK1957E1Z…" at bounding box center [322, 386] width 534 height 557
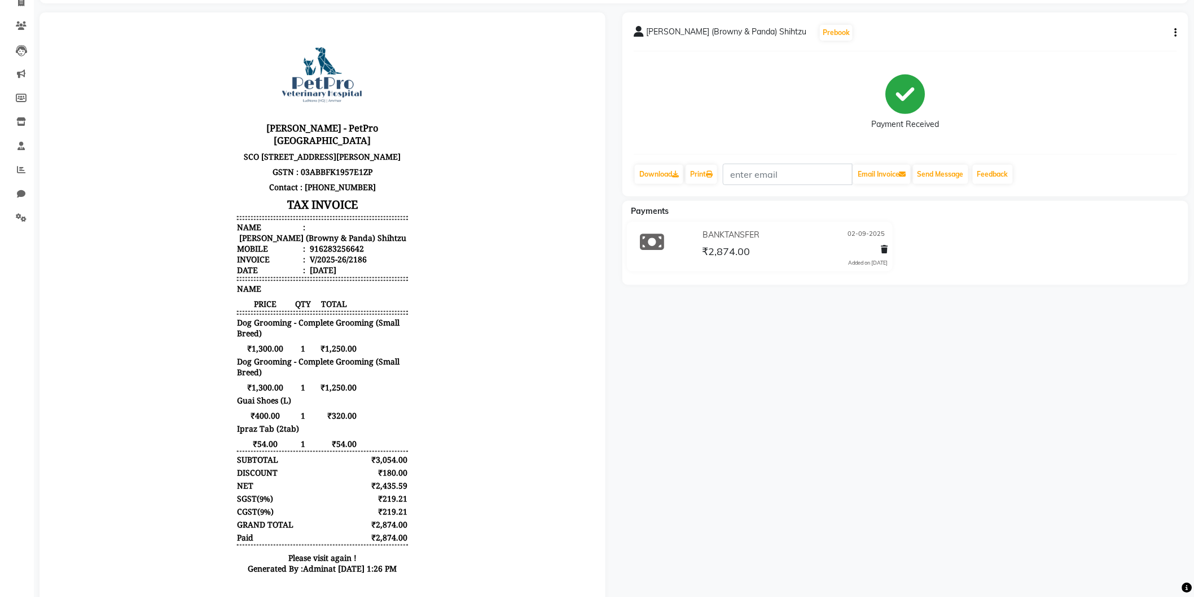
scroll to position [122, 0]
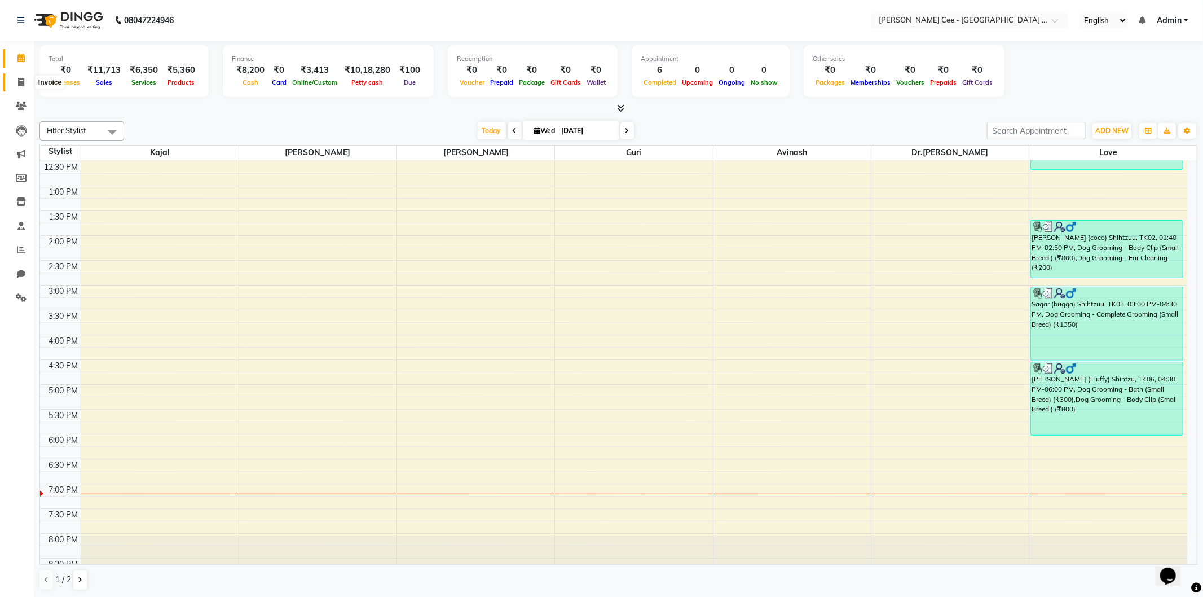
click at [16, 87] on span at bounding box center [21, 82] width 20 height 13
select select "service"
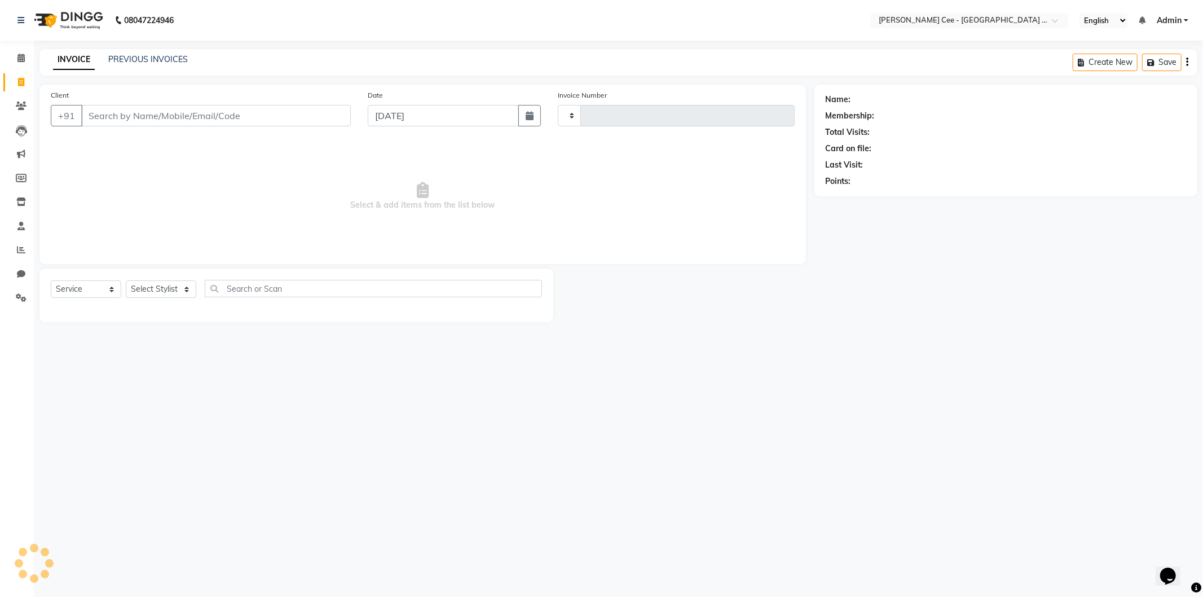
type input "2216"
select select "8239"
select select "product"
click at [206, 121] on input "Client" at bounding box center [216, 115] width 270 height 21
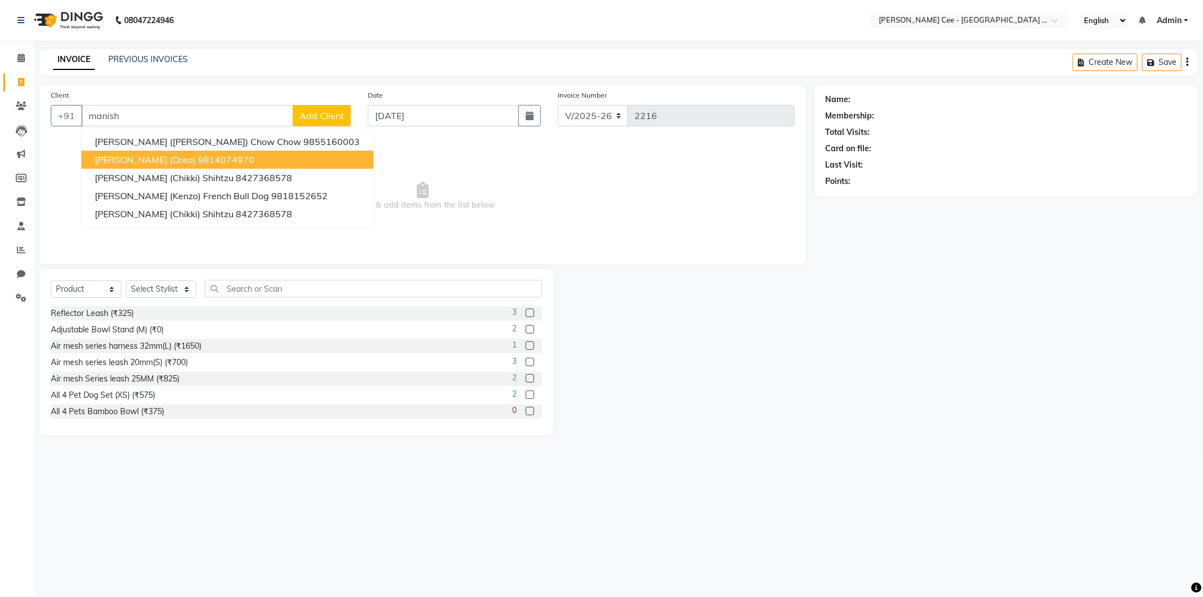
click at [183, 166] on button "[PERSON_NAME] (Oreo) 9814074970" at bounding box center [227, 160] width 292 height 18
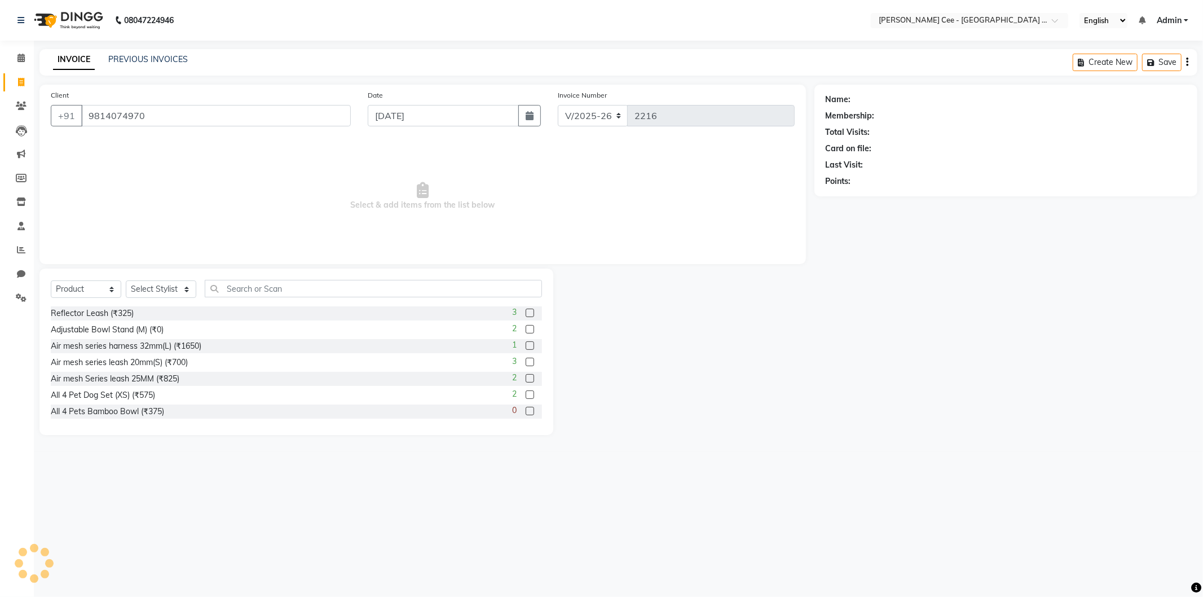
type input "9814074970"
click at [144, 289] on select "Select Stylist Avinash [PERSON_NAME] [PERSON_NAME] [PERSON_NAME] Kajal Love [PE…" at bounding box center [161, 288] width 71 height 17
radio input "false"
radio input "true"
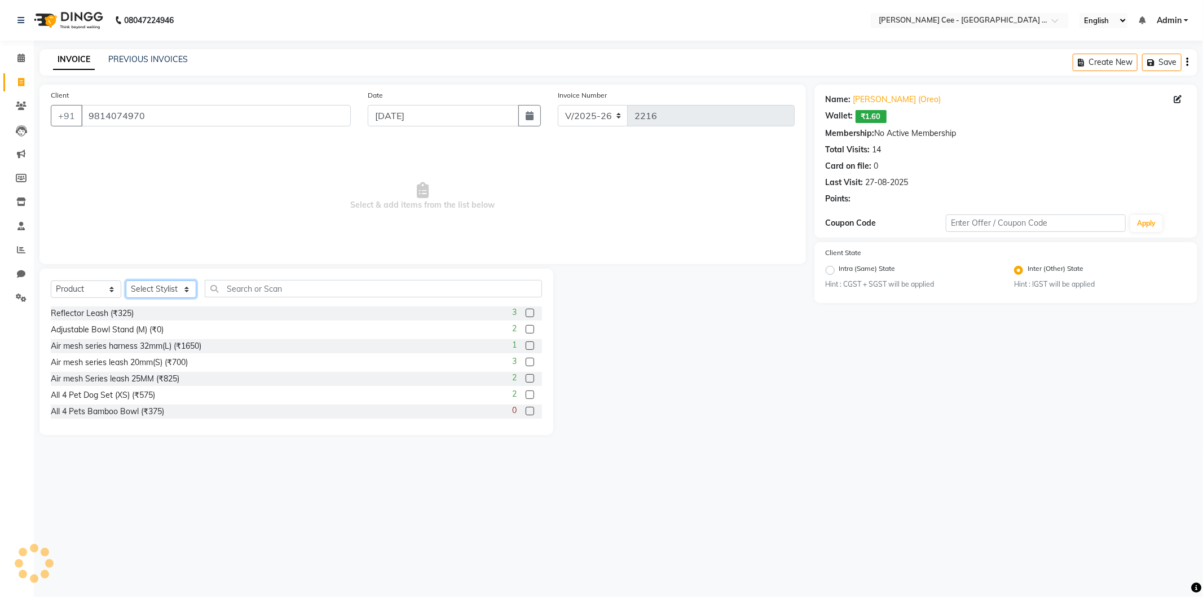
select select "80152"
click at [126, 281] on select "Select Stylist Avinash [PERSON_NAME] [PERSON_NAME] [PERSON_NAME] Kajal Love [PE…" at bounding box center [161, 288] width 71 height 17
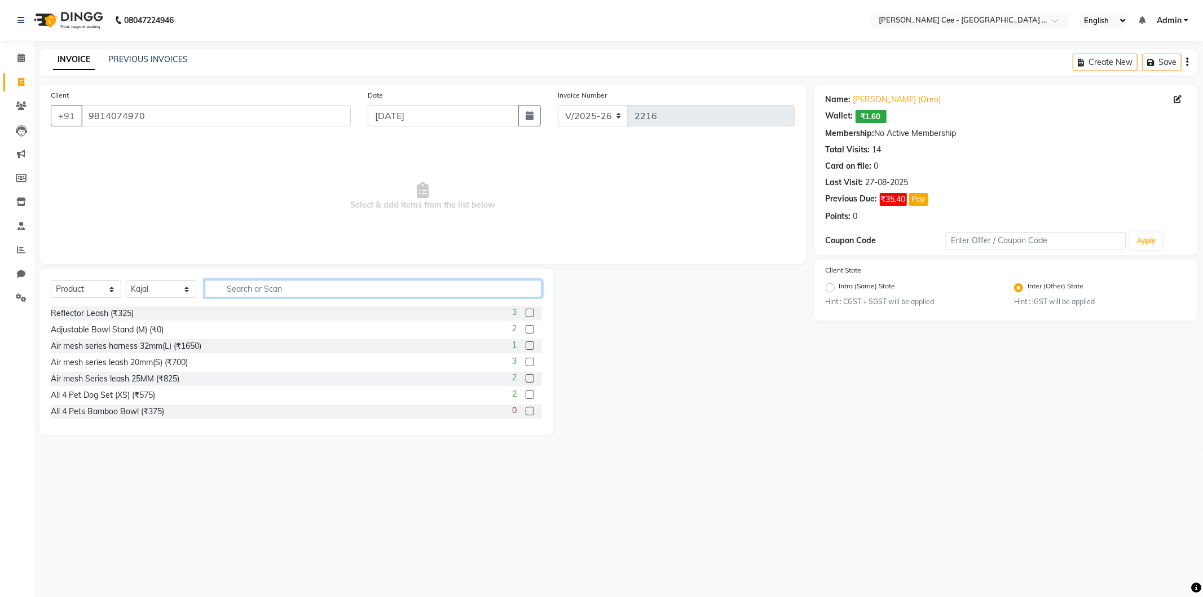
click at [270, 289] on input "text" at bounding box center [373, 288] width 337 height 17
type input "8906093975572"
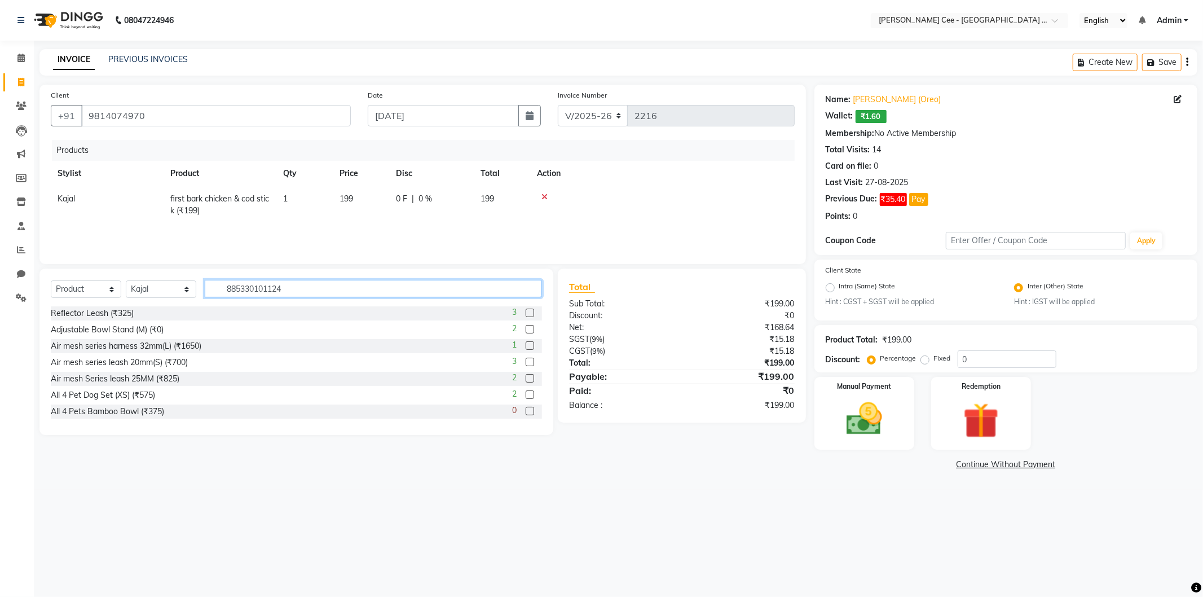
type input "8853301011242"
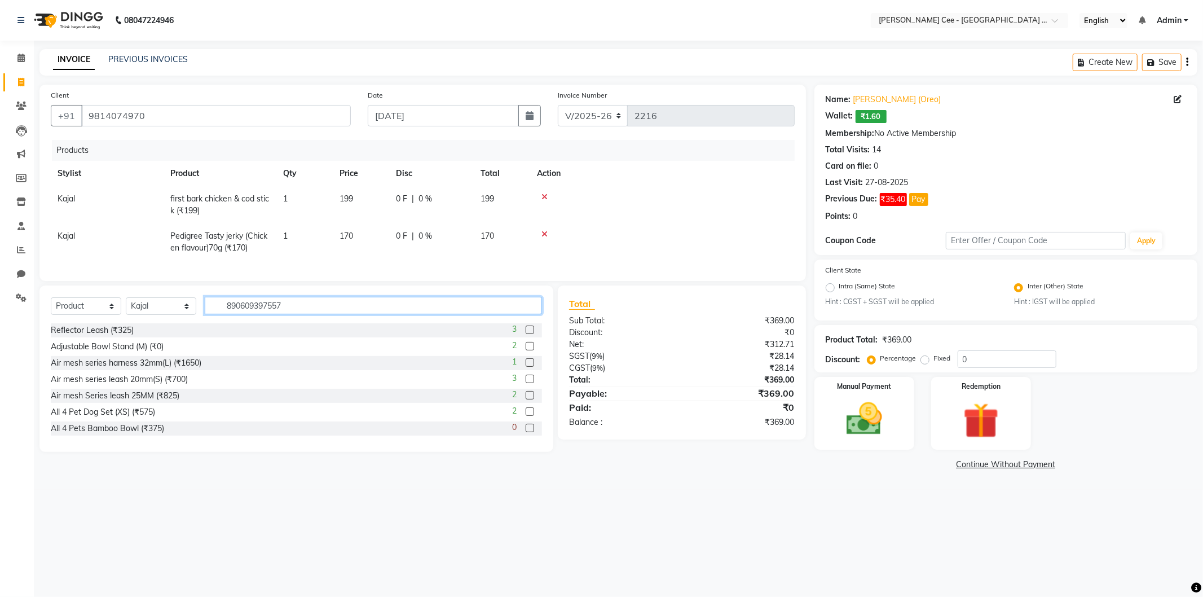
type input "8906093975572"
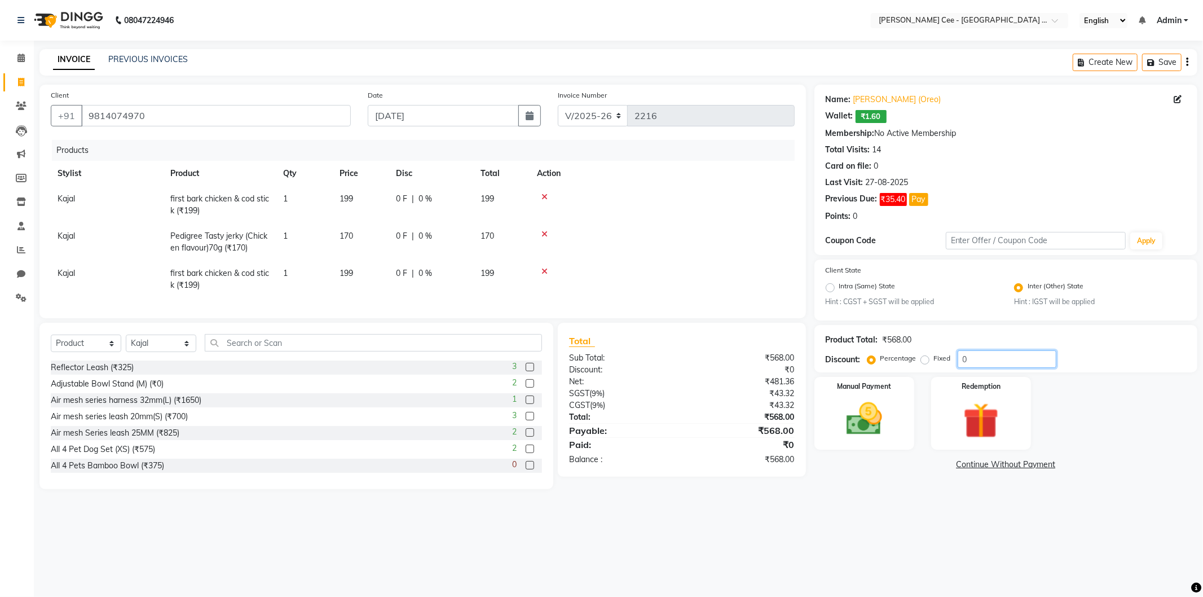
click at [963, 361] on input "0" at bounding box center [1007, 358] width 99 height 17
type input "20"
click at [1055, 408] on div "Manual Payment Redemption" at bounding box center [1006, 413] width 400 height 73
click at [441, 237] on span "20 %" at bounding box center [432, 236] width 18 height 12
select select "80152"
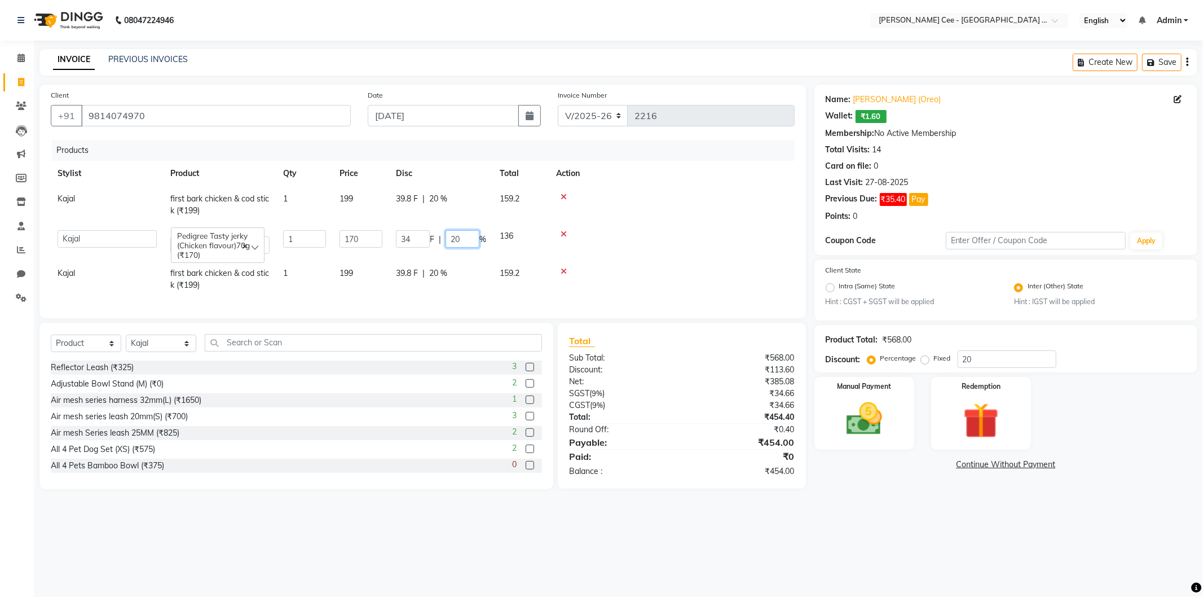
click at [461, 235] on input "20" at bounding box center [463, 238] width 34 height 17
type input "2"
type input "15"
click at [725, 254] on td at bounding box center [662, 241] width 265 height 37
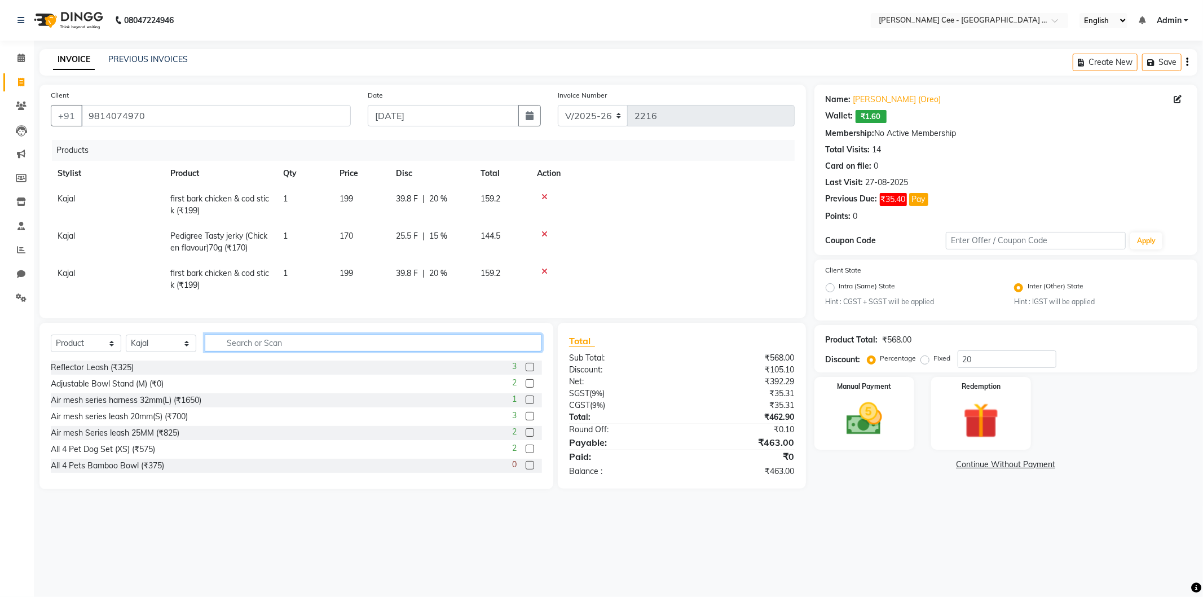
click at [257, 351] on input "text" at bounding box center [373, 342] width 337 height 17
type input "superbone"
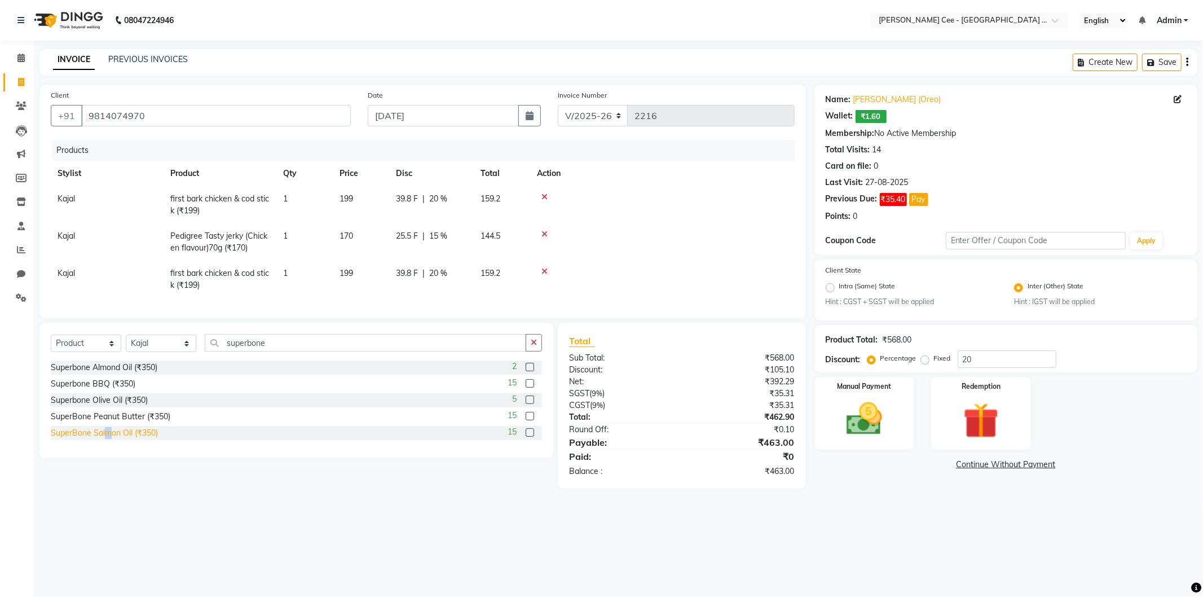
click at [109, 439] on div "SuperBone Salmon Oil (₹350)" at bounding box center [104, 433] width 107 height 12
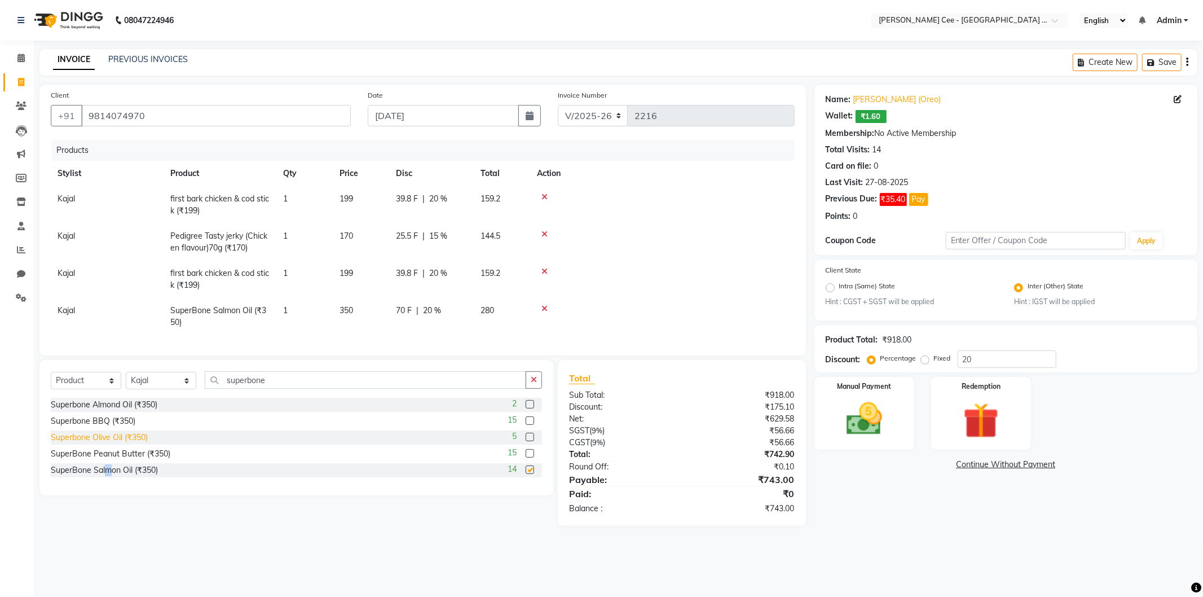
checkbox input "false"
click at [239, 389] on input "superbone" at bounding box center [366, 379] width 322 height 17
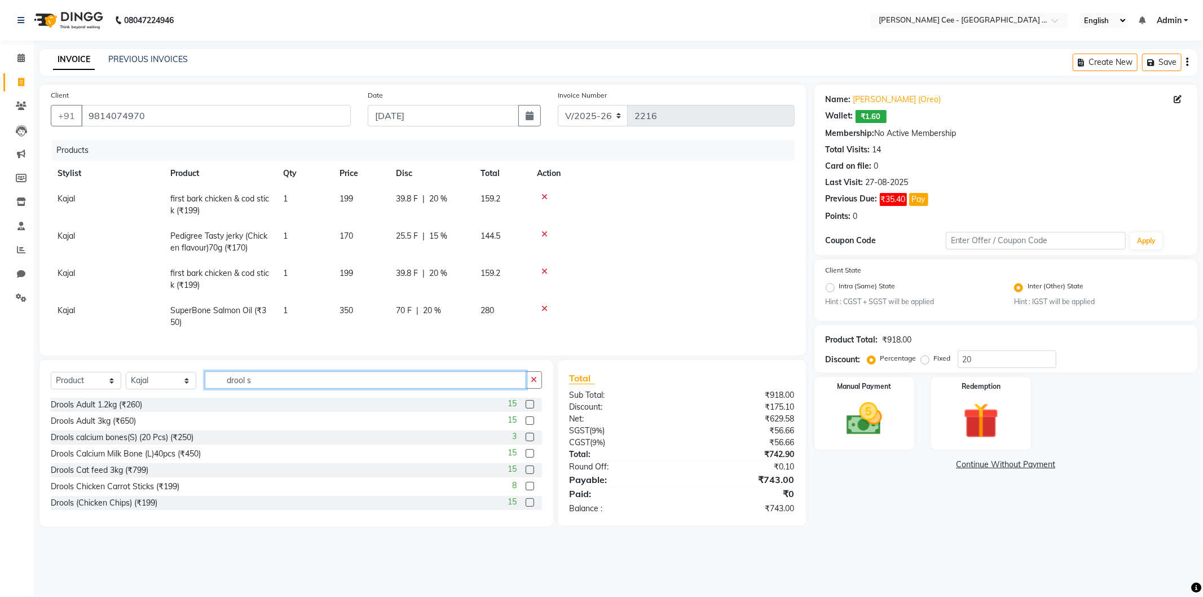
click at [271, 389] on input "drool s" at bounding box center [366, 379] width 322 height 17
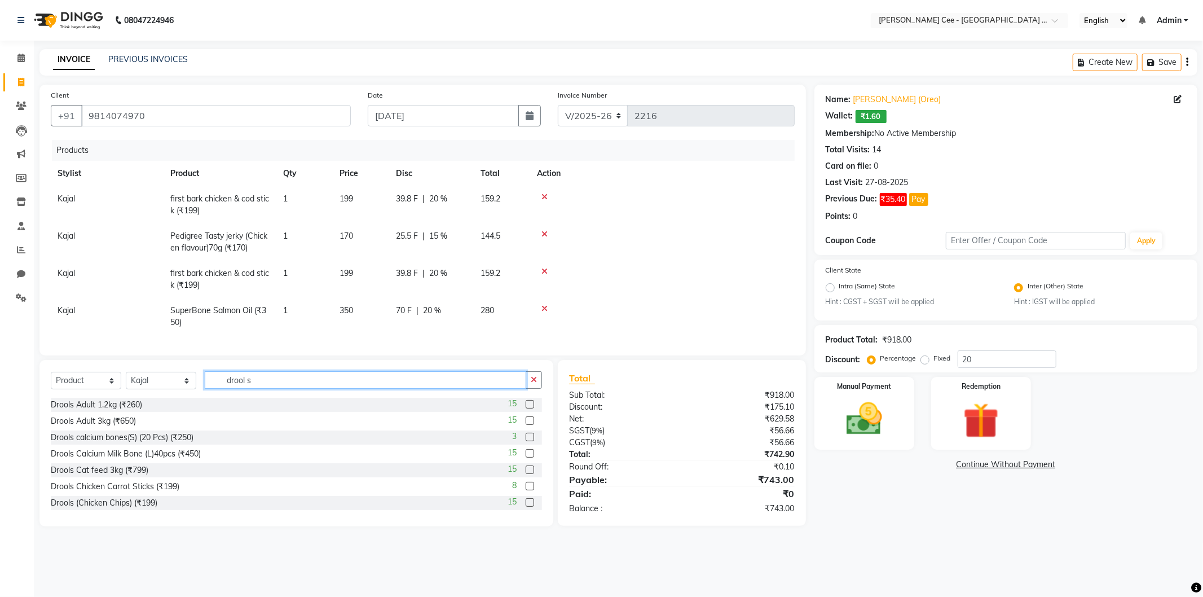
click at [271, 389] on input "drool s" at bounding box center [366, 379] width 322 height 17
type input "drools ca"
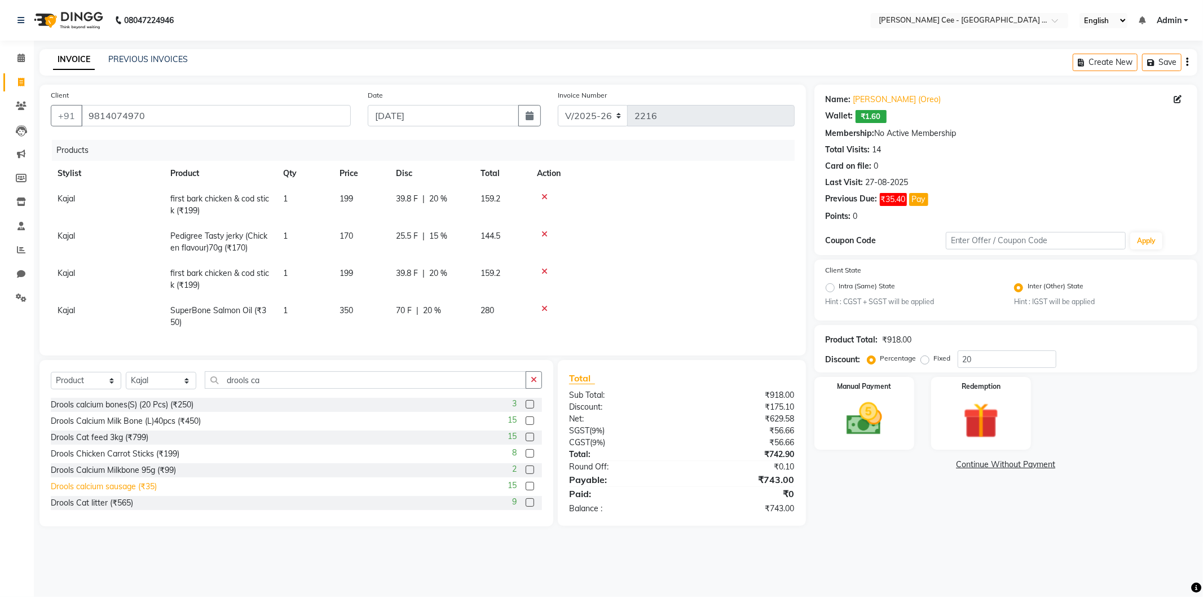
click at [141, 492] on div "Drools calcium sausage (₹35)" at bounding box center [104, 487] width 106 height 12
checkbox input "false"
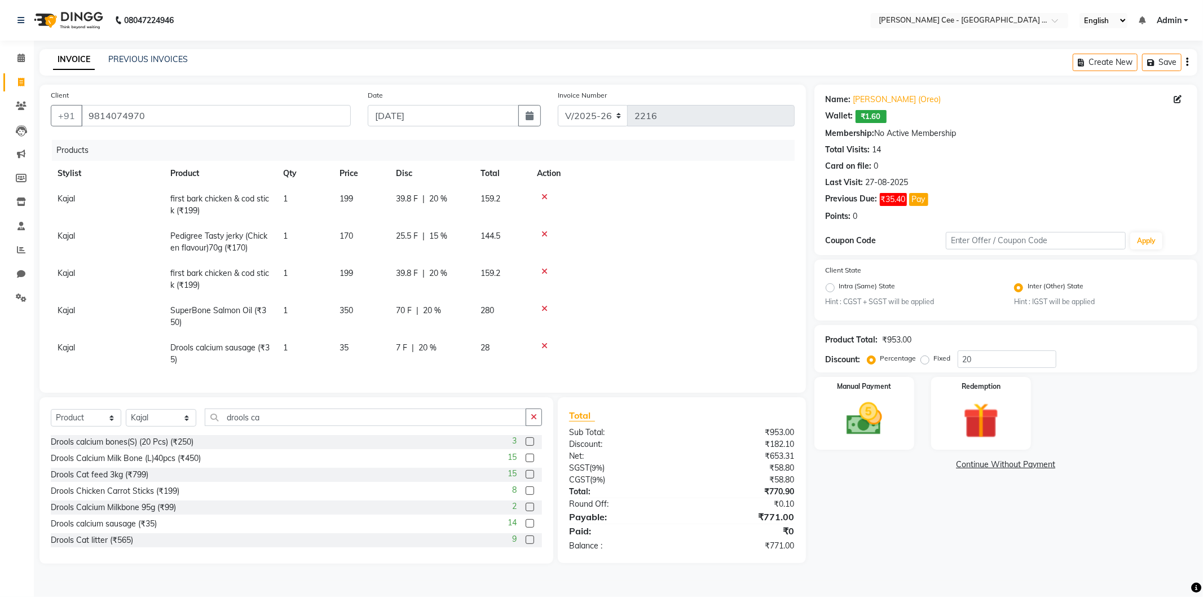
click at [302, 347] on td "1" at bounding box center [304, 353] width 56 height 37
select select "80152"
click at [316, 351] on input "1" at bounding box center [304, 350] width 43 height 17
type input "2"
click at [448, 345] on div "14 F | 20 %" at bounding box center [431, 348] width 71 height 12
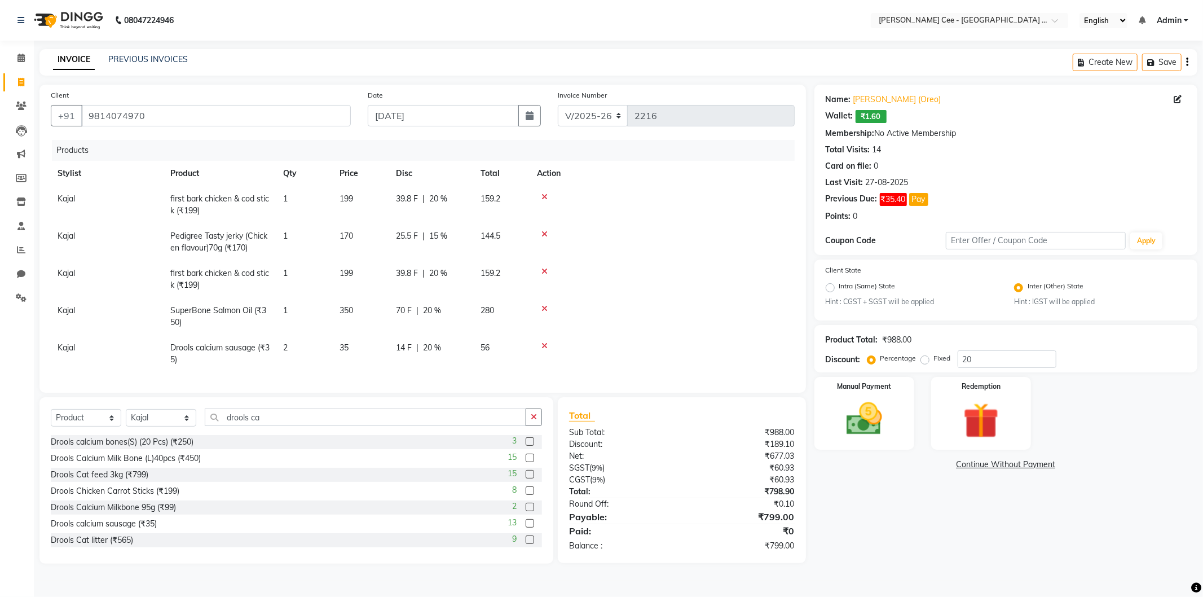
select select "80152"
click at [464, 350] on input "20" at bounding box center [463, 350] width 34 height 17
type input "2"
type input "0"
click at [661, 325] on td at bounding box center [662, 316] width 265 height 37
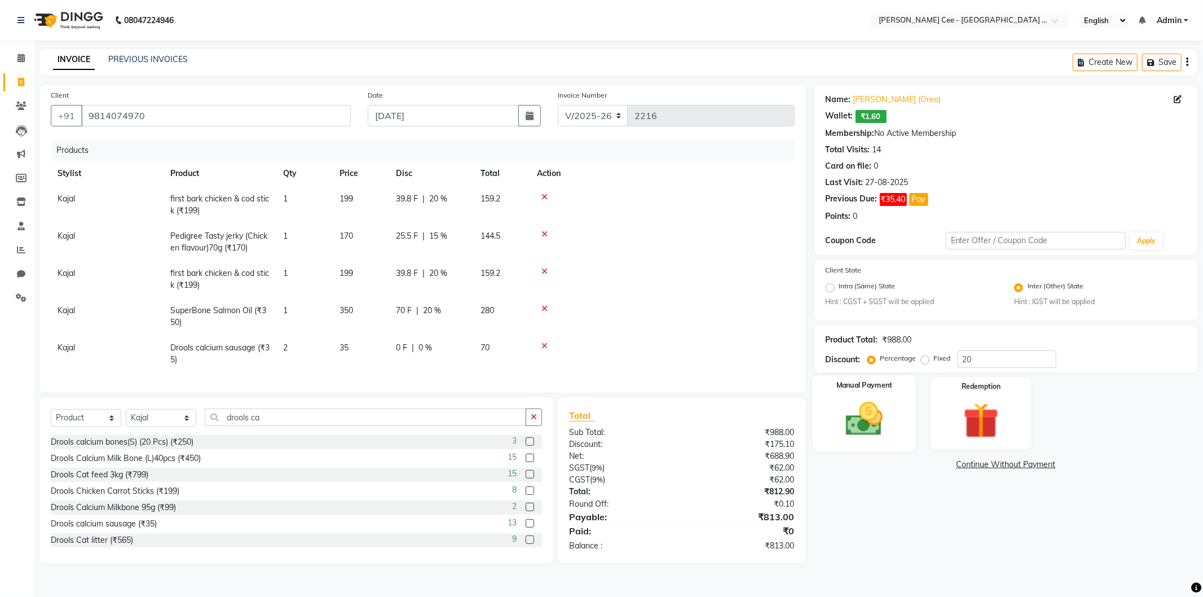
click at [886, 406] on img at bounding box center [864, 419] width 60 height 43
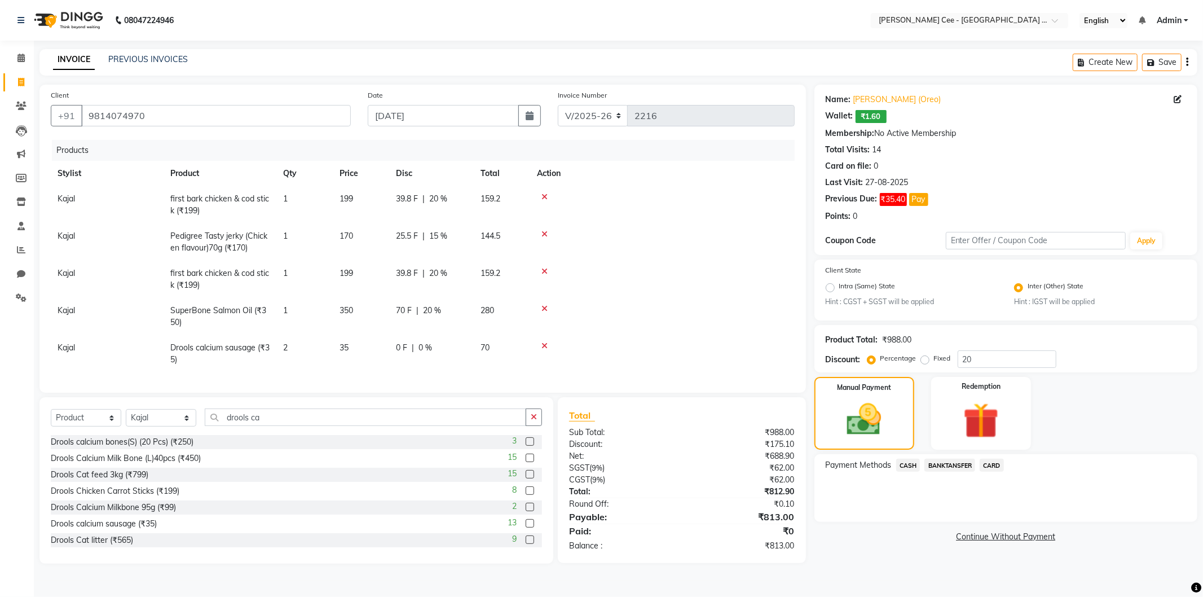
click at [907, 463] on span "CASH" at bounding box center [908, 465] width 24 height 13
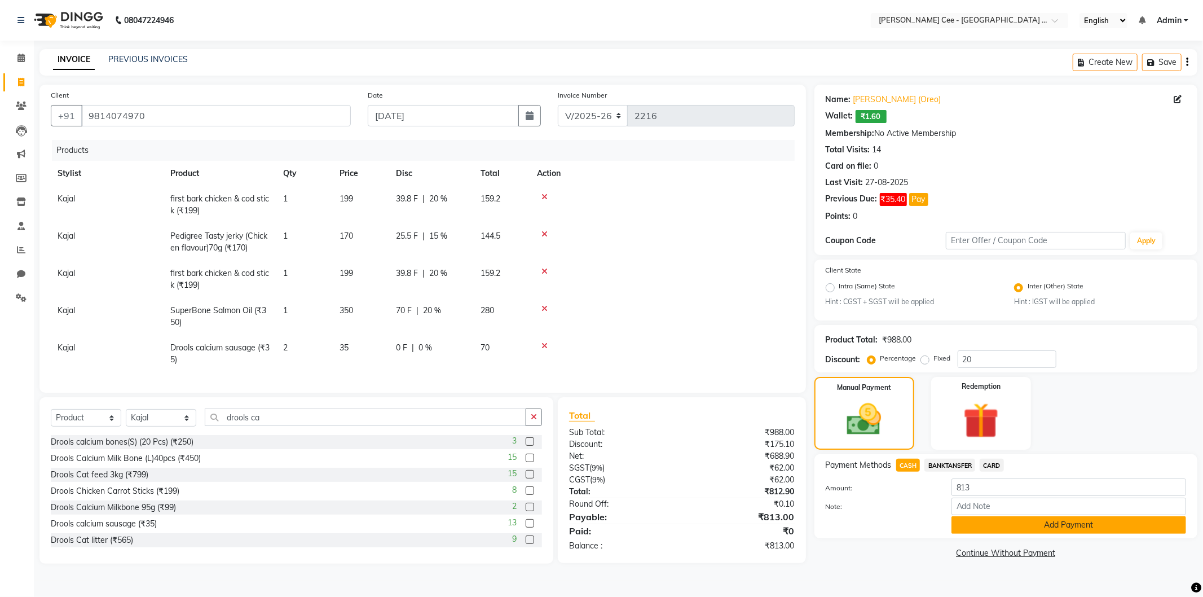
click at [1033, 521] on button "Add Payment" at bounding box center [1069, 524] width 235 height 17
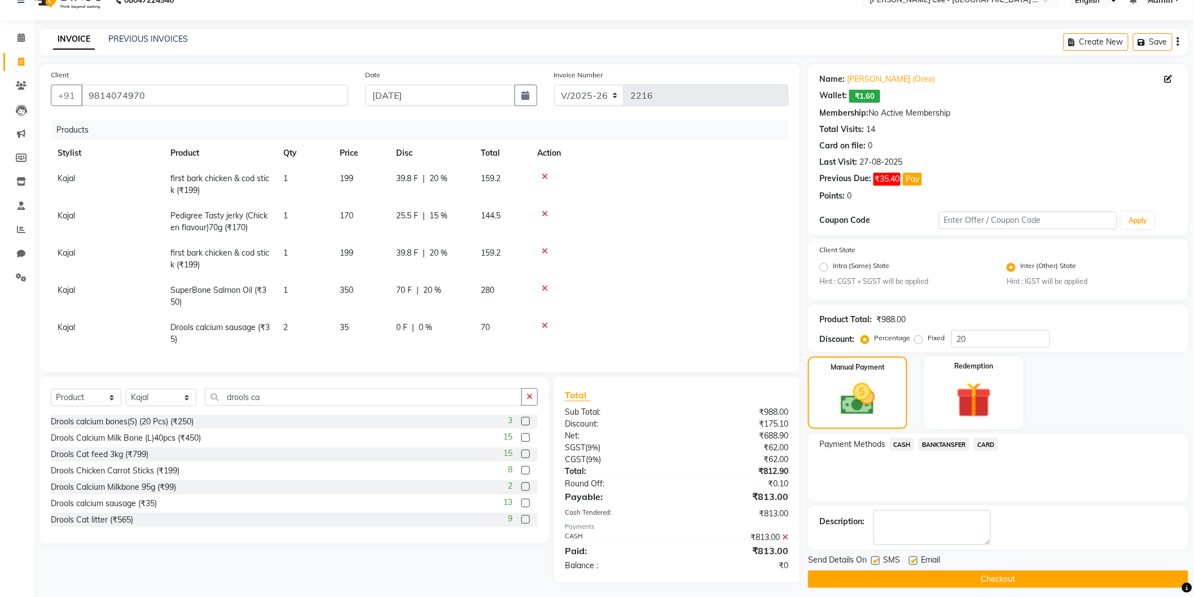
scroll to position [32, 0]
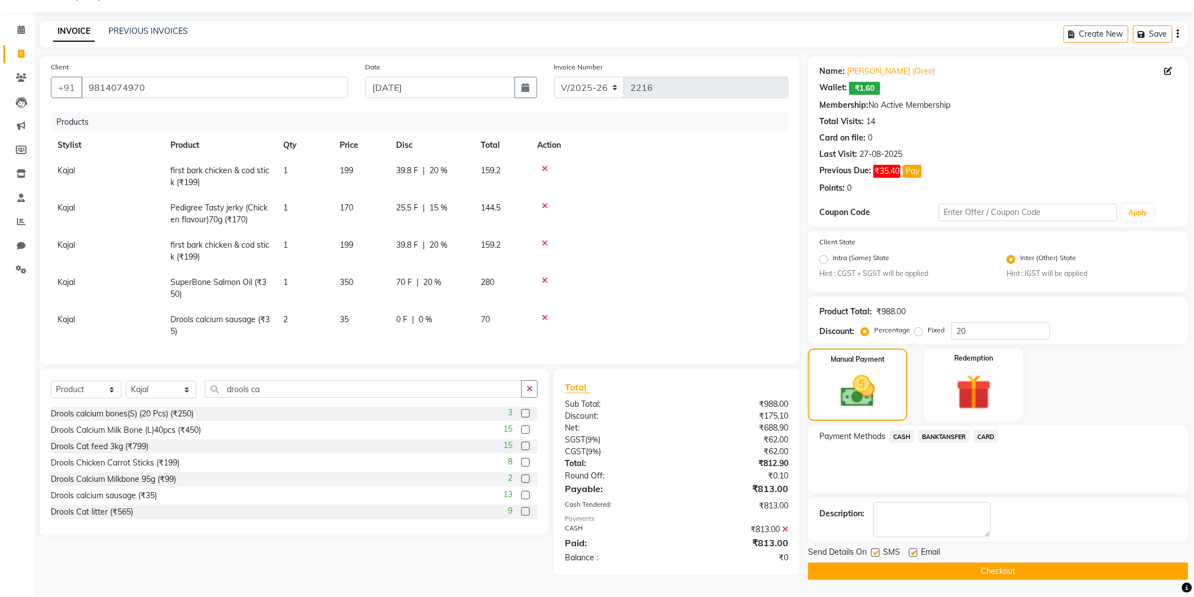
click at [890, 564] on button "Checkout" at bounding box center [998, 570] width 380 height 17
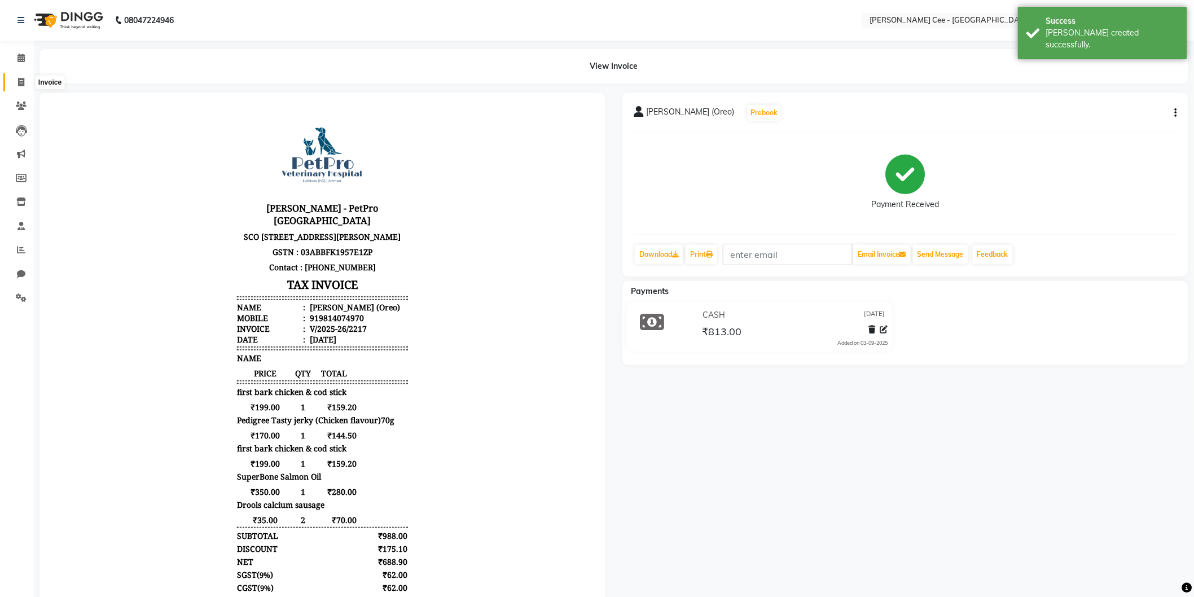
click at [21, 78] on icon at bounding box center [21, 82] width 6 height 8
select select "service"
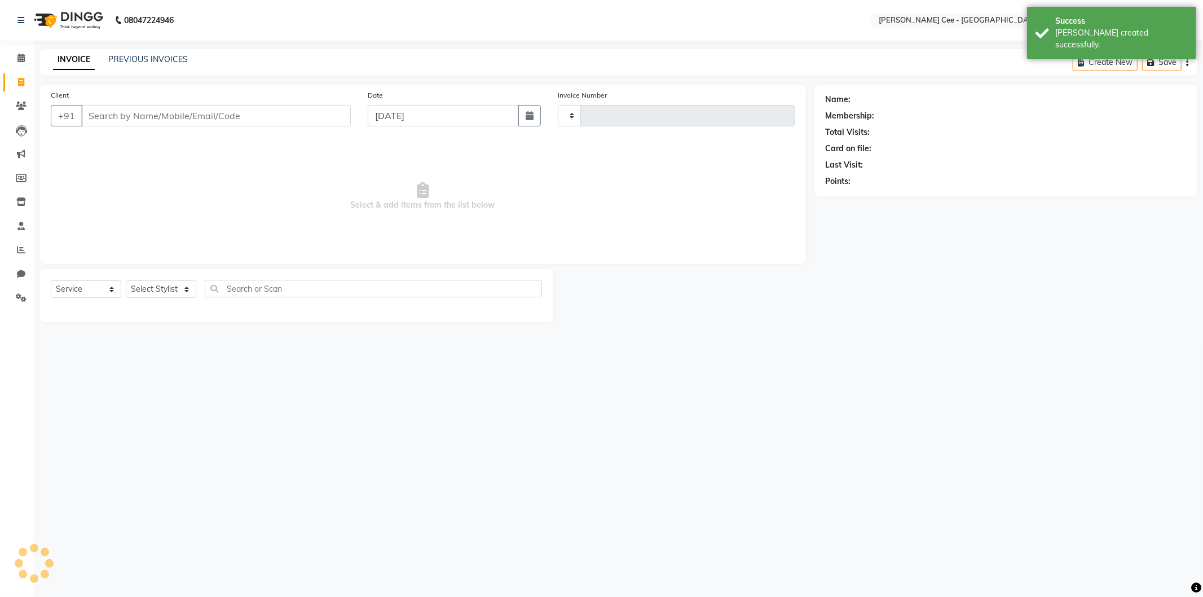
type input "2218"
select select "8239"
click at [179, 119] on input "Client" at bounding box center [216, 115] width 270 height 21
select select "product"
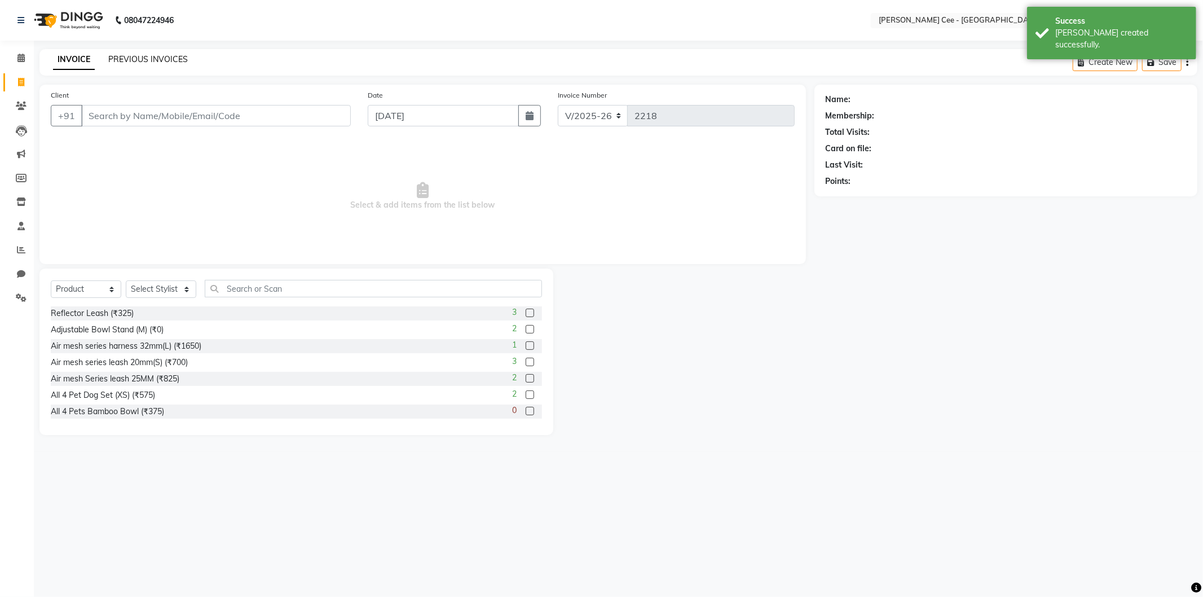
click at [155, 59] on link "PREVIOUS INVOICES" at bounding box center [148, 59] width 80 height 10
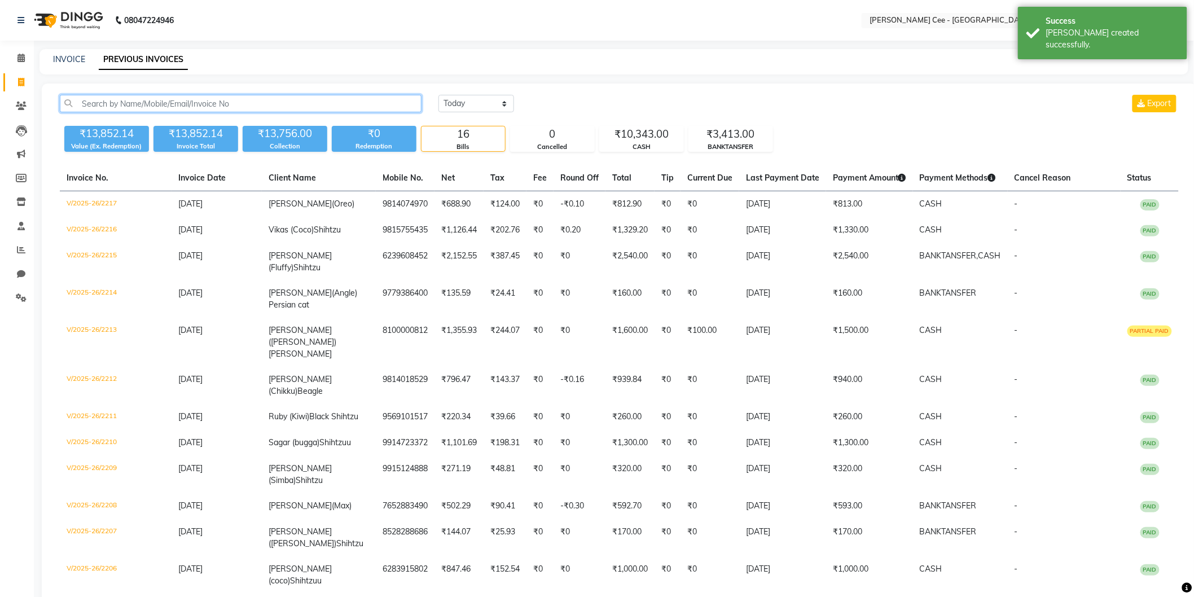
click at [189, 98] on input "text" at bounding box center [241, 103] width 362 height 17
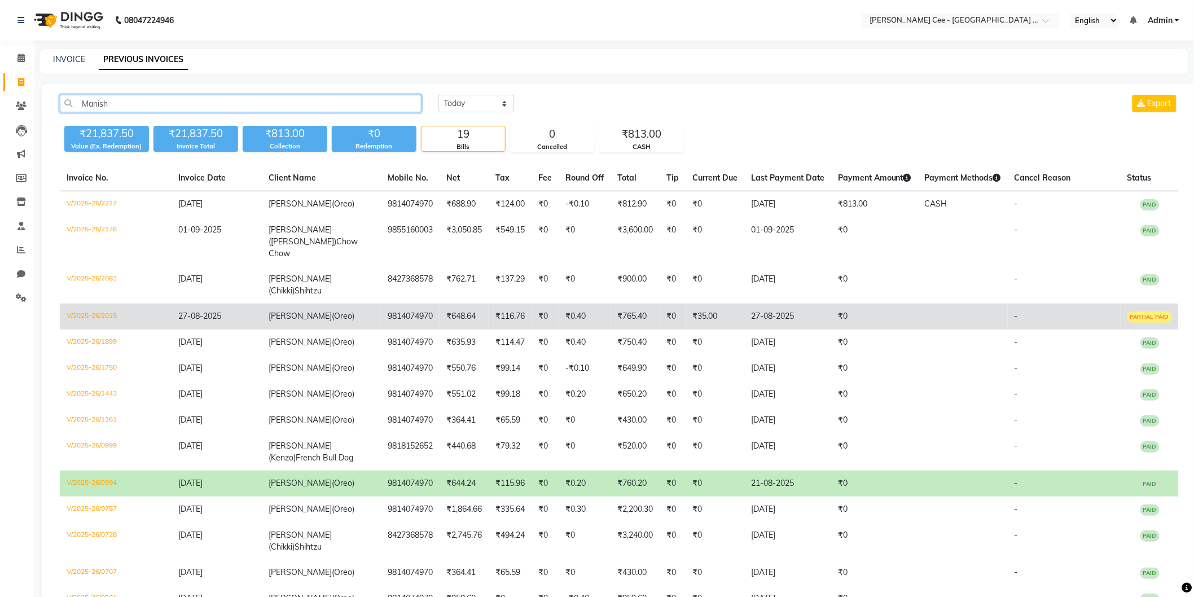
type input "Manish"
click at [537, 304] on td "₹0" at bounding box center [544, 317] width 27 height 26
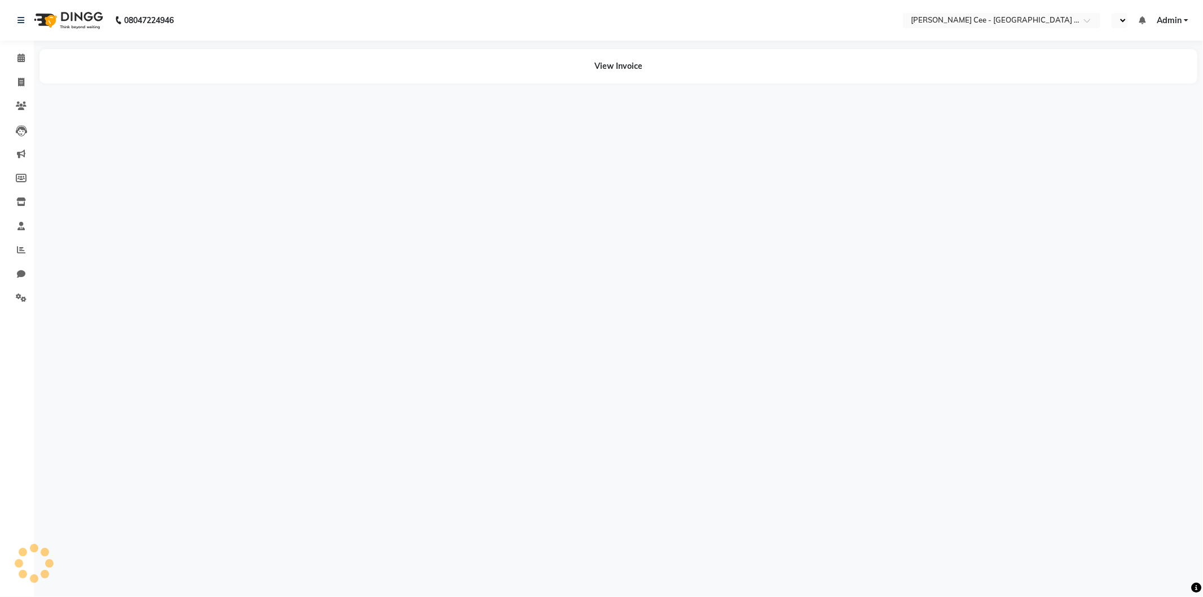
select select "en"
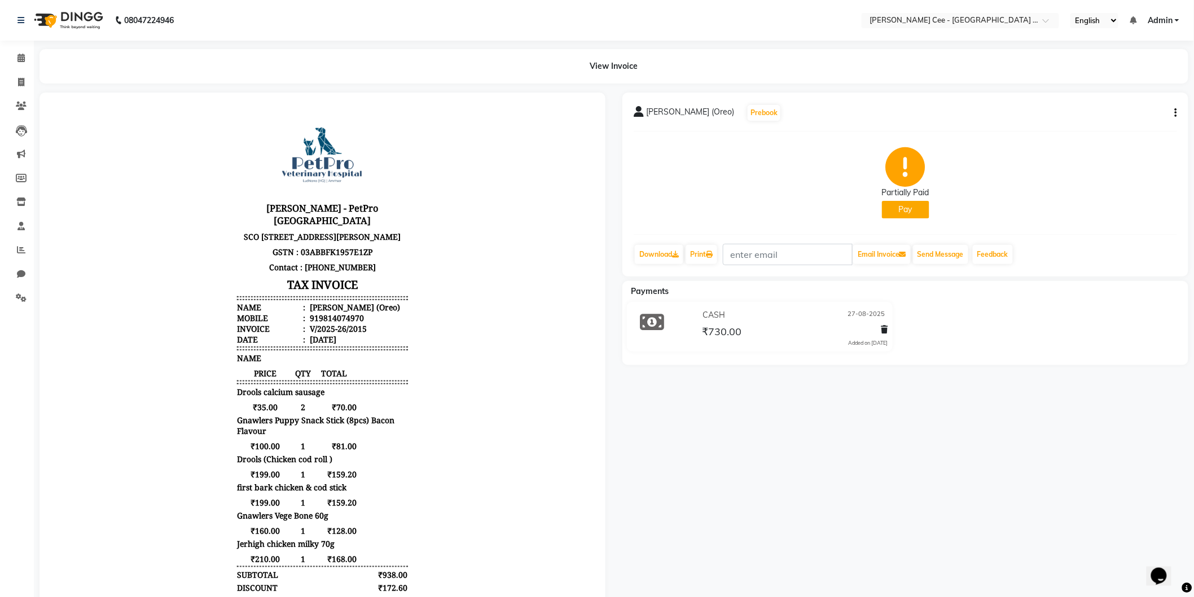
click at [916, 204] on button "Pay" at bounding box center [905, 209] width 47 height 17
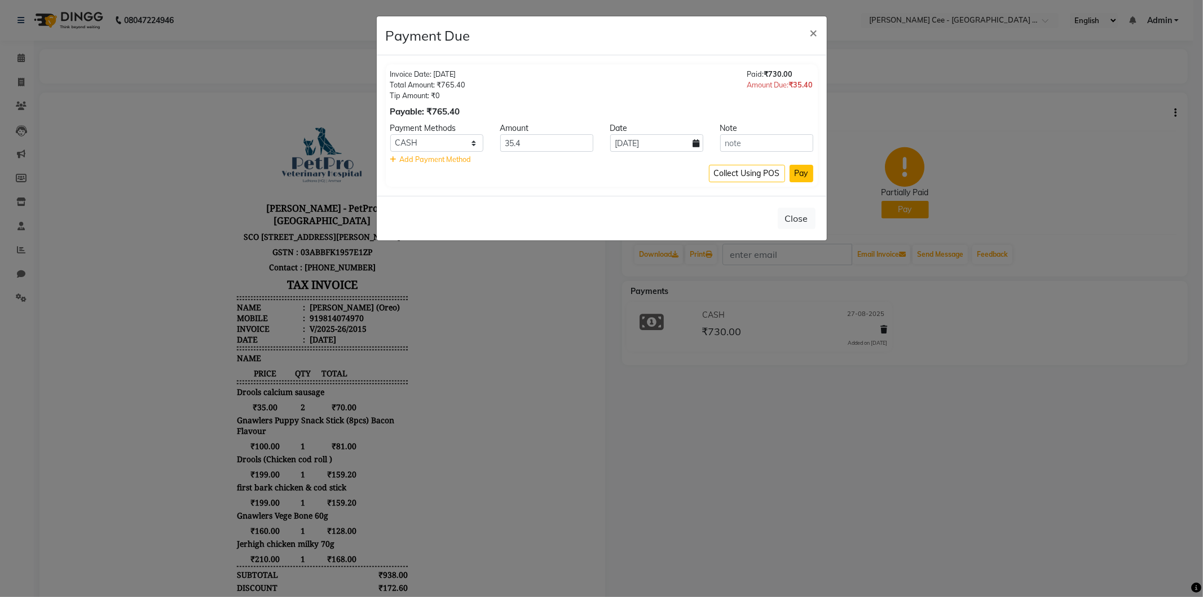
click at [799, 168] on button "Pay" at bounding box center [802, 173] width 24 height 17
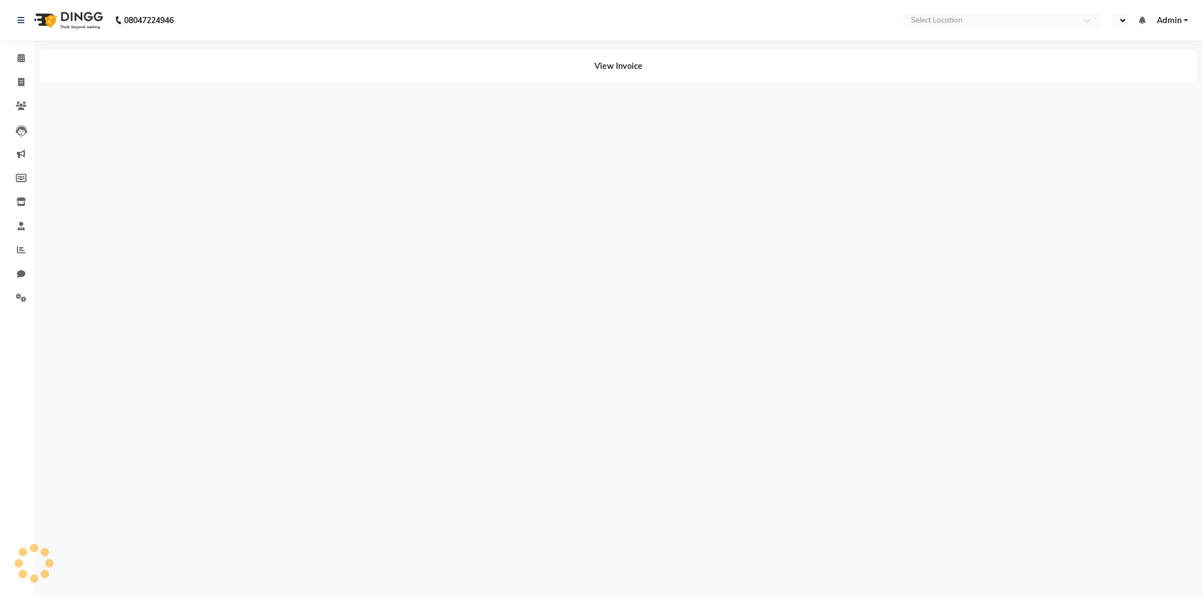
select select "en"
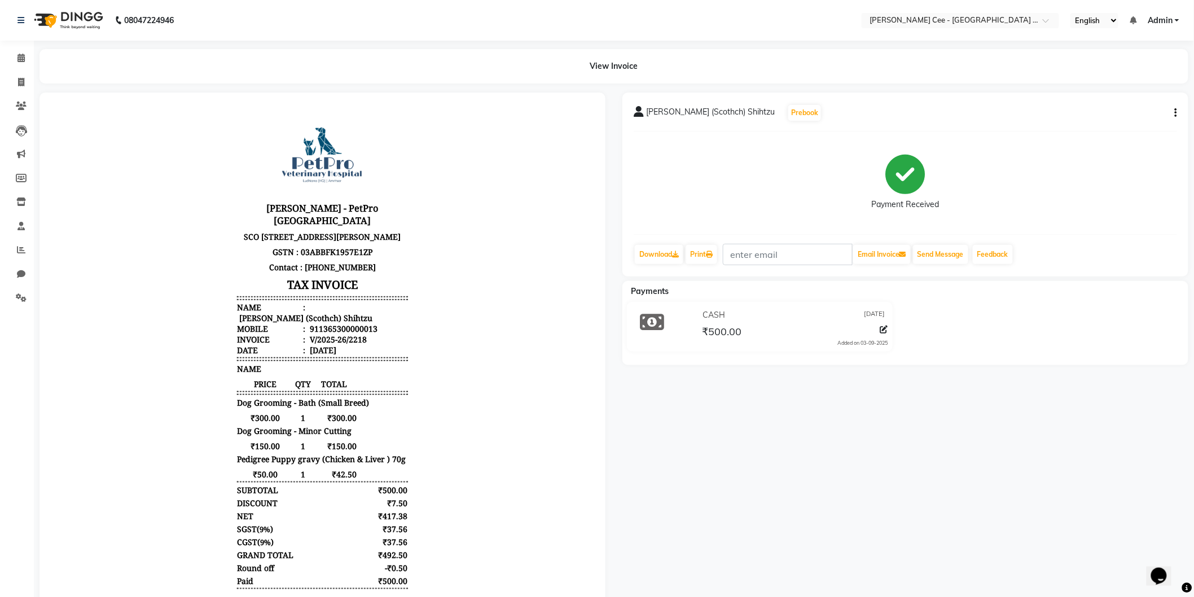
click at [1172, 108] on button "button" at bounding box center [1173, 113] width 7 height 12
click at [1091, 117] on div "Edit Item Staff" at bounding box center [1101, 113] width 116 height 14
select select "80158"
select select "80155"
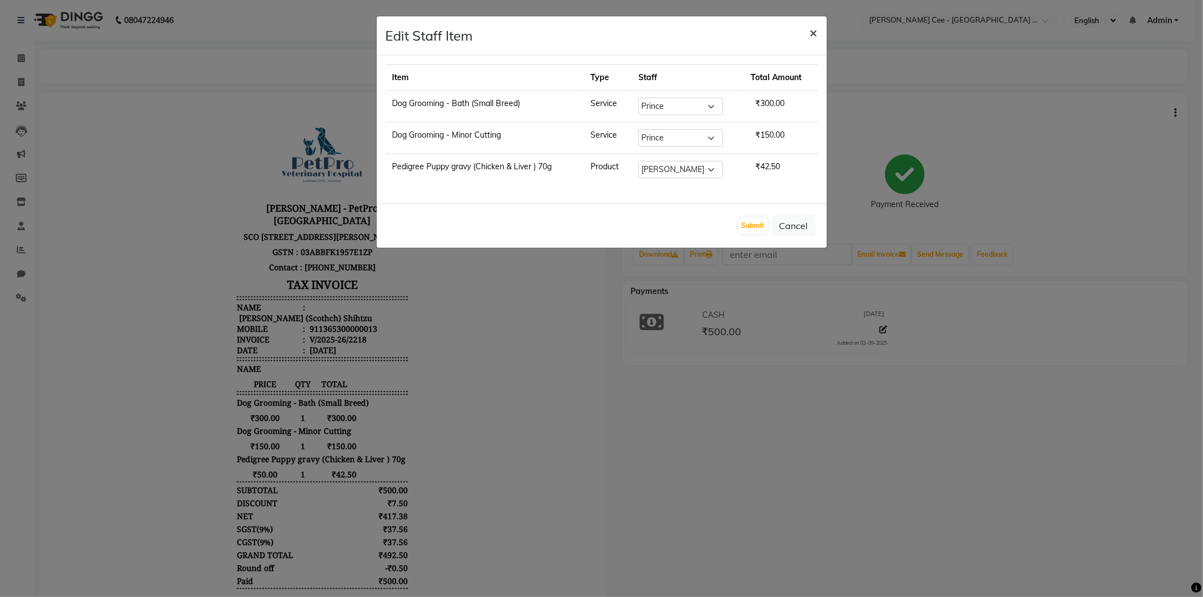
click at [810, 27] on span "×" at bounding box center [814, 32] width 8 height 17
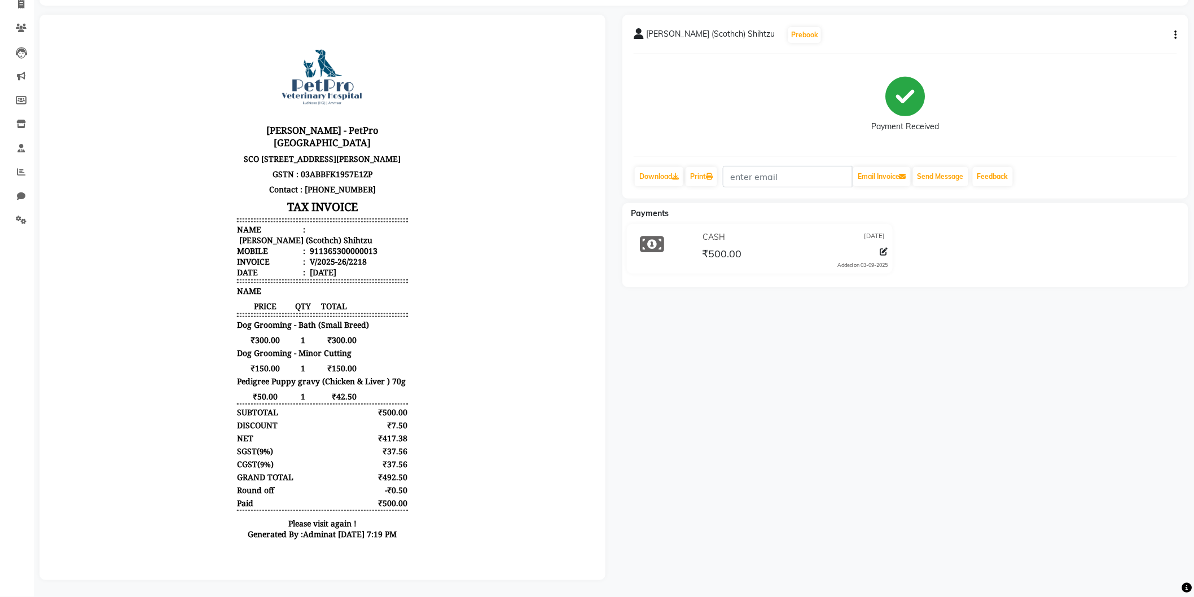
scroll to position [8, 0]
drag, startPoint x: 711, startPoint y: 373, endPoint x: 715, endPoint y: 491, distance: 118.0
click at [714, 494] on div "[PERSON_NAME] (Scothch) Shihtzu Prebook Payment Received Download Print Email I…" at bounding box center [905, 297] width 583 height 565
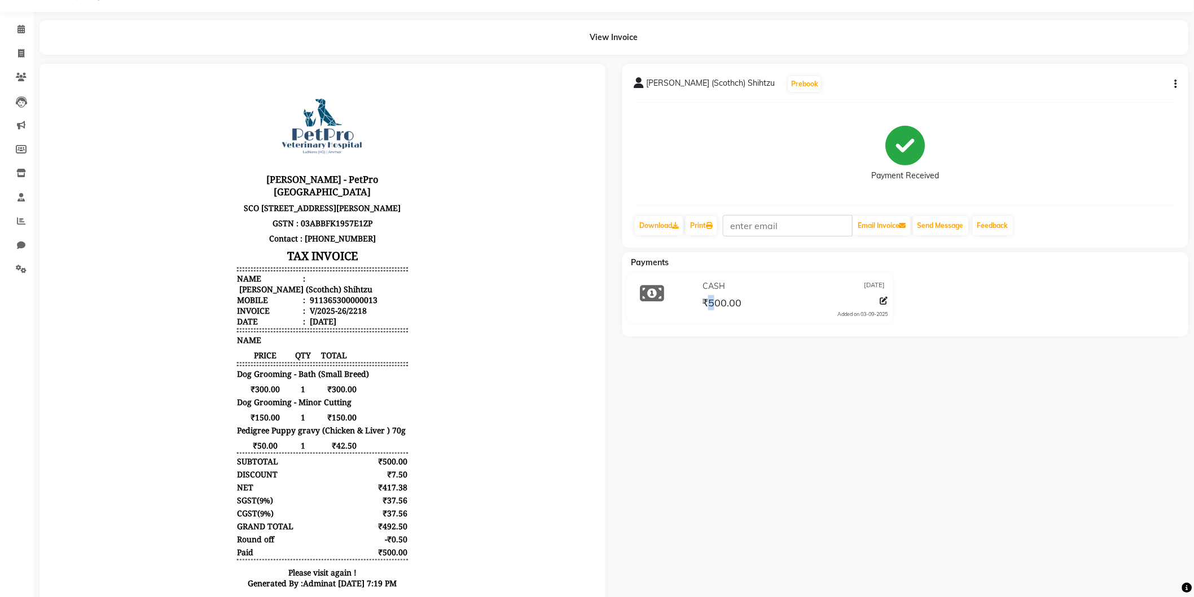
scroll to position [0, 0]
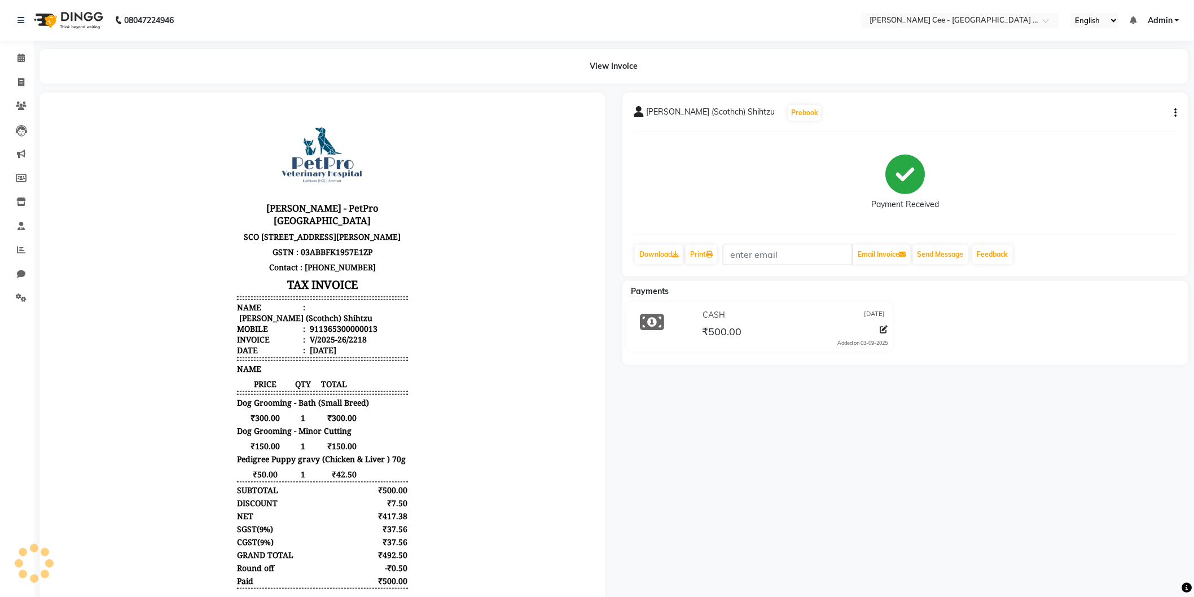
click at [760, 329] on div "₹500.00" at bounding box center [794, 331] width 188 height 15
drag, startPoint x: 741, startPoint y: 331, endPoint x: 703, endPoint y: 335, distance: 37.4
click at [703, 335] on div "₹500.00" at bounding box center [721, 331] width 42 height 15
click at [759, 302] on div "CASH [DATE] ₹500.00 Added on [DATE]" at bounding box center [759, 327] width 283 height 50
drag, startPoint x: 696, startPoint y: 332, endPoint x: 764, endPoint y: 318, distance: 69.7
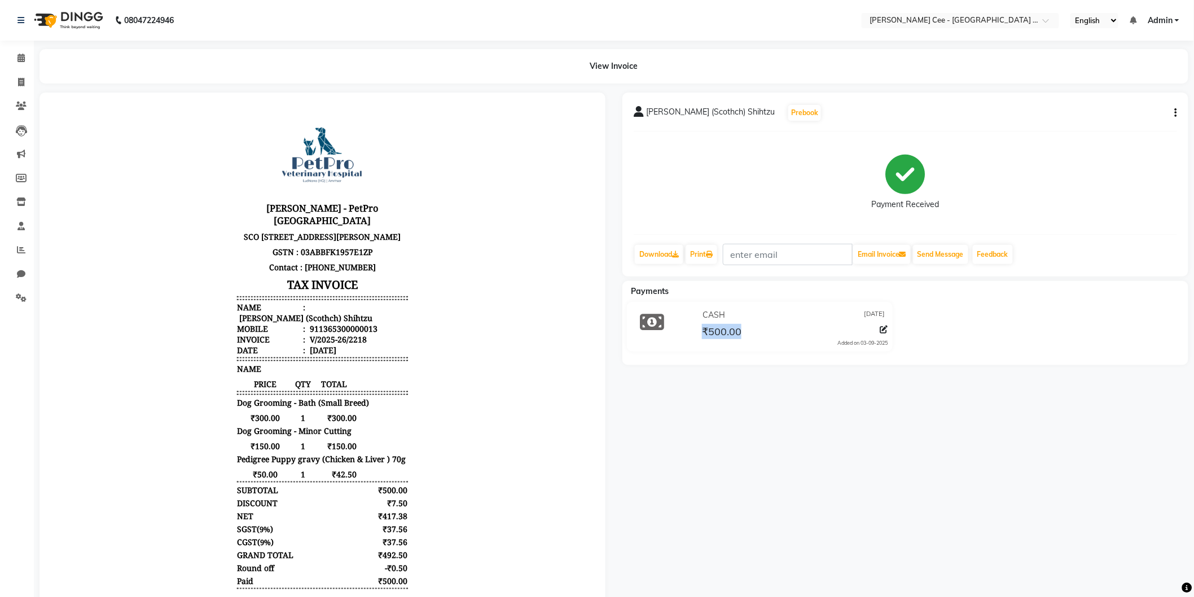
click at [749, 327] on div "CASH [DATE] ₹500.00 Added on [DATE]" at bounding box center [793, 326] width 205 height 41
click at [744, 307] on div "CASH [DATE]" at bounding box center [794, 314] width 188 height 17
drag, startPoint x: 740, startPoint y: 331, endPoint x: 722, endPoint y: 335, distance: 17.9
click at [722, 335] on span "₹500.00" at bounding box center [721, 333] width 39 height 16
click at [772, 283] on div "Payments CASH [DATE] ₹500.00 Added on [DATE]" at bounding box center [905, 323] width 566 height 84
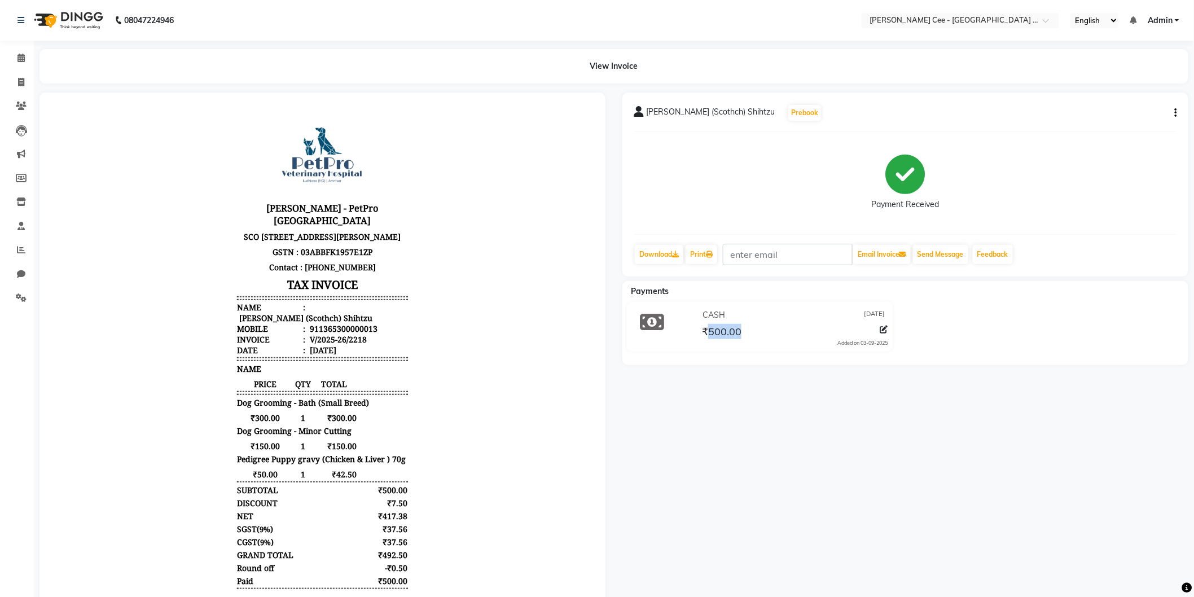
drag, startPoint x: 707, startPoint y: 334, endPoint x: 779, endPoint y: 319, distance: 73.2
click at [762, 326] on div "₹500.00" at bounding box center [794, 331] width 188 height 15
click at [781, 311] on div "CASH [DATE]" at bounding box center [794, 314] width 188 height 17
drag, startPoint x: 709, startPoint y: 330, endPoint x: 762, endPoint y: 319, distance: 54.2
click at [751, 324] on div "₹500.00" at bounding box center [794, 331] width 188 height 15
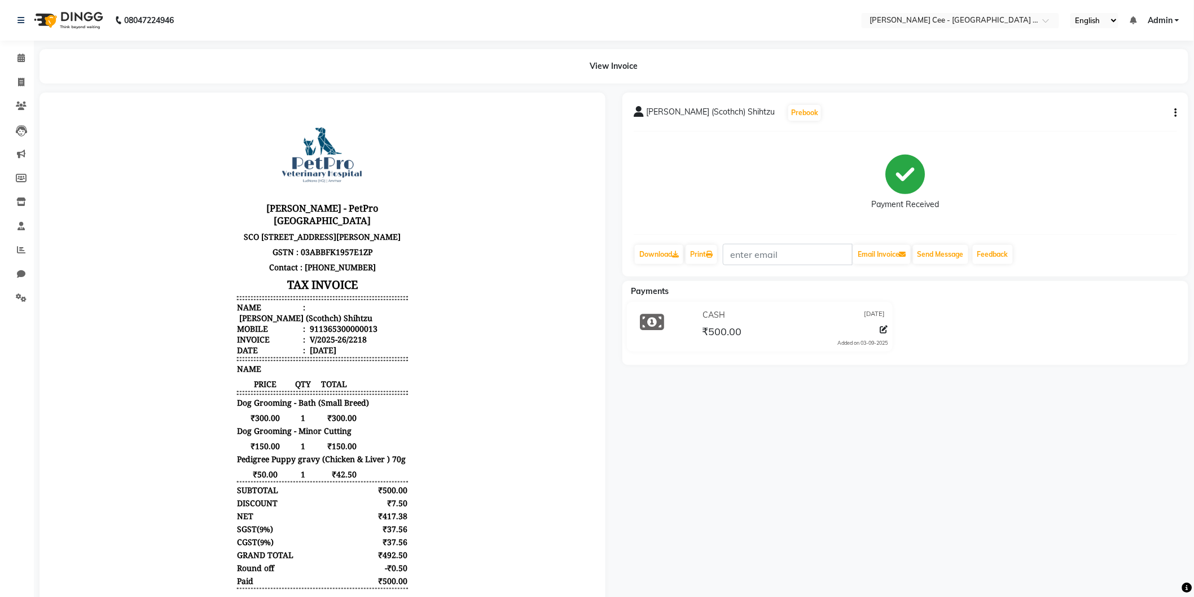
click at [762, 318] on div "CASH [DATE]" at bounding box center [794, 314] width 188 height 17
click at [738, 330] on span "₹500.00" at bounding box center [721, 333] width 39 height 16
click at [746, 316] on div "CASH [DATE]" at bounding box center [794, 314] width 188 height 17
drag, startPoint x: 744, startPoint y: 328, endPoint x: 732, endPoint y: 331, distance: 11.6
click at [732, 331] on div "₹500.00" at bounding box center [794, 331] width 188 height 15
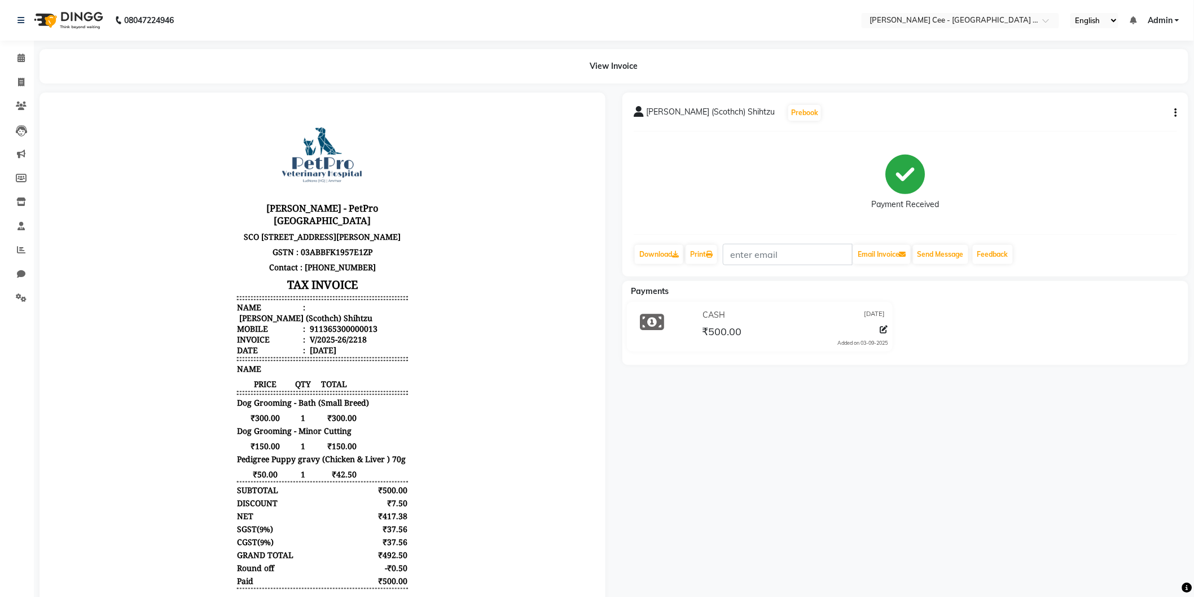
click at [727, 331] on span "₹500.00" at bounding box center [721, 333] width 39 height 16
click at [728, 331] on span "₹500.00" at bounding box center [721, 333] width 39 height 16
click at [791, 317] on div "CASH [DATE]" at bounding box center [794, 314] width 188 height 17
drag, startPoint x: 711, startPoint y: 333, endPoint x: 757, endPoint y: 326, distance: 46.2
click at [753, 329] on div "₹500.00" at bounding box center [794, 331] width 188 height 15
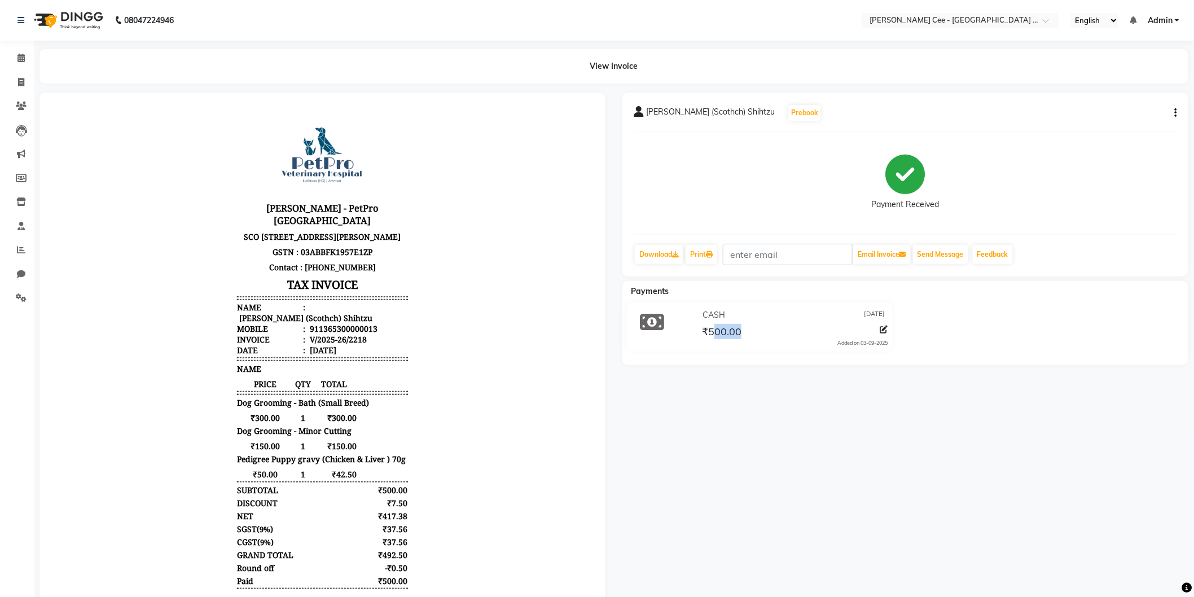
click at [760, 324] on div "₹500.00" at bounding box center [794, 331] width 188 height 15
drag, startPoint x: 709, startPoint y: 329, endPoint x: 746, endPoint y: 327, distance: 36.7
click at [746, 327] on div "₹500.00" at bounding box center [794, 331] width 188 height 15
click at [755, 318] on div "CASH [DATE]" at bounding box center [794, 314] width 188 height 17
drag, startPoint x: 714, startPoint y: 334, endPoint x: 748, endPoint y: 337, distance: 34.6
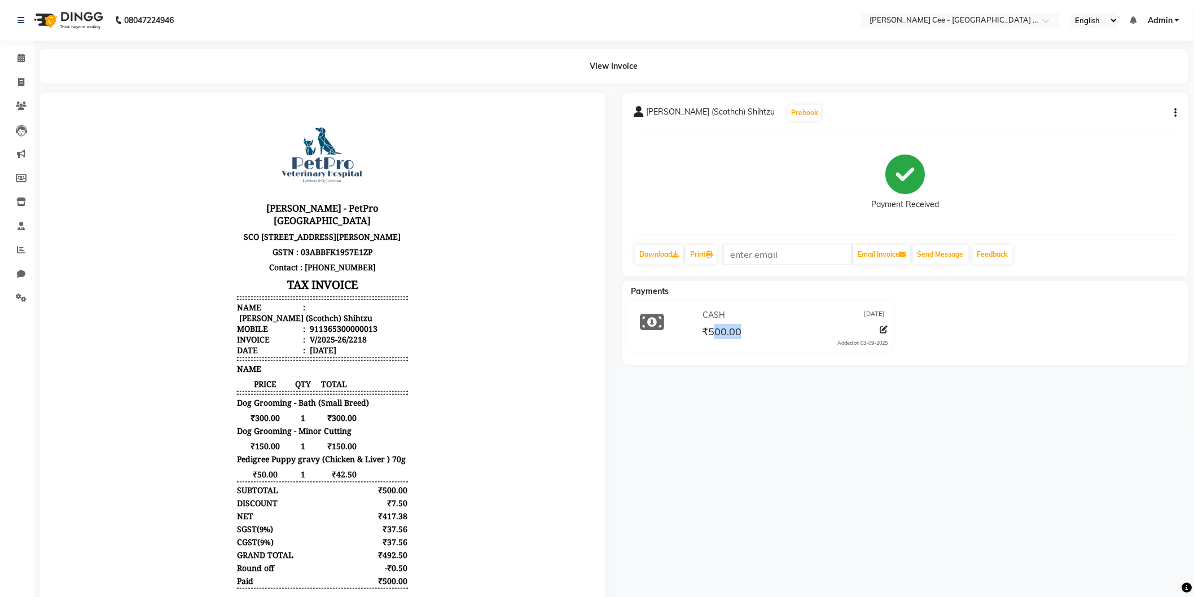
click at [748, 337] on div "₹500.00" at bounding box center [794, 331] width 188 height 15
click at [746, 307] on div "CASH [DATE]" at bounding box center [794, 314] width 188 height 17
drag, startPoint x: 739, startPoint y: 330, endPoint x: 726, endPoint y: 330, distance: 13.0
click at [726, 330] on div "₹500.00" at bounding box center [794, 331] width 188 height 15
click at [781, 309] on div "CASH [DATE]" at bounding box center [794, 314] width 188 height 17
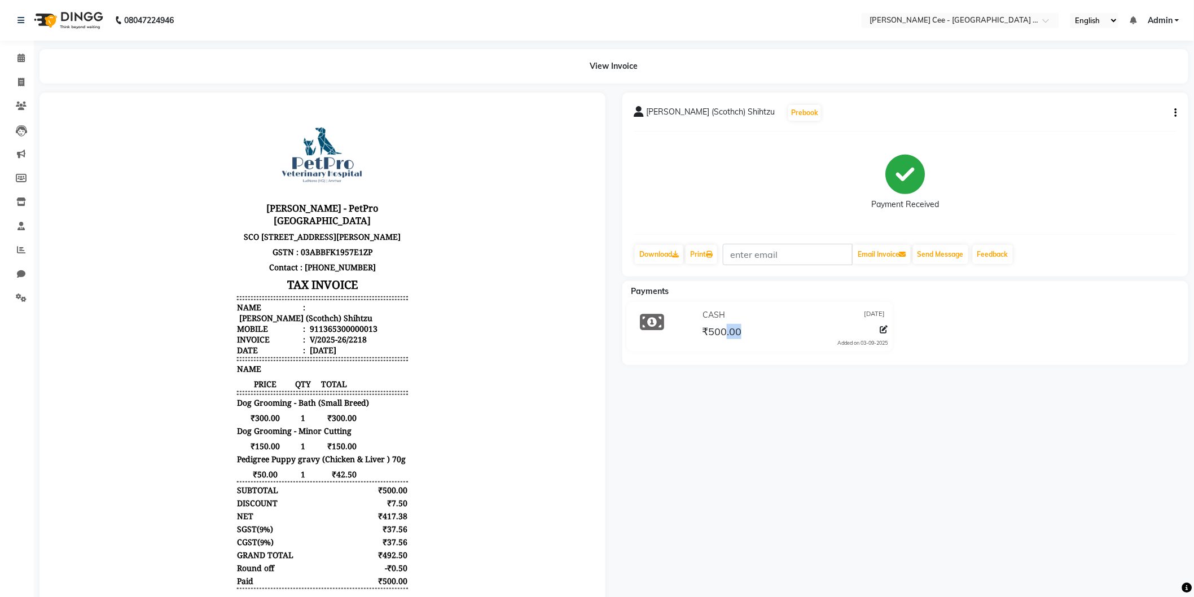
drag, startPoint x: 741, startPoint y: 333, endPoint x: 726, endPoint y: 333, distance: 14.7
click at [726, 333] on div "₹500.00" at bounding box center [721, 331] width 42 height 15
click at [728, 306] on div "CASH [DATE]" at bounding box center [794, 314] width 188 height 17
drag, startPoint x: 728, startPoint y: 334, endPoint x: 748, endPoint y: 334, distance: 19.7
click at [748, 334] on div "₹500.00" at bounding box center [794, 331] width 188 height 15
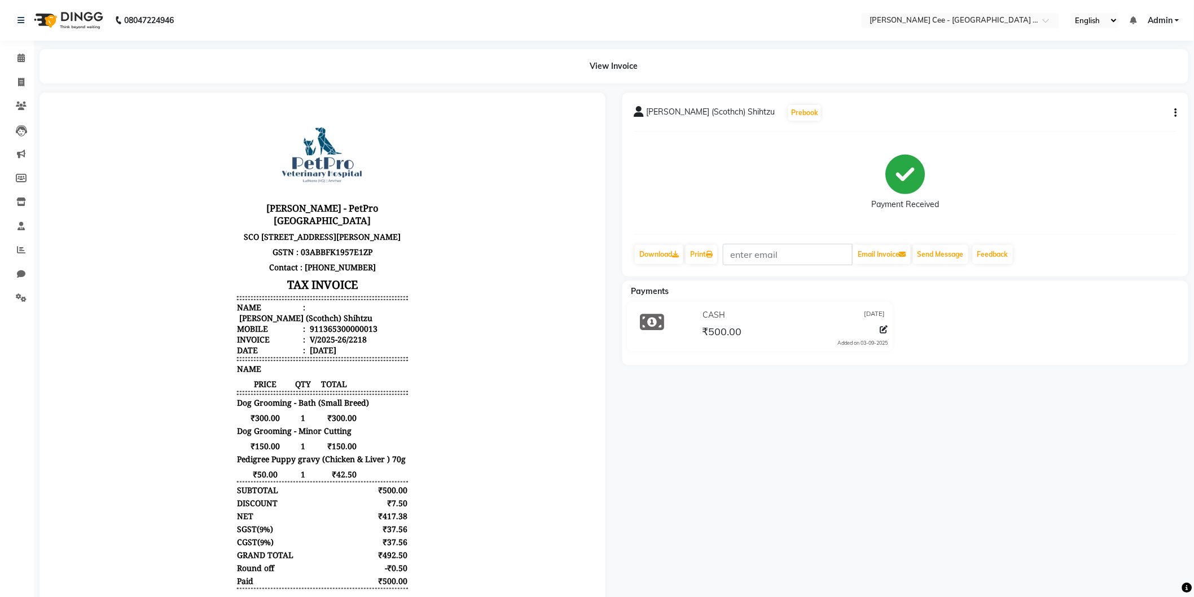
click at [745, 313] on div "CASH [DATE]" at bounding box center [794, 314] width 188 height 17
drag, startPoint x: 729, startPoint y: 332, endPoint x: 742, endPoint y: 332, distance: 12.4
click at [742, 332] on div "₹500.00" at bounding box center [794, 331] width 188 height 15
click at [746, 331] on div "₹500.00" at bounding box center [794, 331] width 188 height 15
drag, startPoint x: 745, startPoint y: 329, endPoint x: 736, endPoint y: 331, distance: 8.8
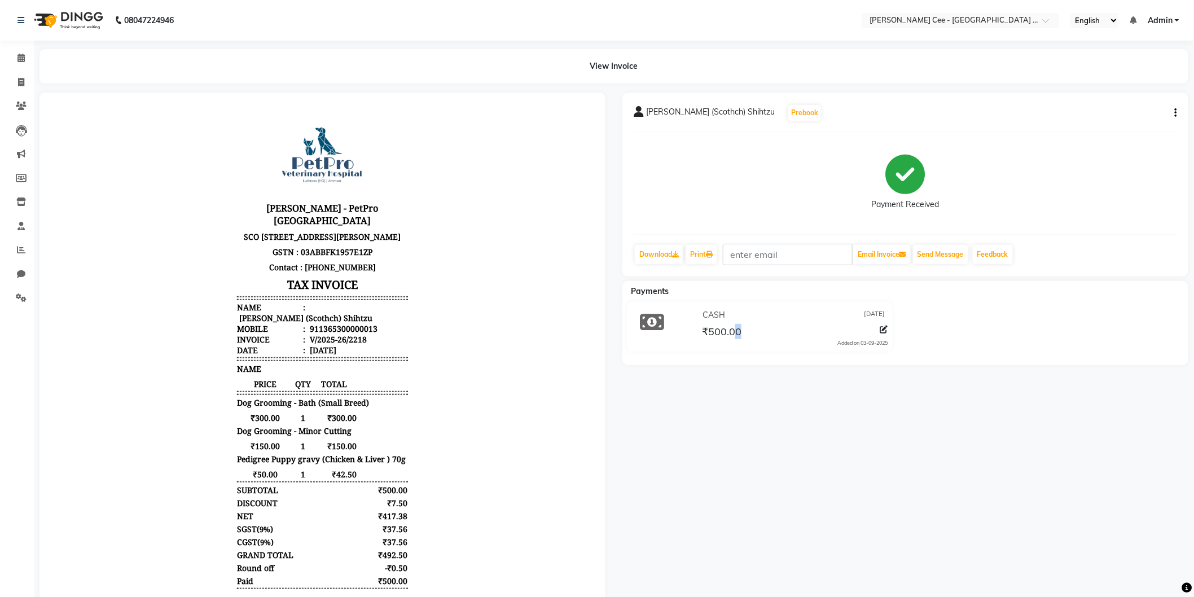
click at [736, 331] on div "₹500.00" at bounding box center [794, 331] width 188 height 15
click at [762, 325] on div "₹500.00" at bounding box center [794, 331] width 188 height 15
drag, startPoint x: 732, startPoint y: 331, endPoint x: 748, endPoint y: 331, distance: 15.8
click at [748, 331] on div "₹500.00" at bounding box center [794, 331] width 188 height 15
click at [628, 360] on div "Payments CASH [DATE] ₹500.00 Added on [DATE]" at bounding box center [905, 323] width 566 height 84
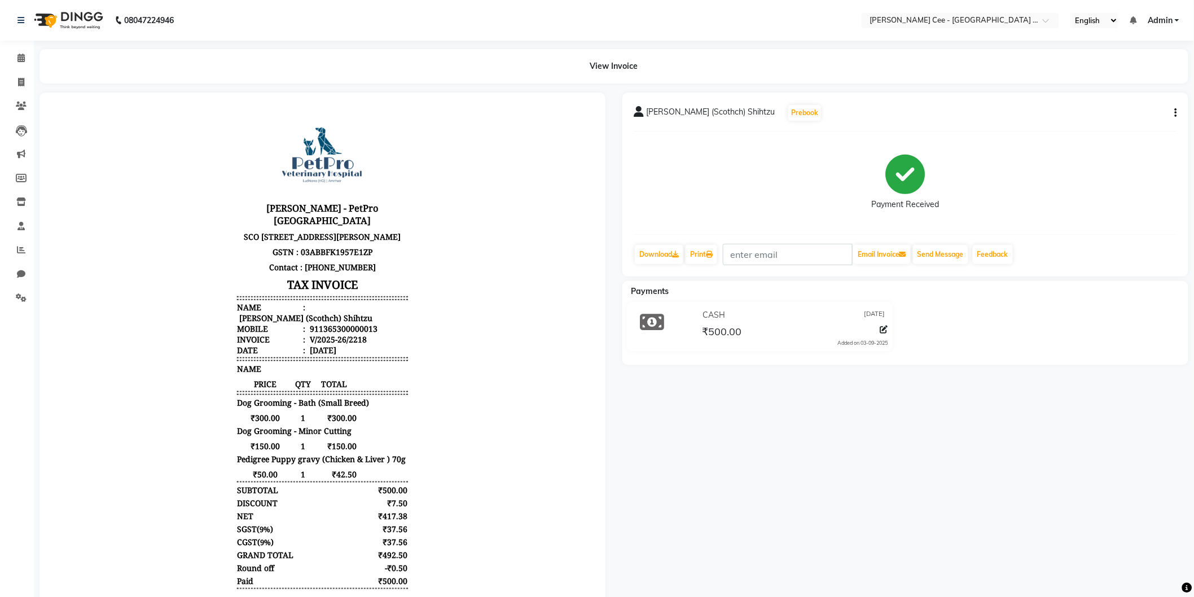
click at [731, 333] on span "₹500.00" at bounding box center [721, 333] width 39 height 16
drag, startPoint x: 731, startPoint y: 333, endPoint x: 748, endPoint y: 335, distance: 17.0
click at [748, 335] on div "₹500.00" at bounding box center [794, 331] width 188 height 15
click at [756, 326] on div "₹500.00" at bounding box center [794, 331] width 188 height 15
click at [760, 331] on div "₹500.00" at bounding box center [794, 331] width 188 height 15
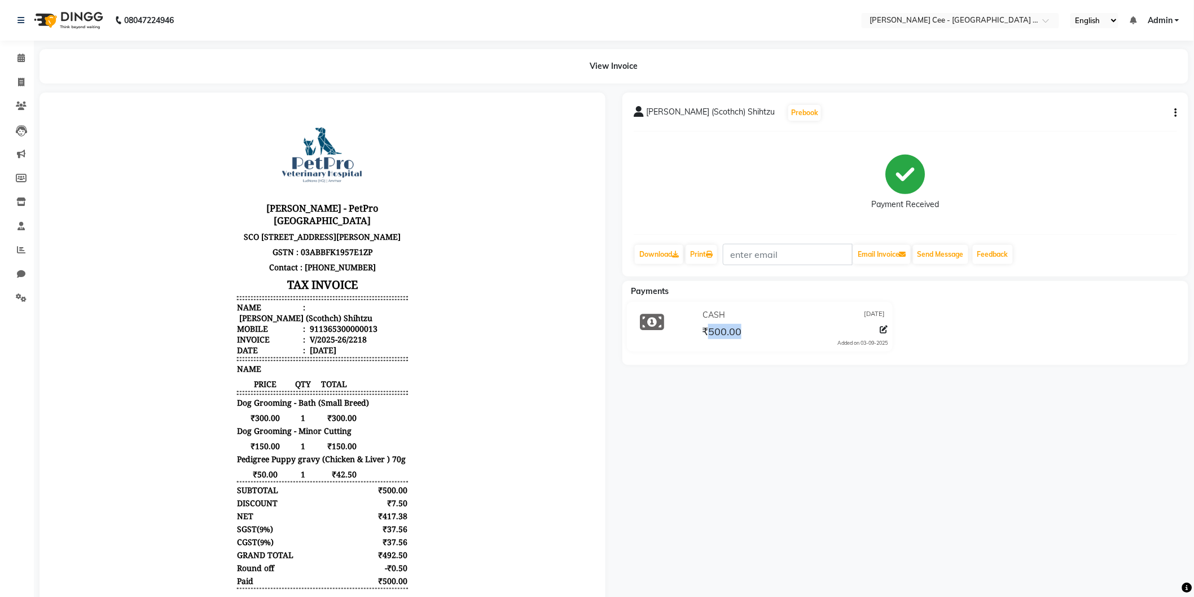
click at [745, 340] on div "CASH [DATE] ₹500.00 Added on [DATE]" at bounding box center [793, 326] width 205 height 41
click at [720, 316] on span "CASH" at bounding box center [713, 315] width 23 height 12
drag, startPoint x: 731, startPoint y: 331, endPoint x: 742, endPoint y: 332, distance: 11.9
click at [742, 332] on div "₹500.00" at bounding box center [794, 331] width 188 height 15
click at [749, 320] on div "CASH [DATE]" at bounding box center [794, 314] width 188 height 17
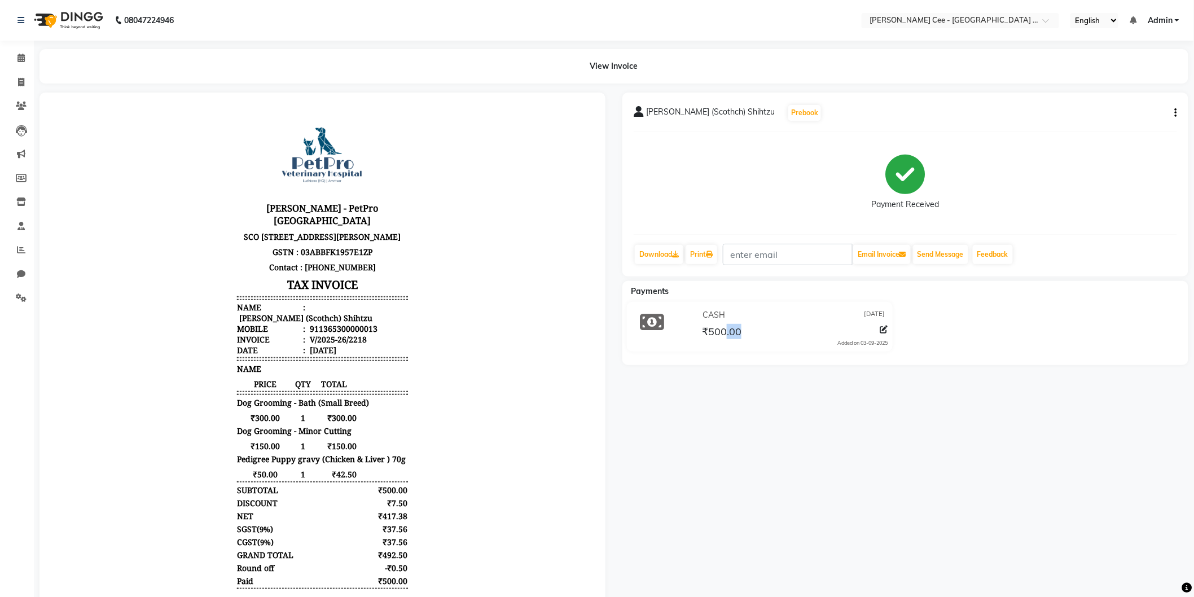
drag, startPoint x: 727, startPoint y: 329, endPoint x: 745, endPoint y: 331, distance: 18.7
click at [745, 331] on div "₹500.00" at bounding box center [794, 331] width 188 height 15
click at [732, 307] on div "CASH [DATE]" at bounding box center [794, 314] width 188 height 17
drag, startPoint x: 730, startPoint y: 327, endPoint x: 745, endPoint y: 328, distance: 15.3
click at [745, 328] on div "₹500.00" at bounding box center [794, 331] width 188 height 15
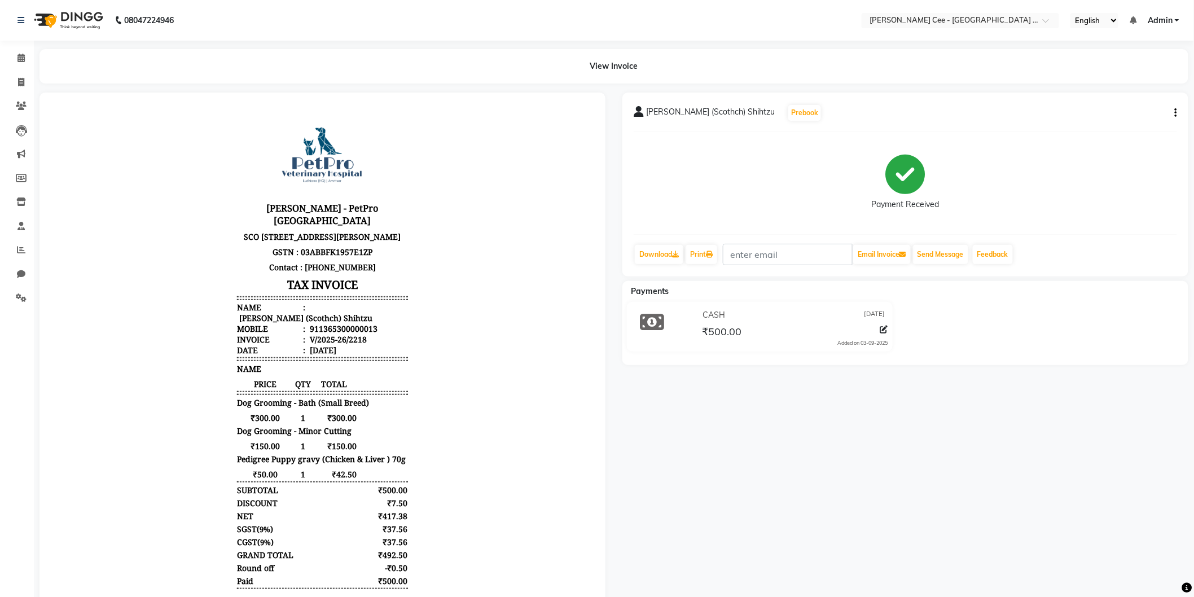
click at [729, 305] on div "CASH [DATE] ₹500.00 Added on [DATE]" at bounding box center [759, 327] width 283 height 50
drag, startPoint x: 731, startPoint y: 329, endPoint x: 740, endPoint y: 327, distance: 9.2
click at [740, 327] on span "₹500.00" at bounding box center [721, 333] width 39 height 16
click at [728, 308] on div "CASH [DATE]" at bounding box center [794, 314] width 188 height 17
drag, startPoint x: 728, startPoint y: 334, endPoint x: 750, endPoint y: 331, distance: 22.3
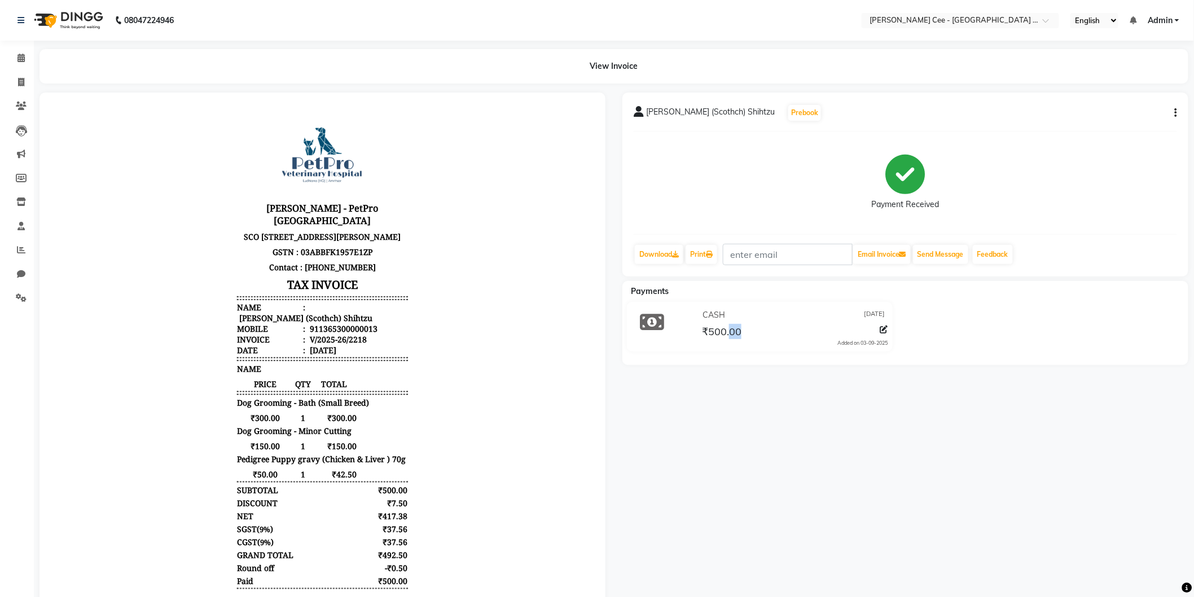
click at [750, 331] on div "₹500.00" at bounding box center [794, 331] width 188 height 15
click at [727, 307] on div "CASH [DATE]" at bounding box center [794, 314] width 188 height 17
drag, startPoint x: 730, startPoint y: 331, endPoint x: 747, endPoint y: 333, distance: 17.1
click at [747, 333] on div "₹500.00" at bounding box center [794, 331] width 188 height 15
click at [736, 315] on div "CASH [DATE]" at bounding box center [794, 314] width 188 height 17
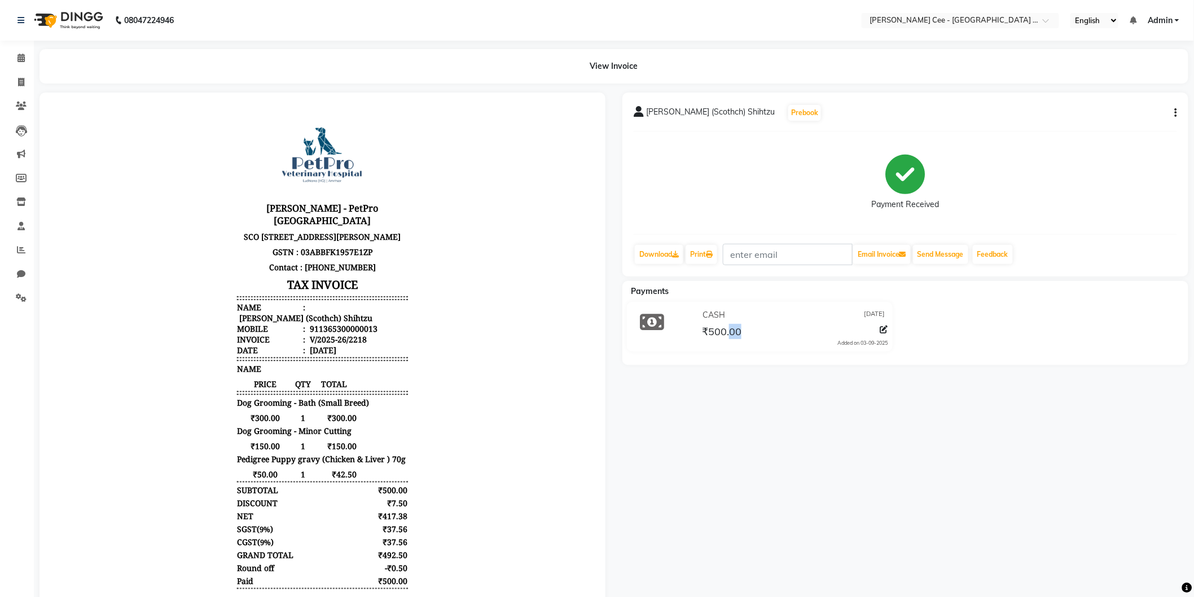
drag, startPoint x: 731, startPoint y: 333, endPoint x: 741, endPoint y: 334, distance: 10.7
click at [741, 334] on div "₹500.00" at bounding box center [794, 331] width 188 height 15
click at [725, 306] on div "CASH [DATE]" at bounding box center [794, 314] width 188 height 17
drag, startPoint x: 701, startPoint y: 325, endPoint x: 756, endPoint y: 334, distance: 56.0
click at [758, 337] on div "₹500.00" at bounding box center [794, 331] width 188 height 15
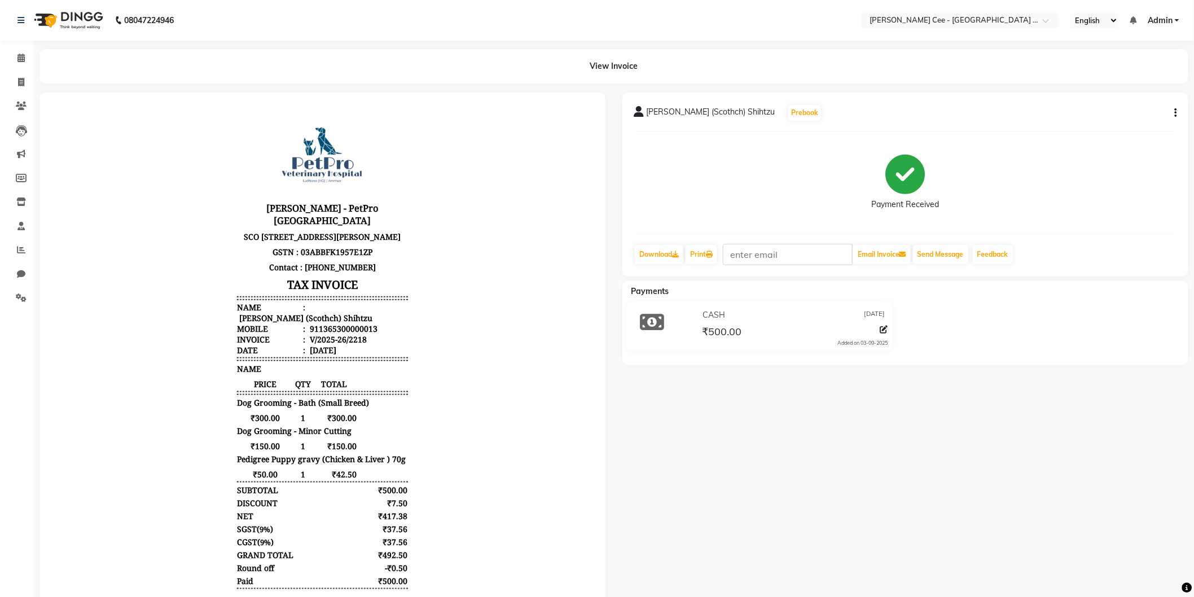
click at [747, 322] on div "CASH [DATE]" at bounding box center [794, 314] width 188 height 17
drag, startPoint x: 740, startPoint y: 326, endPoint x: 703, endPoint y: 326, distance: 36.1
click at [703, 326] on span "₹500.00" at bounding box center [721, 333] width 39 height 16
click at [694, 335] on div "CASH [DATE] ₹500.00 Added on [DATE]" at bounding box center [793, 326] width 205 height 41
drag, startPoint x: 701, startPoint y: 328, endPoint x: 749, endPoint y: 336, distance: 48.1
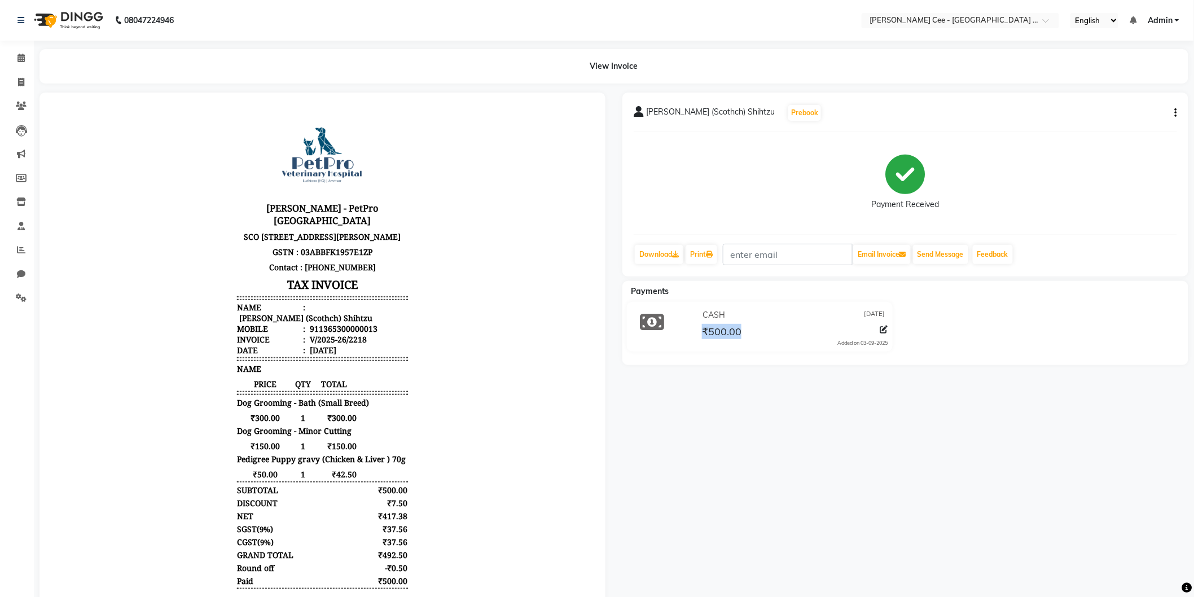
click at [749, 336] on div "₹500.00" at bounding box center [794, 331] width 188 height 15
click at [740, 302] on div "CASH [DATE] ₹500.00 Added on [DATE]" at bounding box center [759, 327] width 283 height 50
drag, startPoint x: 744, startPoint y: 329, endPoint x: 694, endPoint y: 345, distance: 51.9
click at [694, 344] on div "CASH [DATE] ₹500.00 Added on [DATE]" at bounding box center [793, 326] width 205 height 41
drag, startPoint x: 694, startPoint y: 317, endPoint x: 717, endPoint y: 297, distance: 30.4
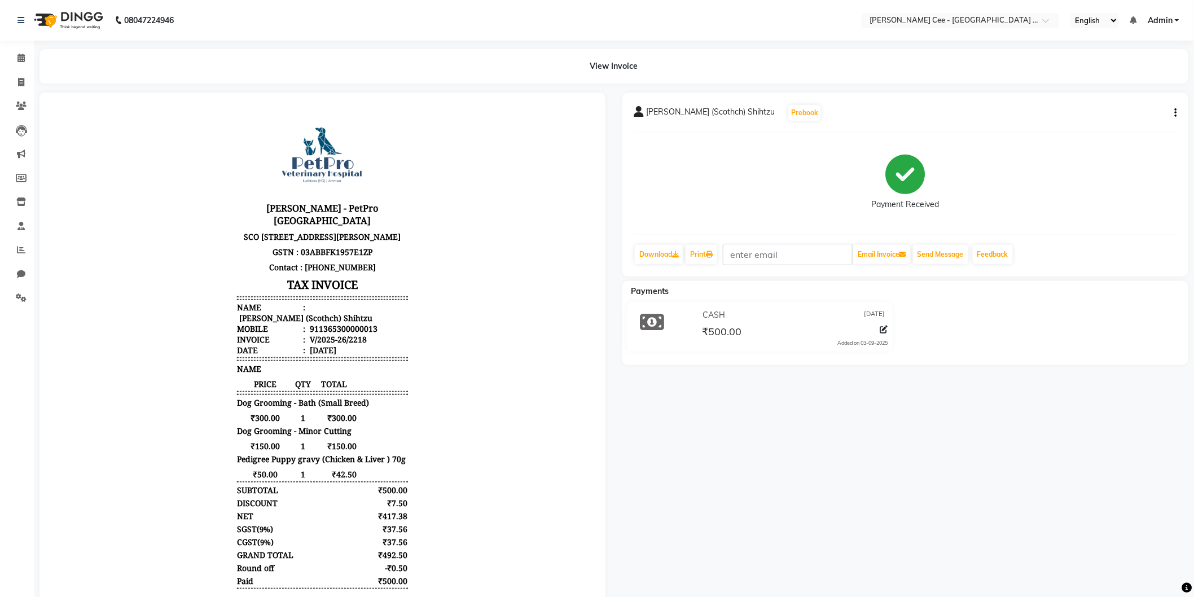
click at [695, 316] on div "CASH [DATE] ₹500.00 Added on [DATE]" at bounding box center [793, 326] width 205 height 41
drag, startPoint x: 707, startPoint y: 328, endPoint x: 746, endPoint y: 337, distance: 39.4
click at [746, 337] on div "₹500.00" at bounding box center [794, 331] width 188 height 15
click at [745, 331] on div "₹500.00" at bounding box center [794, 331] width 188 height 15
drag, startPoint x: 740, startPoint y: 331, endPoint x: 700, endPoint y: 340, distance: 41.1
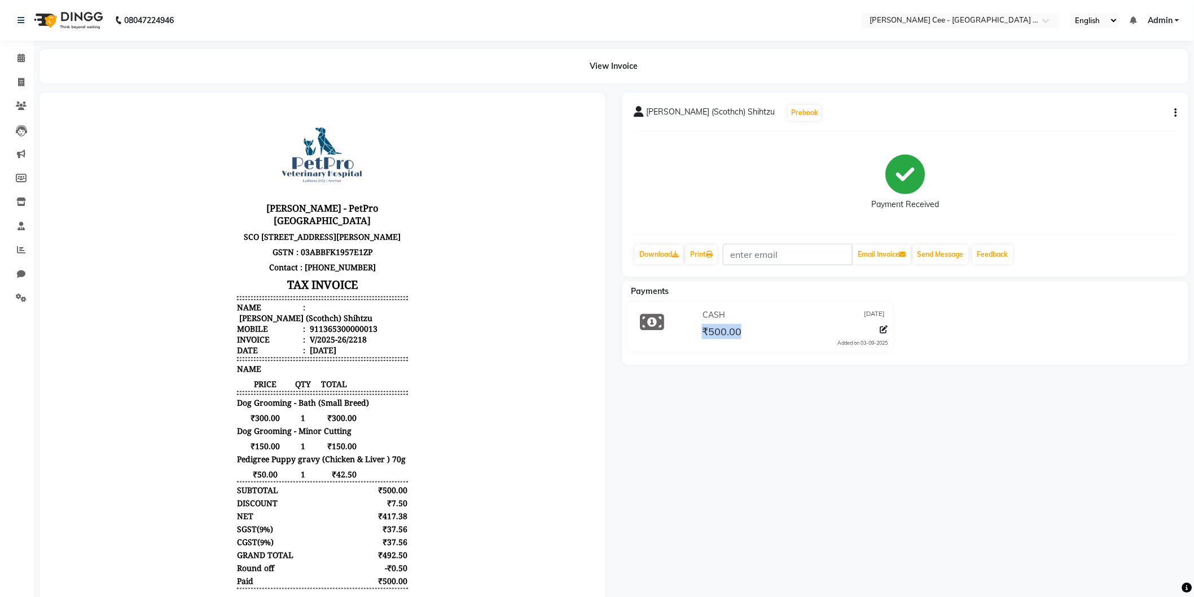
click at [700, 340] on div "CASH [DATE] ₹500.00 Added on [DATE]" at bounding box center [793, 326] width 205 height 41
click at [693, 336] on div "CASH [DATE] ₹500.00 Added on [DATE]" at bounding box center [793, 326] width 205 height 41
drag, startPoint x: 696, startPoint y: 329, endPoint x: 742, endPoint y: 331, distance: 45.7
click at [740, 331] on div "CASH [DATE] ₹500.00 Added on [DATE]" at bounding box center [793, 326] width 205 height 41
click at [736, 306] on div "CASH [DATE]" at bounding box center [794, 314] width 188 height 17
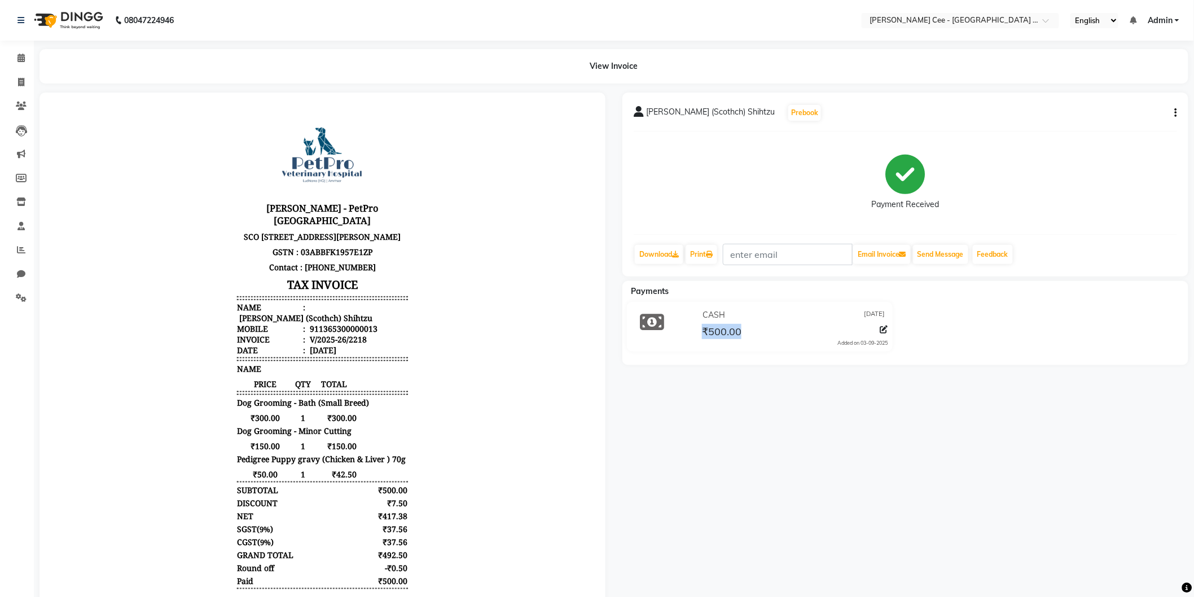
drag, startPoint x: 742, startPoint y: 329, endPoint x: 698, endPoint y: 337, distance: 44.6
click at [702, 337] on div "₹500.00" at bounding box center [794, 331] width 188 height 15
click at [692, 344] on div "CASH [DATE] ₹500.00 Added on [DATE]" at bounding box center [793, 326] width 205 height 41
drag, startPoint x: 705, startPoint y: 329, endPoint x: 749, endPoint y: 322, distance: 44.2
click at [749, 320] on div "CASH [DATE] ₹500.00 Added on [DATE]" at bounding box center [793, 326] width 205 height 41
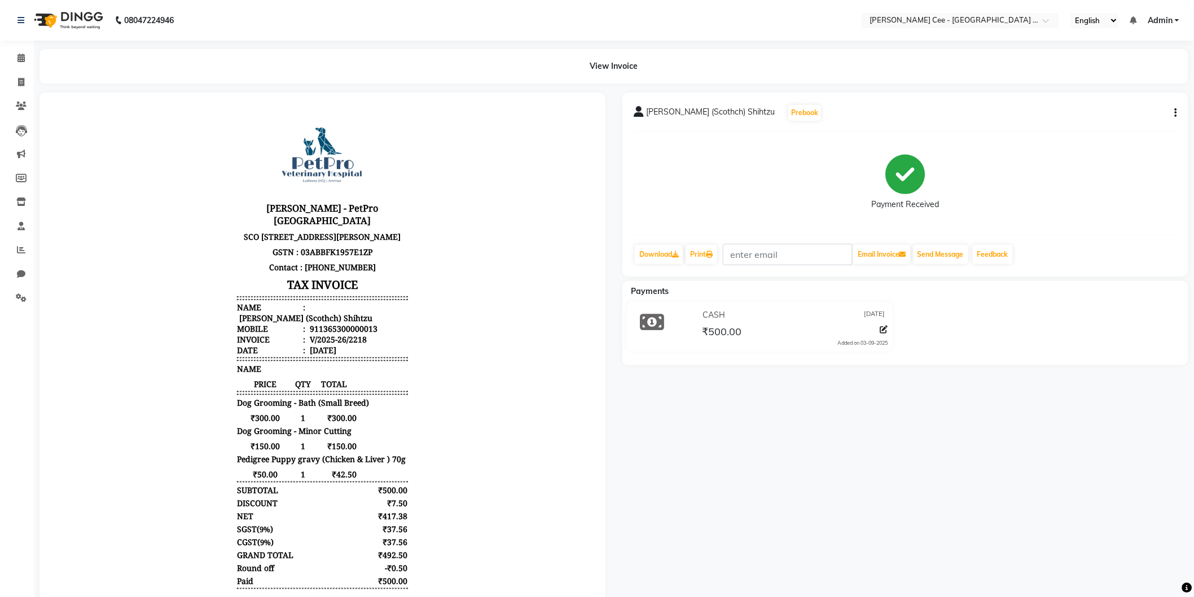
click at [751, 328] on div "₹500.00" at bounding box center [794, 331] width 188 height 15
drag, startPoint x: 737, startPoint y: 331, endPoint x: 740, endPoint y: 348, distance: 17.2
click at [740, 348] on div "CASH [DATE] ₹500.00 Added on [DATE]" at bounding box center [759, 327] width 283 height 50
click at [742, 339] on div "CASH [DATE] ₹500.00 Added on [DATE]" at bounding box center [793, 326] width 205 height 41
drag, startPoint x: 757, startPoint y: 322, endPoint x: 741, endPoint y: 328, distance: 16.8
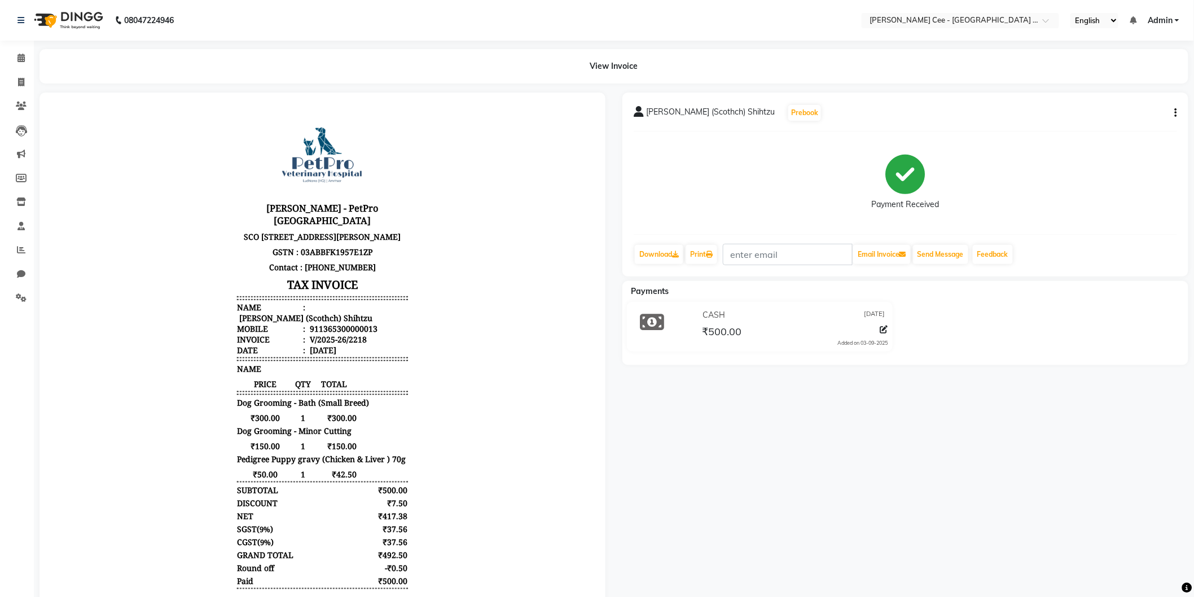
click at [757, 322] on div "CASH [DATE]" at bounding box center [794, 314] width 188 height 17
drag, startPoint x: 740, startPoint y: 328, endPoint x: 698, endPoint y: 338, distance: 43.1
click at [698, 338] on div "CASH [DATE] ₹500.00 Added on [DATE]" at bounding box center [793, 326] width 205 height 41
drag, startPoint x: 709, startPoint y: 327, endPoint x: 718, endPoint y: 326, distance: 9.2
click at [711, 327] on span "₹500.00" at bounding box center [721, 333] width 39 height 16
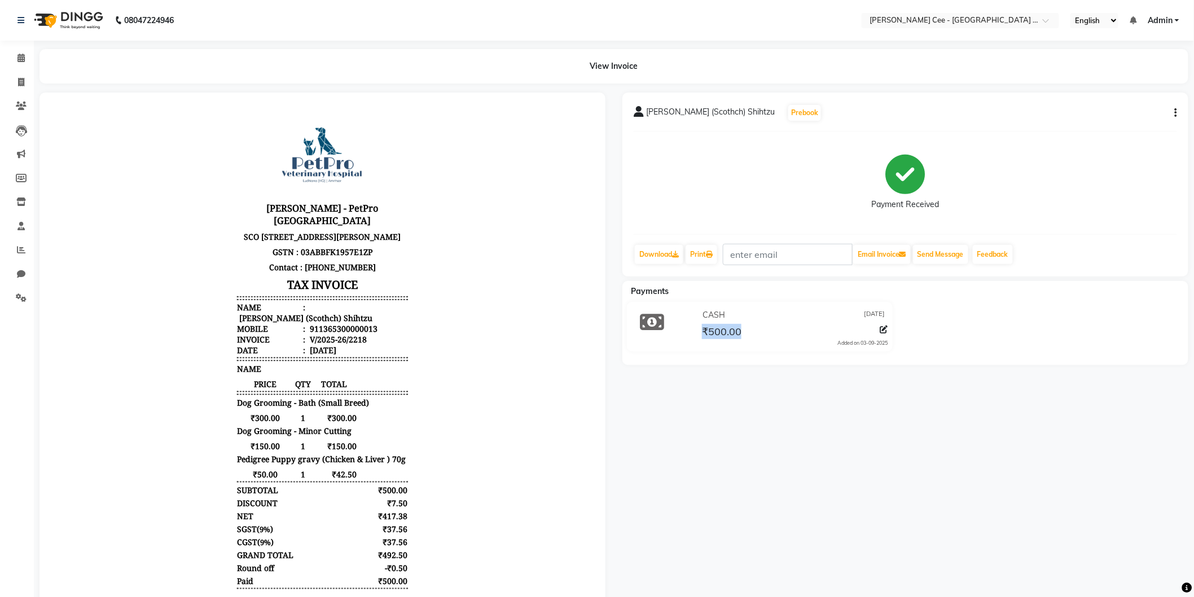
copy span "₹500.00"
drag, startPoint x: 703, startPoint y: 349, endPoint x: 697, endPoint y: 341, distance: 9.6
click at [697, 341] on div "CASH 03-09-2025 ₹500.00 Added on 03-09-2025" at bounding box center [793, 326] width 205 height 41
click at [697, 342] on div "CASH 03-09-2025 ₹500.00 Added on 03-09-2025" at bounding box center [793, 326] width 205 height 41
click at [690, 319] on div "CASH 03-09-2025 ₹500.00 Added on 03-09-2025" at bounding box center [759, 327] width 283 height 50
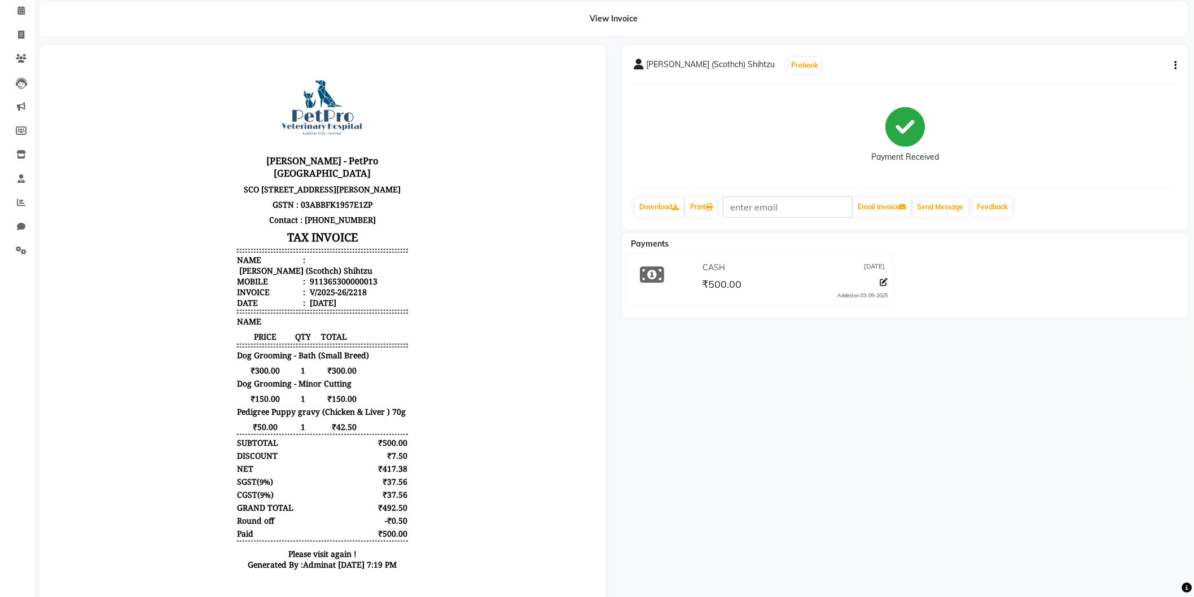
scroll to position [86, 0]
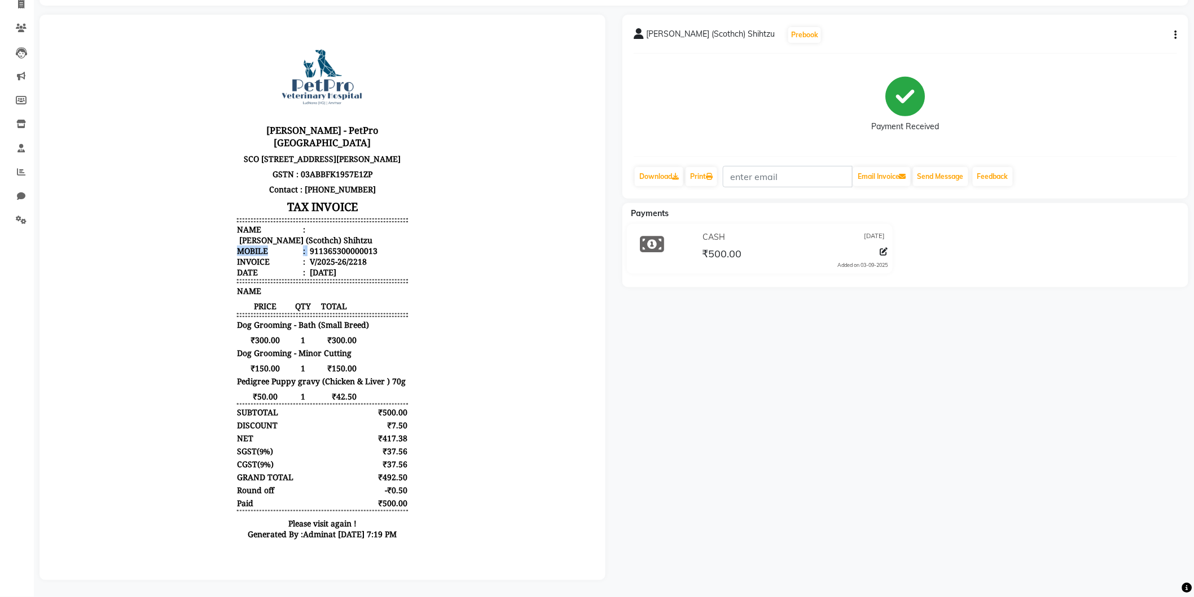
drag, startPoint x: 300, startPoint y: 248, endPoint x: 384, endPoint y: 243, distance: 83.6
click at [384, 243] on ul "Name : Lovepreet Singh (Scothch) Shihtzu Mobile : 911365300000013 Invoice : V/2…" at bounding box center [321, 250] width 170 height 54
click at [371, 245] on li "Mobile : 911365300000013" at bounding box center [321, 250] width 170 height 11
drag, startPoint x: 296, startPoint y: 252, endPoint x: 367, endPoint y: 249, distance: 71.1
click at [367, 249] on li "Mobile : 911365300000013" at bounding box center [321, 250] width 170 height 11
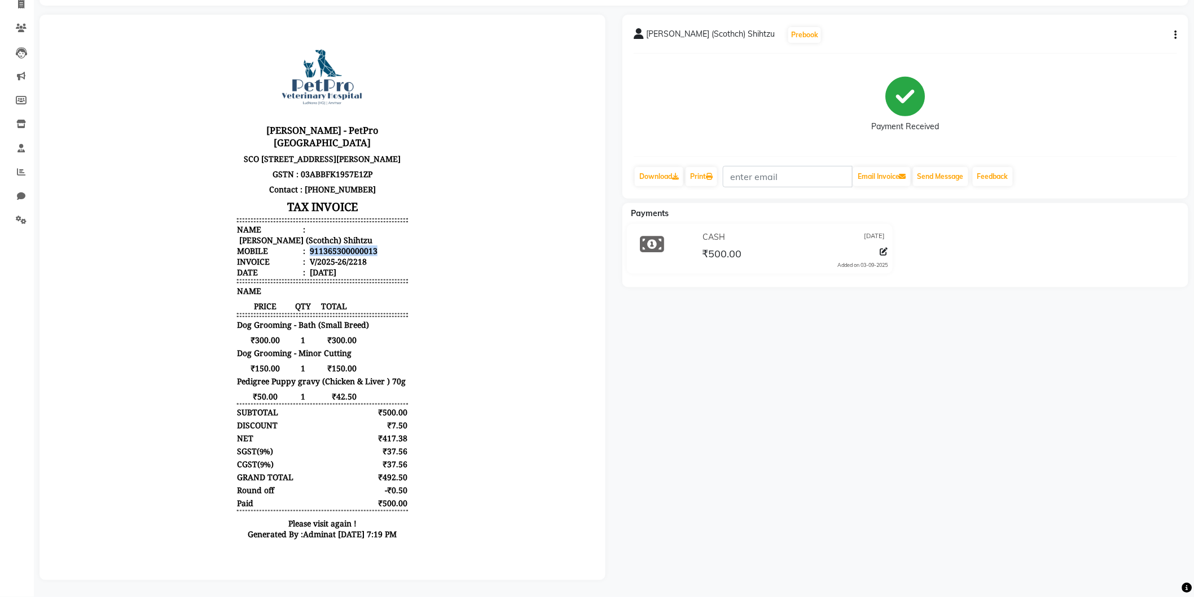
click at [342, 250] on div "911365300000013" at bounding box center [342, 250] width 70 height 11
drag, startPoint x: 342, startPoint y: 250, endPoint x: 375, endPoint y: 244, distance: 33.2
click at [375, 245] on li "Mobile : 911365300000013" at bounding box center [321, 250] width 170 height 11
click at [376, 244] on li "Name : Lovepreet Singh (Scothch) Shihtzu" at bounding box center [321, 233] width 170 height 21
drag, startPoint x: 301, startPoint y: 249, endPoint x: 367, endPoint y: 246, distance: 66.6
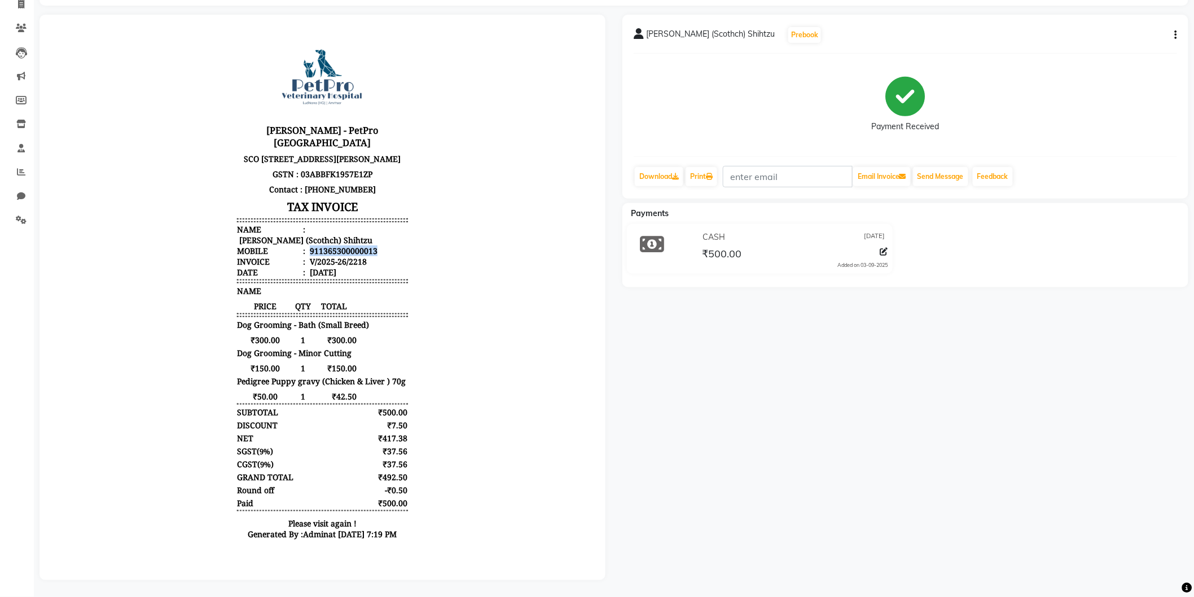
click at [367, 246] on li "Mobile : 911365300000013" at bounding box center [321, 250] width 170 height 11
copy div "911365300000013"
click at [368, 230] on li "Name : Lovepreet Singh (Scothch) Shihtzu" at bounding box center [321, 233] width 170 height 21
drag, startPoint x: 299, startPoint y: 249, endPoint x: 366, endPoint y: 252, distance: 67.2
click at [366, 252] on li "Mobile : 911365300000013" at bounding box center [321, 250] width 170 height 11
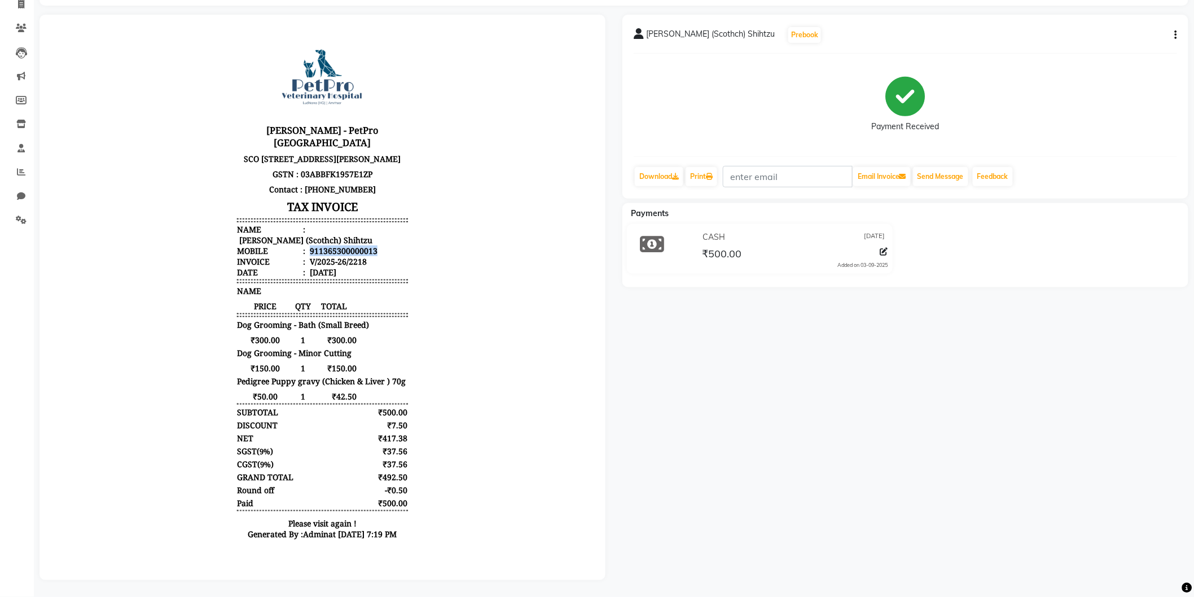
copy div "911365300000013"
click at [391, 222] on hr at bounding box center [321, 221] width 170 height 1
drag, startPoint x: 294, startPoint y: 248, endPoint x: 381, endPoint y: 244, distance: 87.5
click at [381, 244] on ul "Name : Lovepreet Singh (Scothch) Shihtzu Mobile : 911365300000013 Invoice : V/2…" at bounding box center [321, 250] width 170 height 54
click at [381, 244] on li "Name : Lovepreet Singh (Scothch) Shihtzu" at bounding box center [321, 233] width 170 height 21
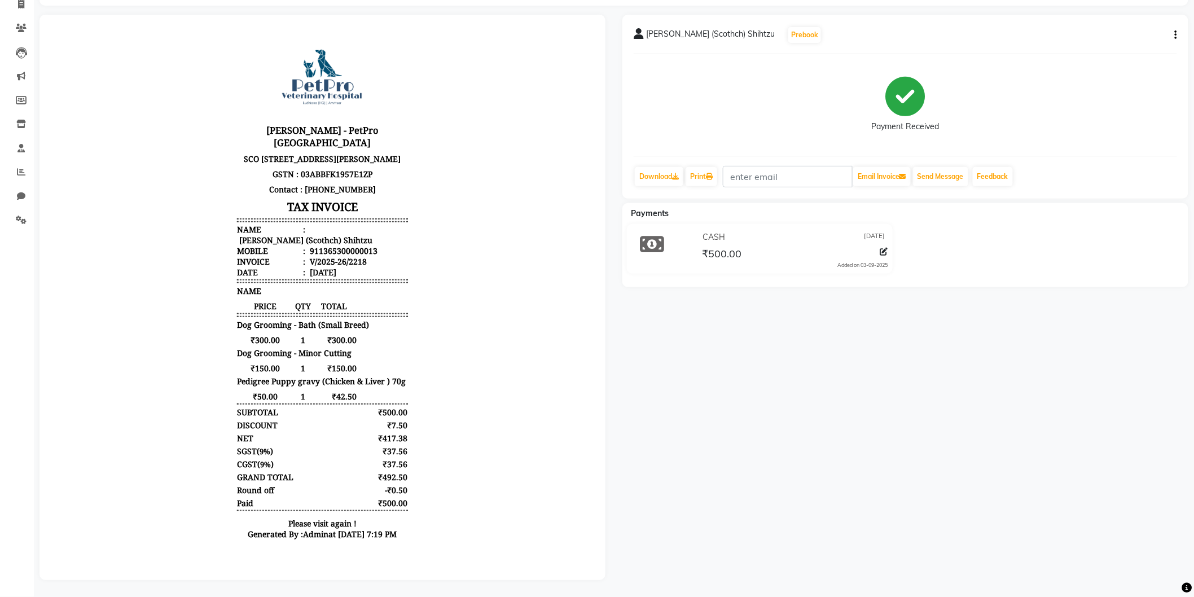
drag, startPoint x: 303, startPoint y: 253, endPoint x: 377, endPoint y: 266, distance: 75.6
click at [380, 267] on ul "Name : Lovepreet Singh (Scothch) Shihtzu Mobile : 911365300000013 Invoice : V/2…" at bounding box center [321, 250] width 170 height 54
click at [446, 219] on body "Kay Cee - PetPro Amritsar SCO 107, opposite McDonald's, Gumtala Sub Urban, D - …" at bounding box center [322, 290] width 534 height 520
drag, startPoint x: 304, startPoint y: 249, endPoint x: 380, endPoint y: 250, distance: 76.2
click at [380, 250] on li "Mobile : 911365300000013" at bounding box center [321, 250] width 170 height 11
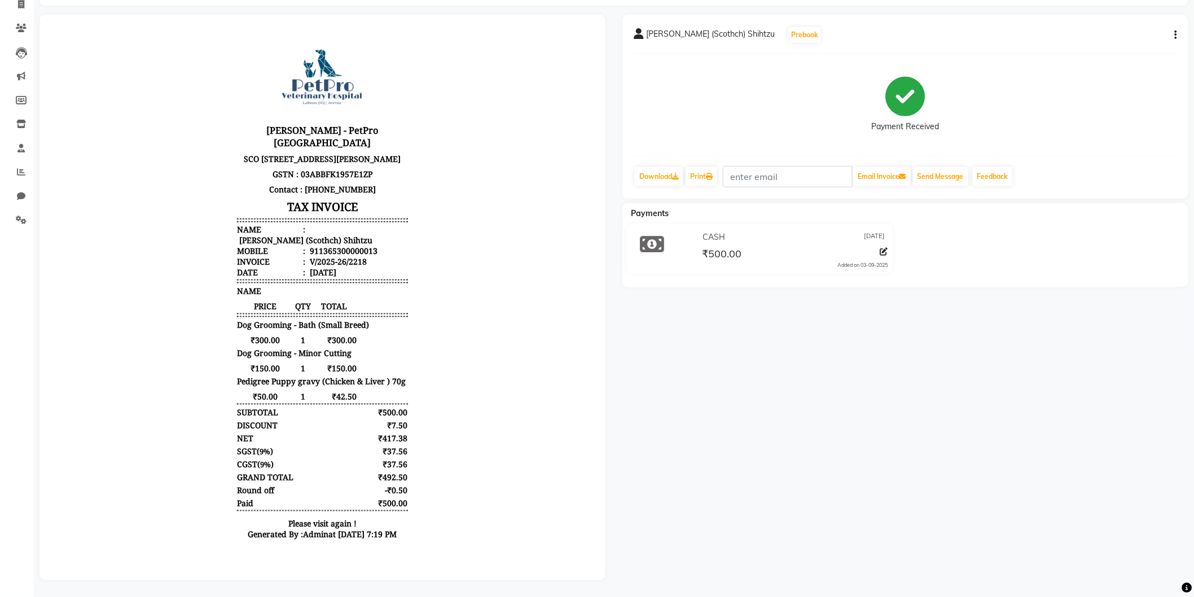
click at [384, 252] on li "Mobile : 911365300000013" at bounding box center [321, 250] width 170 height 11
drag, startPoint x: 310, startPoint y: 247, endPoint x: 362, endPoint y: 244, distance: 52.0
click at [362, 245] on div "911365300000013" at bounding box center [342, 250] width 70 height 11
click at [379, 253] on li "Mobile : 911365300000013" at bounding box center [321, 250] width 170 height 11
drag, startPoint x: 310, startPoint y: 248, endPoint x: 380, endPoint y: 253, distance: 70.7
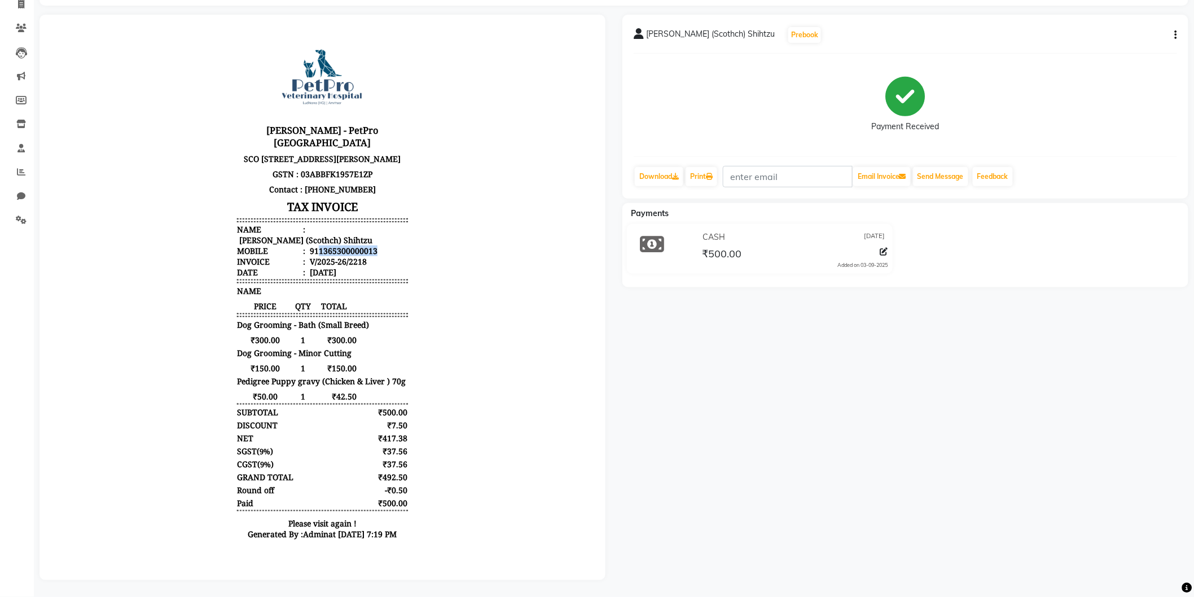
click at [392, 250] on li "Mobile : 911365300000013" at bounding box center [321, 250] width 170 height 11
click at [348, 252] on div "911365300000013" at bounding box center [342, 250] width 70 height 11
copy div "1365300000013"
click at [370, 241] on li "Name : Lovepreet Singh (Scothch) Shihtzu" at bounding box center [321, 233] width 170 height 21
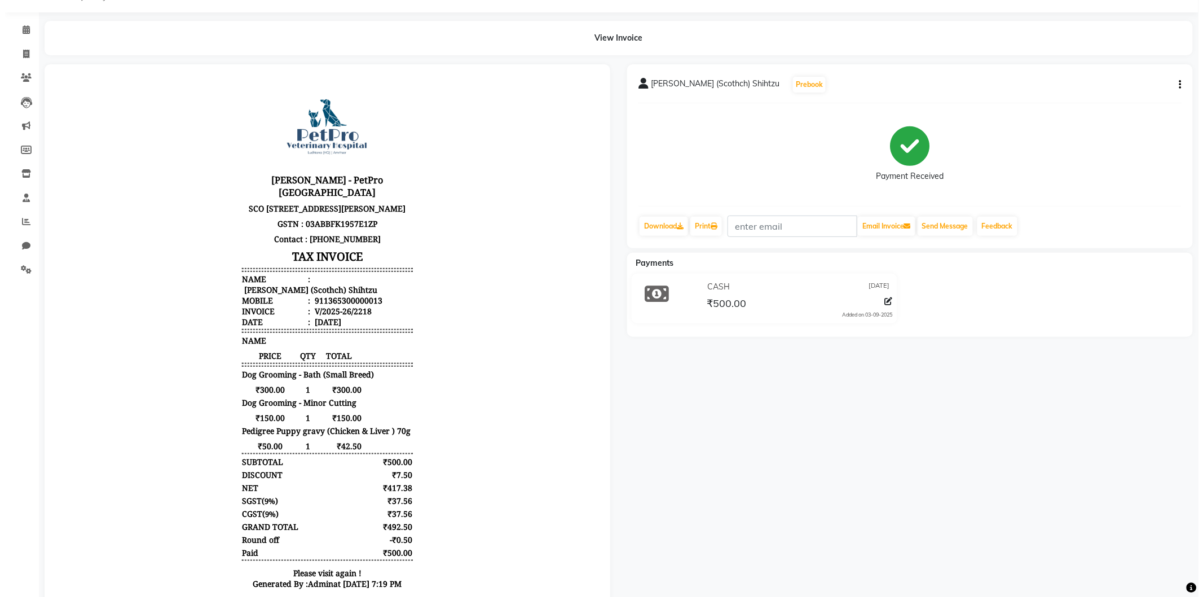
scroll to position [0, 0]
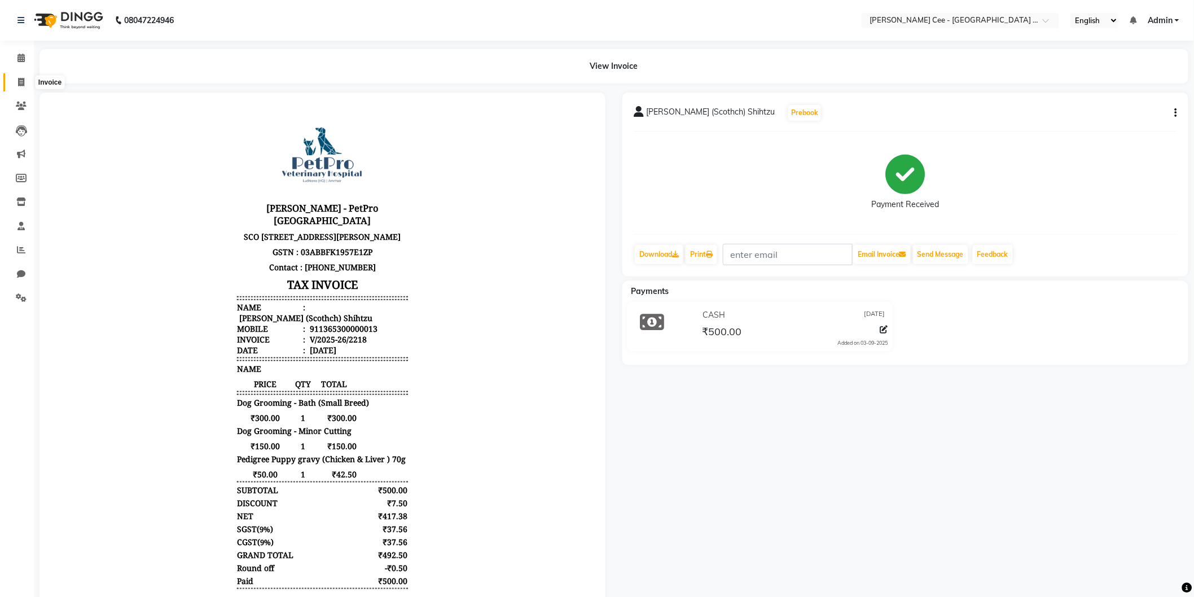
click at [21, 78] on icon at bounding box center [21, 82] width 6 height 8
select select "service"
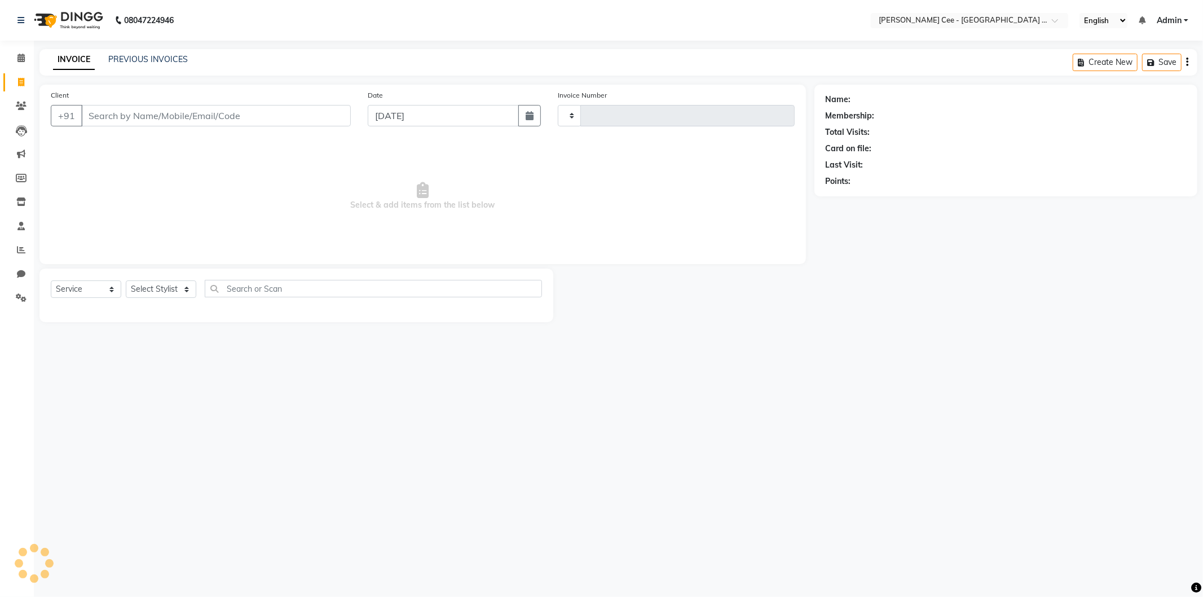
type input "2220"
select select "8239"
click at [104, 119] on input "Client" at bounding box center [216, 115] width 270 height 21
select select "product"
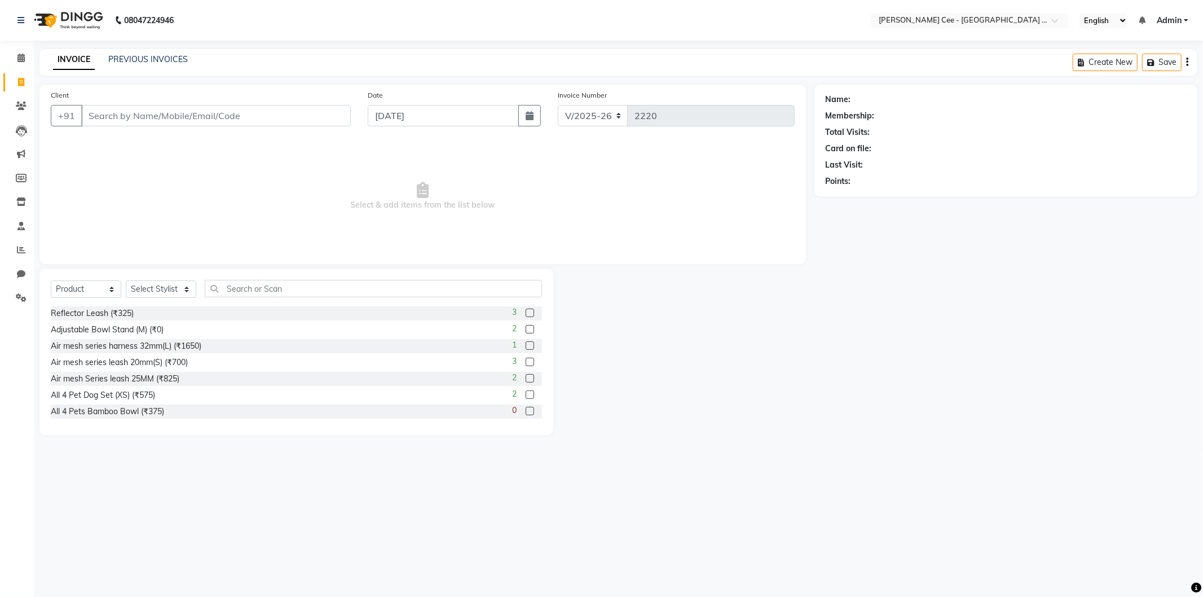
drag, startPoint x: 85, startPoint y: 115, endPoint x: 217, endPoint y: 124, distance: 132.9
click at [217, 124] on input "Client" at bounding box center [216, 115] width 270 height 21
drag, startPoint x: 175, startPoint y: 288, endPoint x: 169, endPoint y: 297, distance: 10.6
click at [175, 288] on select "Select Stylist Avinash [PERSON_NAME] [PERSON_NAME] [PERSON_NAME] Kajal Love [PE…" at bounding box center [161, 288] width 71 height 17
select select "80155"
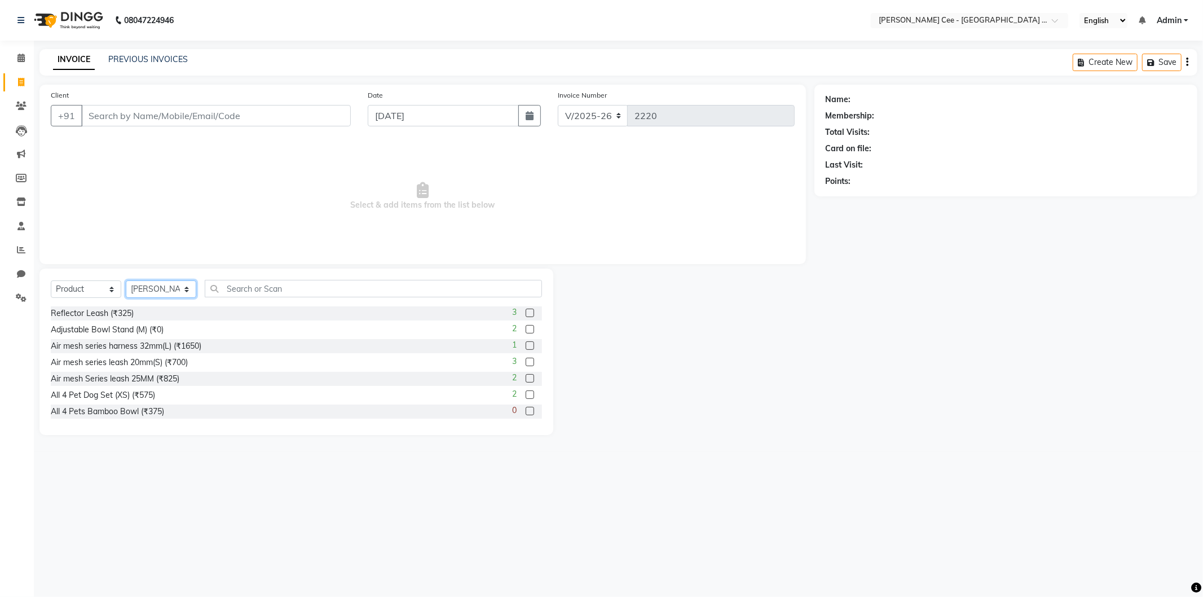
click at [126, 281] on select "Select Stylist Avinash [PERSON_NAME] [PERSON_NAME] [PERSON_NAME] Kajal Love [PE…" at bounding box center [161, 288] width 71 height 17
click at [447, 291] on input "text" at bounding box center [373, 288] width 337 height 17
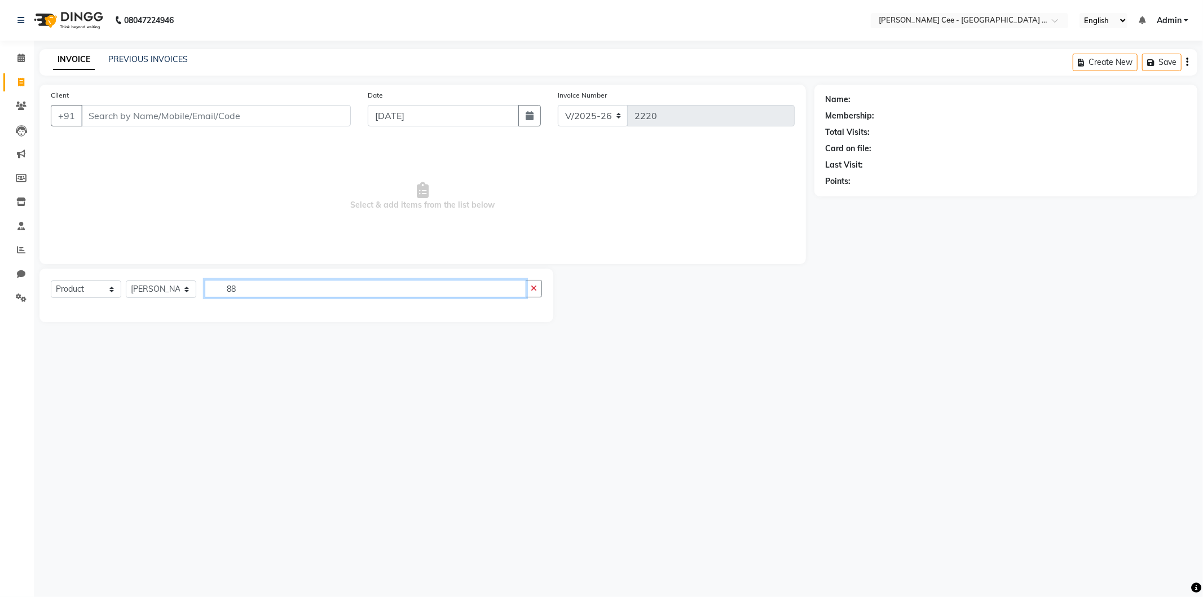
type input "8"
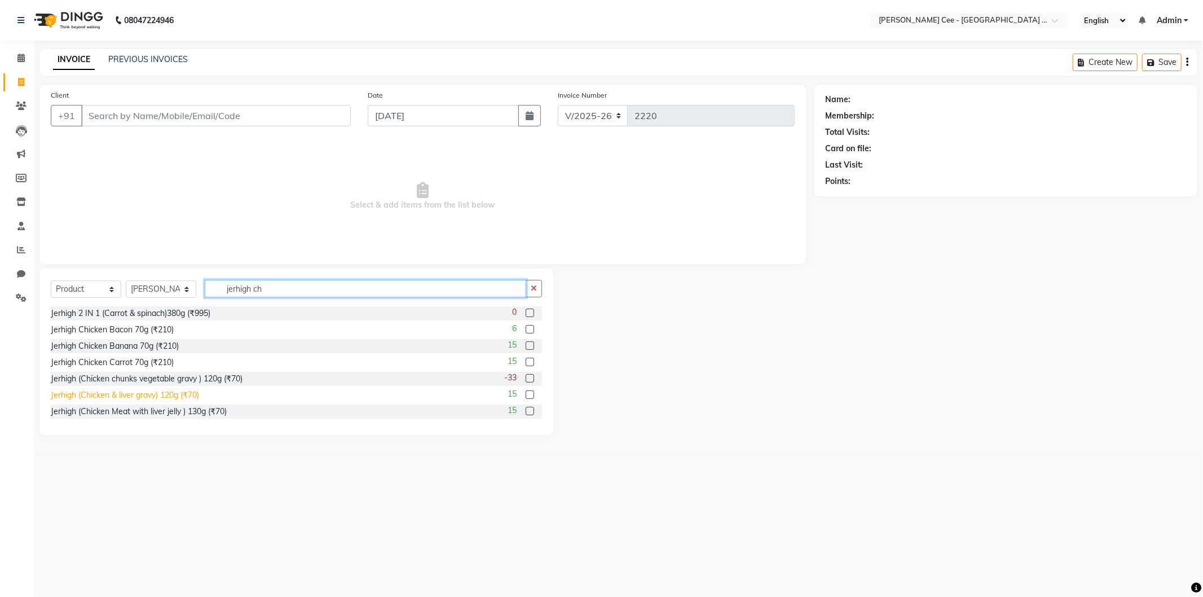
type input "jerhigh ch"
click at [194, 396] on div "Jerhigh (Chicken & liver gravy) 120g (₹70)" at bounding box center [125, 395] width 148 height 12
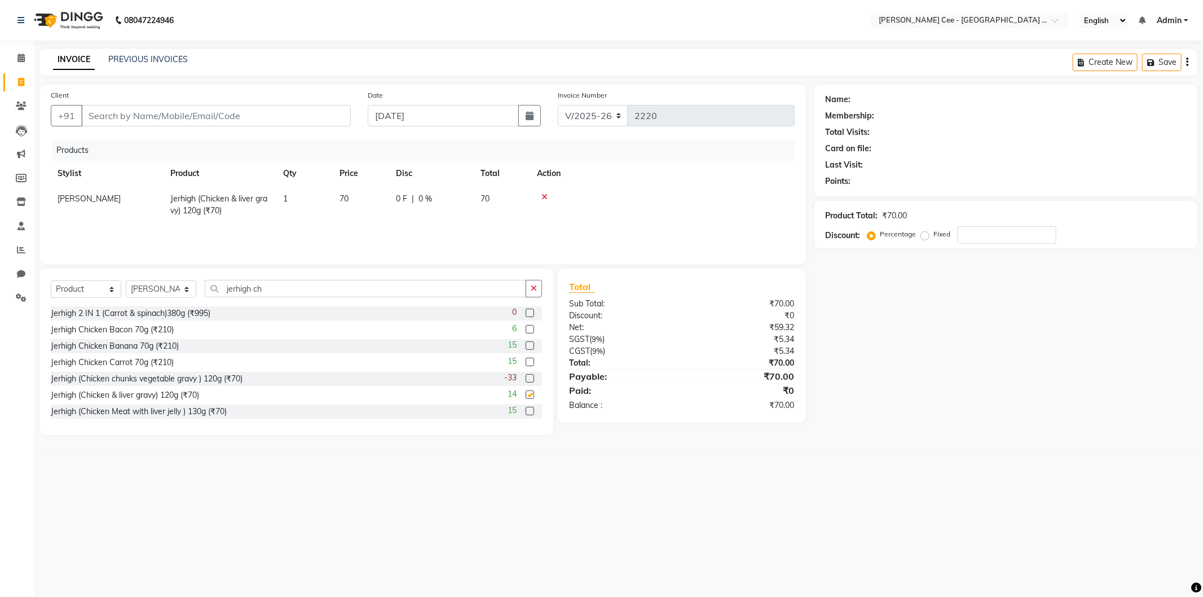
checkbox input "false"
click at [320, 197] on td "1" at bounding box center [304, 204] width 56 height 37
select select "80155"
click at [320, 197] on input "1" at bounding box center [304, 201] width 43 height 17
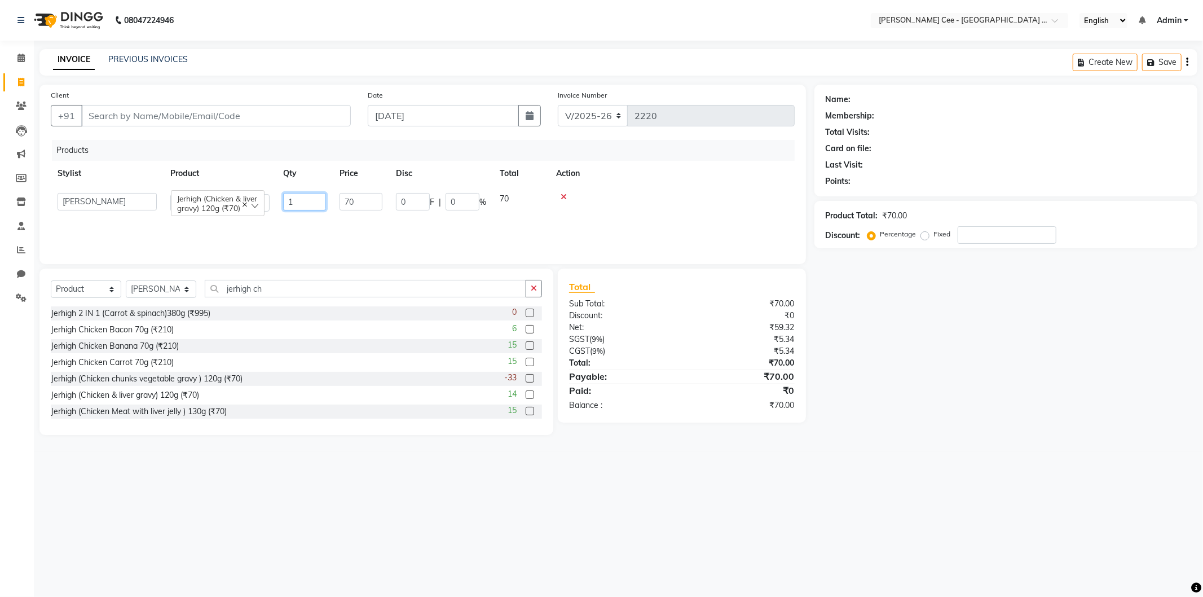
type input "12"
click at [601, 213] on td at bounding box center [671, 202] width 245 height 32
click at [446, 206] on td "0 F | 0 %" at bounding box center [431, 204] width 85 height 37
select select "80155"
click at [446, 204] on input "0" at bounding box center [463, 201] width 34 height 17
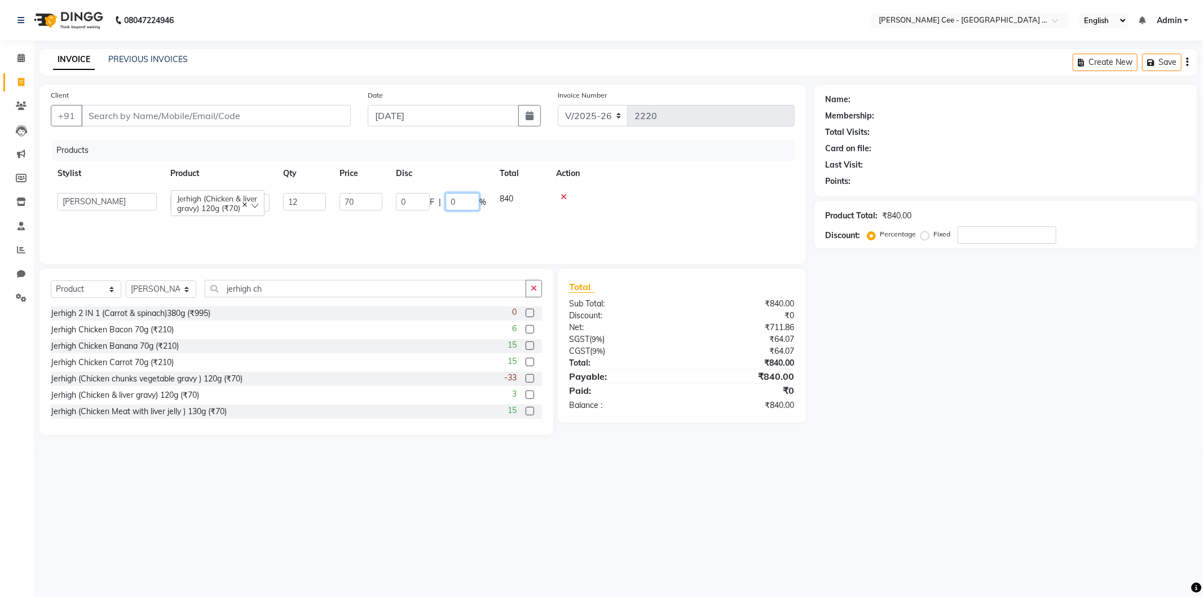
type input "20"
click at [710, 161] on th "Action" at bounding box center [662, 173] width 265 height 25
click at [249, 109] on input "Client" at bounding box center [216, 115] width 270 height 21
type input "A"
type input "0"
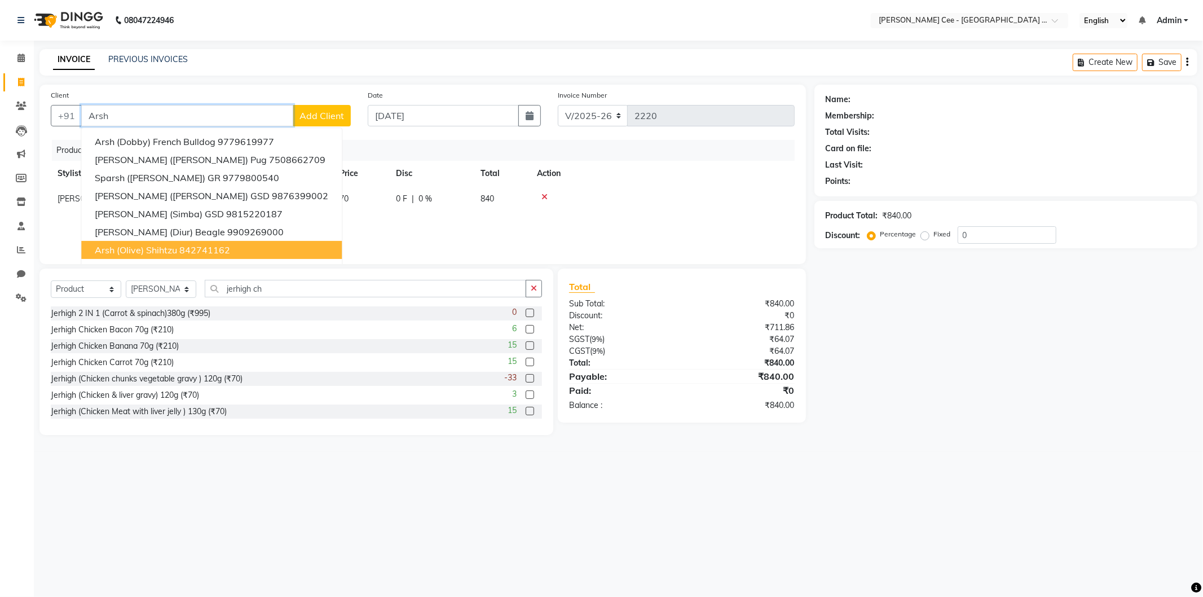
click at [250, 245] on button "Arsh (Olive) Shihtzu 842741162" at bounding box center [211, 250] width 261 height 18
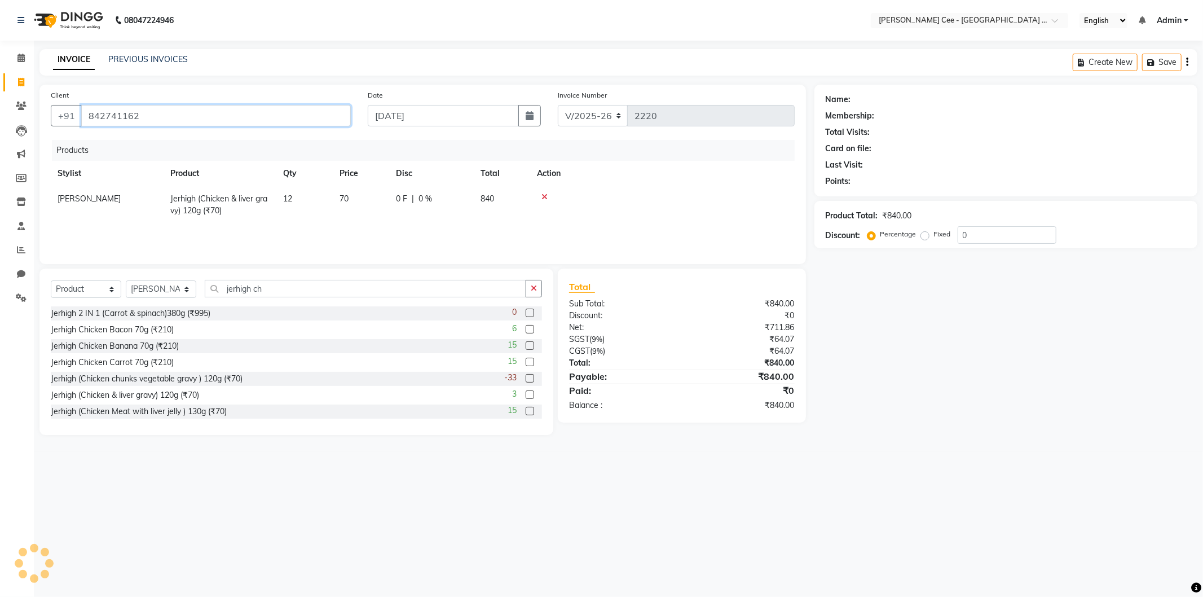
type input "842741162"
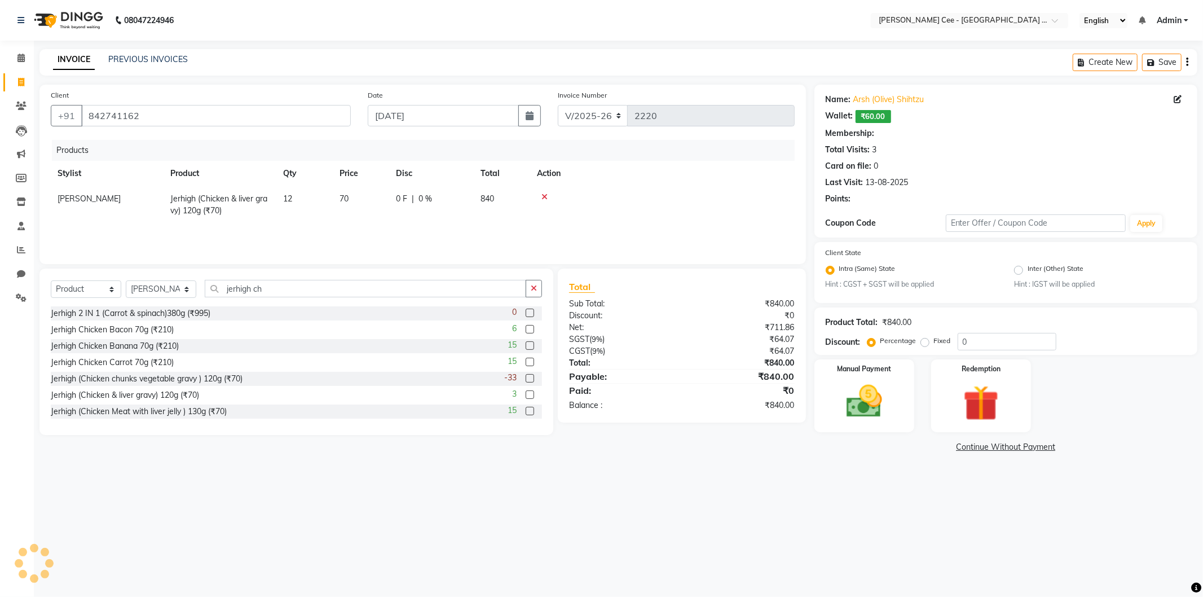
radio input "false"
radio input "true"
click at [423, 199] on span "0 %" at bounding box center [426, 199] width 14 height 12
select select "80155"
click at [447, 202] on input "0" at bounding box center [463, 201] width 34 height 17
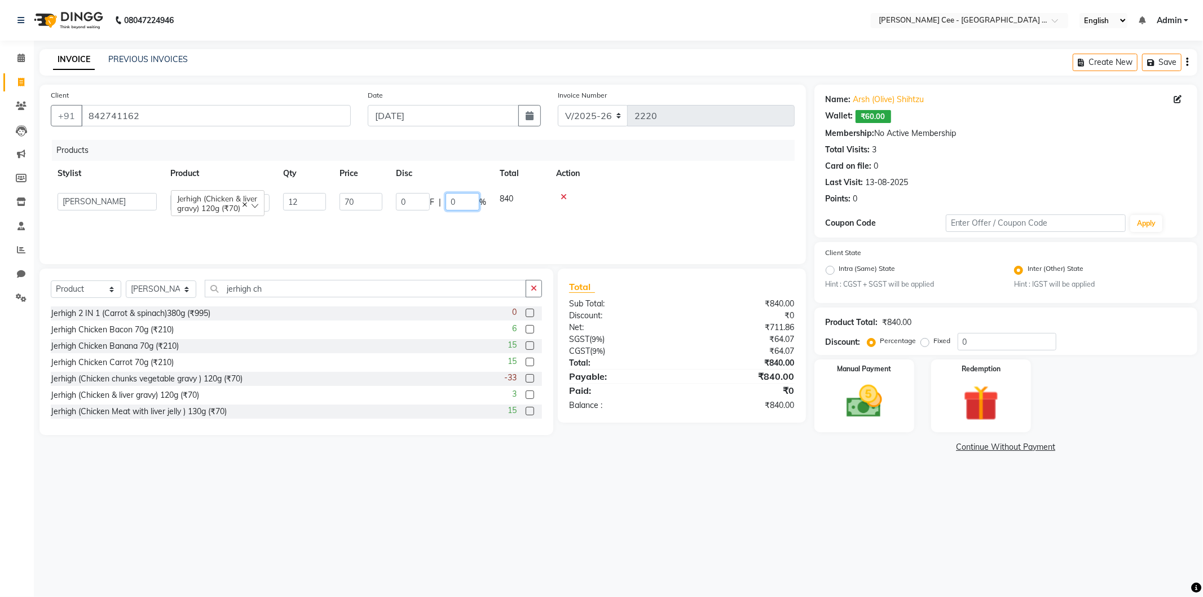
type input "20"
click at [621, 210] on td at bounding box center [662, 204] width 265 height 37
click at [410, 205] on td "168 F | 20 %" at bounding box center [431, 204] width 85 height 37
select select "80155"
click at [420, 200] on input "168" at bounding box center [413, 201] width 34 height 17
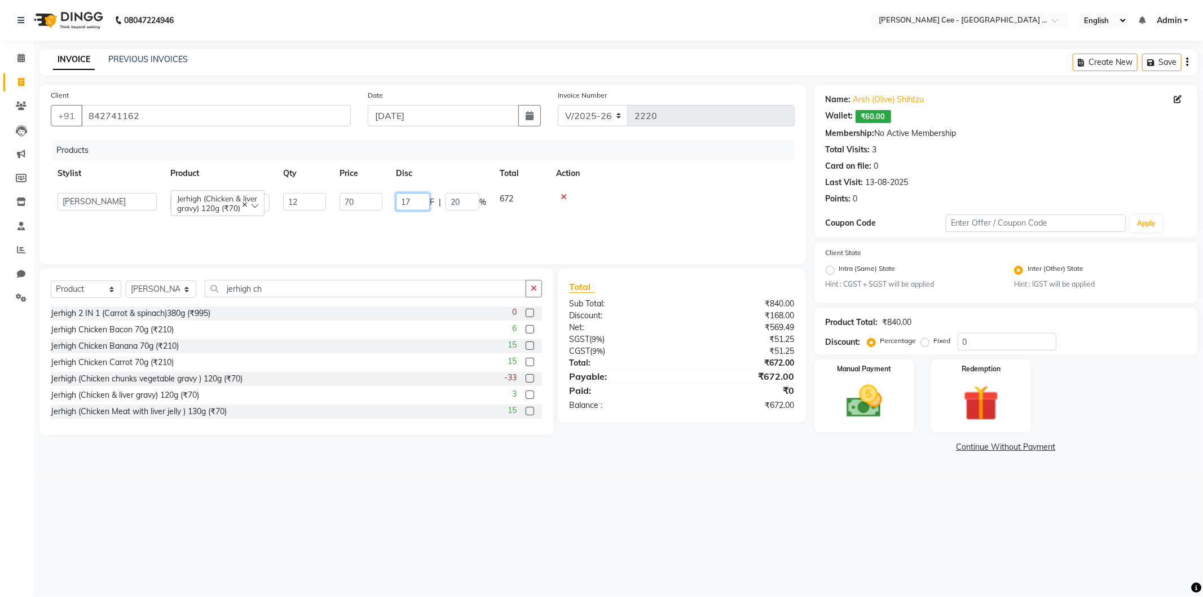
type input "170"
click at [660, 172] on th "Action" at bounding box center [662, 173] width 265 height 25
click at [851, 385] on img at bounding box center [864, 401] width 60 height 43
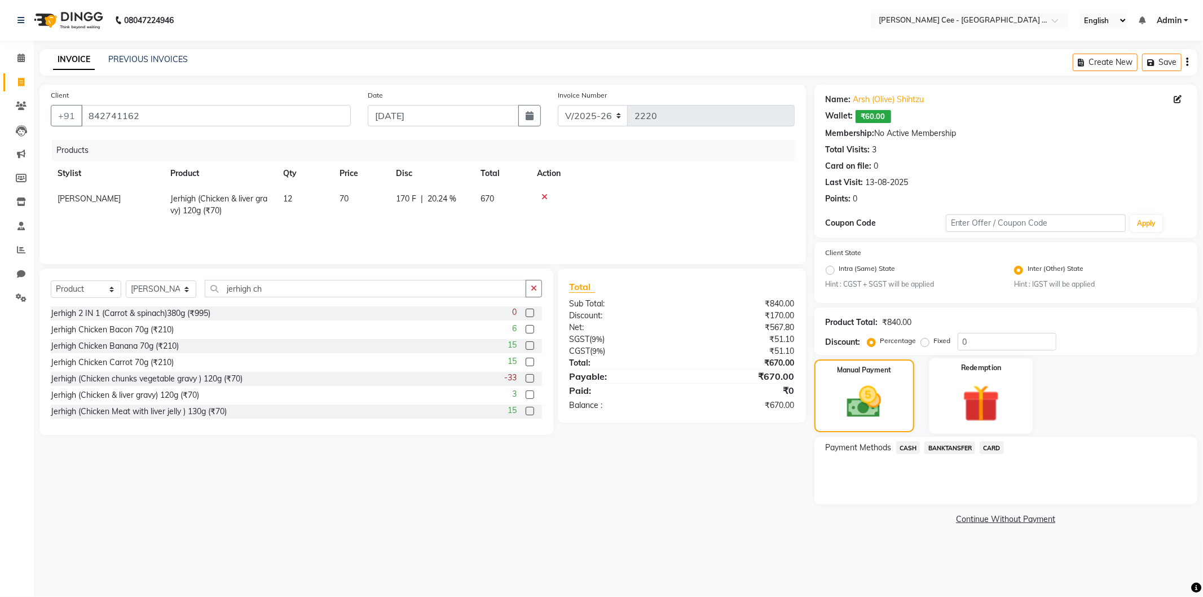
click at [957, 411] on img at bounding box center [981, 403] width 60 height 46
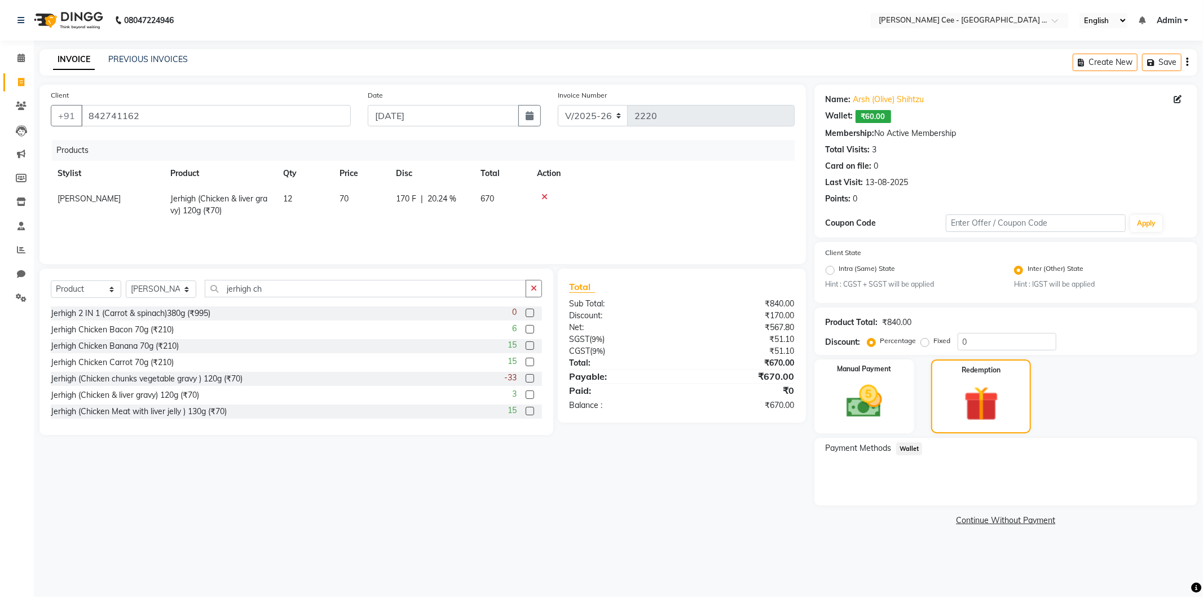
click at [910, 447] on span "Wallet" at bounding box center [909, 448] width 27 height 13
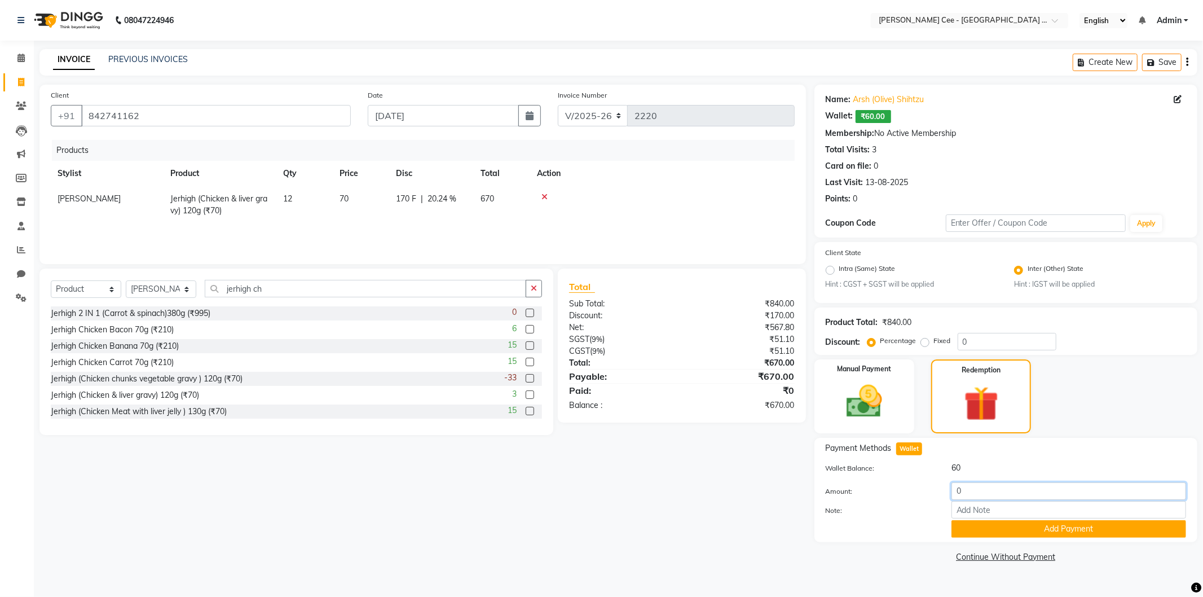
click at [984, 494] on input "0" at bounding box center [1069, 490] width 235 height 17
type input "6"
click at [882, 417] on img at bounding box center [864, 401] width 60 height 43
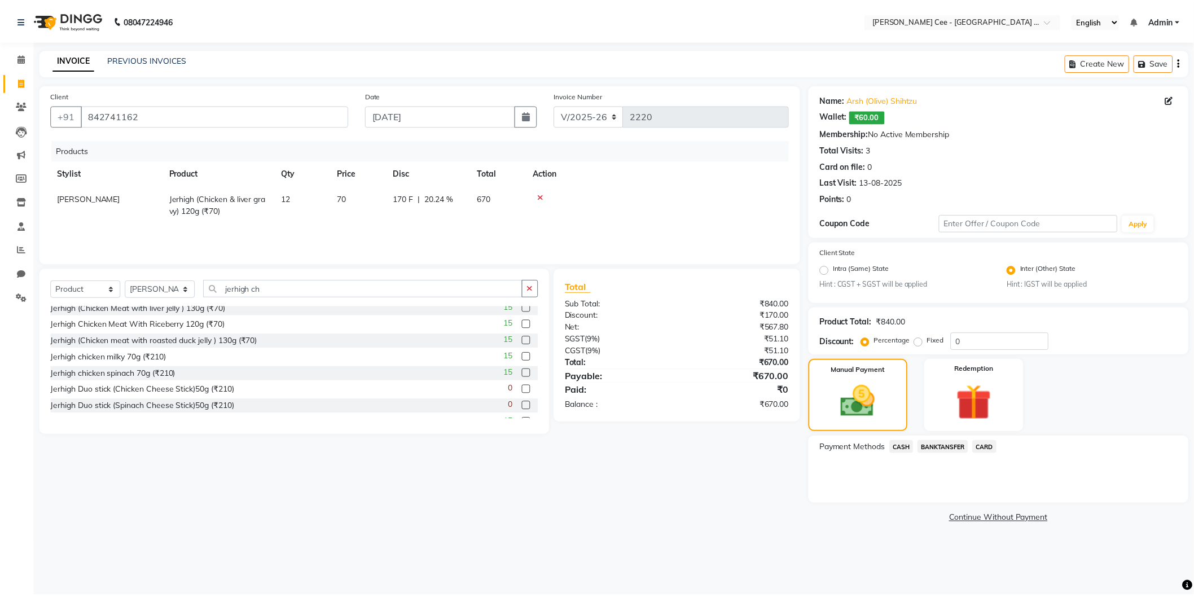
scroll to position [148, 0]
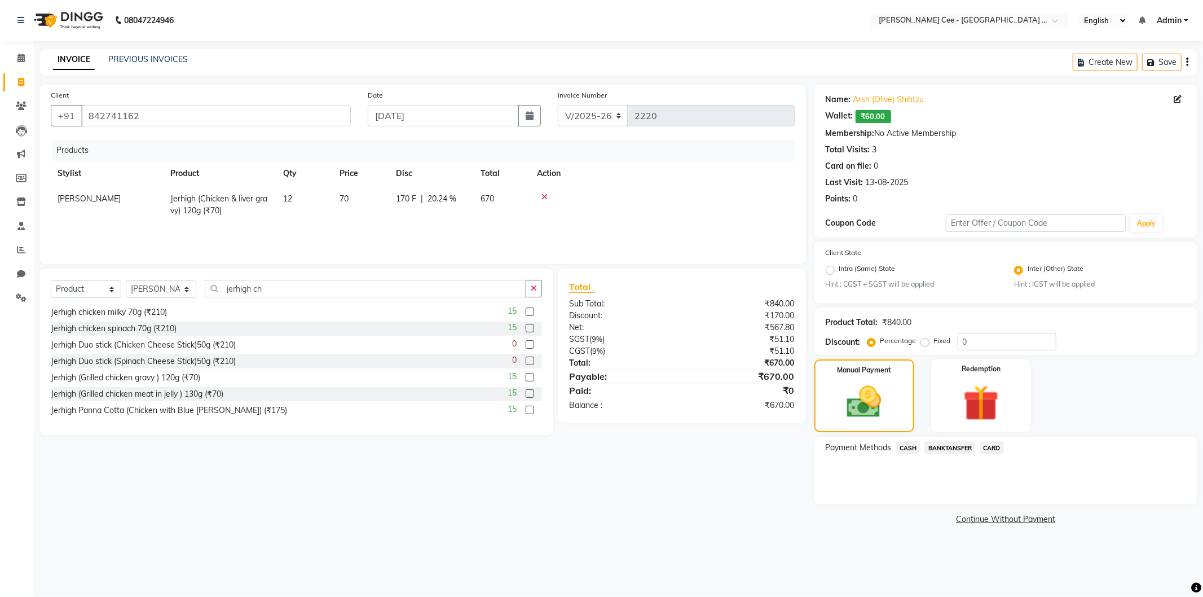
click at [905, 448] on span "CASH" at bounding box center [908, 447] width 24 height 13
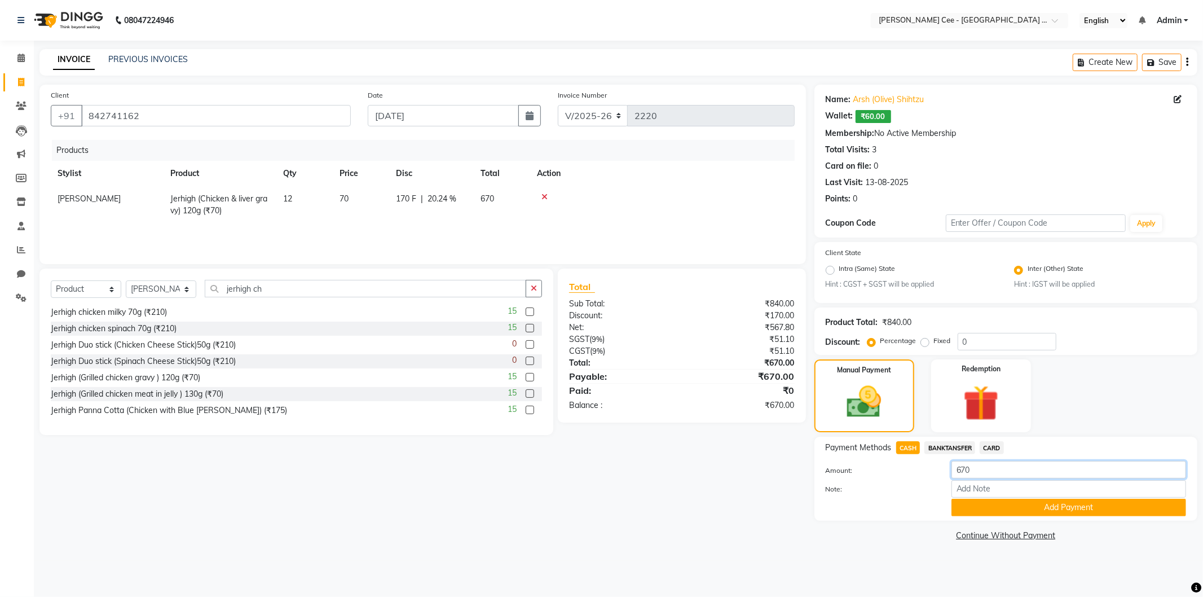
click at [982, 477] on input "670" at bounding box center [1069, 469] width 235 height 17
click at [983, 476] on input "670" at bounding box center [1069, 469] width 235 height 17
click at [982, 476] on input "670" at bounding box center [1069, 469] width 235 height 17
click at [978, 472] on input "670" at bounding box center [1069, 469] width 235 height 17
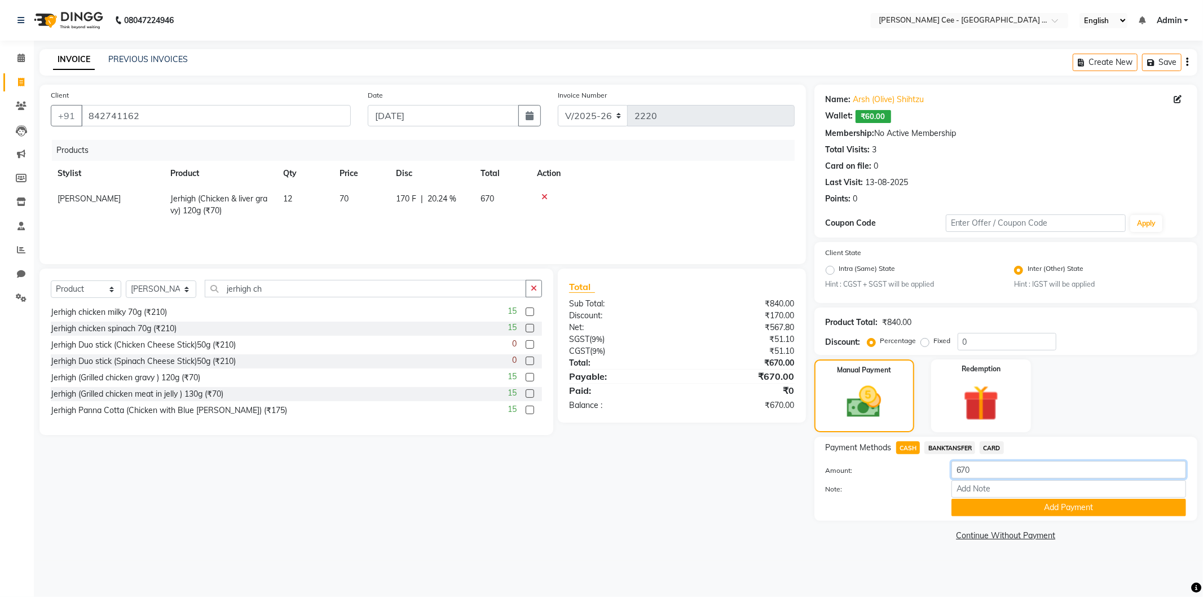
click at [971, 470] on input "670" at bounding box center [1069, 469] width 235 height 17
type input "500"
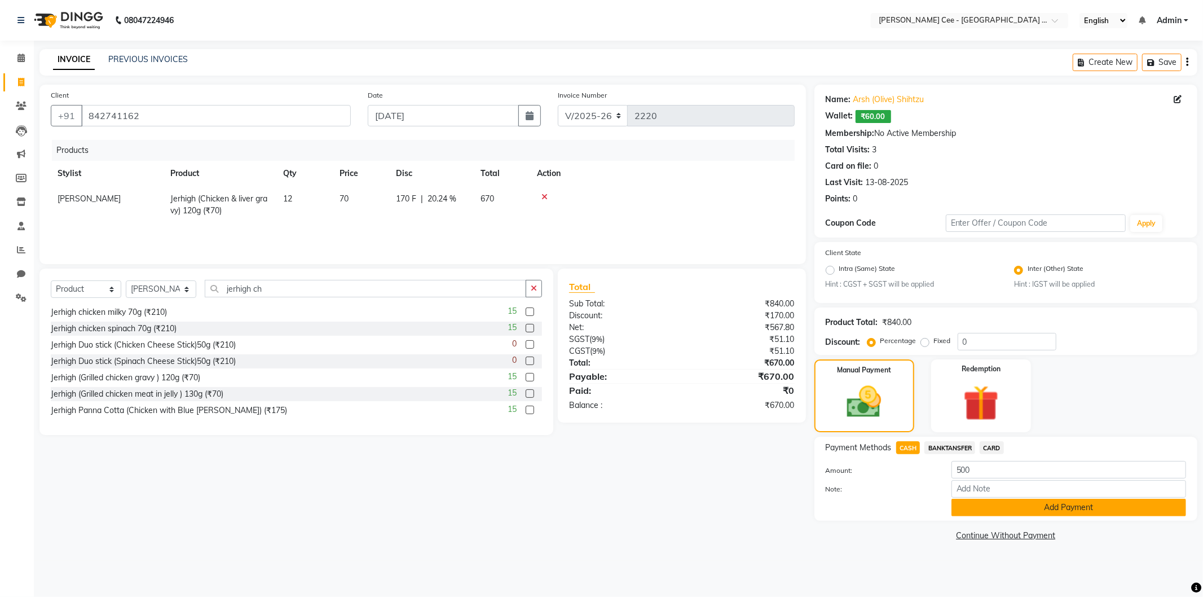
click at [1036, 509] on button "Add Payment" at bounding box center [1069, 507] width 235 height 17
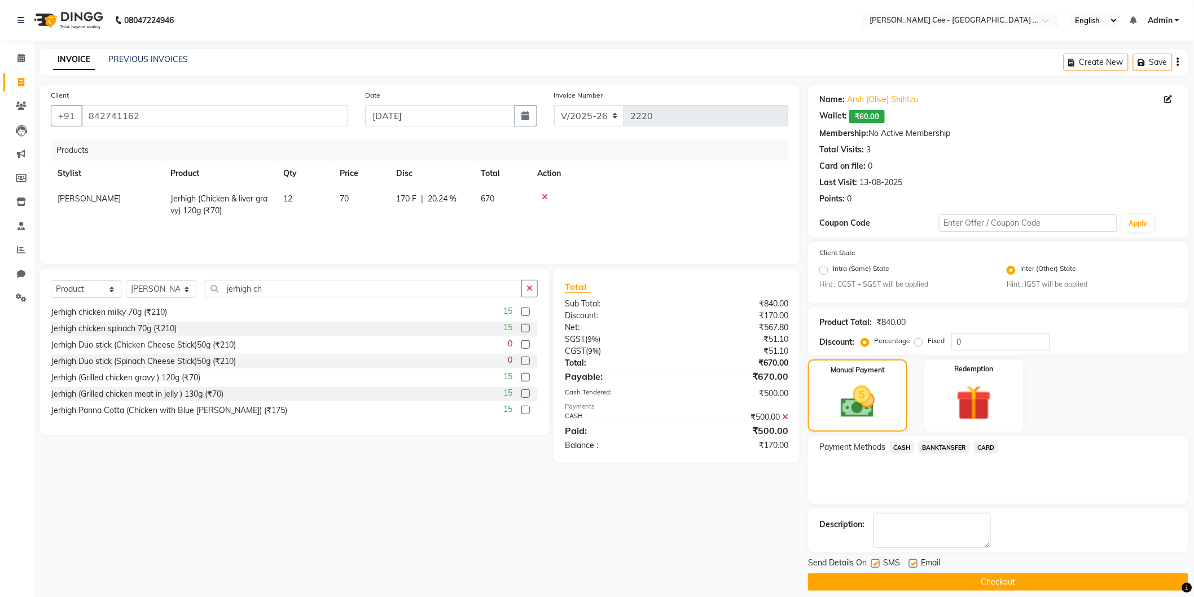
click at [935, 448] on span "BANKTANSFER" at bounding box center [943, 447] width 51 height 13
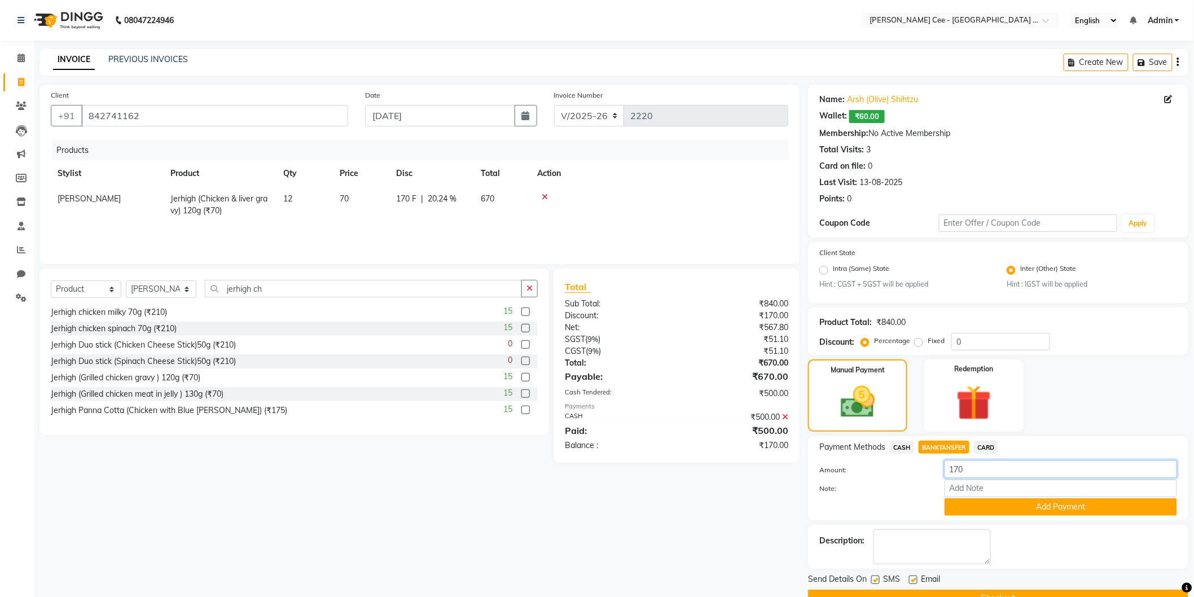
click at [976, 475] on input "170" at bounding box center [1060, 468] width 232 height 17
type input "100"
click at [985, 509] on button "Add Payment" at bounding box center [1060, 506] width 232 height 17
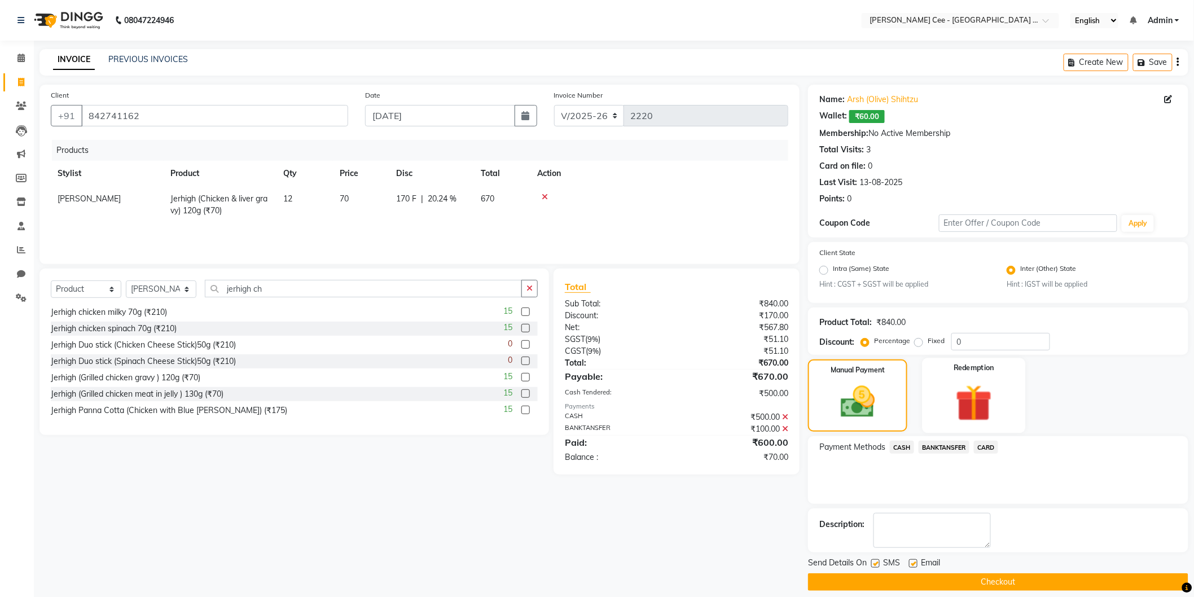
click at [961, 408] on img at bounding box center [974, 403] width 60 height 46
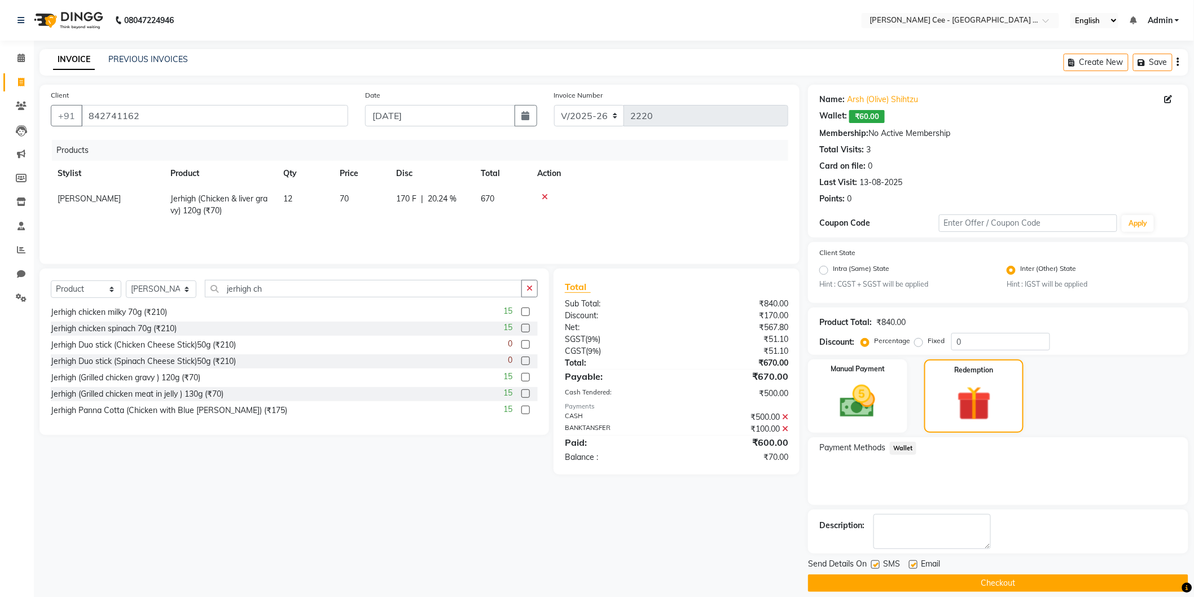
click at [908, 445] on span "Wallet" at bounding box center [903, 448] width 27 height 13
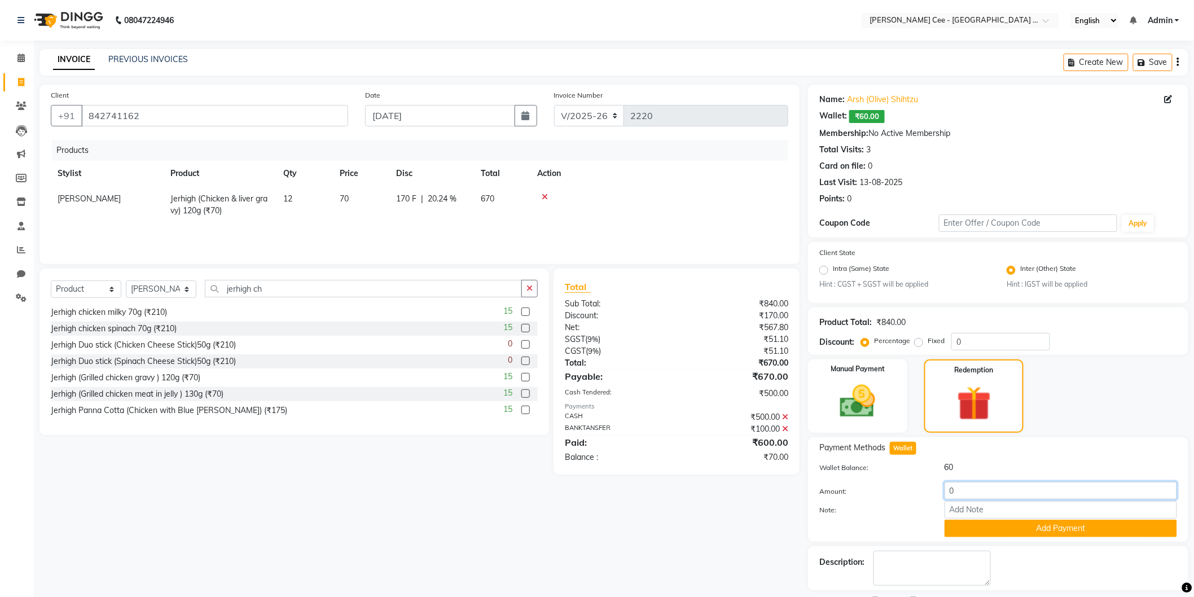
click at [968, 485] on input "0" at bounding box center [1060, 490] width 232 height 17
type input "60"
click at [974, 526] on button "Add Payment" at bounding box center [1060, 528] width 232 height 17
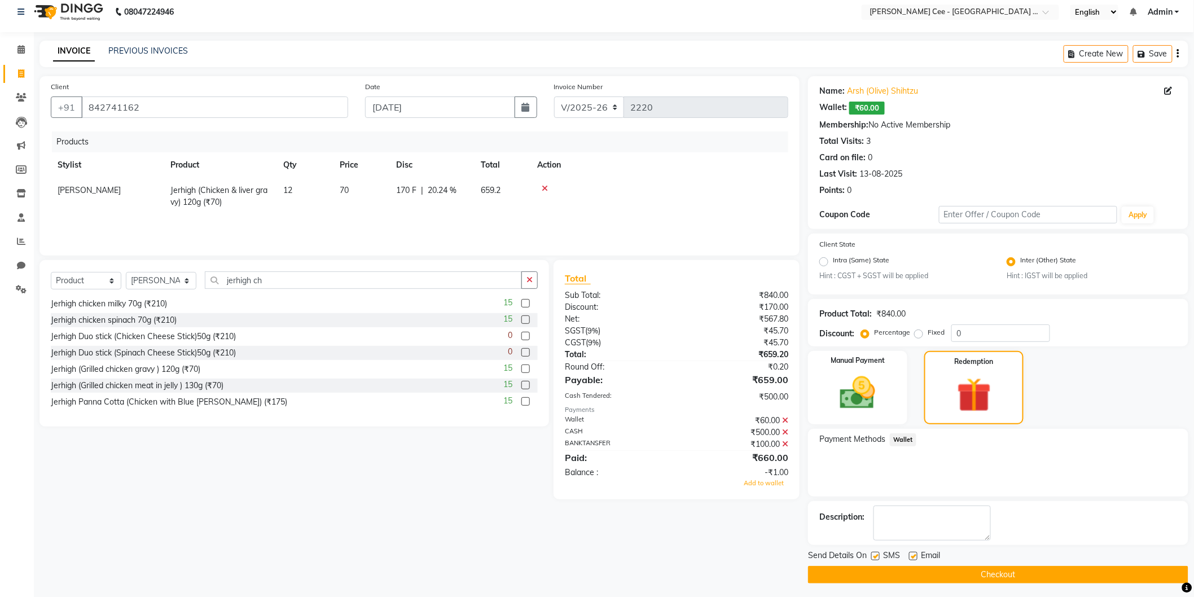
scroll to position [11, 0]
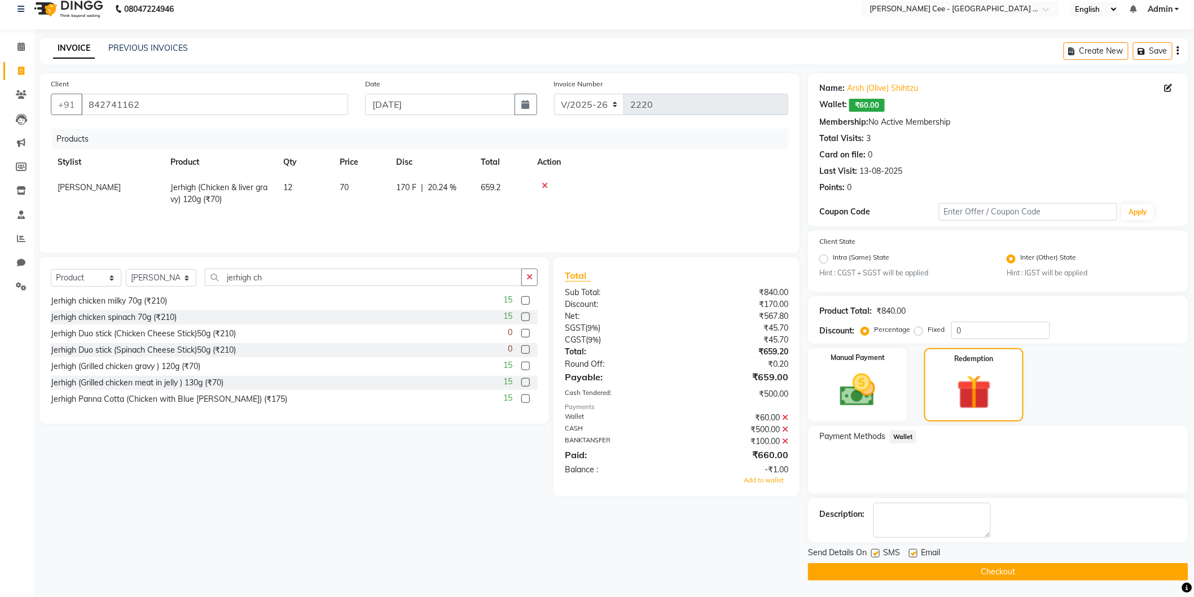
click at [403, 190] on span "170 F" at bounding box center [406, 188] width 20 height 12
select select "80155"
click at [416, 188] on input "170" at bounding box center [413, 190] width 34 height 17
click at [474, 191] on td "659.2" at bounding box center [502, 193] width 56 height 37
select select "80155"
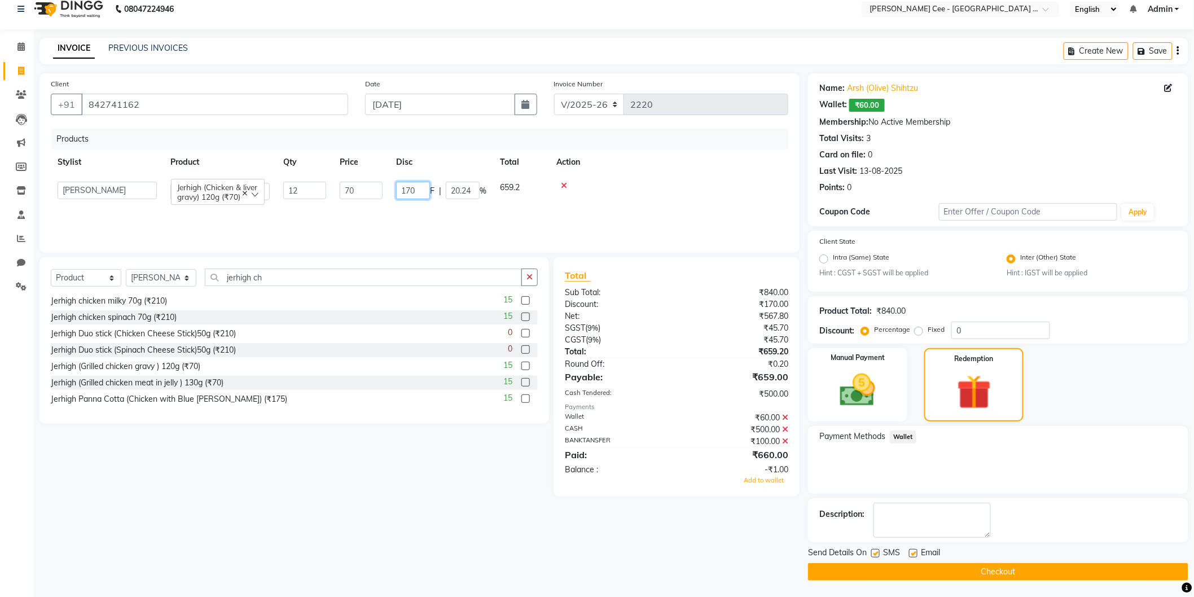
click at [416, 192] on input "170" at bounding box center [413, 190] width 34 height 17
type input "171"
click at [662, 182] on div at bounding box center [668, 186] width 225 height 8
click at [414, 189] on span "171 F" at bounding box center [406, 188] width 20 height 12
select select "80155"
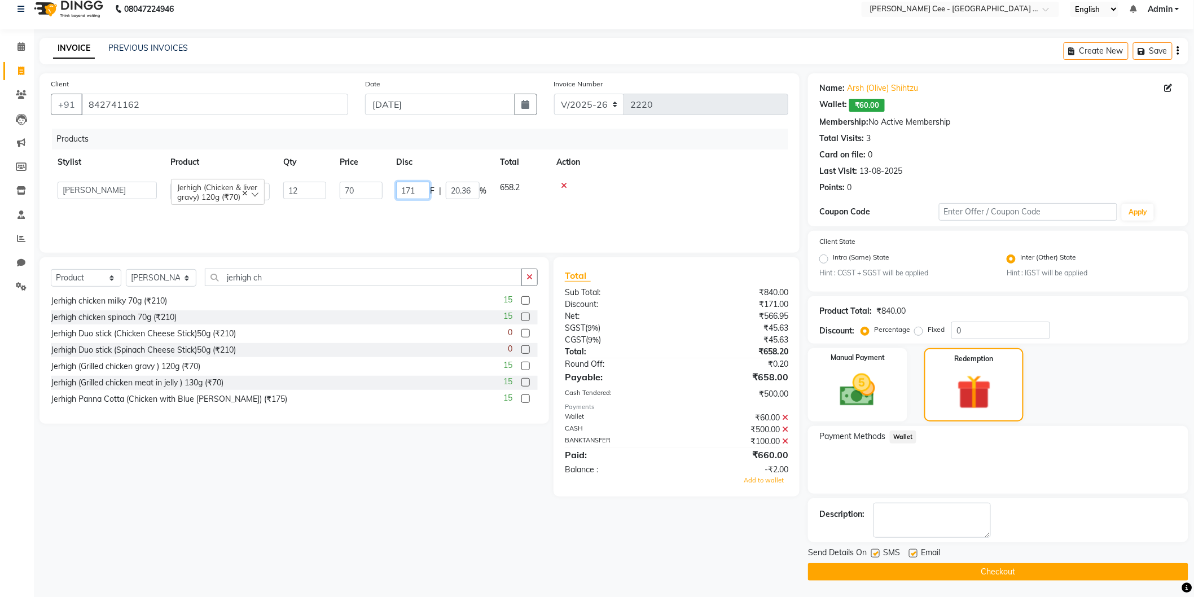
click at [415, 189] on input "171" at bounding box center [413, 190] width 34 height 17
type input "169"
click at [623, 183] on div at bounding box center [668, 186] width 225 height 8
click at [601, 186] on div at bounding box center [659, 186] width 244 height 8
click at [452, 193] on td "169 F | 20.12 %" at bounding box center [431, 193] width 85 height 37
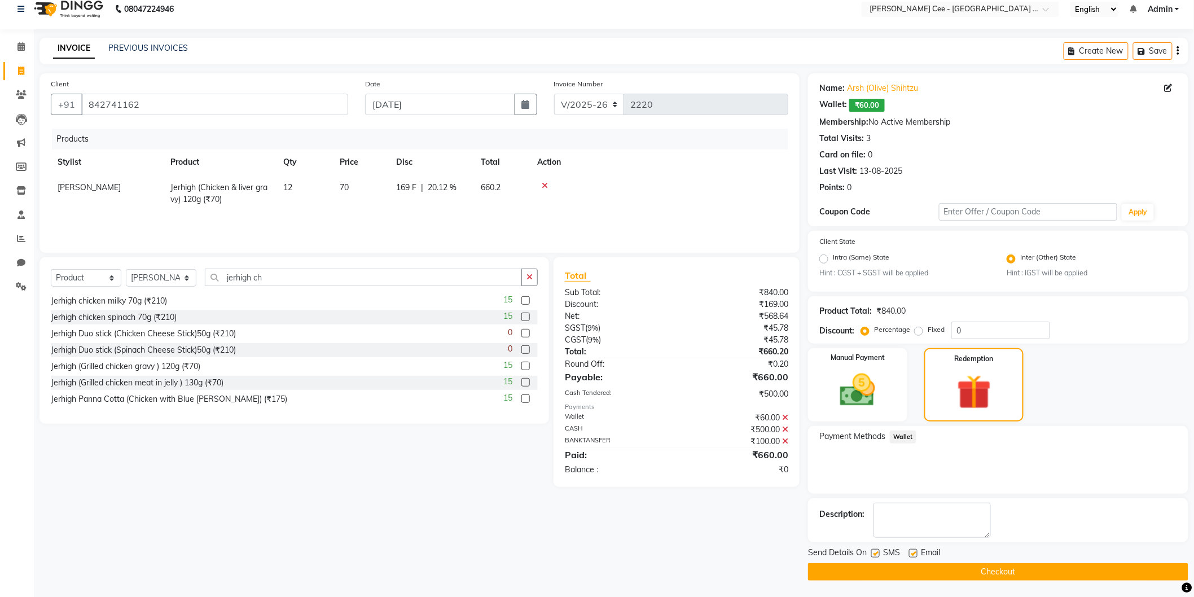
select select "80155"
click at [414, 188] on input "169" at bounding box center [413, 190] width 34 height 17
click at [421, 183] on input "169" at bounding box center [413, 190] width 34 height 17
type input "169.8"
click at [583, 195] on td at bounding box center [659, 193] width 258 height 37
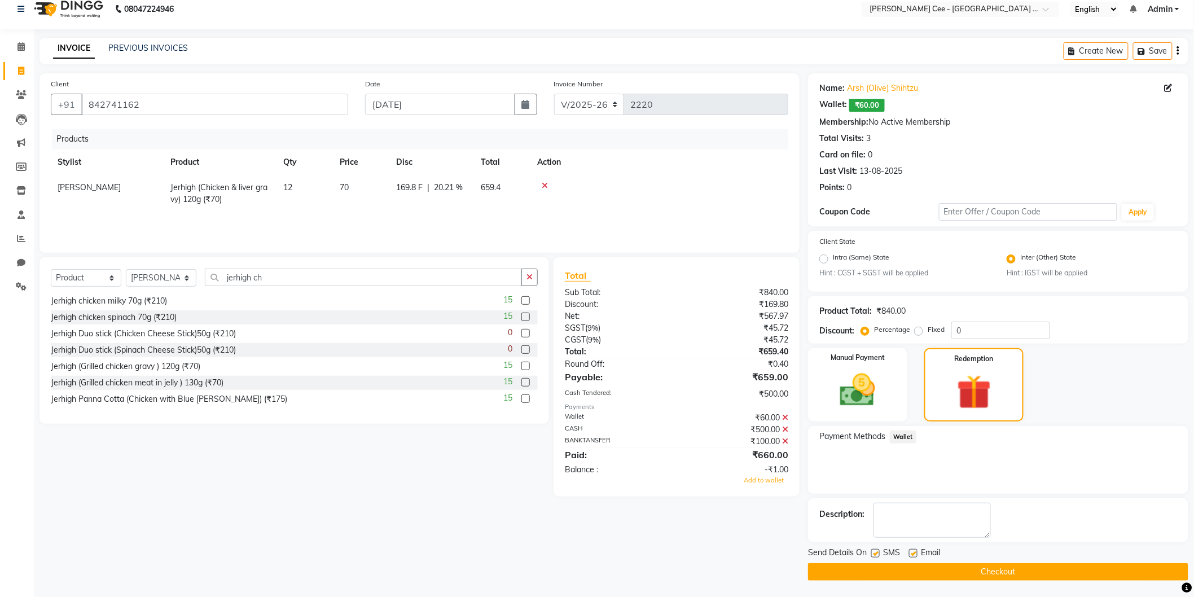
click at [438, 192] on span "20.21 %" at bounding box center [448, 188] width 29 height 12
select select "80155"
click at [437, 191] on div "169.8 F | 20.21 %" at bounding box center [441, 190] width 90 height 17
click at [426, 191] on input "169.8" at bounding box center [413, 190] width 34 height 17
type input "169.5"
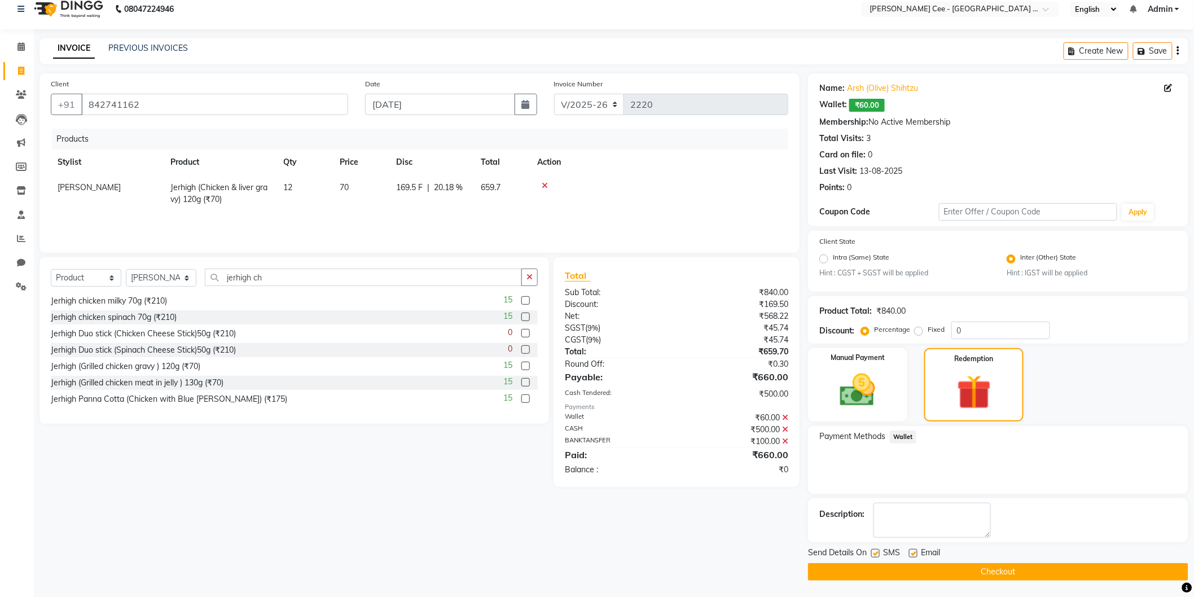
click at [627, 189] on div at bounding box center [659, 186] width 244 height 8
click at [404, 200] on td "169.5 F | 20.18 %" at bounding box center [431, 193] width 85 height 37
select select "80155"
click at [426, 192] on input "169.5" at bounding box center [413, 190] width 34 height 17
type input "169"
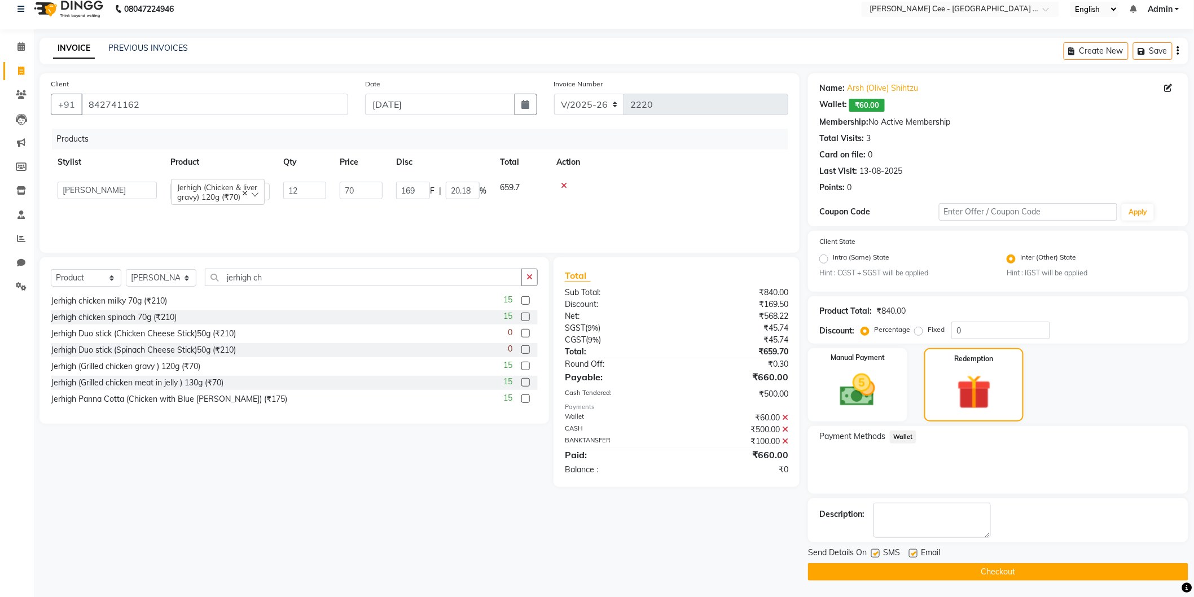
click at [649, 187] on div at bounding box center [668, 186] width 225 height 8
click at [871, 570] on button "Checkout" at bounding box center [998, 571] width 380 height 17
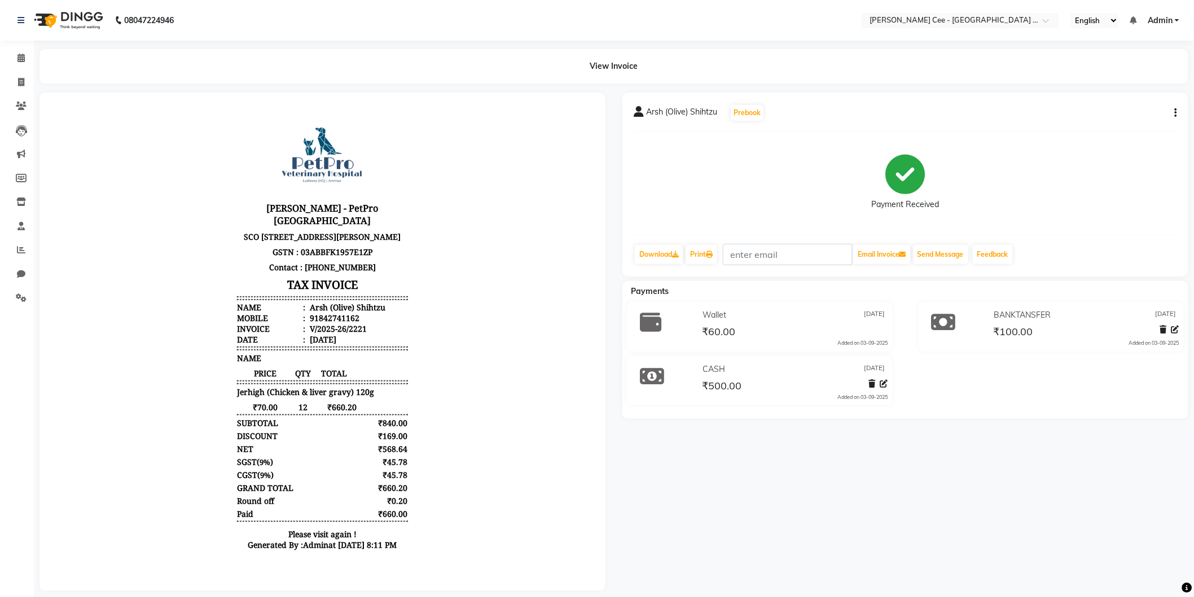
scroll to position [7, 0]
click at [23, 172] on span at bounding box center [21, 178] width 20 height 13
select select
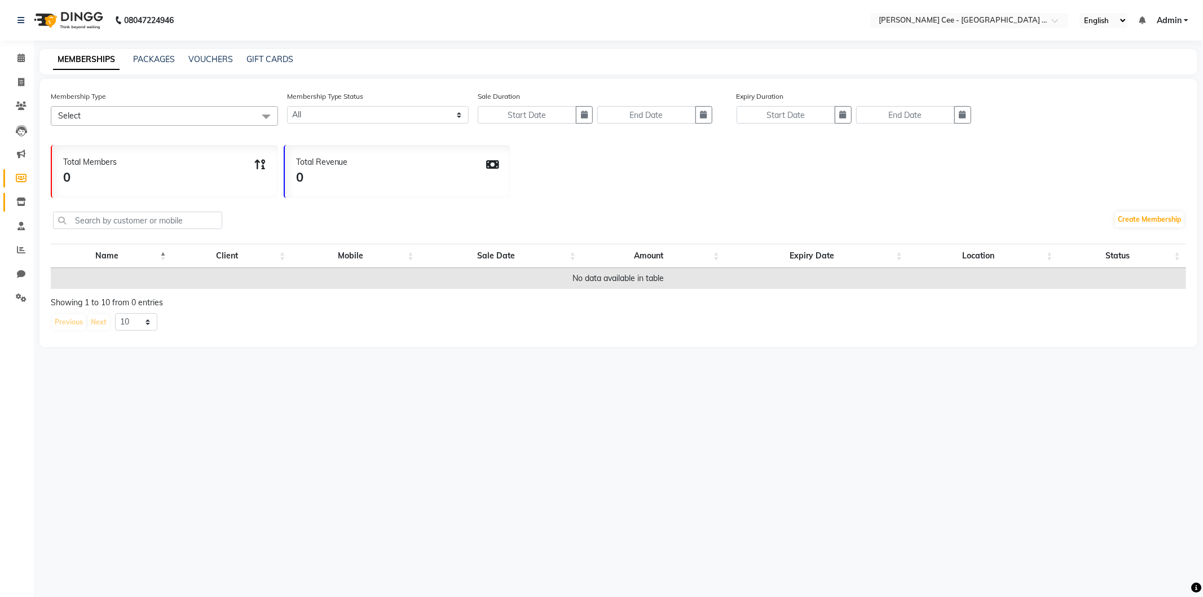
click at [24, 195] on link "Inventory" at bounding box center [16, 202] width 27 height 19
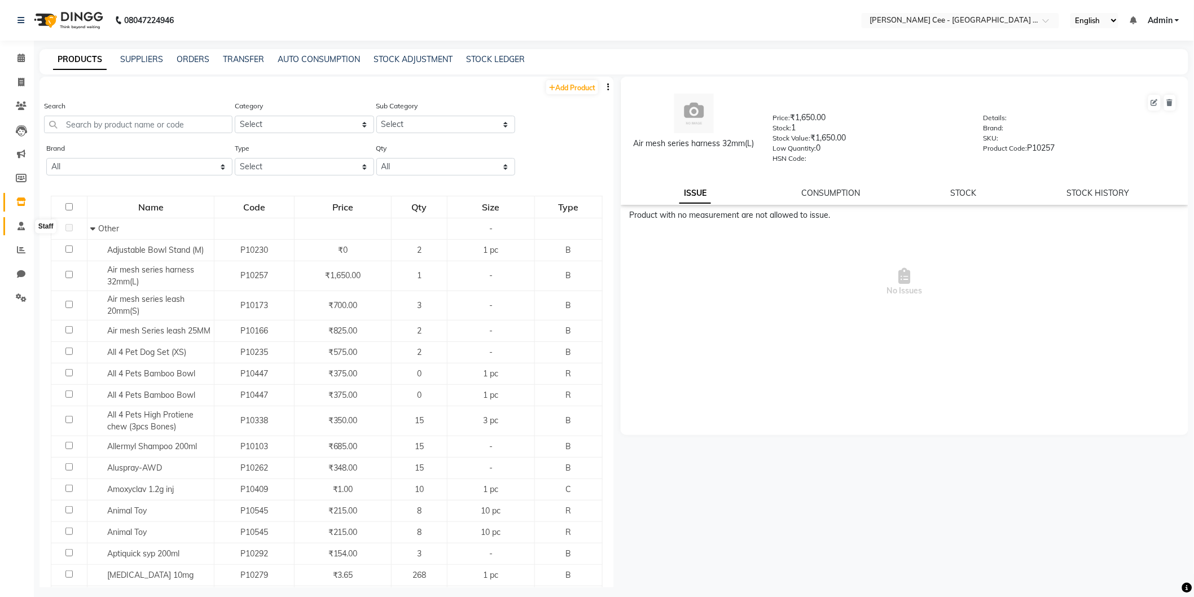
click at [20, 226] on icon at bounding box center [20, 226] width 7 height 8
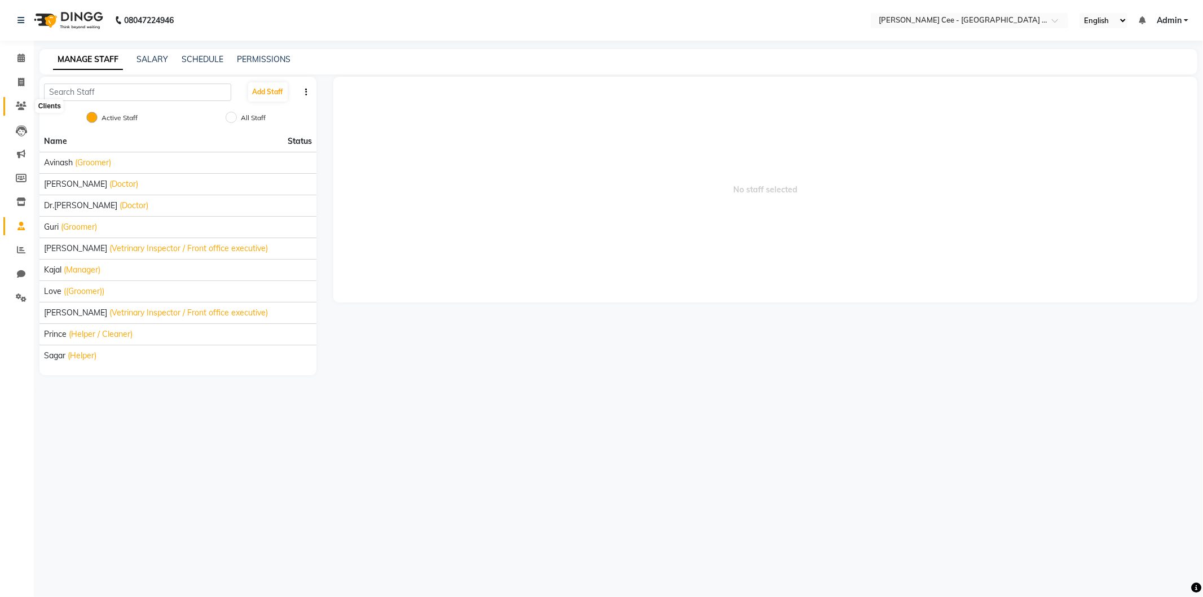
click at [24, 102] on icon at bounding box center [21, 106] width 11 height 8
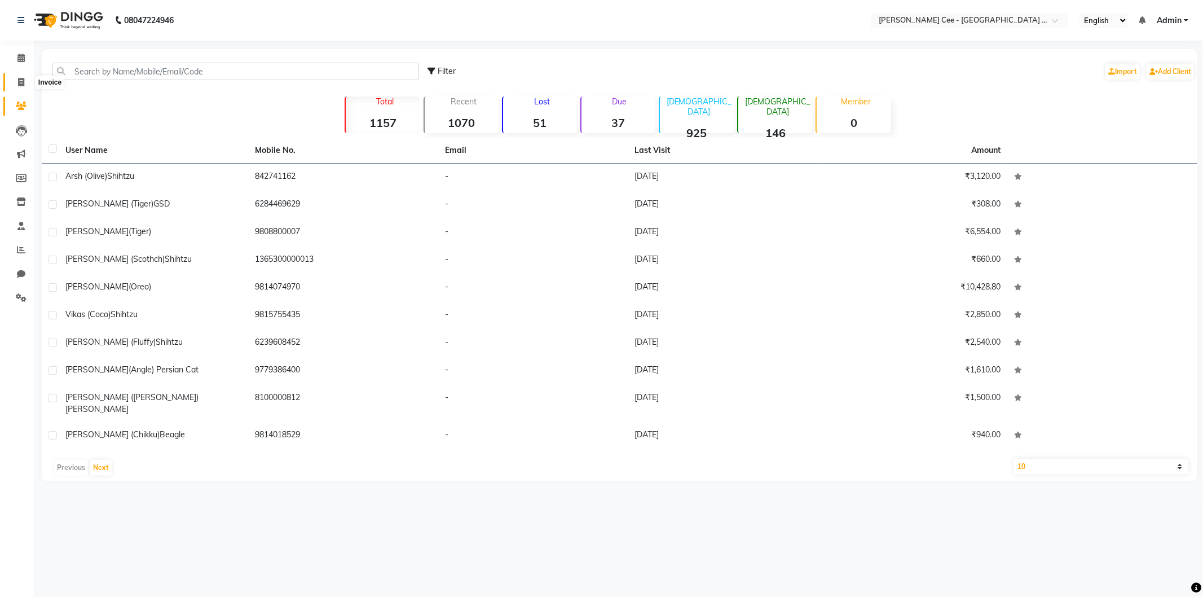
click at [27, 76] on span at bounding box center [21, 82] width 20 height 13
select select "service"
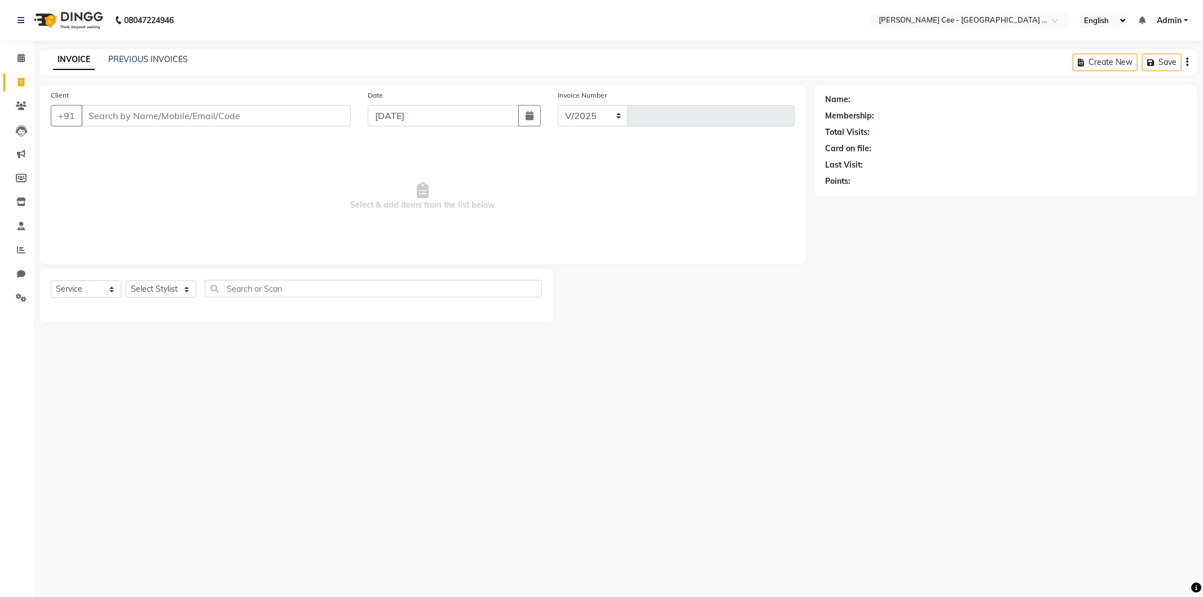
select select "8239"
type input "2222"
select select "product"
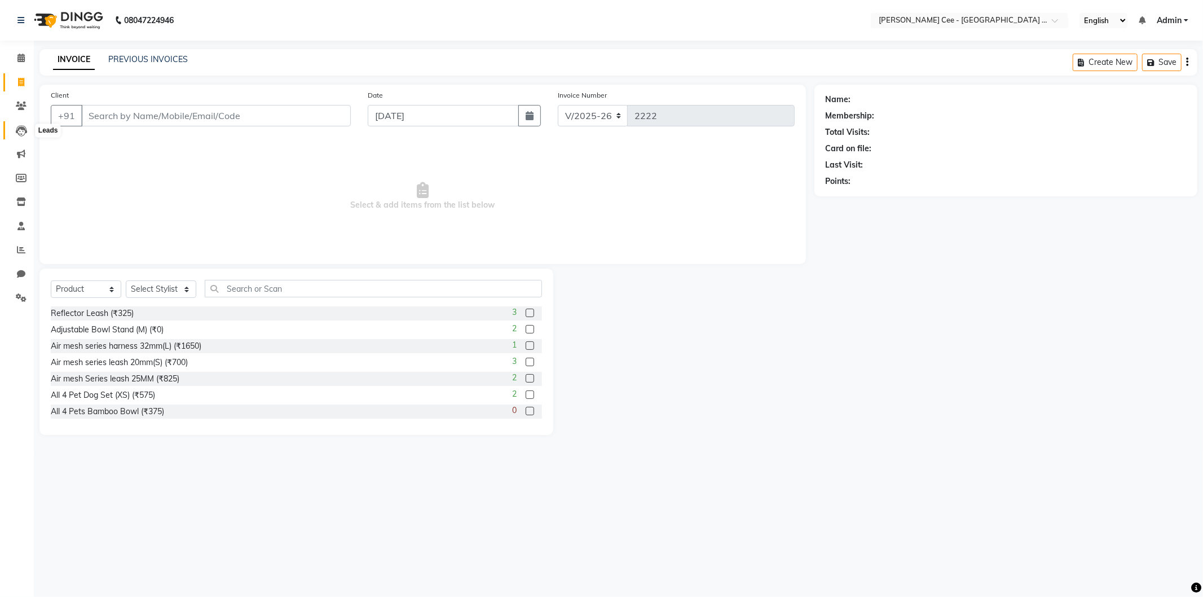
click at [21, 130] on icon at bounding box center [21, 130] width 11 height 11
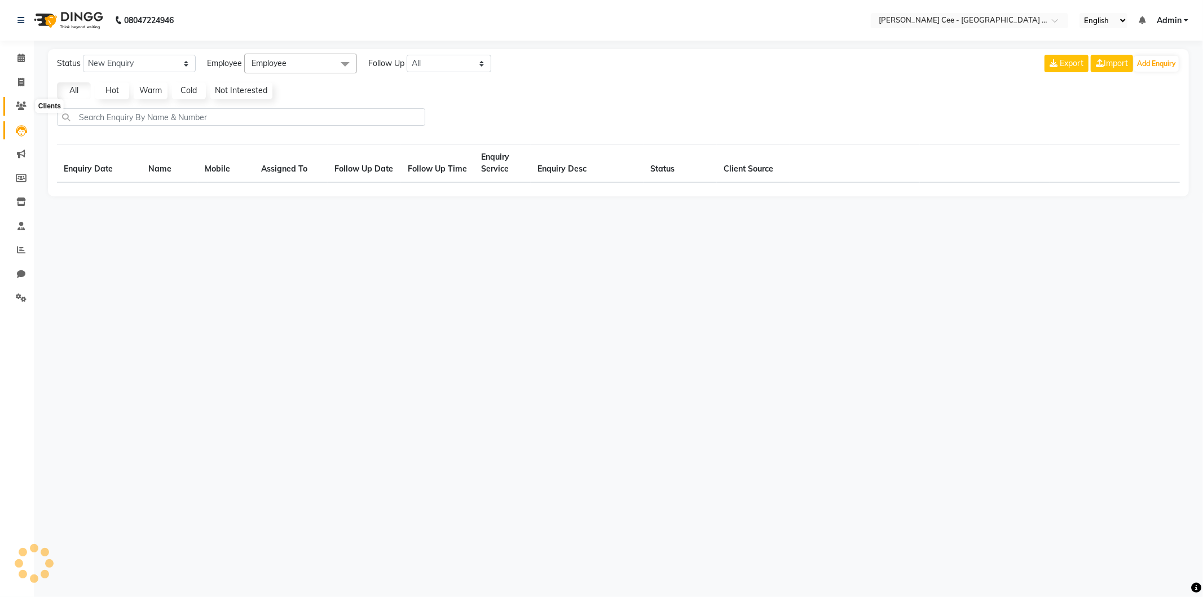
select select "10"
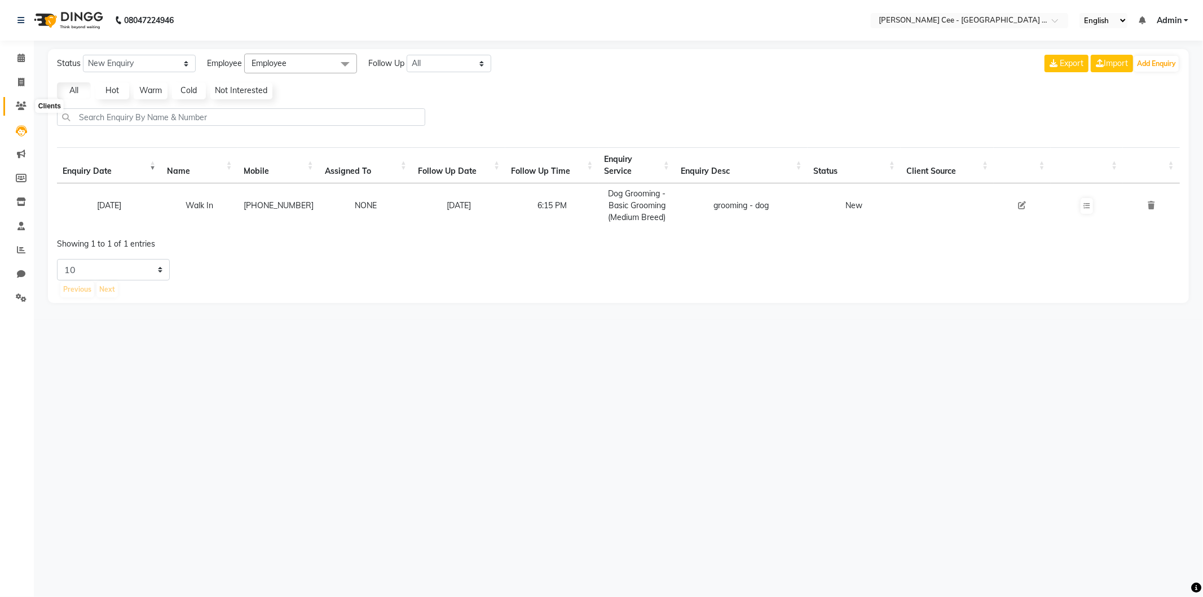
click at [23, 105] on icon at bounding box center [21, 106] width 11 height 8
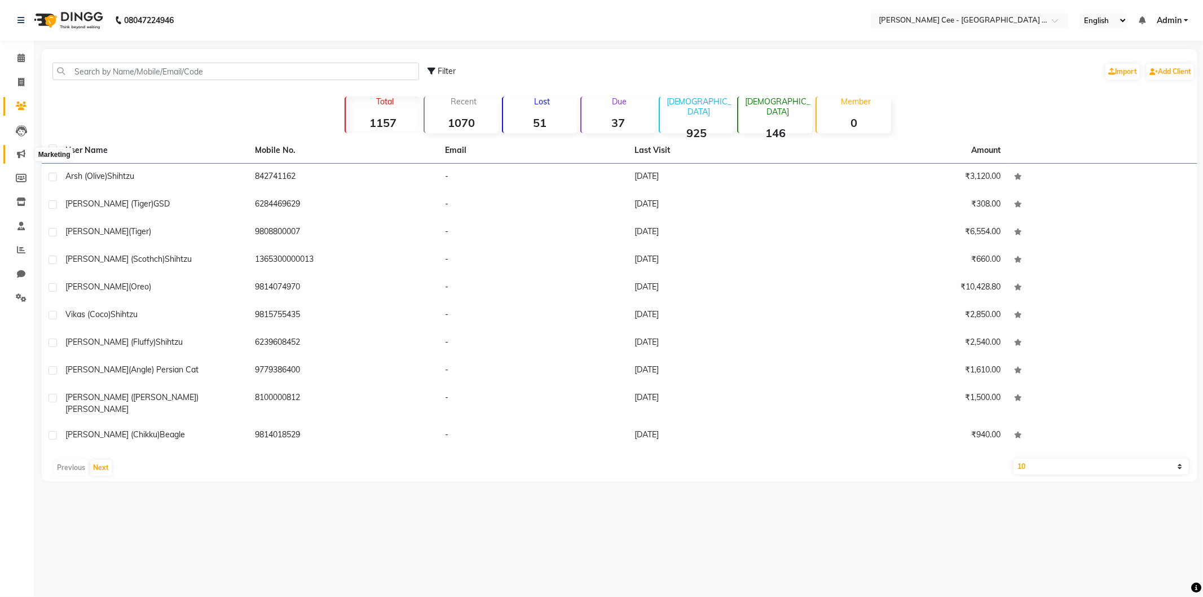
click at [21, 148] on span at bounding box center [21, 154] width 20 height 13
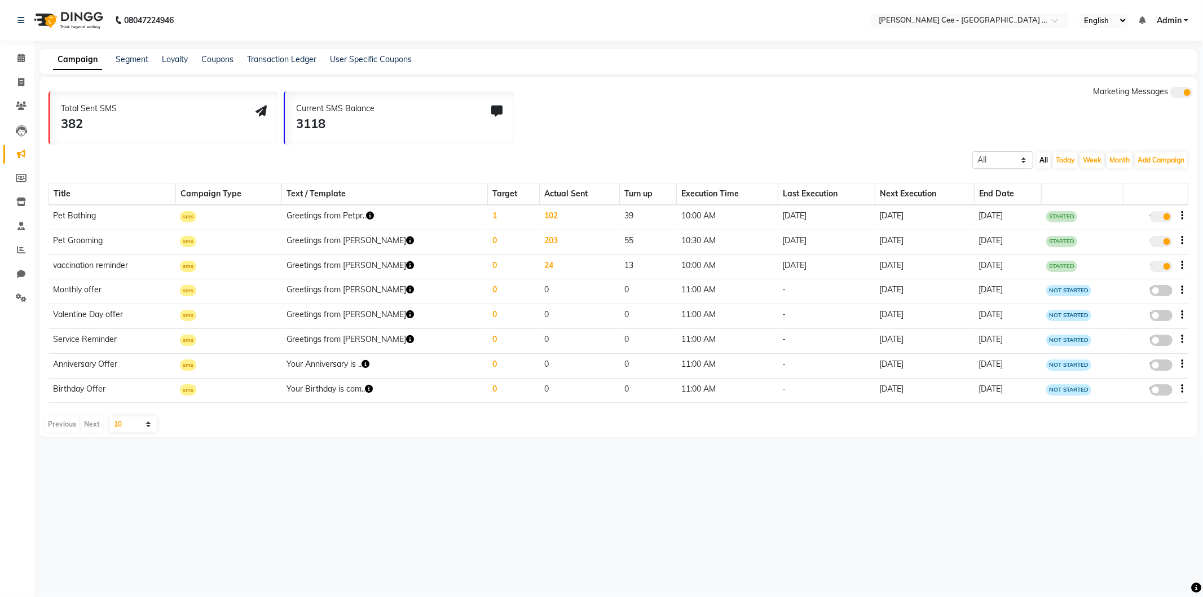
click at [23, 212] on li "Inventory" at bounding box center [17, 202] width 34 height 24
click at [20, 199] on icon at bounding box center [21, 201] width 10 height 8
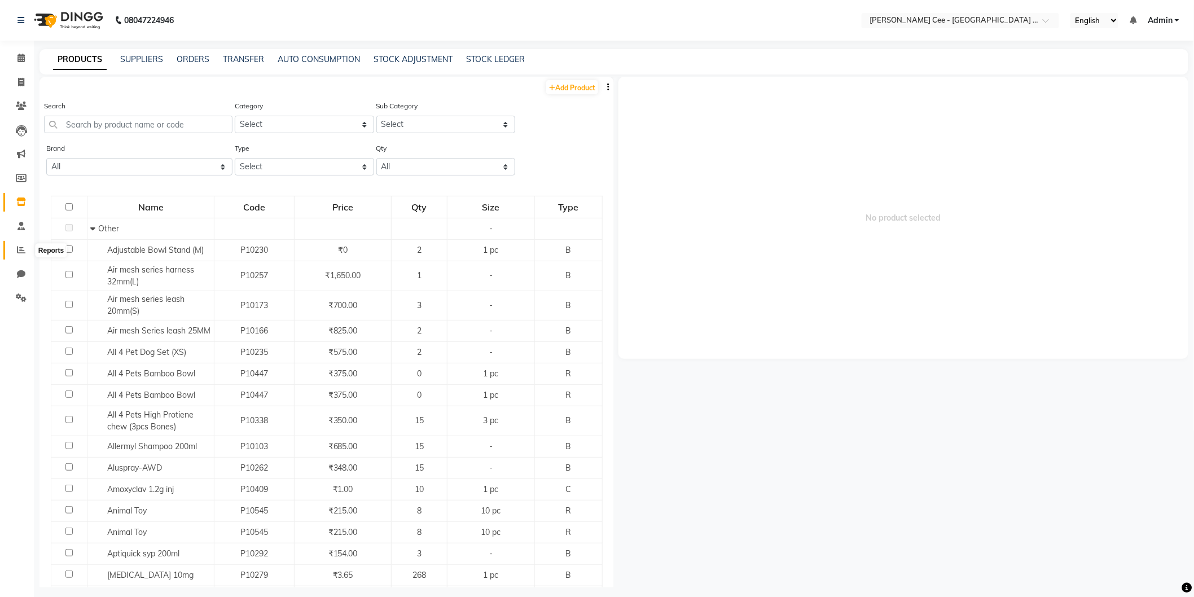
click at [24, 251] on icon at bounding box center [21, 249] width 8 height 8
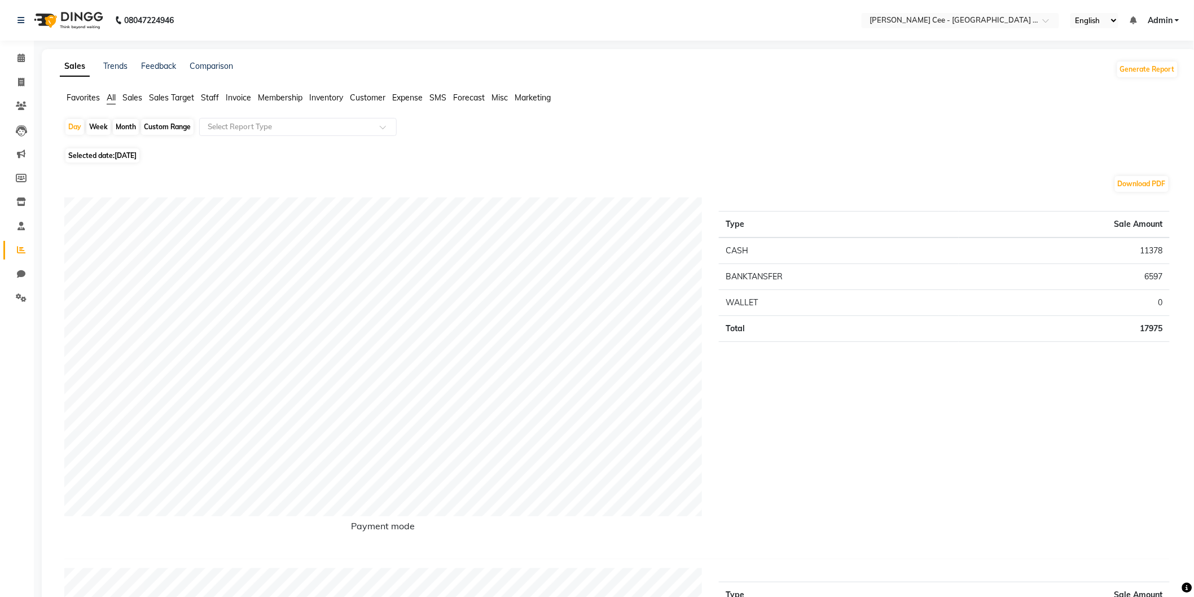
click at [172, 122] on div "Custom Range" at bounding box center [167, 127] width 52 height 16
select select "9"
select select "2025"
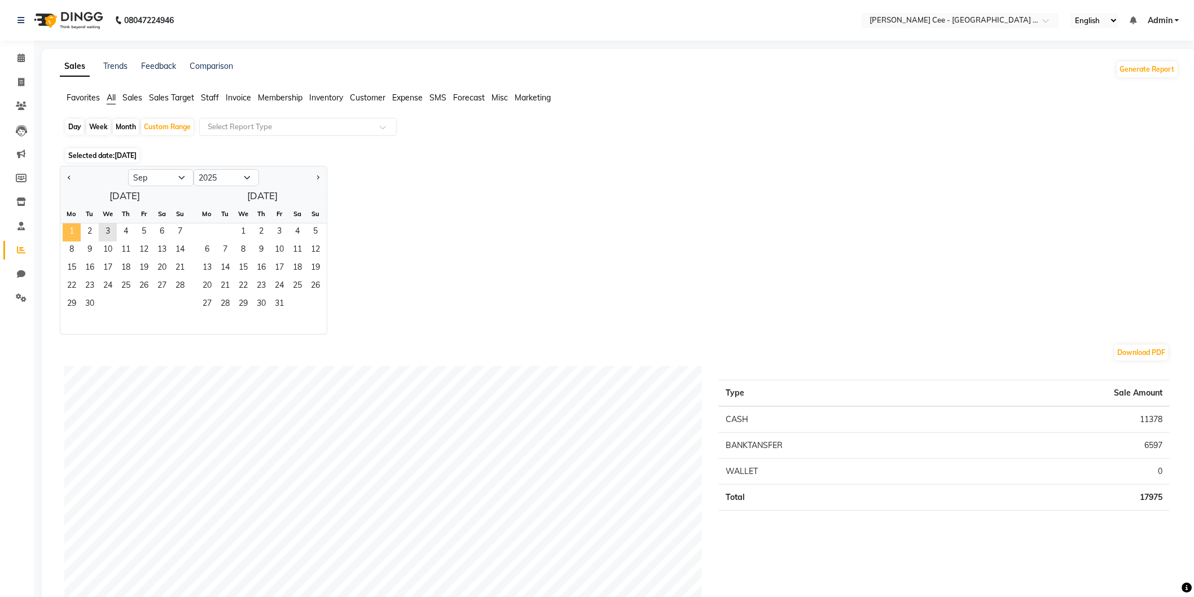
click at [71, 228] on span "1" at bounding box center [72, 232] width 18 height 18
click at [105, 226] on span "3" at bounding box center [108, 232] width 18 height 18
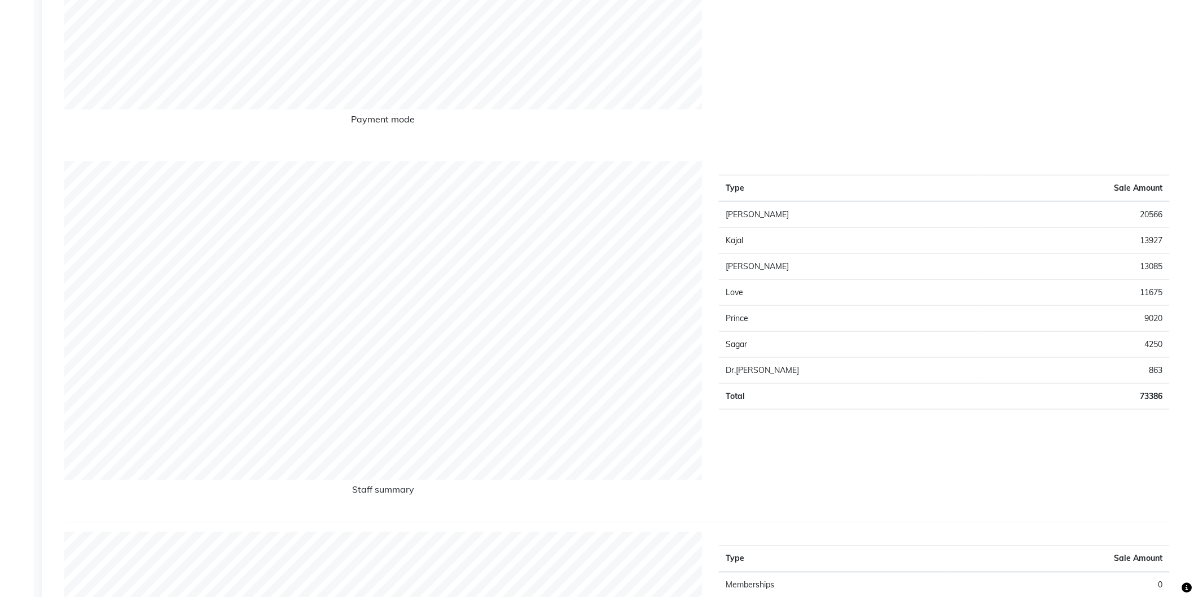
scroll to position [418, 0]
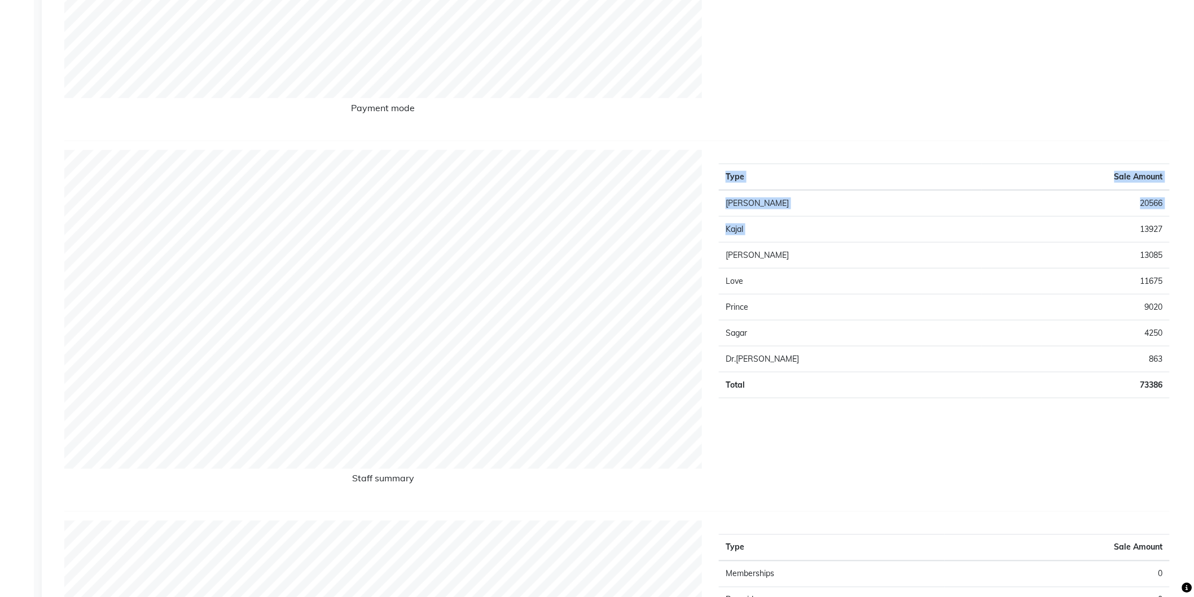
drag, startPoint x: 1138, startPoint y: 219, endPoint x: 1178, endPoint y: 257, distance: 55.1
drag, startPoint x: 1136, startPoint y: 200, endPoint x: 1182, endPoint y: 395, distance: 200.0
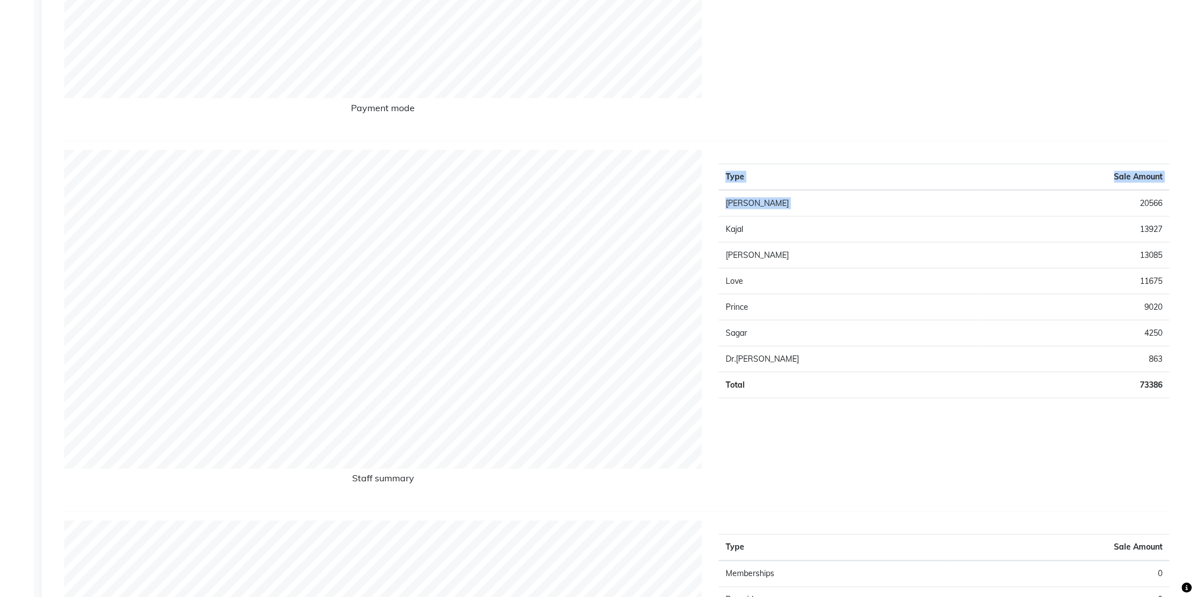
drag, startPoint x: 1062, startPoint y: 300, endPoint x: 1151, endPoint y: 380, distance: 119.4
drag, startPoint x: 1151, startPoint y: 382, endPoint x: 1079, endPoint y: 326, distance: 91.6
click at [1079, 326] on td "4250" at bounding box center [1076, 333] width 188 height 26
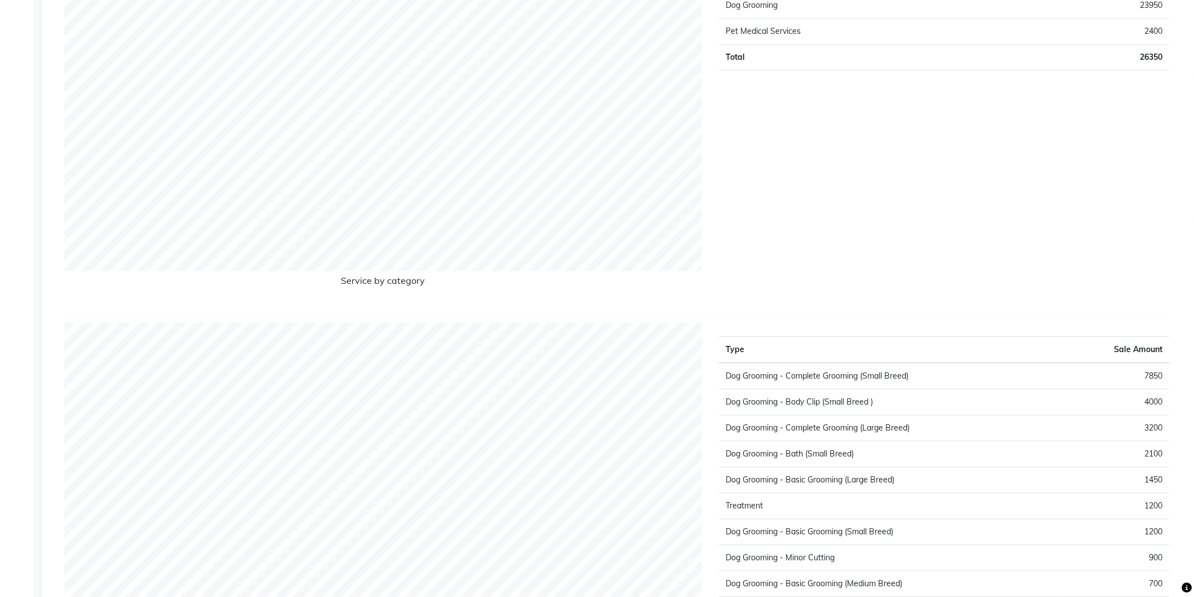
scroll to position [1501, 0]
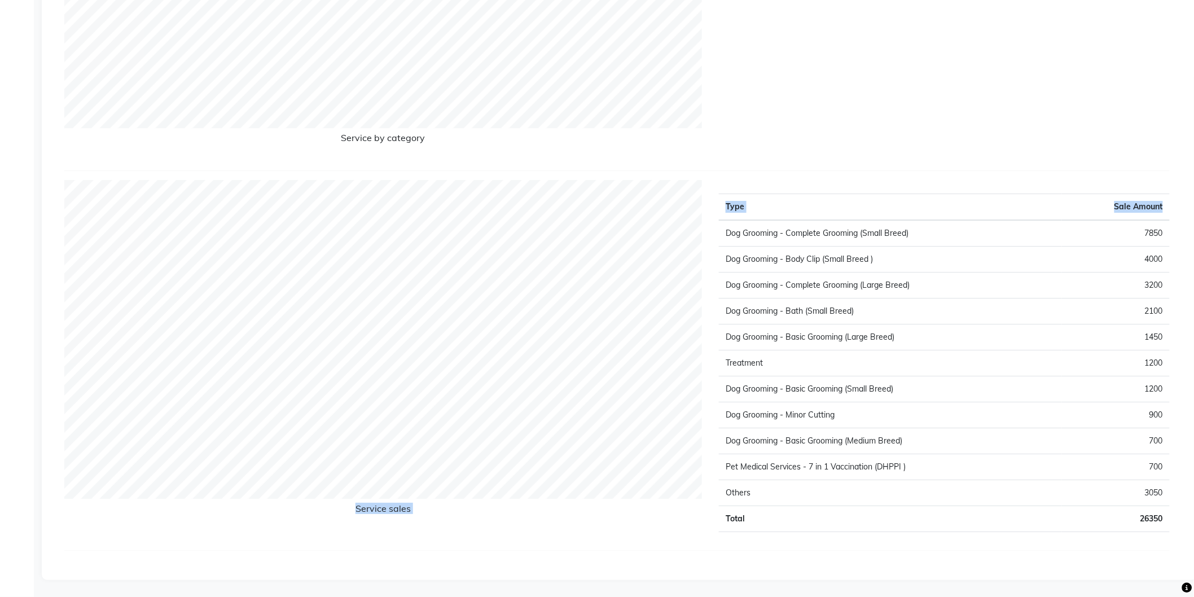
drag, startPoint x: 1163, startPoint y: 204, endPoint x: 1008, endPoint y: 549, distance: 378.5
click at [1008, 549] on div "Service sales Type Sale Amount Dog Grooming - Complete Grooming (Small Breed) 7…" at bounding box center [616, 365] width 1105 height 371
click at [837, 543] on div "Service sales Type Sale Amount Dog Grooming - Complete Grooming (Small Breed) 7…" at bounding box center [616, 365] width 1105 height 371
drag, startPoint x: 340, startPoint y: 134, endPoint x: 494, endPoint y: 130, distance: 154.6
click at [489, 146] on h6 "Service by category" at bounding box center [382, 140] width 637 height 15
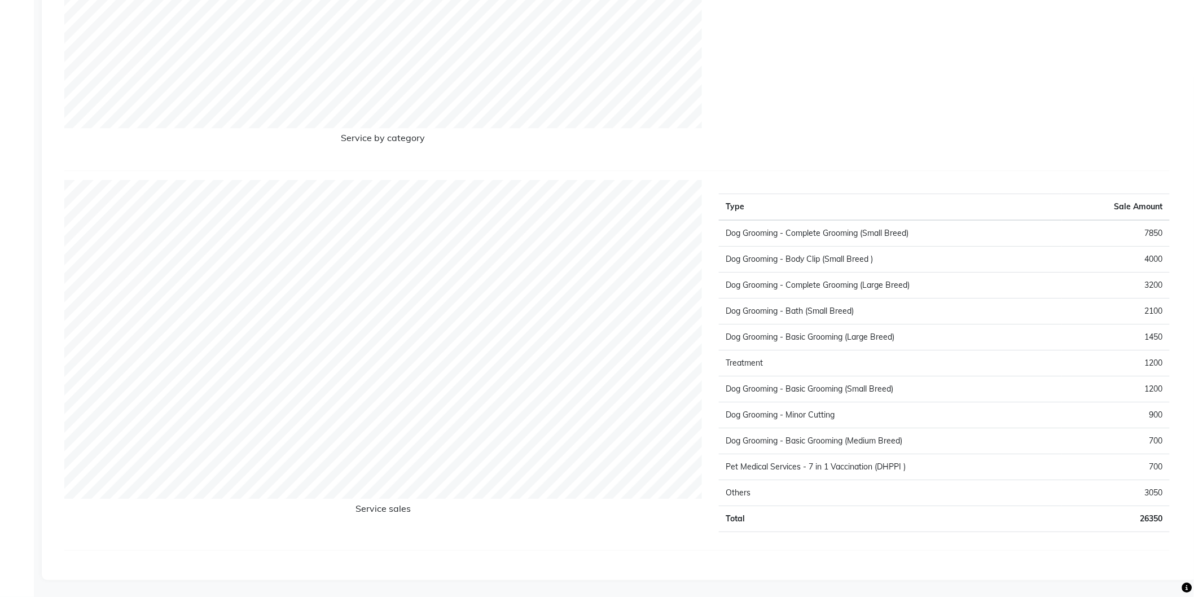
drag, startPoint x: 357, startPoint y: 507, endPoint x: 417, endPoint y: 506, distance: 60.4
click at [417, 506] on h6 "Service sales" at bounding box center [382, 510] width 637 height 15
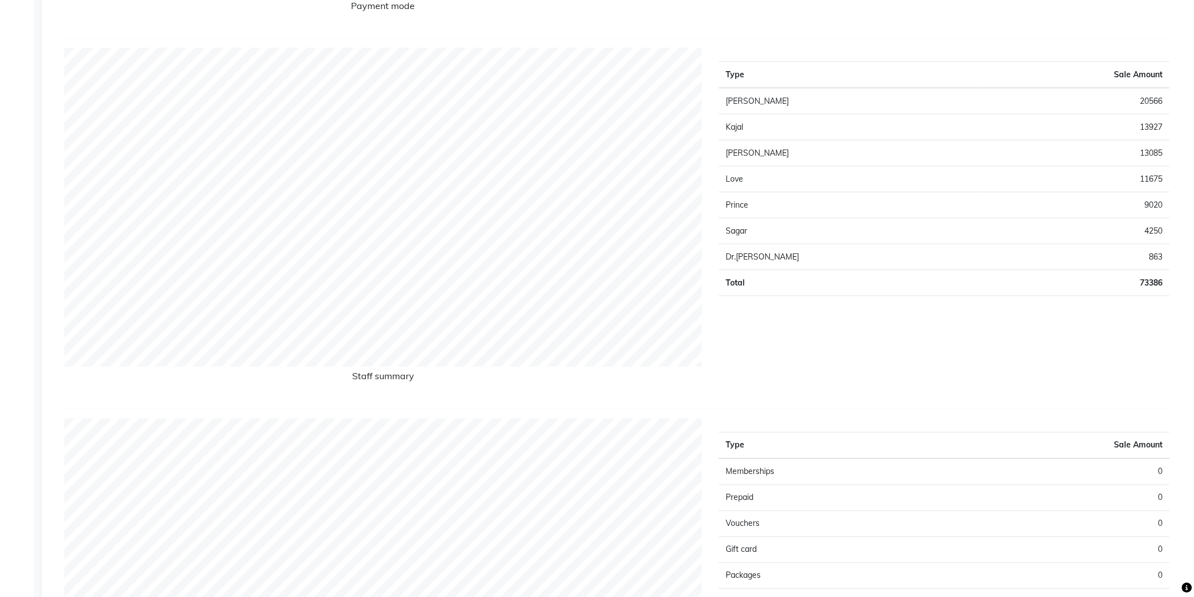
scroll to position [627, 0]
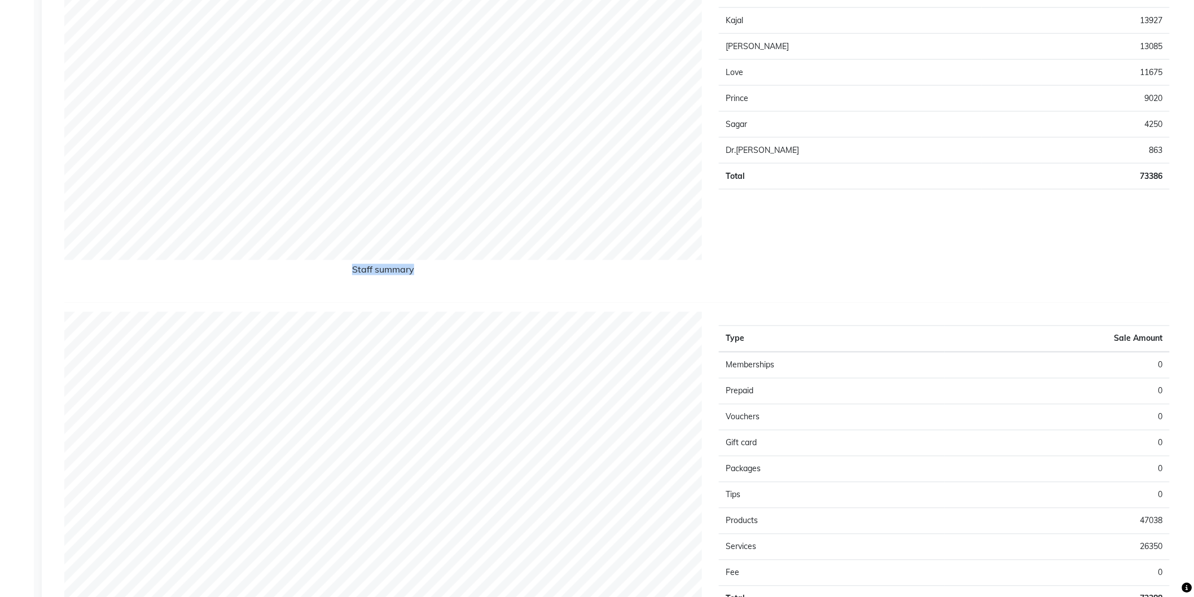
drag, startPoint x: 353, startPoint y: 267, endPoint x: 421, endPoint y: 276, distance: 68.9
click at [421, 276] on h6 "Staff summary" at bounding box center [382, 272] width 637 height 15
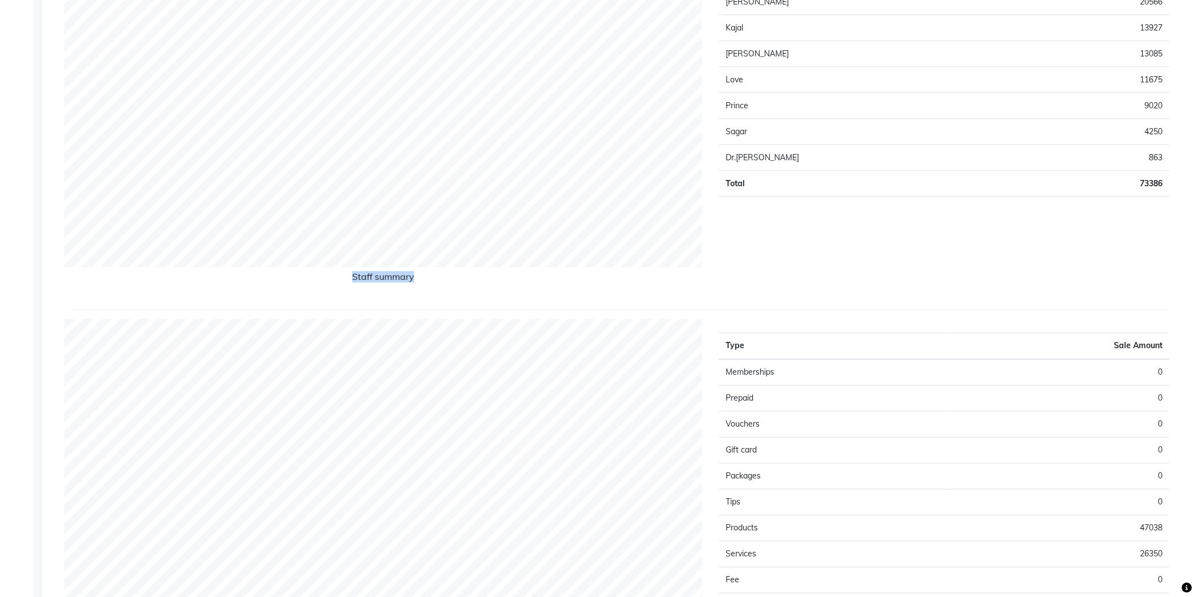
scroll to position [209, 0]
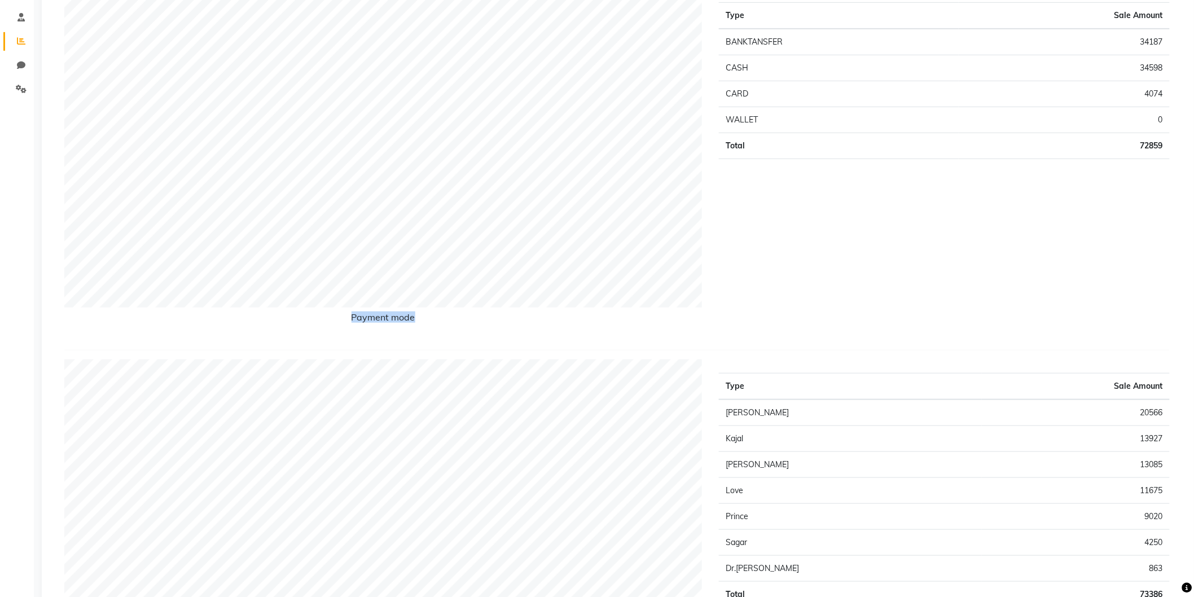
drag, startPoint x: 413, startPoint y: 320, endPoint x: 338, endPoint y: 341, distance: 77.2
click at [338, 341] on div "Payment mode Type Sale Amount BANKTANSFER 34187 CASH 34598 CARD 4074 WALLET 0 T…" at bounding box center [616, 170] width 1105 height 362
click at [384, 335] on div "Payment mode" at bounding box center [383, 165] width 654 height 352
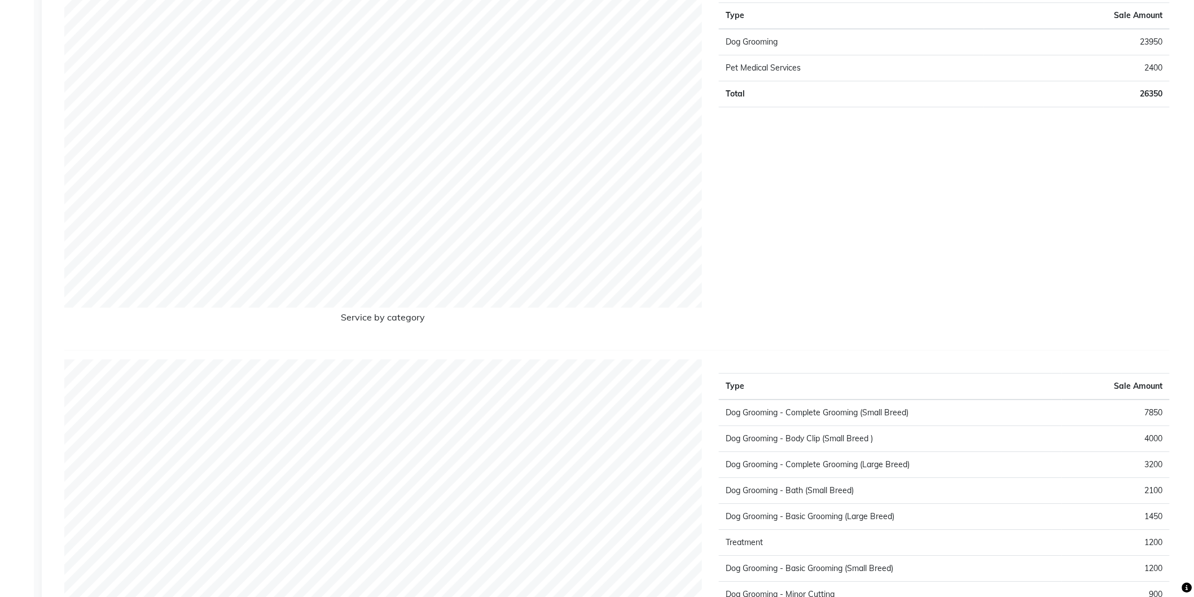
scroll to position [1501, 0]
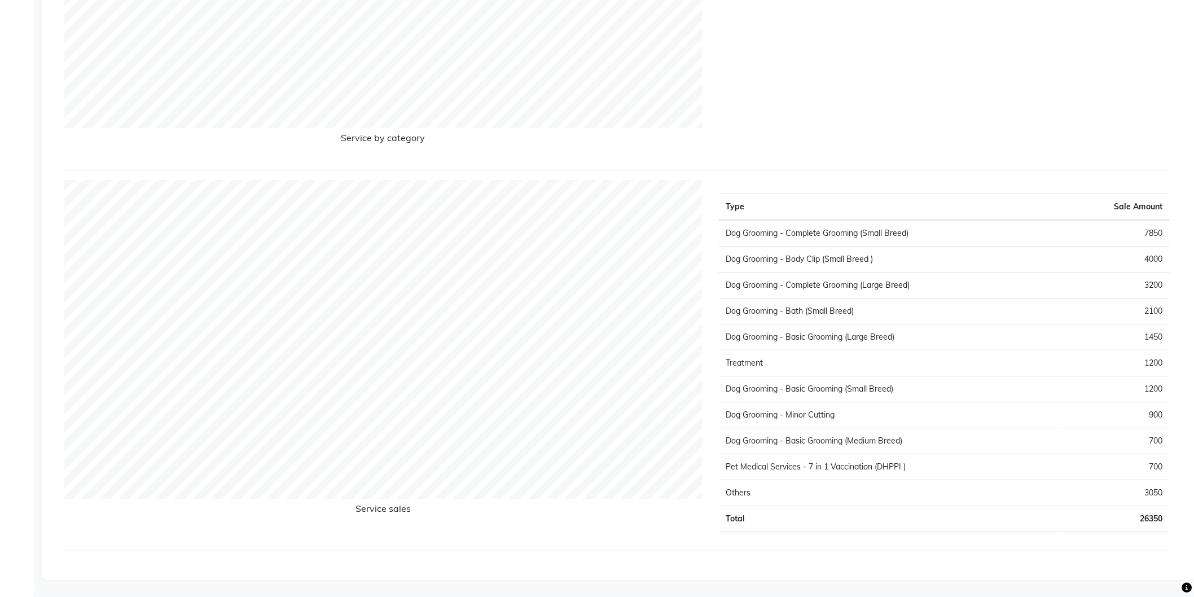
drag, startPoint x: 341, startPoint y: 133, endPoint x: 288, endPoint y: 157, distance: 58.1
drag, startPoint x: 726, startPoint y: 205, endPoint x: 826, endPoint y: 215, distance: 100.9
click at [811, 209] on th "Type" at bounding box center [890, 206] width 343 height 27
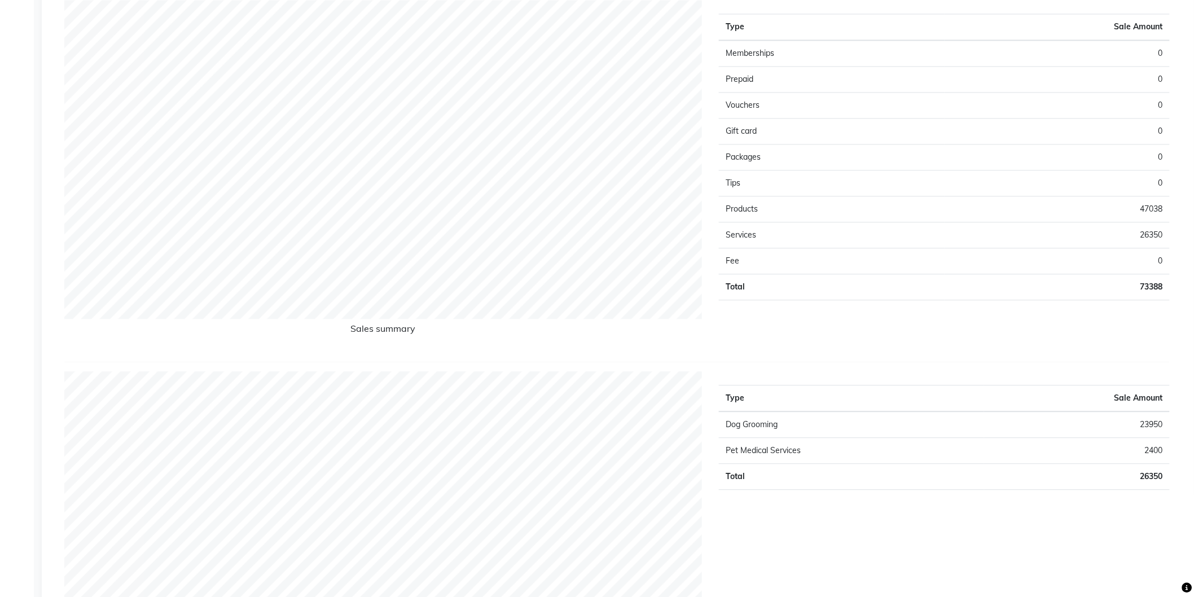
scroll to position [38, 0]
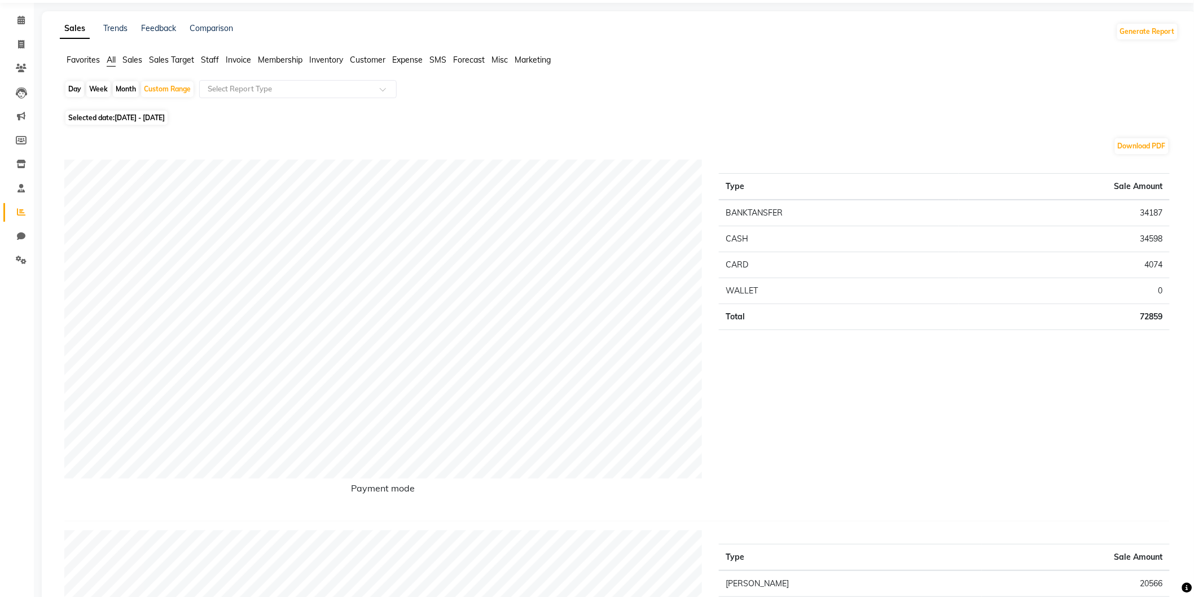
drag, startPoint x: 720, startPoint y: 182, endPoint x: 1020, endPoint y: 374, distance: 355.7
click at [1020, 374] on div "Type Sale Amount BANKTANSFER 34187 CASH 34598 CARD 4074 WALLET 0 Total 72859" at bounding box center [944, 336] width 468 height 352
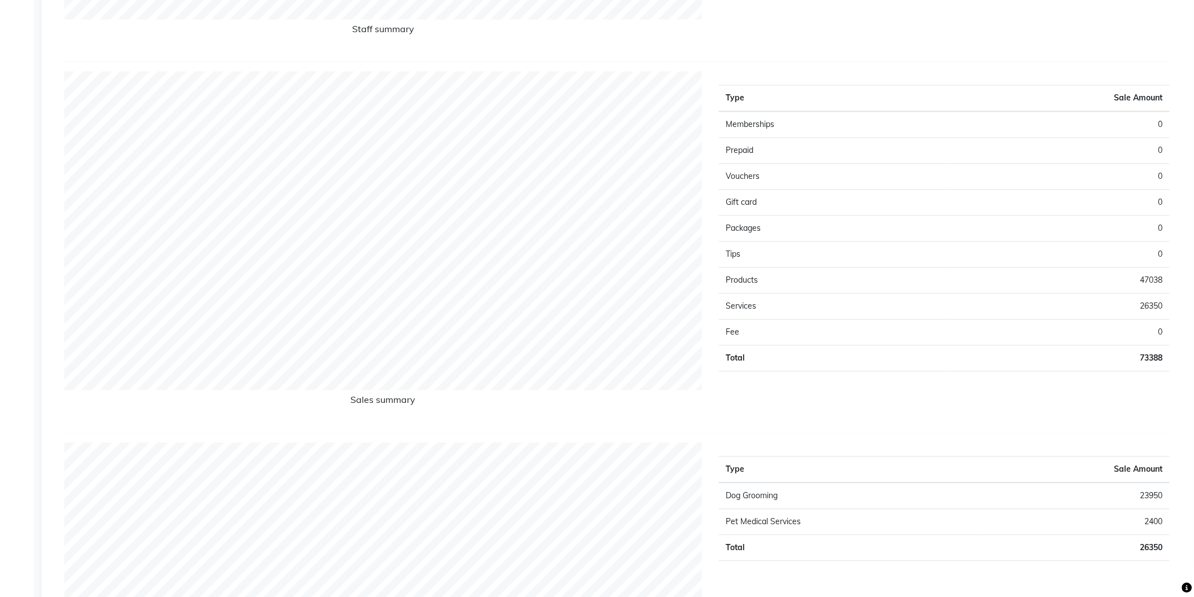
scroll to position [873, 0]
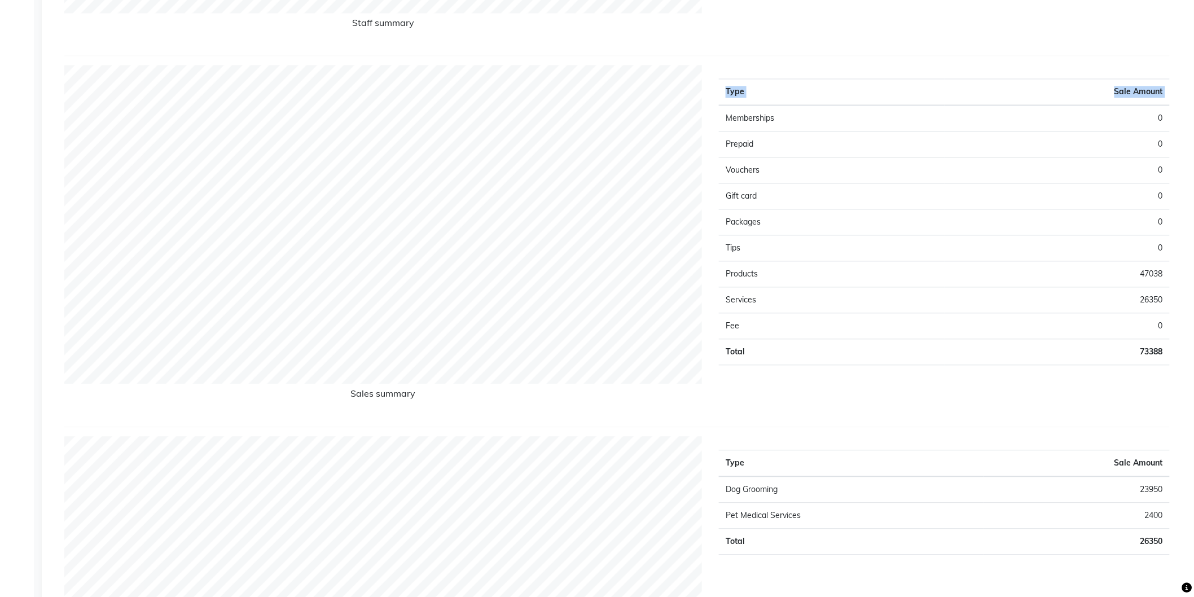
drag, startPoint x: 729, startPoint y: 106, endPoint x: 1133, endPoint y: 316, distance: 455.2
click at [1174, 312] on div "Type Sale Amount Memberships 0 Prepaid 0 Vouchers 0 Gift card 0 Packages 0 Tips…" at bounding box center [944, 241] width 468 height 352
click at [810, 222] on td "Packages" at bounding box center [831, 223] width 225 height 26
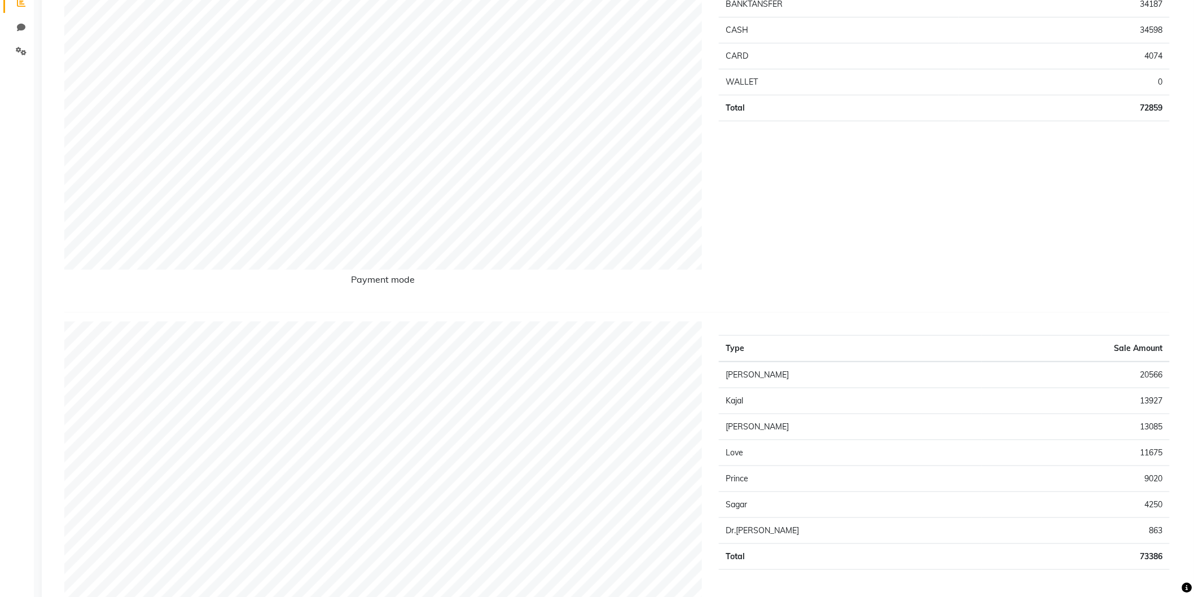
drag, startPoint x: 736, startPoint y: 155, endPoint x: 715, endPoint y: 164, distance: 23.0
click at [735, 155] on div "Type Sale Amount BANKTANSFER 34187 CASH 34598 CARD 4074 WALLET 0 Total 72859" at bounding box center [944, 127] width 468 height 352
drag, startPoint x: 716, startPoint y: 93, endPoint x: 790, endPoint y: 119, distance: 77.8
click at [783, 121] on div "Type Sale Amount BANKTANSFER 34187 CASH 34598 CARD 4074 WALLET 0 Total 72859" at bounding box center [944, 127] width 468 height 352
click at [795, 114] on td "Total" at bounding box center [839, 108] width 240 height 26
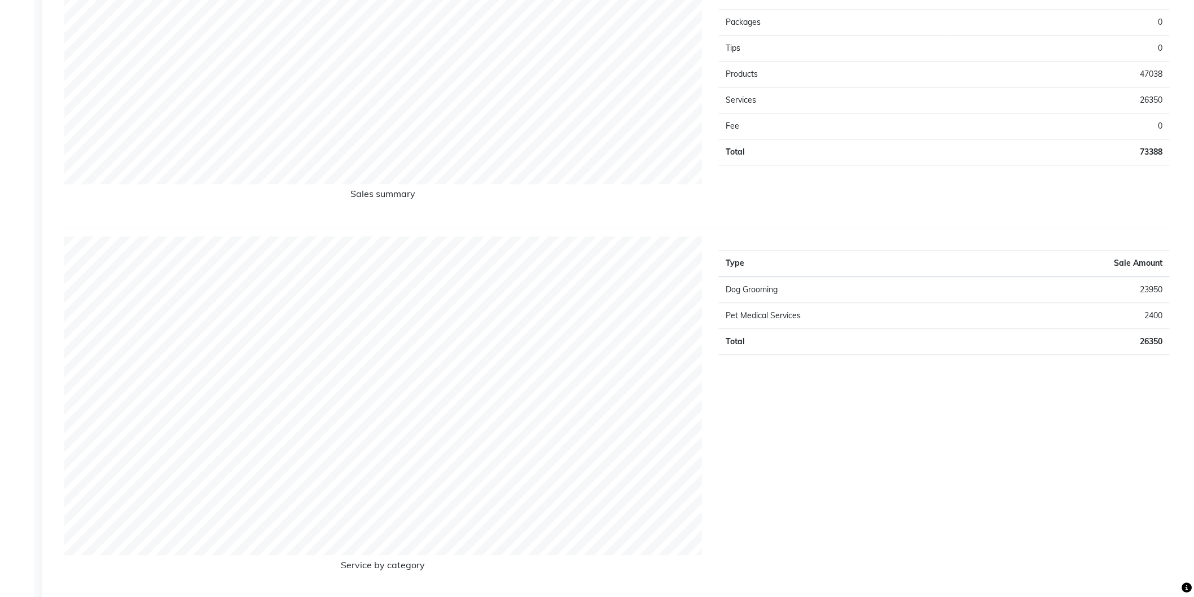
scroll to position [0, 0]
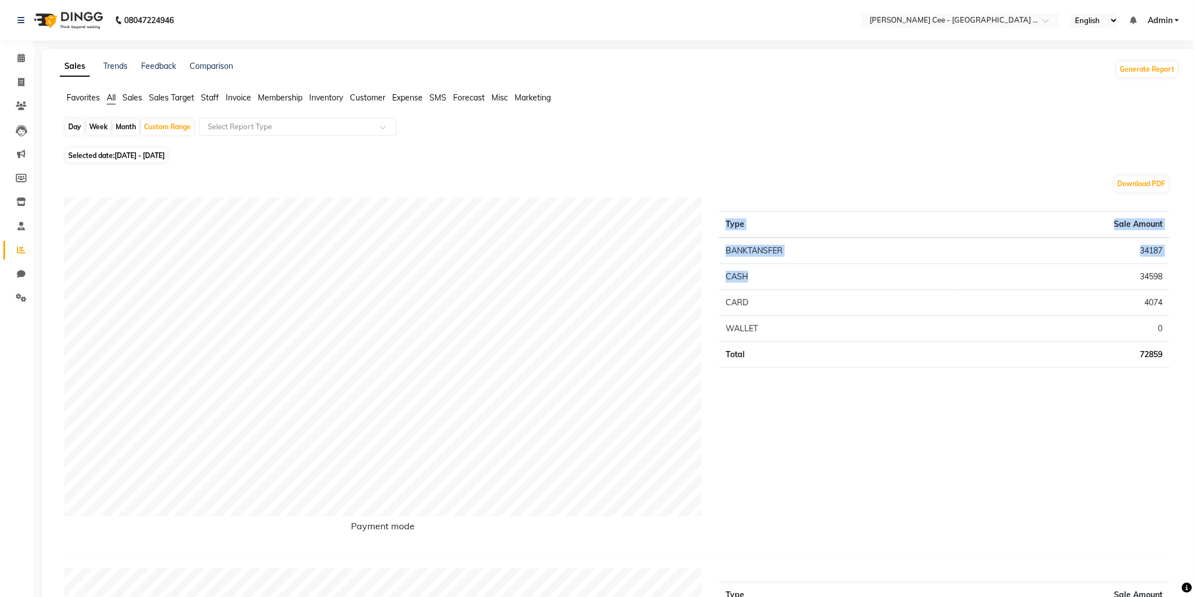
drag, startPoint x: 724, startPoint y: 222, endPoint x: 992, endPoint y: 279, distance: 273.8
click at [980, 276] on table "Type Sale Amount BANKTANSFER 34187 CASH 34598 CARD 4074 WALLET 0 Total 72859" at bounding box center [944, 289] width 451 height 157
click at [1086, 290] on td "4074" at bounding box center [1063, 303] width 211 height 26
drag, startPoint x: 1086, startPoint y: 290, endPoint x: 1086, endPoint y: 297, distance: 7.3
click at [1086, 297] on td "4074" at bounding box center [1063, 303] width 211 height 26
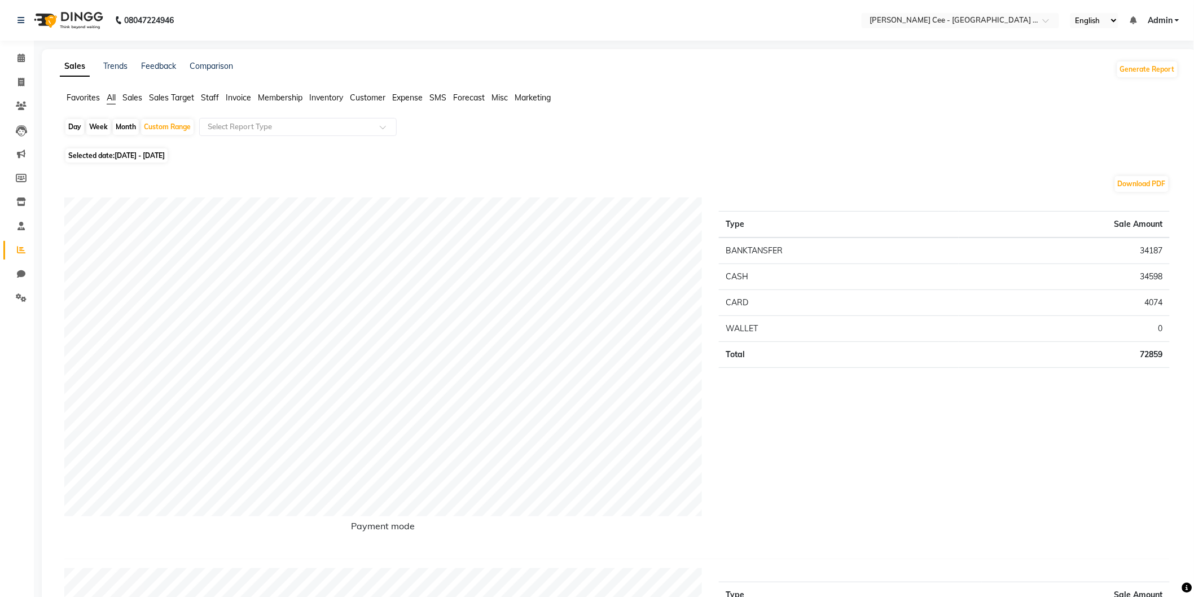
drag, startPoint x: 1086, startPoint y: 297, endPoint x: 1027, endPoint y: 268, distance: 65.6
click at [1027, 268] on td "34598" at bounding box center [1063, 277] width 211 height 26
drag, startPoint x: 718, startPoint y: 221, endPoint x: 1160, endPoint y: 359, distance: 462.7
click at [1160, 359] on div "Type Sale Amount BANKTANSFER 34187 CASH 34598 CARD 4074 WALLET 0 Total 72859" at bounding box center [944, 373] width 468 height 352
click at [1031, 269] on td "34598" at bounding box center [1063, 277] width 211 height 26
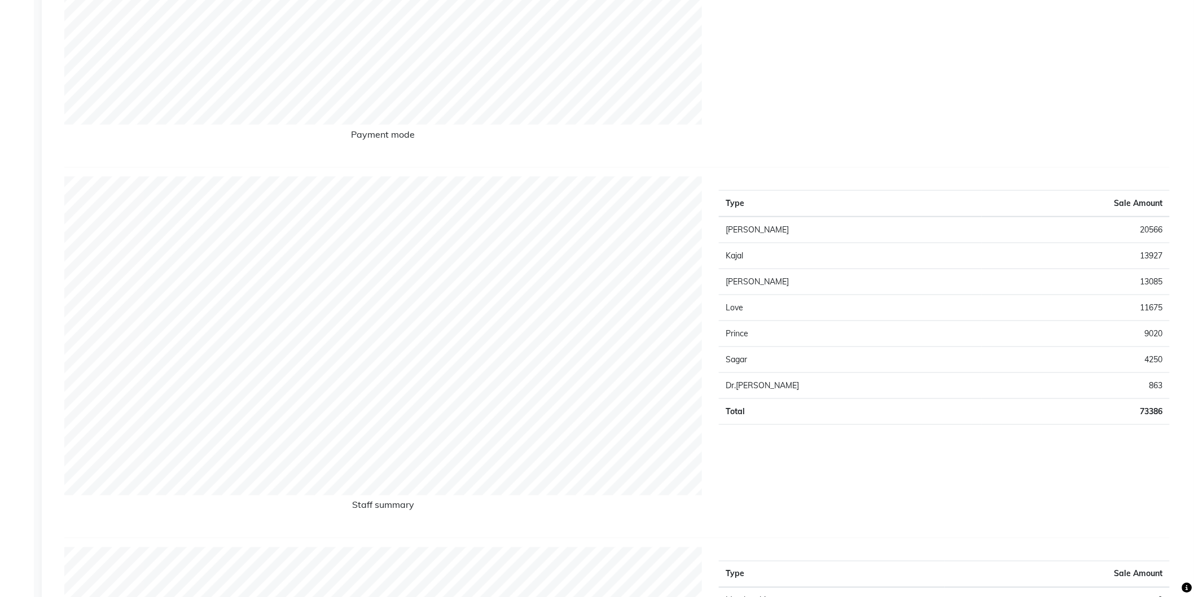
scroll to position [247, 0]
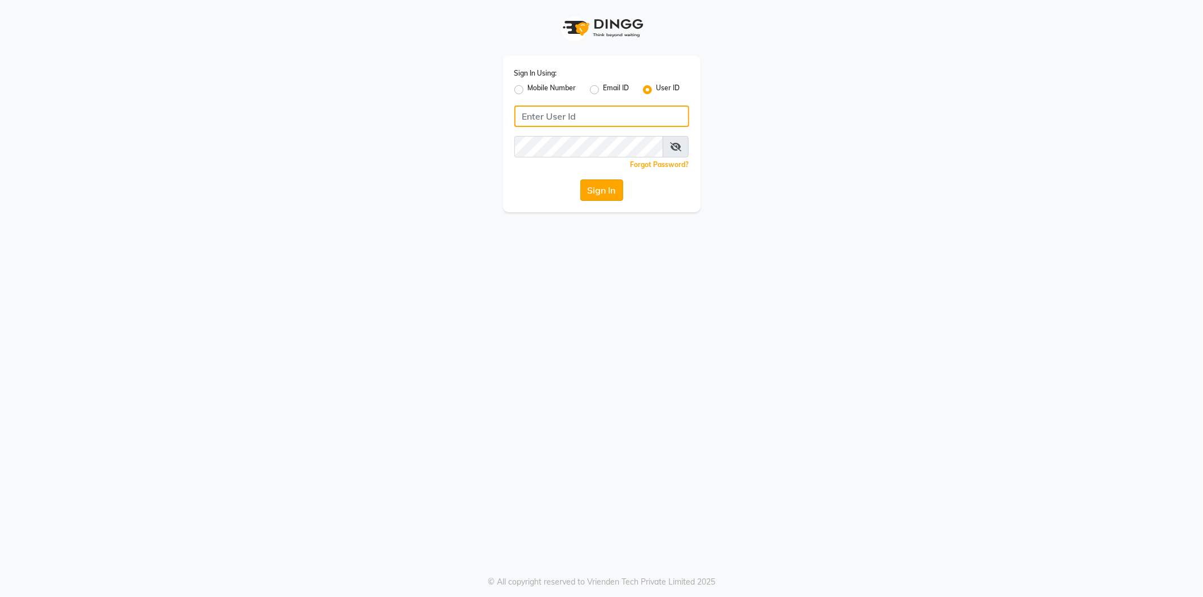
type input "kaycee@123"
click at [592, 193] on button "Sign In" at bounding box center [601, 189] width 43 height 21
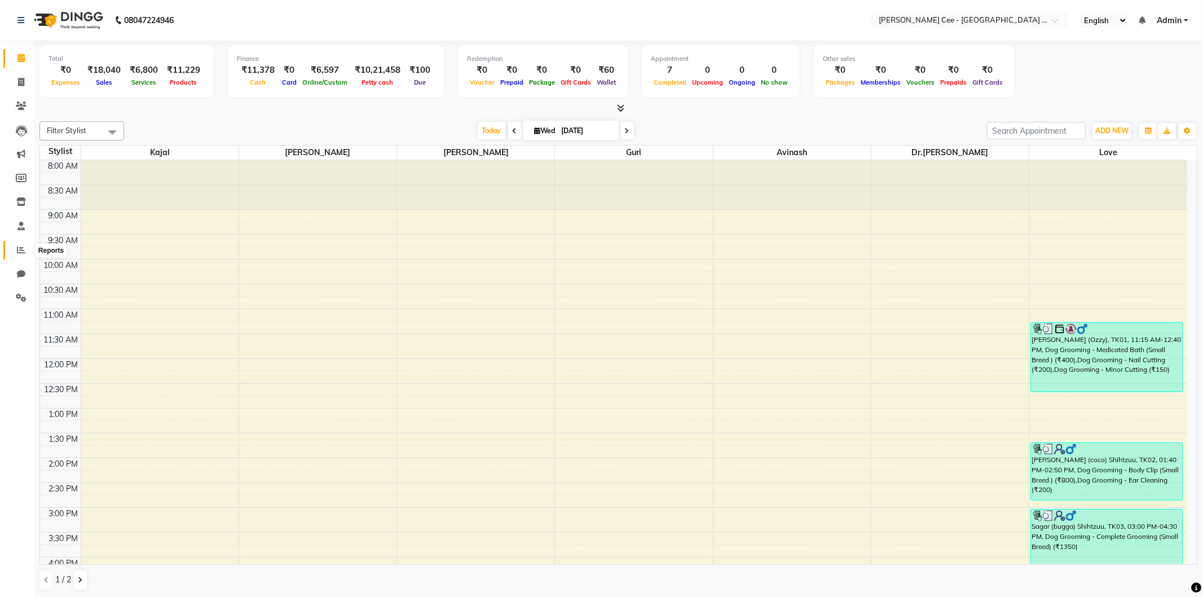
click at [14, 253] on span at bounding box center [21, 250] width 20 height 13
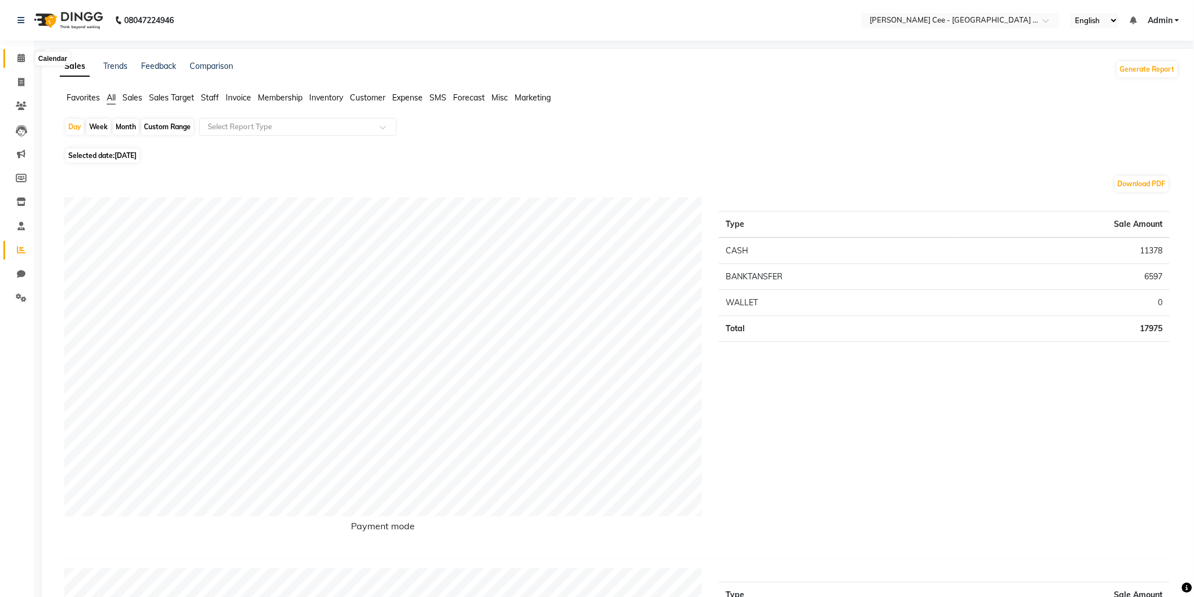
click at [11, 58] on span at bounding box center [21, 58] width 20 height 13
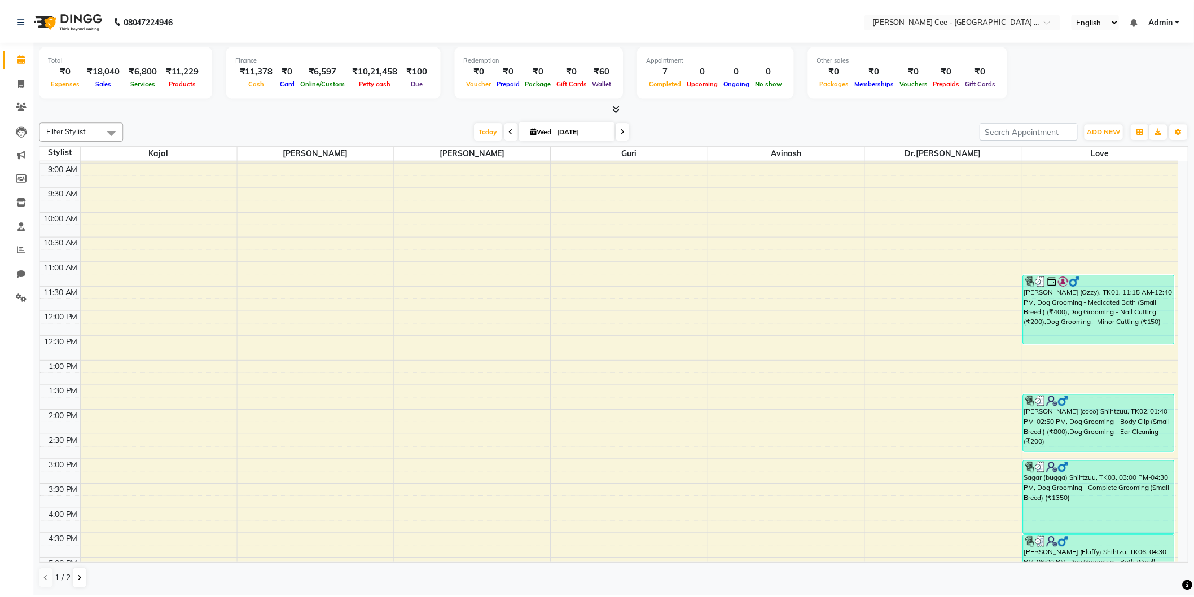
scroll to position [36, 0]
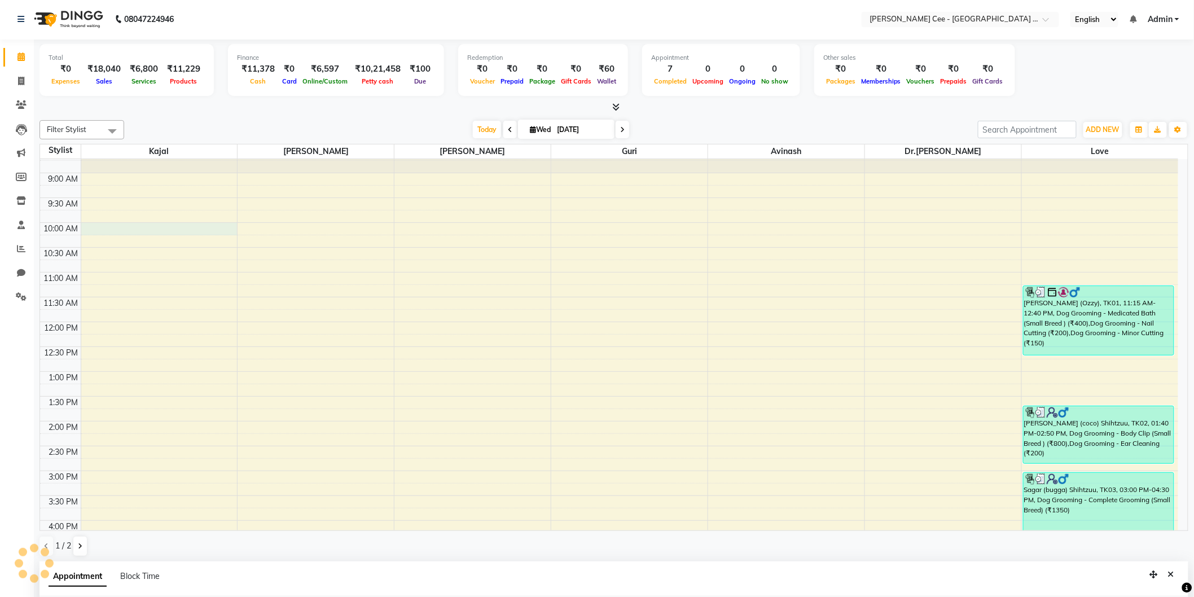
select select "80152"
select select "tentative"
select select "600"
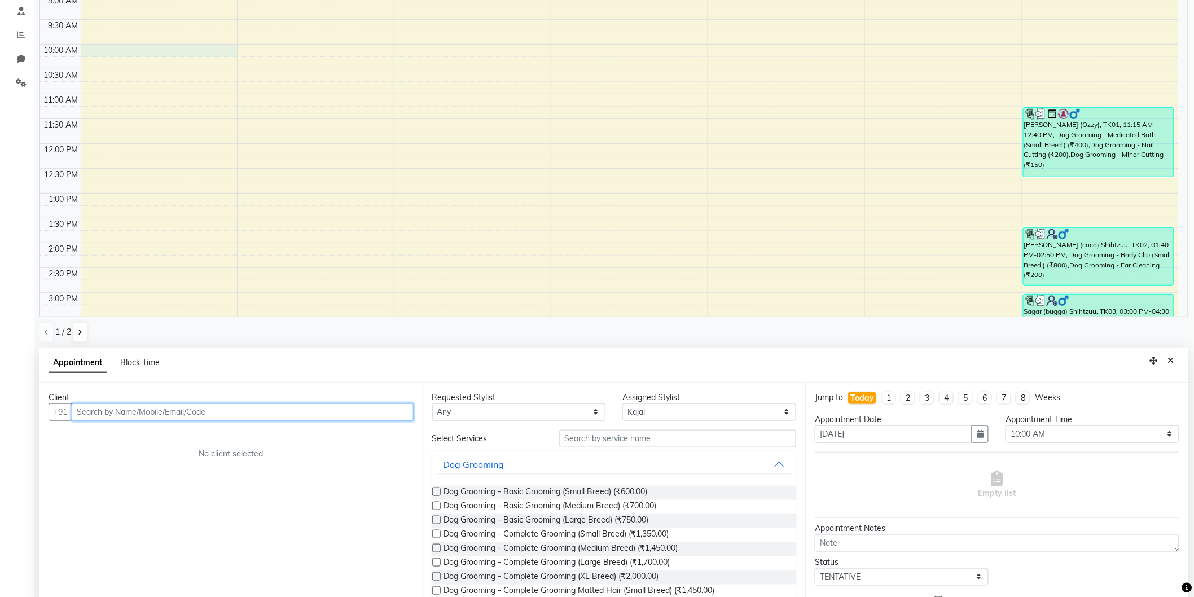
scroll to position [0, 0]
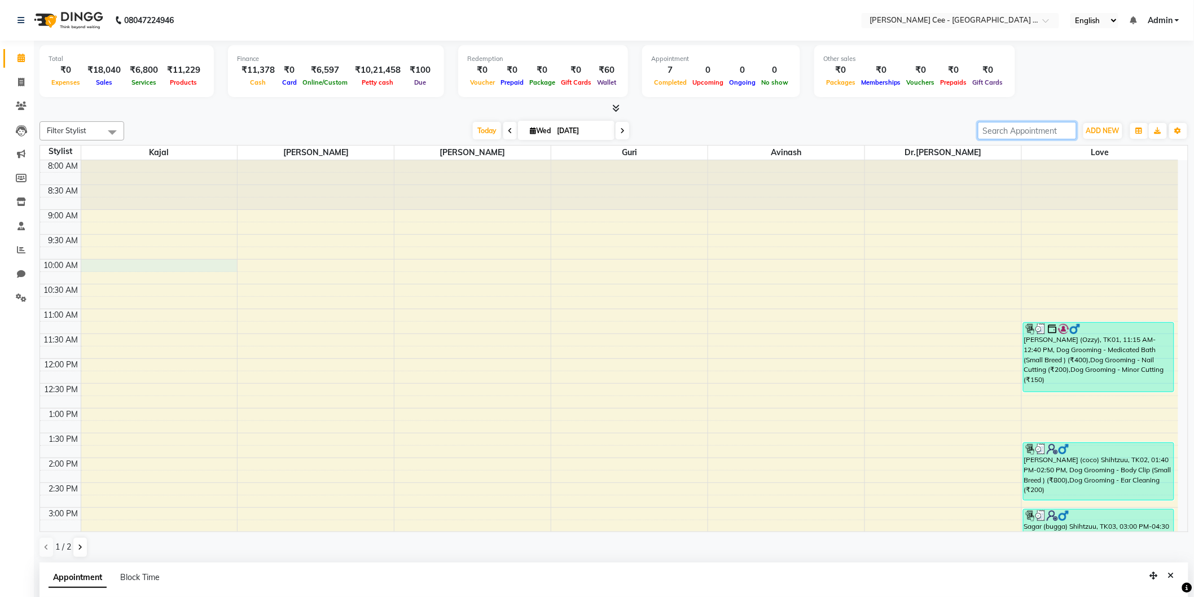
click at [1030, 133] on input "search" at bounding box center [1027, 130] width 99 height 17
click at [25, 111] on span at bounding box center [21, 106] width 20 height 13
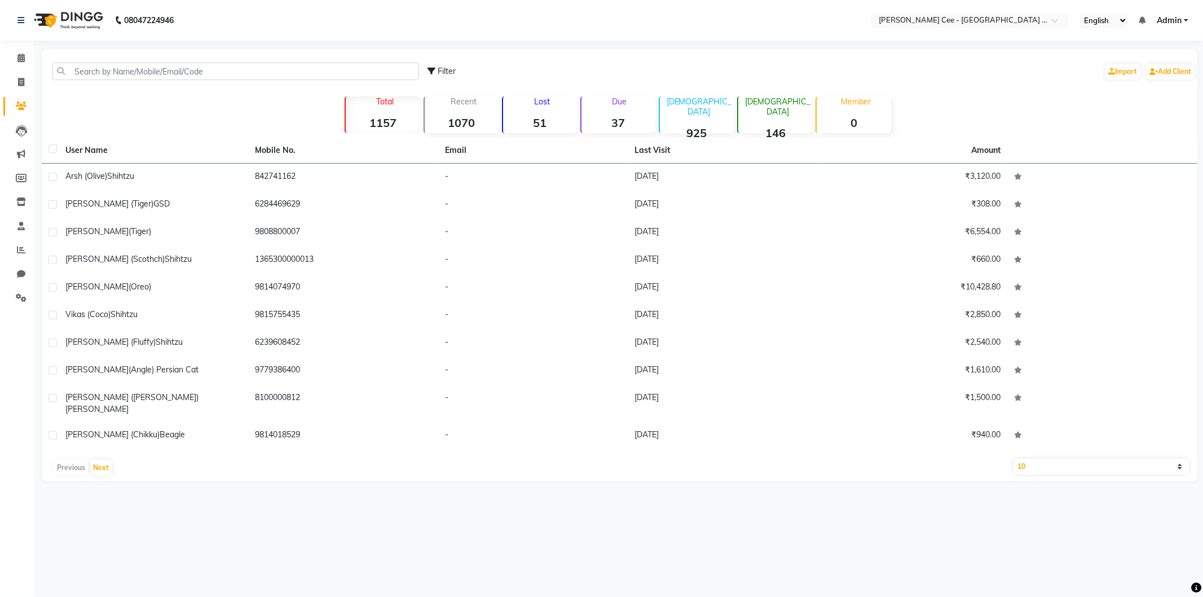
click at [27, 93] on li "Invoice" at bounding box center [17, 83] width 34 height 24
click at [20, 177] on icon at bounding box center [21, 178] width 11 height 8
select select
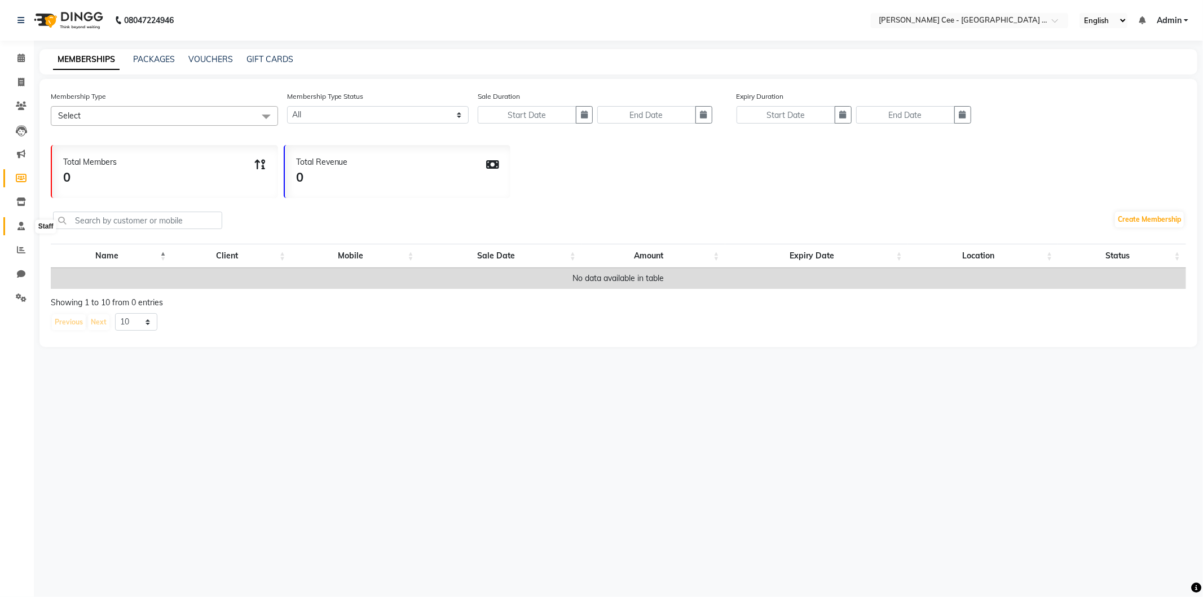
click at [20, 228] on icon at bounding box center [20, 226] width 7 height 8
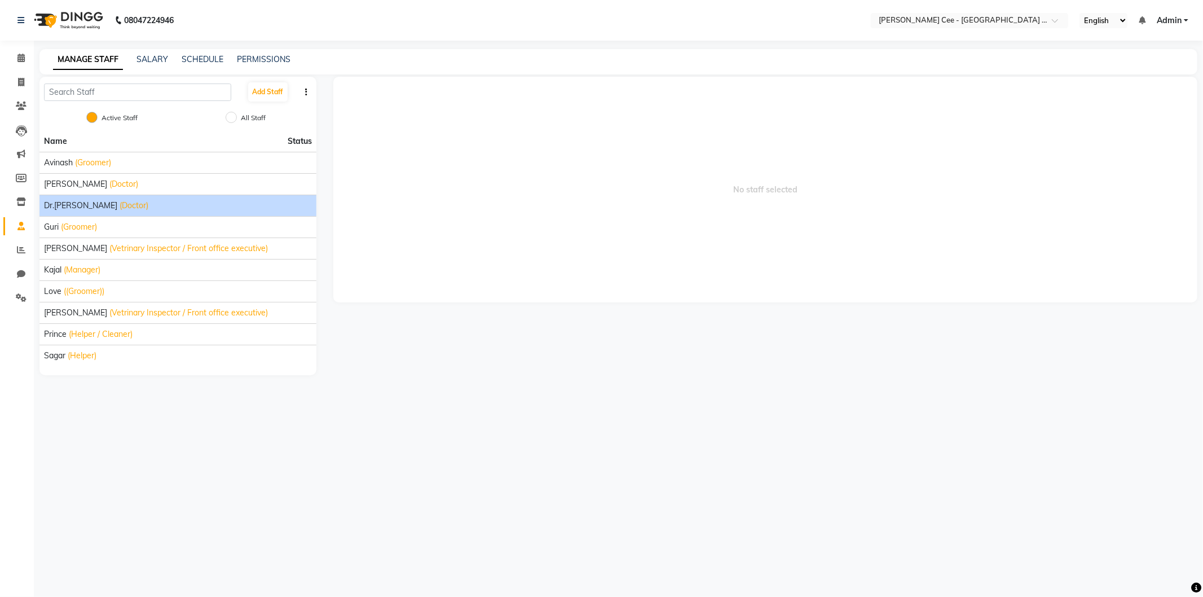
click at [120, 211] on span "(Doctor)" at bounding box center [134, 206] width 29 height 12
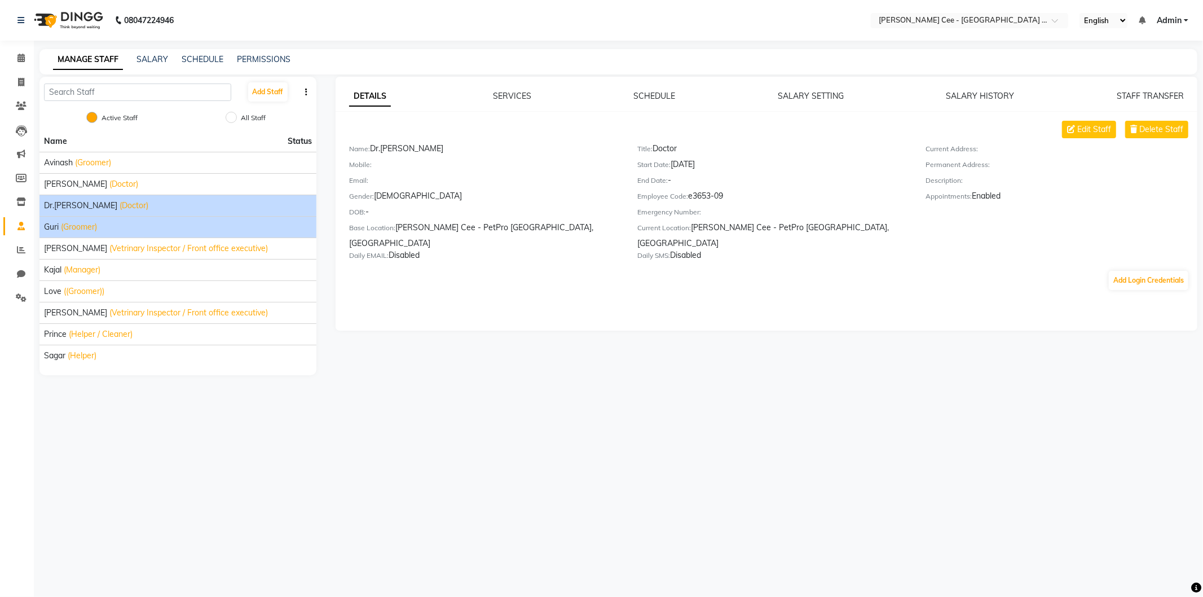
click at [115, 229] on div "Guri (Groomer)" at bounding box center [178, 227] width 268 height 12
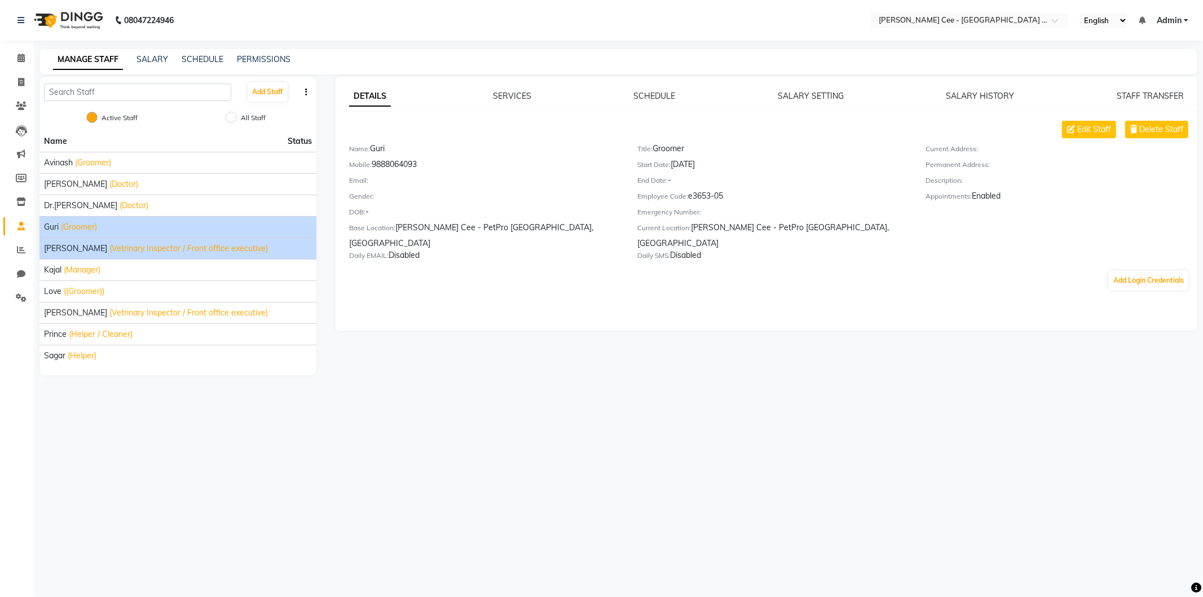
click at [126, 251] on span "(Vetrinary Inspector / Front office executive)" at bounding box center [188, 249] width 159 height 12
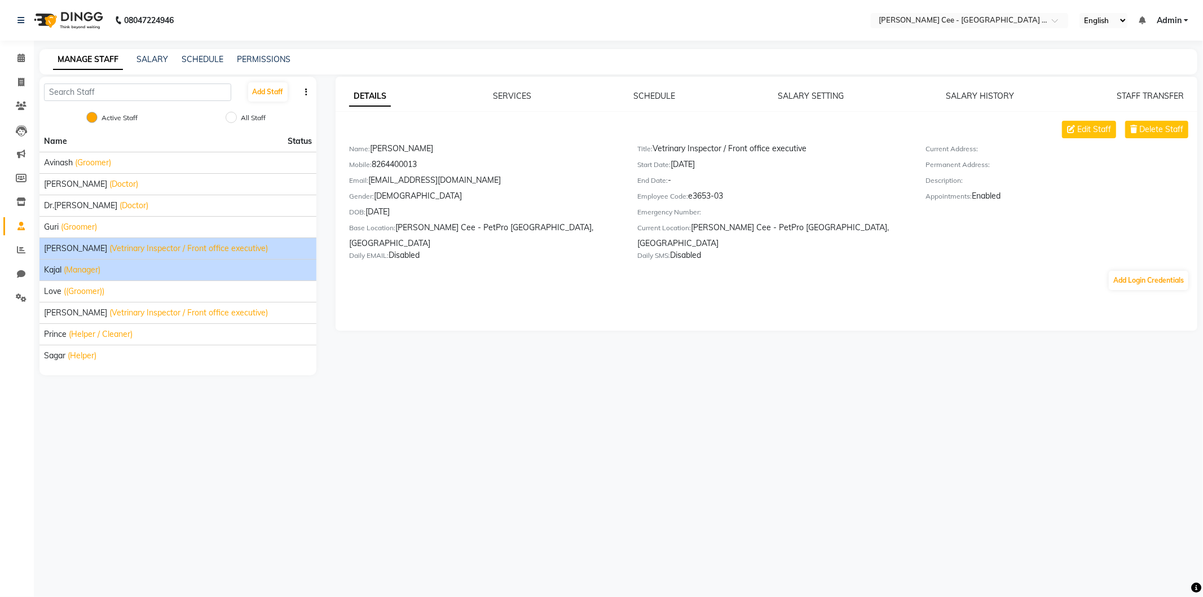
click at [115, 265] on div "[PERSON_NAME] (Manager)" at bounding box center [178, 270] width 268 height 12
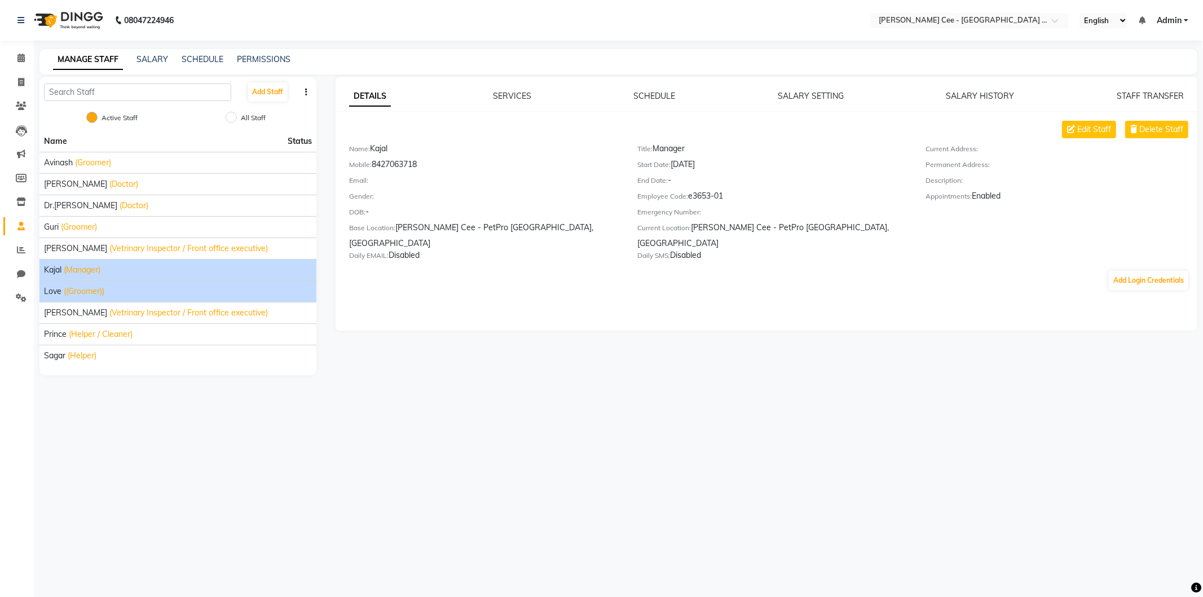
click at [117, 292] on div "Love ((Groomer))" at bounding box center [178, 291] width 268 height 12
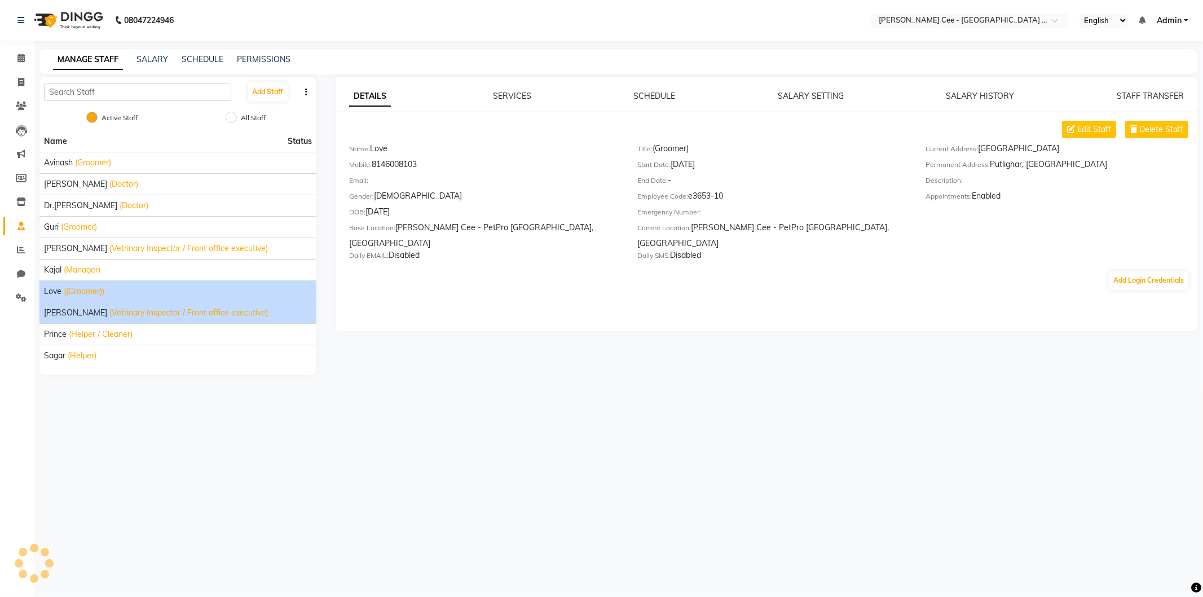
click at [156, 318] on span "(Vetrinary Inspector / Front office executive)" at bounding box center [188, 313] width 159 height 12
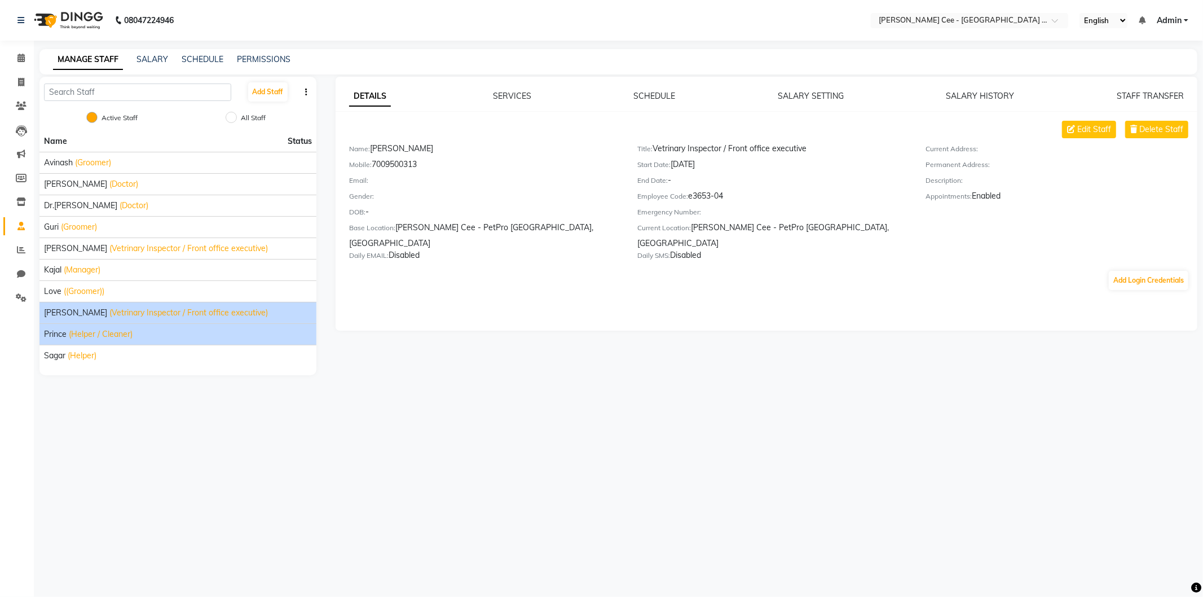
click at [147, 335] on div "Prince (Helper / Cleaner)" at bounding box center [178, 334] width 268 height 12
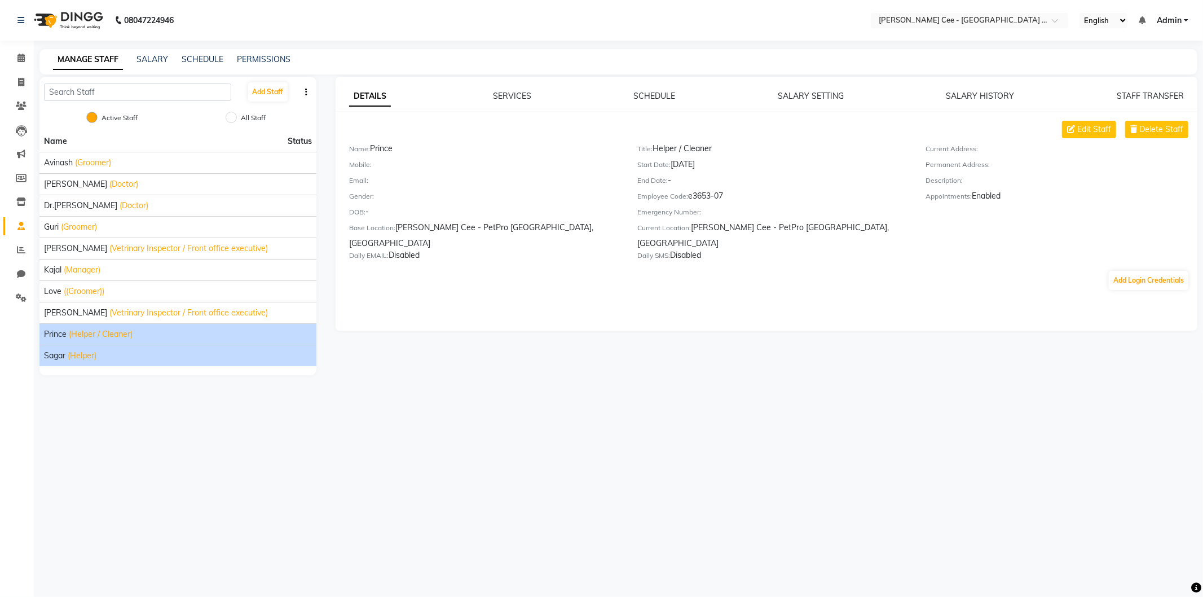
click at [153, 351] on div "Sagar (Helper)" at bounding box center [178, 356] width 268 height 12
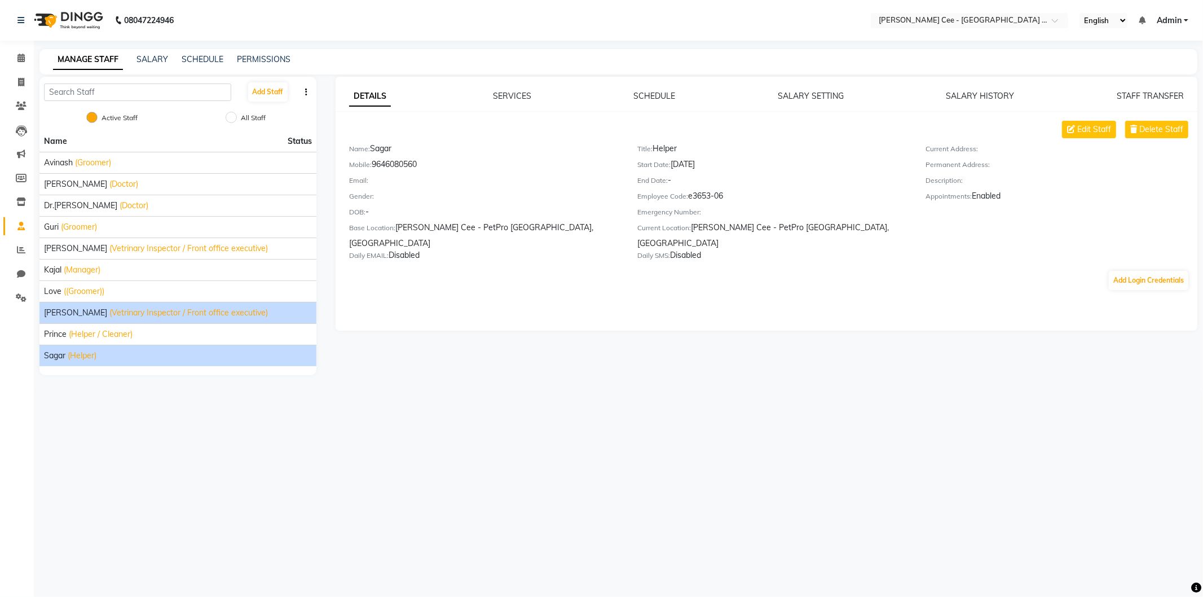
click at [152, 310] on span "(Vetrinary Inspector / Front office executive)" at bounding box center [188, 313] width 159 height 12
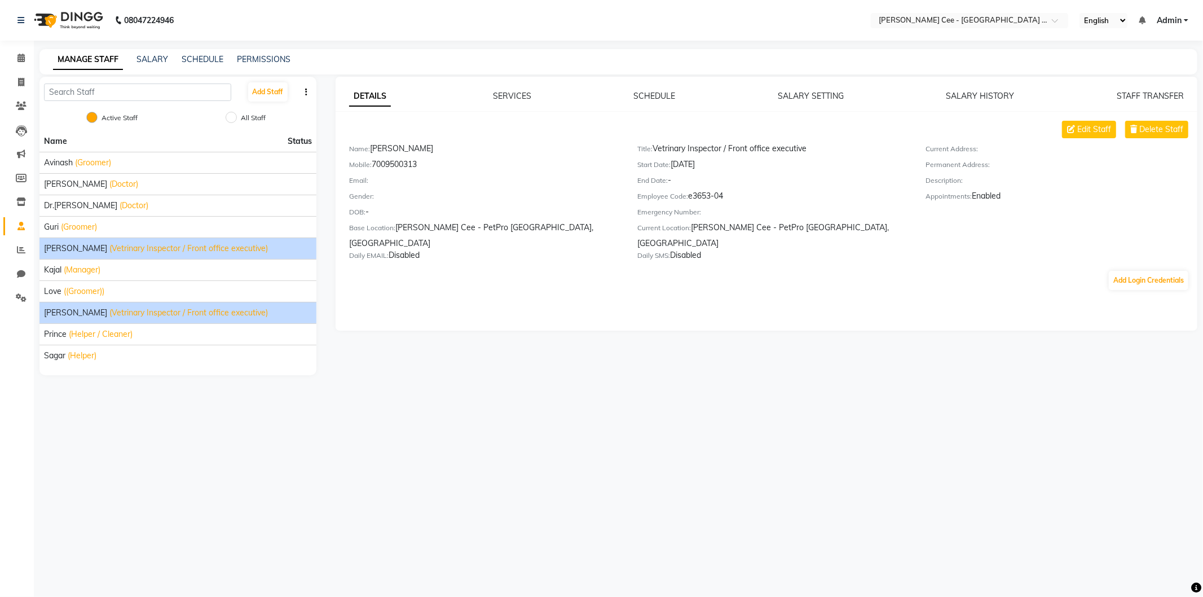
click at [189, 251] on span "(Vetrinary Inspector / Front office executive)" at bounding box center [188, 249] width 159 height 12
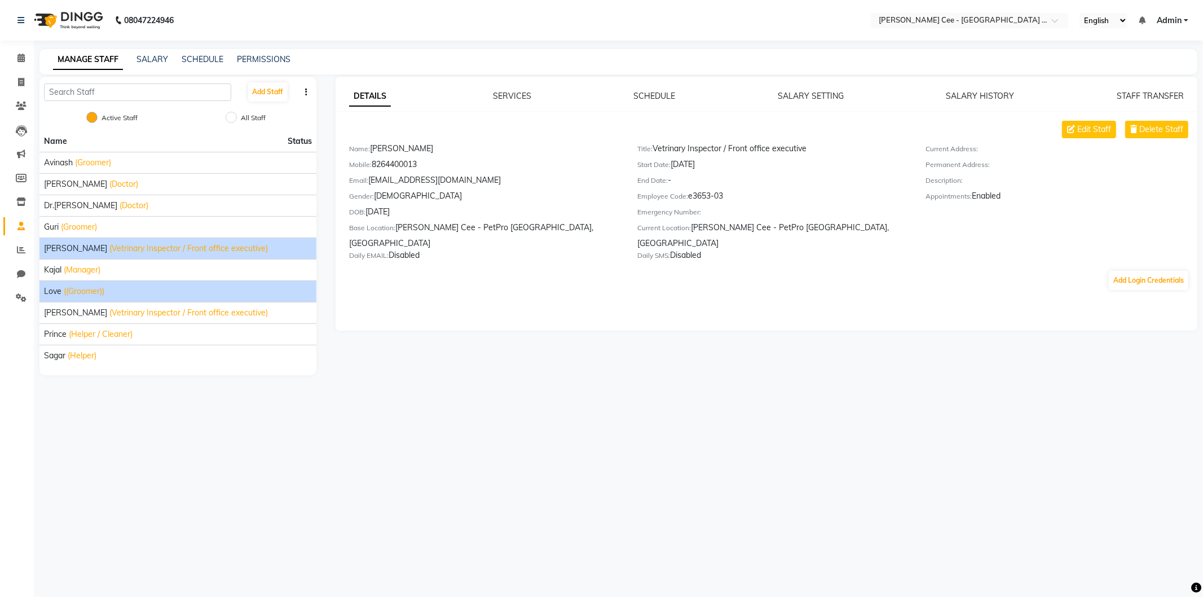
click at [192, 297] on li "Love ((Groomer))" at bounding box center [177, 290] width 277 height 21
click at [173, 289] on div "Love ((Groomer))" at bounding box center [178, 291] width 268 height 12
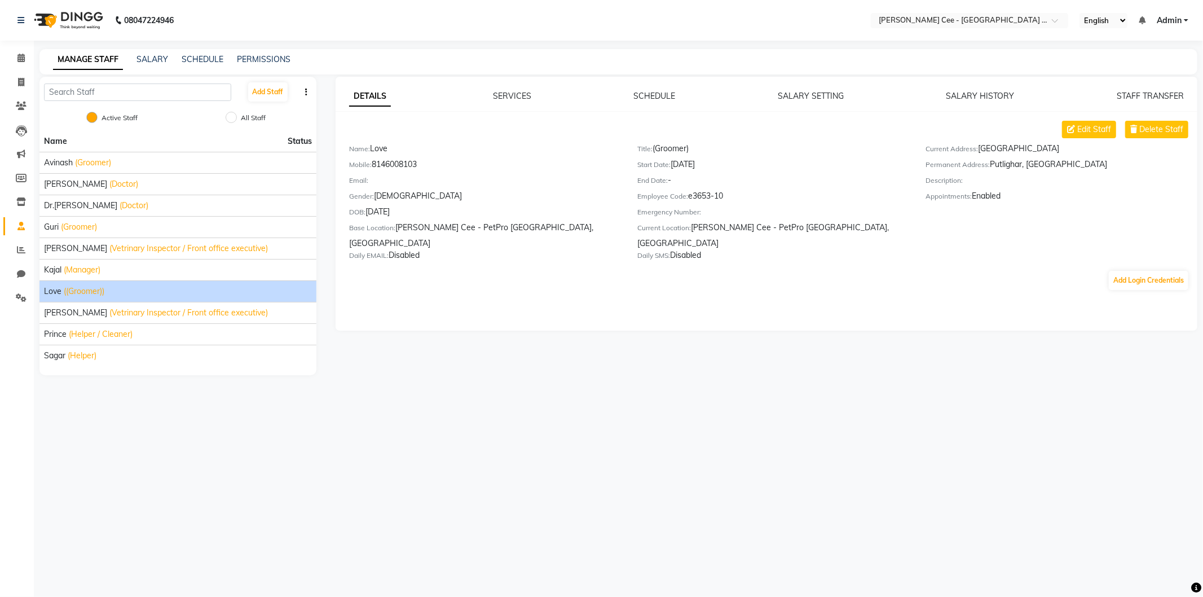
click at [173, 289] on div "Love ((Groomer))" at bounding box center [178, 291] width 268 height 12
click at [177, 314] on span "(Vetrinary Inspector / Front office executive)" at bounding box center [188, 313] width 159 height 12
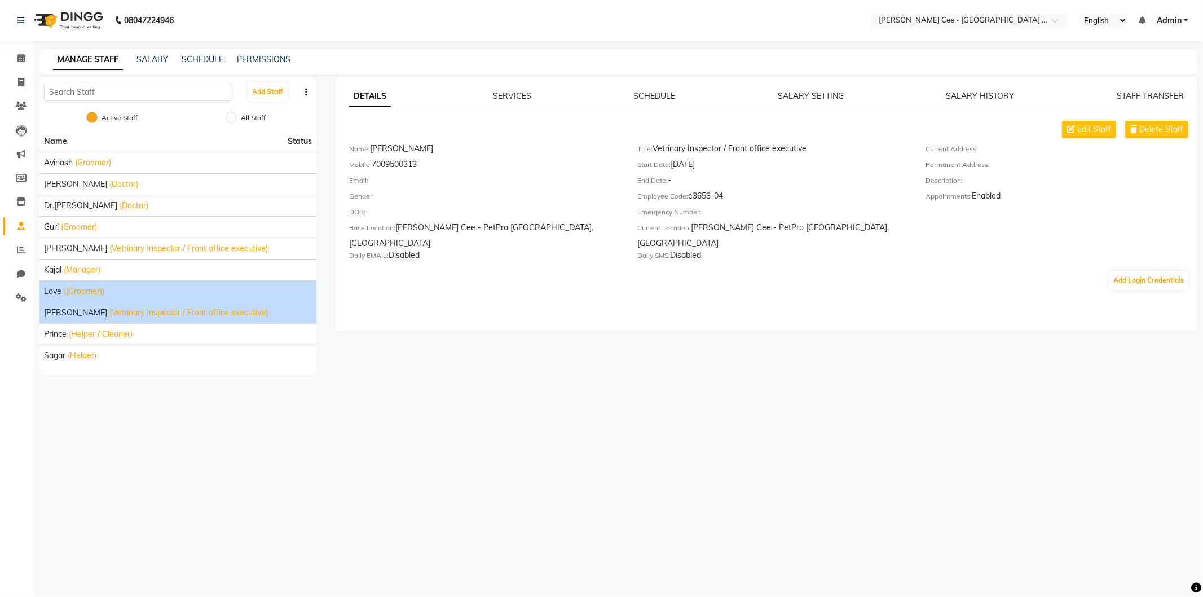
click at [174, 297] on div "Love ((Groomer))" at bounding box center [178, 291] width 268 height 12
click at [173, 313] on span "(Vetrinary Inspector / Front office executive)" at bounding box center [188, 313] width 159 height 12
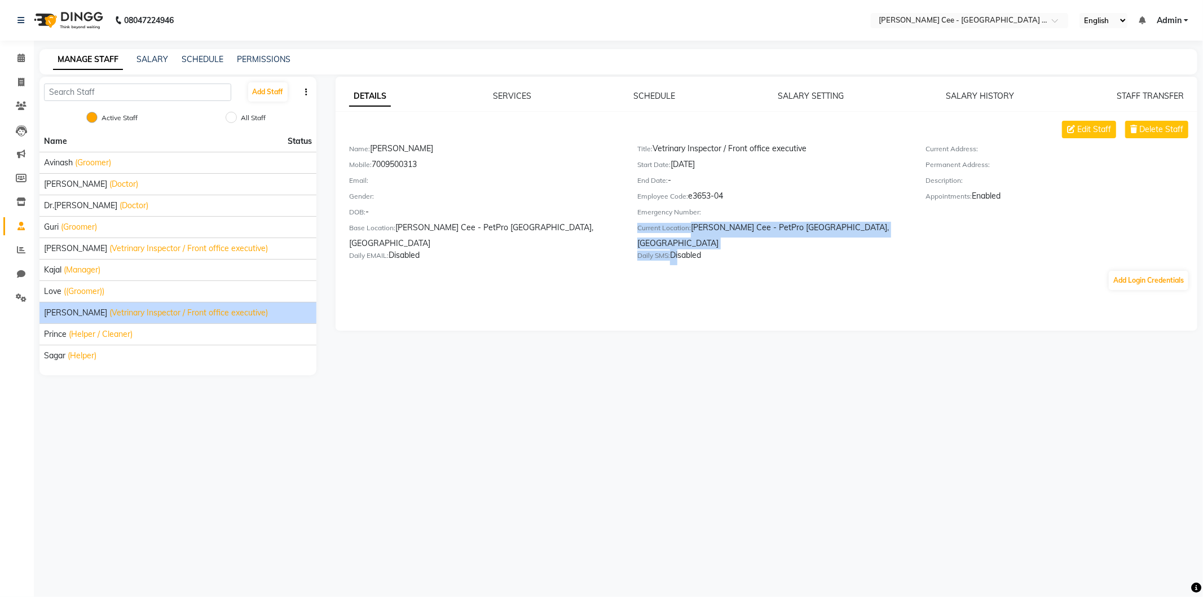
drag, startPoint x: 676, startPoint y: 240, endPoint x: 777, endPoint y: 217, distance: 103.6
click at [768, 221] on div "Title: Vetrinary Inspector / Front office executive Start Date: [DATE] End Date…" at bounding box center [773, 204] width 288 height 122
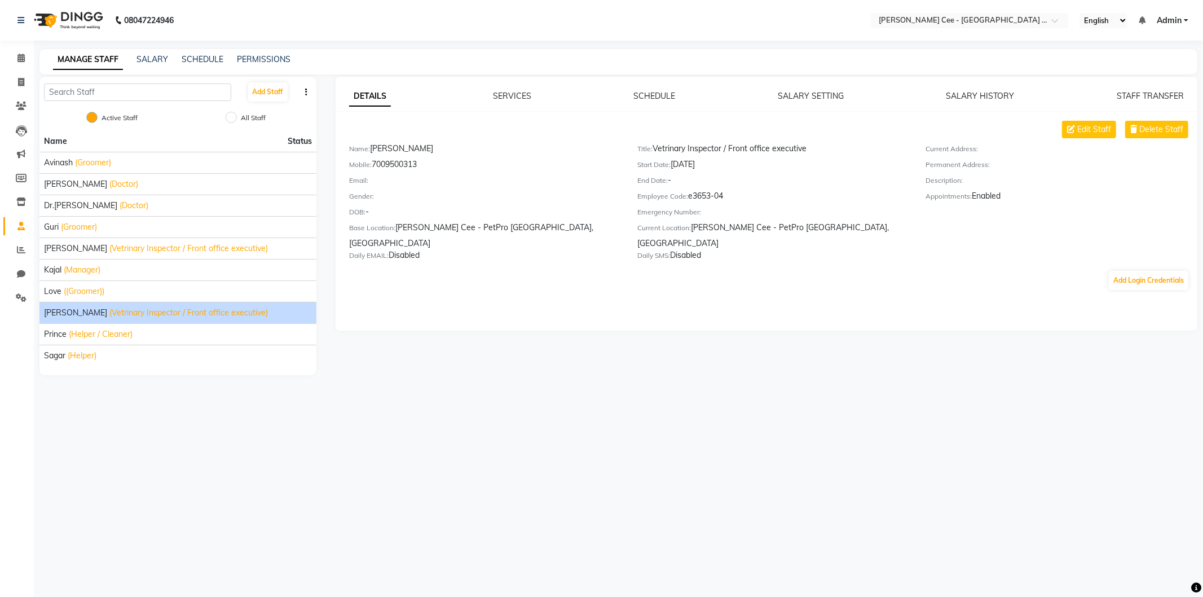
click at [876, 146] on div "Title: Vetrinary Inspector / Front office executive" at bounding box center [772, 151] width 271 height 16
click at [961, 96] on link "SALARY HISTORY" at bounding box center [981, 96] width 68 height 10
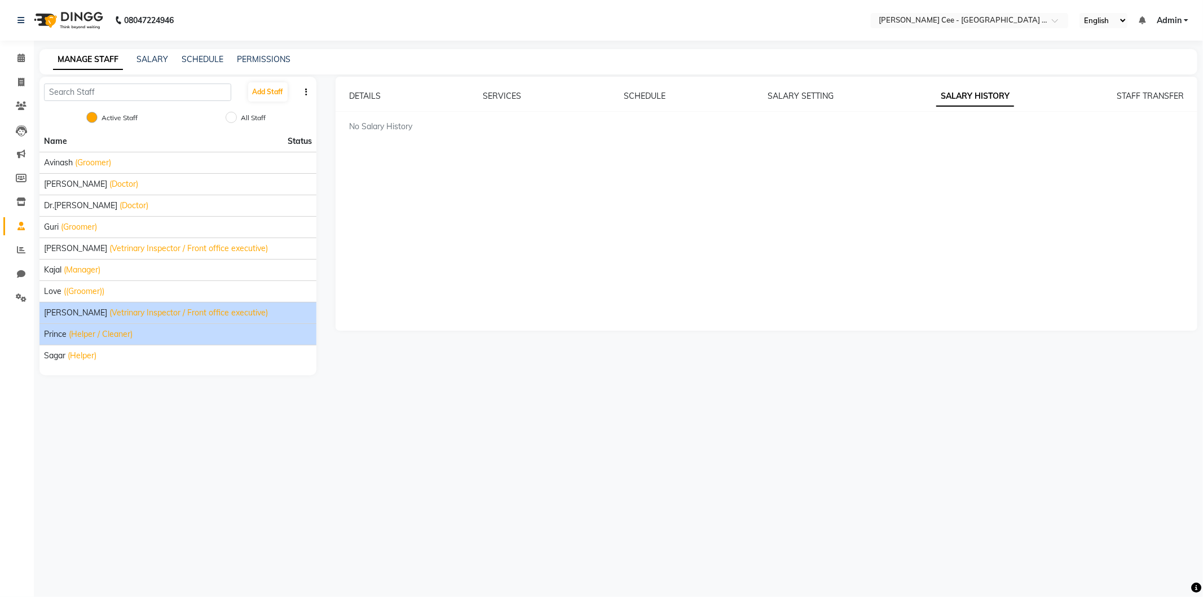
click at [193, 335] on div "Prince (Helper / Cleaner)" at bounding box center [178, 334] width 268 height 12
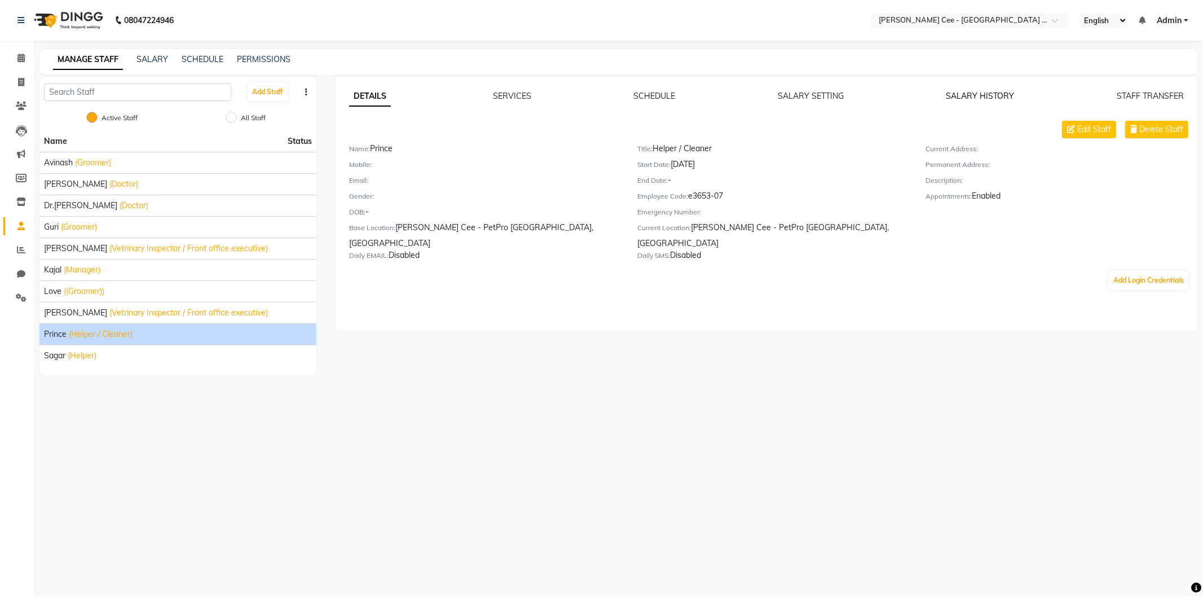
click at [948, 96] on link "SALARY HISTORY" at bounding box center [981, 96] width 68 height 10
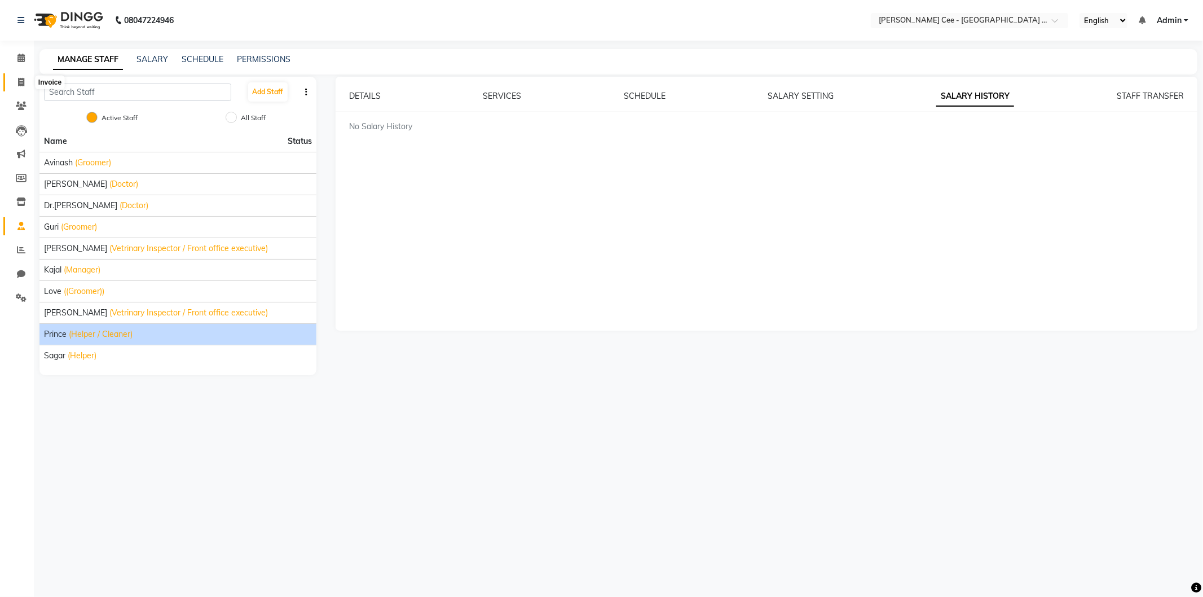
click at [18, 76] on span at bounding box center [21, 82] width 20 height 13
select select "service"
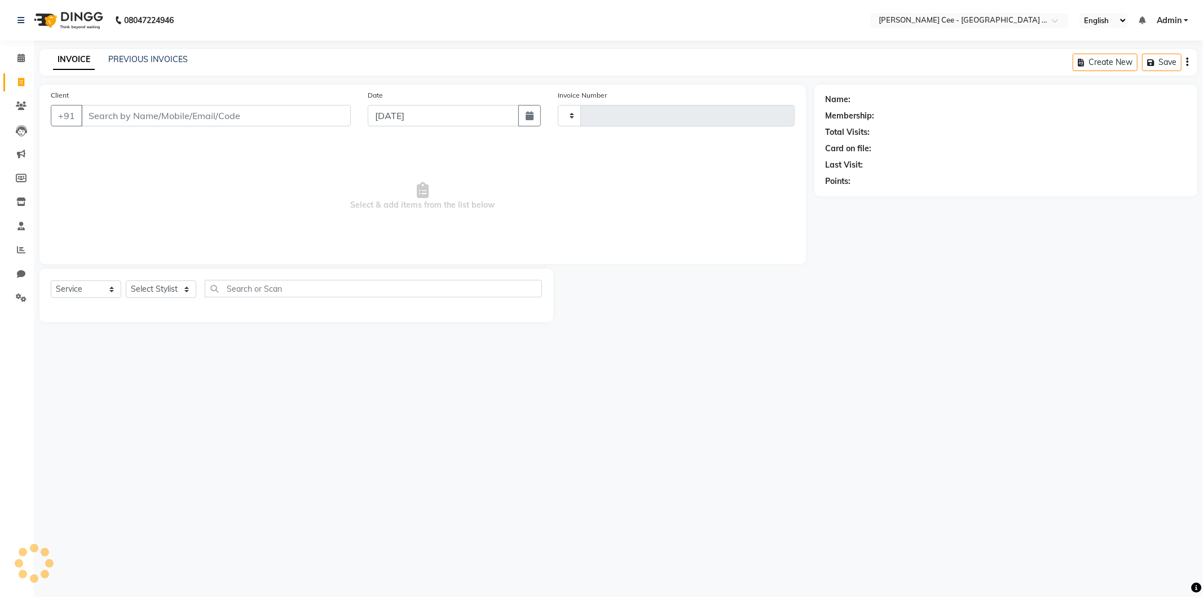
type input "2222"
select select "8239"
select select "product"
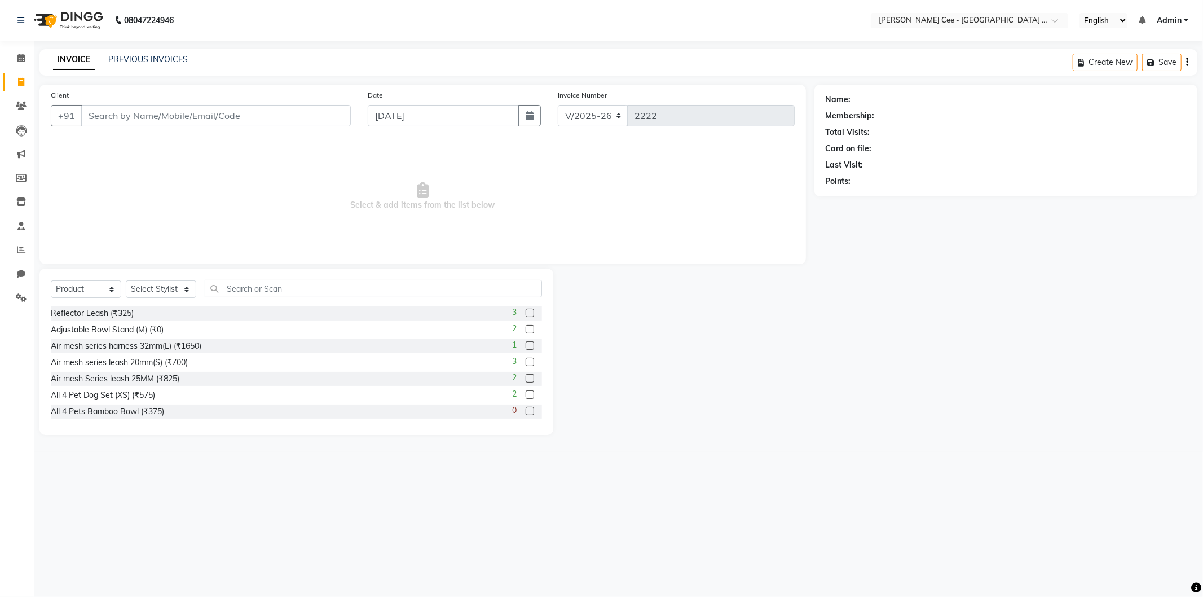
drag, startPoint x: 232, startPoint y: 115, endPoint x: 228, endPoint y: 121, distance: 6.9
click at [232, 116] on input "Client" at bounding box center [216, 115] width 270 height 21
type input "6005016306"
click at [339, 116] on span "Add Client" at bounding box center [322, 115] width 45 height 11
select select "22"
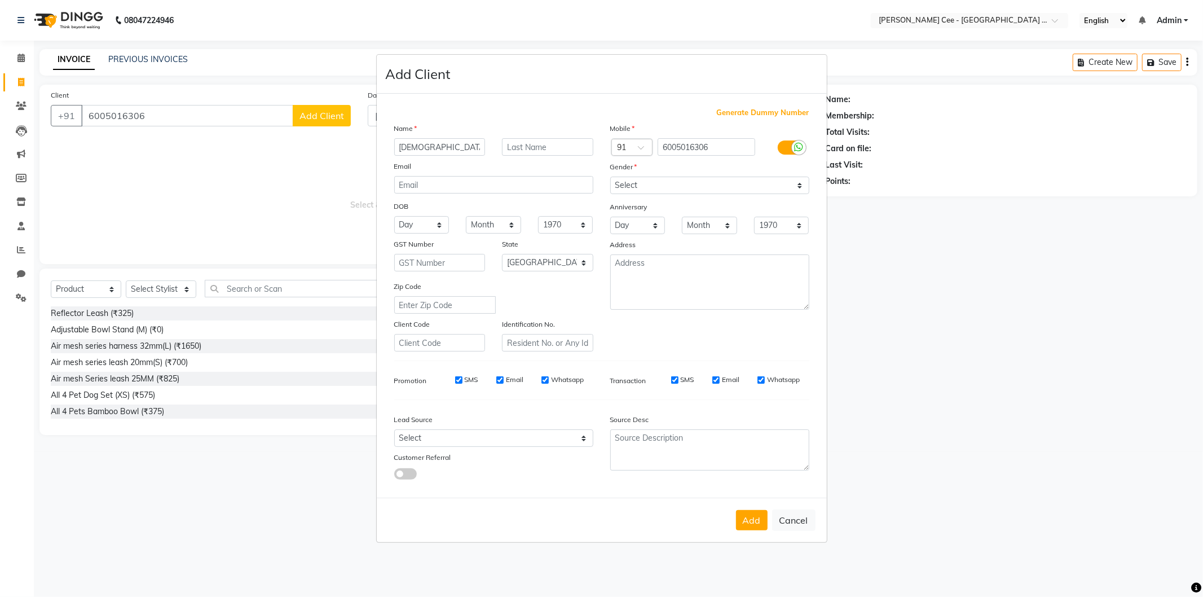
type input "[DEMOGRAPHIC_DATA] (RIo)"
click at [526, 143] on input "text" at bounding box center [547, 146] width 91 height 17
type input "Shihtzu"
click at [650, 178] on select "Select [DEMOGRAPHIC_DATA] [DEMOGRAPHIC_DATA] Other Prefer Not To Say" at bounding box center [709, 185] width 199 height 17
select select "[DEMOGRAPHIC_DATA]"
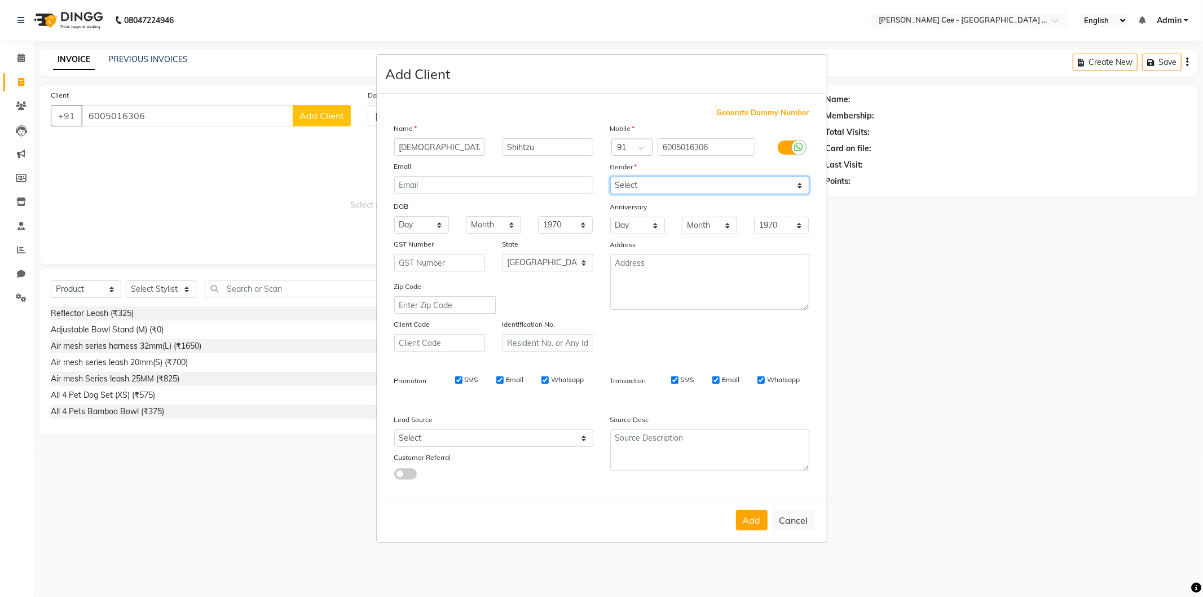
click at [610, 177] on select "Select [DEMOGRAPHIC_DATA] [DEMOGRAPHIC_DATA] Other Prefer Not To Say" at bounding box center [709, 185] width 199 height 17
click at [577, 260] on select "Select [GEOGRAPHIC_DATA] [GEOGRAPHIC_DATA] [GEOGRAPHIC_DATA] [GEOGRAPHIC_DATA] …" at bounding box center [547, 262] width 91 height 17
click at [544, 267] on select "Select [GEOGRAPHIC_DATA] [GEOGRAPHIC_DATA] [GEOGRAPHIC_DATA] [GEOGRAPHIC_DATA] …" at bounding box center [547, 262] width 91 height 17
select select "32"
click at [502, 254] on select "Select [GEOGRAPHIC_DATA] [GEOGRAPHIC_DATA] [GEOGRAPHIC_DATA] [GEOGRAPHIC_DATA] …" at bounding box center [547, 262] width 91 height 17
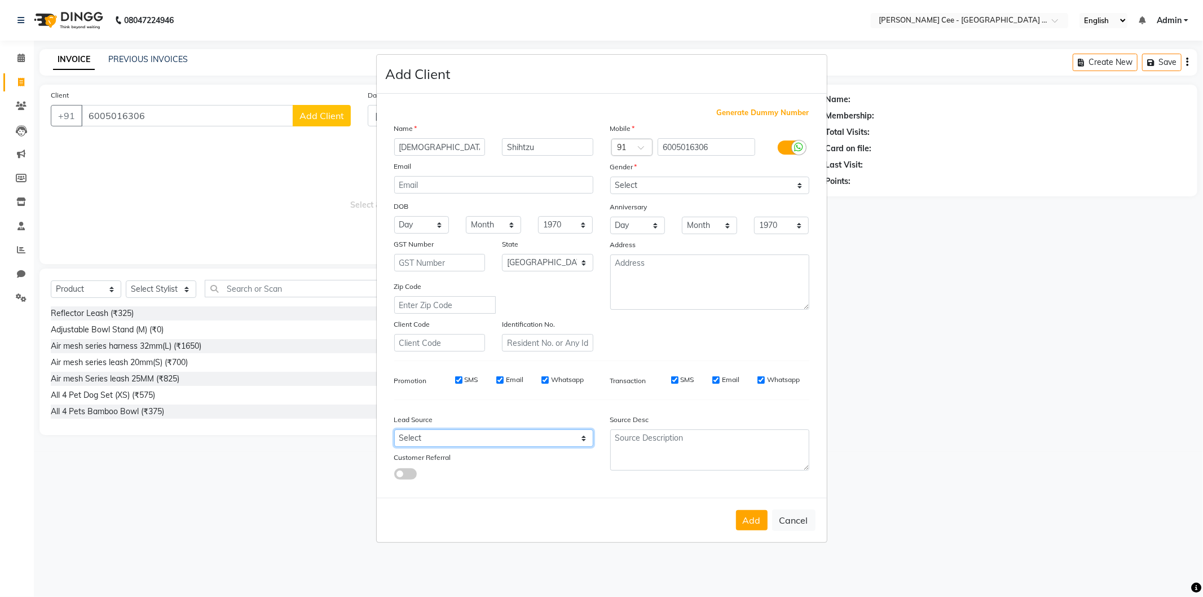
drag, startPoint x: 549, startPoint y: 442, endPoint x: 533, endPoint y: 430, distance: 20.2
click at [547, 439] on select "Select Walk-in Referral Internet Friend Word of Mouth Advertisement Facebook Ju…" at bounding box center [493, 437] width 199 height 17
select select "54409"
click at [394, 430] on select "Select Walk-in Referral Internet Friend Word of Mouth Advertisement Facebook Ju…" at bounding box center [493, 437] width 199 height 17
click at [742, 520] on button "Add" at bounding box center [752, 520] width 32 height 20
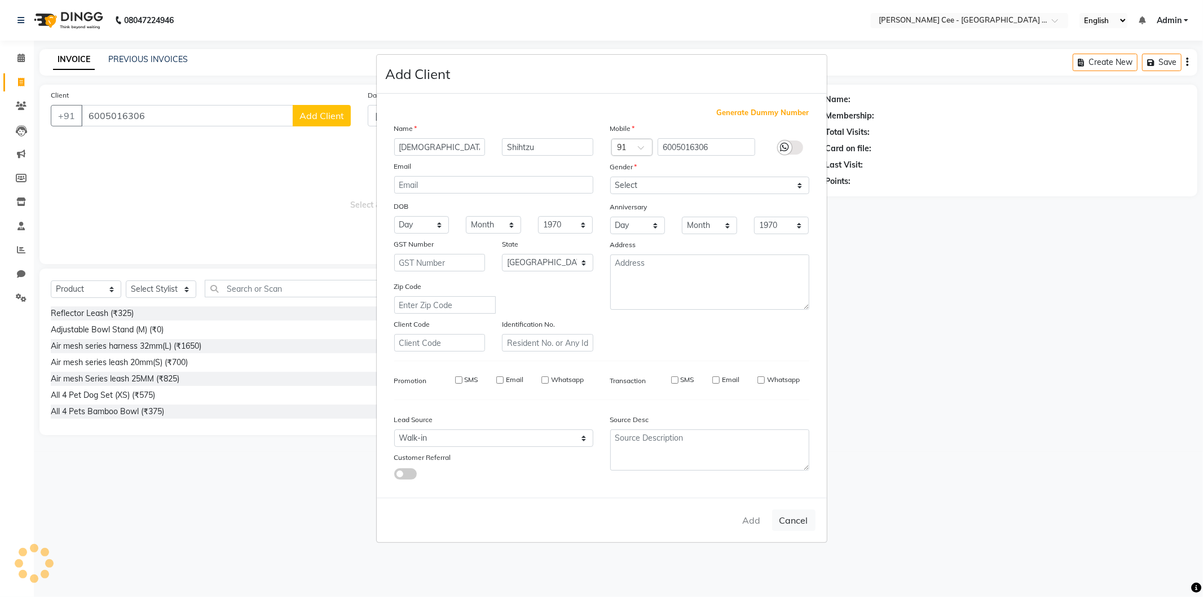
select select
select select "null"
select select
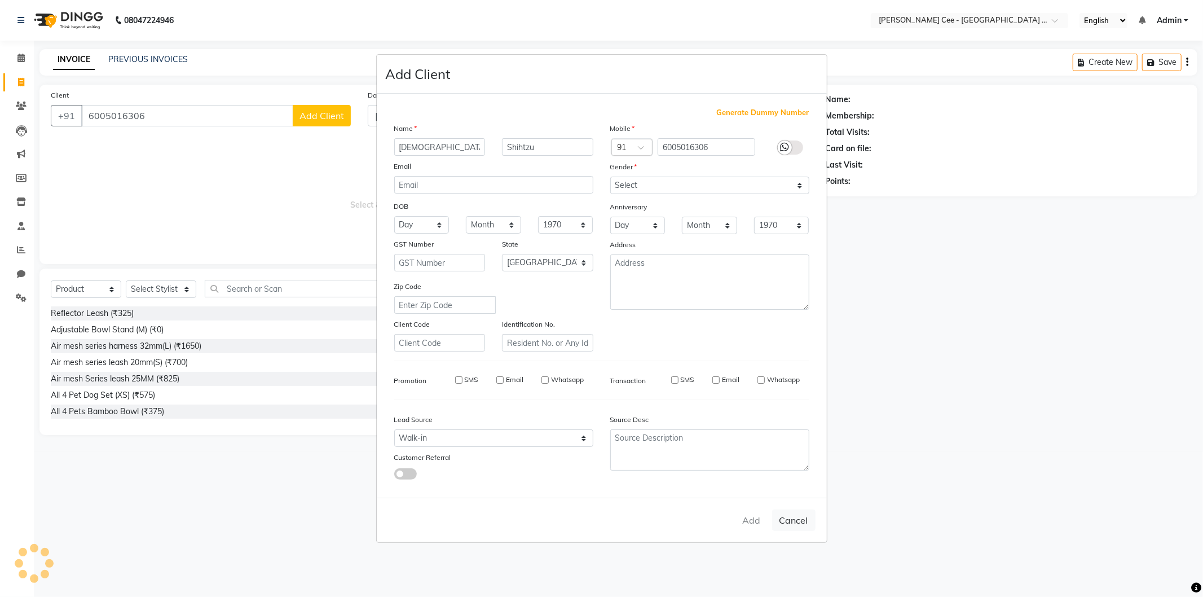
select select
checkbox input "false"
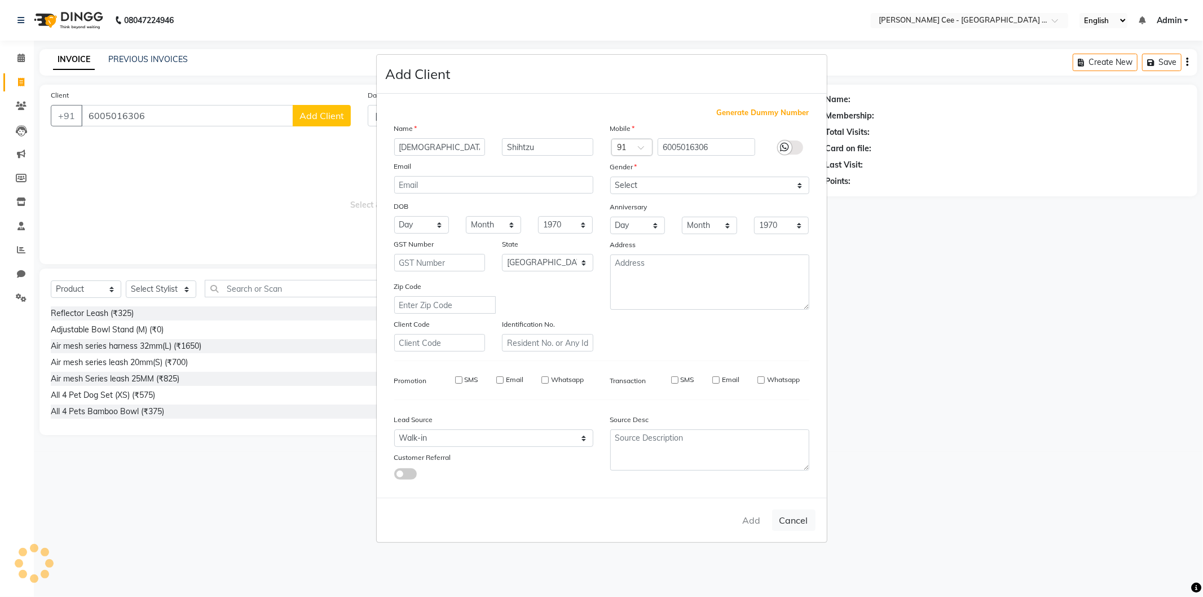
checkbox input "false"
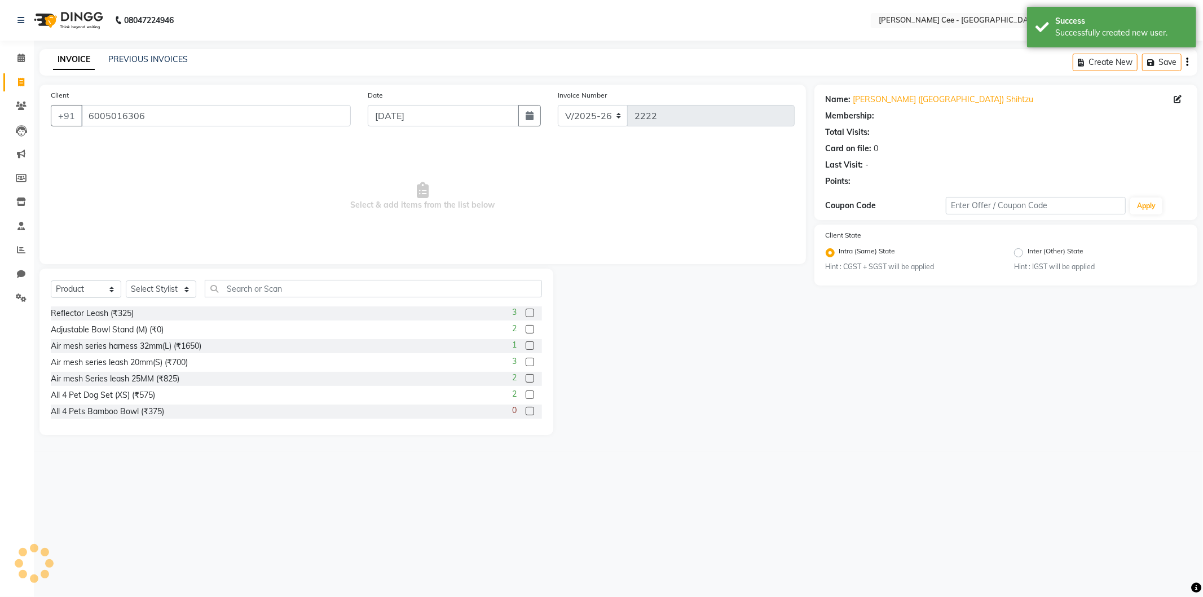
radio input "false"
radio input "true"
click at [165, 290] on select "Select Stylist Avinash [PERSON_NAME] [PERSON_NAME] [PERSON_NAME] Kajal Love [PE…" at bounding box center [161, 288] width 71 height 17
select select "86349"
click at [126, 281] on select "Select Stylist Avinash [PERSON_NAME] [PERSON_NAME] [PERSON_NAME] Kajal Love [PE…" at bounding box center [161, 288] width 71 height 17
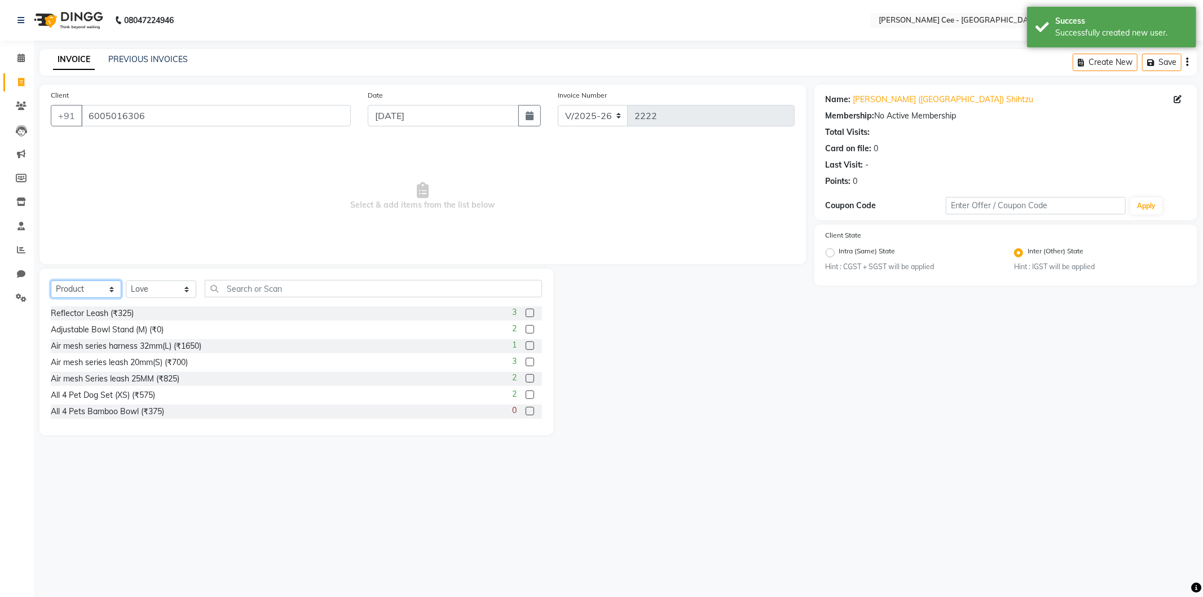
drag, startPoint x: 96, startPoint y: 280, endPoint x: 94, endPoint y: 297, distance: 17.1
click at [96, 280] on select "Select Service Product Membership Package Voucher Prepaid Gift Card" at bounding box center [86, 288] width 71 height 17
select select "service"
click at [51, 281] on select "Select Service Product Membership Package Voucher Prepaid Gift Card" at bounding box center [86, 288] width 71 height 17
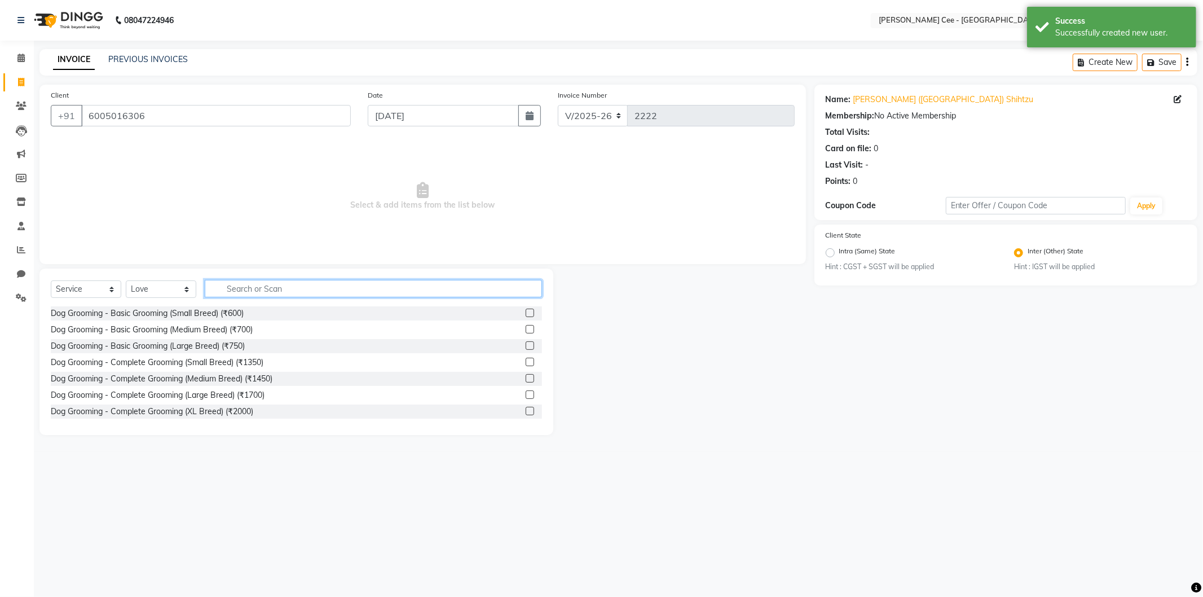
click at [237, 289] on input "text" at bounding box center [373, 288] width 337 height 17
type input "complete"
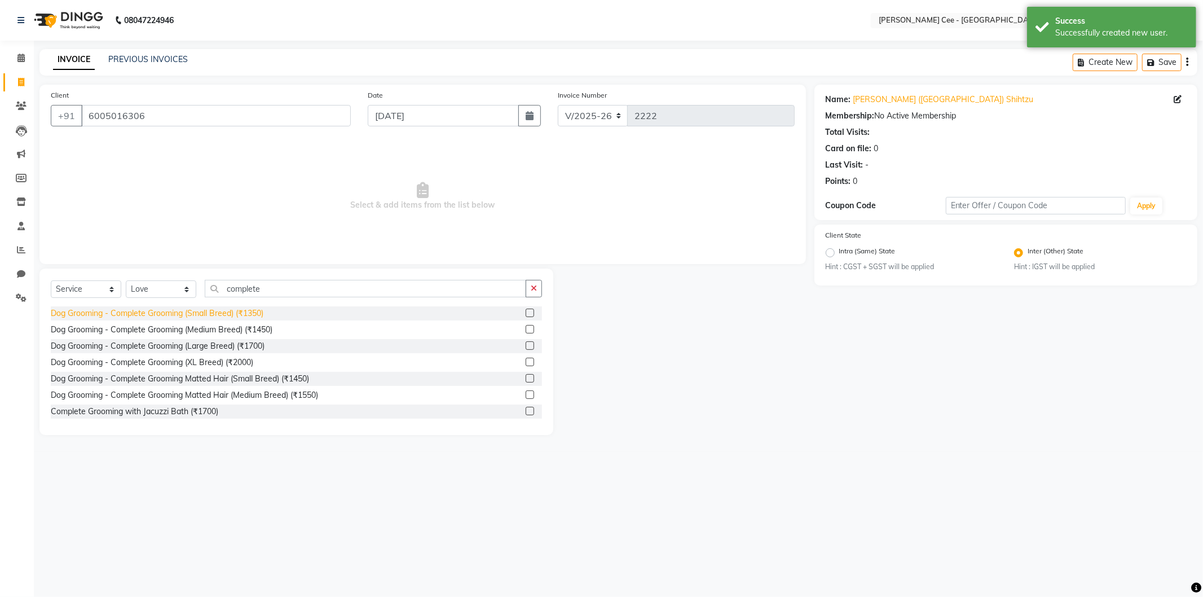
click at [155, 319] on div "Dog Grooming - Complete Grooming (Small Breed) (₹1350)" at bounding box center [157, 313] width 213 height 12
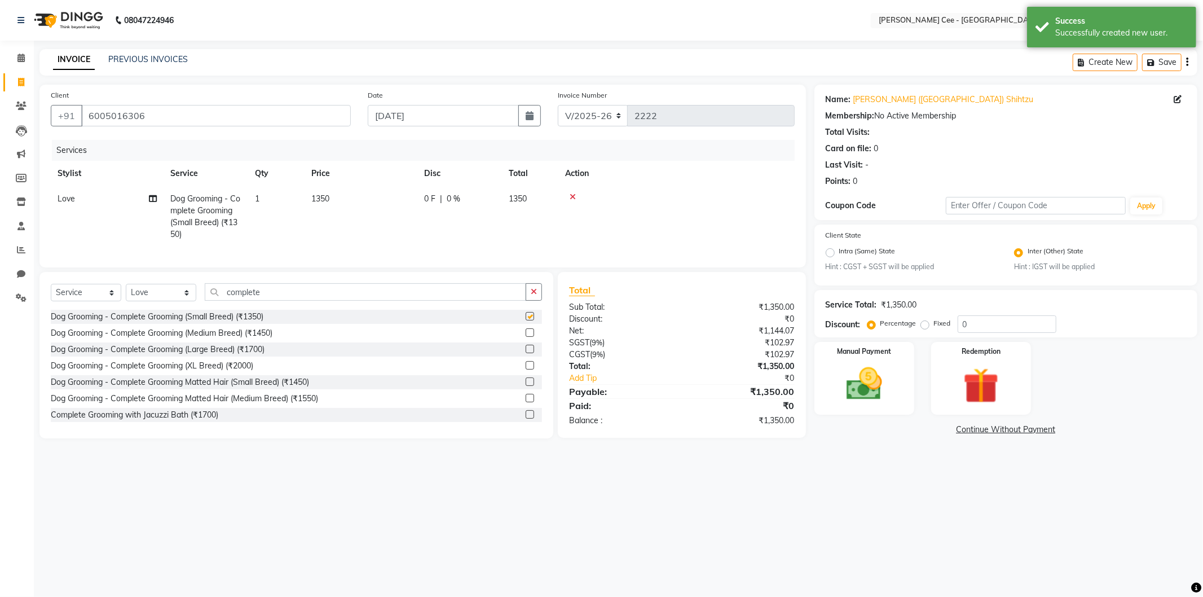
checkbox input "false"
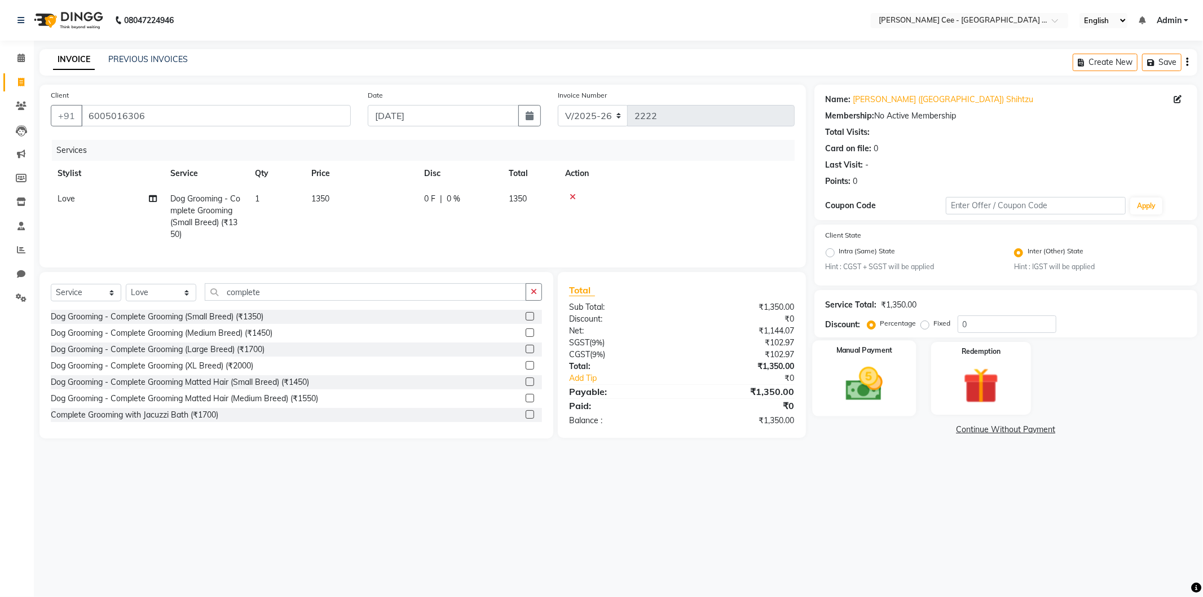
click at [896, 394] on div "Manual Payment" at bounding box center [864, 379] width 104 height 76
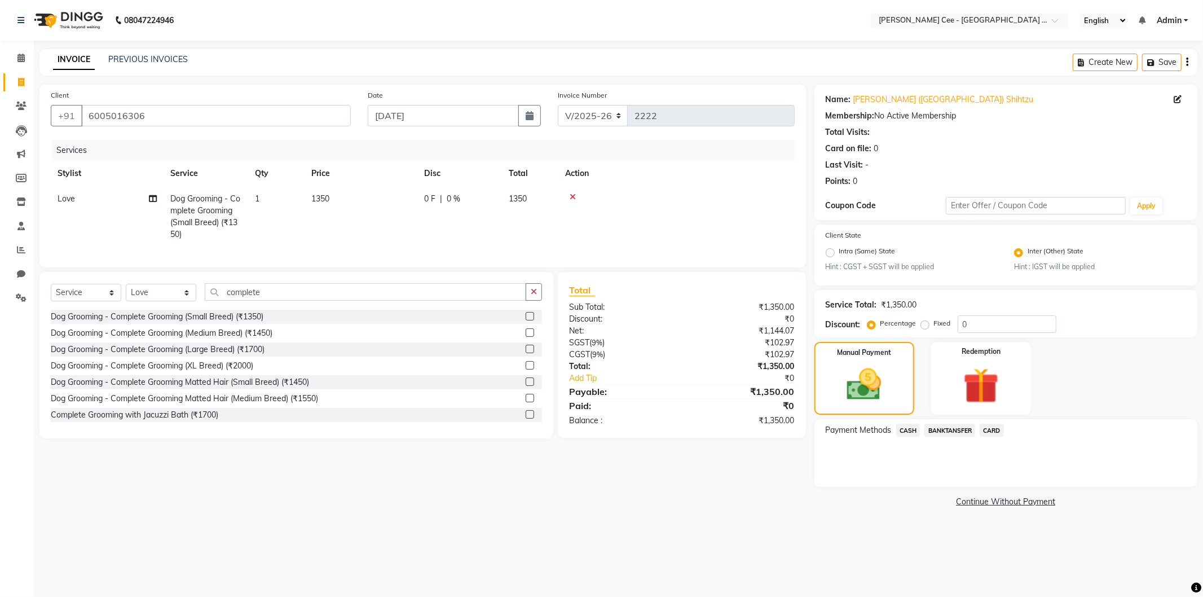
click at [913, 429] on span "CASH" at bounding box center [908, 430] width 24 height 13
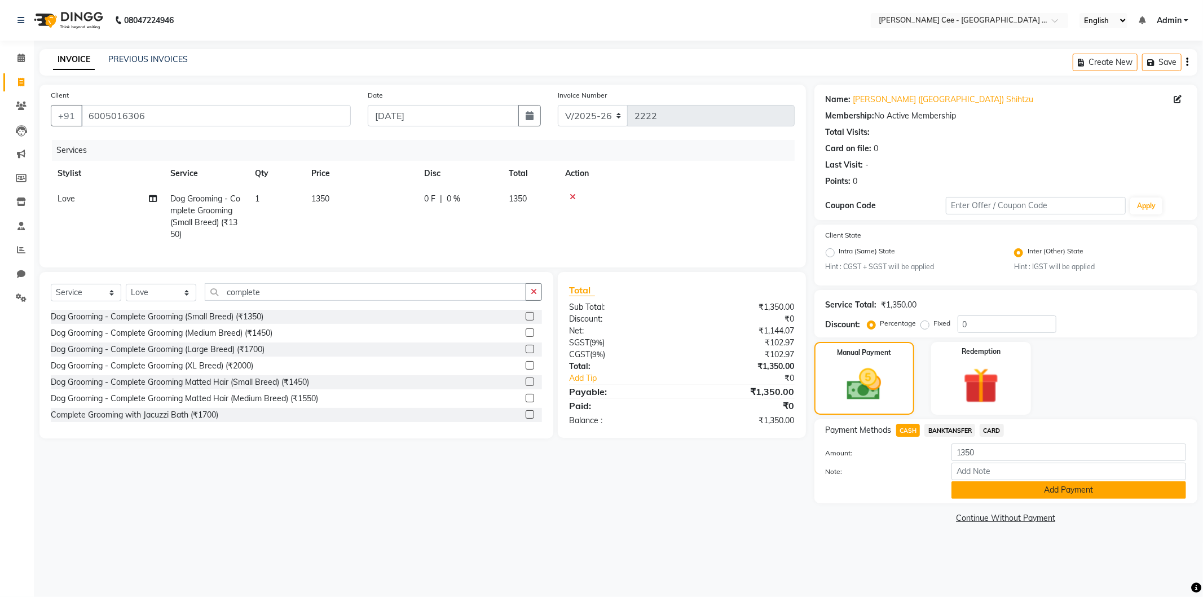
click at [990, 496] on button "Add Payment" at bounding box center [1069, 489] width 235 height 17
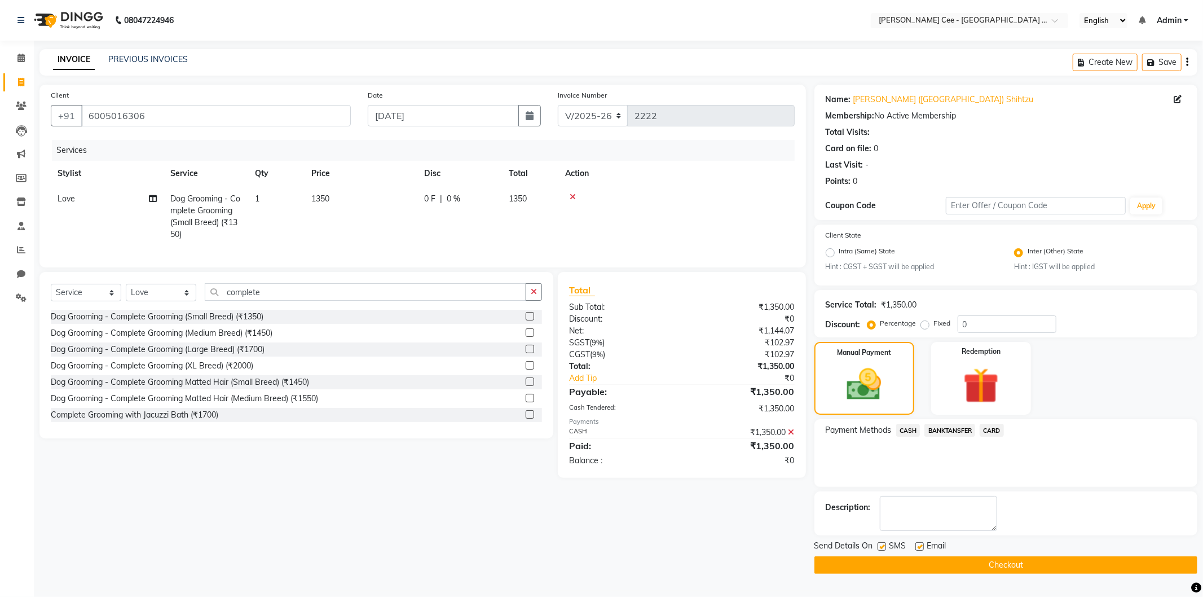
click at [1001, 564] on button "Checkout" at bounding box center [1006, 564] width 383 height 17
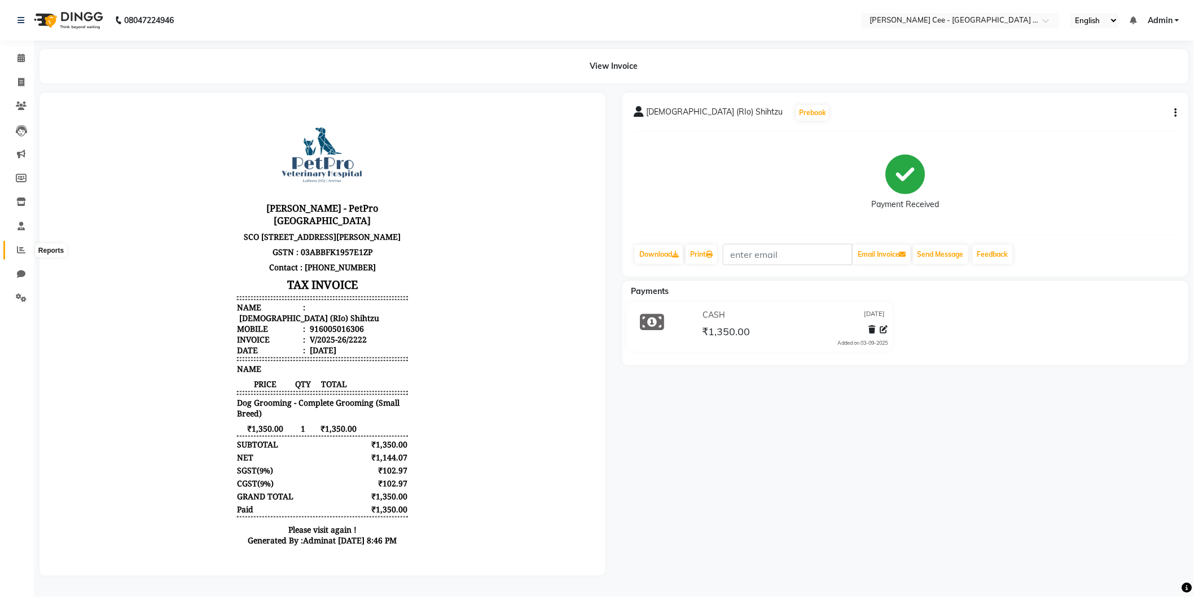
click at [15, 254] on span at bounding box center [21, 250] width 20 height 13
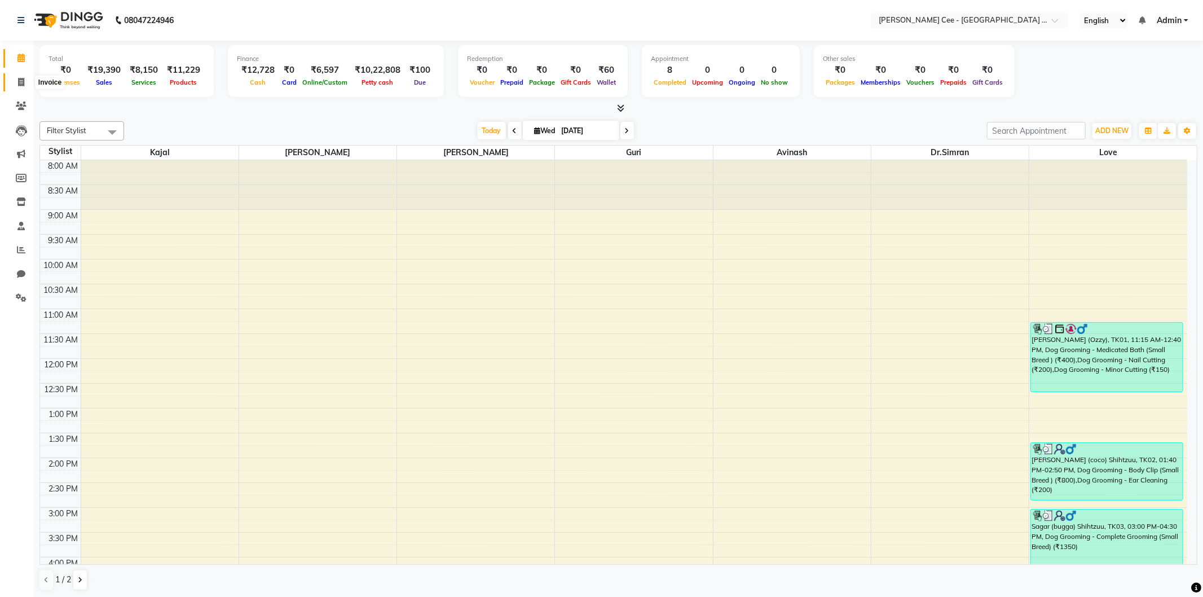
drag, startPoint x: 20, startPoint y: 83, endPoint x: 40, endPoint y: 83, distance: 20.3
click at [20, 83] on icon at bounding box center [21, 82] width 6 height 8
select select "service"
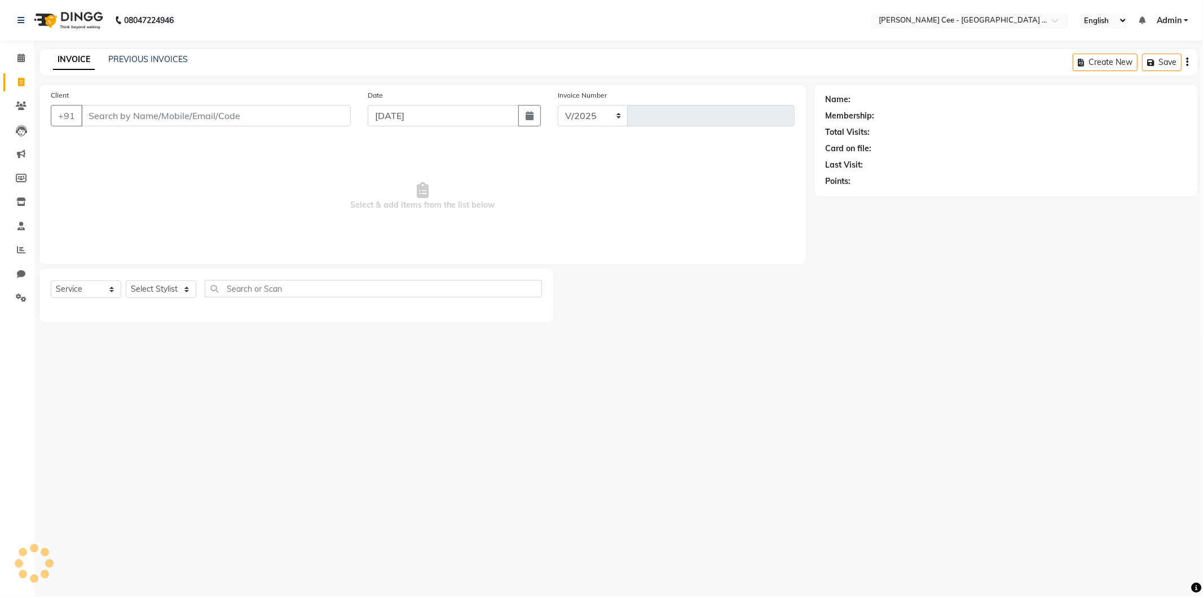
select select "8239"
type input "2223"
select select "product"
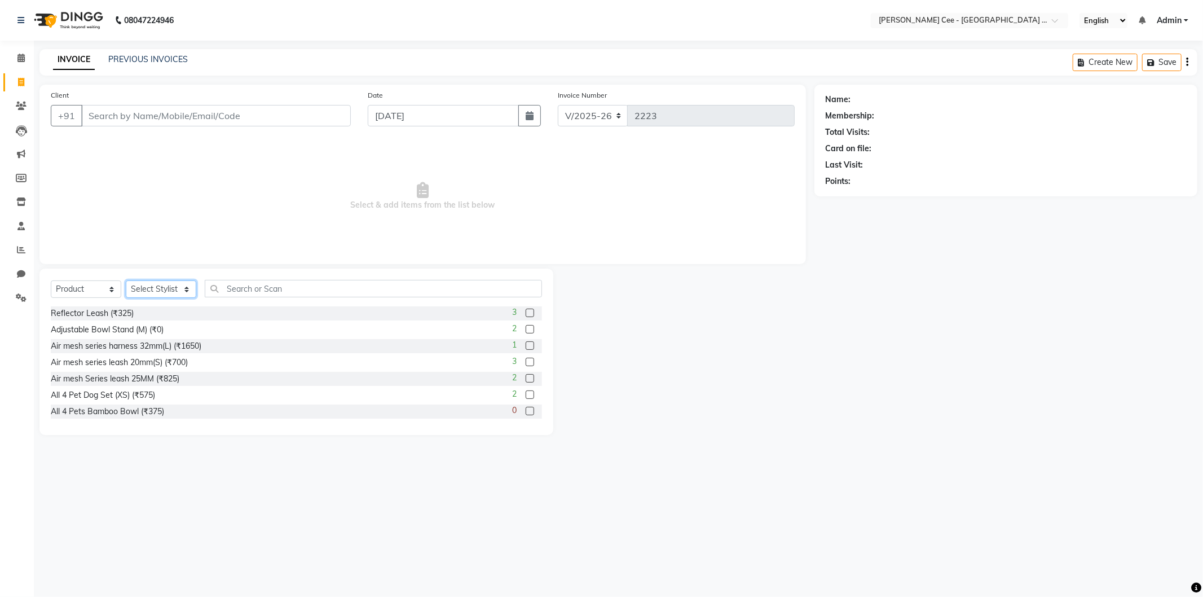
click at [172, 287] on select "Select Stylist Avinash [PERSON_NAME] [PERSON_NAME] [PERSON_NAME] Kajal Love [PE…" at bounding box center [161, 288] width 71 height 17
select select "80155"
click at [126, 281] on select "Select Stylist Avinash [PERSON_NAME] [PERSON_NAME] [PERSON_NAME] Kajal Love [PE…" at bounding box center [161, 288] width 71 height 17
click at [239, 294] on input "text" at bounding box center [373, 288] width 337 height 17
click at [258, 290] on input "text" at bounding box center [373, 288] width 337 height 17
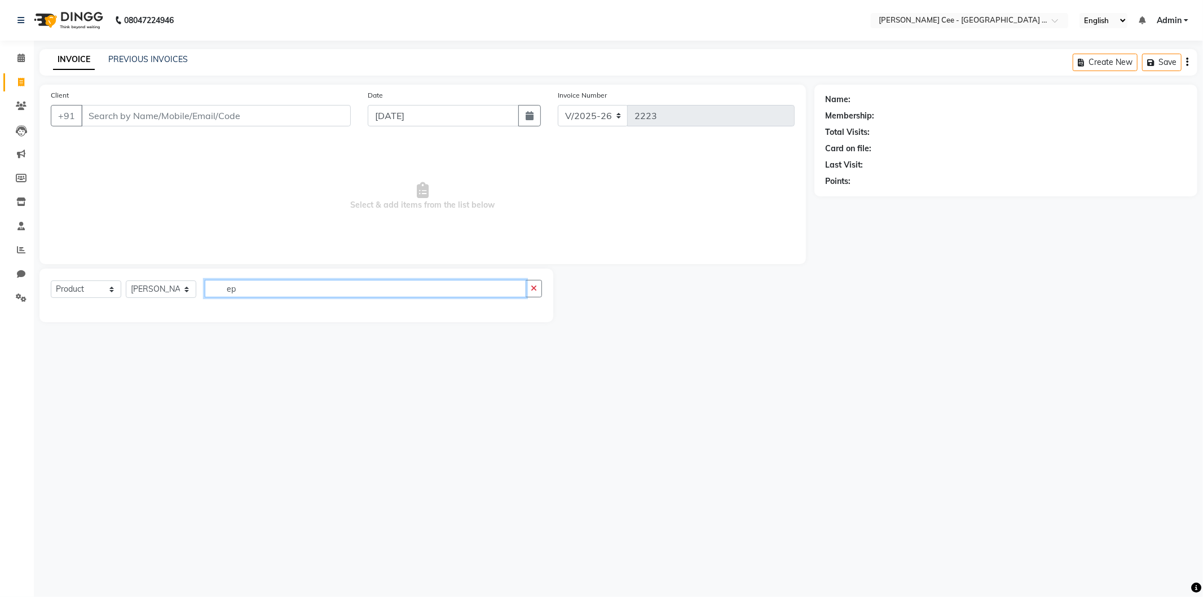
type input "e"
type input "pedigree puppy gr"
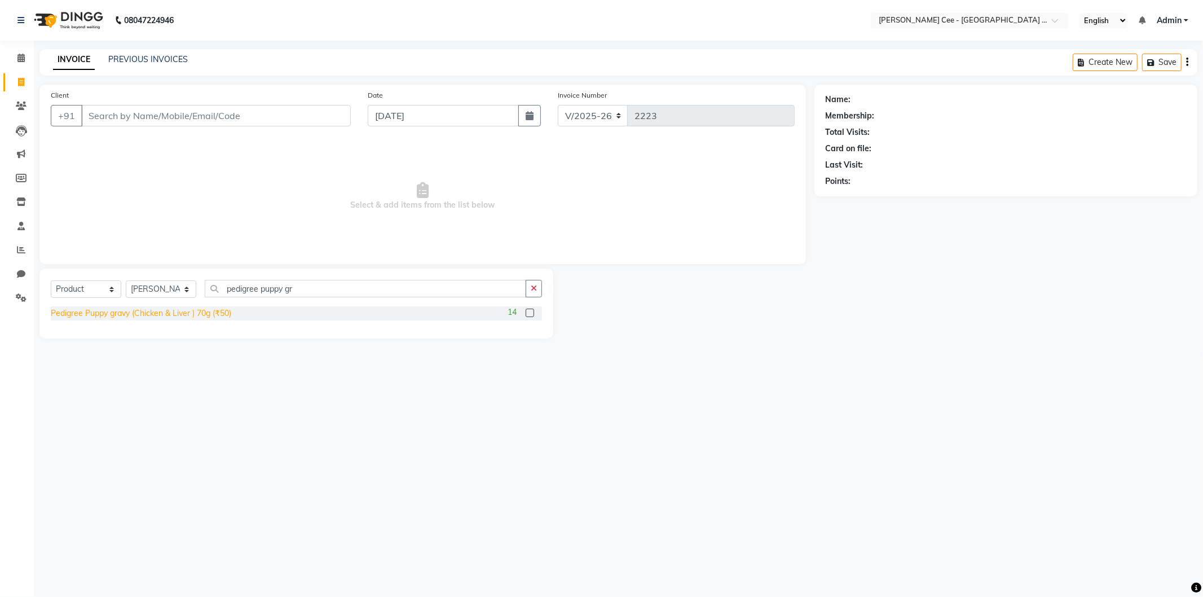
click at [204, 319] on div "Pedigree Puppy gravy (Chicken & Liver ) 70g (₹50)" at bounding box center [141, 313] width 181 height 12
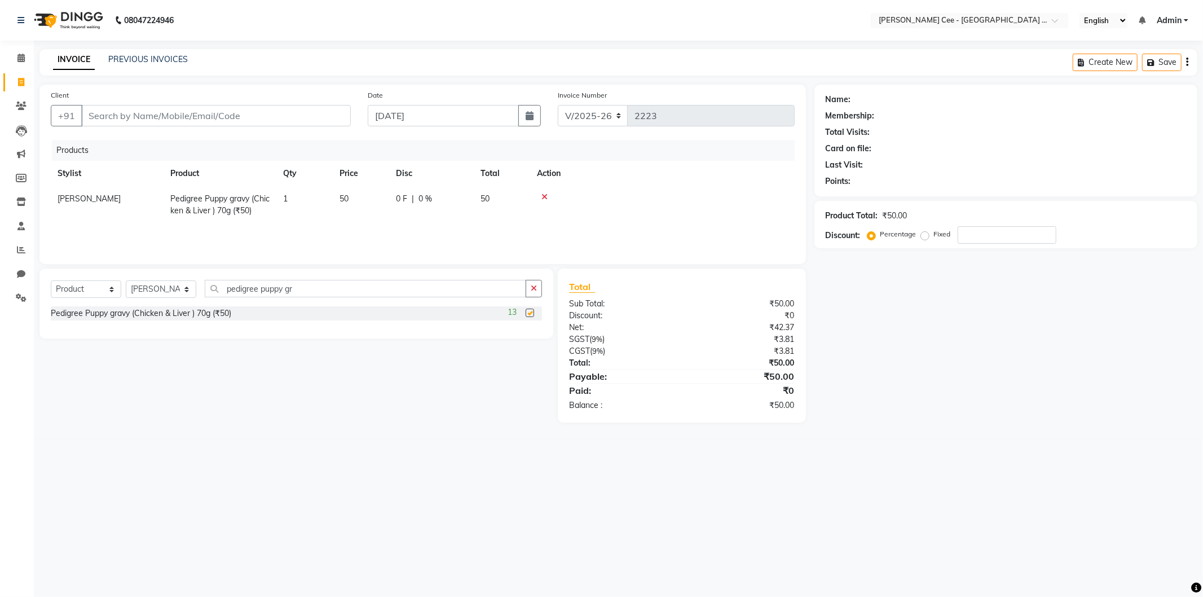
checkbox input "false"
click at [303, 206] on td "1" at bounding box center [304, 204] width 56 height 37
select select "80155"
click at [308, 204] on input "1" at bounding box center [304, 201] width 43 height 17
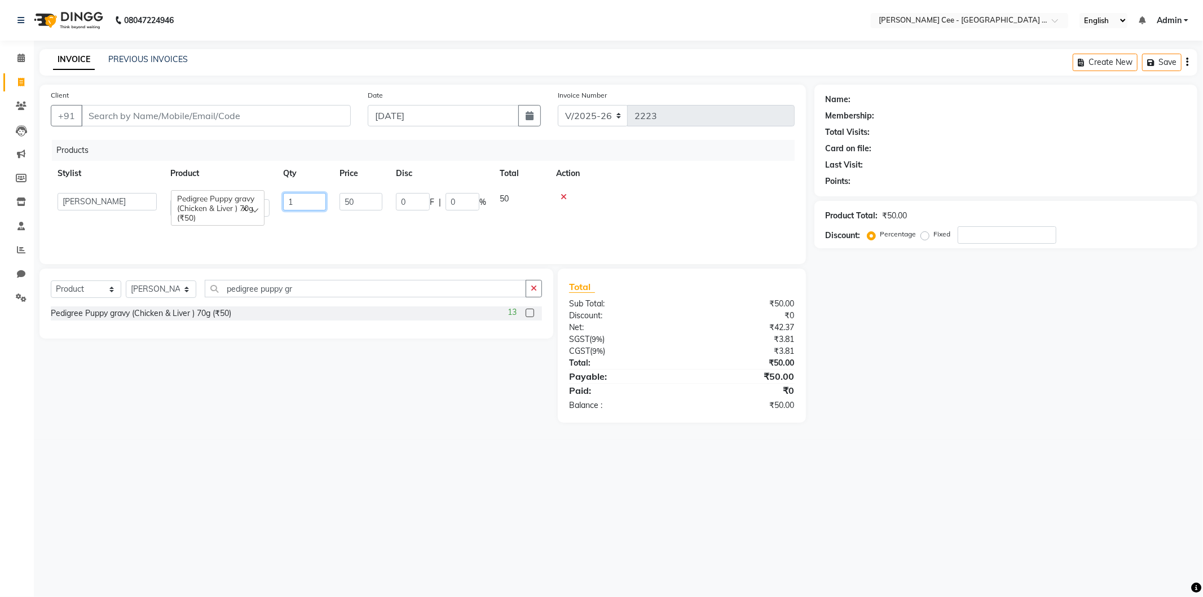
click at [307, 204] on input "1" at bounding box center [304, 201] width 43 height 17
type input "14"
click at [632, 190] on td at bounding box center [671, 204] width 245 height 37
click at [415, 211] on td "0 F | 0 %" at bounding box center [431, 204] width 85 height 37
select select "80155"
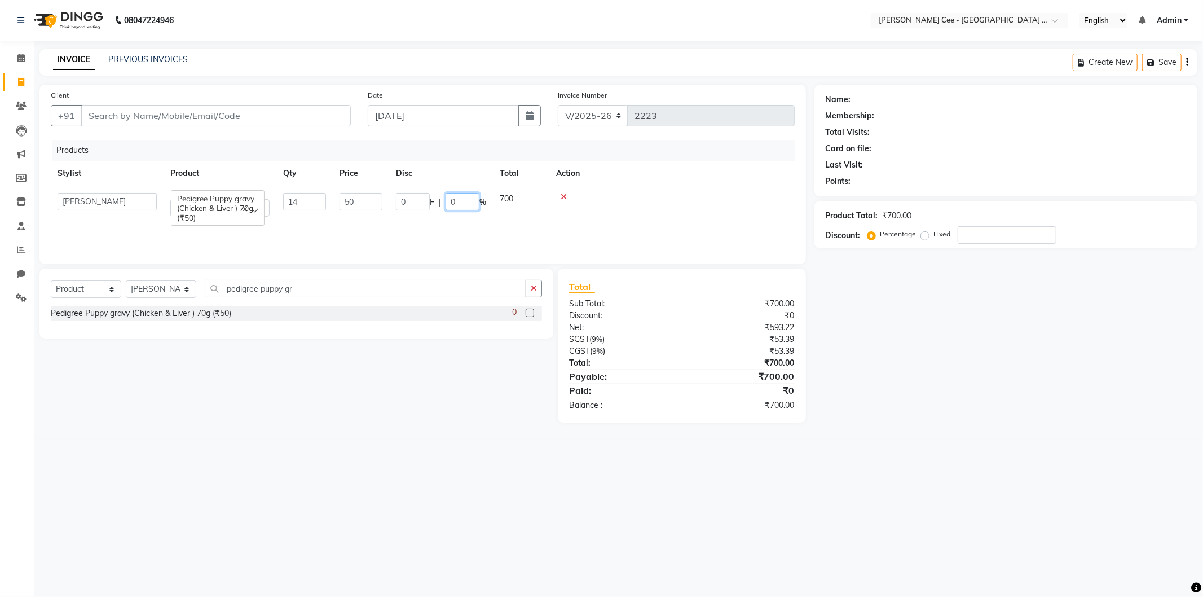
click at [446, 203] on input "0" at bounding box center [463, 201] width 34 height 17
click at [455, 218] on td "0 F | 0 %" at bounding box center [441, 204] width 104 height 37
select select "80155"
click at [454, 203] on input "0" at bounding box center [463, 201] width 34 height 17
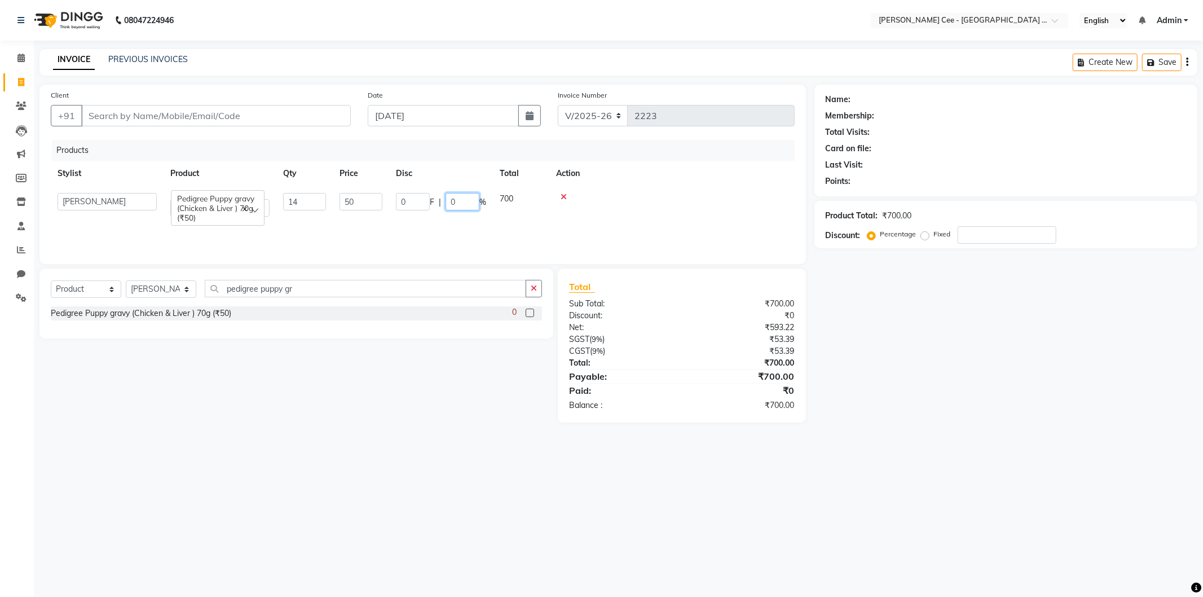
click at [454, 203] on input "0" at bounding box center [463, 201] width 34 height 17
type input "15"
click at [680, 182] on th "Action" at bounding box center [662, 173] width 265 height 25
click at [1080, 29] on nav "08047224946 Select Location × [PERSON_NAME] Cee - Petpro [GEOGRAPHIC_DATA], [GE…" at bounding box center [601, 20] width 1203 height 41
click at [538, 281] on button "button" at bounding box center [534, 288] width 16 height 17
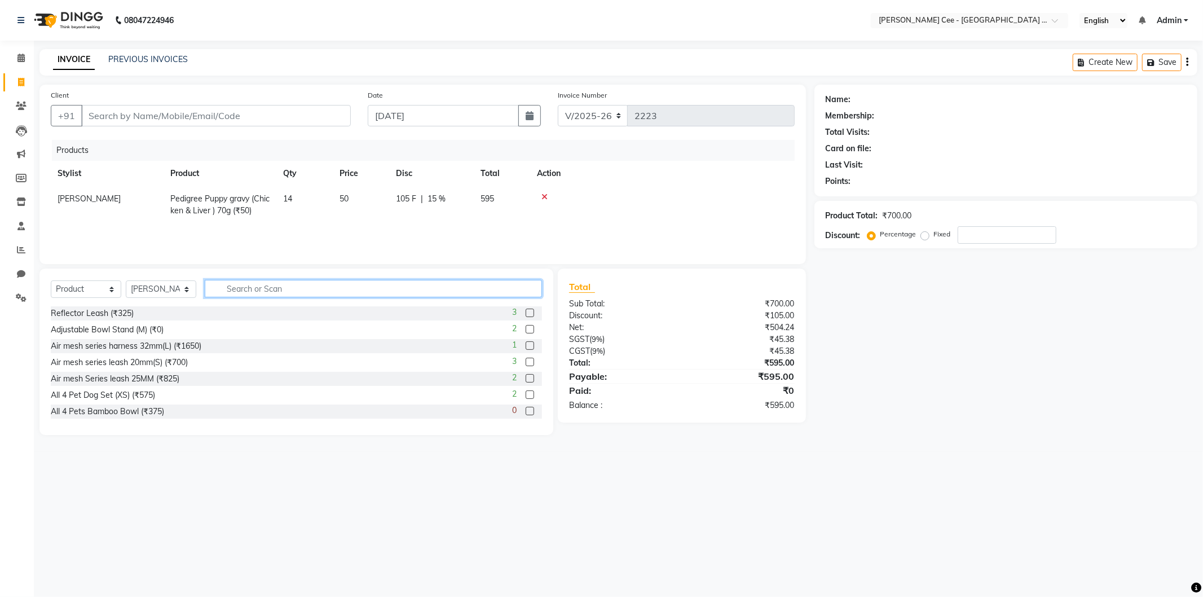
click at [505, 288] on input "text" at bounding box center [373, 288] width 337 height 17
type input "8851759931013"
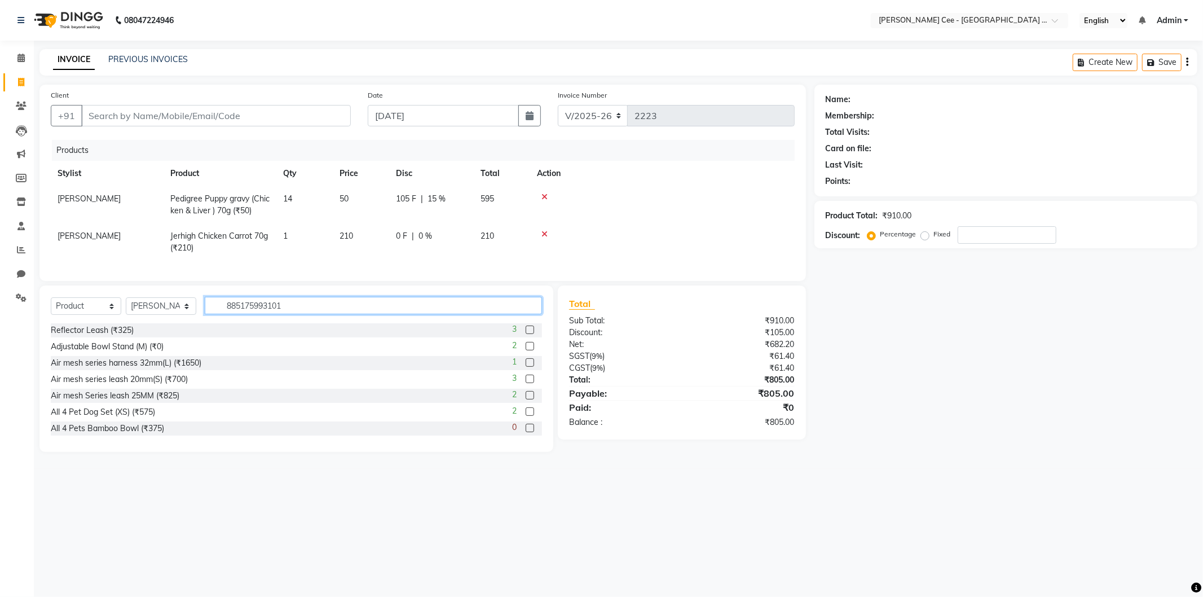
type input "8851759931013"
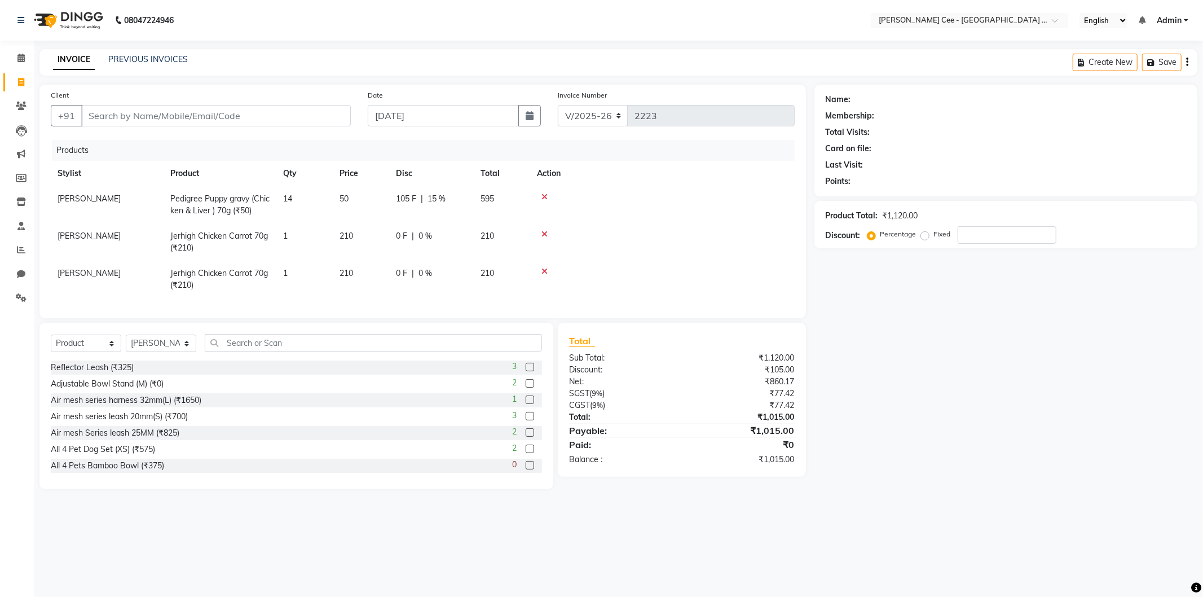
click at [417, 239] on div "0 F | 0 %" at bounding box center [431, 236] width 71 height 12
select select "80155"
click at [281, 113] on input "Client" at bounding box center [216, 115] width 270 height 21
type input "r"
type input "0"
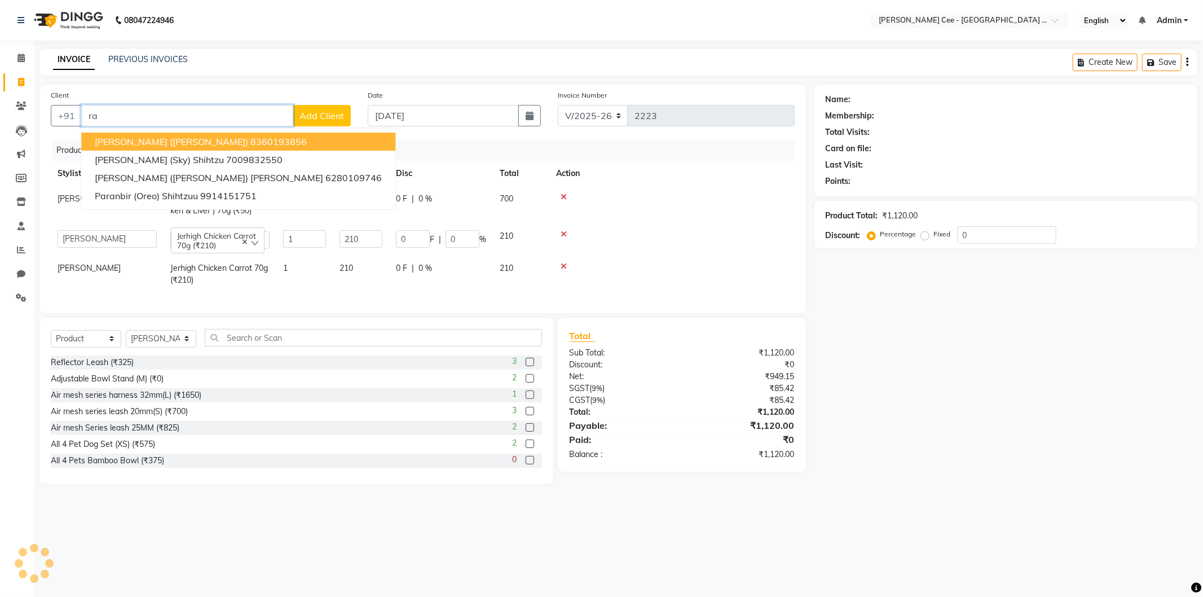
type input "r"
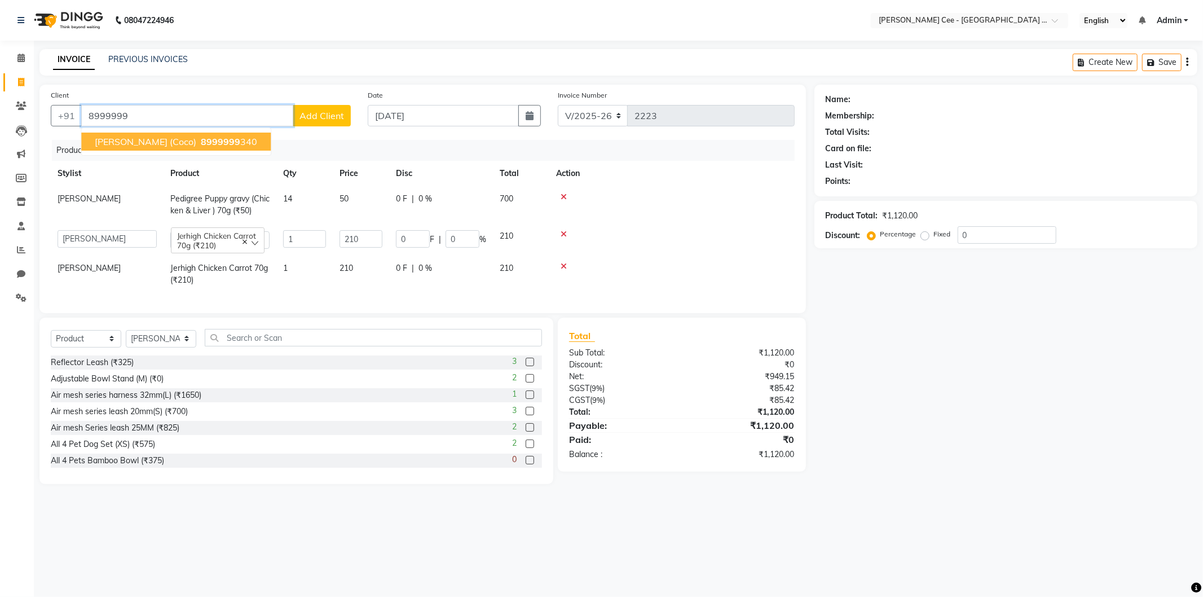
click at [209, 142] on ngb-highlight "8999999 340" at bounding box center [228, 141] width 59 height 11
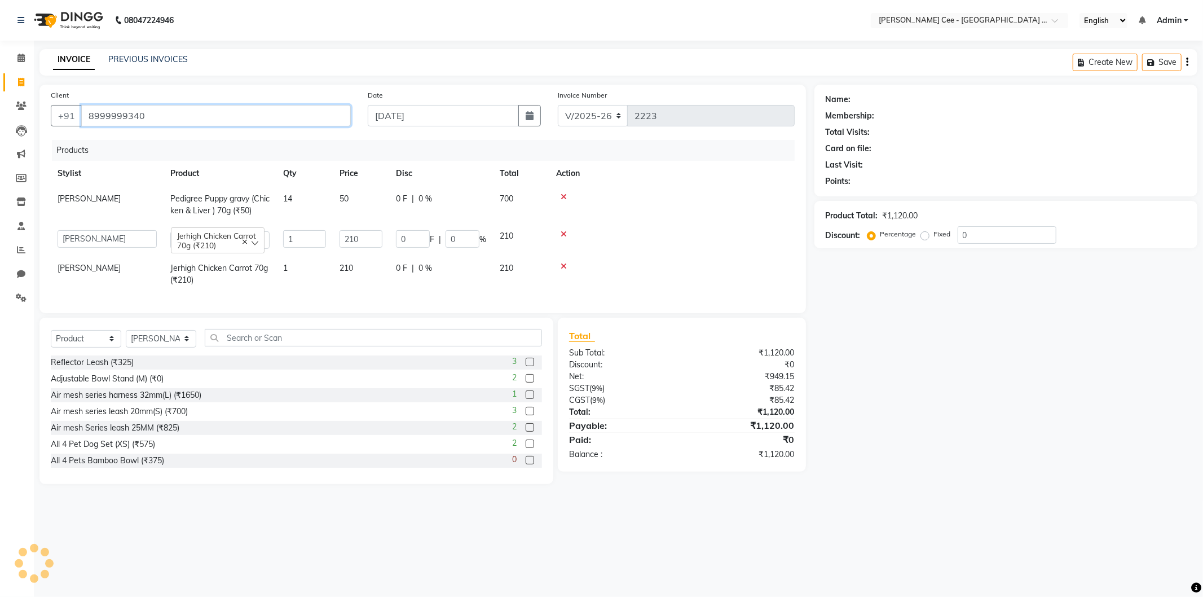
type input "8999999340"
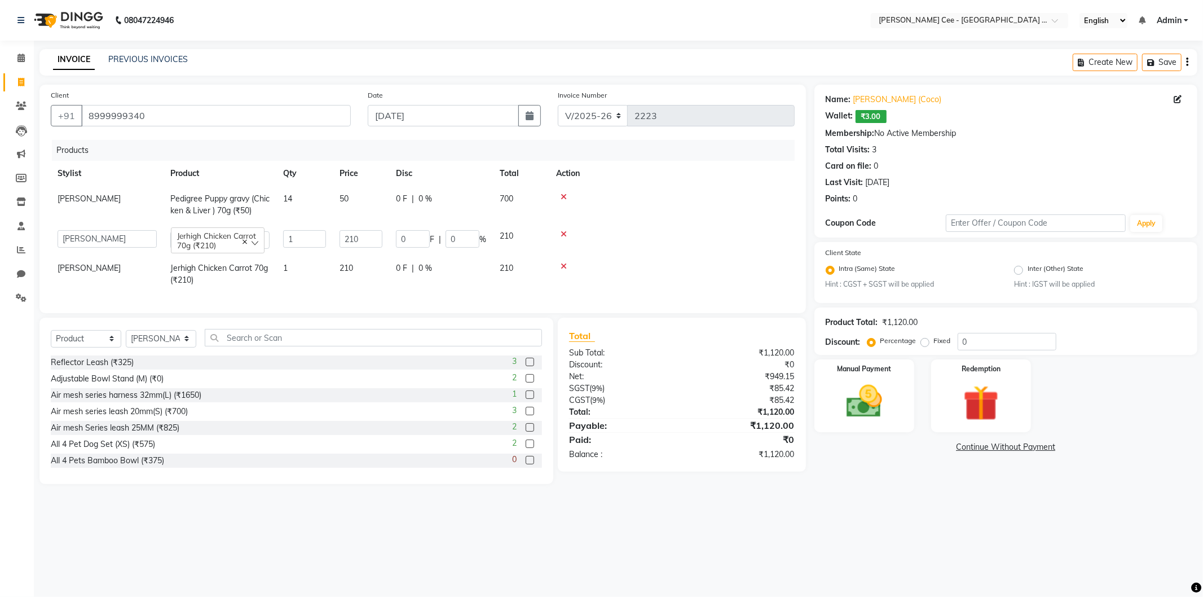
click at [432, 204] on div "0 F | 0 %" at bounding box center [441, 199] width 90 height 12
select select "80155"
click at [446, 197] on input "0" at bounding box center [463, 201] width 34 height 17
click at [454, 199] on input "0" at bounding box center [463, 201] width 34 height 17
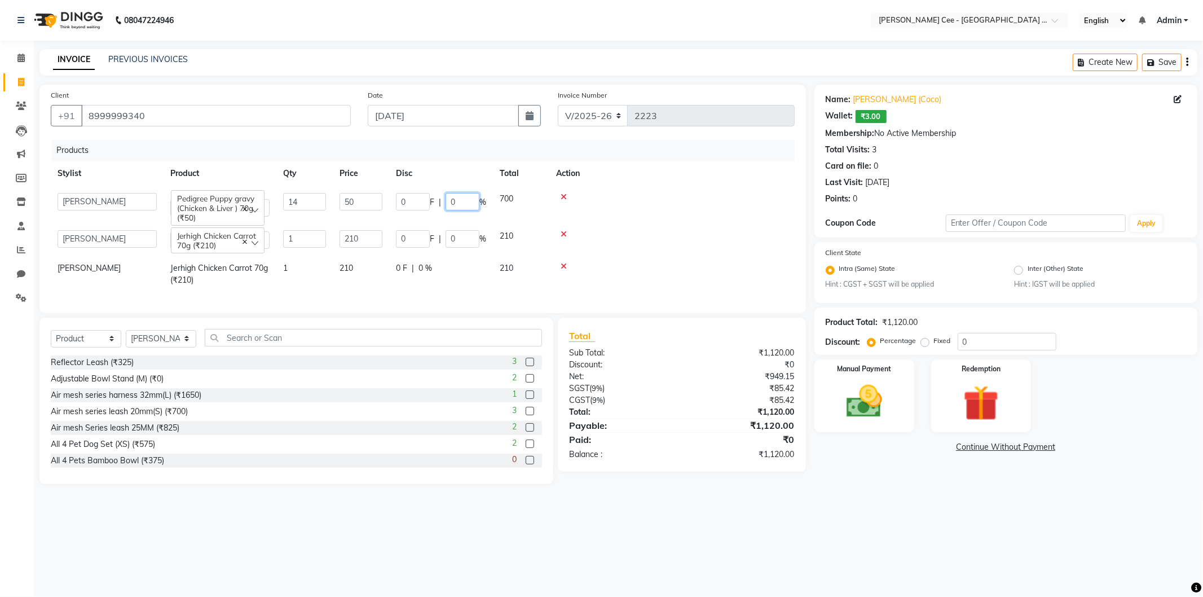
click at [454, 199] on input "0" at bounding box center [463, 201] width 34 height 17
type input "15"
click at [628, 239] on td at bounding box center [671, 239] width 245 height 32
click at [448, 241] on input "0" at bounding box center [463, 238] width 34 height 17
type input "20"
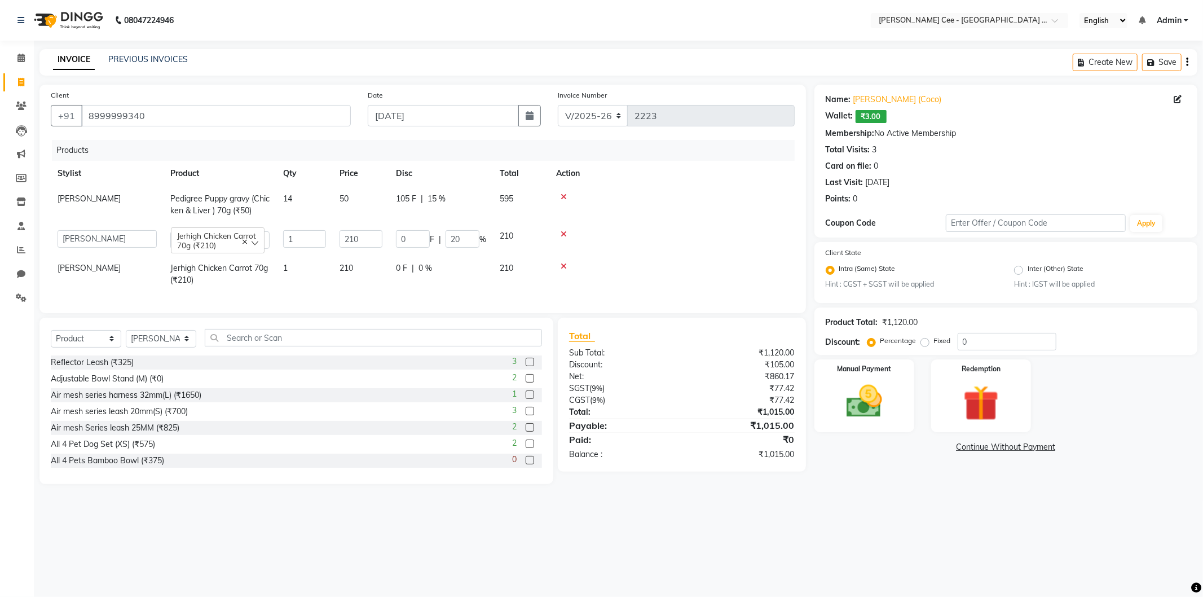
click at [629, 225] on td at bounding box center [671, 239] width 245 height 32
click at [450, 271] on div "0 F | 0 %" at bounding box center [431, 273] width 71 height 12
select select "80155"
click at [449, 279] on input "0" at bounding box center [463, 275] width 34 height 17
type input "20"
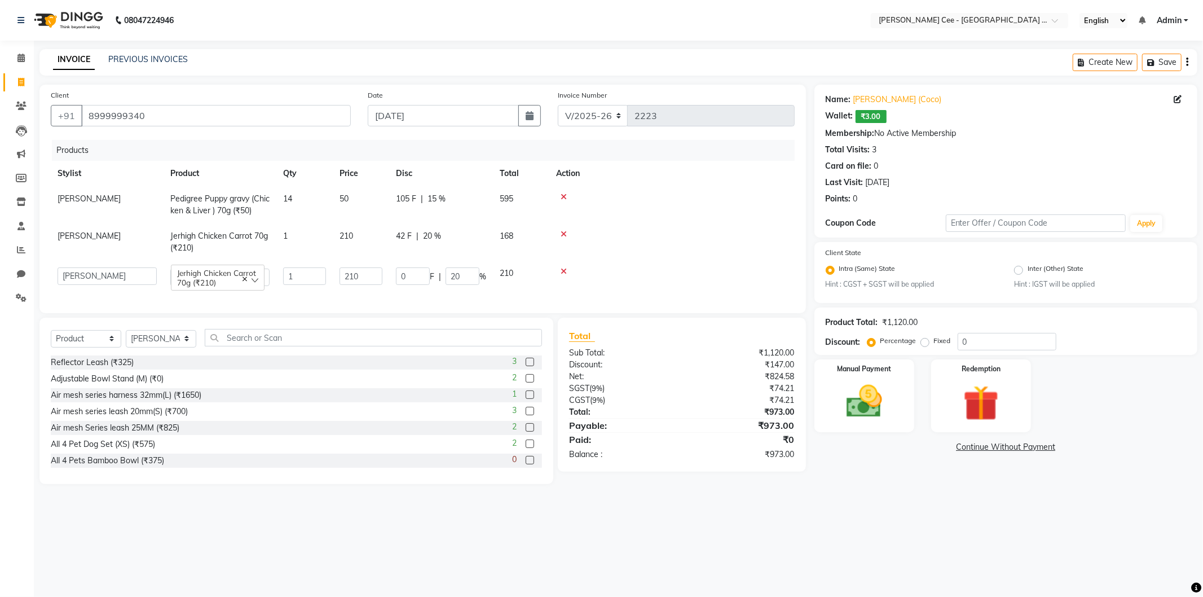
drag, startPoint x: 756, startPoint y: 201, endPoint x: 742, endPoint y: 206, distance: 15.2
click at [745, 205] on td at bounding box center [671, 204] width 245 height 37
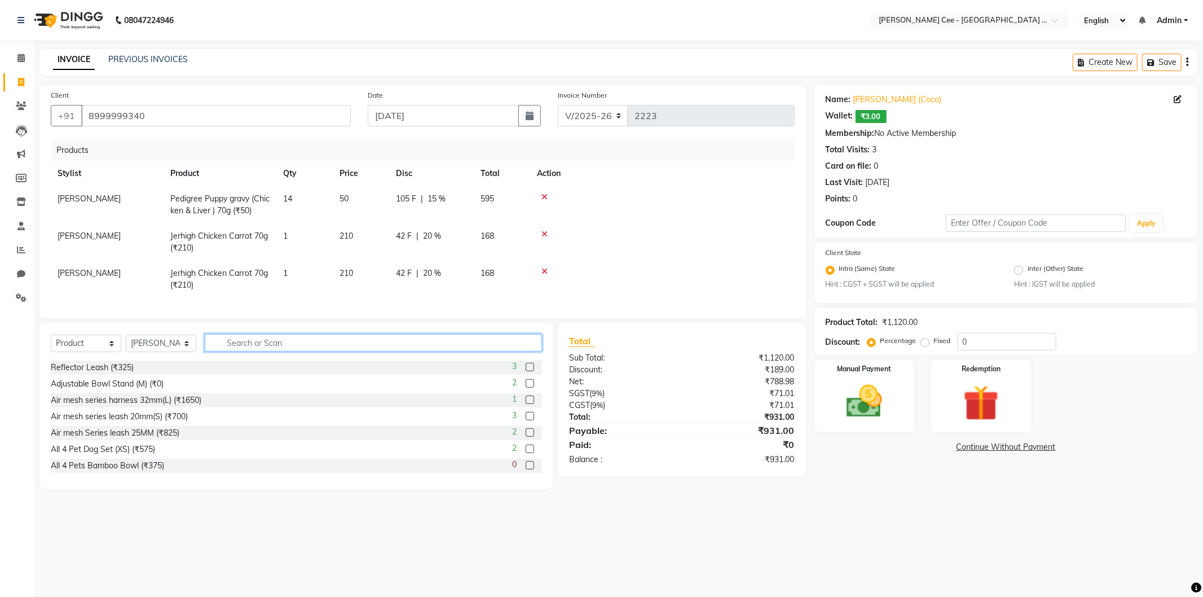
click at [513, 351] on input "text" at bounding box center [373, 342] width 337 height 17
type input "n&D"
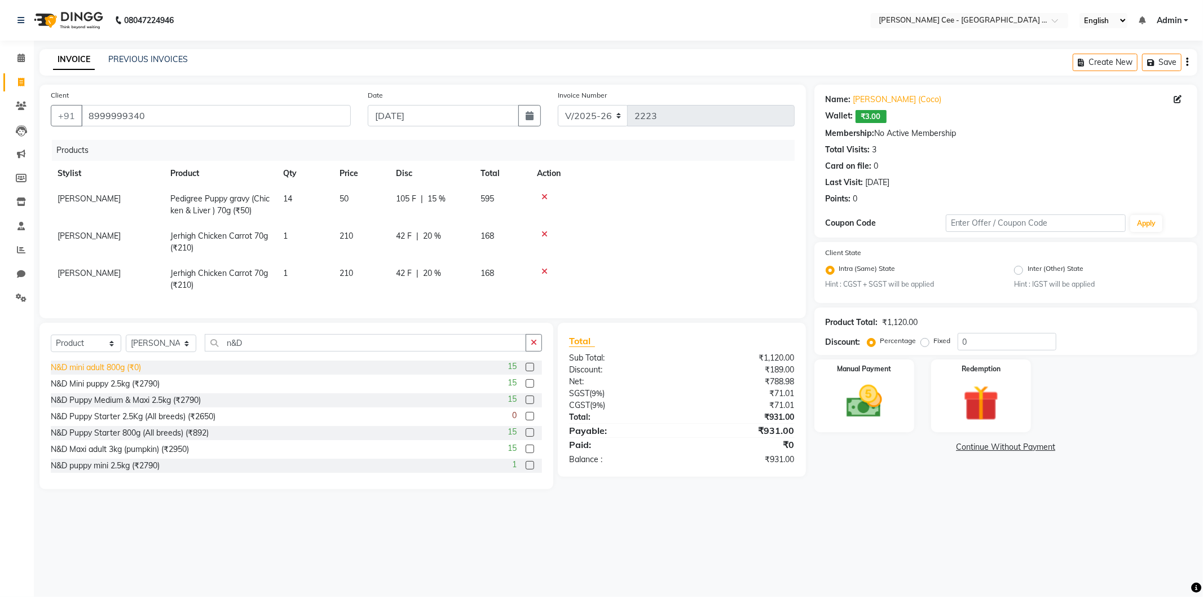
click at [124, 373] on div "N&D mini adult 800g (₹0)" at bounding box center [96, 368] width 90 height 12
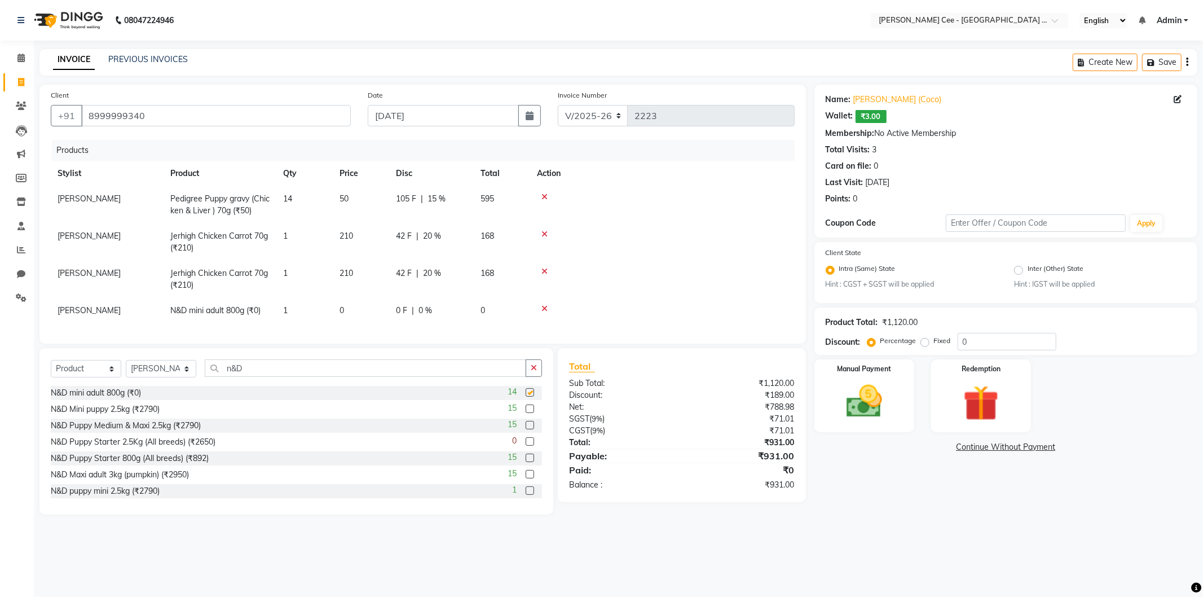
checkbox input "false"
click at [375, 313] on td "0" at bounding box center [361, 310] width 56 height 25
select select "80155"
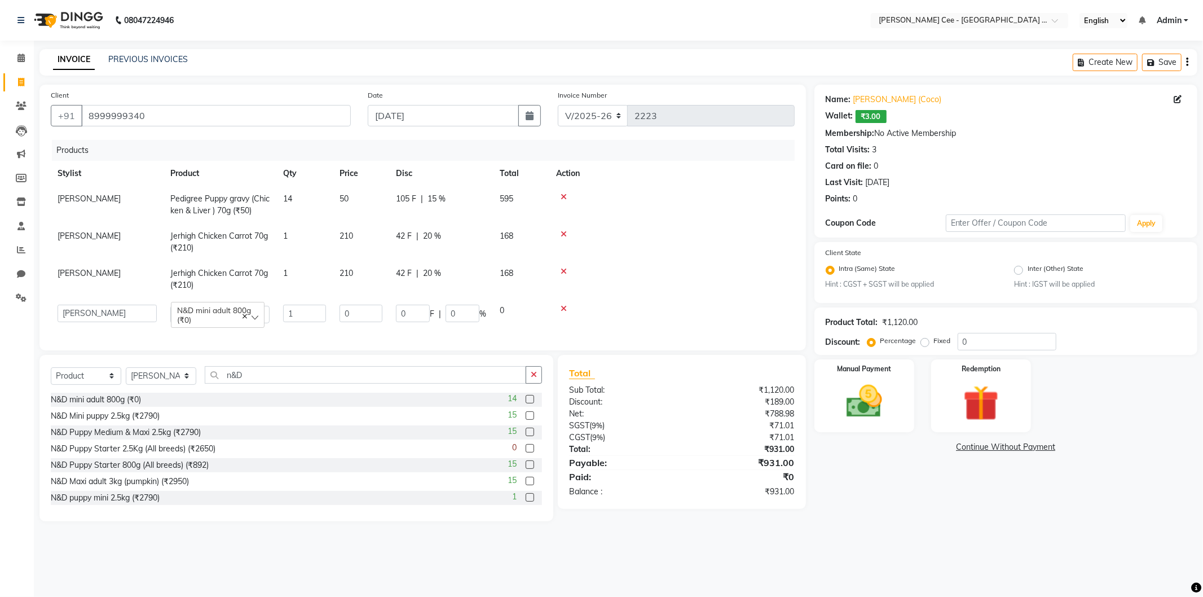
click at [375, 313] on input "0" at bounding box center [361, 313] width 43 height 17
click at [367, 313] on input "0" at bounding box center [361, 313] width 43 height 17
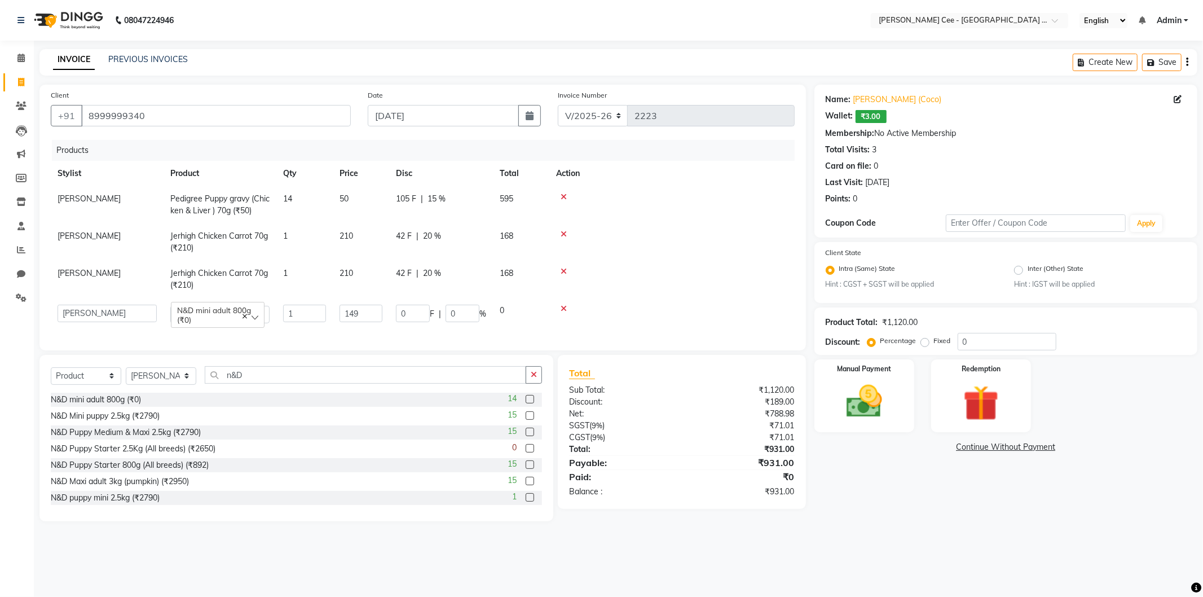
type input "1490"
drag, startPoint x: 692, startPoint y: 258, endPoint x: 666, endPoint y: 269, distance: 27.6
click at [692, 258] on td at bounding box center [671, 241] width 245 height 37
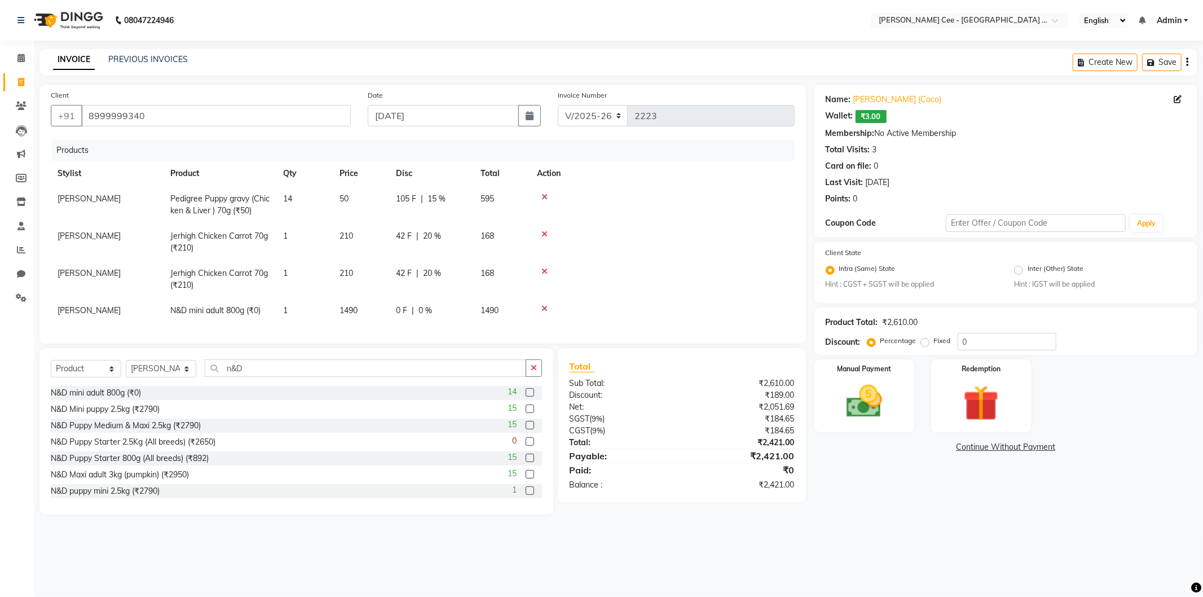
drag, startPoint x: 467, startPoint y: 325, endPoint x: 426, endPoint y: 314, distance: 42.2
click at [465, 324] on div "Products Stylist Product Qty Price Disc Total Action [PERSON_NAME] Pedigree Pup…" at bounding box center [423, 236] width 744 height 192
click at [424, 313] on span "0 %" at bounding box center [426, 311] width 14 height 12
select select "80155"
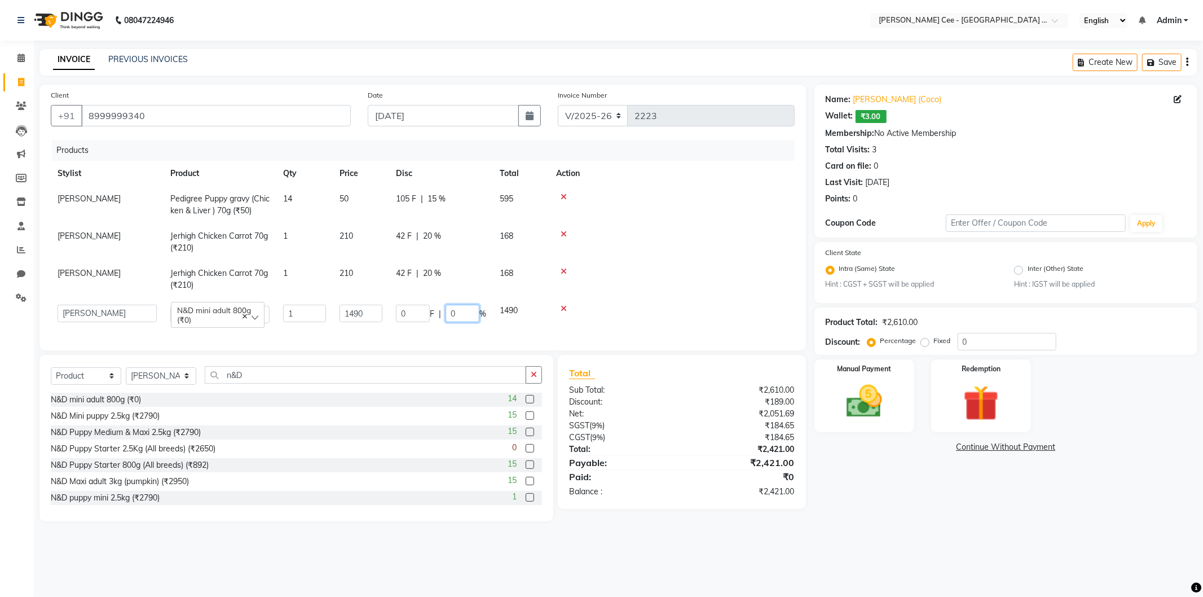
click at [448, 310] on input "0" at bounding box center [463, 313] width 34 height 17
type input "20"
click at [719, 279] on td at bounding box center [671, 279] width 245 height 37
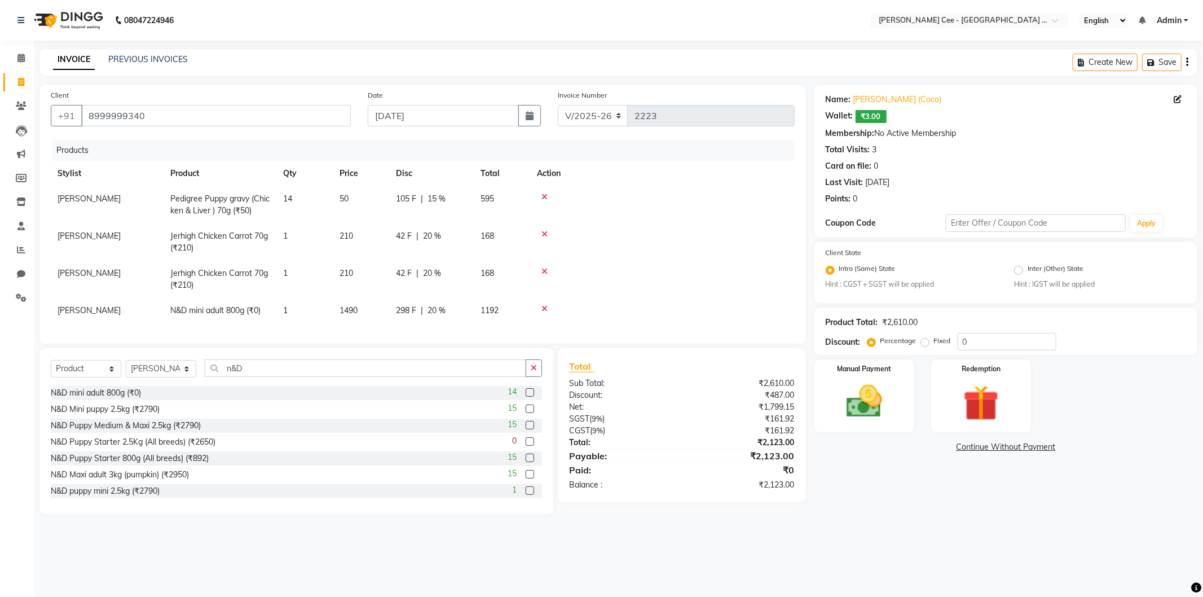
click at [406, 308] on span "298 F" at bounding box center [406, 311] width 20 height 12
select select "80155"
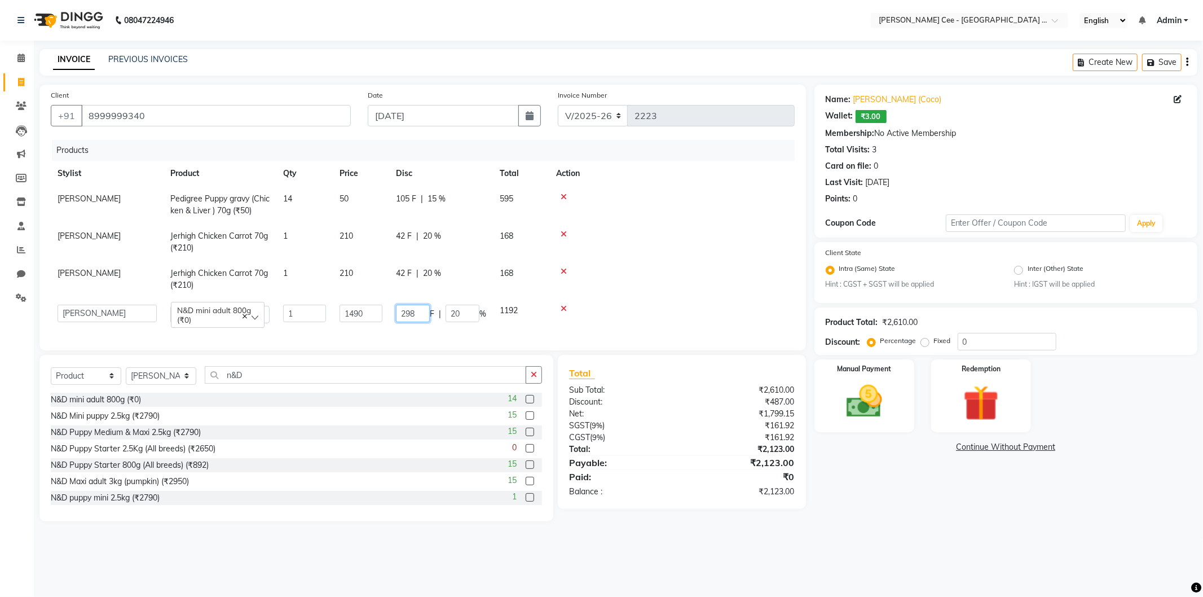
click at [415, 312] on input "298" at bounding box center [413, 313] width 34 height 17
type input "2"
type input "300"
click at [683, 285] on td at bounding box center [671, 279] width 245 height 37
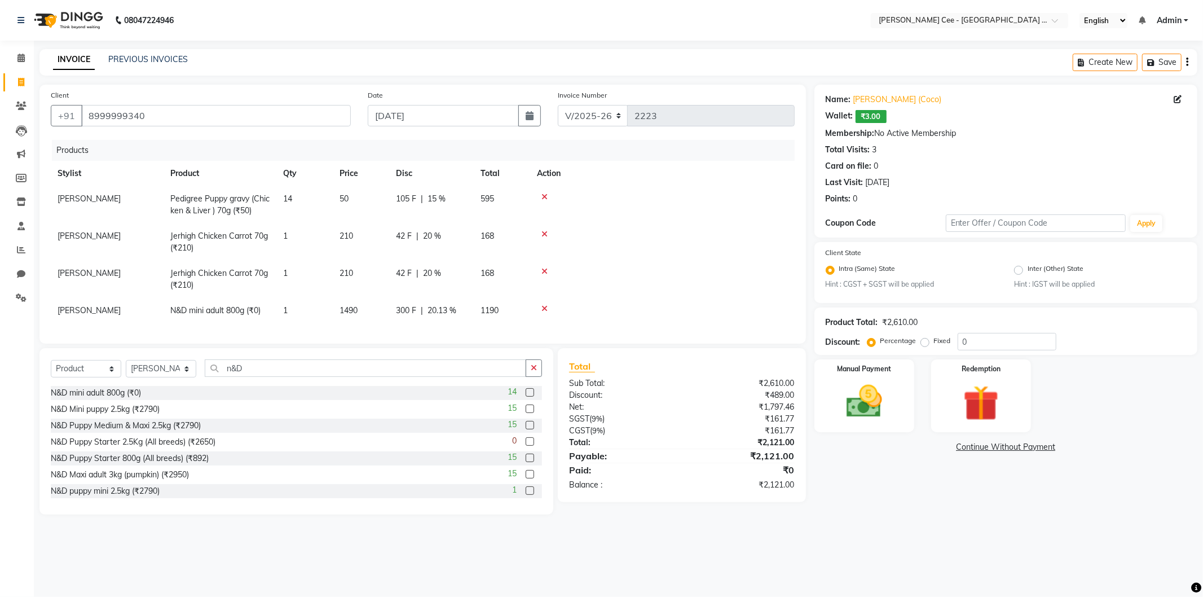
click at [408, 314] on span "300 F" at bounding box center [406, 311] width 20 height 12
select select "80155"
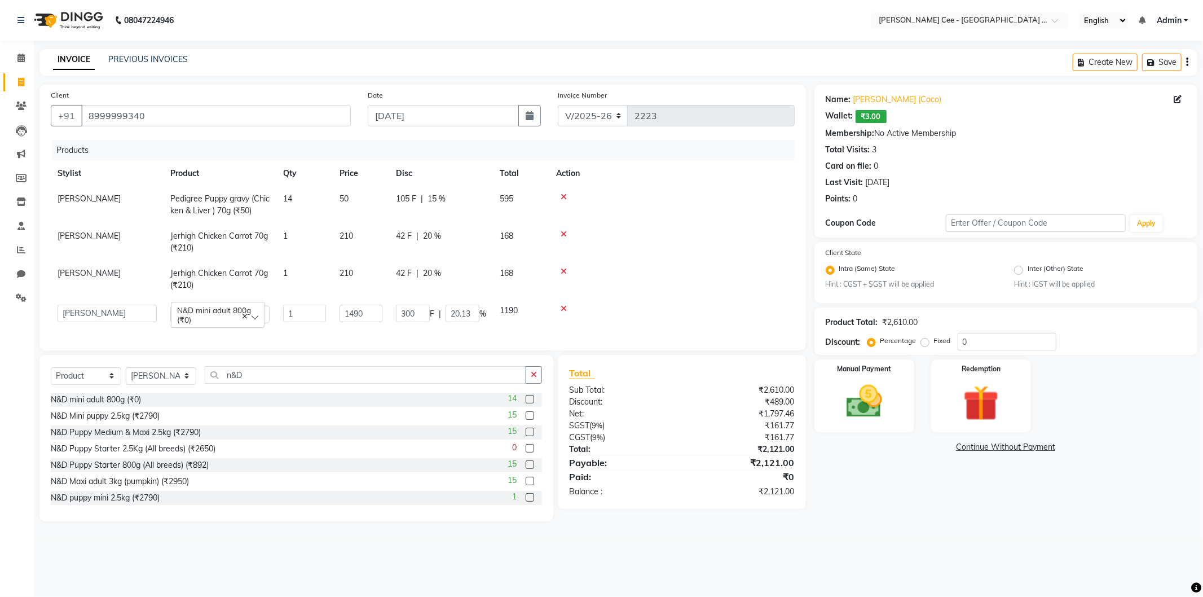
click at [413, 271] on div "42 F | 20 %" at bounding box center [441, 273] width 90 height 12
select select "80155"
click at [413, 271] on input "42" at bounding box center [413, 275] width 34 height 17
type input "43"
click at [728, 226] on td at bounding box center [671, 241] width 245 height 37
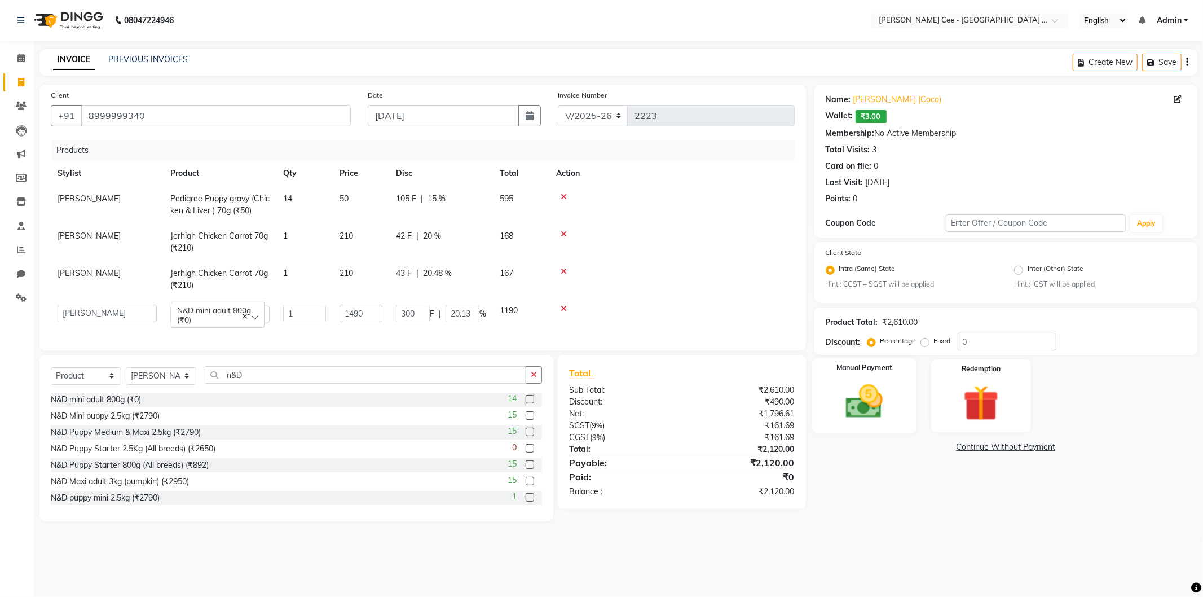
click at [887, 394] on img at bounding box center [864, 401] width 60 height 43
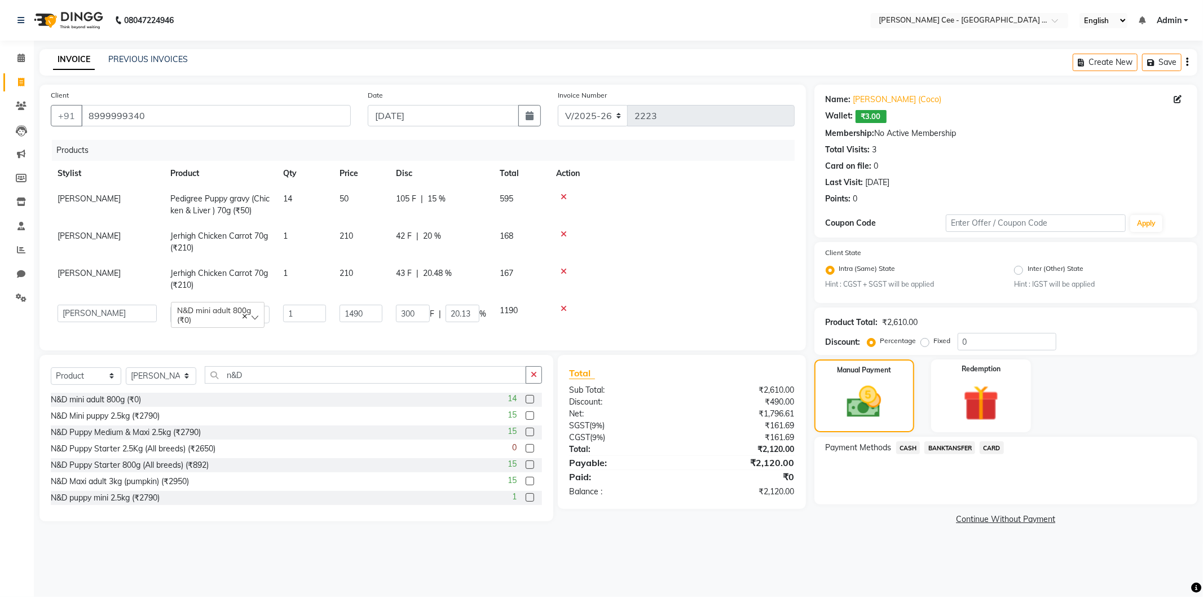
click at [907, 446] on span "CASH" at bounding box center [908, 447] width 24 height 13
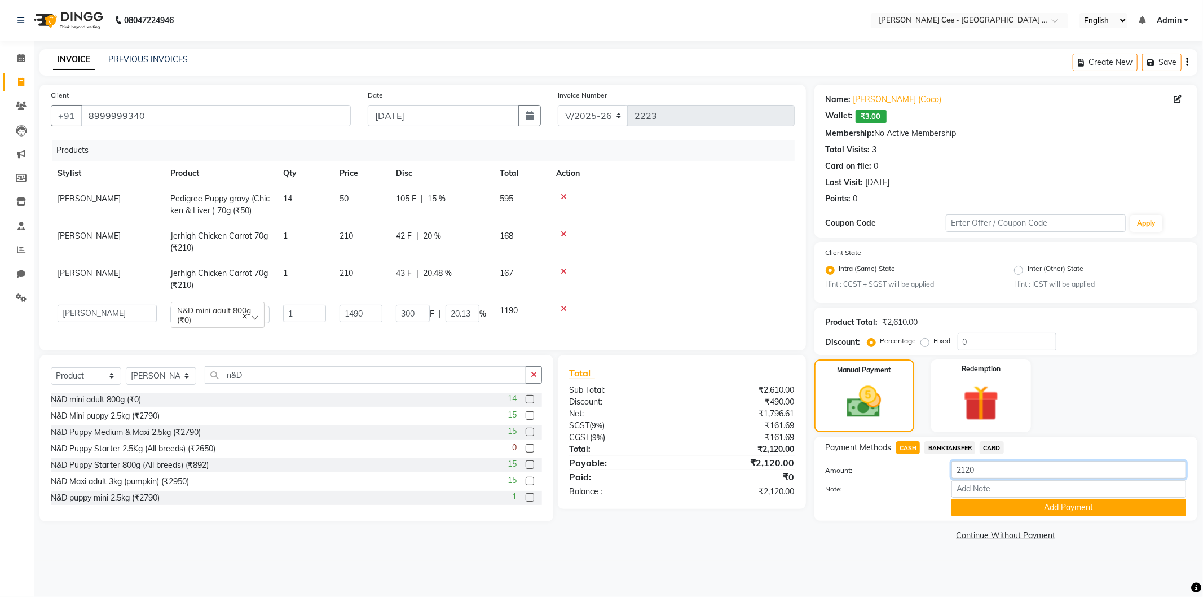
click at [989, 469] on input "2120" at bounding box center [1069, 469] width 235 height 17
type input "2000"
drag, startPoint x: 989, startPoint y: 513, endPoint x: 979, endPoint y: 501, distance: 16.0
click at [989, 512] on button "Add Payment" at bounding box center [1069, 507] width 235 height 17
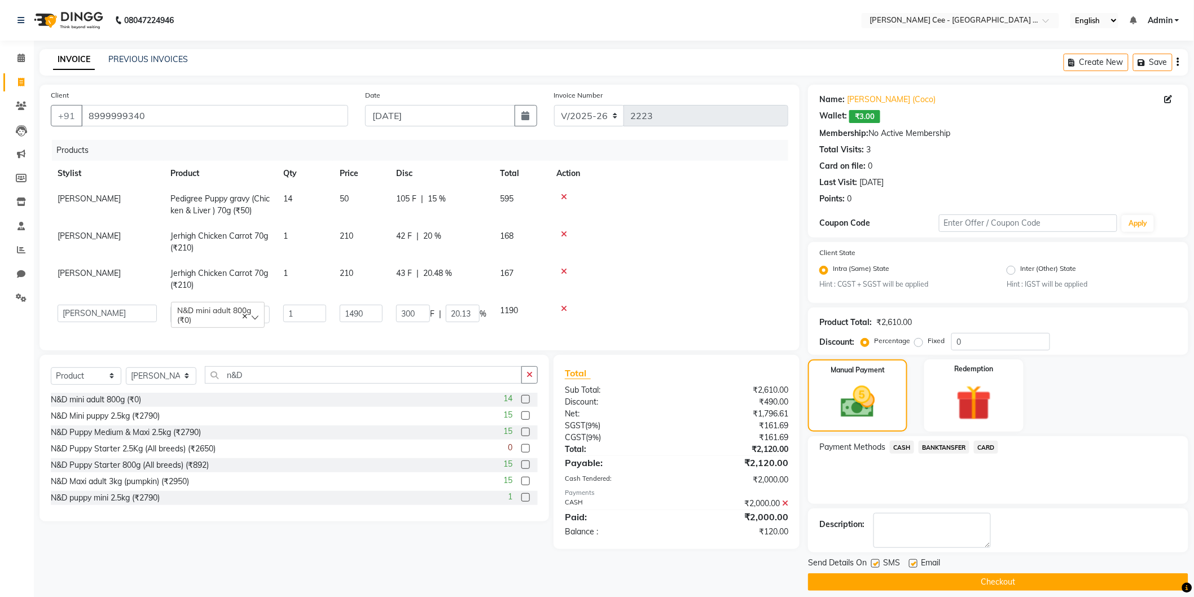
click at [944, 447] on span "BANKTANSFER" at bounding box center [943, 447] width 51 height 13
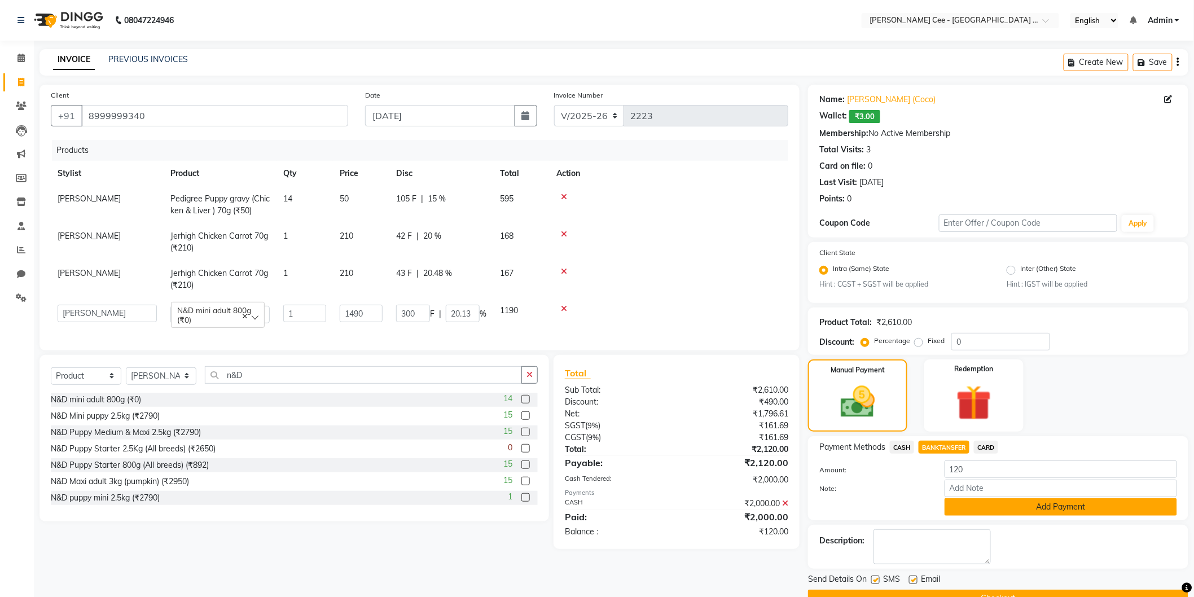
click at [975, 508] on button "Add Payment" at bounding box center [1060, 506] width 232 height 17
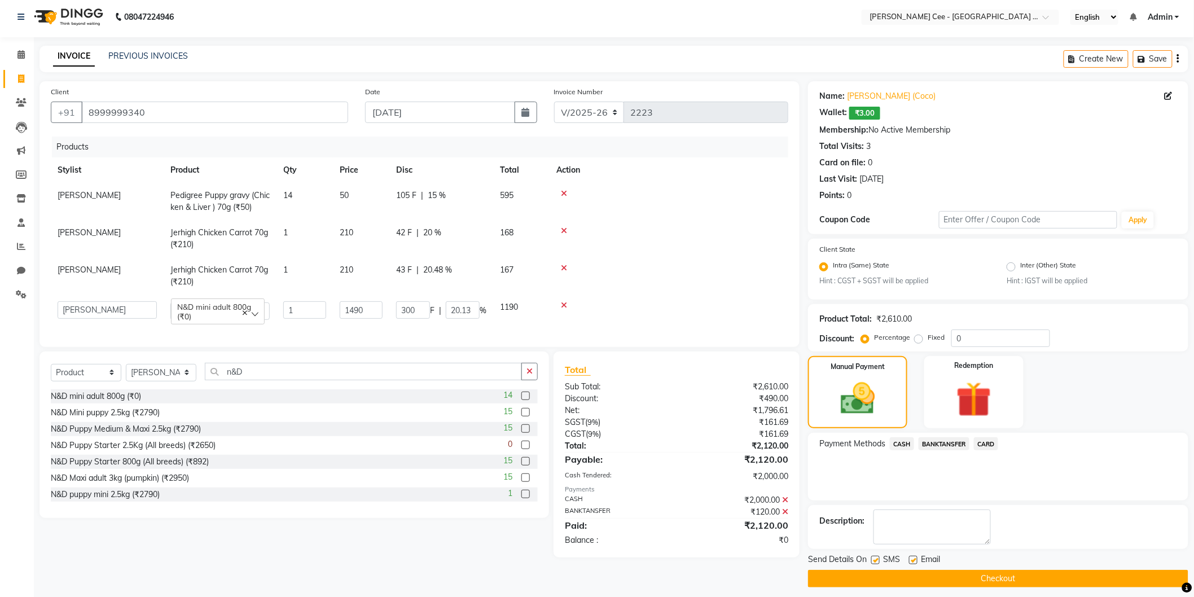
scroll to position [10, 0]
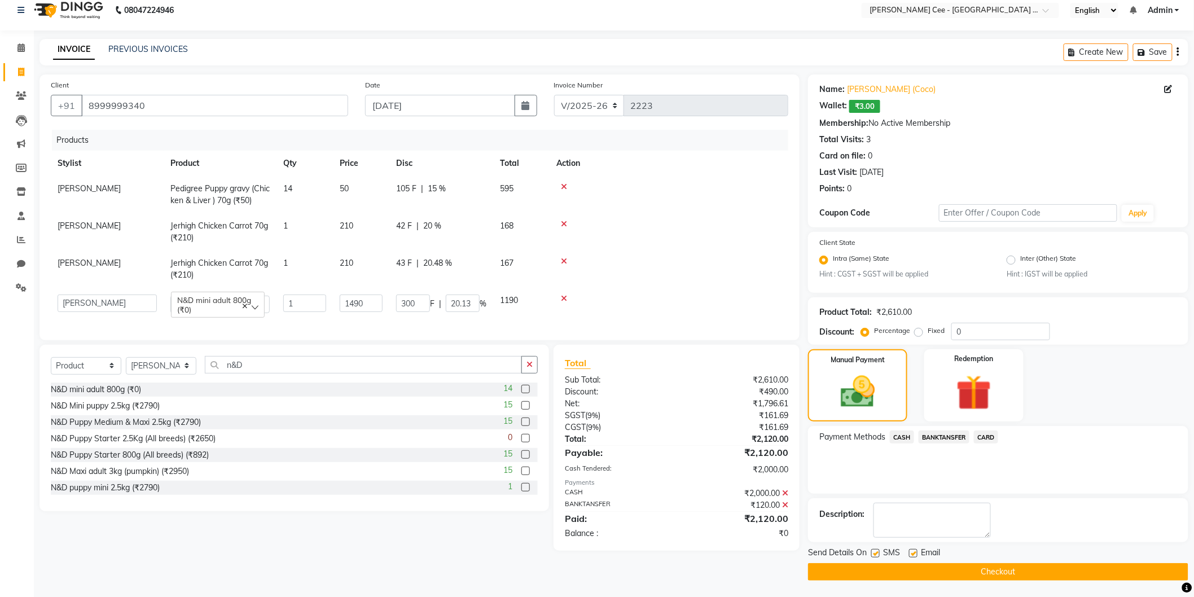
click at [958, 568] on button "Checkout" at bounding box center [998, 571] width 380 height 17
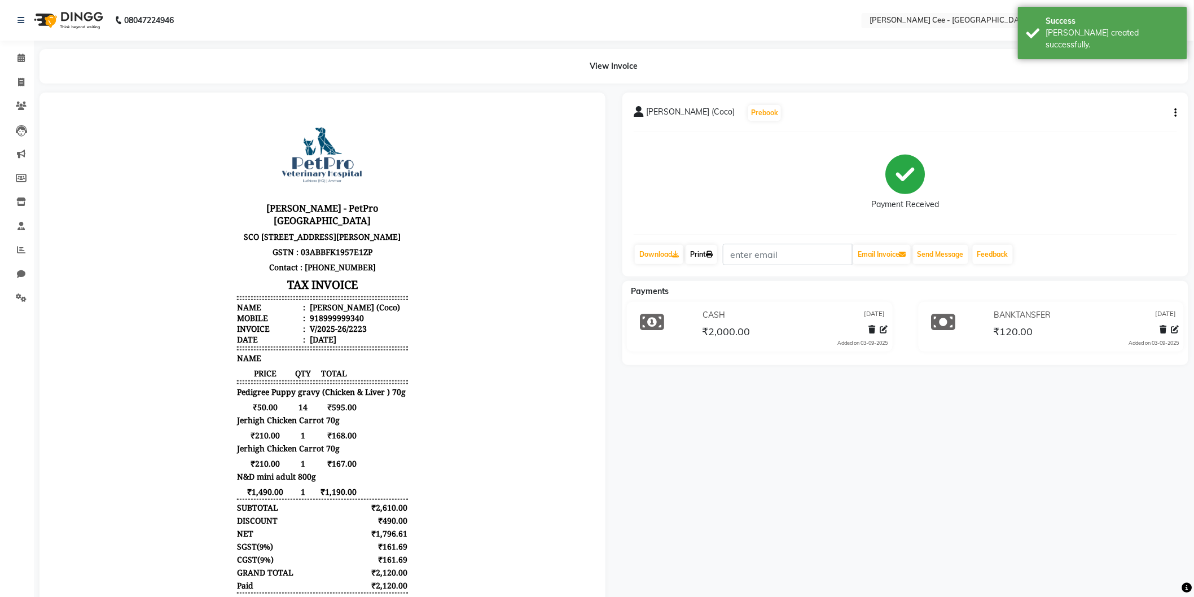
click at [703, 254] on link "Print" at bounding box center [701, 254] width 32 height 19
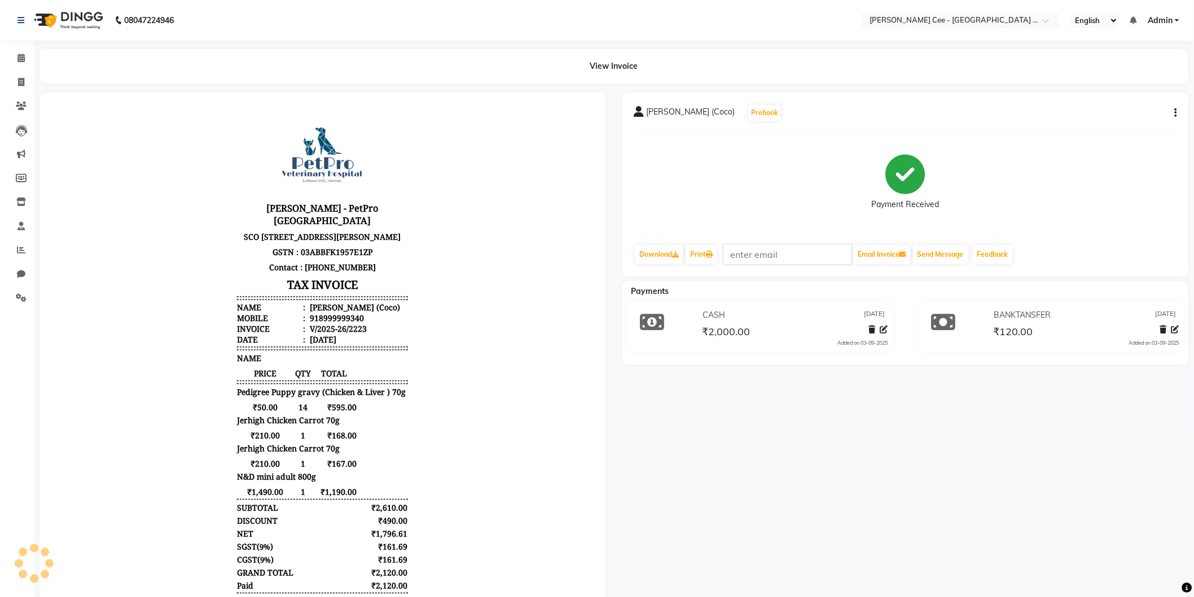
click at [1176, 113] on icon "button" at bounding box center [1176, 113] width 2 height 1
click at [1094, 117] on div "Edit Invoice" at bounding box center [1101, 120] width 116 height 14
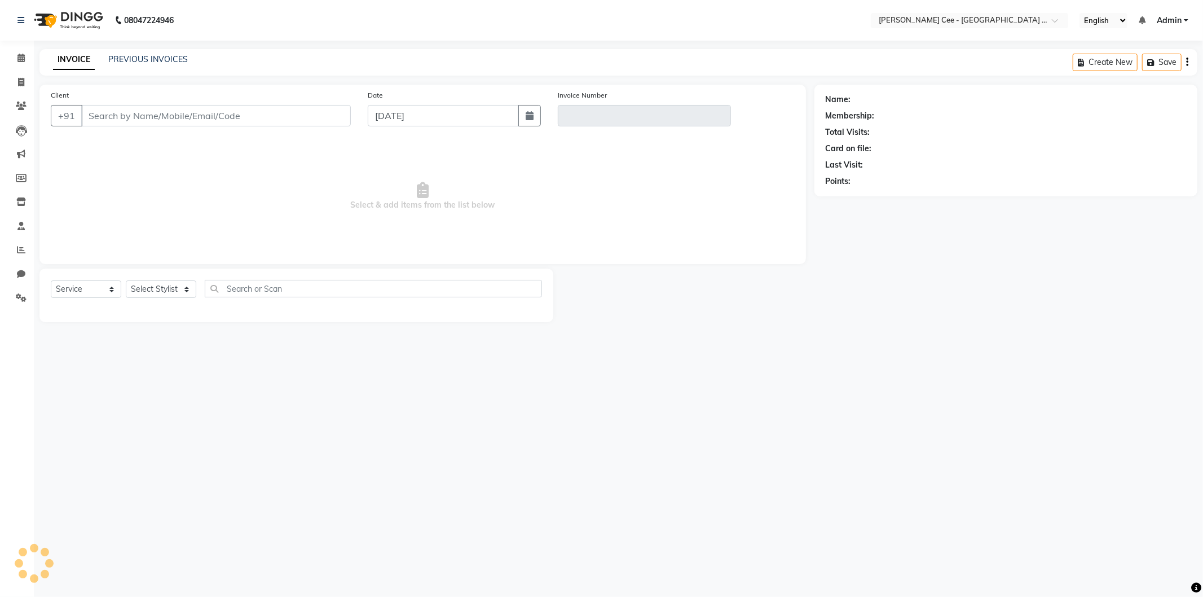
select select "product"
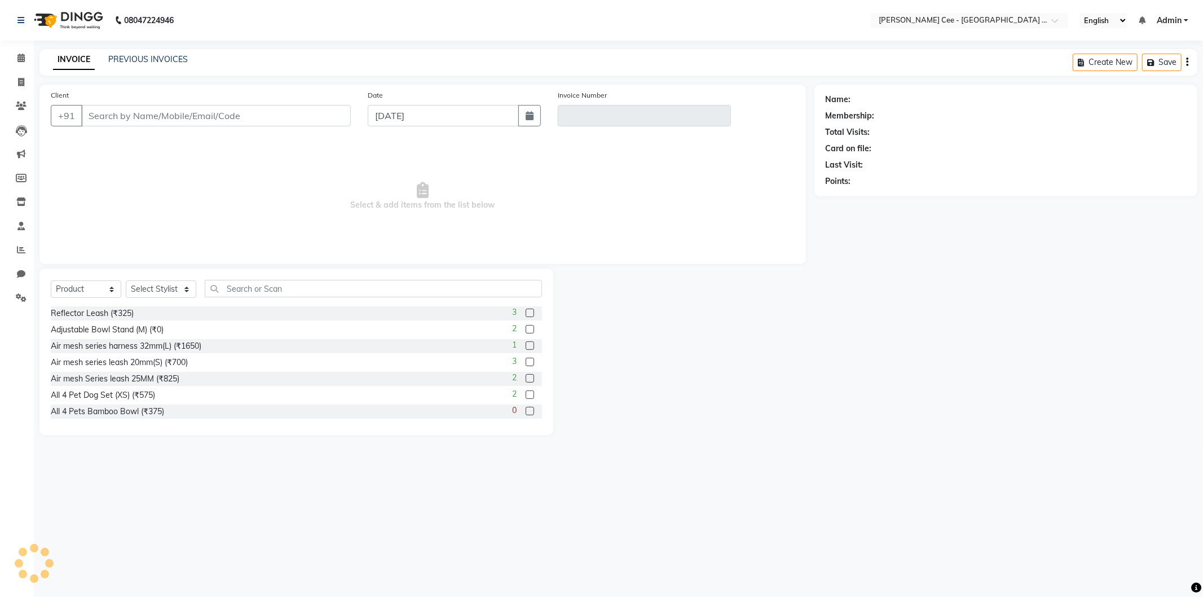
type input "8999999340"
type input "V/2025-26/2223"
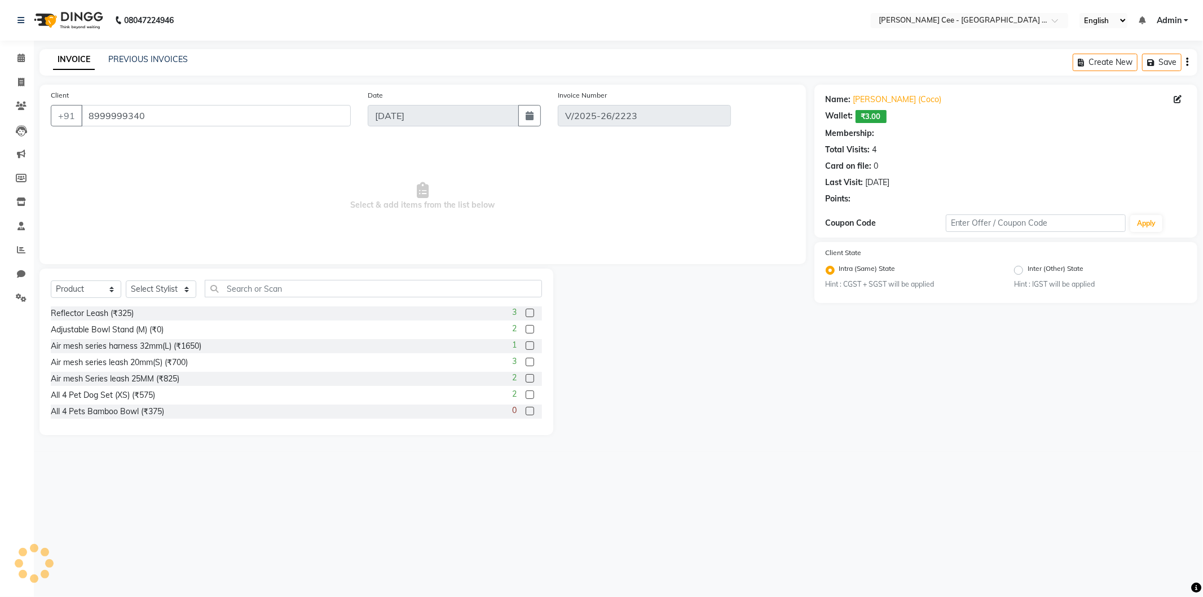
select select "select"
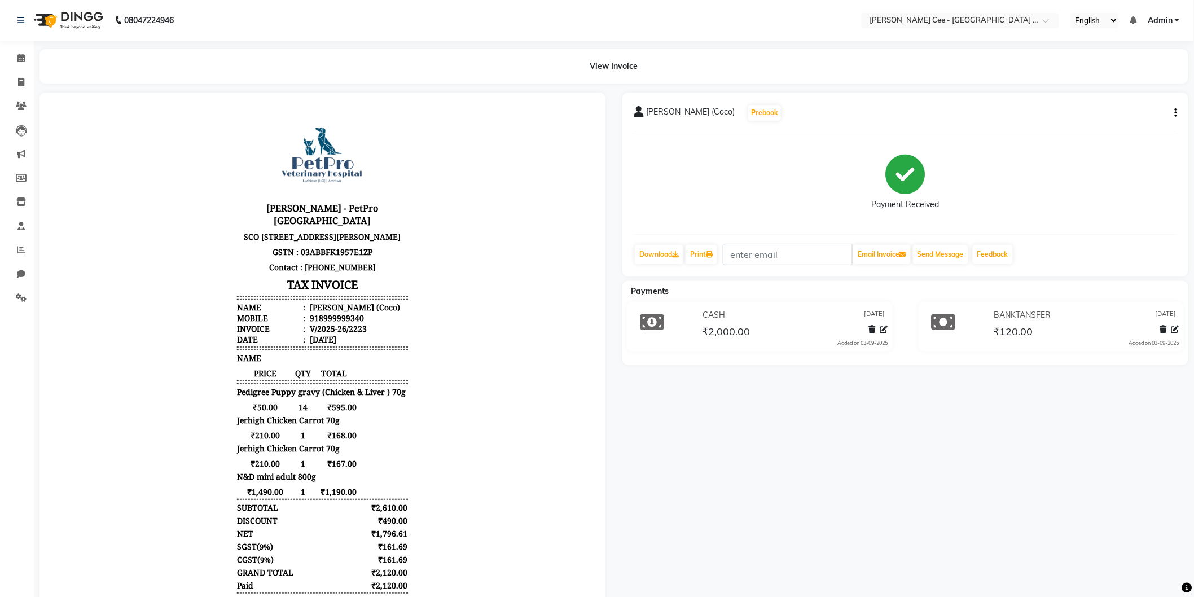
click at [1180, 113] on div "[PERSON_NAME] (Coco) Prebook Payment Received Download Print Email Invoice Send…" at bounding box center [905, 185] width 566 height 184
click at [1171, 114] on button "button" at bounding box center [1173, 113] width 7 height 12
click at [1108, 103] on div "Edit Item Staff" at bounding box center [1101, 106] width 116 height 14
select select "80155"
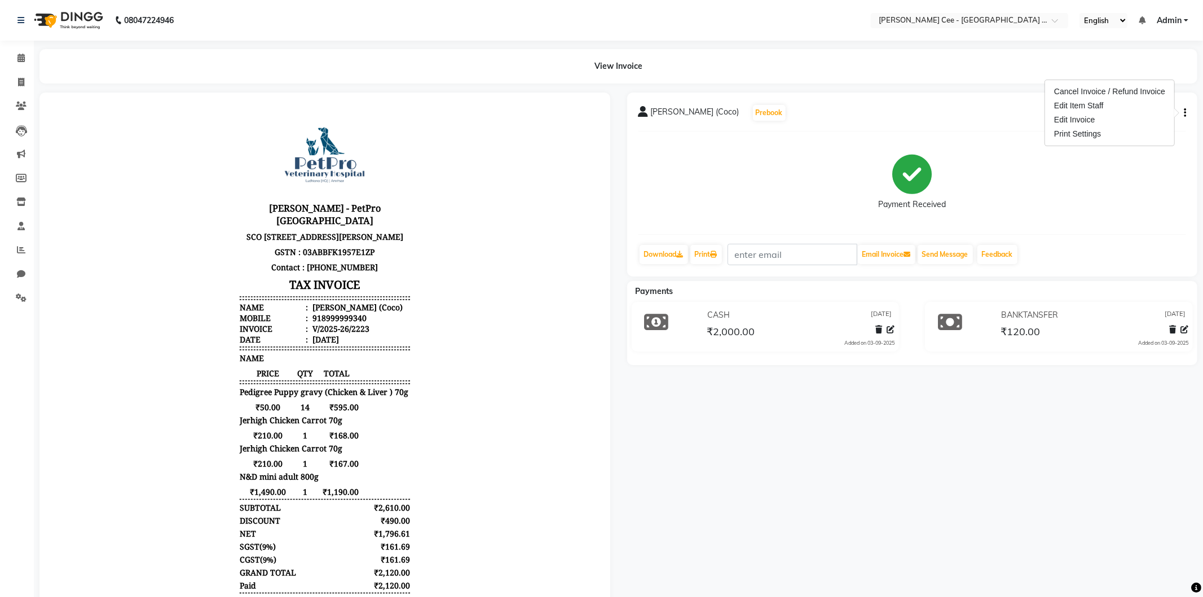
select select "80155"
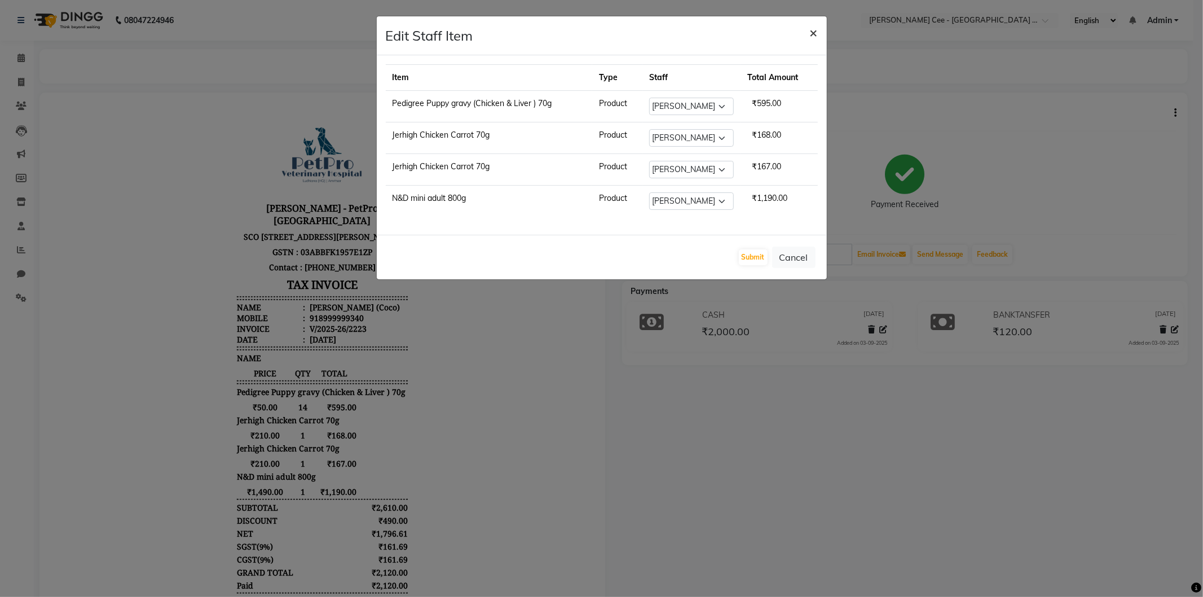
click at [815, 32] on span "×" at bounding box center [814, 32] width 8 height 17
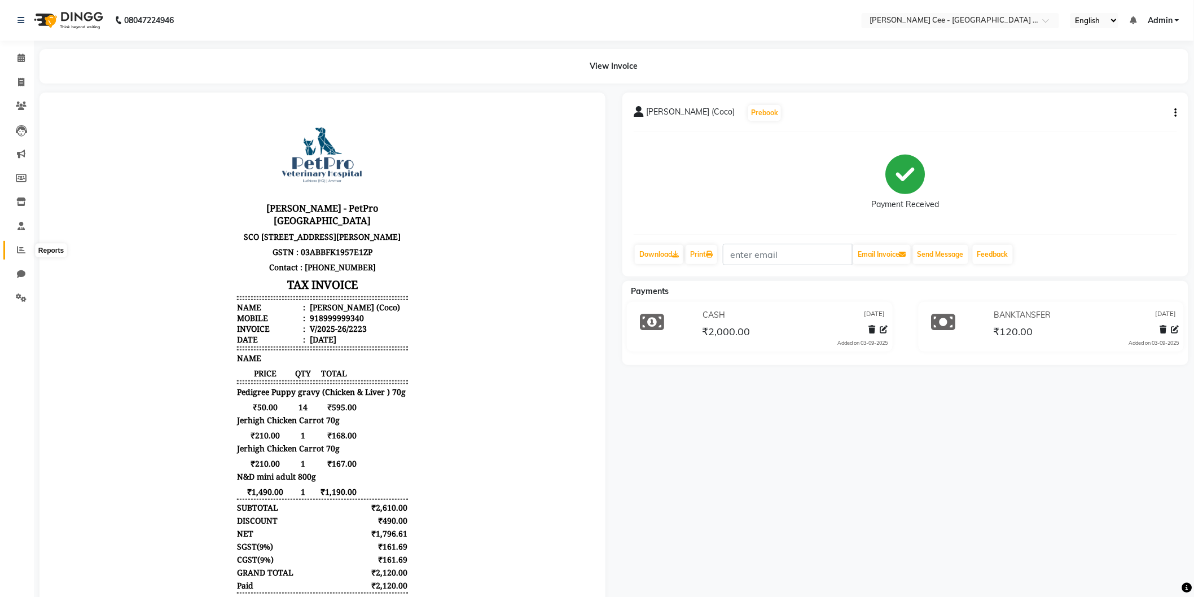
click at [19, 247] on icon at bounding box center [21, 249] width 8 height 8
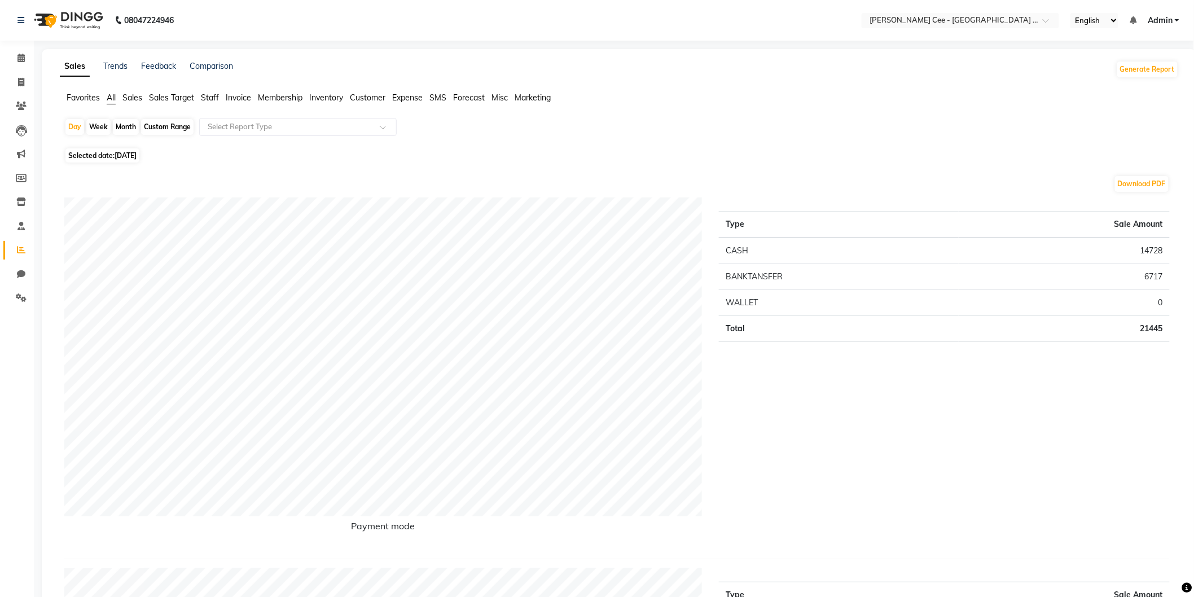
click at [171, 121] on div "Custom Range" at bounding box center [167, 127] width 52 height 16
select select "9"
select select "2025"
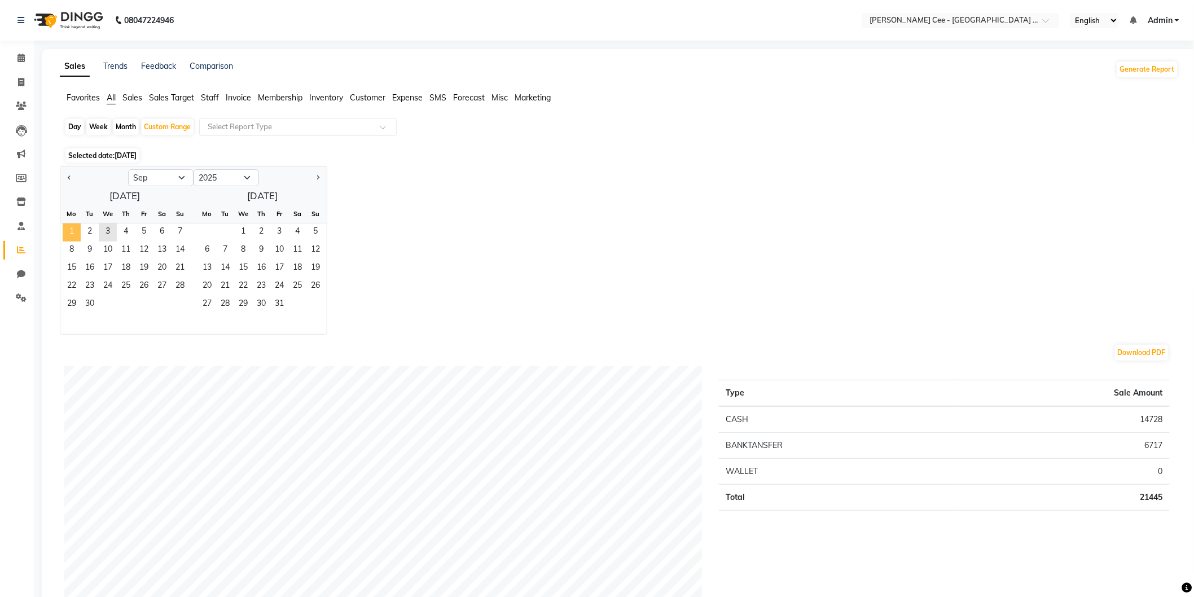
click at [65, 234] on span "1" at bounding box center [72, 232] width 18 height 18
click at [100, 234] on span "3" at bounding box center [108, 232] width 18 height 18
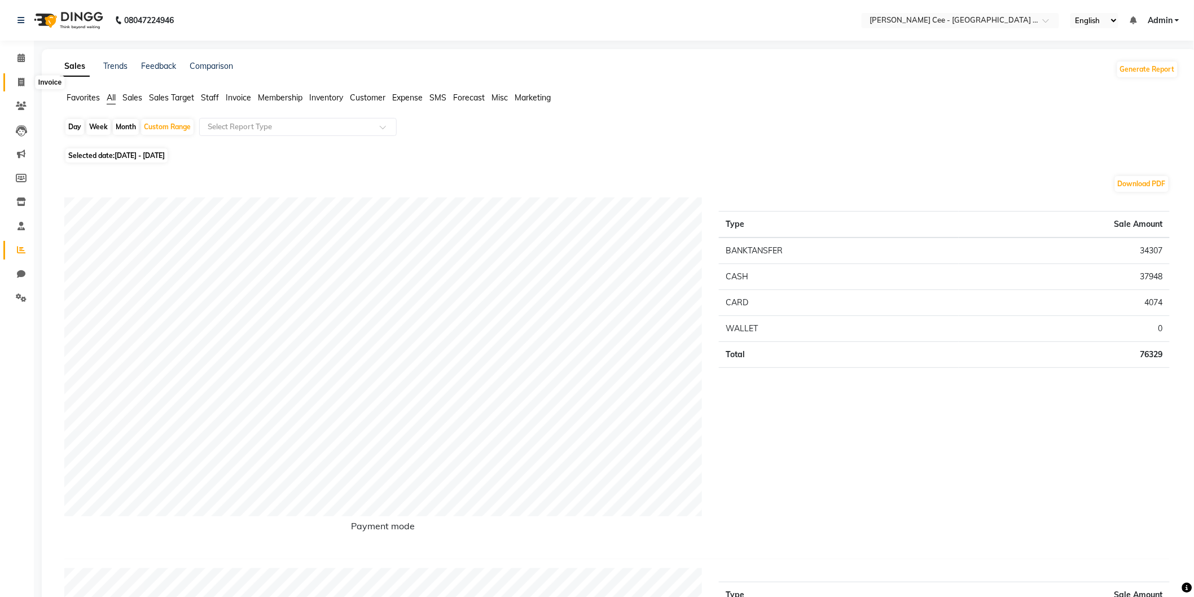
click at [25, 80] on span at bounding box center [21, 82] width 20 height 13
select select "service"
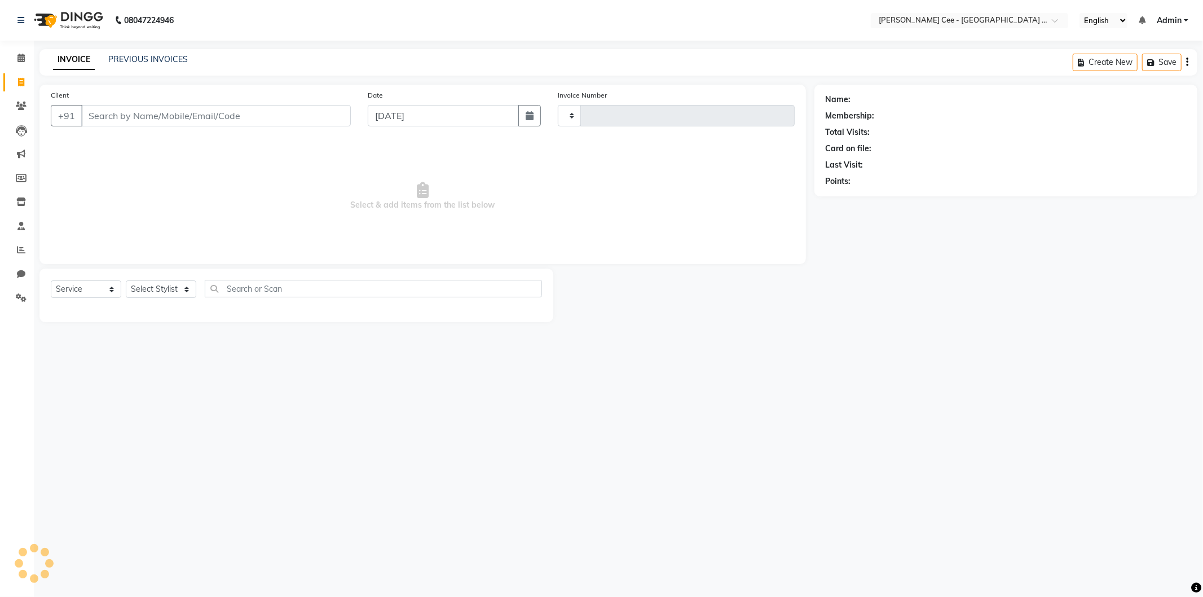
type input "2224"
select select "8239"
click at [146, 120] on input "Client" at bounding box center [216, 115] width 270 height 21
select select "product"
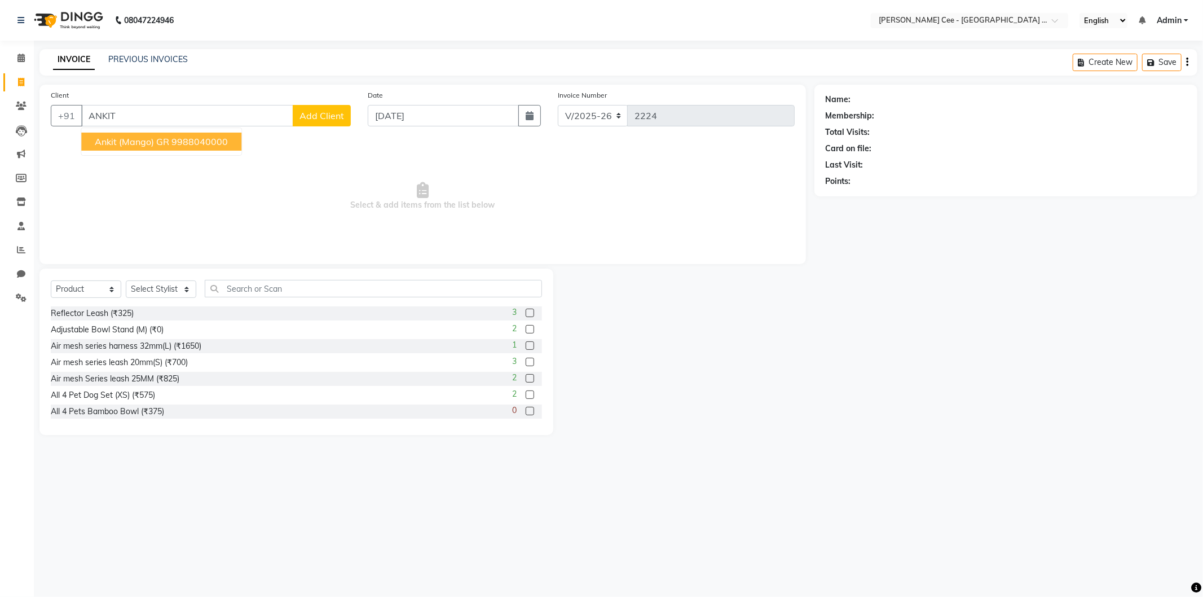
click at [148, 144] on span "Ankit (Mango) GR" at bounding box center [132, 141] width 74 height 11
type input "9988040000"
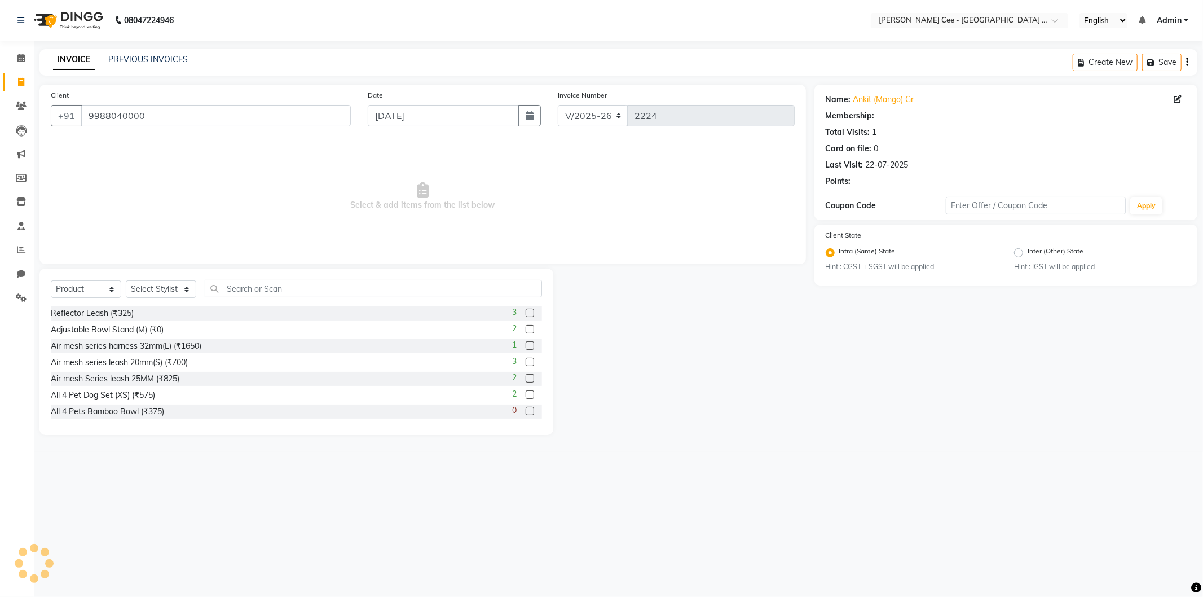
radio input "false"
radio input "true"
drag, startPoint x: 164, startPoint y: 291, endPoint x: 158, endPoint y: 297, distance: 8.8
click at [164, 291] on select "Select Stylist Avinash [PERSON_NAME] [PERSON_NAME] [PERSON_NAME] Kajal Love [PE…" at bounding box center [161, 288] width 71 height 17
select select "80155"
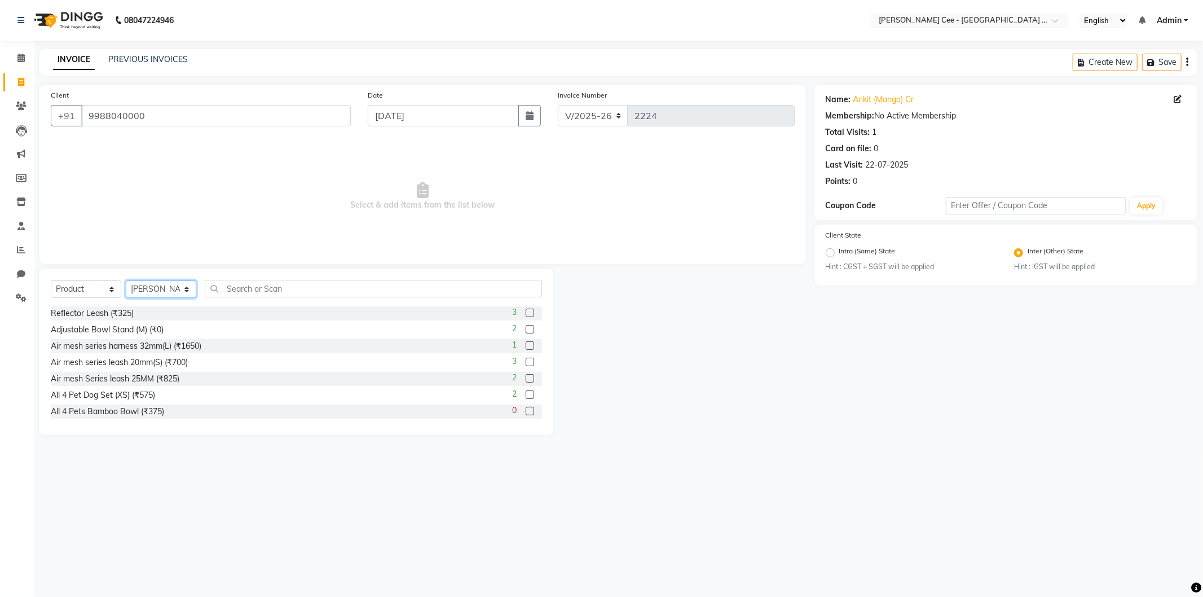
click at [126, 281] on select "Select Stylist Avinash [PERSON_NAME] [PERSON_NAME] [PERSON_NAME] Kajal Love [PE…" at bounding box center [161, 288] width 71 height 17
click at [263, 284] on input "text" at bounding box center [373, 288] width 337 height 17
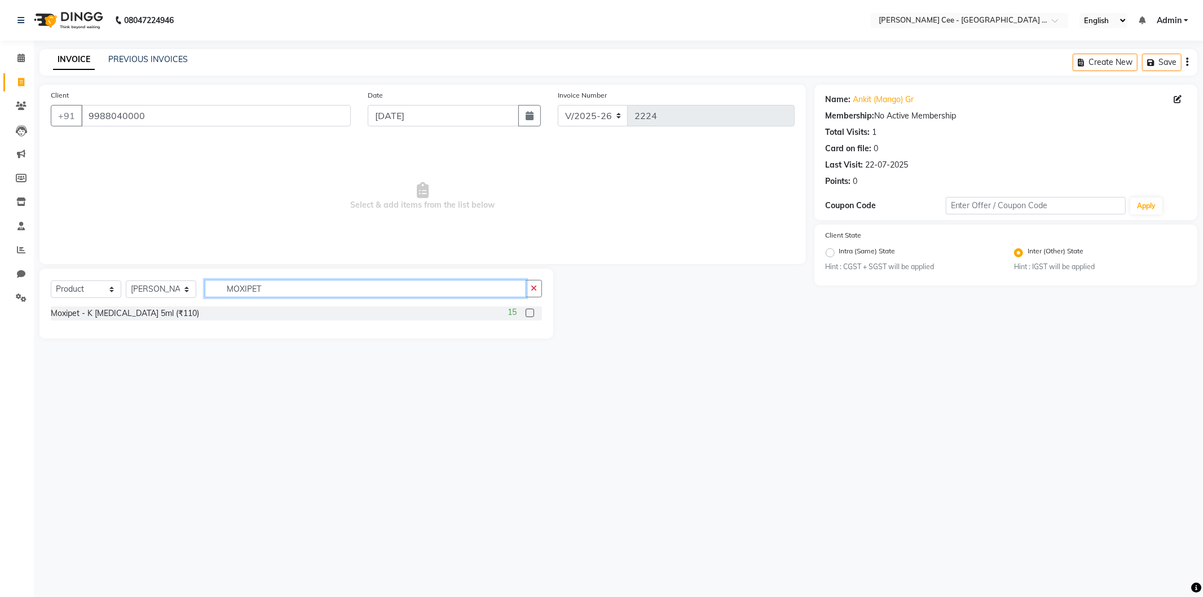
type input "MOXIPET"
click at [143, 302] on div "Select Service Product Membership Package Voucher Prepaid Gift Card Select Styl…" at bounding box center [296, 293] width 491 height 27
click at [144, 313] on div "Moxipet - K [MEDICAL_DATA] 5ml (₹110)" at bounding box center [125, 313] width 148 height 12
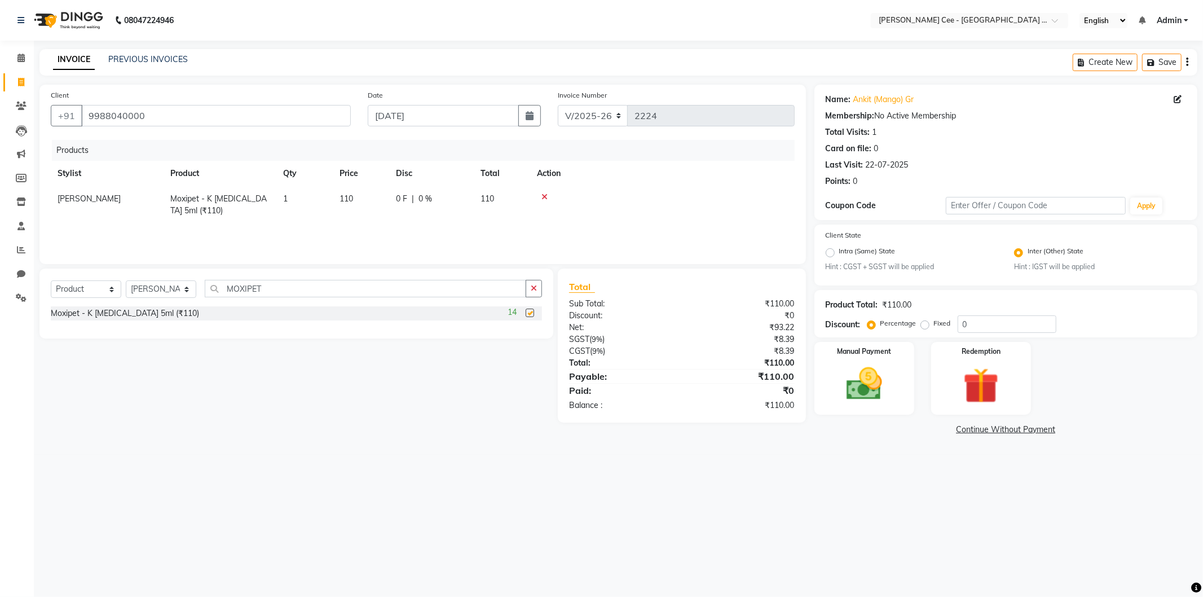
checkbox input "false"
click at [341, 195] on span "110" at bounding box center [347, 198] width 14 height 10
select select "80155"
click at [373, 201] on input "110" at bounding box center [361, 201] width 43 height 17
type input "120"
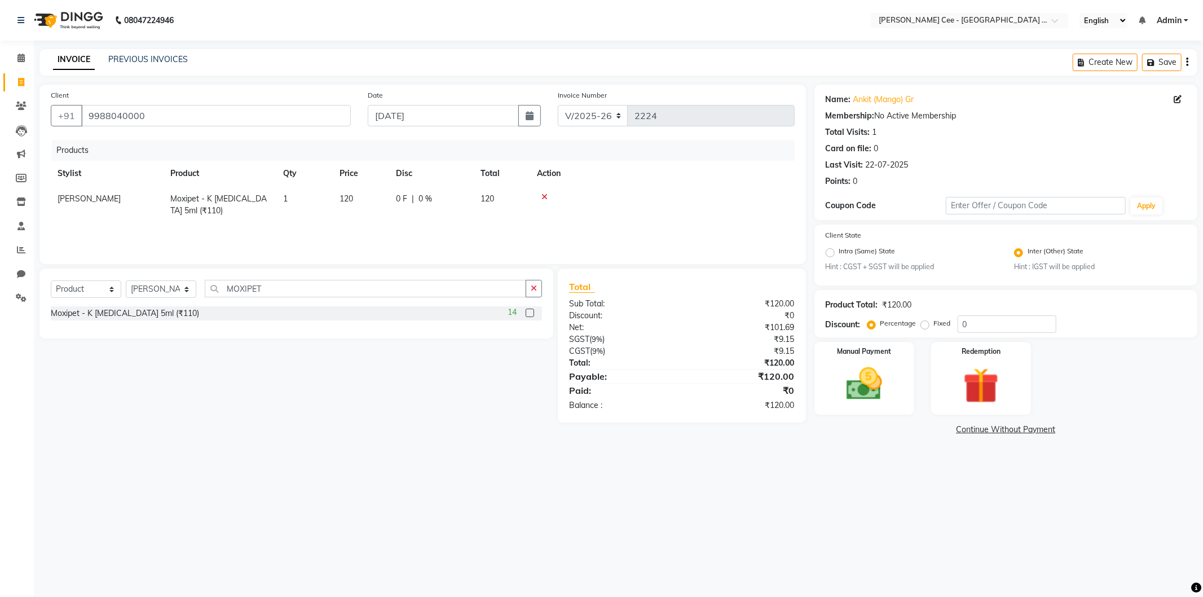
click at [634, 201] on td at bounding box center [662, 204] width 265 height 37
click at [888, 382] on img at bounding box center [864, 384] width 60 height 43
click at [914, 430] on span "CASH" at bounding box center [908, 430] width 24 height 13
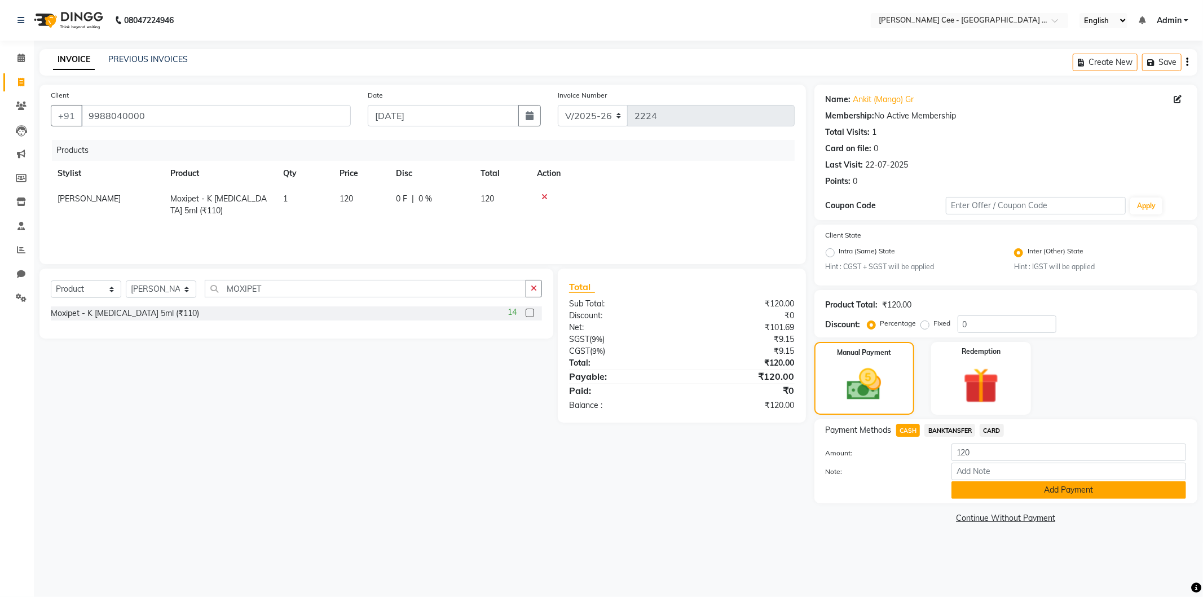
click at [984, 495] on button "Add Payment" at bounding box center [1069, 489] width 235 height 17
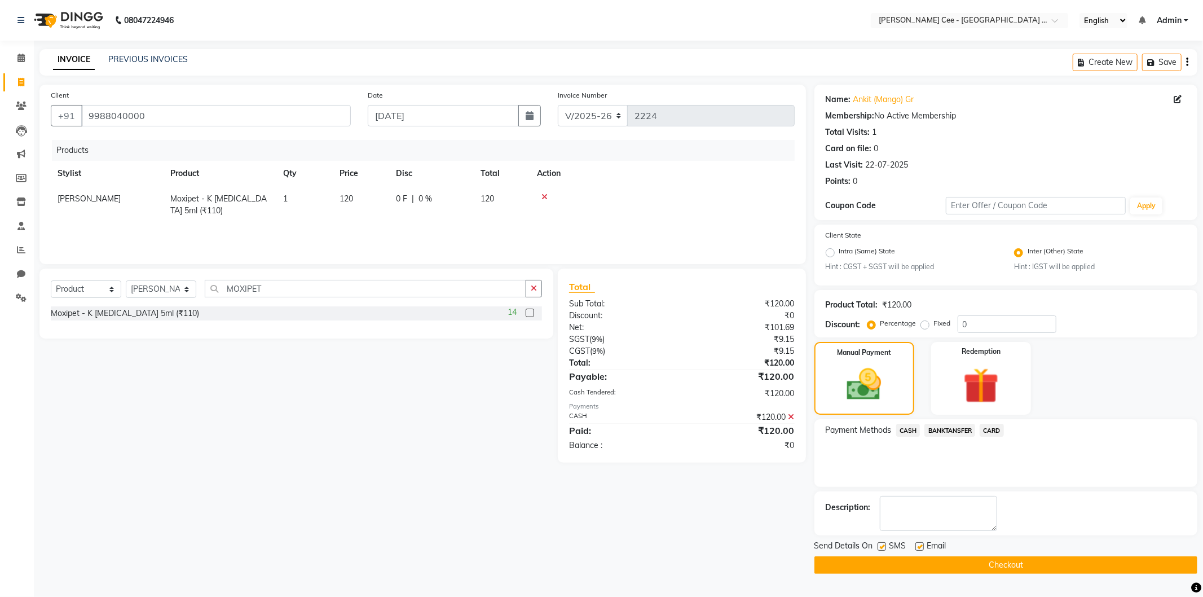
click at [960, 568] on button "Checkout" at bounding box center [1006, 564] width 383 height 17
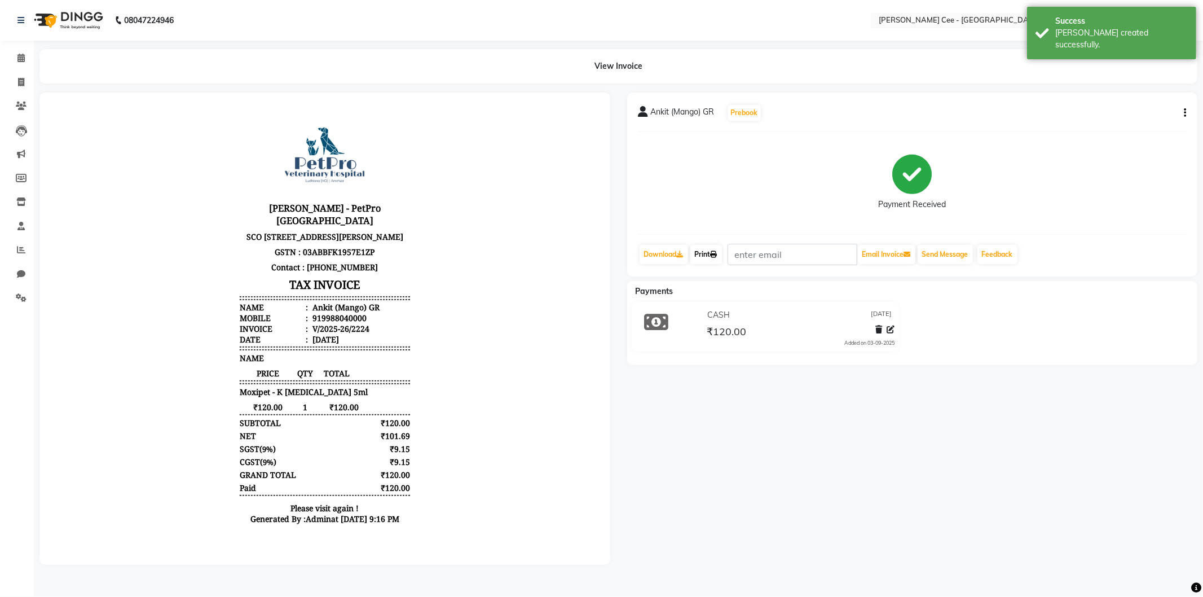
click at [714, 249] on link "Print" at bounding box center [706, 254] width 32 height 19
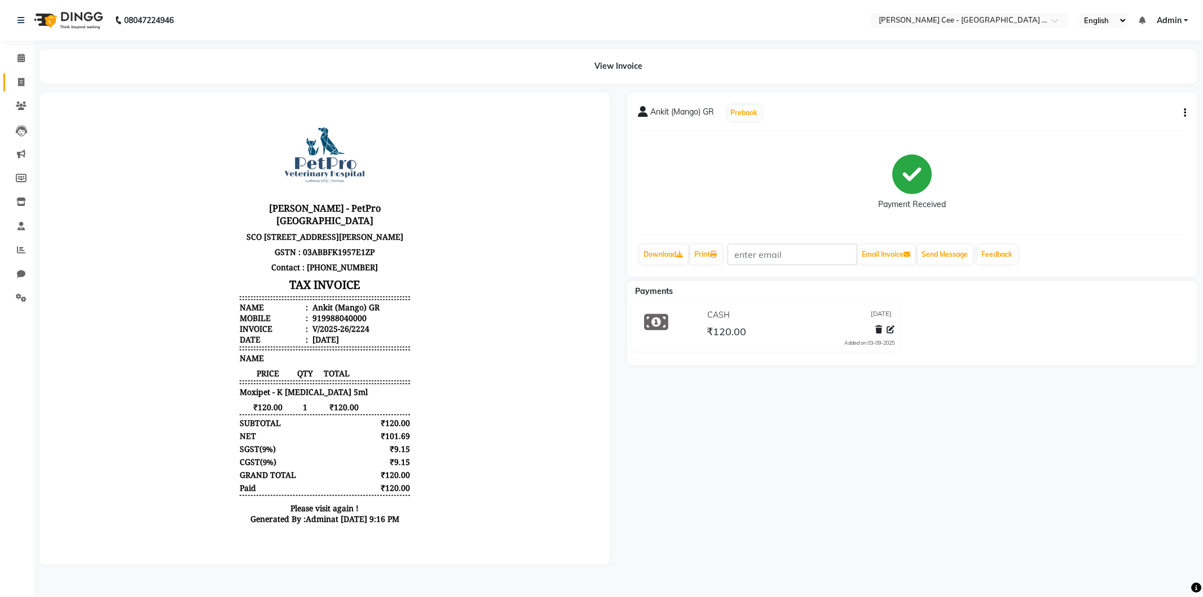
click at [21, 75] on link "Invoice" at bounding box center [16, 82] width 27 height 19
select select "service"
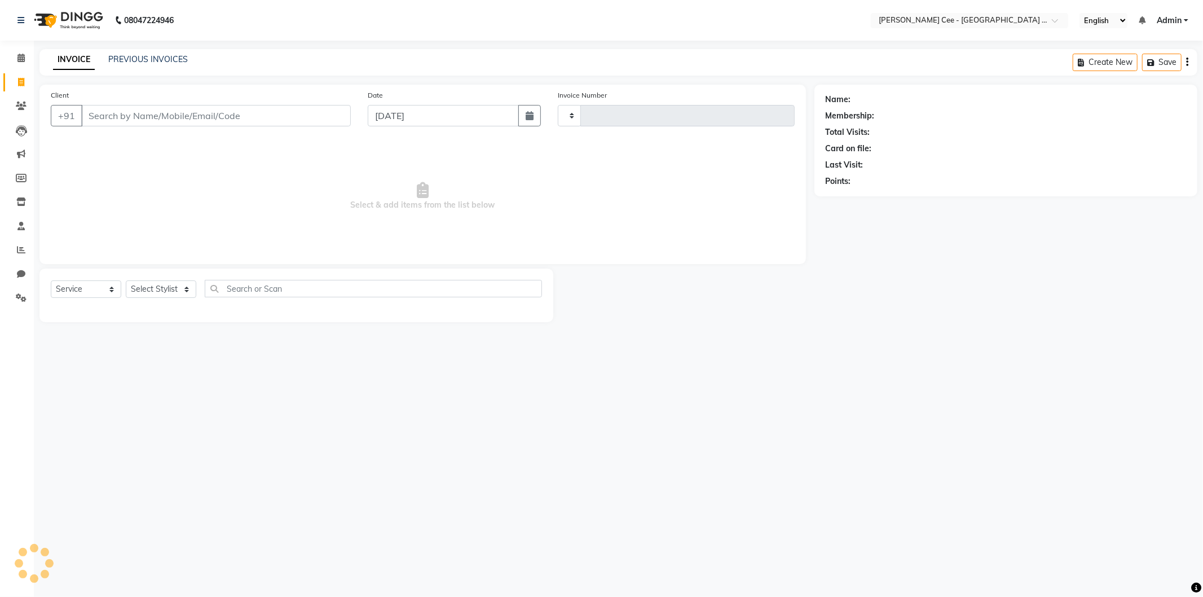
type input "2225"
select select "8239"
select select "product"
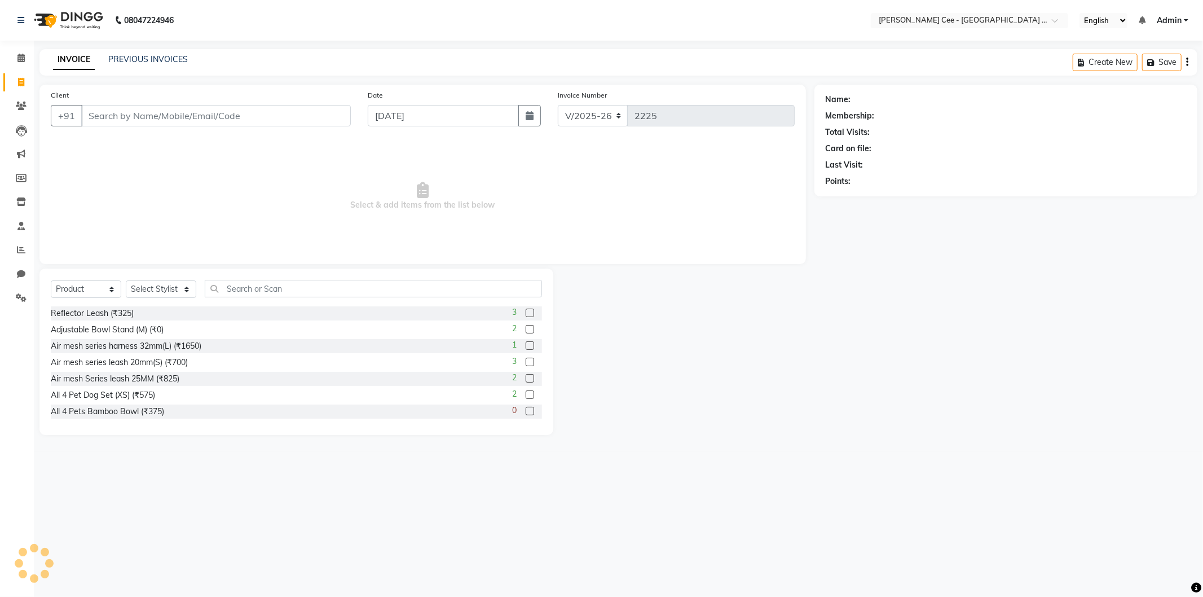
click at [130, 120] on input "Client" at bounding box center [216, 115] width 270 height 21
drag, startPoint x: 155, startPoint y: 284, endPoint x: 156, endPoint y: 297, distance: 13.6
click at [155, 284] on select "Select Stylist Avinash [PERSON_NAME] [PERSON_NAME] [PERSON_NAME] Kajal Love [PE…" at bounding box center [161, 288] width 71 height 17
select select "80155"
click at [126, 281] on select "Select Stylist Avinash [PERSON_NAME] [PERSON_NAME] [PERSON_NAME] Kajal Love [PE…" at bounding box center [161, 288] width 71 height 17
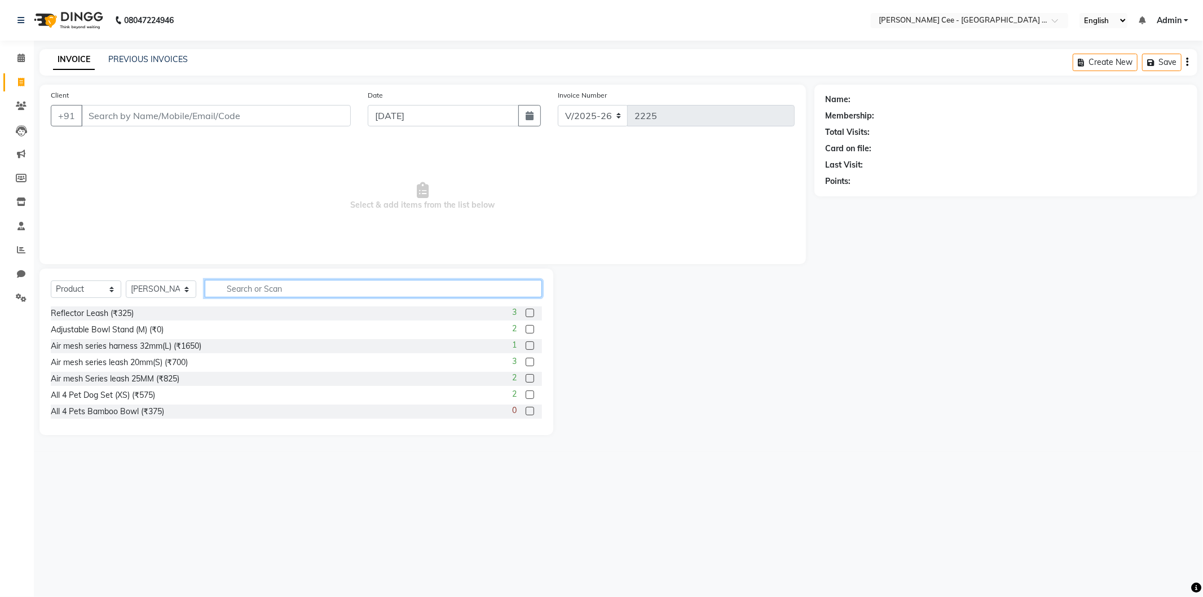
click at [234, 290] on input "text" at bounding box center [373, 288] width 337 height 17
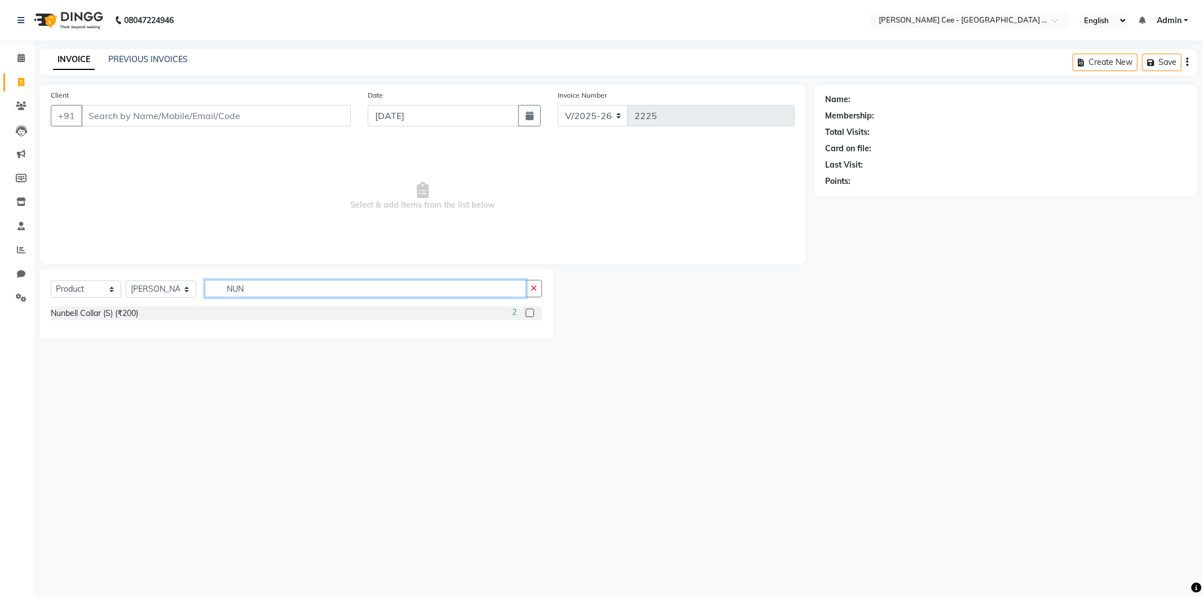
type input "NUN"
click at [536, 285] on icon "button" at bounding box center [534, 288] width 6 height 8
